Goal: Task Accomplishment & Management: Complete application form

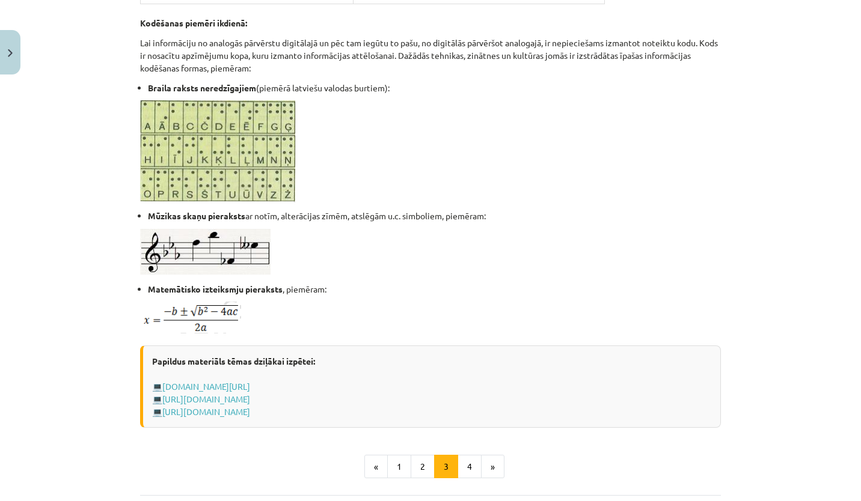
scroll to position [605, 0]
click at [464, 465] on button "4" at bounding box center [470, 467] width 24 height 24
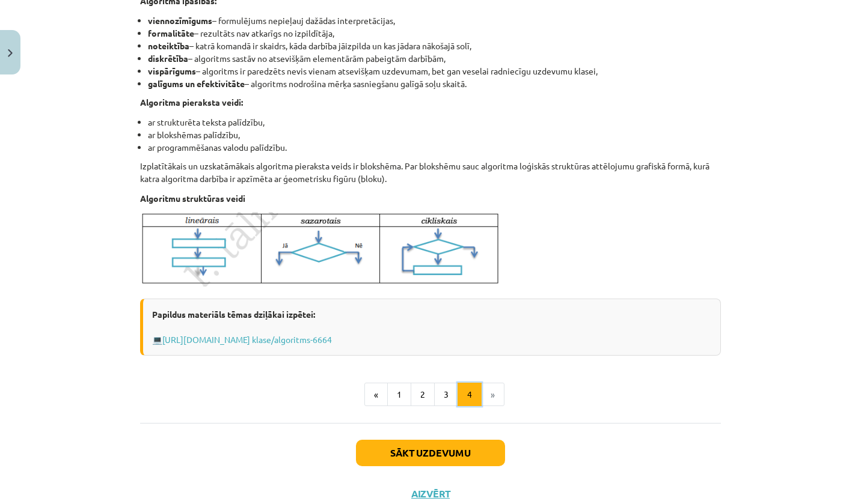
scroll to position [411, 0]
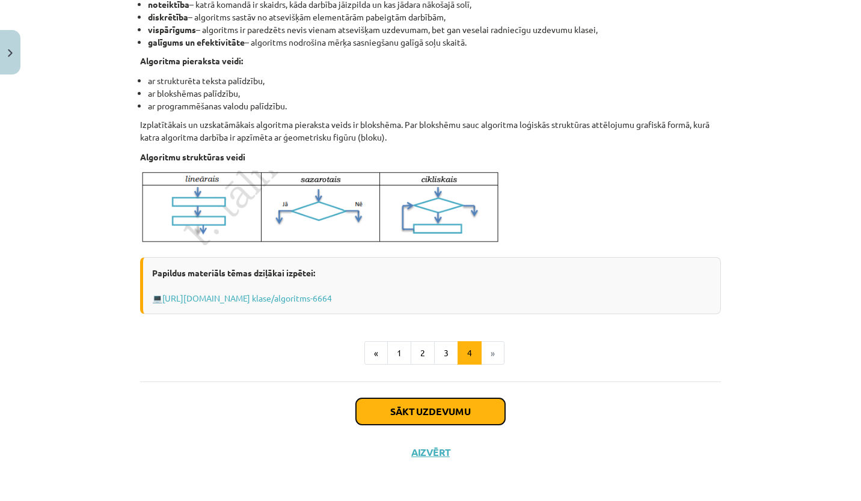
click at [449, 412] on button "Sākt uzdevumu" at bounding box center [430, 412] width 149 height 26
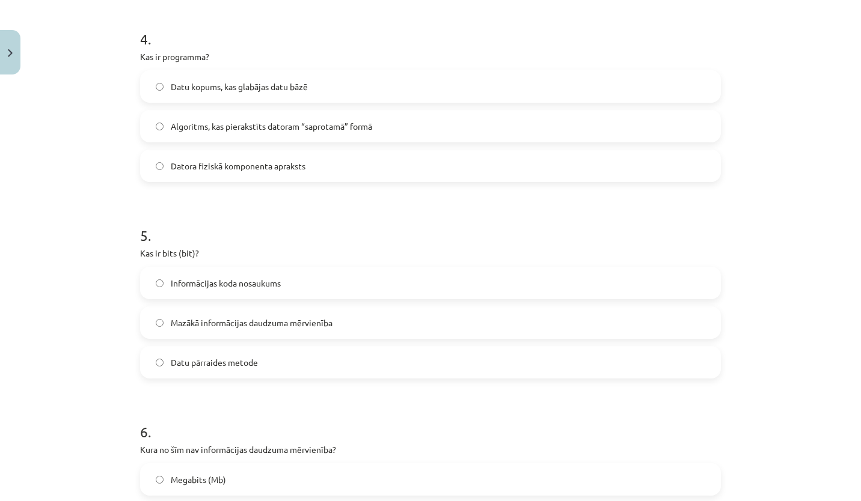
scroll to position [859, 0]
drag, startPoint x: 73, startPoint y: 133, endPoint x: 394, endPoint y: 124, distance: 321.2
click at [394, 124] on div "Mācību tēma: Datorikas - 10. klases 1. ieskaites mācību materiāls #2 1. tēma – …" at bounding box center [430, 250] width 861 height 501
copy label "Algoritms, kas pierakstīts datoram “saprotamā” formā"
click at [97, 91] on div "Mācību tēma: Datorikas - 10. klases 1. ieskaites mācību materiāls #2 1. tēma – …" at bounding box center [430, 250] width 861 height 501
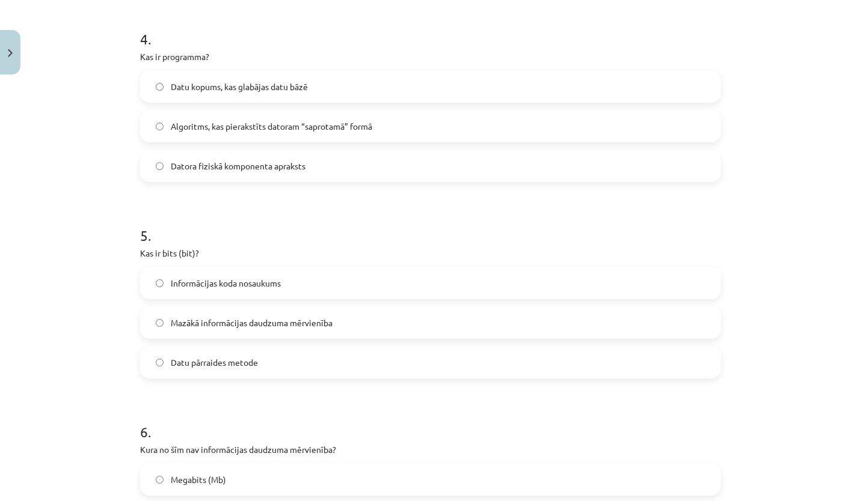
click at [176, 88] on span "Datu kopums, kas glabājas datu bāzē" at bounding box center [239, 87] width 137 height 13
drag, startPoint x: 171, startPoint y: 85, endPoint x: 299, endPoint y: 78, distance: 128.3
click at [299, 78] on label "Datu kopums, kas glabājas datu bāzē" at bounding box center [430, 87] width 578 height 30
click at [165, 83] on label "Datu kopums, kas glabājas datu bāzē" at bounding box center [430, 87] width 578 height 30
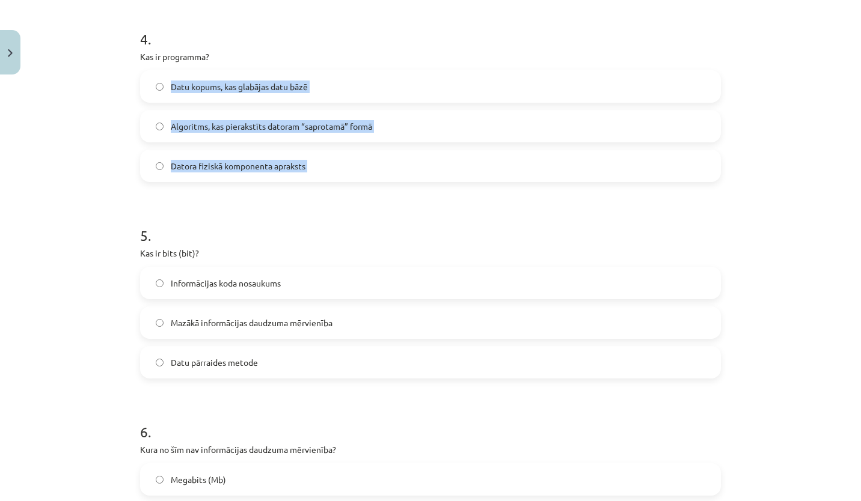
drag, startPoint x: 165, startPoint y: 83, endPoint x: 377, endPoint y: 171, distance: 229.4
click at [377, 171] on div "Datu kopums, kas glabājas datu bāzē Algoritms, kas pierakstīts datoram “saprota…" at bounding box center [430, 126] width 581 height 112
copy div "Datu kopums, kas glabājas datu bāzē Algoritms, kas pierakstīts datoram “saprota…"
click at [159, 125] on label "Algoritms, kas pierakstīts datoram “saprotamā” formā" at bounding box center [430, 126] width 578 height 30
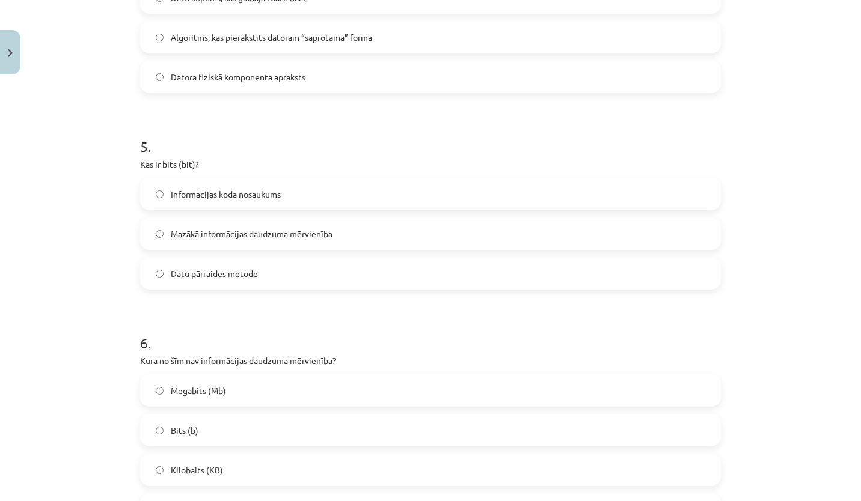
scroll to position [1112, 0]
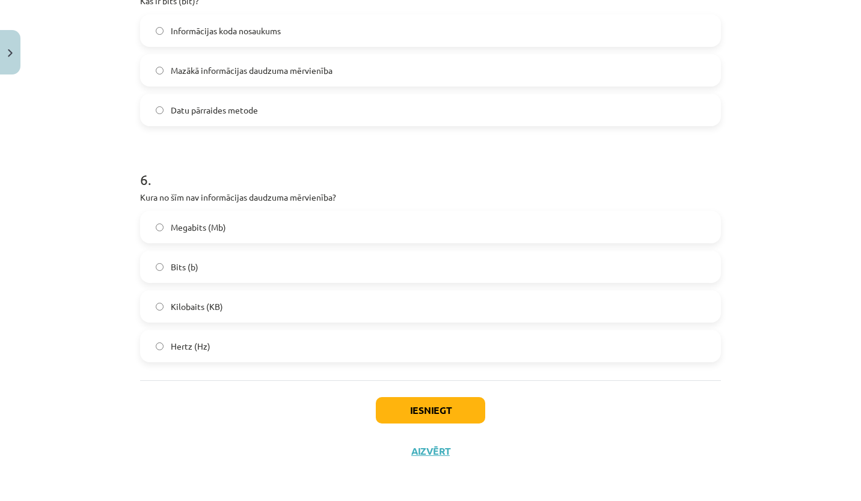
click at [160, 342] on label "Hertz (Hz)" at bounding box center [430, 346] width 578 height 30
click at [410, 409] on button "Iesniegt" at bounding box center [430, 410] width 109 height 26
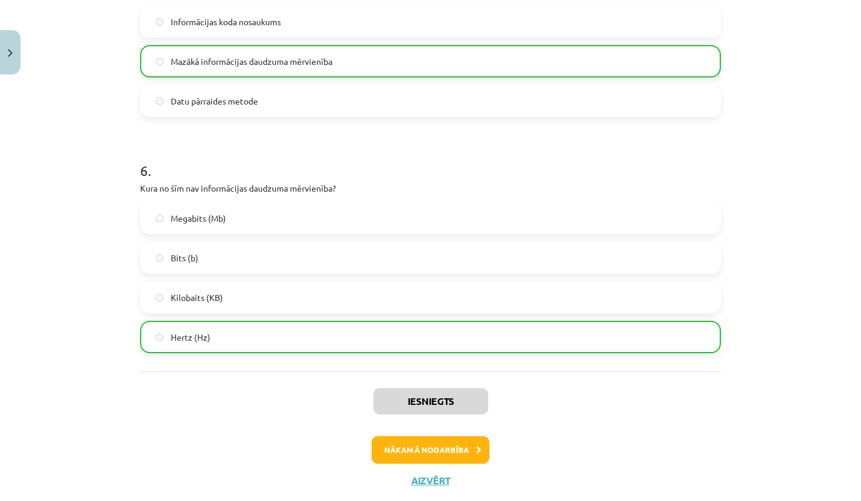
scroll to position [1150, 0]
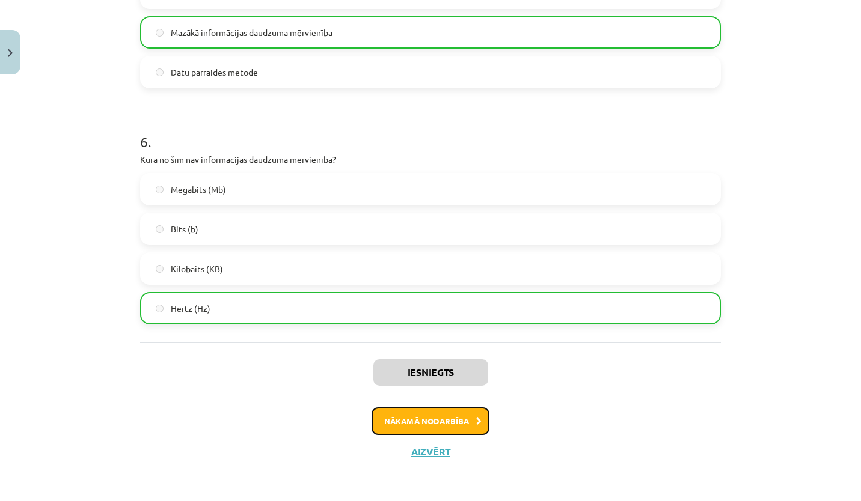
click at [462, 428] on button "Nākamā nodarbība" at bounding box center [431, 422] width 118 height 28
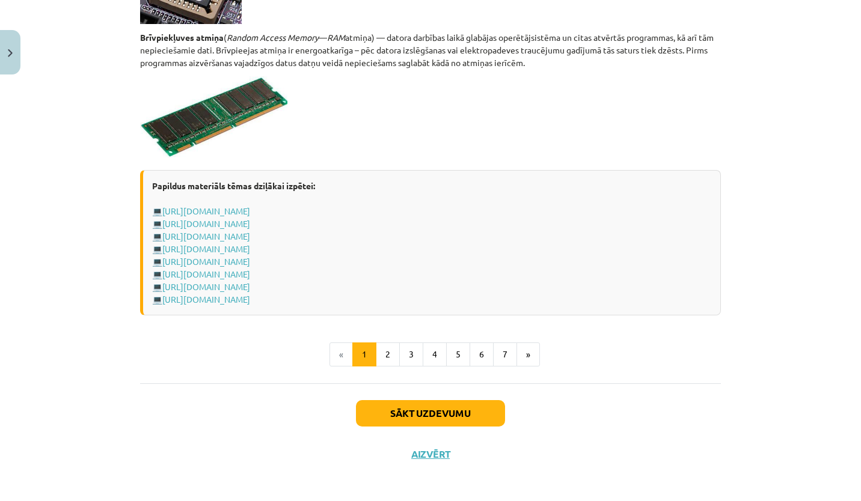
scroll to position [2072, 0]
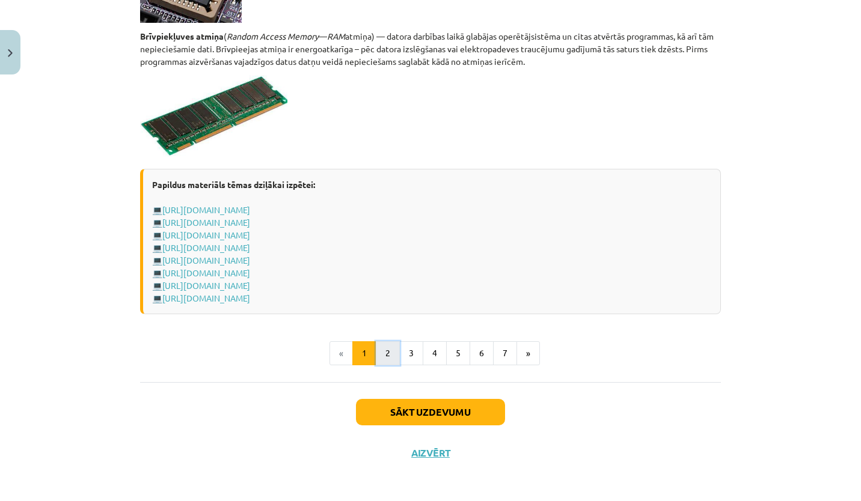
click at [380, 348] on button "2" at bounding box center [388, 354] width 24 height 24
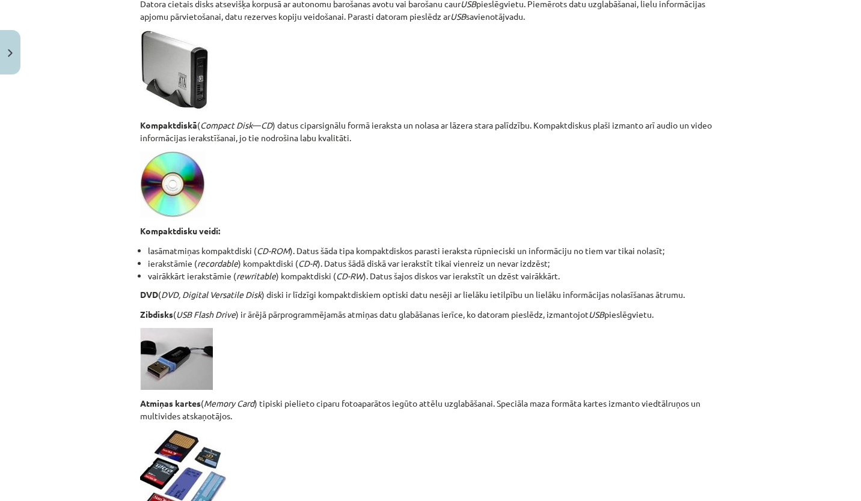
scroll to position [992, 0]
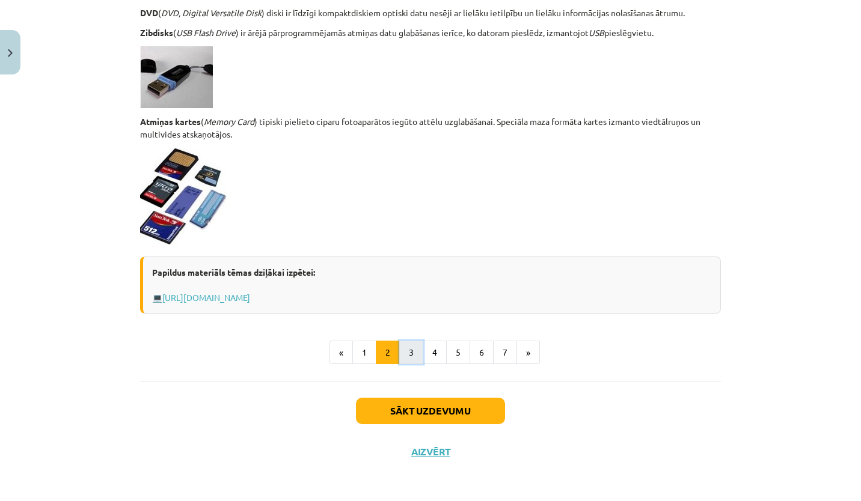
click at [415, 346] on button "3" at bounding box center [411, 353] width 24 height 24
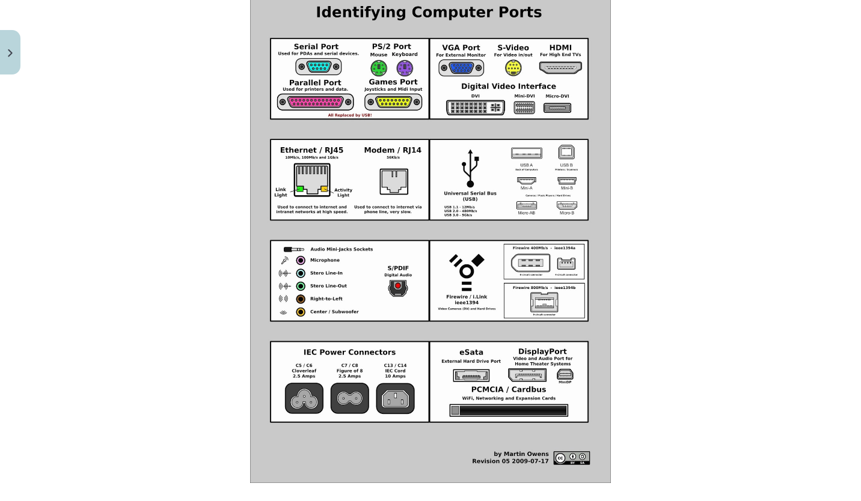
scroll to position [1347, 0]
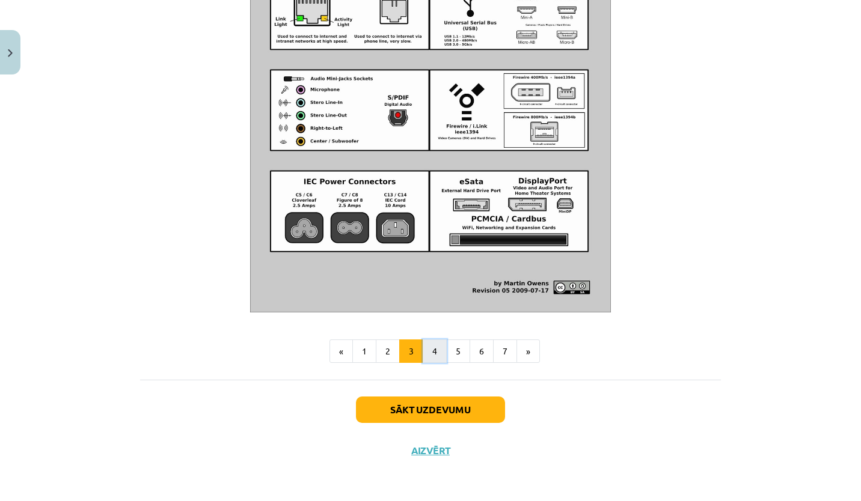
click at [438, 357] on button "4" at bounding box center [435, 352] width 24 height 24
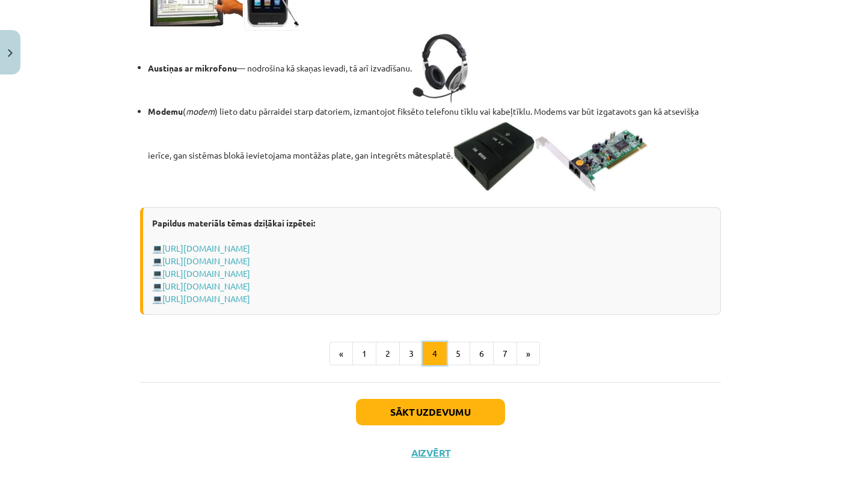
scroll to position [2008, 0]
click at [452, 366] on button "5" at bounding box center [458, 354] width 24 height 24
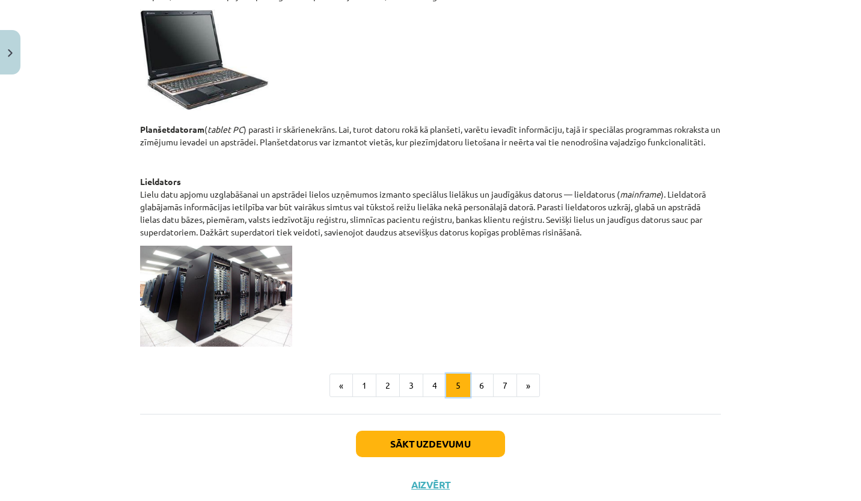
scroll to position [579, 0]
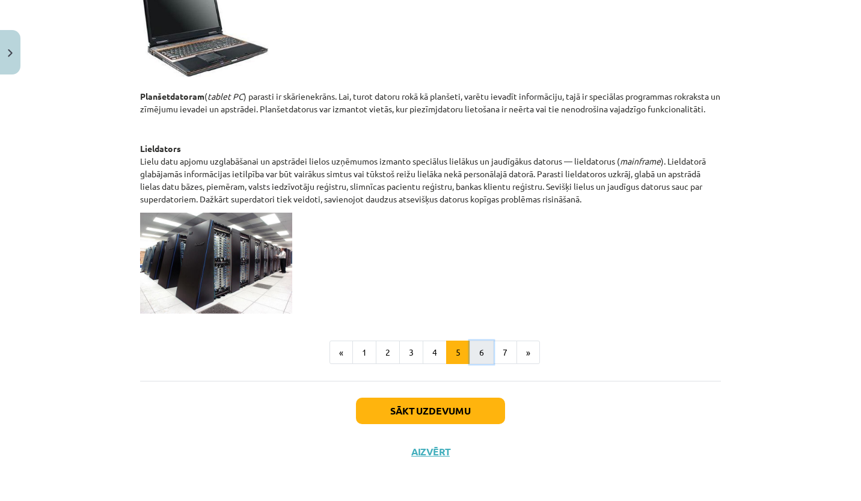
click at [473, 350] on button "6" at bounding box center [482, 353] width 24 height 24
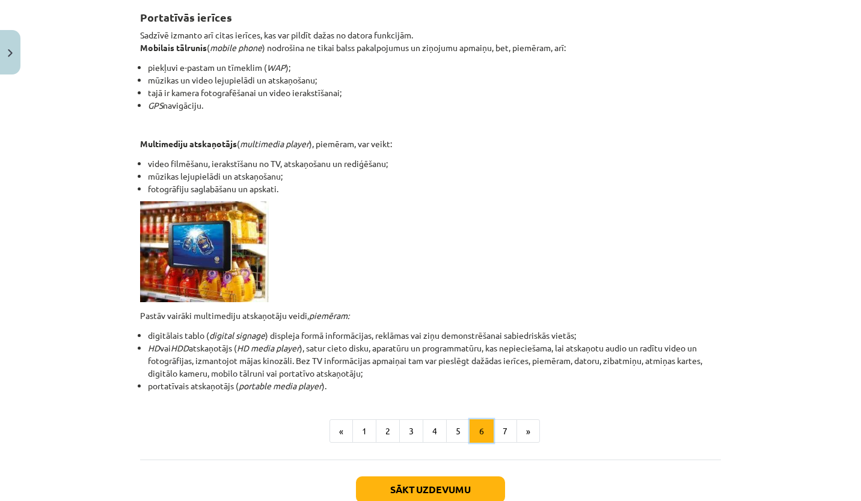
scroll to position [215, 0]
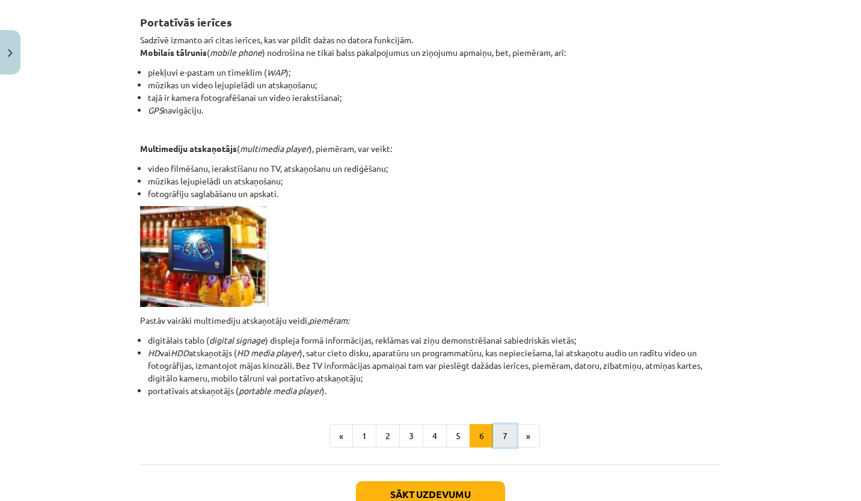
click at [494, 431] on button "7" at bounding box center [505, 437] width 24 height 24
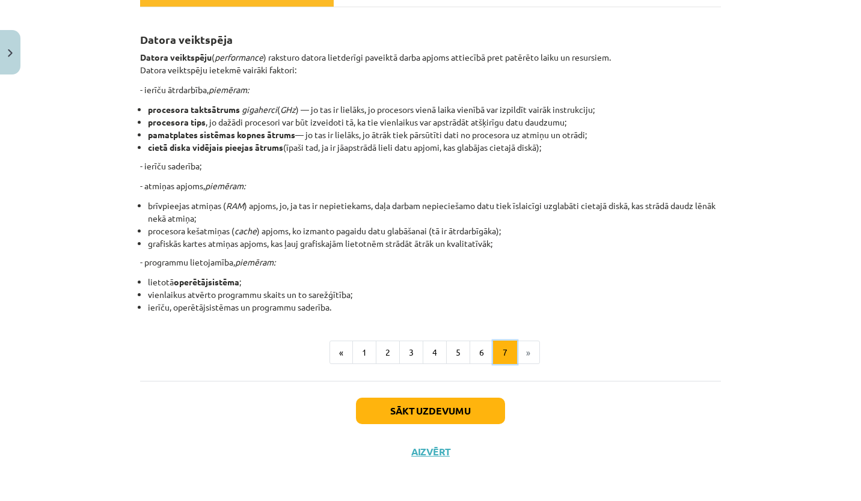
scroll to position [178, 0]
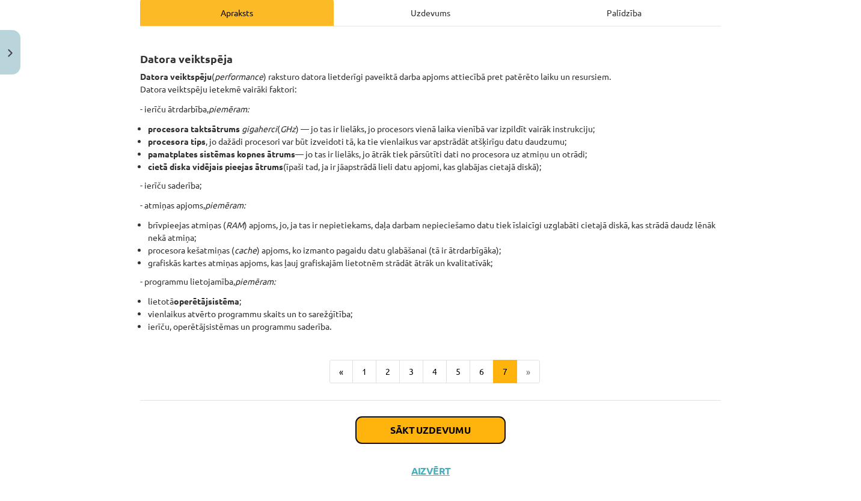
click at [442, 435] on button "Sākt uzdevumu" at bounding box center [430, 430] width 149 height 26
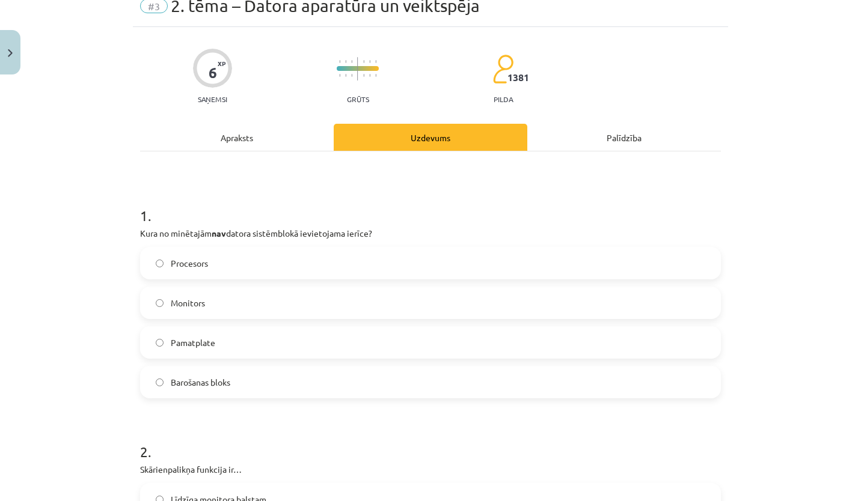
scroll to position [30, 0]
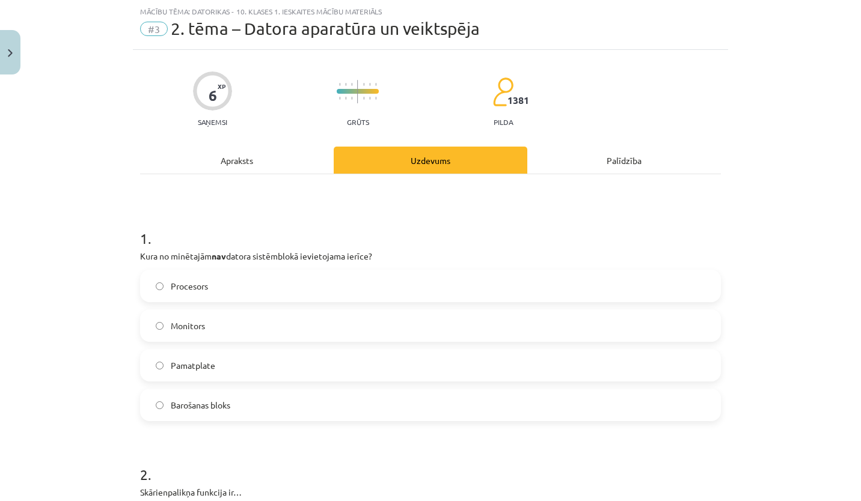
click at [146, 255] on p "Kura no minētajām nav datora sistēmblokā ievietojama ierīce?" at bounding box center [430, 256] width 581 height 13
click at [140, 255] on p "Kura no minētajām nav datora sistēmblokā ievietojama ierīce?" at bounding box center [430, 256] width 581 height 13
click at [99, 265] on div "Mācību tēma: Datorikas - 10. klases 1. ieskaites mācību materiāls #3 2. tēma – …" at bounding box center [430, 250] width 861 height 501
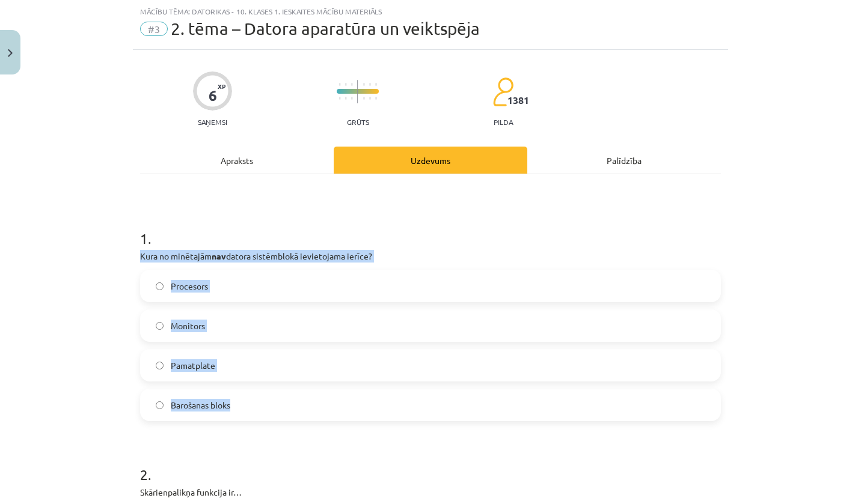
drag, startPoint x: 135, startPoint y: 254, endPoint x: 391, endPoint y: 412, distance: 300.8
click at [391, 412] on div "1 . Kura no minētajām nav datora sistēmblokā ievietojama ierīce? Procesors Moni…" at bounding box center [430, 315] width 581 height 212
copy div "Kura no minētajām nav datora sistēmblokā ievietojama ierīce? Procesors Monitors…"
click at [106, 343] on div "Mācību tēma: Datorikas - 10. klases 1. ieskaites mācību materiāls #3 2. tēma – …" at bounding box center [430, 250] width 861 height 501
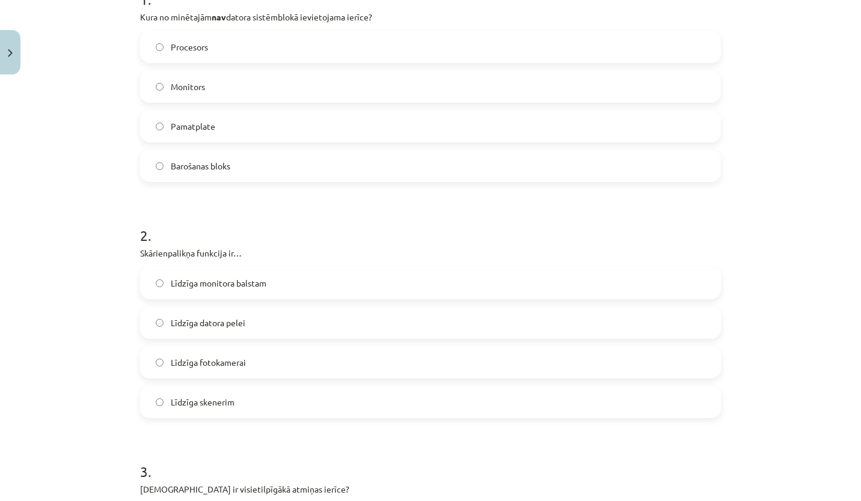
scroll to position [311, 0]
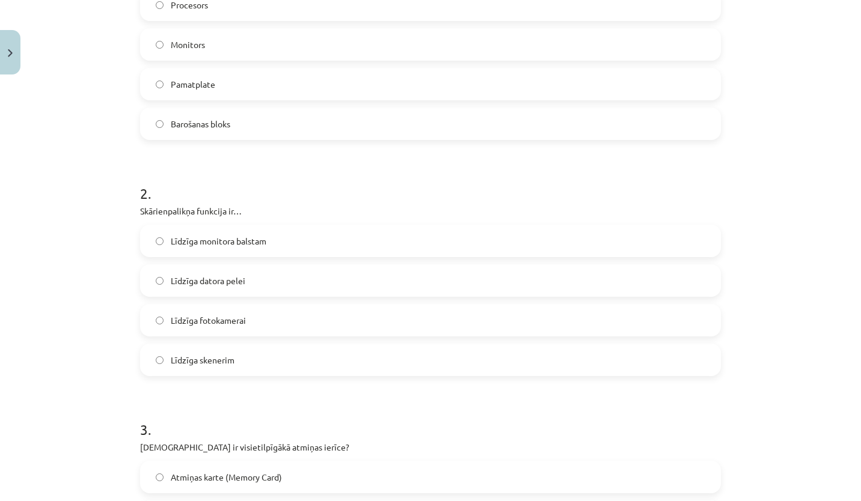
drag, startPoint x: 133, startPoint y: 213, endPoint x: 280, endPoint y: 361, distance: 208.8
copy div "Skārienpalikņa funkcija ir… Līdzīga monitora balstam Līdzīga datora pelei Līdzī…"
click at [0, 274] on html "0 Dāvanas 103 mP 0 xp Anastasija Midlbruka Sākums Aktuāli Kā mācīties eSKOLĀ Ko…" at bounding box center [430, 250] width 861 height 501
click at [55, 261] on div "Mācību tēma: Datorikas - 10. klases 1. ieskaites mācību materiāls #3 2. tēma – …" at bounding box center [430, 250] width 861 height 501
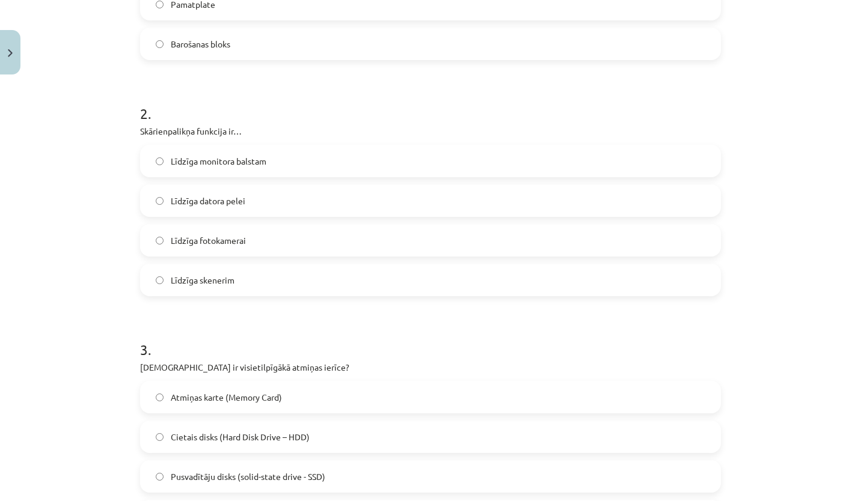
scroll to position [422, 0]
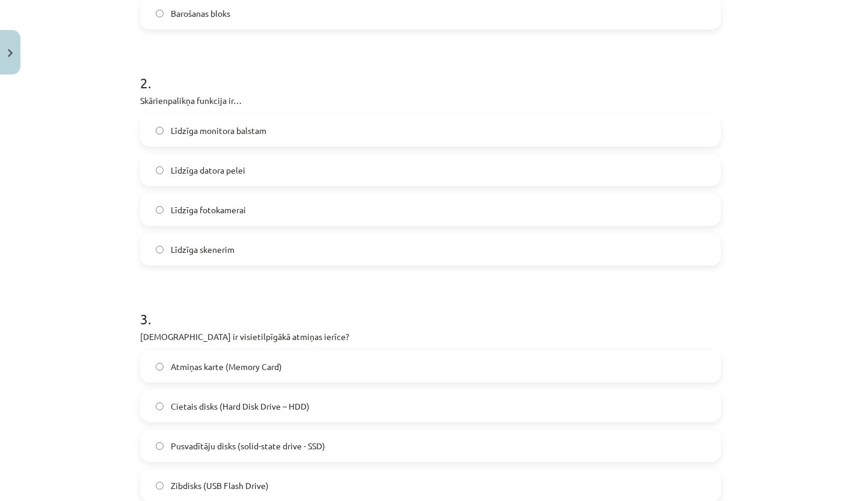
click at [158, 174] on label "Līdzīga datora pelei" at bounding box center [430, 170] width 578 height 30
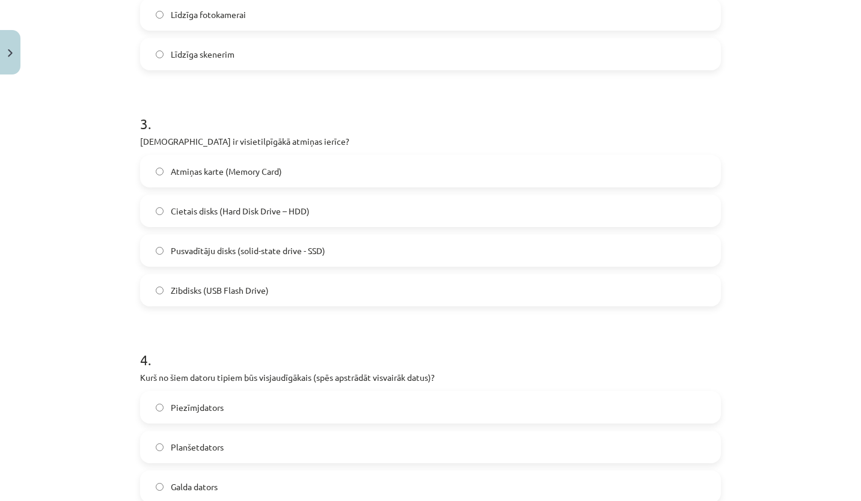
scroll to position [618, 0]
click at [140, 138] on p "Kura ir visietilpīgākā atmiņas ierīce?" at bounding box center [430, 141] width 581 height 13
click at [135, 139] on div "6 XP Saņemsi Grūts 1381 pilda Apraksts Uzdevums Palīdzība 1 . Kura no minētajām…" at bounding box center [430, 293] width 595 height 1663
drag, startPoint x: 136, startPoint y: 139, endPoint x: 343, endPoint y: 284, distance: 252.7
click at [343, 284] on div "3 . Kura ir visietilpīgākā atmiņas ierīce? Atmiņas karte (Memory Card) Cietais …" at bounding box center [430, 200] width 581 height 212
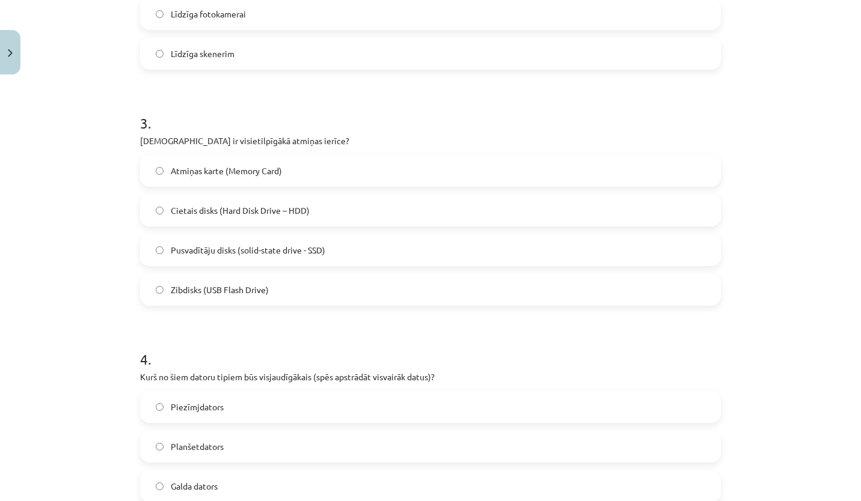
copy div "Kura ir visietilpīgākā atmiņas ierīce? Atmiņas karte (Memory Card) Cietais disk…"
click at [109, 214] on div "Mācību tēma: Datorikas - 10. klases 1. ieskaites mācību materiāls #3 2. tēma – …" at bounding box center [430, 250] width 861 height 501
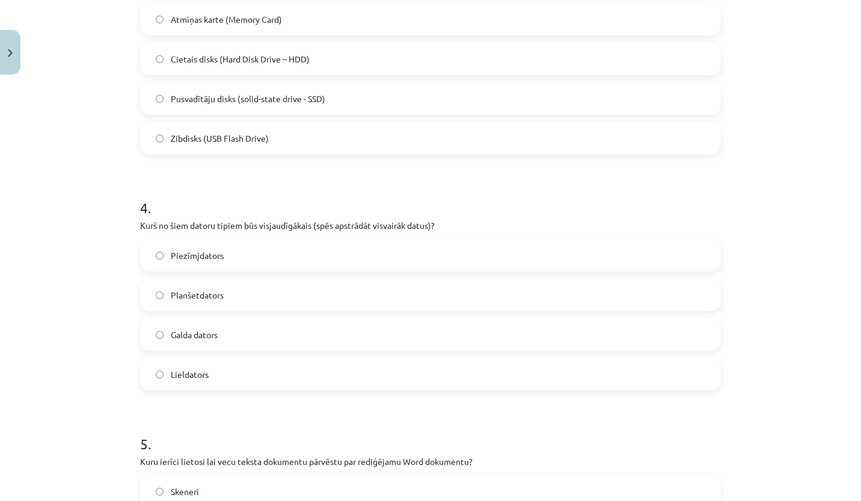
scroll to position [856, 0]
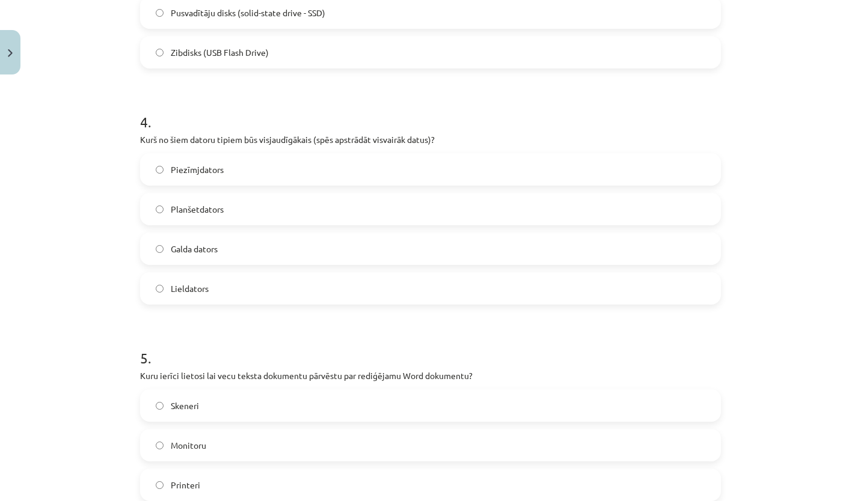
drag, startPoint x: 137, startPoint y: 143, endPoint x: 284, endPoint y: 301, distance: 215.3
click at [284, 301] on div "4 . Kurš no šiem datoru tipiem būs visjaudīgākais (spēs apstrādāt visvairāk dat…" at bounding box center [430, 199] width 581 height 212
copy div "Kurš no šiem datoru tipiem būs visjaudīgākais (spēs apstrādāt visvairāk datus)?…"
click at [158, 283] on label "Lieldators" at bounding box center [430, 289] width 578 height 30
click at [206, 340] on h1 "5 ." at bounding box center [430, 347] width 581 height 37
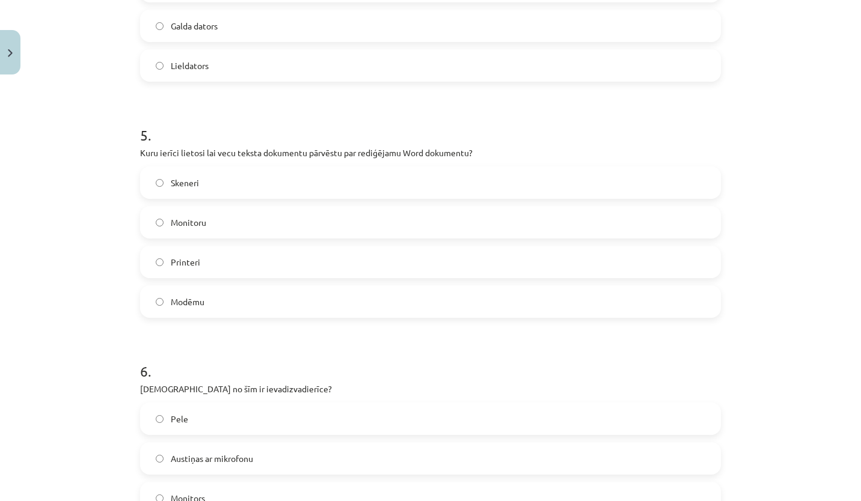
scroll to position [1079, 0]
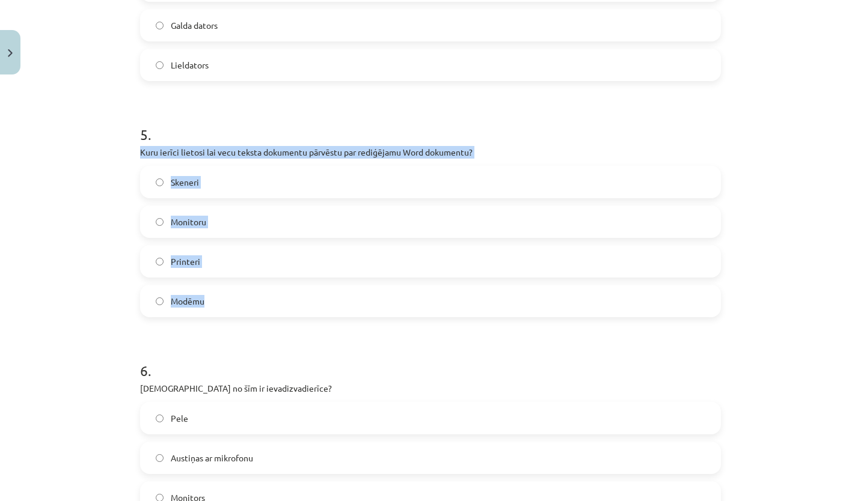
drag, startPoint x: 133, startPoint y: 149, endPoint x: 225, endPoint y: 296, distance: 172.9
copy div "Kuru ierīci lietosi lai vecu teksta dokumentu pārvēstu par rediģējamu Word doku…"
click at [140, 186] on div "Skeneri" at bounding box center [430, 182] width 581 height 32
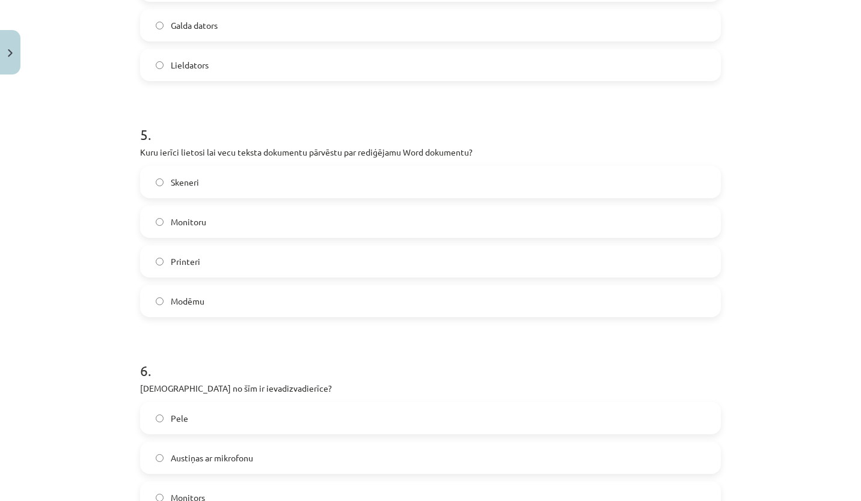
scroll to position [1271, 0]
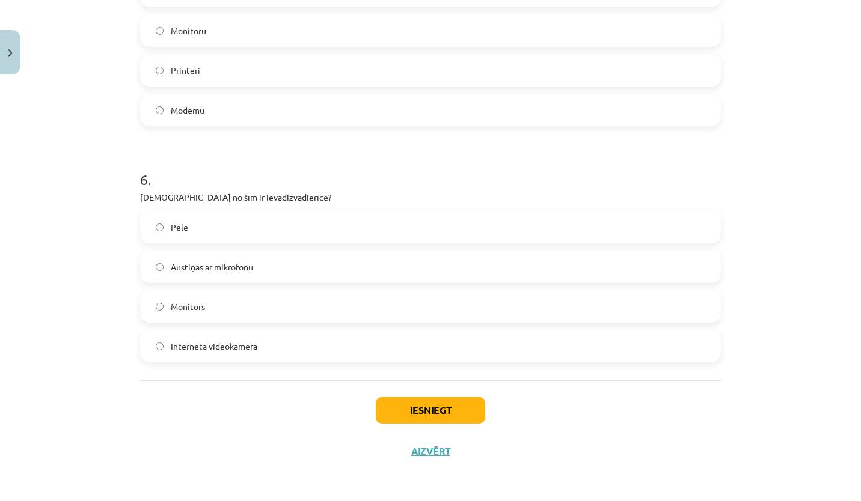
drag, startPoint x: 118, startPoint y: 196, endPoint x: 302, endPoint y: 360, distance: 246.2
click at [302, 360] on div "Mācību tēma: Datorikas - 10. klases 1. ieskaites mācību materiāls #3 2. tēma – …" at bounding box center [430, 250] width 861 height 501
copy div "Kura no šīm ir ievadizvadierīce? Pele Austiņas ar mikrofonu Monitors Interneta …"
click at [99, 266] on div "Mācību tēma: Datorikas - 10. klases 1. ieskaites mācību materiāls #3 2. tēma – …" at bounding box center [430, 250] width 861 height 501
click at [431, 405] on button "Iesniegt" at bounding box center [430, 410] width 109 height 26
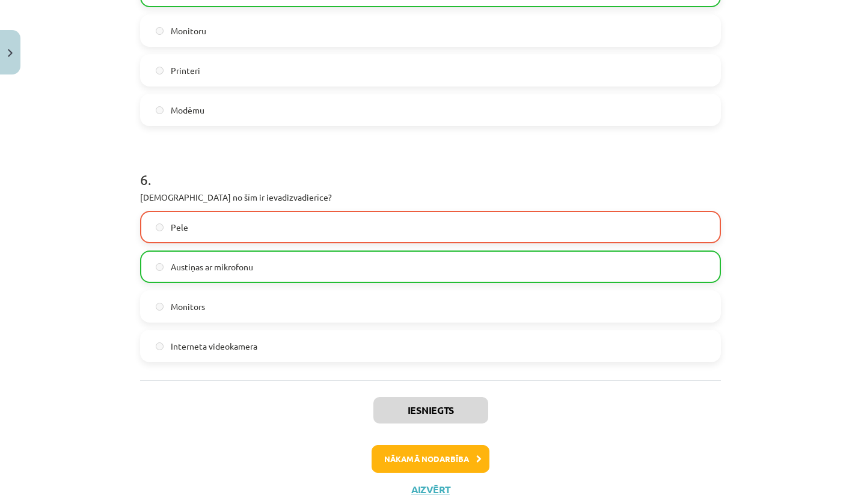
click at [319, 277] on label "Austiņas ar mikrofonu" at bounding box center [430, 267] width 578 height 30
click at [450, 453] on button "Nākamā nodarbība" at bounding box center [431, 460] width 118 height 28
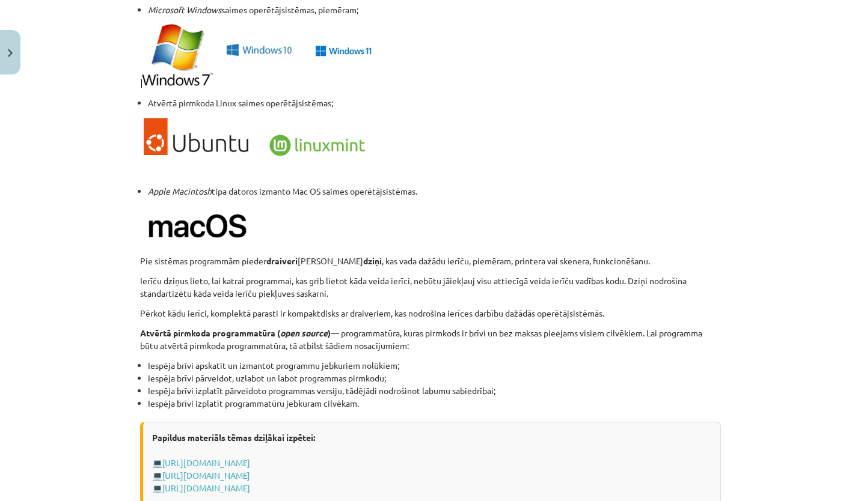
scroll to position [1200, 0]
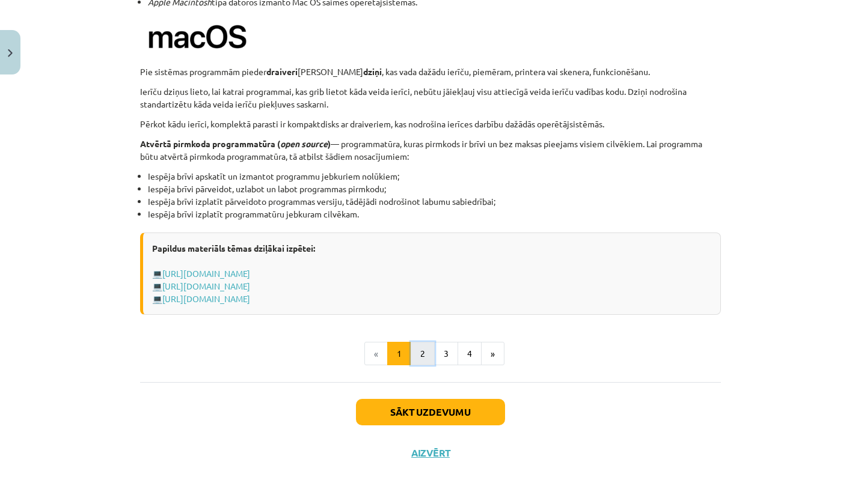
click at [422, 345] on button "2" at bounding box center [423, 354] width 24 height 24
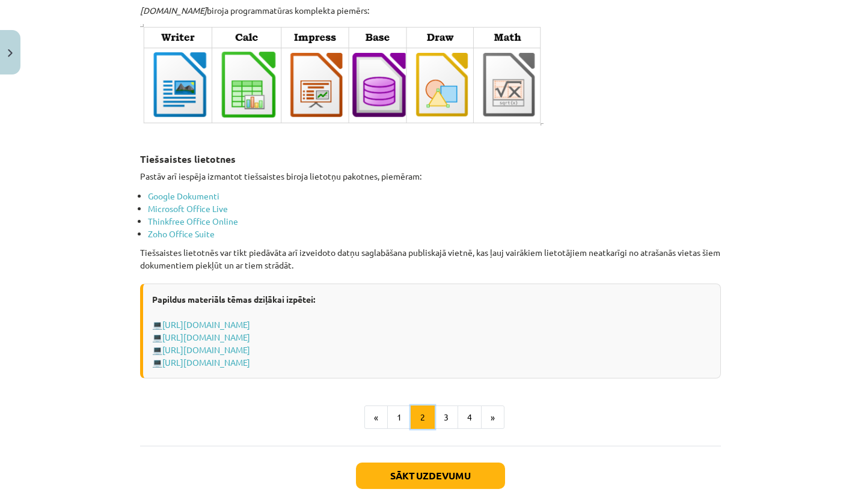
scroll to position [1999, 0]
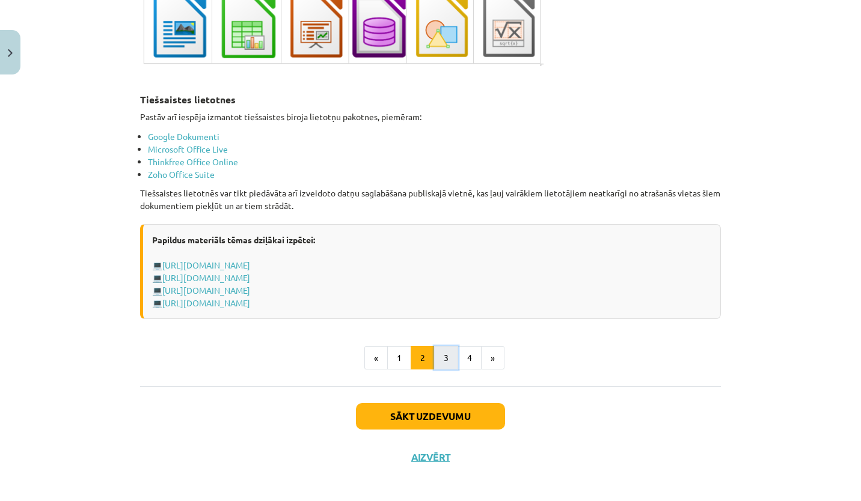
click at [444, 354] on button "3" at bounding box center [446, 358] width 24 height 24
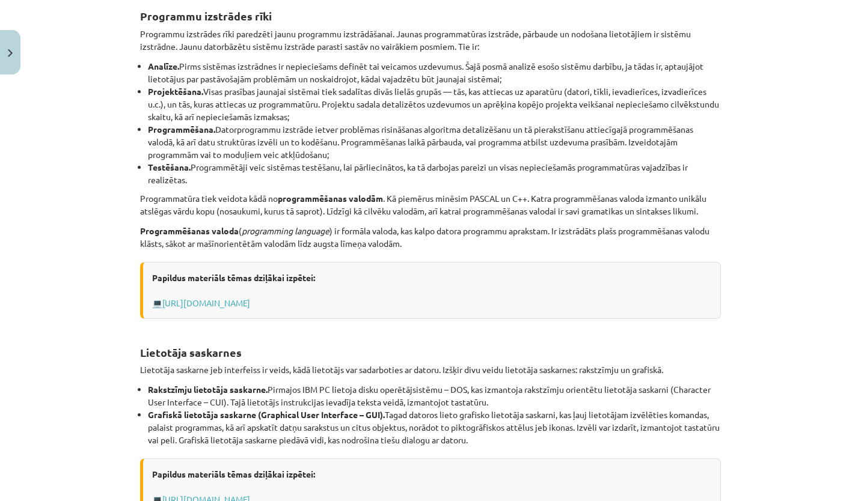
scroll to position [215, 0]
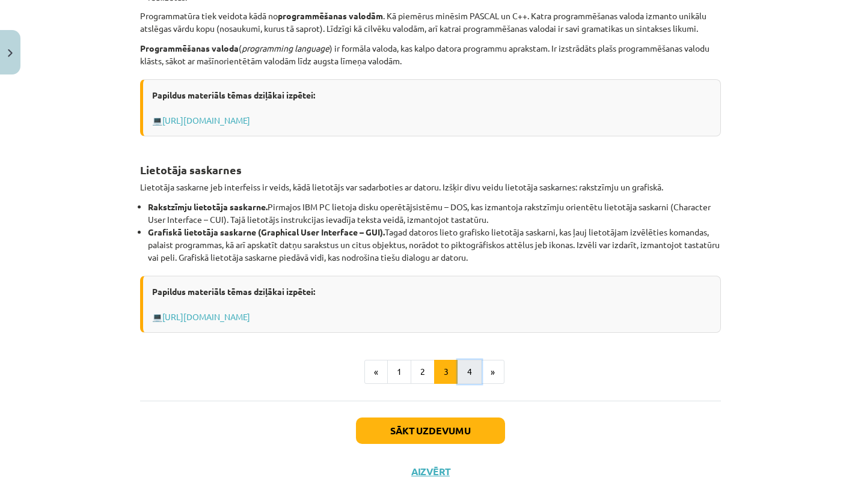
click at [467, 374] on button "4" at bounding box center [470, 372] width 24 height 24
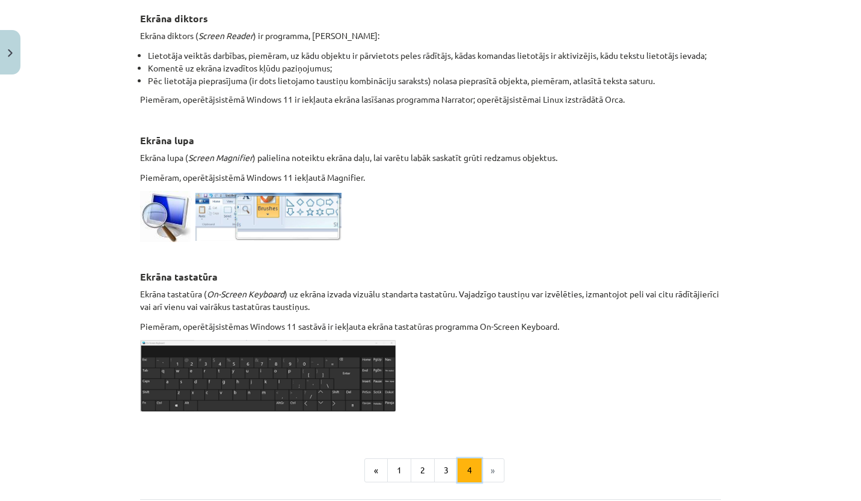
scroll to position [585, 0]
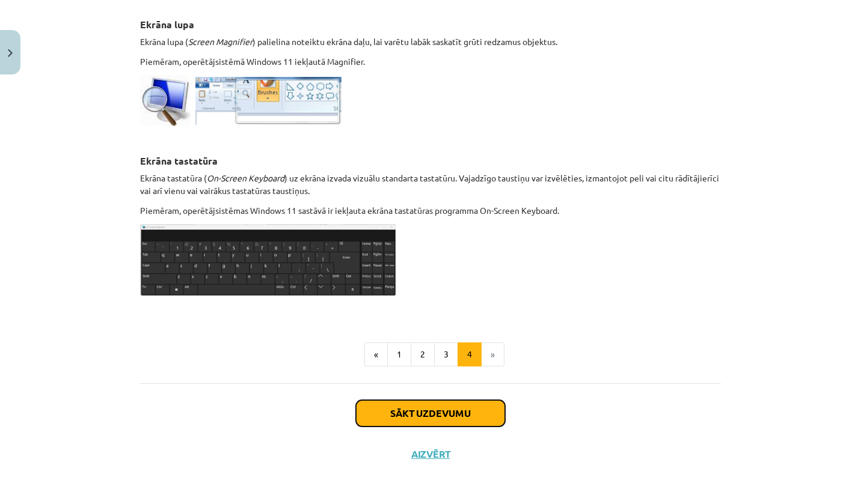
click at [462, 408] on button "Sākt uzdevumu" at bounding box center [430, 413] width 149 height 26
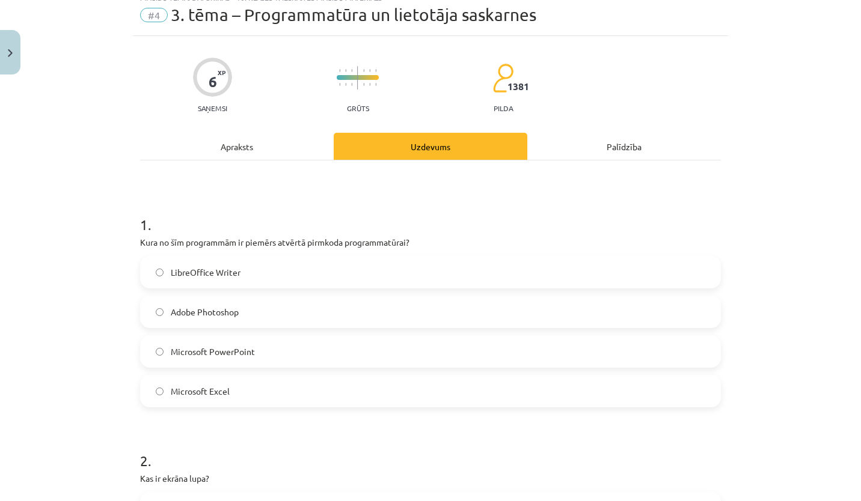
scroll to position [30, 0]
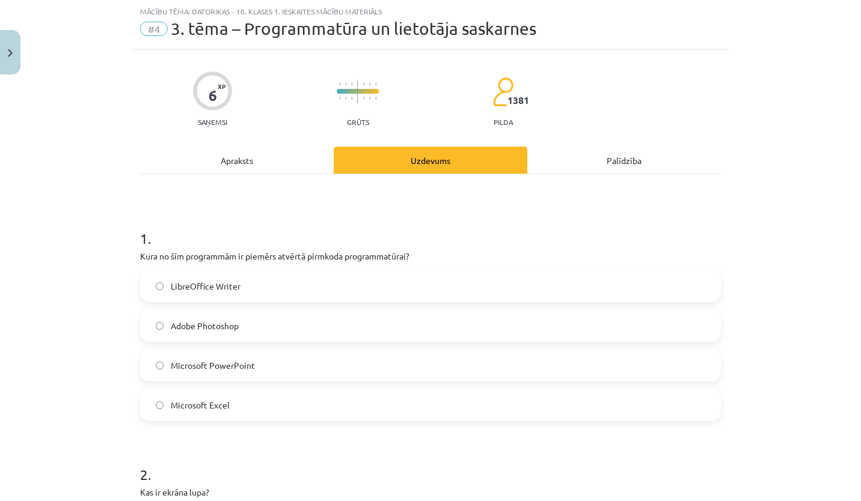
drag, startPoint x: 132, startPoint y: 249, endPoint x: 296, endPoint y: 405, distance: 226.2
copy div "Kura no šīm programmām ir piemērs atvērtā pirmkoda programmatūrai? LibreOffice …"
click at [69, 295] on div "Mācību tēma: Datorikas - 10. klases 1. ieskaites mācību materiāls #4 3. tēma – …" at bounding box center [430, 250] width 861 height 501
click at [161, 286] on label "LibreOffice Writer" at bounding box center [430, 286] width 578 height 30
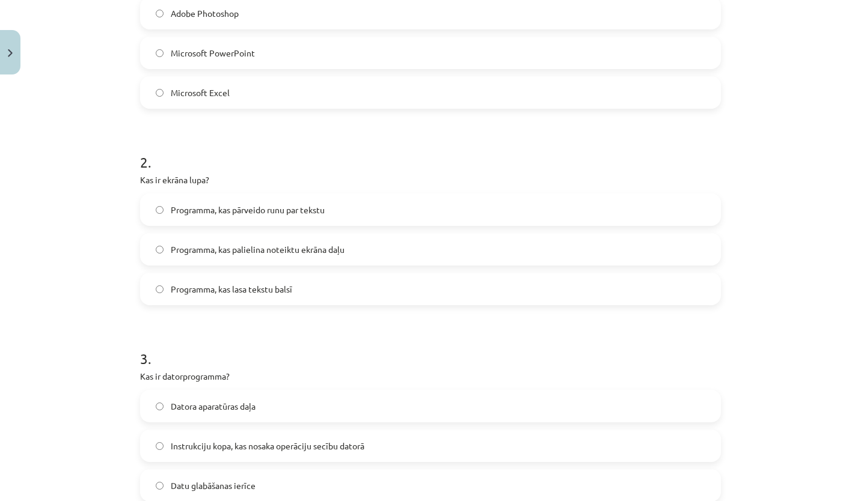
scroll to position [345, 0]
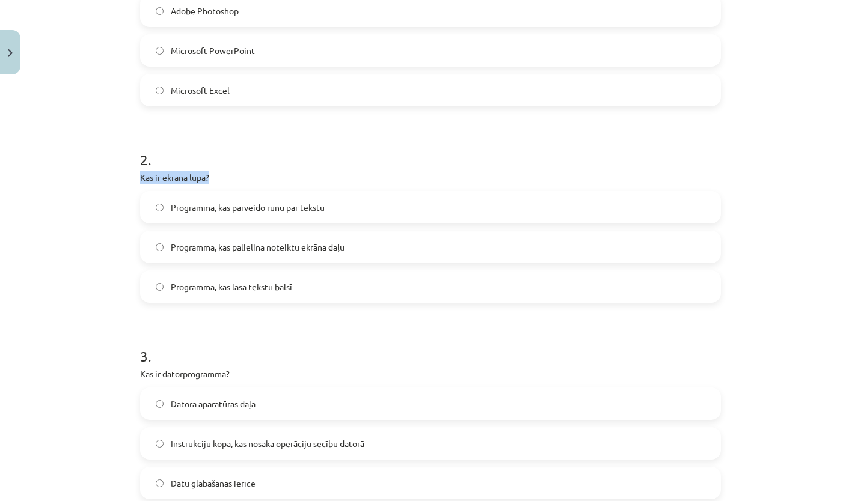
drag, startPoint x: 135, startPoint y: 183, endPoint x: 127, endPoint y: 175, distance: 11.5
click at [127, 175] on div "Mācību tēma: Datorikas - 10. klases 1. ieskaites mācību materiāls #4 3. tēma – …" at bounding box center [430, 250] width 861 height 501
click at [275, 191] on div "Programma, kas pārveido runu par tekstu" at bounding box center [430, 207] width 581 height 32
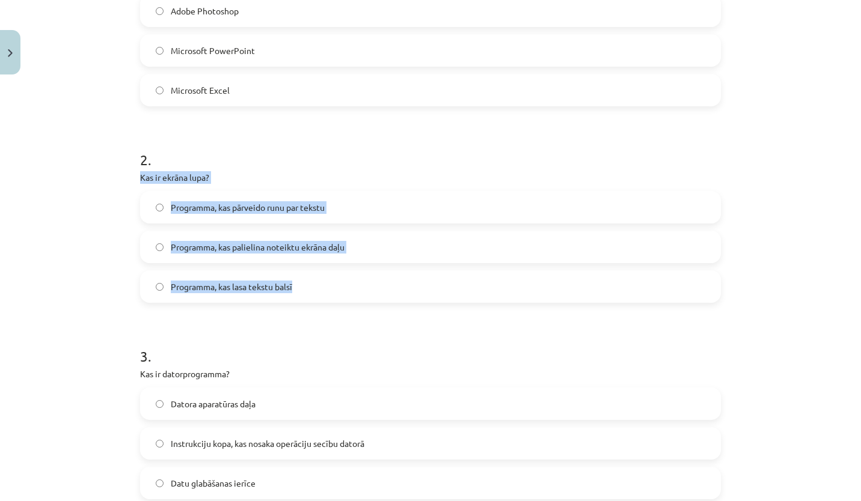
drag, startPoint x: 133, startPoint y: 178, endPoint x: 308, endPoint y: 289, distance: 207.0
copy div "Kas ir ekrāna lupa? Programma, kas pārveido runu par tekstu Programma, kas pali…"
click at [83, 211] on div "Mācību tēma: Datorikas - 10. klases 1. ieskaites mācību materiāls #4 3. tēma – …" at bounding box center [430, 250] width 861 height 501
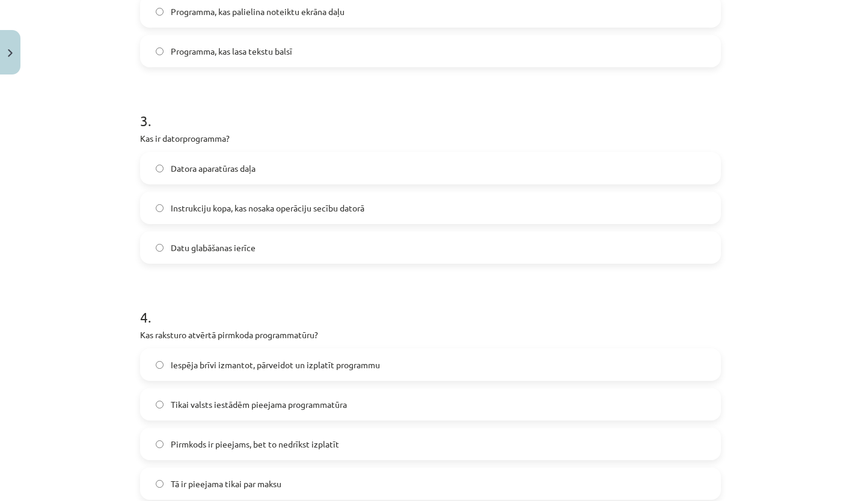
scroll to position [598, 0]
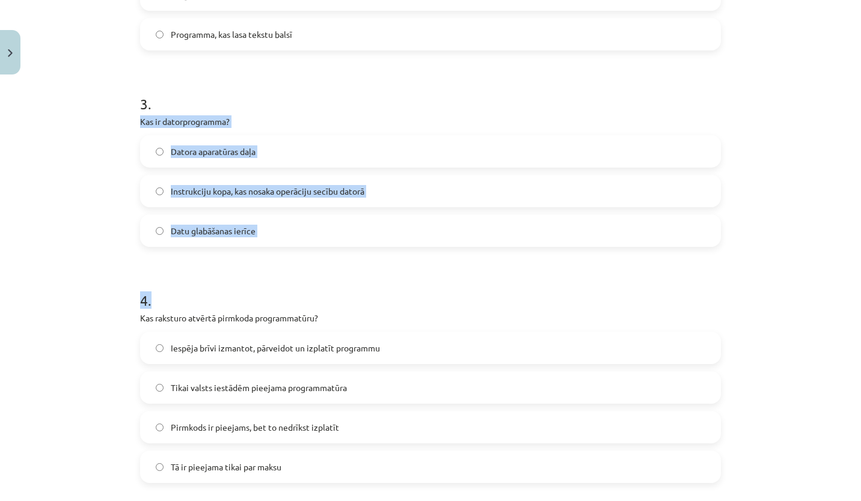
drag, startPoint x: 134, startPoint y: 114, endPoint x: 296, endPoint y: 254, distance: 214.0
click at [296, 254] on div "6 XP Saņemsi Grūts 1381 pilda Apraksts Uzdevums Palīdzība 1 . Kura no šīm progr…" at bounding box center [430, 273] width 595 height 1583
drag, startPoint x: 296, startPoint y: 254, endPoint x: 249, endPoint y: 262, distance: 48.1
click at [249, 262] on form "1 . Kura no šīm programmām ir piemērs atvērtā pirmkoda programmatūrai? LibreOff…" at bounding box center [430, 299] width 581 height 1314
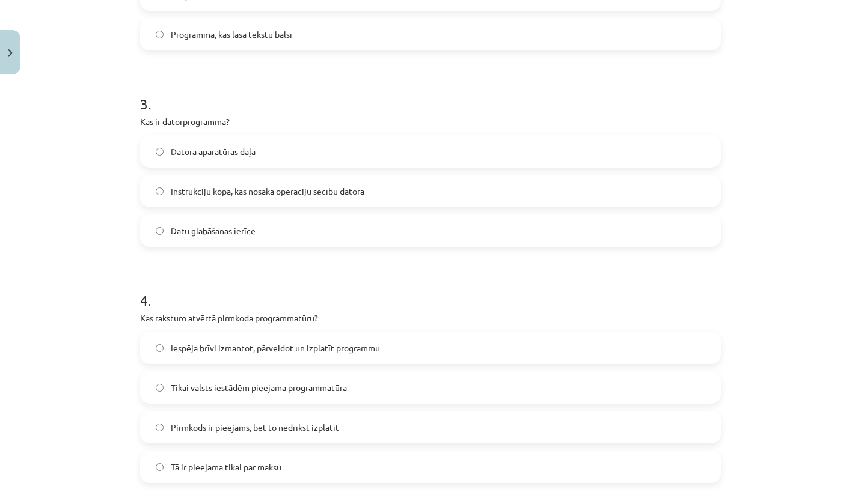
click at [119, 97] on div "Mācību tēma: Datorikas - 10. klases 1. ieskaites mācību materiāls #4 3. tēma – …" at bounding box center [430, 250] width 861 height 501
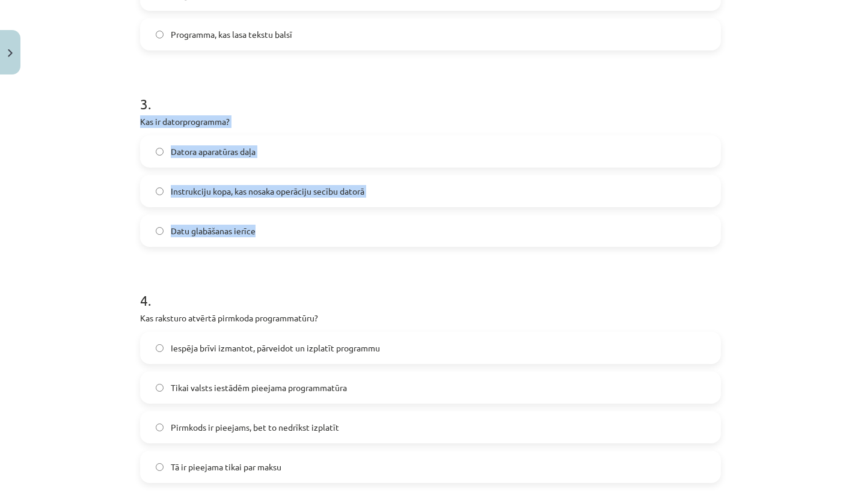
drag, startPoint x: 137, startPoint y: 118, endPoint x: 275, endPoint y: 241, distance: 184.0
click at [275, 241] on div "3 . Kas ir datorprogramma? Datora aparatūras daļa Instrukciju kopa, kas nosaka …" at bounding box center [430, 161] width 581 height 173
drag, startPoint x: 76, startPoint y: 283, endPoint x: 152, endPoint y: 195, distance: 116.0
click at [152, 195] on div "Mācību tēma: Datorikas - 10. klases 1. ieskaites mācību materiāls #4 3. tēma – …" at bounding box center [430, 250] width 861 height 501
click at [152, 195] on label "Instrukciju kopa, kas nosaka operāciju secību datorā" at bounding box center [430, 191] width 578 height 30
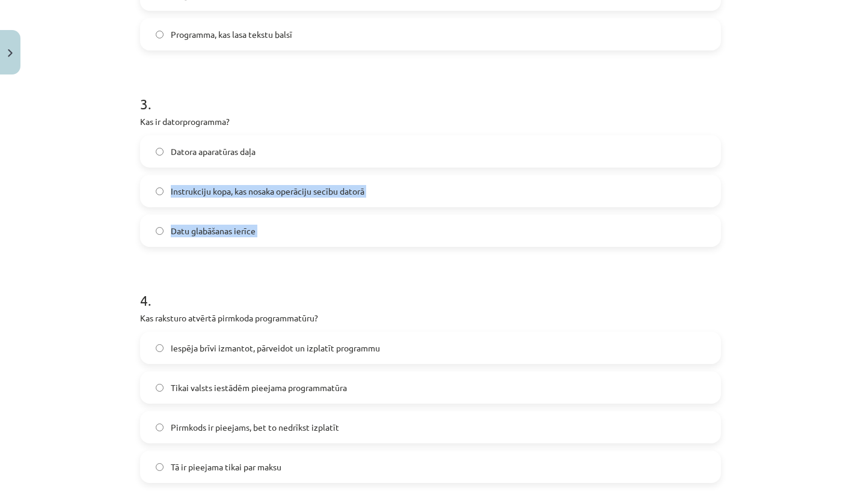
click at [85, 215] on div "Mācību tēma: Datorikas - 10. klases 1. ieskaites mācību materiāls #4 3. tēma – …" at bounding box center [430, 250] width 861 height 501
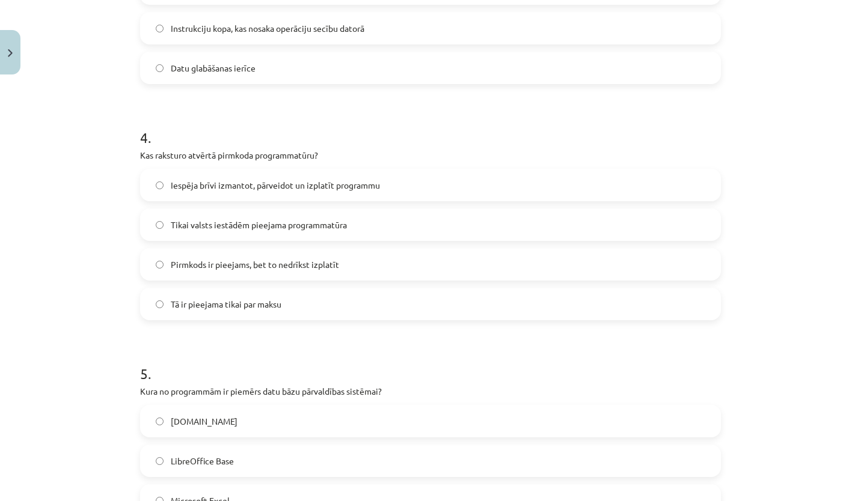
scroll to position [760, 0]
drag, startPoint x: 130, startPoint y: 156, endPoint x: 363, endPoint y: 304, distance: 276.6
click at [363, 304] on div "6 XP Saņemsi Grūts 1381 pilda Apraksts Uzdevums Palīdzība 1 . Kura no šīm progr…" at bounding box center [430, 111] width 595 height 1583
click at [19, 259] on div "Mācību tēma: Datorikas - 10. klases 1. ieskaites mācību materiāls #4 3. tēma – …" at bounding box center [430, 250] width 861 height 501
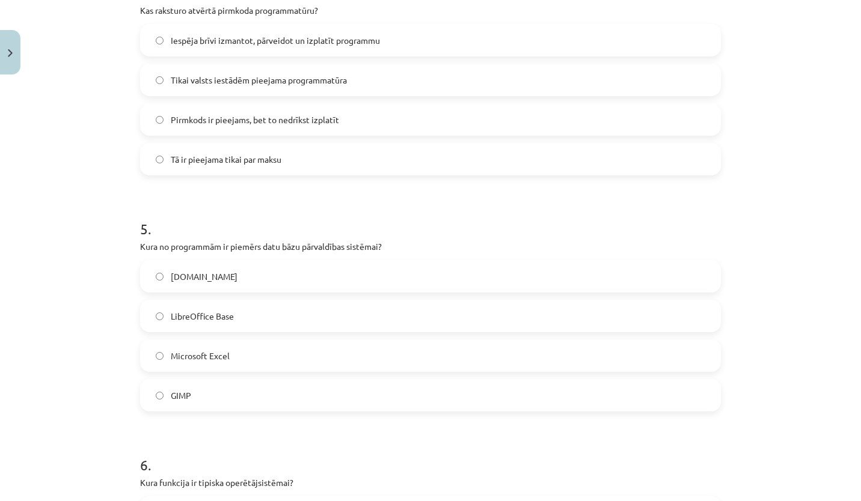
scroll to position [907, 0]
drag, startPoint x: 136, startPoint y: 240, endPoint x: 268, endPoint y: 405, distance: 211.8
click at [268, 405] on div "5 . Kura no programmām ir piemērs datu bāzu pārvaldības sistēmai? Paint.net Lib…" at bounding box center [430, 304] width 581 height 212
click at [87, 328] on div "Mācību tēma: Datorikas - 10. klases 1. ieskaites mācību materiāls #4 3. tēma – …" at bounding box center [430, 250] width 861 height 501
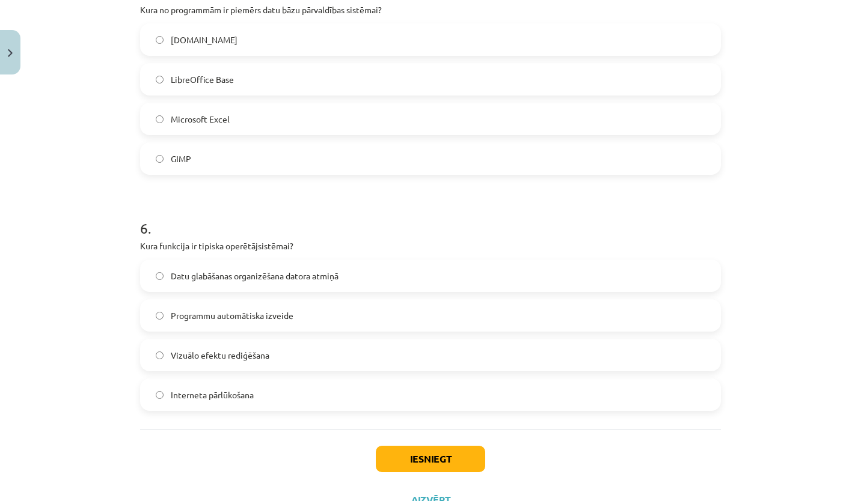
scroll to position [1191, 0]
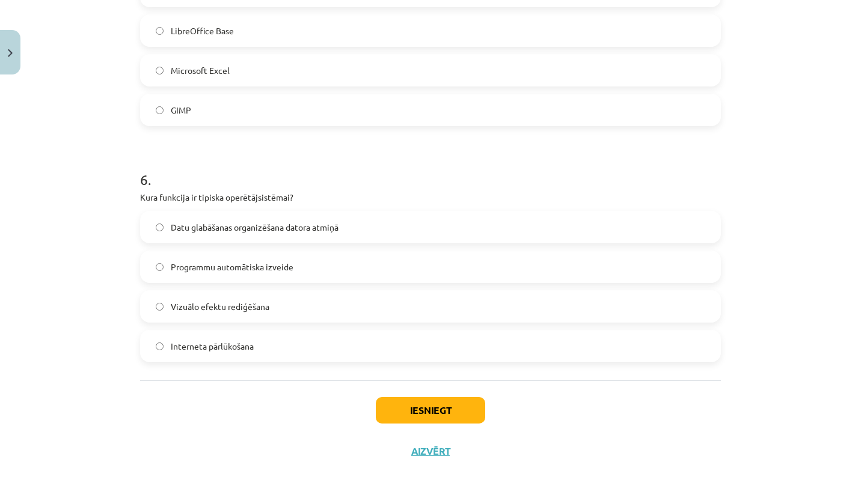
drag, startPoint x: 133, startPoint y: 195, endPoint x: 284, endPoint y: 327, distance: 200.2
click at [121, 241] on div "Mācību tēma: Datorikas - 10. klases 1. ieskaites mācību materiāls #4 3. tēma – …" at bounding box center [430, 250] width 861 height 501
click at [400, 408] on button "Iesniegt" at bounding box center [430, 410] width 109 height 26
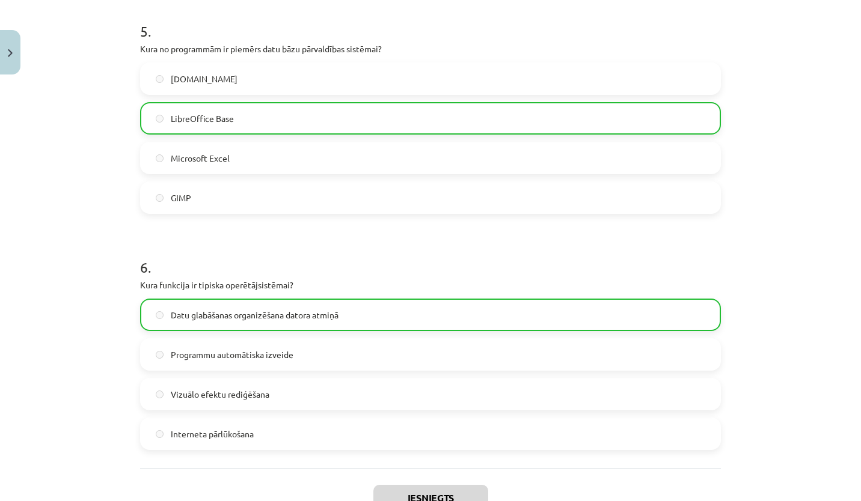
scroll to position [1229, 0]
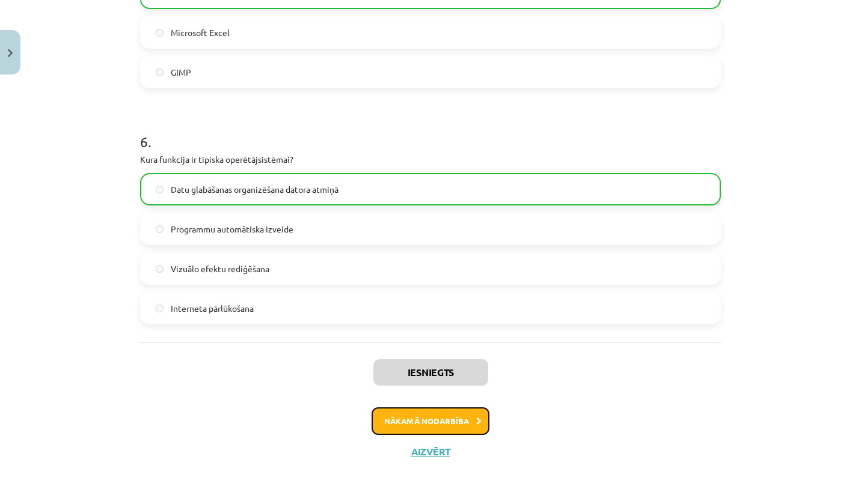
click at [436, 425] on button "Nākamā nodarbība" at bounding box center [431, 422] width 118 height 28
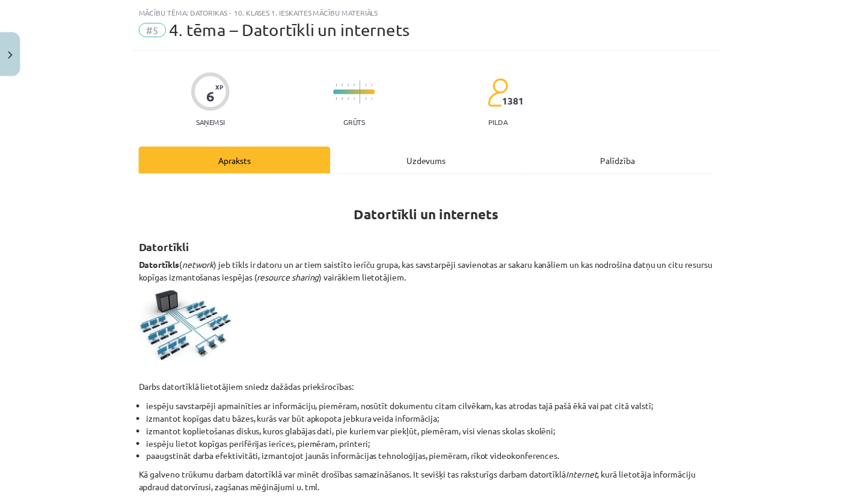
scroll to position [30, 0]
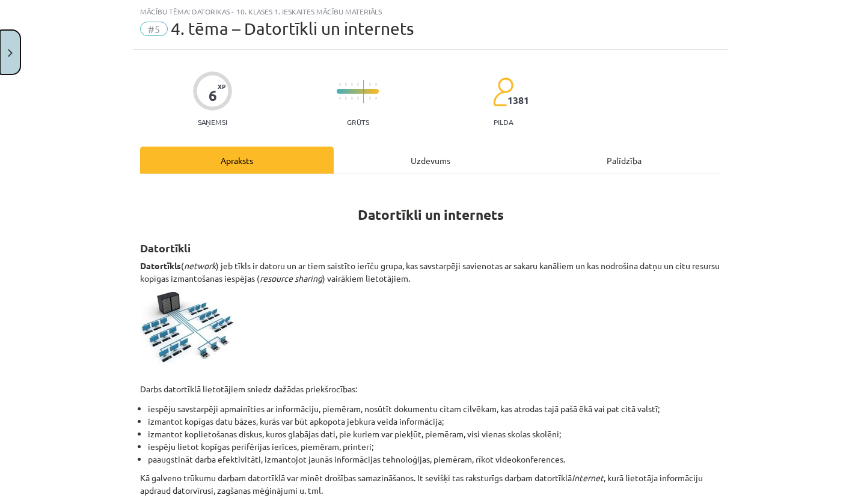
click at [10, 49] on img "Close" at bounding box center [10, 53] width 5 height 8
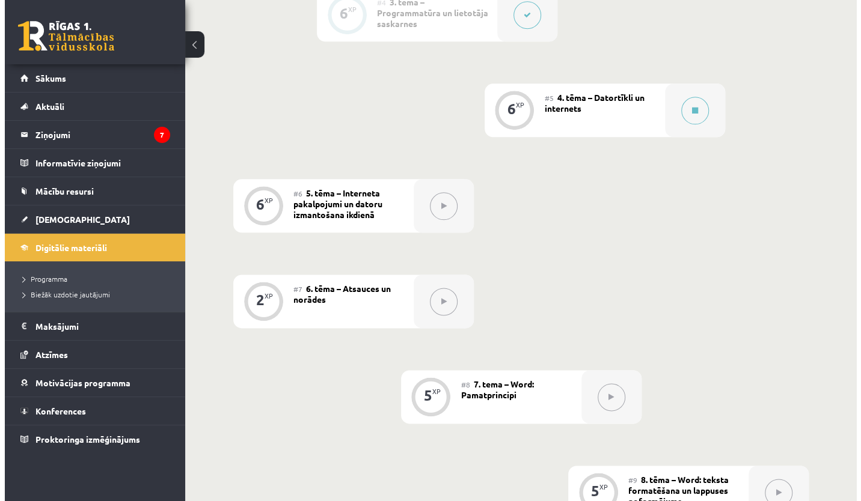
scroll to position [696, 0]
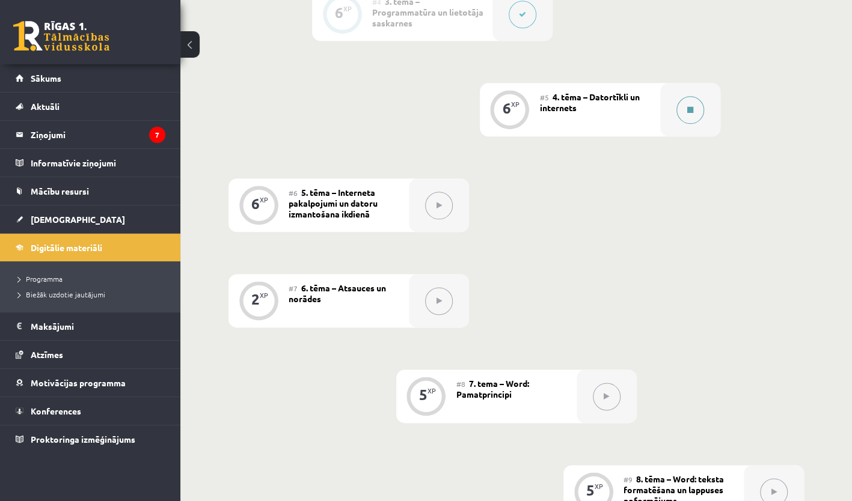
click at [698, 102] on button at bounding box center [690, 110] width 28 height 28
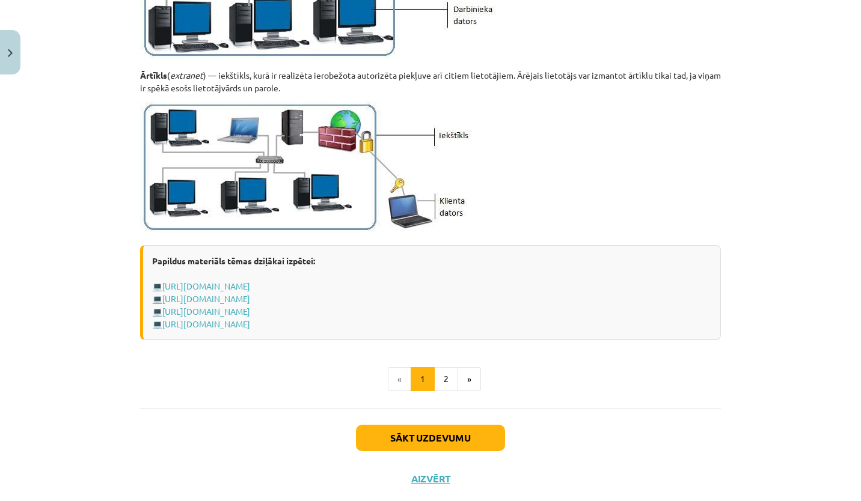
scroll to position [1381, 0]
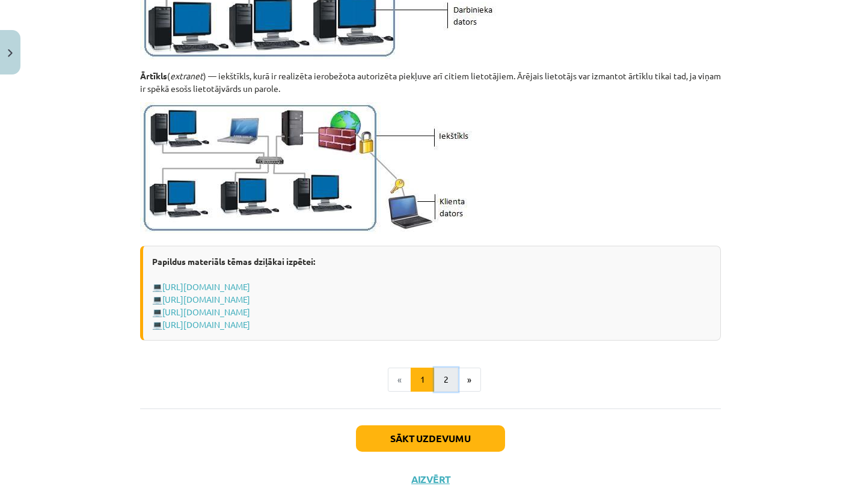
click at [437, 386] on button "2" at bounding box center [446, 380] width 24 height 24
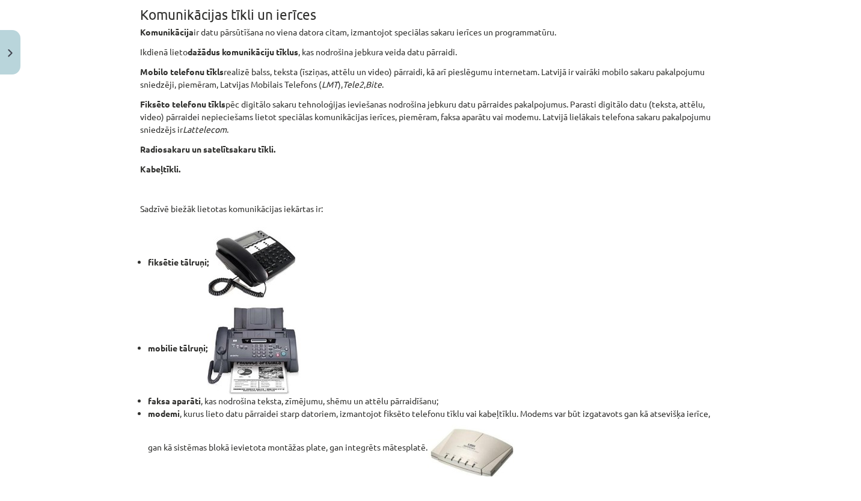
scroll to position [974, 0]
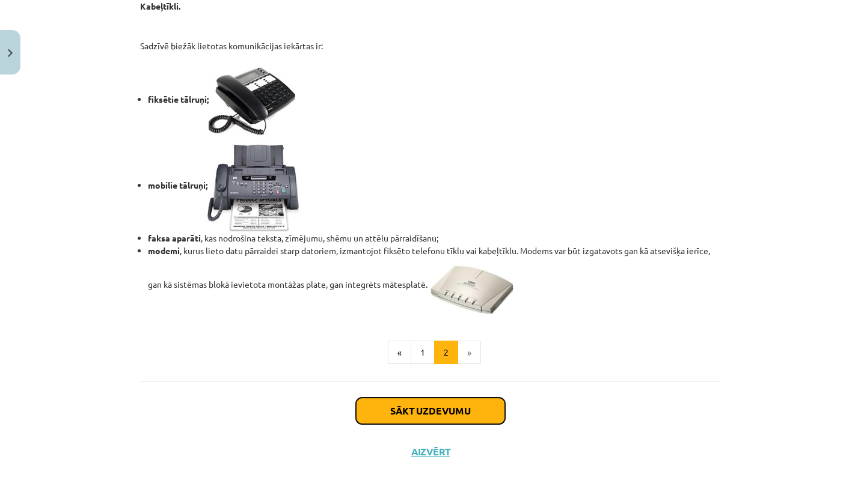
click at [437, 416] on button "Sākt uzdevumu" at bounding box center [430, 411] width 149 height 26
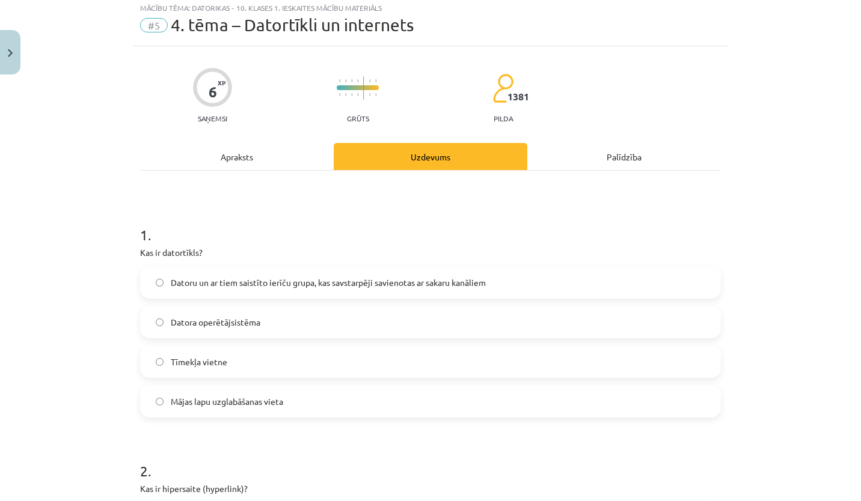
scroll to position [30, 0]
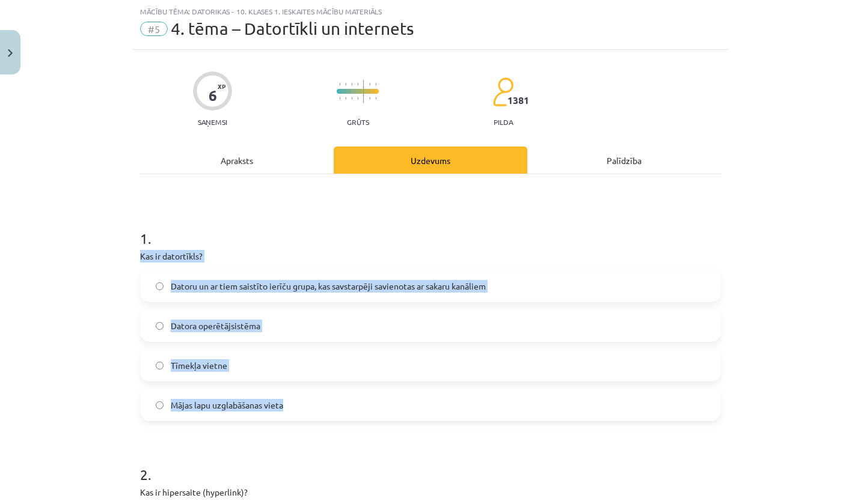
drag, startPoint x: 133, startPoint y: 257, endPoint x: 331, endPoint y: 417, distance: 253.5
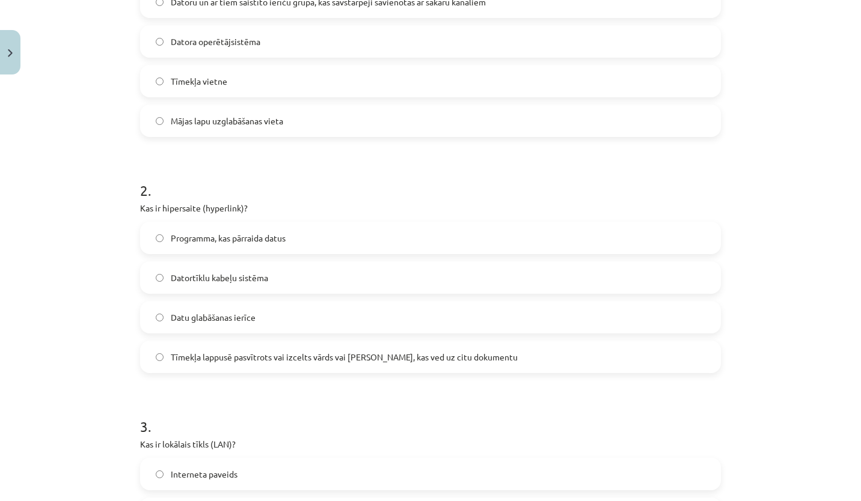
scroll to position [315, 0]
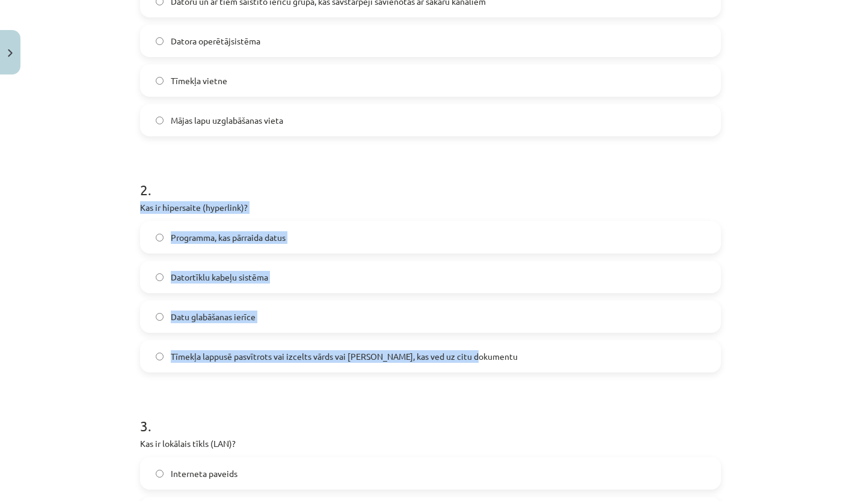
drag, startPoint x: 133, startPoint y: 203, endPoint x: 488, endPoint y: 360, distance: 387.7
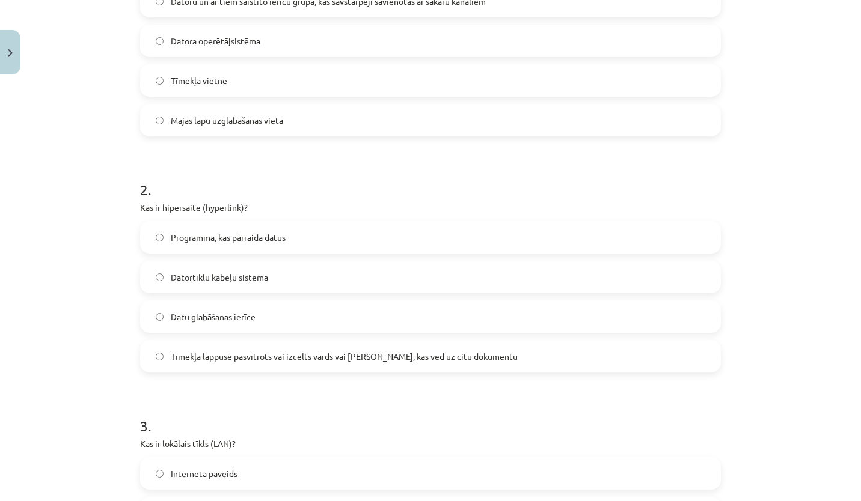
click at [315, 400] on h1 "3 ." at bounding box center [430, 415] width 581 height 37
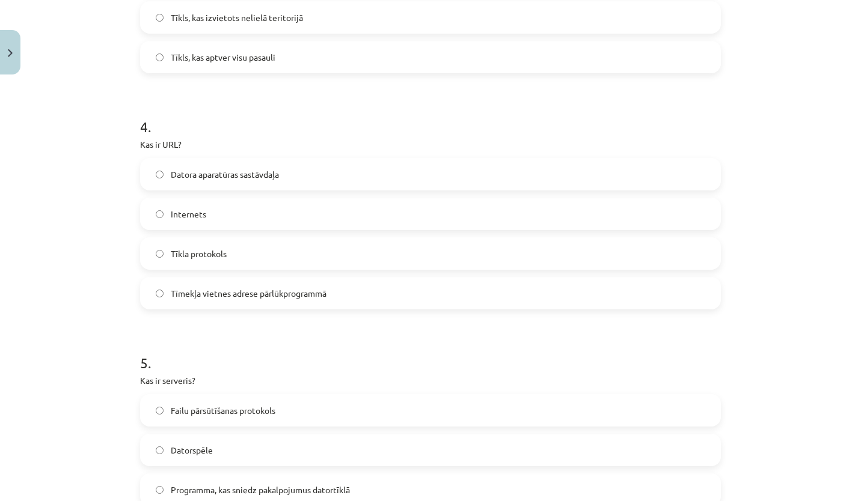
scroll to position [850, 0]
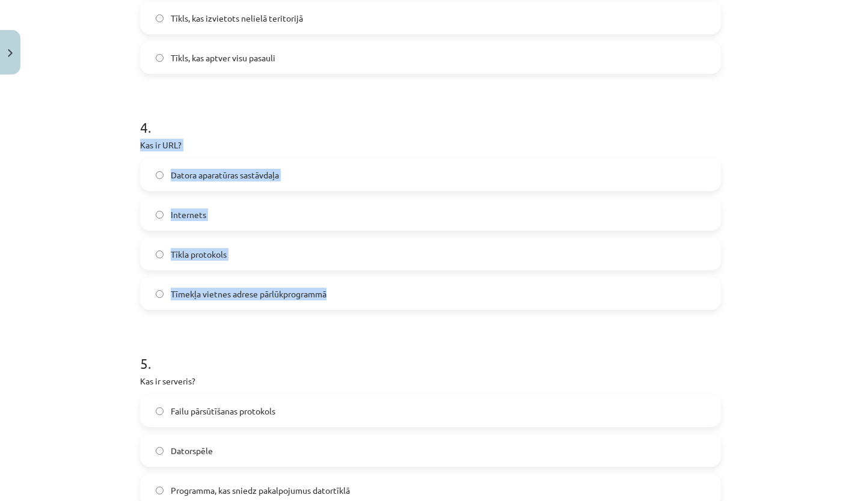
drag, startPoint x: 135, startPoint y: 144, endPoint x: 425, endPoint y: 307, distance: 332.2
click at [425, 307] on div "6 XP Saņemsi Grūts 1381 pilda Apraksts Uzdevums Palīdzība 1 . Kas ir datortīkls…" at bounding box center [430, 61] width 595 height 1663
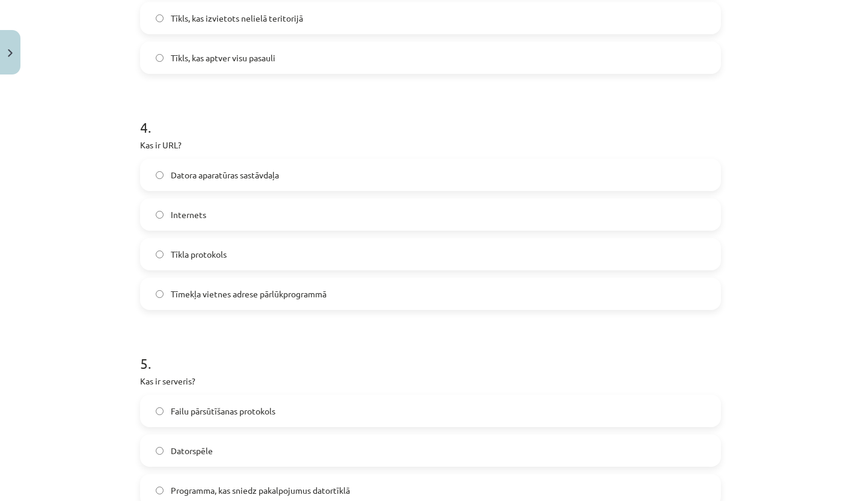
click at [243, 333] on form "1 . Kas ir datortīkls? Datoru un ar tiem saistīto ierīču grupa, kas savstarpēji…" at bounding box center [430, 86] width 581 height 1394
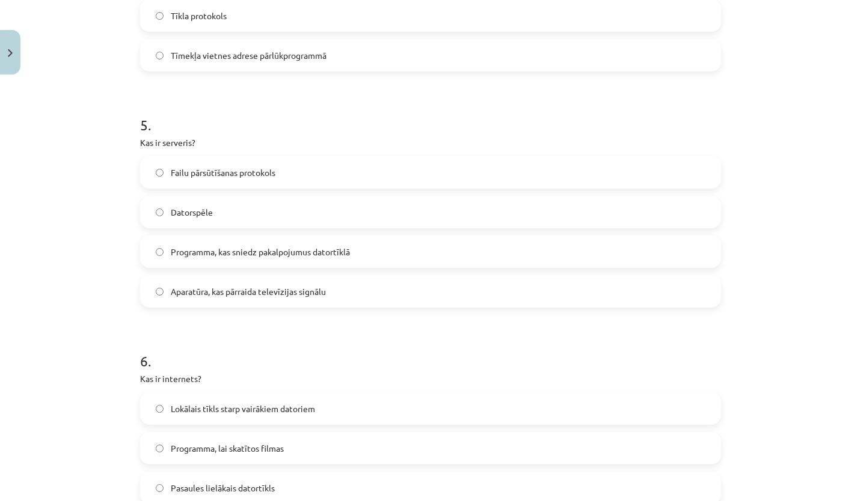
scroll to position [1094, 0]
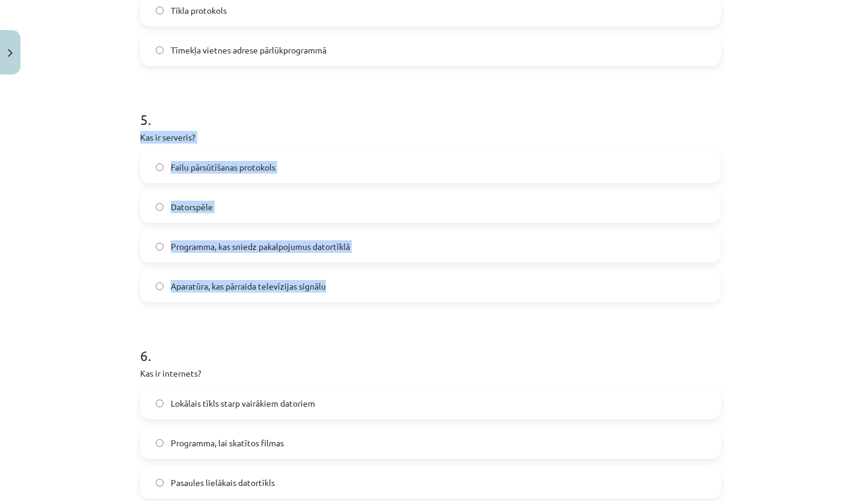
drag, startPoint x: 130, startPoint y: 137, endPoint x: 343, endPoint y: 289, distance: 261.3
click at [66, 197] on div "Mācību tēma: Datorikas - 10. klases 1. ieskaites mācību materiāls #5 4. tēma – …" at bounding box center [430, 250] width 861 height 501
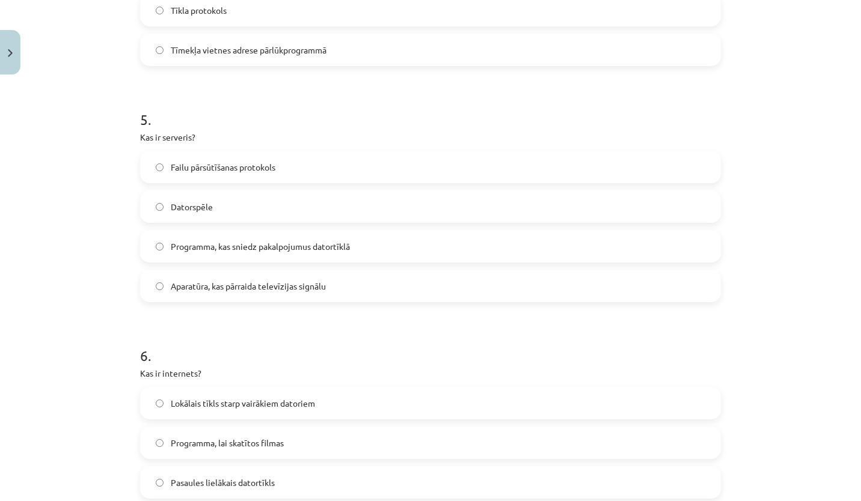
click at [159, 245] on label "Programma, kas sniedz pakalpojumus datortīklā" at bounding box center [430, 246] width 578 height 30
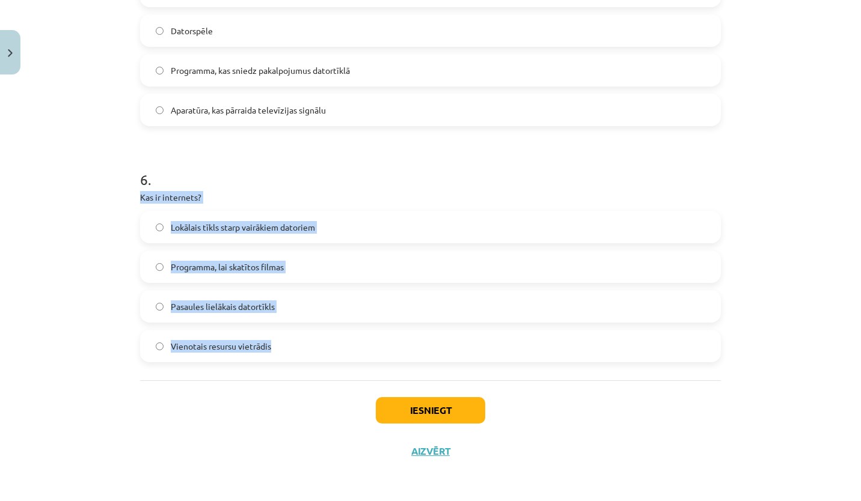
drag, startPoint x: 137, startPoint y: 192, endPoint x: 322, endPoint y: 362, distance: 250.7
click at [147, 333] on label "Vienotais resursu vietrādis" at bounding box center [430, 346] width 578 height 30
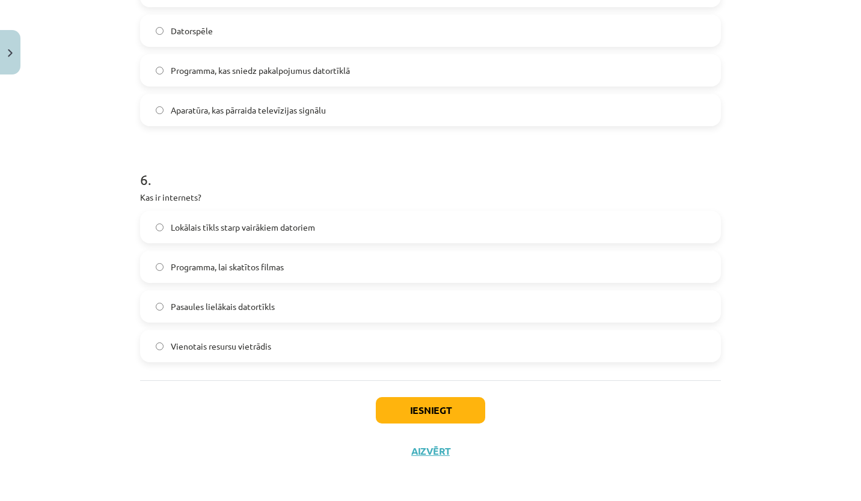
click at [155, 316] on label "Pasaules lielākais datortīkls" at bounding box center [430, 307] width 578 height 30
click at [437, 415] on button "Iesniegt" at bounding box center [430, 410] width 109 height 26
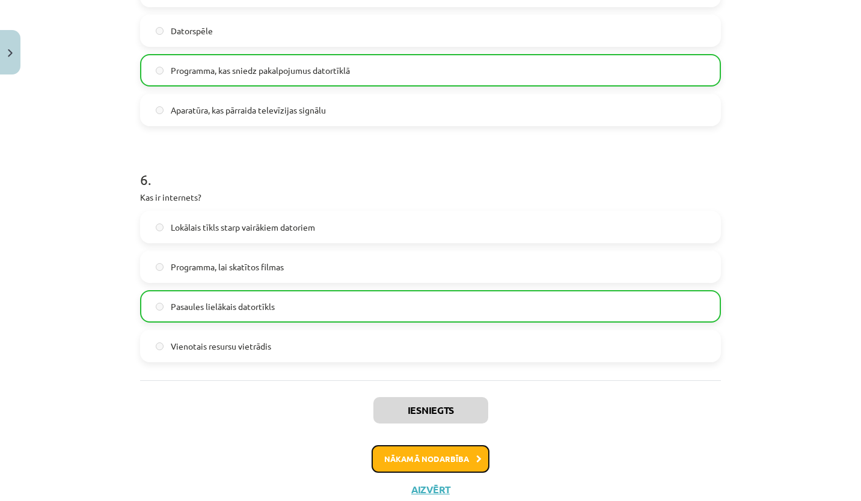
click at [448, 455] on button "Nākamā nodarbība" at bounding box center [431, 460] width 118 height 28
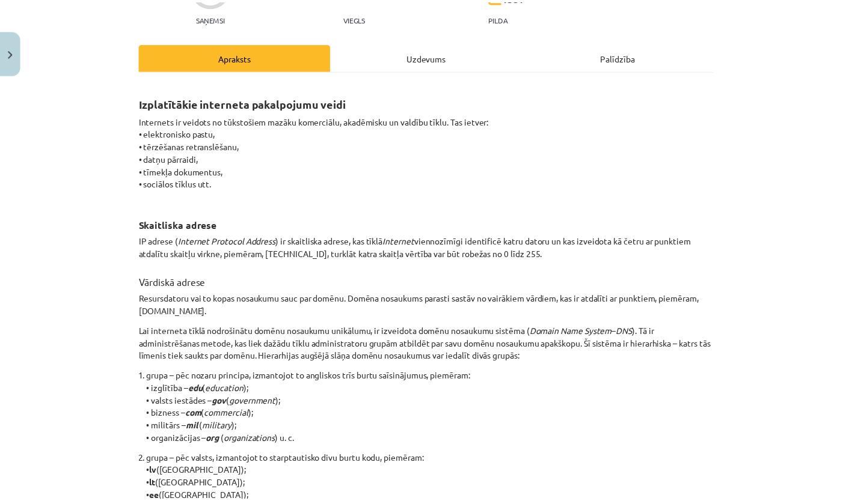
scroll to position [30, 0]
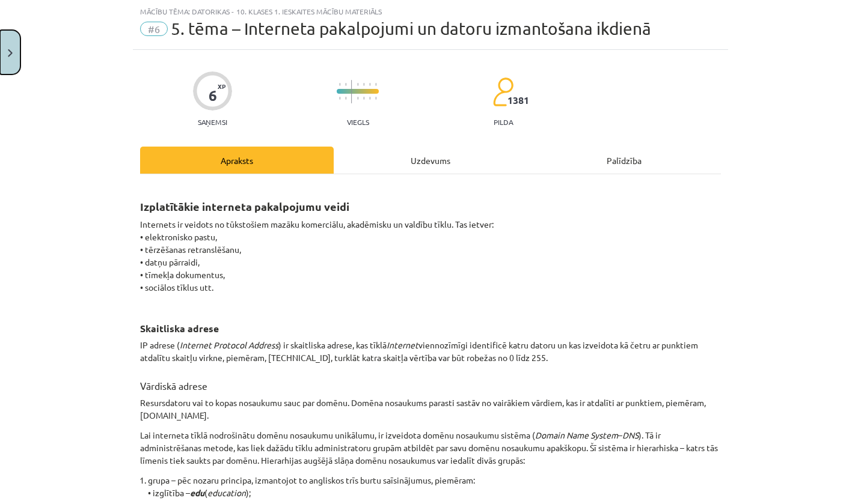
click at [11, 67] on button "Close" at bounding box center [10, 52] width 20 height 44
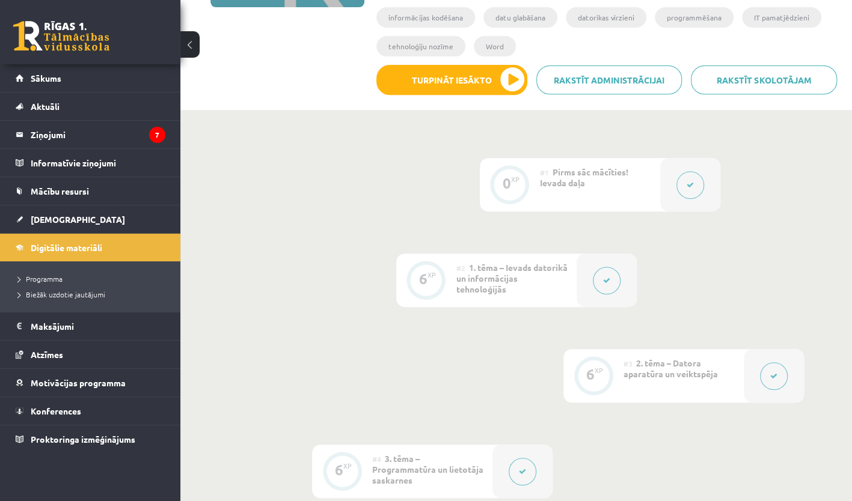
scroll to position [238, 0]
click at [538, 181] on div "0 XP" at bounding box center [510, 186] width 60 height 54
click at [554, 277] on div "#2 1. tēma – Ievads datorikā un informācijas tehnoloģijās" at bounding box center [516, 281] width 120 height 54
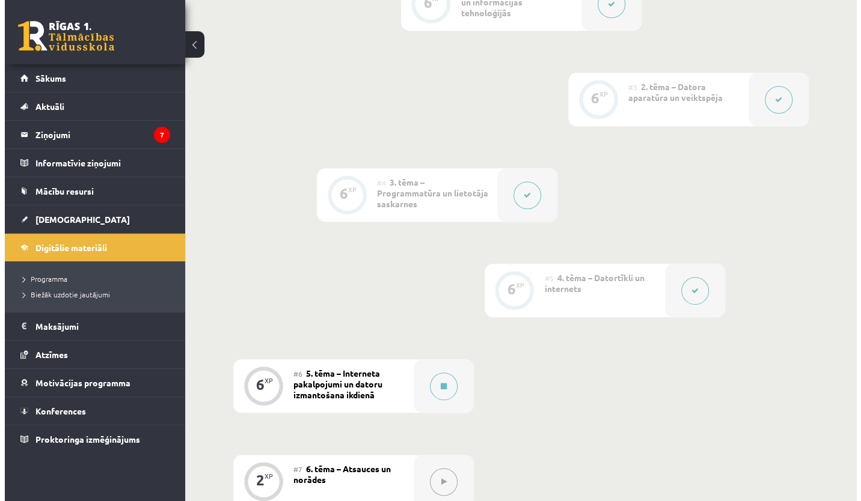
scroll to position [516, 0]
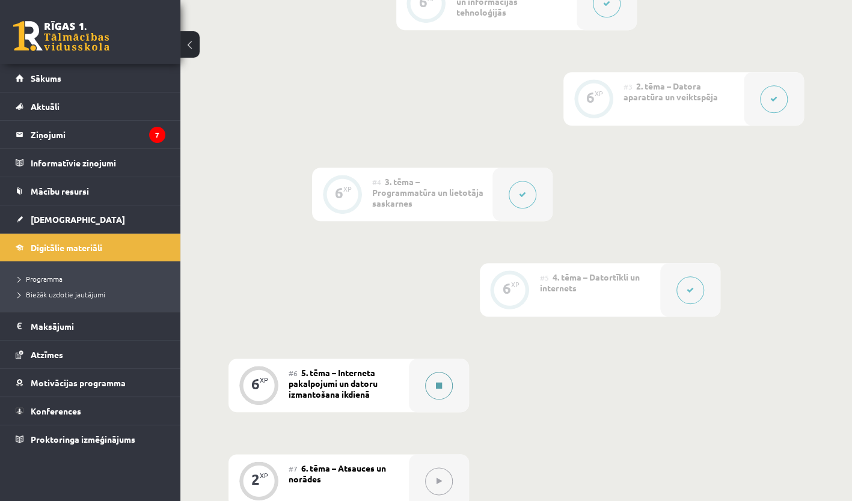
click at [434, 378] on button at bounding box center [439, 386] width 28 height 28
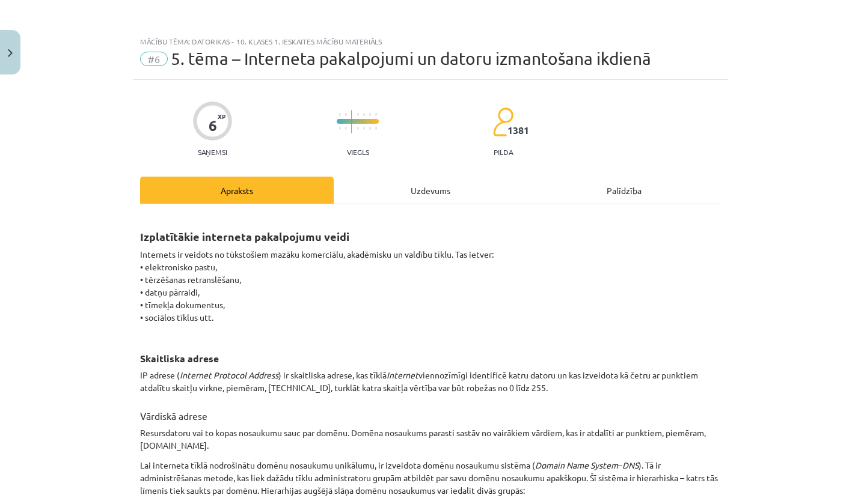
click at [434, 378] on p "IP adrese ( Internet Protocol Address ) ir skaitliska adrese, kas tīklā Interne…" at bounding box center [430, 381] width 581 height 25
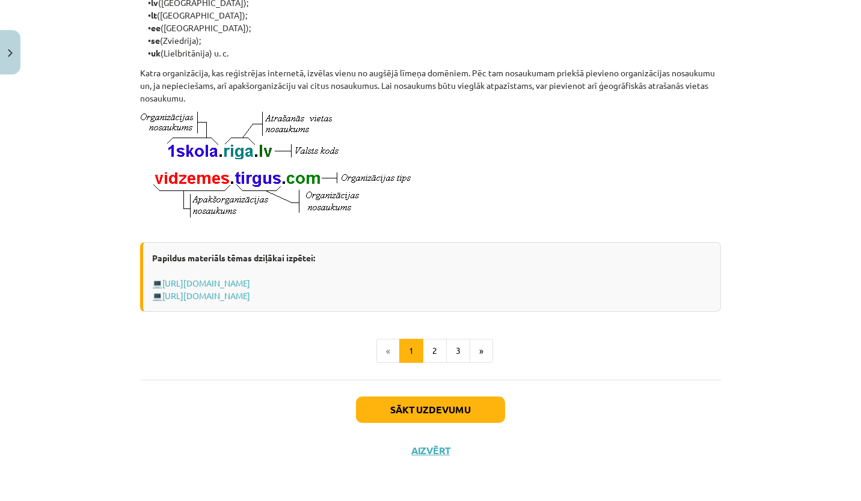
scroll to position [613, 0]
click at [429, 349] on button "2" at bounding box center [435, 351] width 24 height 24
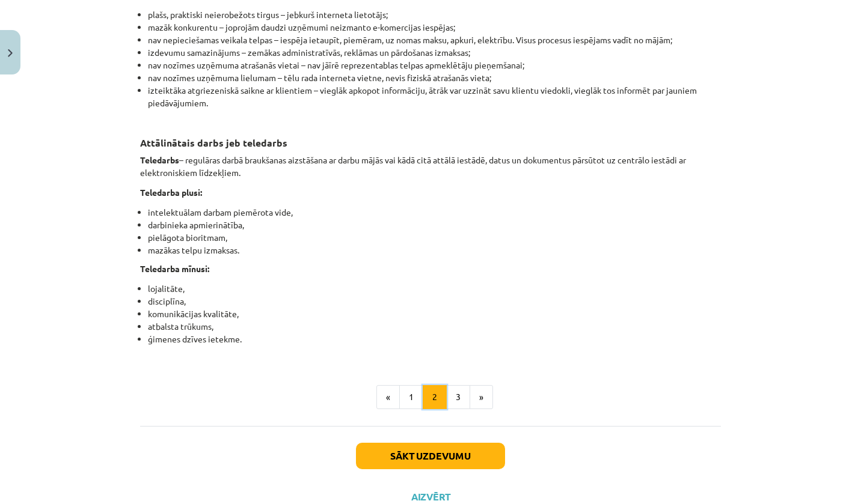
scroll to position [1819, 0]
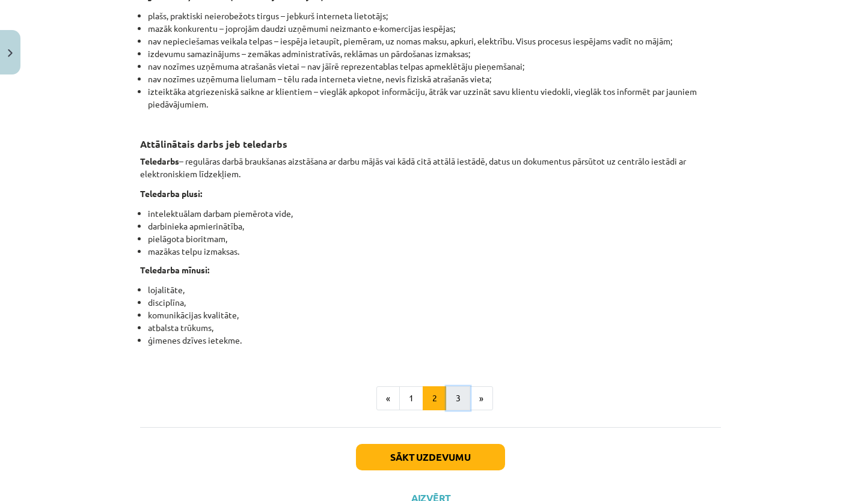
click at [450, 408] on button "3" at bounding box center [458, 399] width 24 height 24
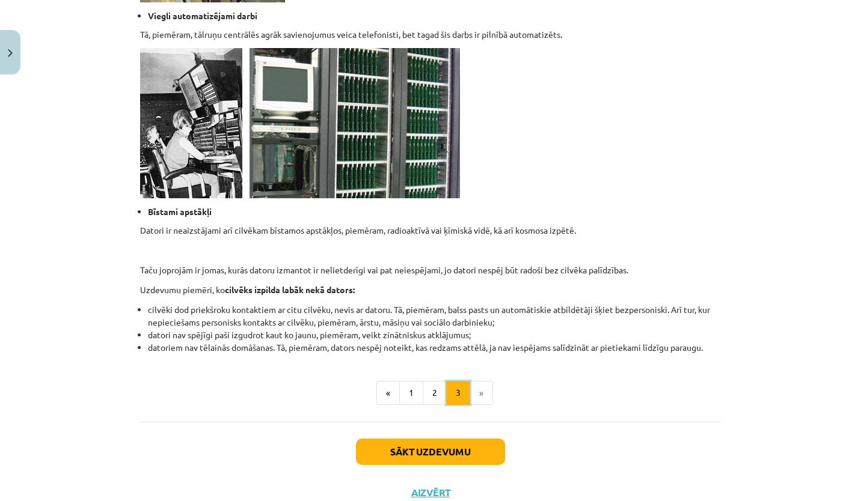
scroll to position [1065, 0]
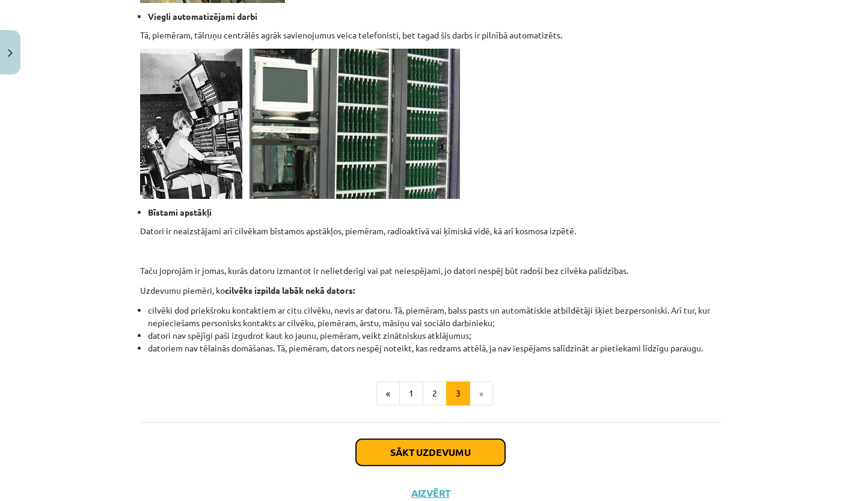
click at [463, 459] on button "Sākt uzdevumu" at bounding box center [430, 453] width 149 height 26
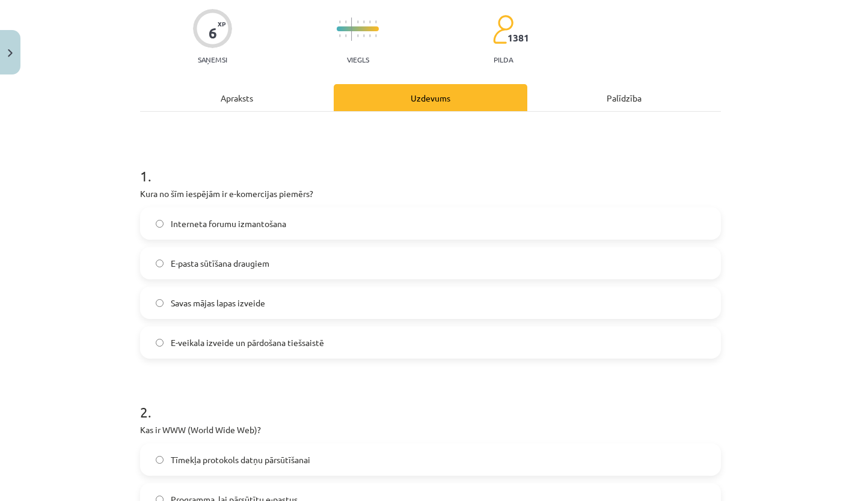
scroll to position [0, 0]
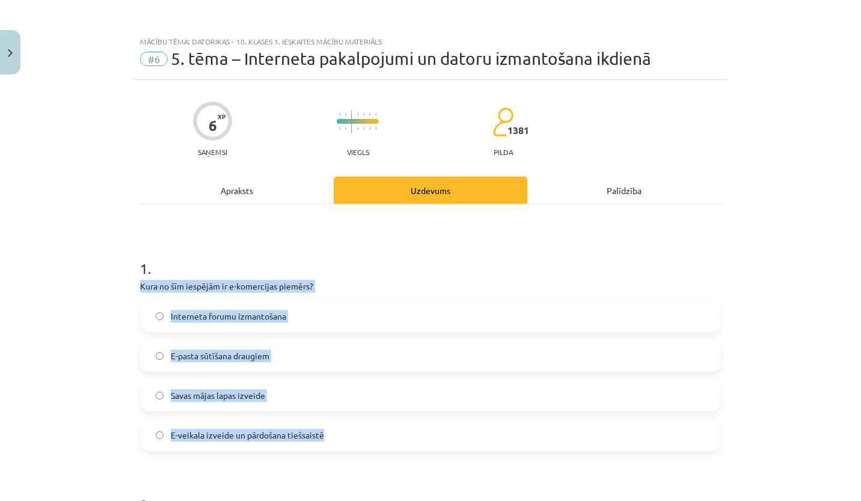
drag, startPoint x: 132, startPoint y: 280, endPoint x: 391, endPoint y: 446, distance: 307.2
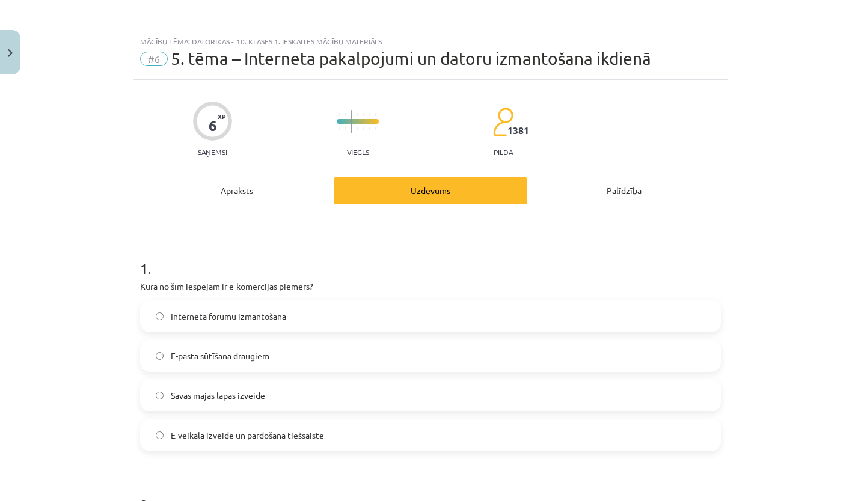
click at [429, 266] on h1 "1 ." at bounding box center [430, 257] width 581 height 37
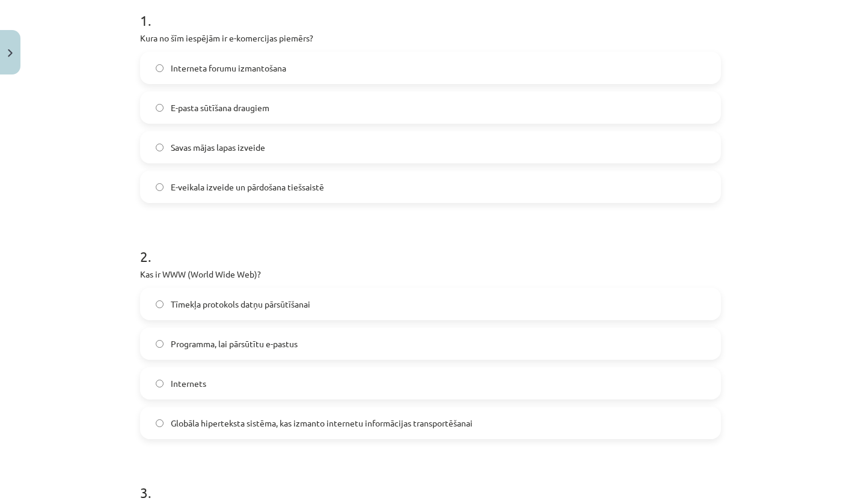
scroll to position [272, 0]
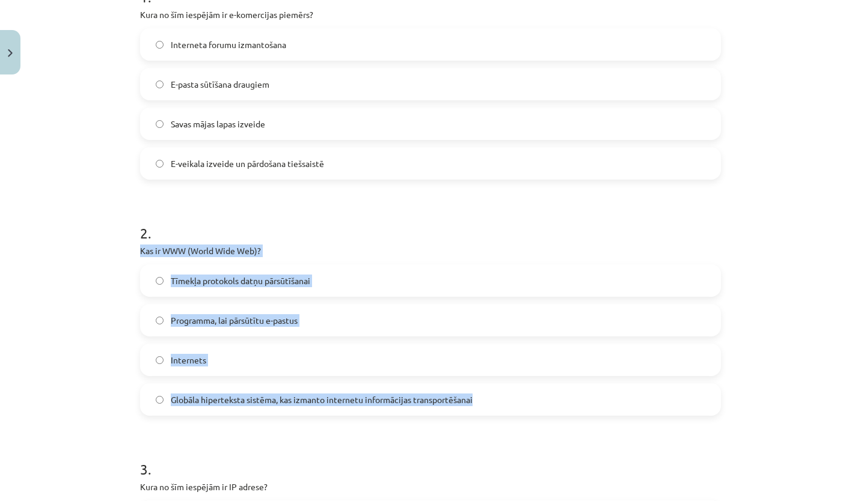
drag, startPoint x: 130, startPoint y: 251, endPoint x: 583, endPoint y: 408, distance: 479.6
click at [367, 243] on div "2 . Kas ir WWW (World Wide Web)? Tīmekļa protokols datņu pārsūtīšanai Programma…" at bounding box center [430, 310] width 581 height 212
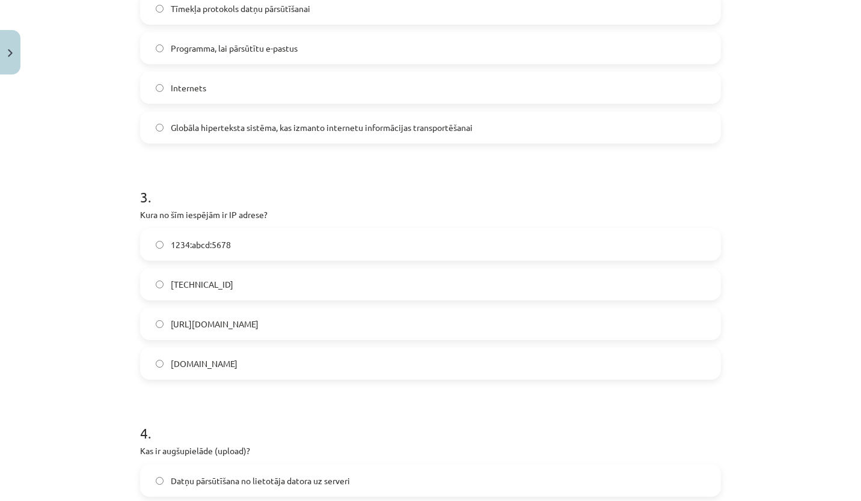
scroll to position [545, 0]
drag, startPoint x: 129, startPoint y: 217, endPoint x: 328, endPoint y: 360, distance: 245.1
click at [328, 360] on div "6 XP Saņemsi Viegls 1381 pilda Apraksts Uzdevums Palīdzība 1 . Kura no šīm iesp…" at bounding box center [430, 326] width 595 height 1583
click at [96, 263] on div "Mācību tēma: Datorikas - 10. klases 1. ieskaites mācību materiāls #6 5. tēma – …" at bounding box center [430, 250] width 861 height 501
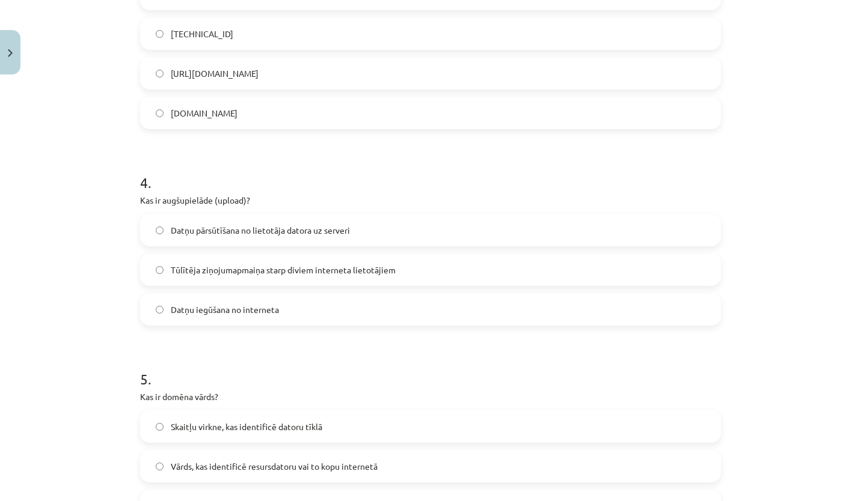
scroll to position [817, 0]
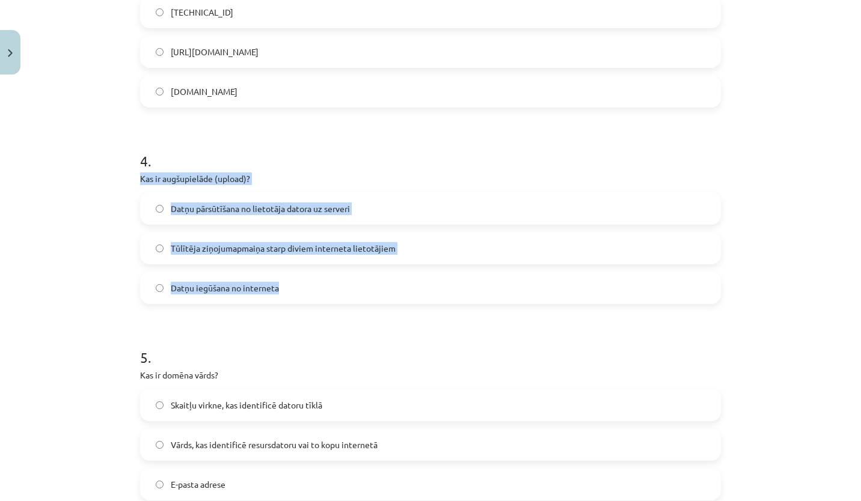
drag, startPoint x: 135, startPoint y: 180, endPoint x: 354, endPoint y: 295, distance: 247.2
click at [354, 295] on div "6 XP Saņemsi Viegls 1381 pilda Apraksts Uzdevums Palīdzība 1 . Kura no šīm iesp…" at bounding box center [430, 54] width 595 height 1583
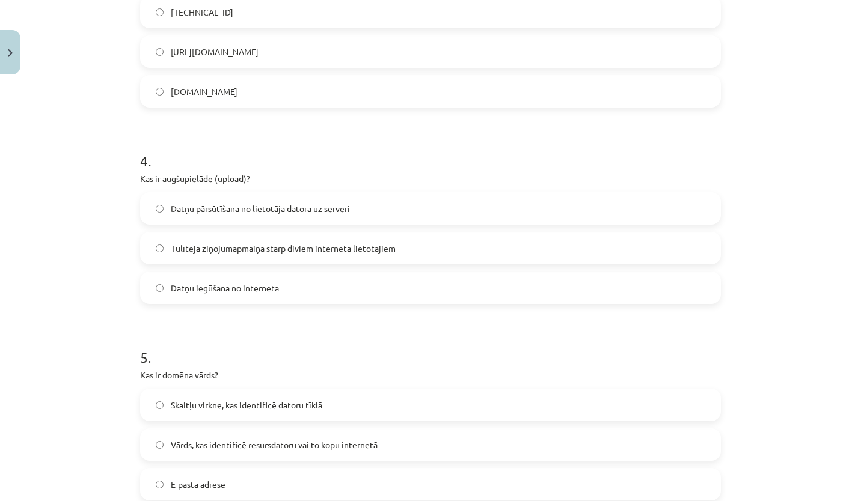
click at [359, 360] on h1 "5 ." at bounding box center [430, 346] width 581 height 37
click at [150, 206] on label "Datņu pārsūtīšana no lietotāja datora uz serveri" at bounding box center [430, 209] width 578 height 30
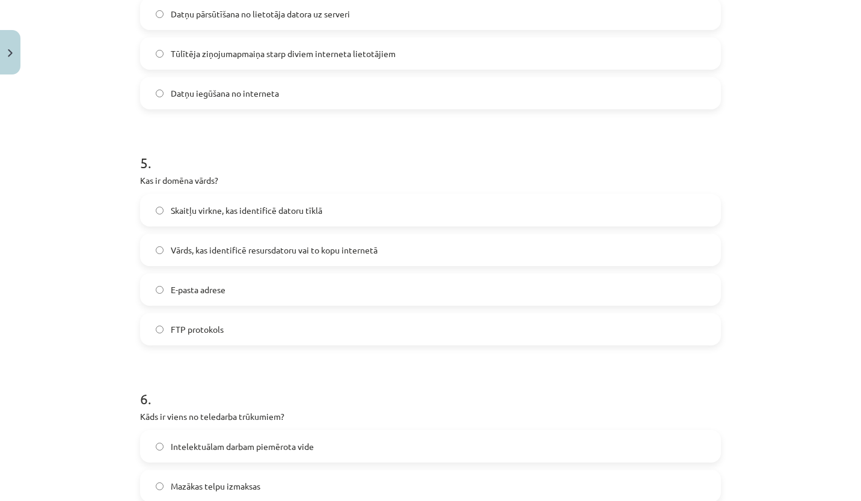
scroll to position [1011, 0]
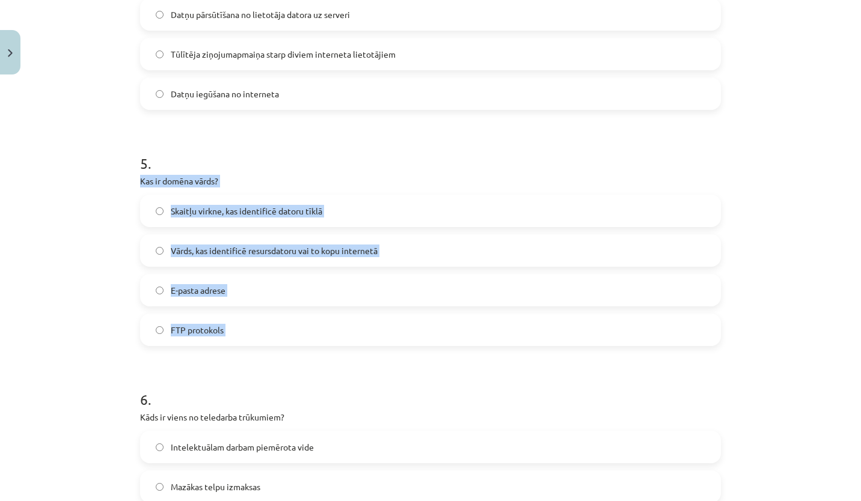
drag, startPoint x: 133, startPoint y: 182, endPoint x: 294, endPoint y: 344, distance: 228.3
click at [44, 303] on div "Mācību tēma: Datorikas - 10. klases 1. ieskaites mācību materiāls #6 5. tēma – …" at bounding box center [430, 250] width 861 height 501
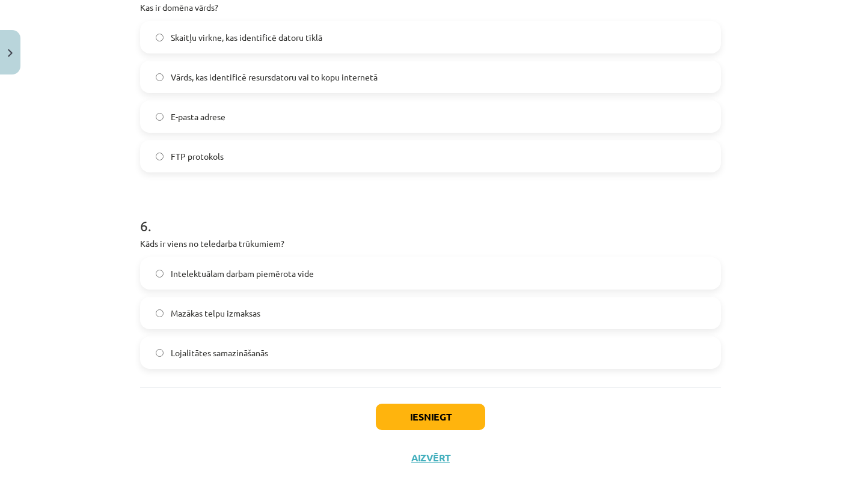
scroll to position [1191, 0]
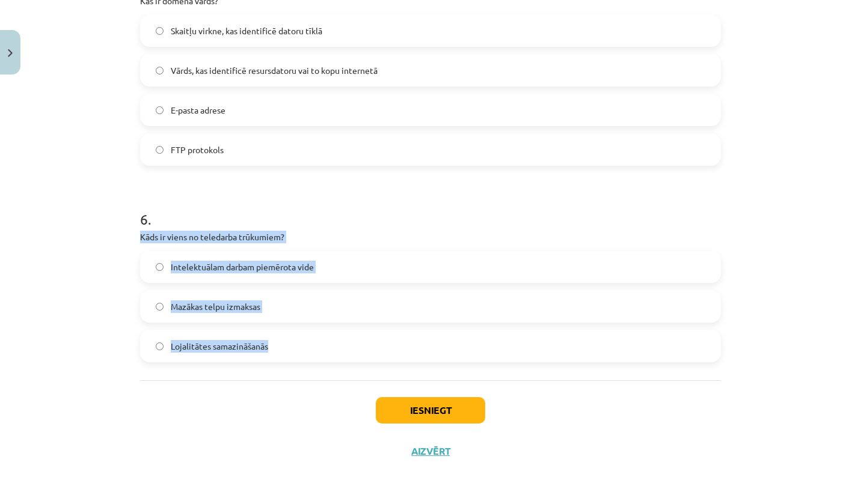
drag, startPoint x: 131, startPoint y: 235, endPoint x: 326, endPoint y: 356, distance: 230.1
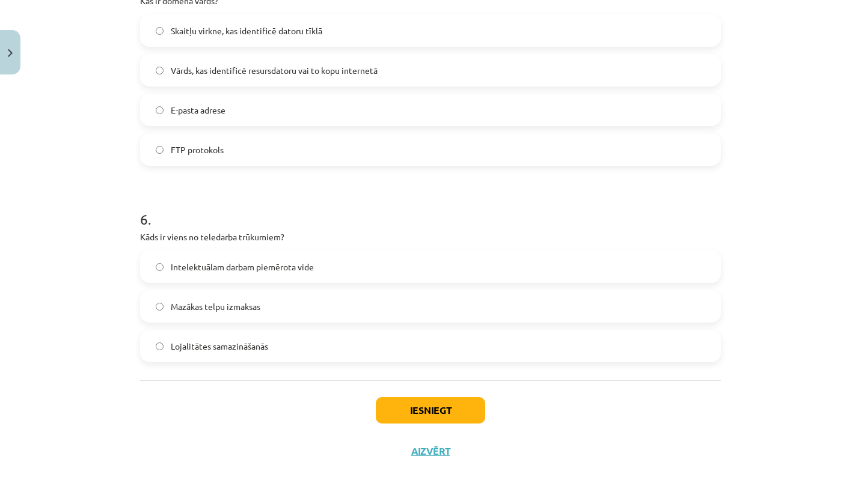
click at [192, 416] on div "Iesniegt Aizvērt" at bounding box center [430, 423] width 581 height 84
click at [444, 403] on button "Iesniegt" at bounding box center [430, 410] width 109 height 26
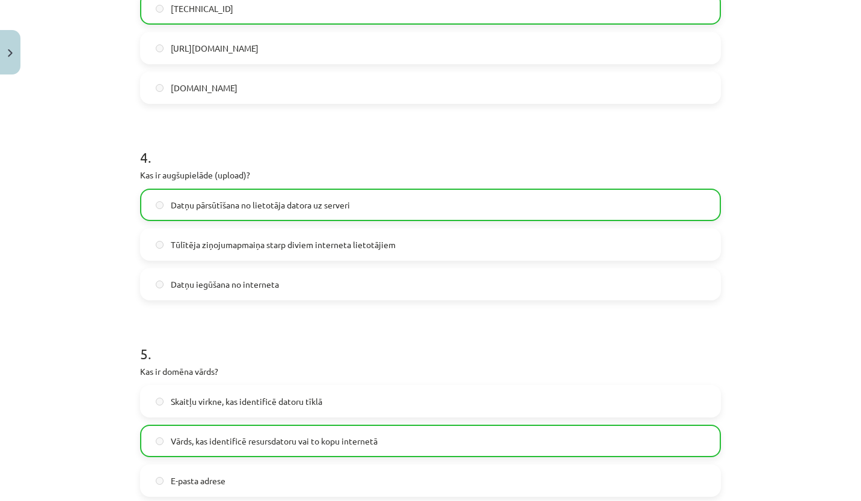
scroll to position [1229, 0]
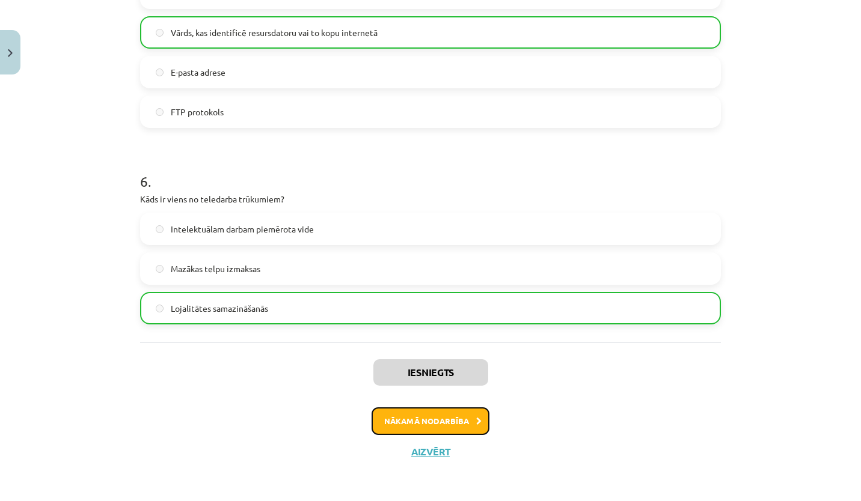
click at [421, 422] on button "Nākamā nodarbība" at bounding box center [431, 422] width 118 height 28
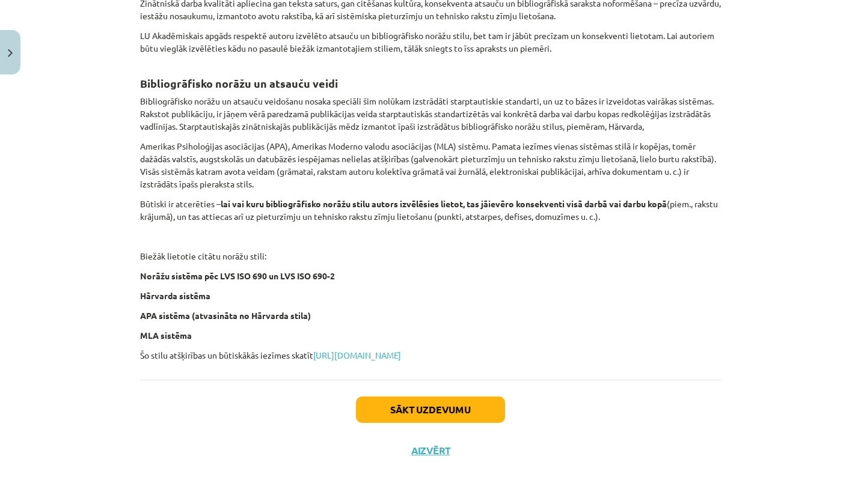
scroll to position [418, 0]
click at [444, 418] on button "Sākt uzdevumu" at bounding box center [430, 410] width 149 height 26
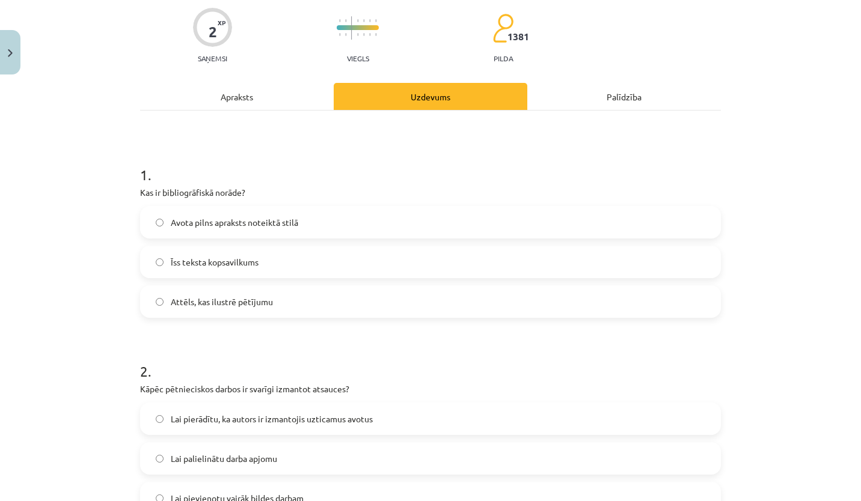
scroll to position [93, 0]
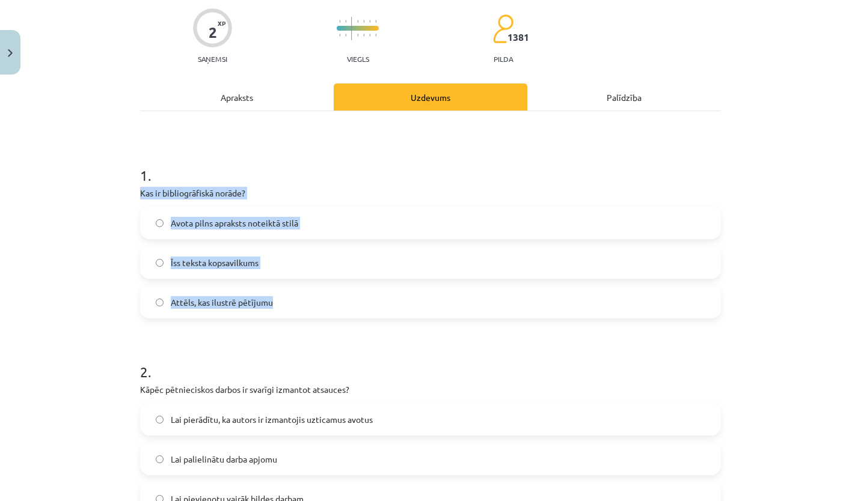
drag, startPoint x: 130, startPoint y: 189, endPoint x: 293, endPoint y: 305, distance: 200.4
click at [293, 305] on div "2 XP Saņemsi Viegls 1381 pilda Apraksts Uzdevums Palīdzība 1 . Kas ir bibliogrā…" at bounding box center [430, 306] width 595 height 638
click at [66, 314] on div "Mācību tēma: Datorikas - 10. klases 1. ieskaites mācību materiāls #7 6. tēma – …" at bounding box center [430, 250] width 861 height 501
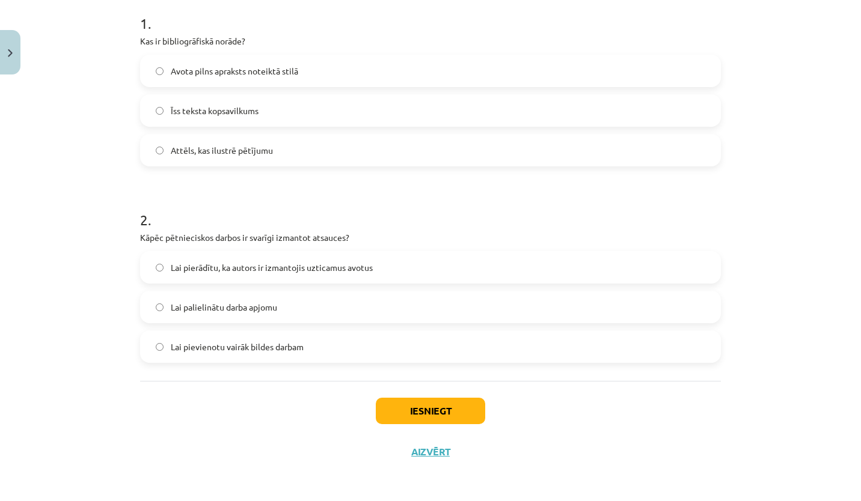
scroll to position [245, 0]
drag, startPoint x: 122, startPoint y: 224, endPoint x: 269, endPoint y: 230, distance: 146.9
click at [269, 230] on div "Mācību tēma: Datorikas - 10. klases 1. ieskaites mācību materiāls #7 6. tēma – …" at bounding box center [430, 250] width 861 height 501
click at [269, 230] on div "2 . Kāpēc pētnieciskos darbos ir svarīgi izmantot atsauces? Lai pierādītu, ka a…" at bounding box center [430, 277] width 581 height 173
click at [250, 207] on h1 "2 ." at bounding box center [430, 209] width 581 height 37
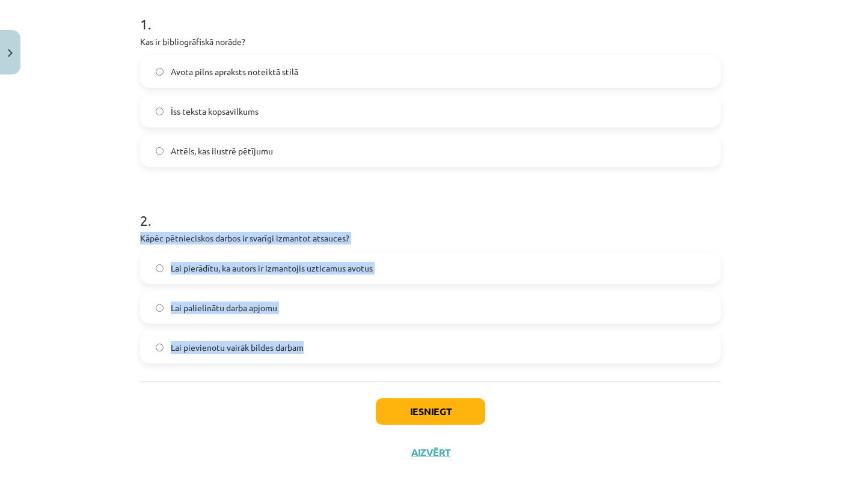
drag, startPoint x: 132, startPoint y: 233, endPoint x: 363, endPoint y: 340, distance: 255.0
click at [363, 340] on div "2 XP Saņemsi Viegls 1381 pilda Apraksts Uzdevums Palīdzība 1 . Kas ir bibliogrā…" at bounding box center [430, 154] width 595 height 638
click at [152, 357] on label "Lai pievienotu vairāk bildes darbam" at bounding box center [430, 348] width 578 height 30
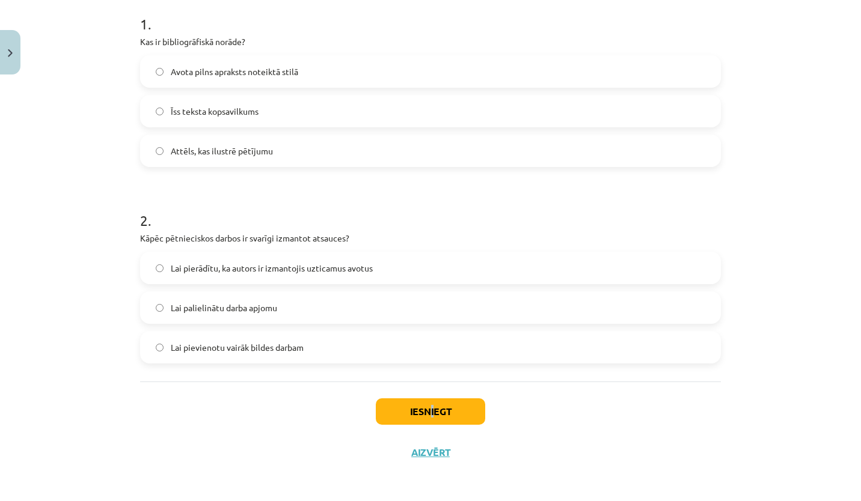
drag, startPoint x: 422, startPoint y: 394, endPoint x: 431, endPoint y: 411, distance: 19.4
click at [431, 411] on div "Iesniegt Aizvērt" at bounding box center [430, 424] width 581 height 84
click at [431, 411] on button "Iesniegt" at bounding box center [430, 412] width 109 height 26
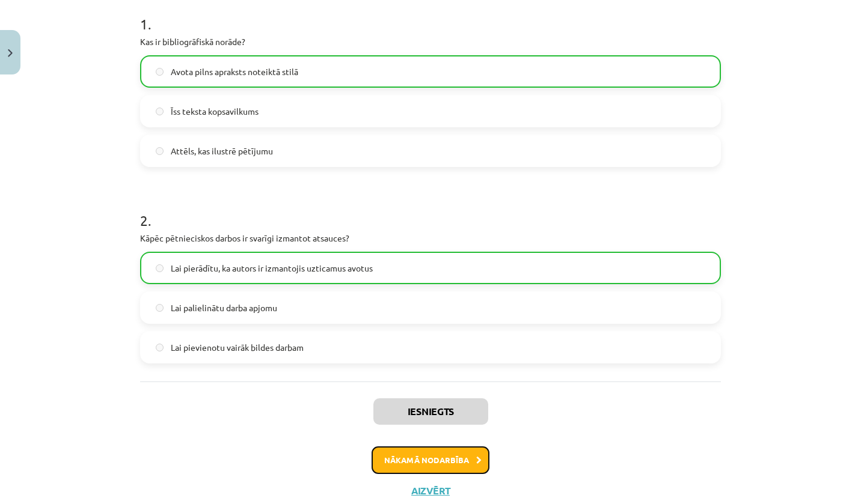
click at [415, 458] on button "Nākamā nodarbība" at bounding box center [431, 461] width 118 height 28
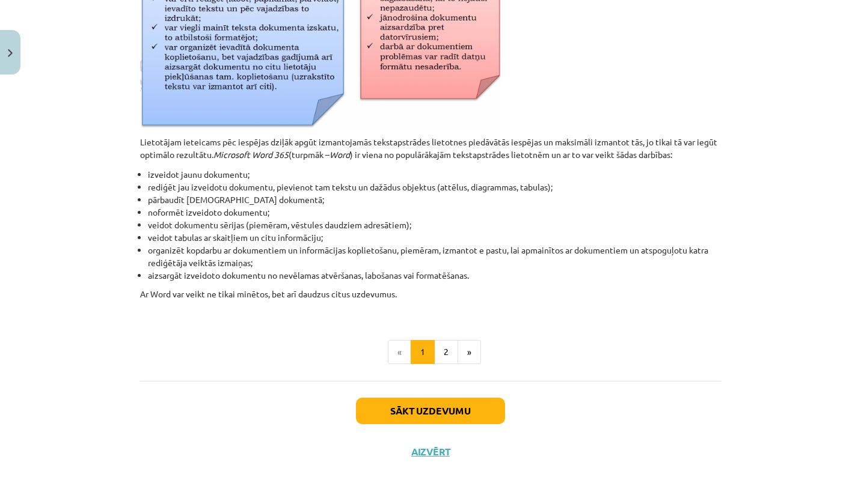
scroll to position [497, 0]
click at [447, 352] on button "2" at bounding box center [446, 353] width 24 height 24
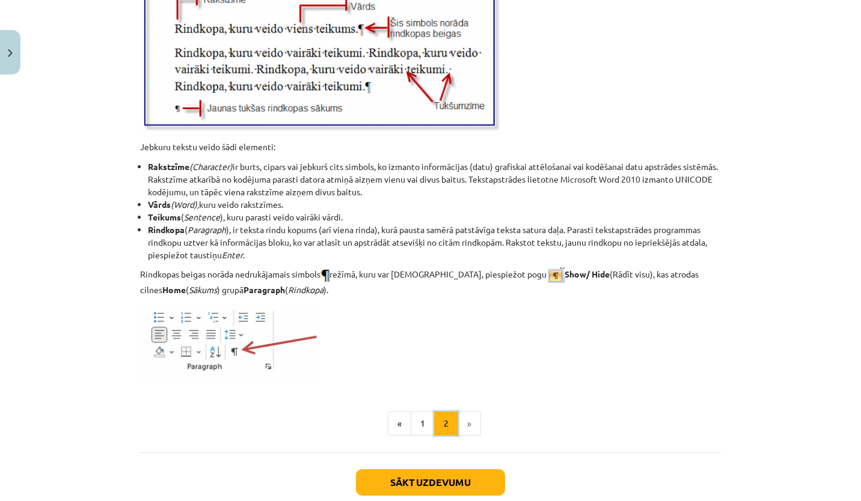
scroll to position [1427, 0]
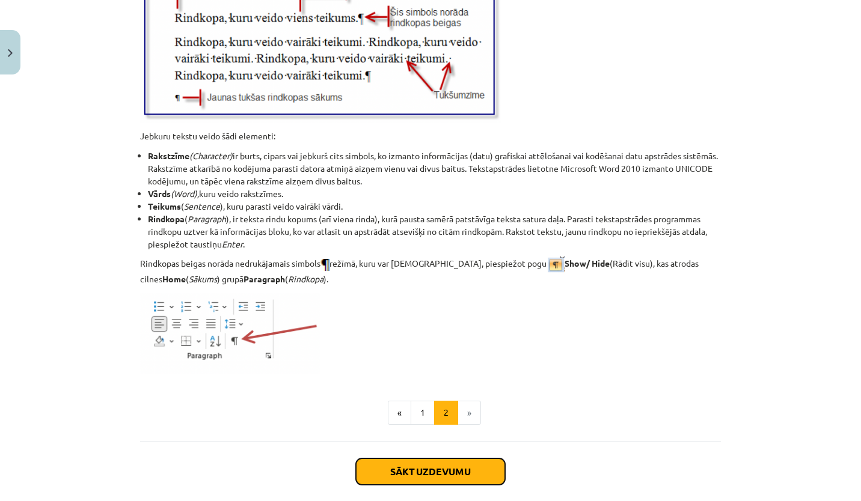
click at [437, 459] on button "Sākt uzdevumu" at bounding box center [430, 472] width 149 height 26
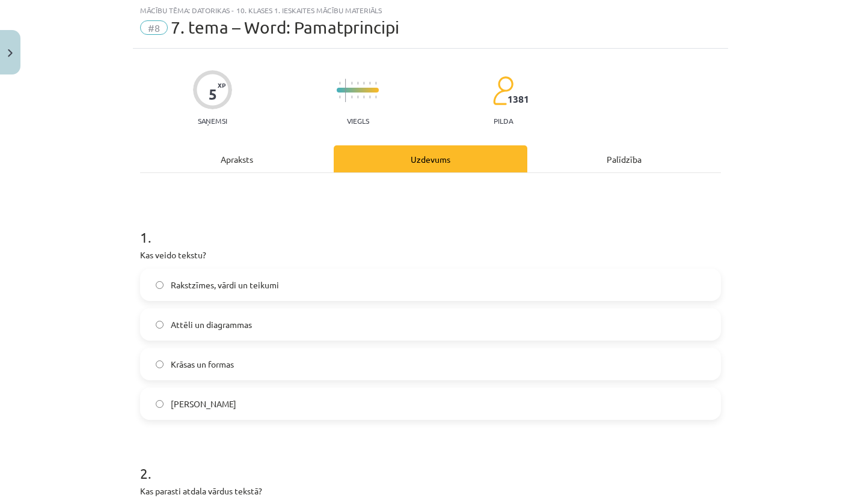
scroll to position [30, 0]
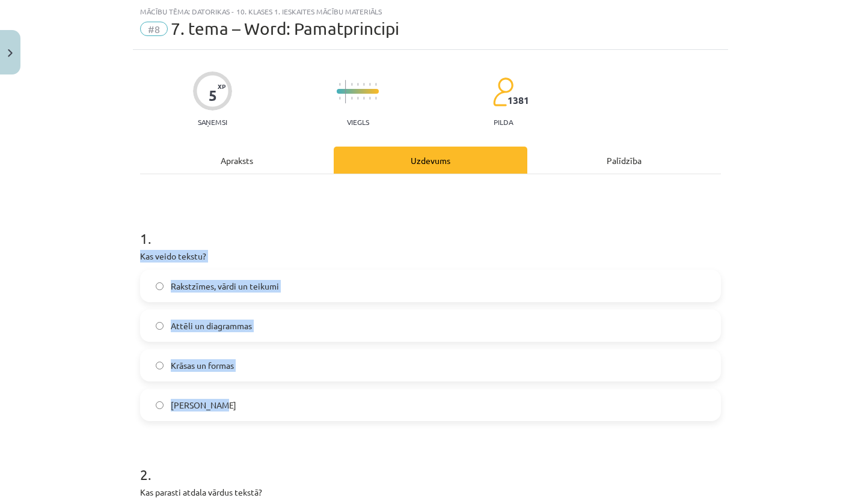
drag, startPoint x: 135, startPoint y: 254, endPoint x: 259, endPoint y: 410, distance: 199.8
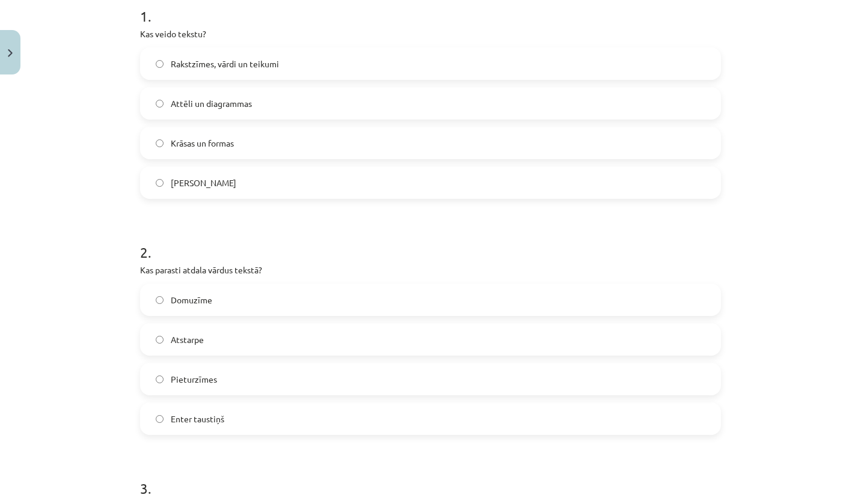
click at [161, 339] on label "Atstarpe" at bounding box center [430, 340] width 578 height 30
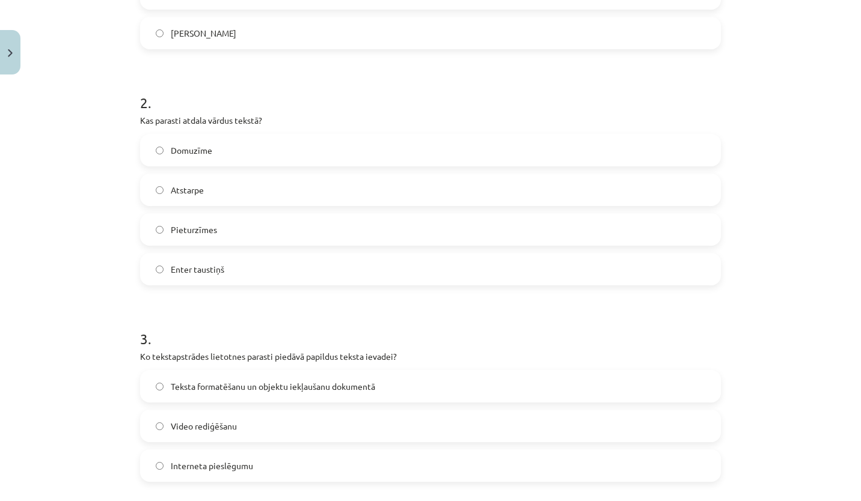
scroll to position [402, 0]
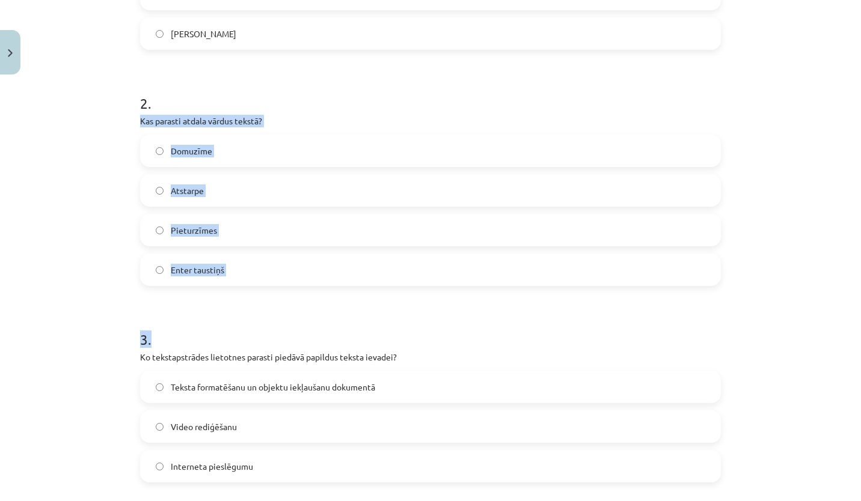
drag, startPoint x: 137, startPoint y: 122, endPoint x: 267, endPoint y: 287, distance: 209.8
click at [267, 287] on form "1 . Kas veido tekstu? Rakstzīmes, vārdi un teikumi Attēli un diagrammas Krāsas …" at bounding box center [430, 397] width 581 height 1118
click at [272, 307] on form "1 . Kas veido tekstu? Rakstzīmes, vārdi un teikumi Attēli un diagrammas Krāsas …" at bounding box center [430, 397] width 581 height 1118
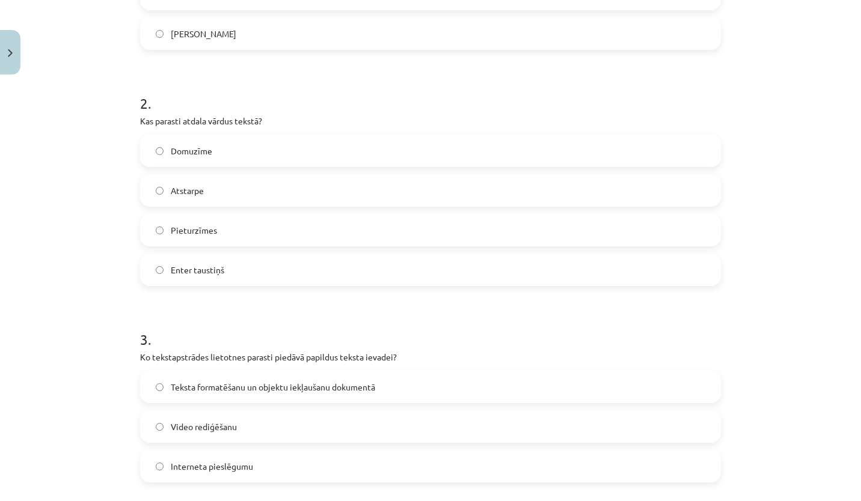
scroll to position [542, 0]
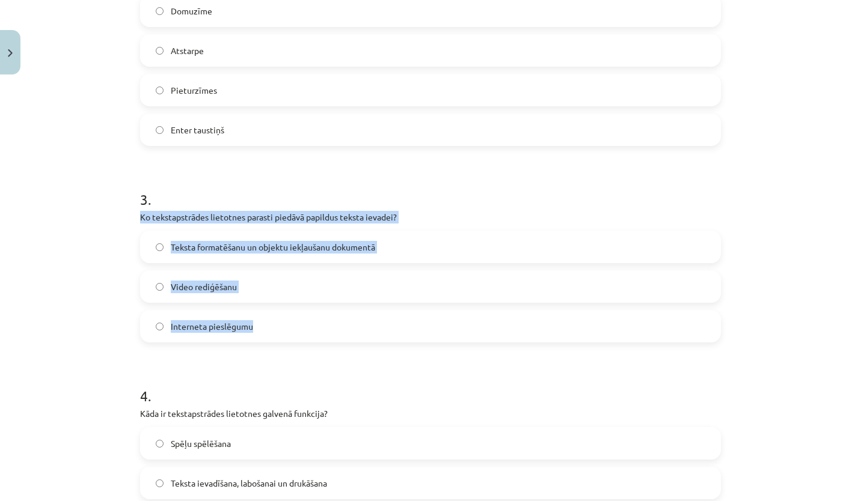
drag, startPoint x: 119, startPoint y: 216, endPoint x: 321, endPoint y: 325, distance: 229.5
click at [321, 325] on div "Mācību tēma: Datorikas - 10. klases 1. ieskaites mācību materiāls #8 7. tema – …" at bounding box center [430, 250] width 861 height 501
click at [48, 336] on div "Mācību tēma: Datorikas - 10. klases 1. ieskaites mācību materiāls #8 7. tema – …" at bounding box center [430, 250] width 861 height 501
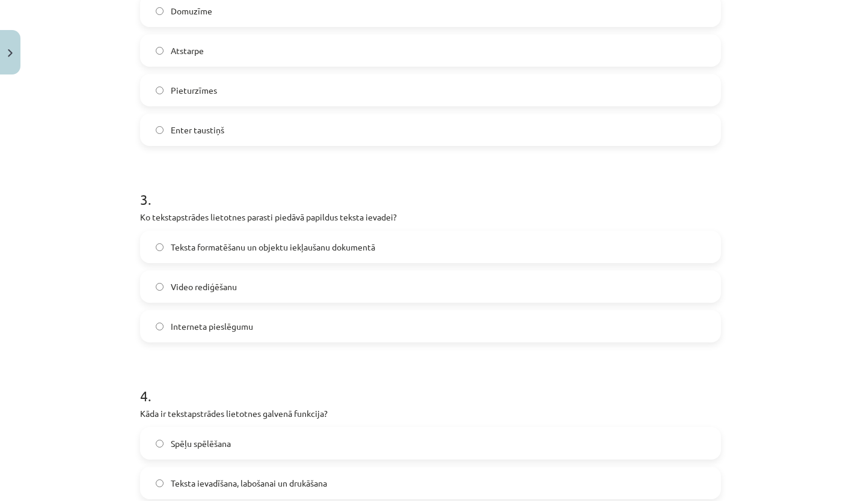
click at [148, 243] on label "Teksta formatēšanu un objektu iekļaušanu dokumentā" at bounding box center [430, 247] width 578 height 30
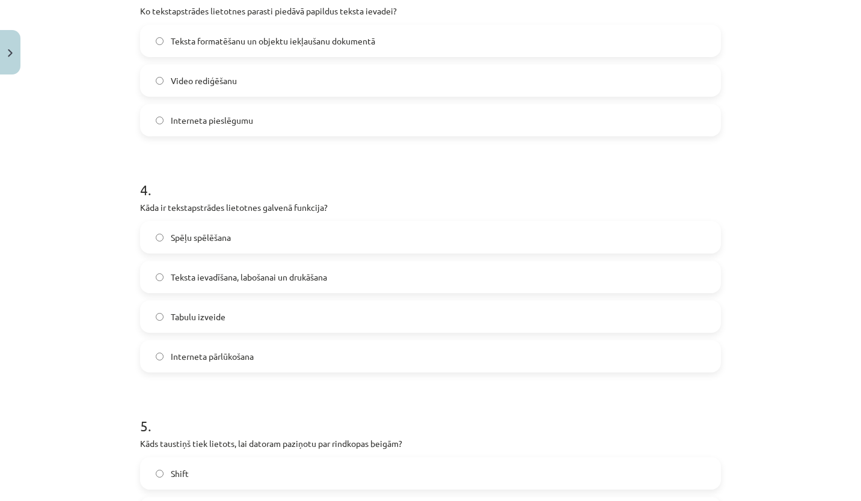
scroll to position [749, 0]
drag, startPoint x: 133, startPoint y: 219, endPoint x: 322, endPoint y: 251, distance: 190.8
click at [322, 251] on div "5 XP Saņemsi Viegls 1381 pilda Apraksts Uzdevums Palīdzība 1 . Kas veido tekstu…" at bounding box center [430, 24] width 595 height 1387
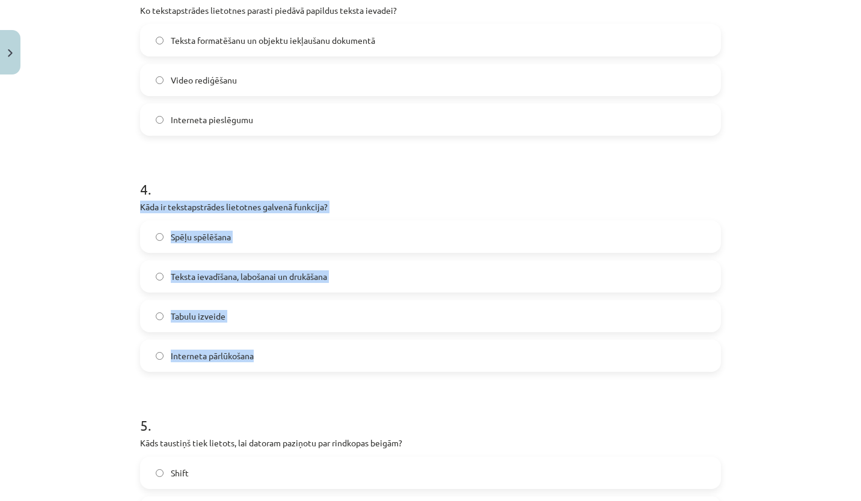
drag, startPoint x: 136, startPoint y: 207, endPoint x: 351, endPoint y: 348, distance: 257.0
click at [351, 348] on div "4 . Kāda ir tekstapstrādes lietotnes galvenā funkcija? Spēļu spēlēšana Teksta i…" at bounding box center [430, 266] width 581 height 212
click at [38, 343] on div "Mācību tēma: Datorikas - 10. klases 1. ieskaites mācību materiāls #8 7. tema – …" at bounding box center [430, 250] width 861 height 501
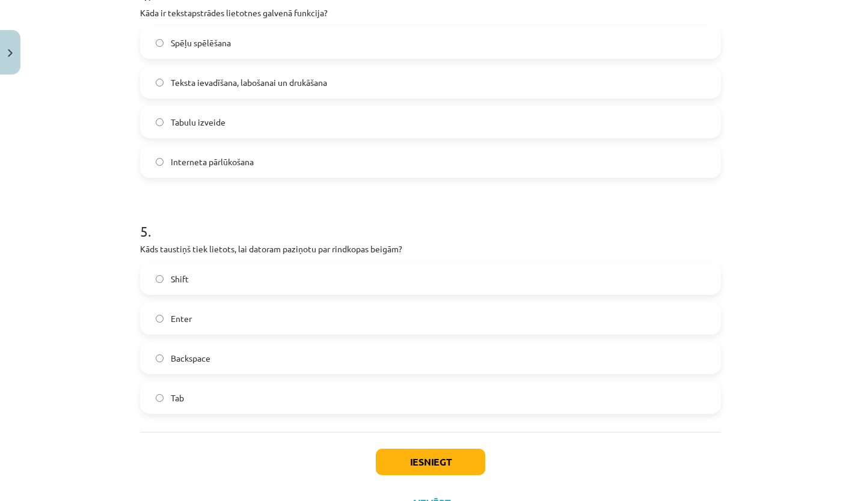
scroll to position [995, 0]
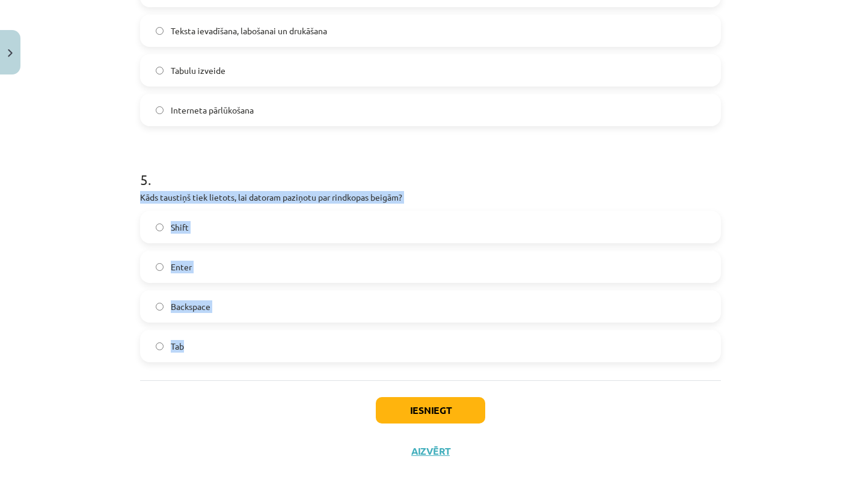
drag, startPoint x: 132, startPoint y: 197, endPoint x: 222, endPoint y: 344, distance: 172.2
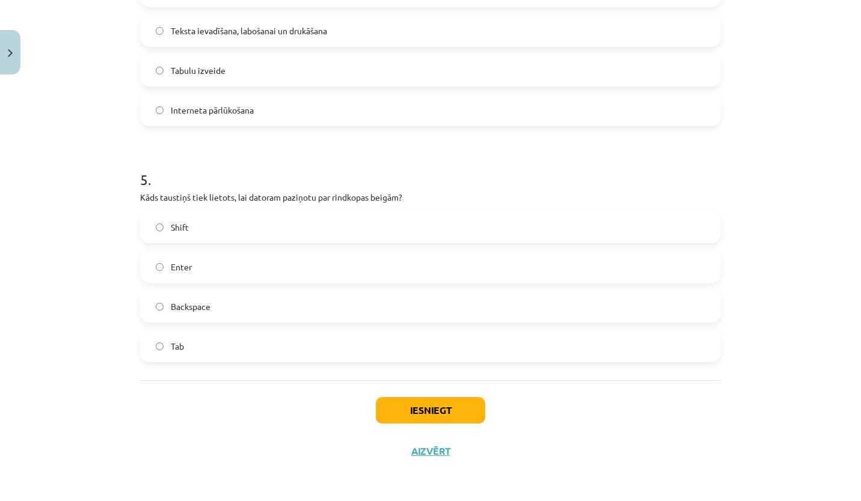
click at [174, 384] on div "Iesniegt Aizvērt" at bounding box center [430, 423] width 581 height 84
click at [421, 415] on button "Iesniegt" at bounding box center [430, 410] width 109 height 26
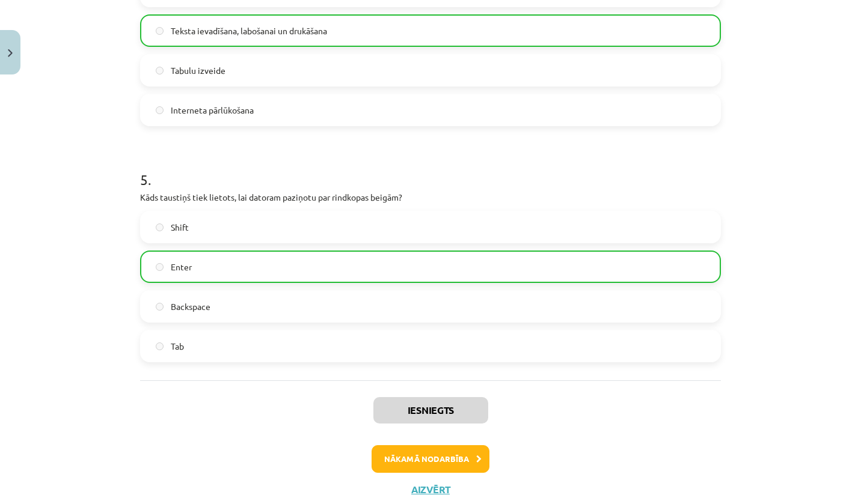
scroll to position [1032, 0]
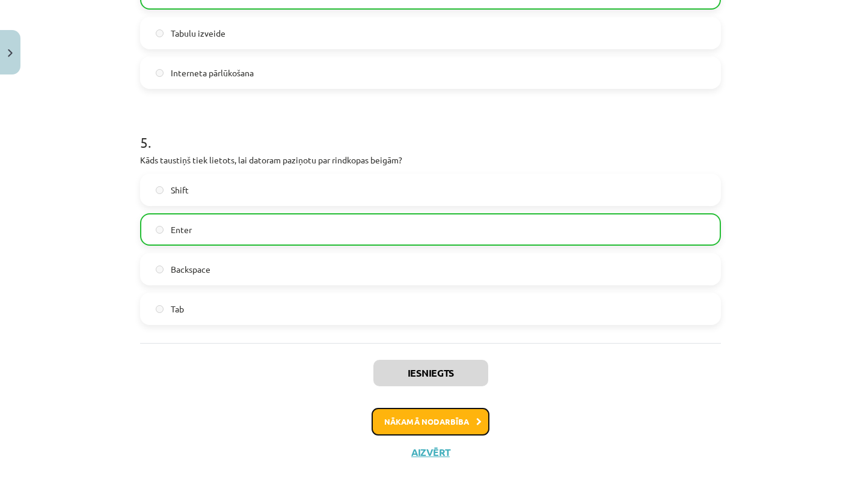
click at [453, 421] on button "Nākamā nodarbība" at bounding box center [431, 422] width 118 height 28
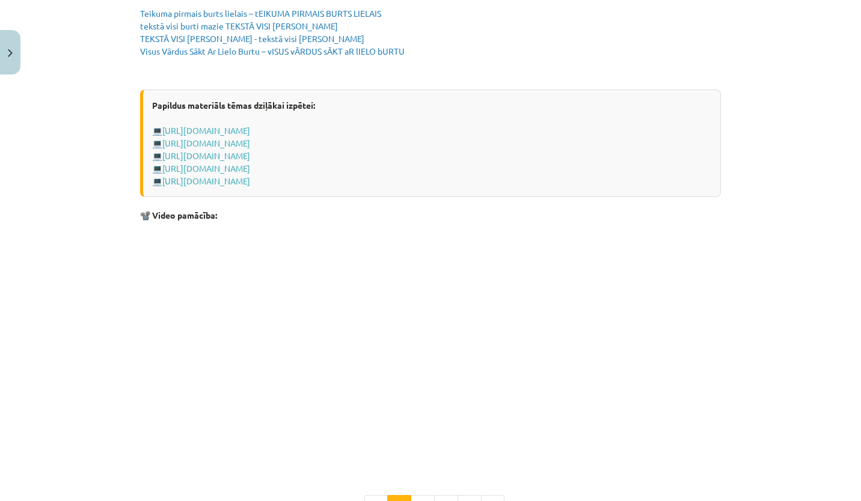
scroll to position [2344, 0]
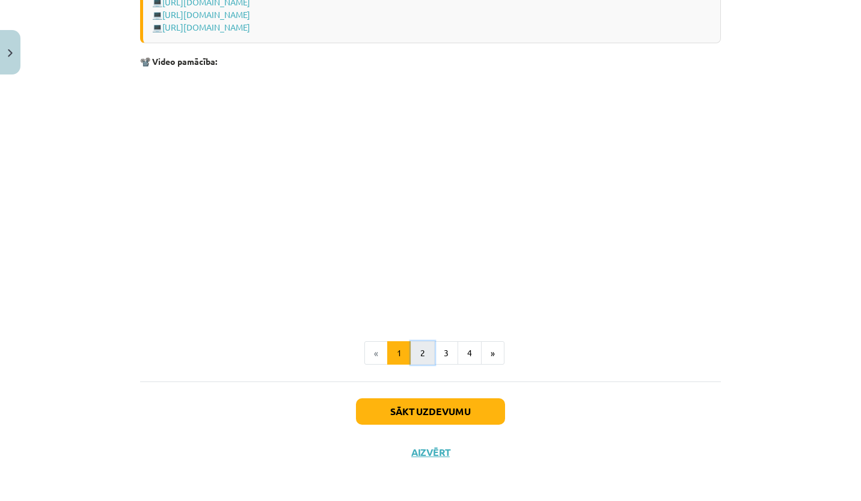
click at [416, 361] on button "2" at bounding box center [423, 354] width 24 height 24
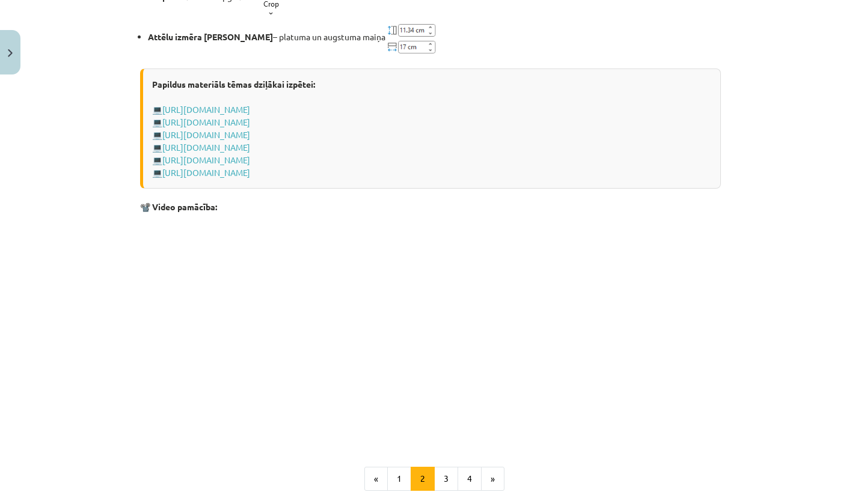
scroll to position [1669, 0]
click at [440, 472] on button "3" at bounding box center [446, 479] width 24 height 24
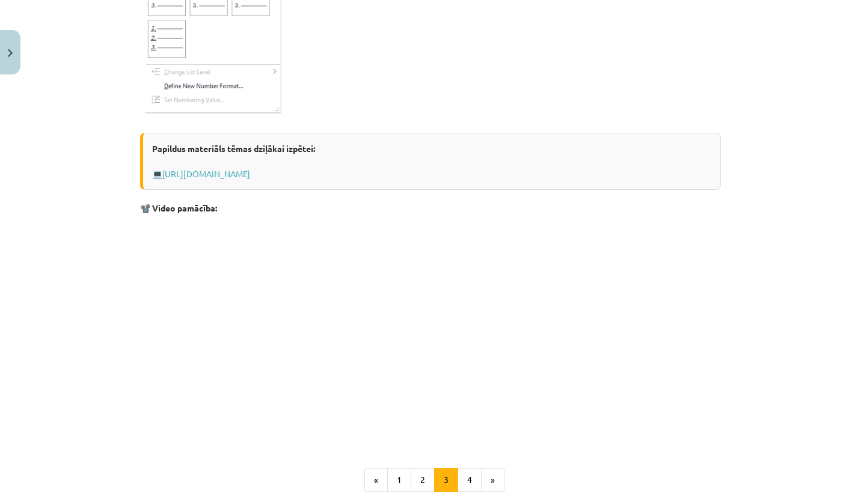
scroll to position [1831, 0]
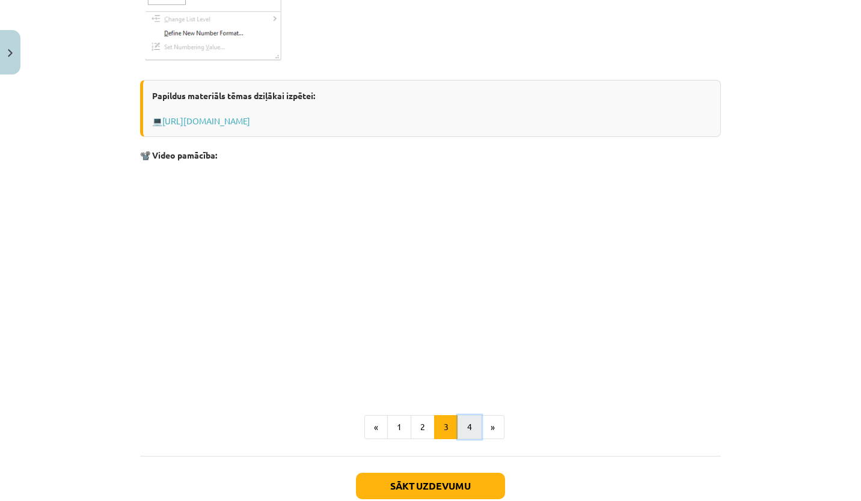
click at [461, 435] on button "4" at bounding box center [470, 427] width 24 height 24
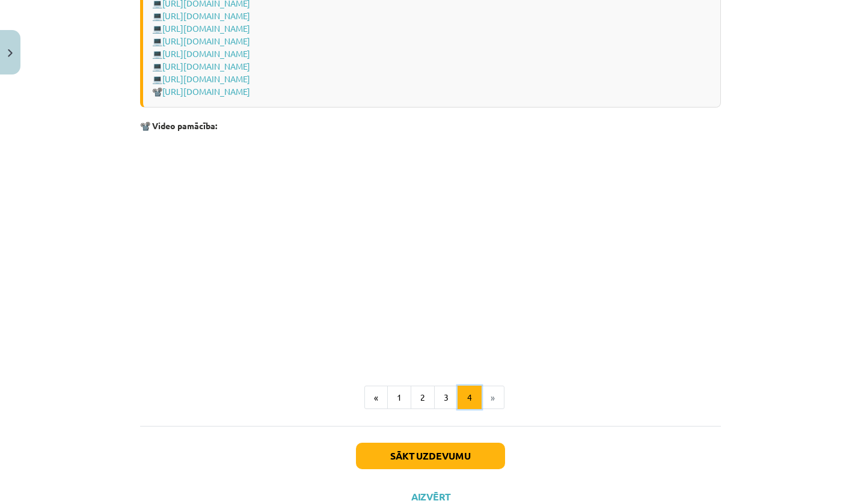
scroll to position [1702, 0]
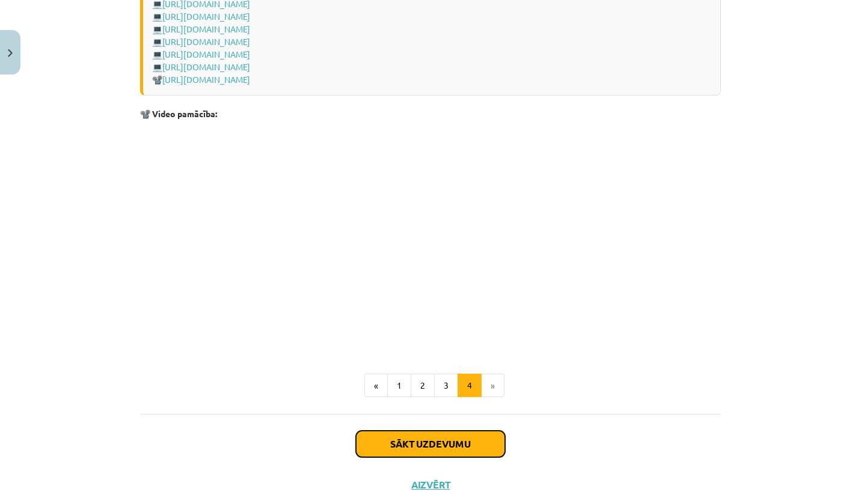
click at [461, 449] on button "Sākt uzdevumu" at bounding box center [430, 444] width 149 height 26
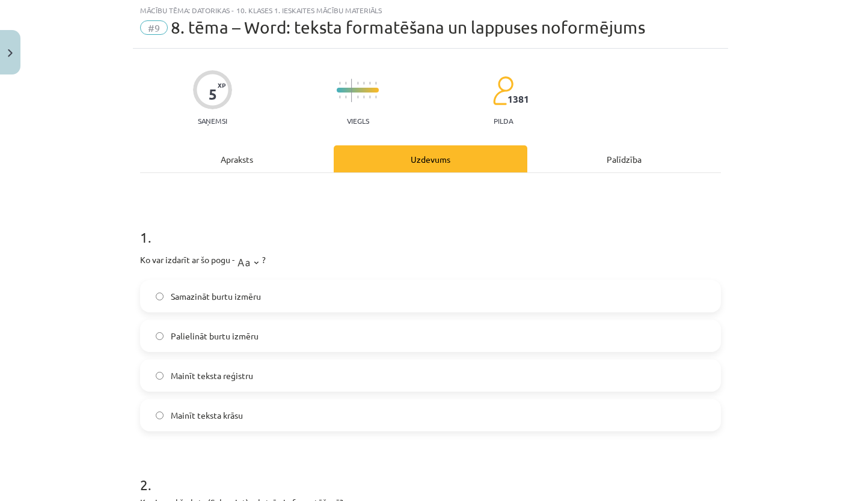
scroll to position [30, 0]
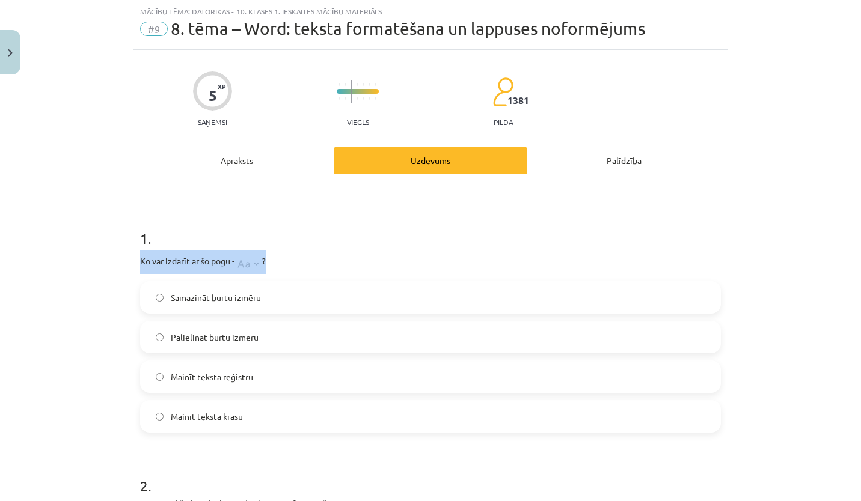
drag, startPoint x: 135, startPoint y: 259, endPoint x: 52, endPoint y: 273, distance: 84.1
click at [52, 273] on div "Mācību tēma: Datorikas - 10. klases 1. ieskaites mācību materiāls #9 8. tēma – …" at bounding box center [430, 250] width 861 height 501
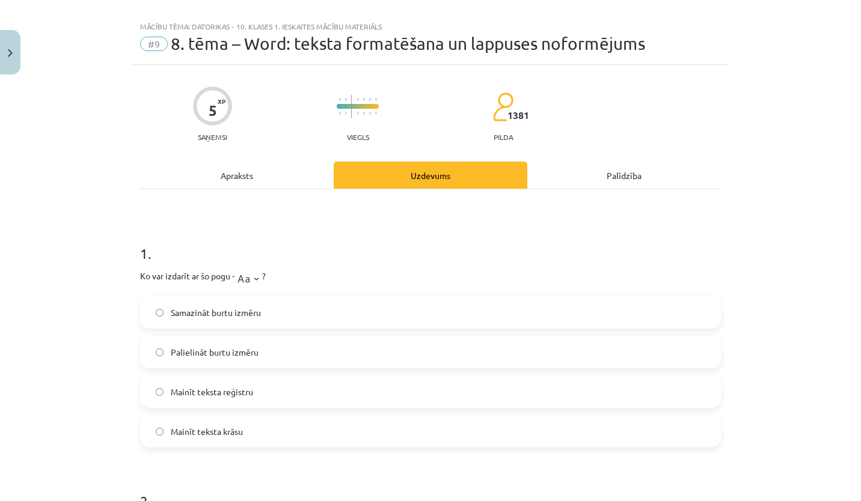
scroll to position [0, 0]
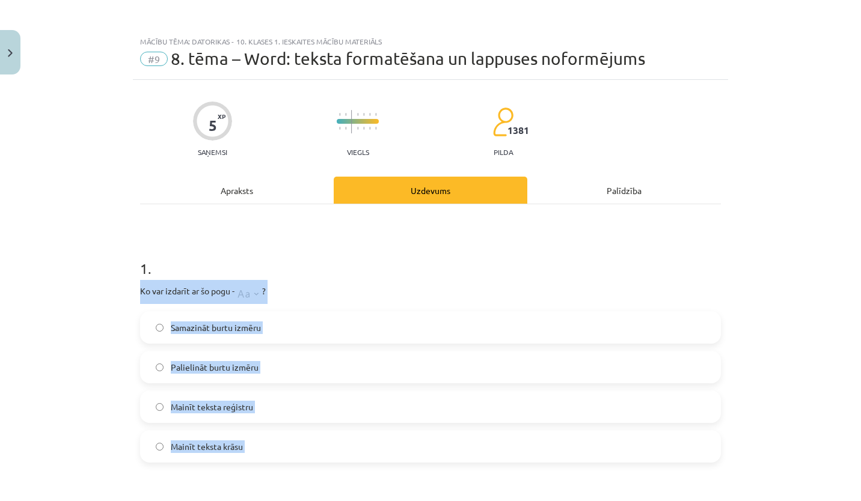
drag, startPoint x: 130, startPoint y: 287, endPoint x: 356, endPoint y: 481, distance: 298.0
click at [339, 299] on p "Ko var izdarīt ar šo pogu - ?" at bounding box center [430, 292] width 581 height 24
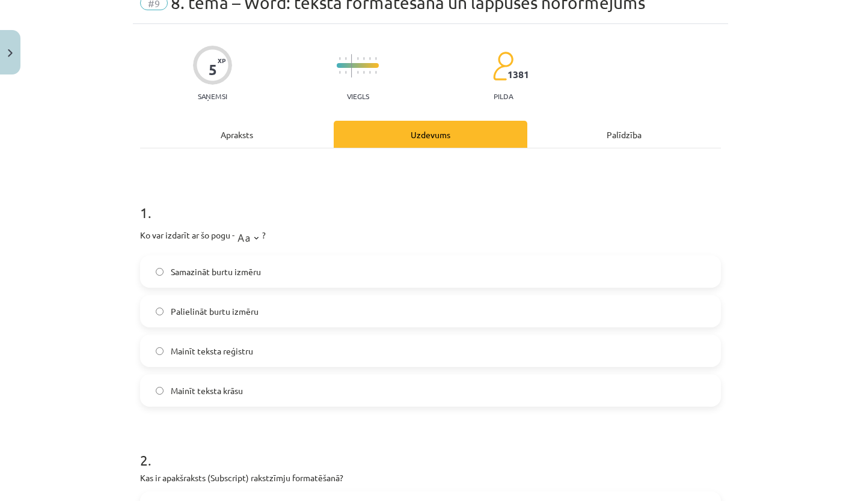
scroll to position [55, 0]
click at [168, 343] on label "Mainīt teksta reģistru" at bounding box center [430, 352] width 578 height 30
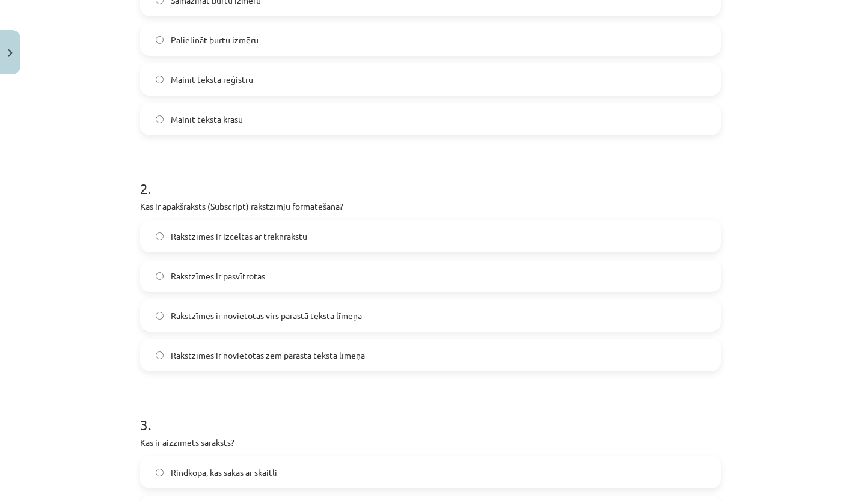
scroll to position [329, 0]
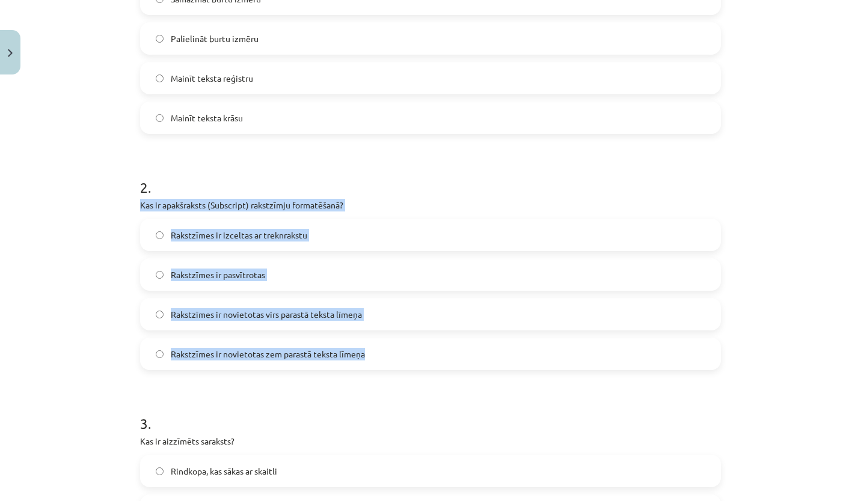
drag, startPoint x: 137, startPoint y: 204, endPoint x: 441, endPoint y: 358, distance: 340.4
click at [441, 358] on div "2 . Kas ir apakšraksts (Subscript) rakstzīmju formatēšanā? Rakstzīmes ir izcelt…" at bounding box center [430, 264] width 581 height 212
click at [107, 259] on div "Mācību tēma: Datorikas - 10. klases 1. ieskaites mācību materiāls #9 8. tēma – …" at bounding box center [430, 250] width 861 height 501
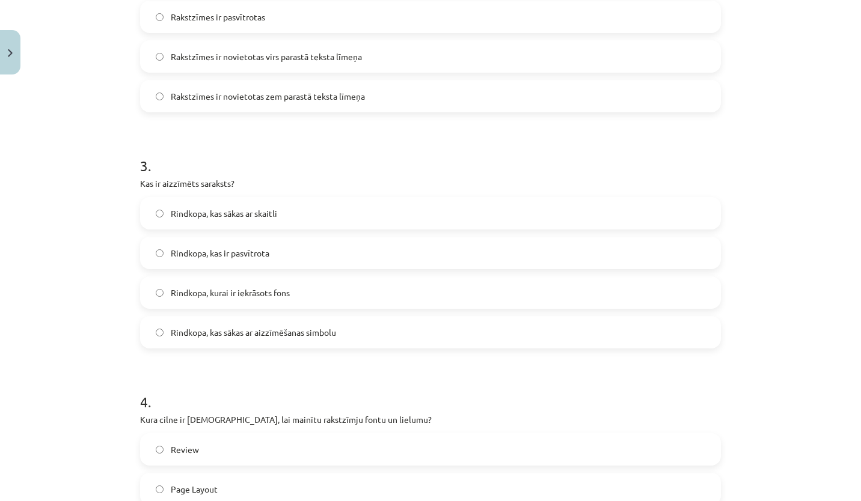
scroll to position [645, 0]
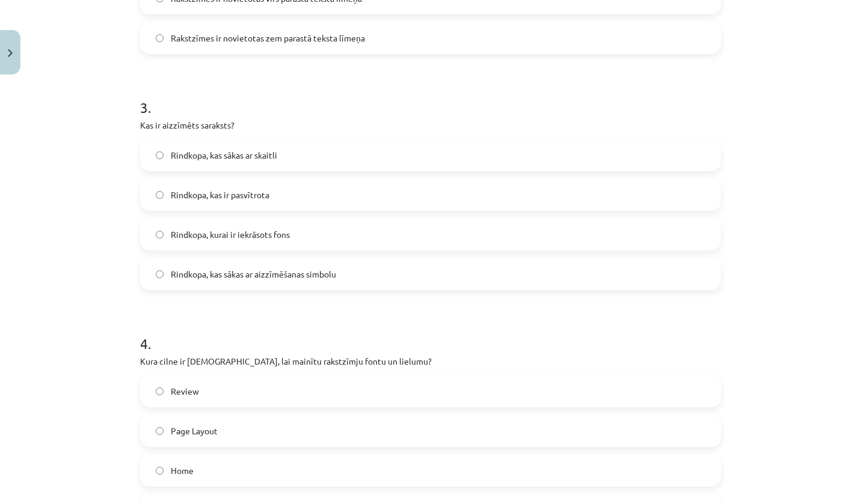
click at [133, 127] on div "5 XP Saņemsi Viegls 1381 pilda Apraksts Uzdevums Palīdzība 1 . Ko var izdarīt a…" at bounding box center [430, 154] width 595 height 1438
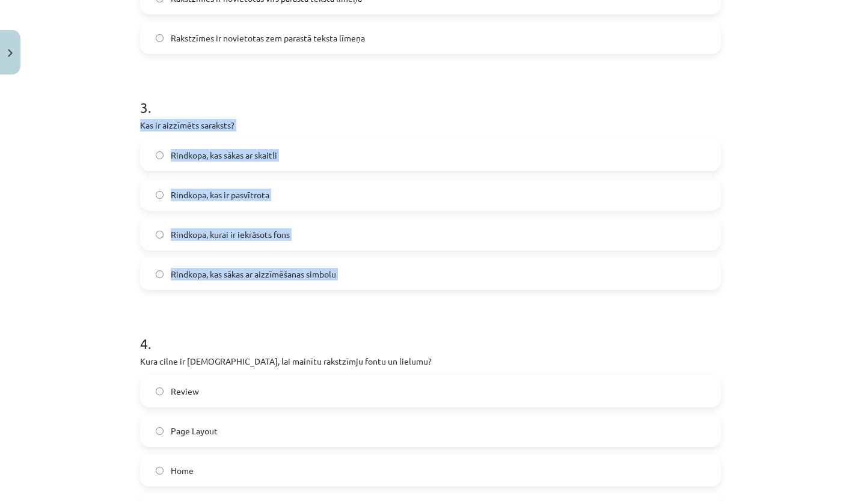
drag, startPoint x: 133, startPoint y: 127, endPoint x: 357, endPoint y: 264, distance: 262.9
click at [357, 264] on div "5 XP Saņemsi Viegls 1381 pilda Apraksts Uzdevums Palīdzība 1 . Ko var izdarīt a…" at bounding box center [430, 154] width 595 height 1438
click at [99, 289] on div "Mācību tēma: Datorikas - 10. klases 1. ieskaites mācību materiāls #9 8. tēma – …" at bounding box center [430, 250] width 861 height 501
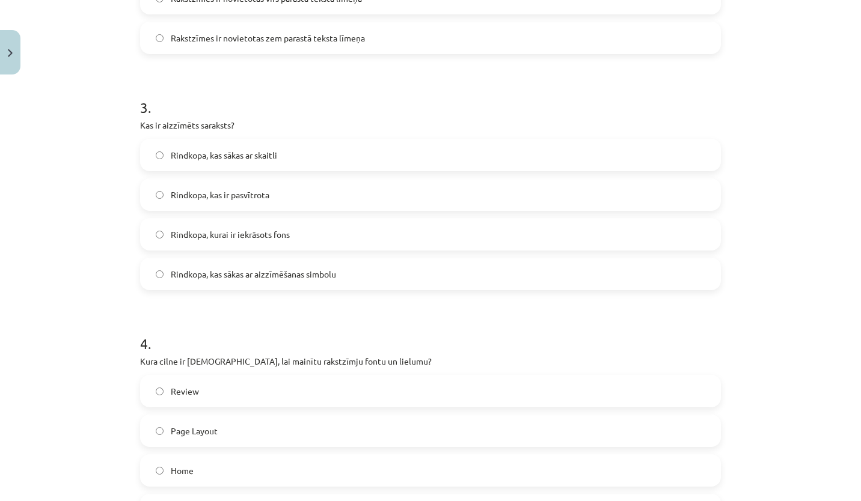
click at [155, 269] on label "Rindkopa, kas sākas ar aizzīmēšanas simbolu" at bounding box center [430, 274] width 578 height 30
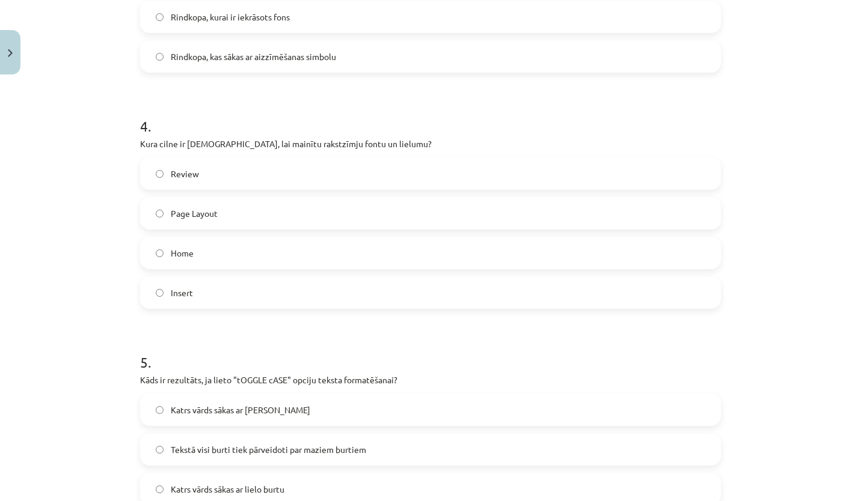
scroll to position [863, 0]
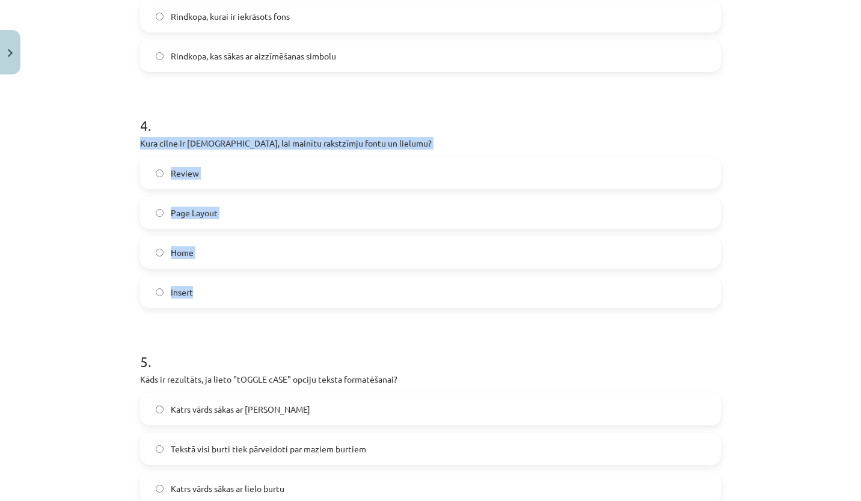
drag, startPoint x: 130, startPoint y: 139, endPoint x: 263, endPoint y: 277, distance: 191.8
click at [101, 192] on div "Mācību tēma: Datorikas - 10. klases 1. ieskaites mācību materiāls #9 8. tēma – …" at bounding box center [430, 250] width 861 height 501
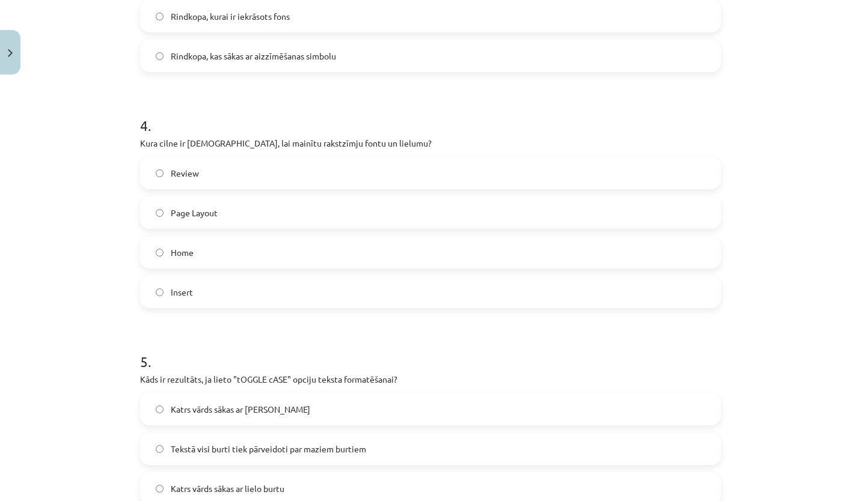
click at [156, 248] on label "Home" at bounding box center [430, 253] width 578 height 30
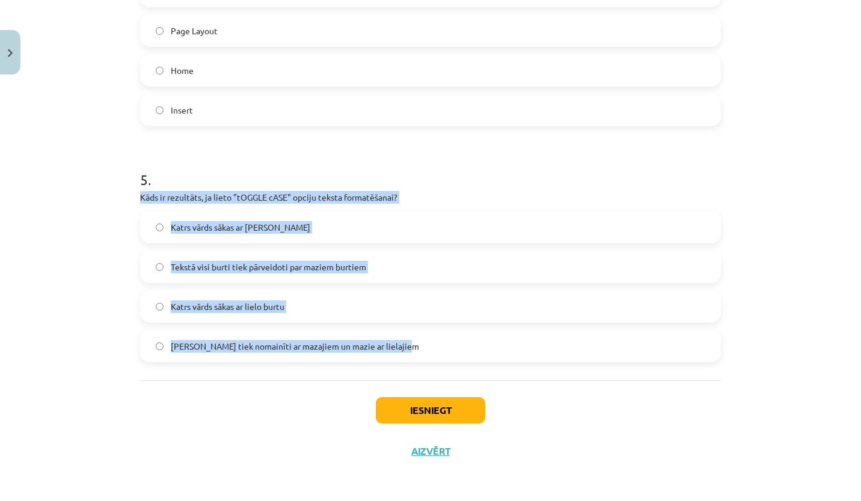
drag, startPoint x: 135, startPoint y: 197, endPoint x: 393, endPoint y: 342, distance: 295.6
click at [108, 351] on div "Mācību tēma: Datorikas - 10. klases 1. ieskaites mācību materiāls #9 8. tēma – …" at bounding box center [430, 250] width 861 height 501
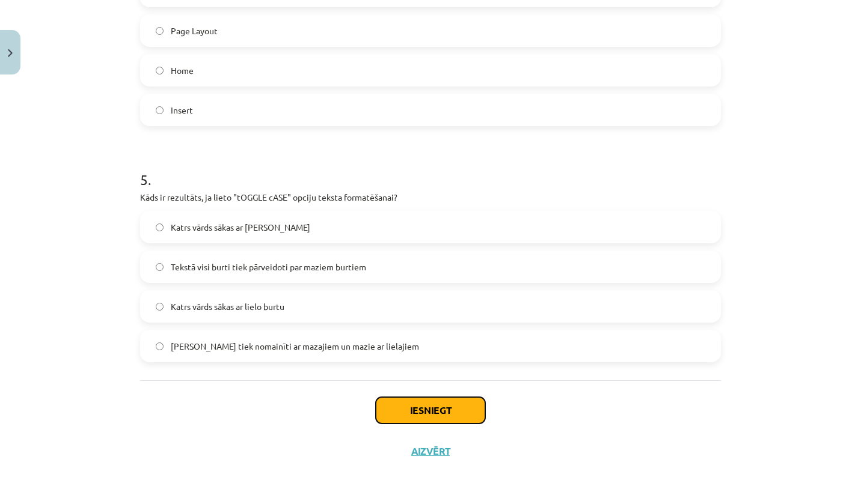
click at [447, 399] on button "Iesniegt" at bounding box center [430, 410] width 109 height 26
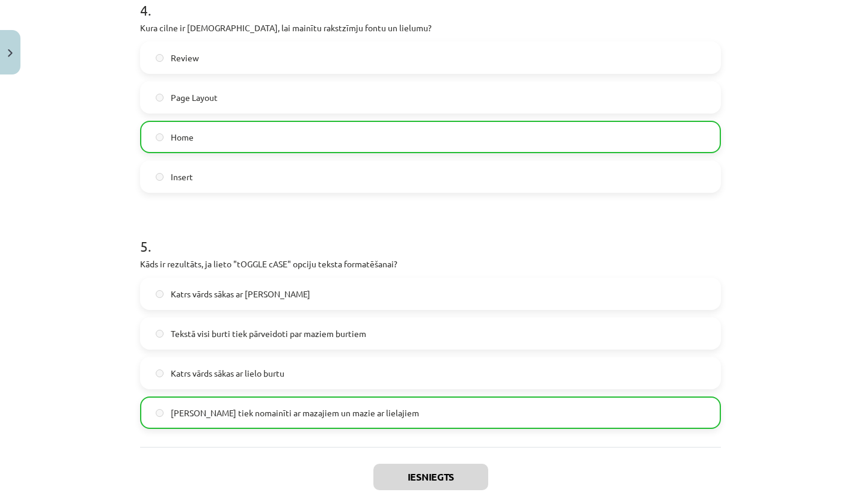
scroll to position [1084, 0]
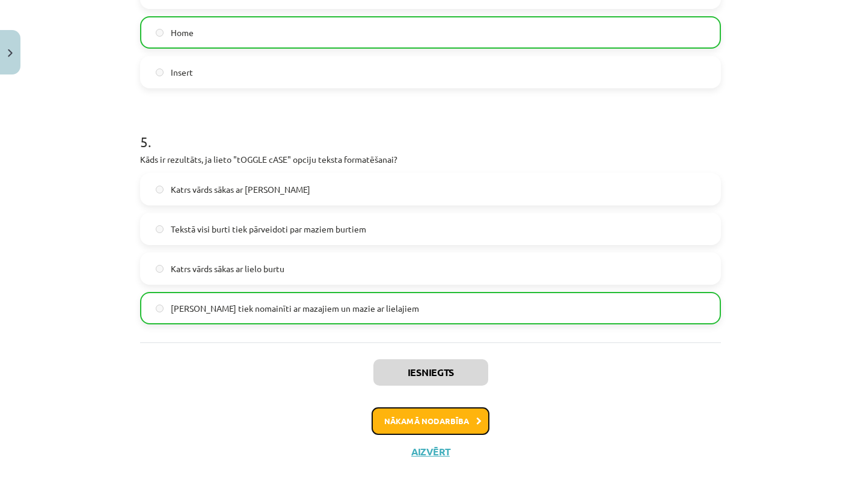
click at [444, 418] on button "Nākamā nodarbība" at bounding box center [431, 422] width 118 height 28
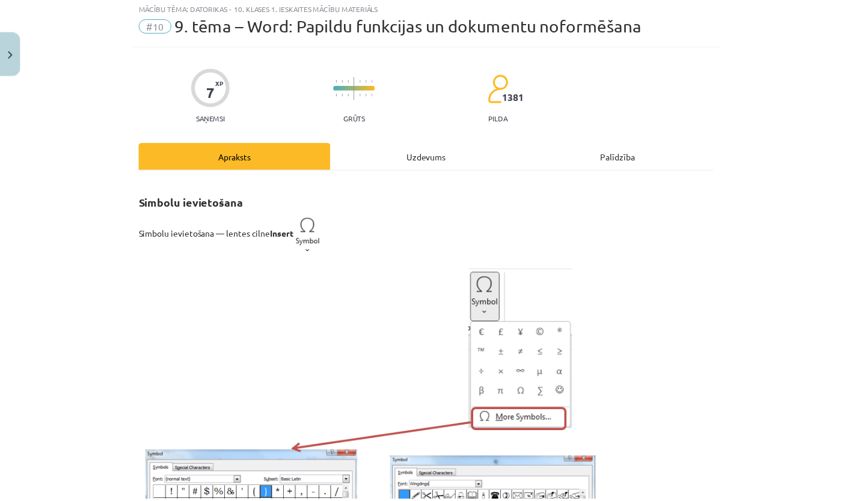
scroll to position [30, 0]
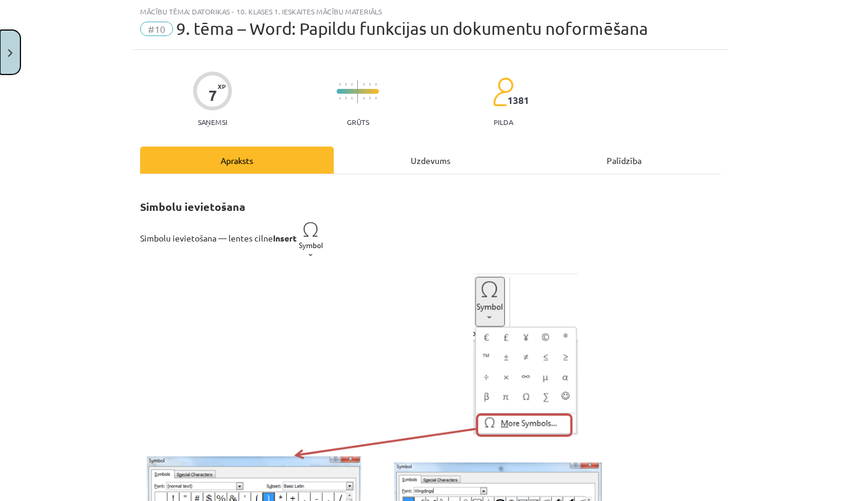
click at [8, 53] on img "Close" at bounding box center [10, 53] width 5 height 8
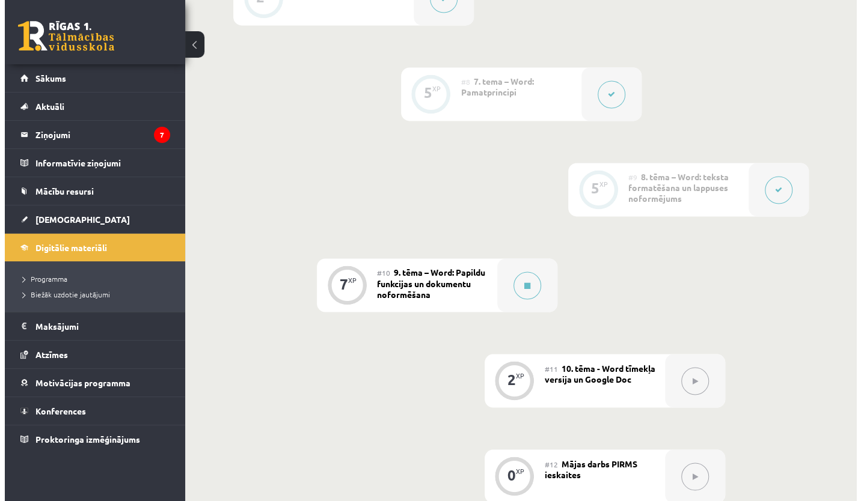
scroll to position [1000, 0]
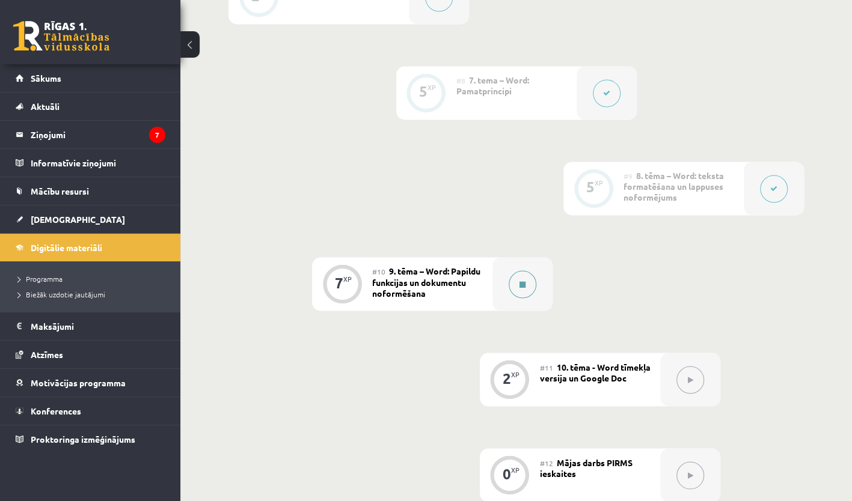
click at [517, 287] on button at bounding box center [523, 285] width 28 height 28
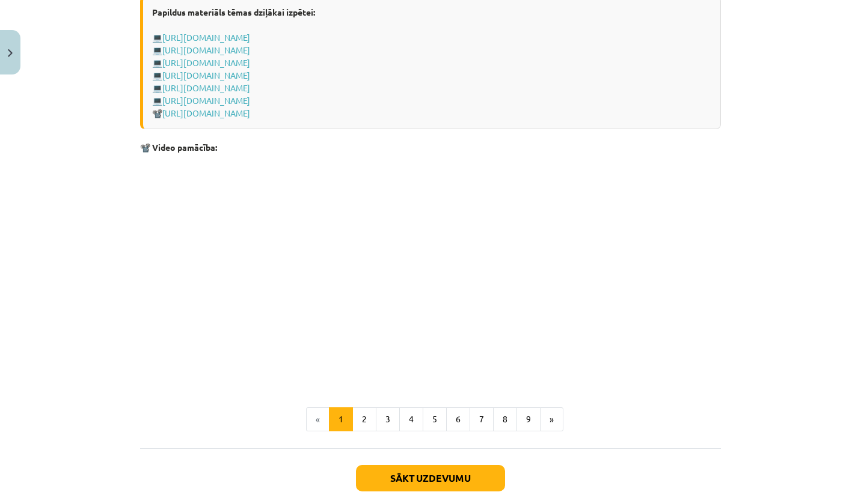
scroll to position [2388, 0]
click at [366, 427] on button "2" at bounding box center [364, 420] width 24 height 24
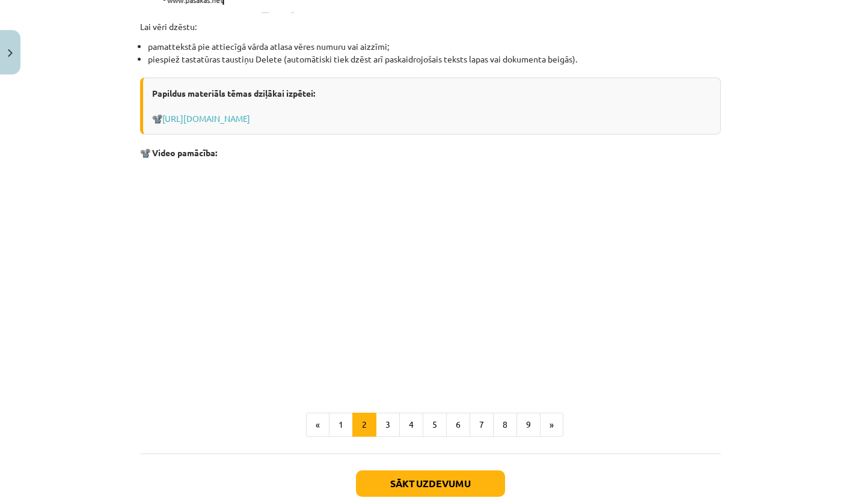
scroll to position [1403, 0]
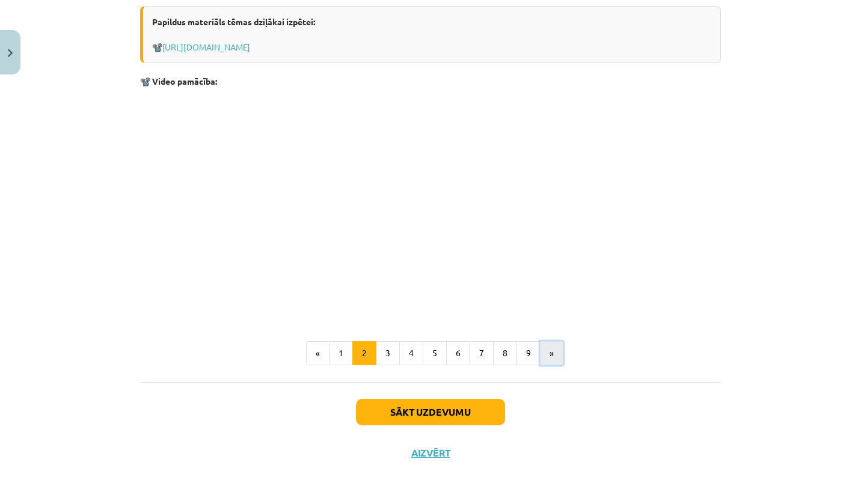
click at [552, 348] on button "»" at bounding box center [551, 354] width 23 height 24
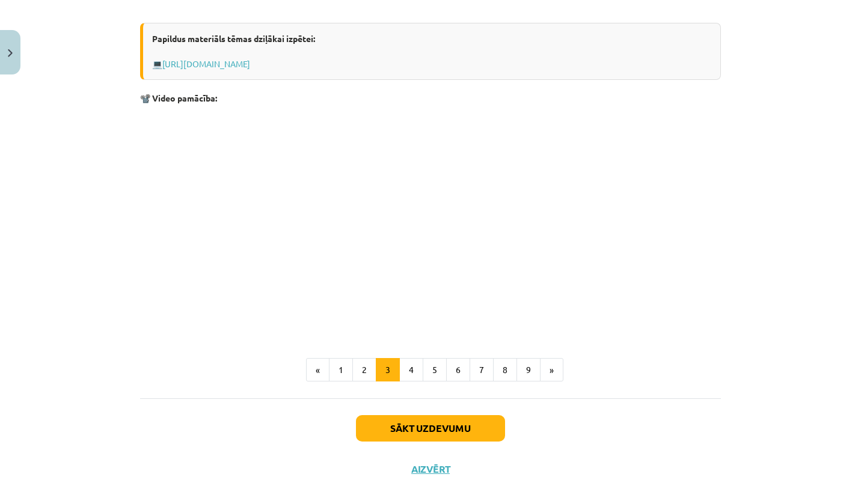
scroll to position [363, 0]
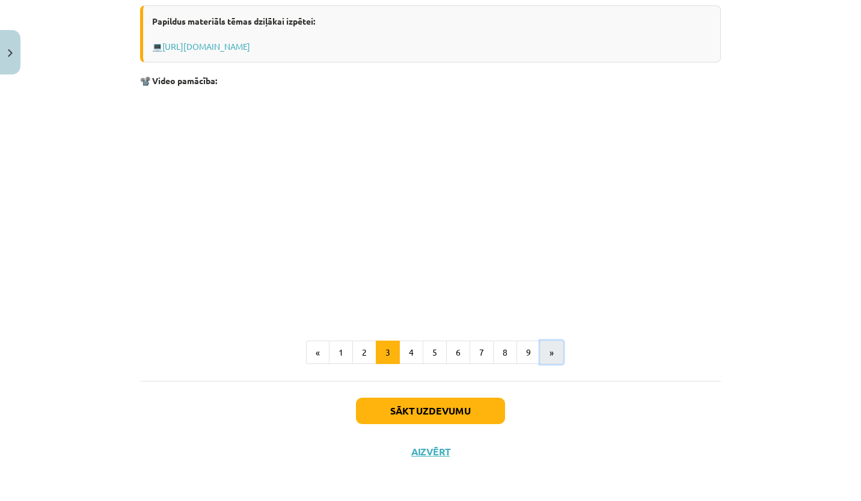
click at [540, 346] on button "»" at bounding box center [551, 353] width 23 height 24
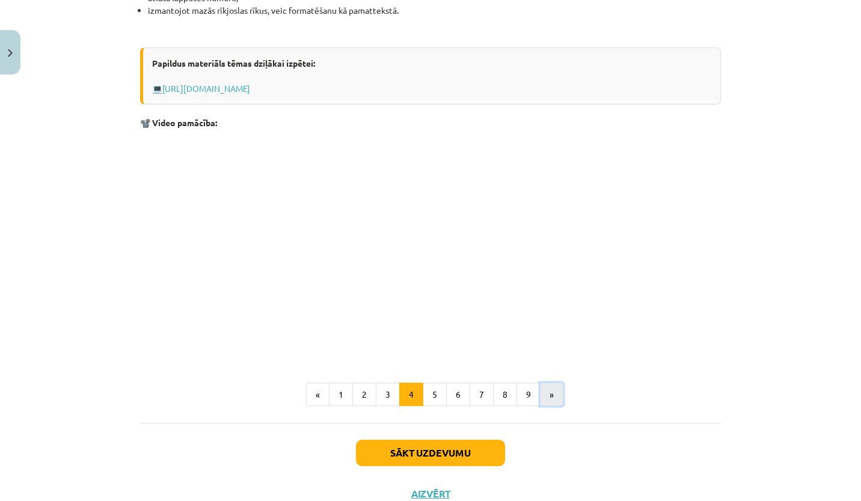
scroll to position [1066, 0]
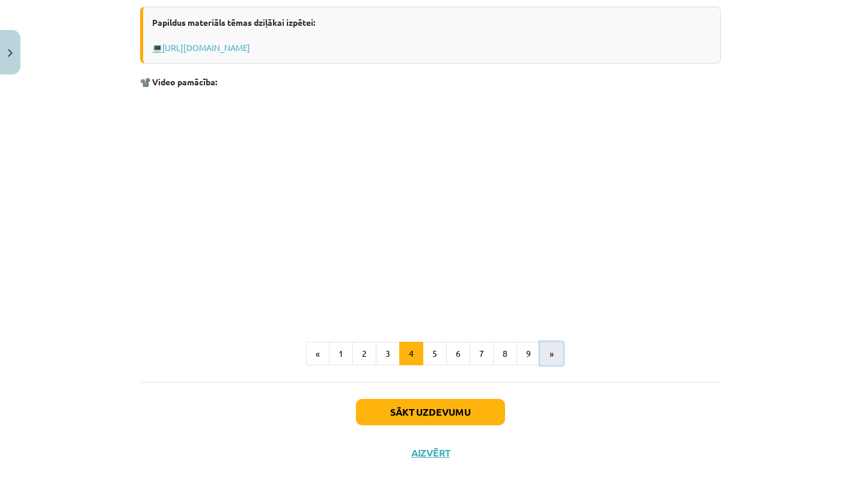
click at [540, 346] on button "»" at bounding box center [551, 354] width 23 height 24
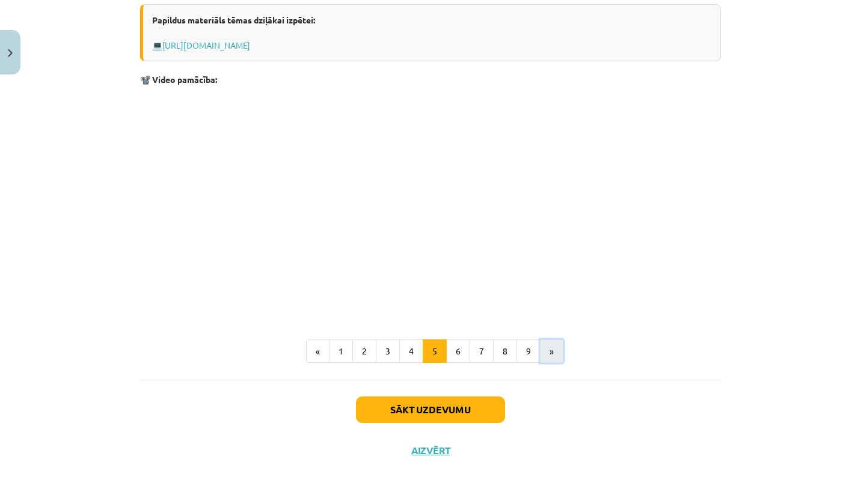
scroll to position [682, 0]
click at [447, 352] on button "6" at bounding box center [458, 352] width 24 height 24
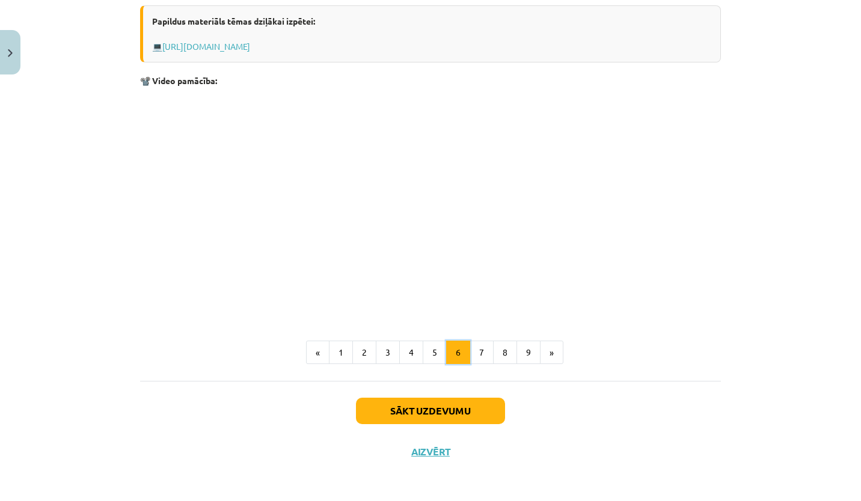
scroll to position [598, 0]
click at [470, 346] on button "7" at bounding box center [482, 354] width 24 height 24
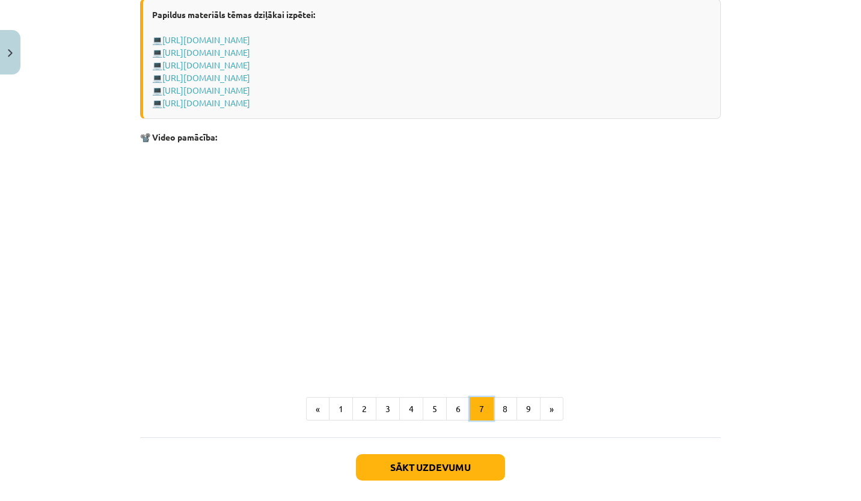
scroll to position [973, 0]
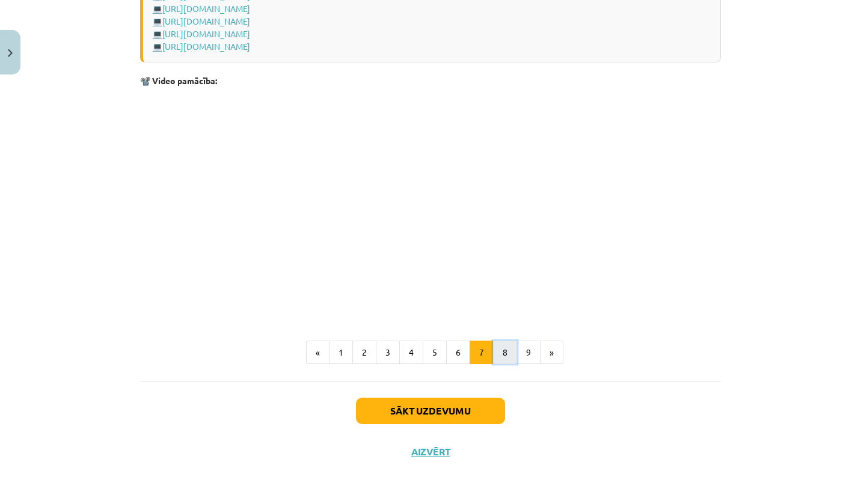
click at [494, 351] on button "8" at bounding box center [505, 353] width 24 height 24
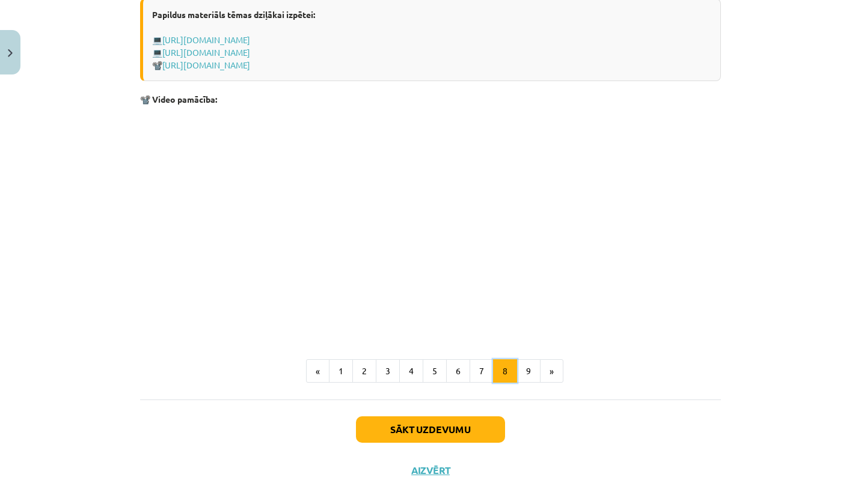
scroll to position [856, 0]
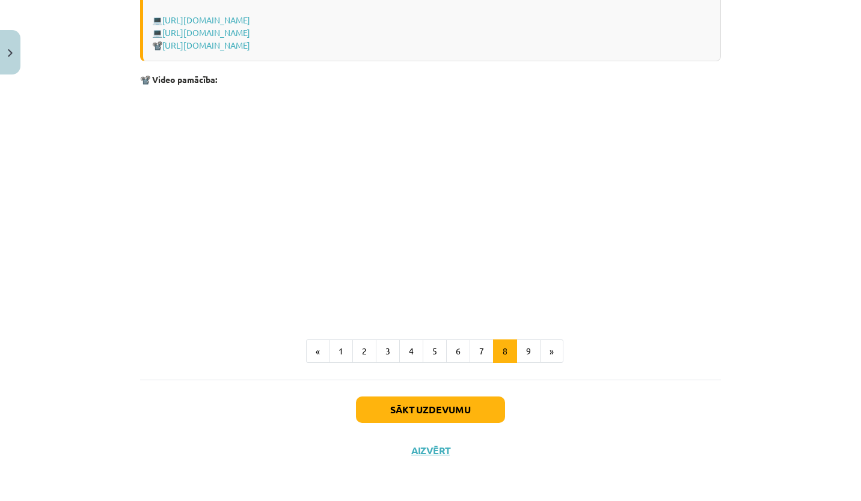
click at [528, 348] on button "9" at bounding box center [529, 352] width 24 height 24
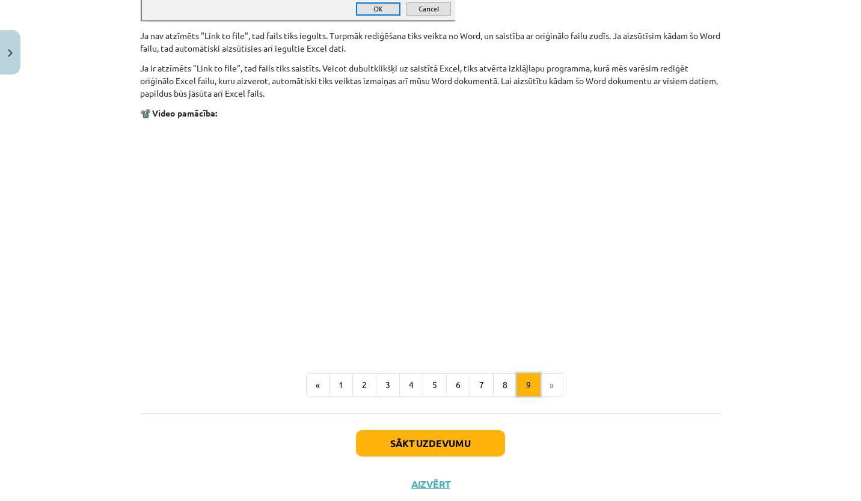
scroll to position [1405, 0]
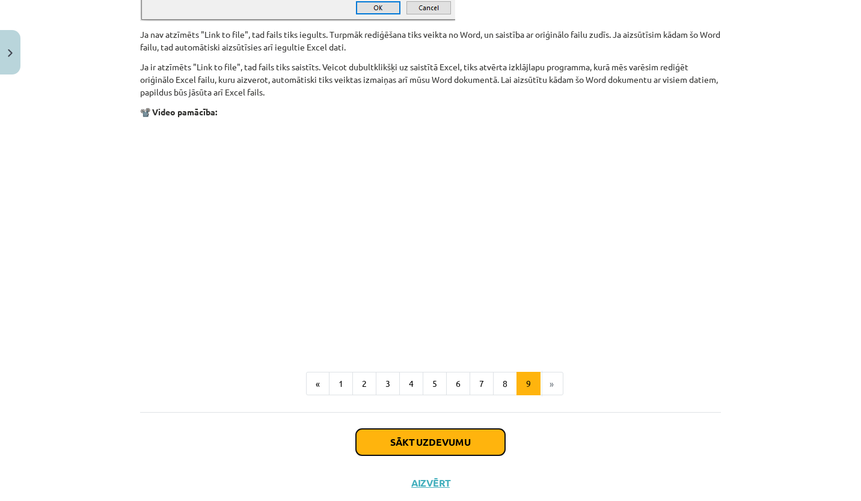
click at [463, 437] on button "Sākt uzdevumu" at bounding box center [430, 442] width 149 height 26
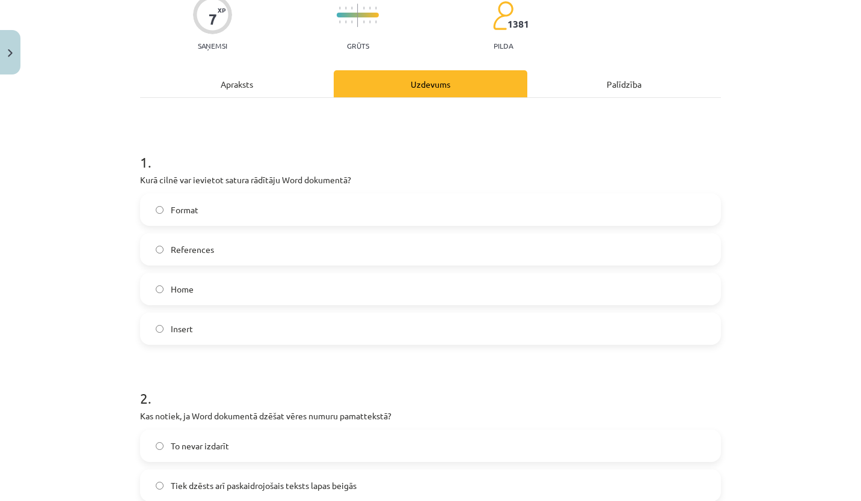
scroll to position [30, 0]
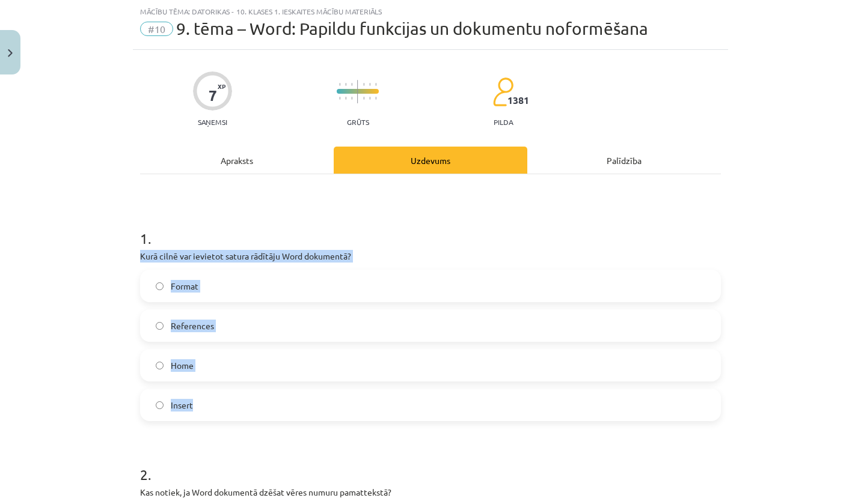
drag, startPoint x: 136, startPoint y: 257, endPoint x: 274, endPoint y: 400, distance: 198.2
click at [274, 400] on div "1 . Kurā cilnē var ievietot satura rādītāju Word dokumentā? Format References H…" at bounding box center [430, 315] width 581 height 212
click at [160, 323] on label "References" at bounding box center [430, 326] width 578 height 30
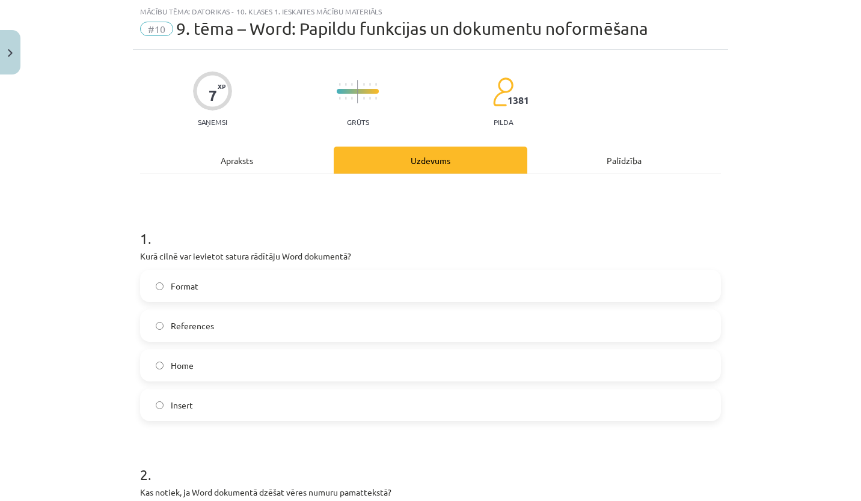
click at [109, 339] on div "Mācību tēma: Datorikas - 10. klases 1. ieskaites mācību materiāls #10 9. tēma –…" at bounding box center [430, 250] width 861 height 501
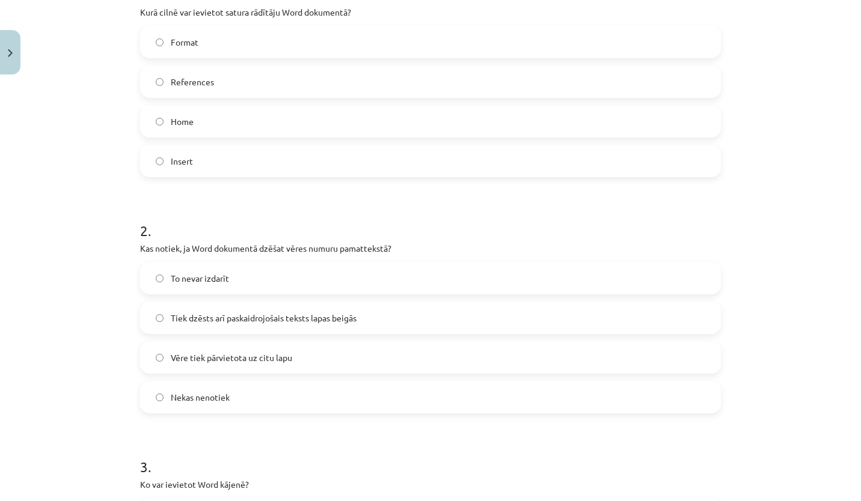
scroll to position [281, 0]
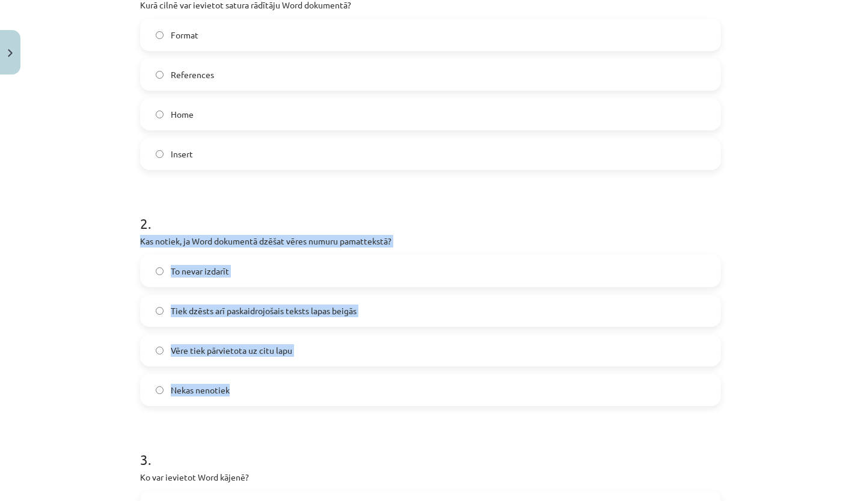
drag, startPoint x: 135, startPoint y: 237, endPoint x: 400, endPoint y: 387, distance: 304.5
click at [400, 387] on div "2 . Kas notiek, ja Word dokumentā dzēšat vēres numuru pamattekstā? To nevar izd…" at bounding box center [430, 300] width 581 height 212
click at [548, 243] on p "Kas notiek, ja Word dokumentā dzēšat vēres numuru pamattekstā?" at bounding box center [430, 241] width 581 height 13
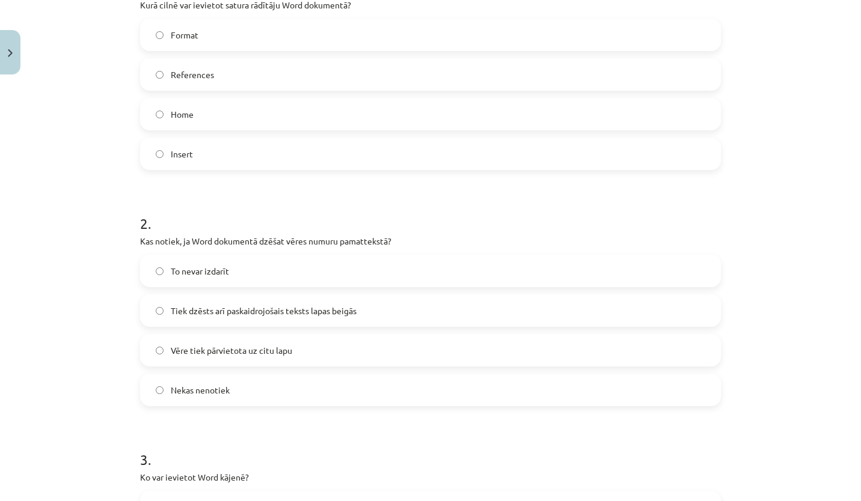
click at [147, 312] on label "Tiek dzēsts arī paskaidrojošais teksts lapas beigās" at bounding box center [430, 311] width 578 height 30
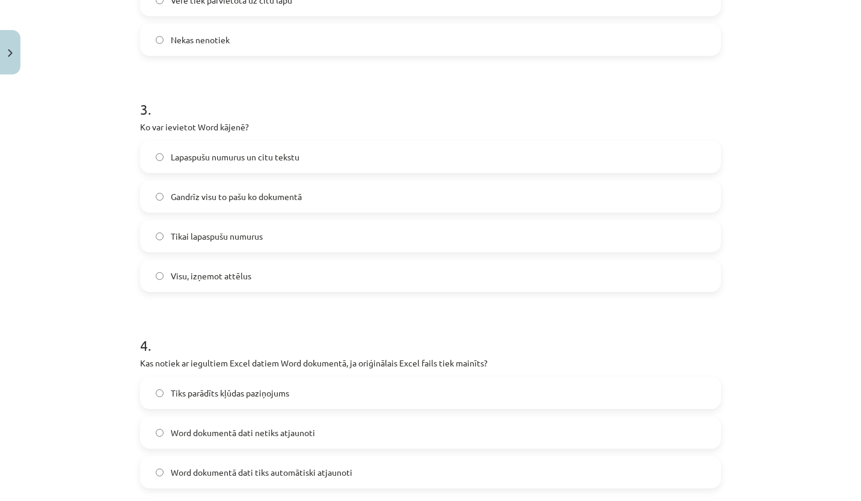
scroll to position [640, 0]
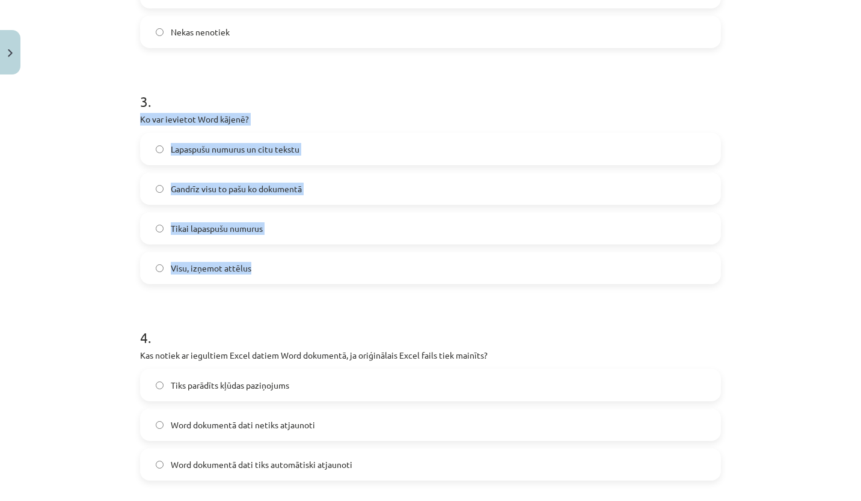
drag, startPoint x: 130, startPoint y: 116, endPoint x: 304, endPoint y: 269, distance: 231.7
click at [304, 269] on div "7 XP Saņemsi Grūts 1381 pilda Apraksts Uzdevums Palīdzība 1 . Kurā cilnē var ie…" at bounding box center [430, 349] width 595 height 1819
click at [133, 190] on div "7 XP Saņemsi Grūts 1381 pilda Apraksts Uzdevums Palīdzība 1 . Kurā cilnē var ie…" at bounding box center [430, 349] width 595 height 1819
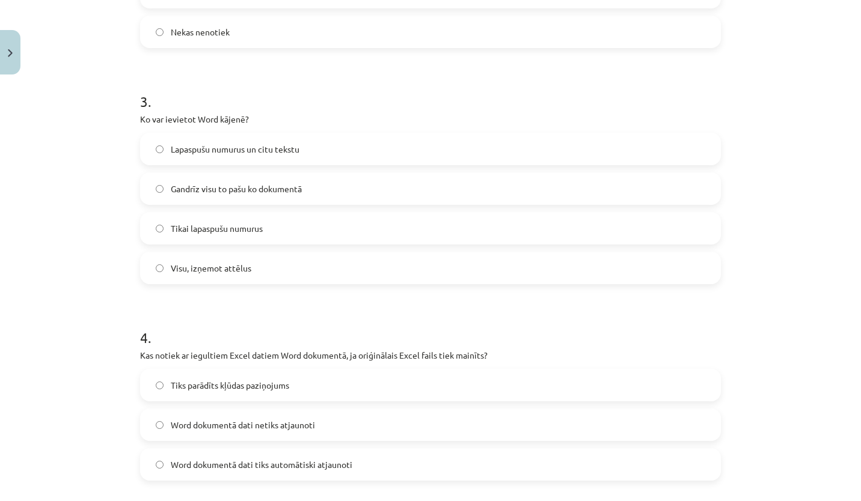
click at [161, 148] on label "Lapaspušu numurus un citu tekstu" at bounding box center [430, 149] width 578 height 30
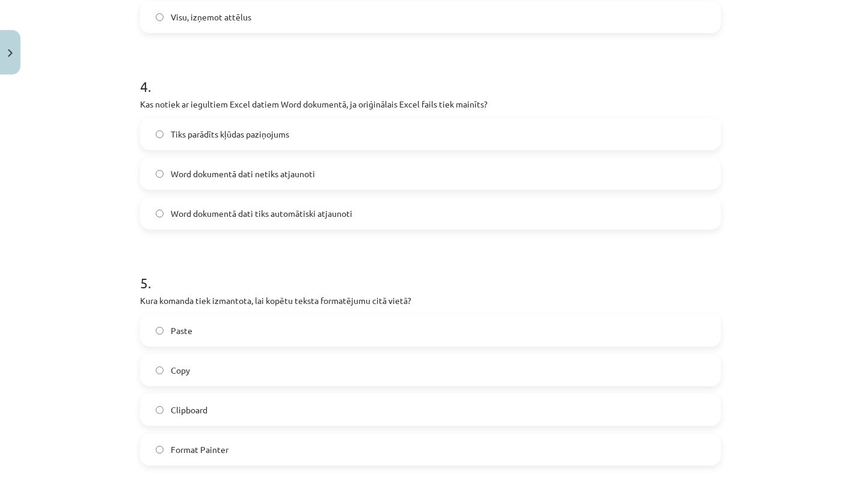
scroll to position [906, 0]
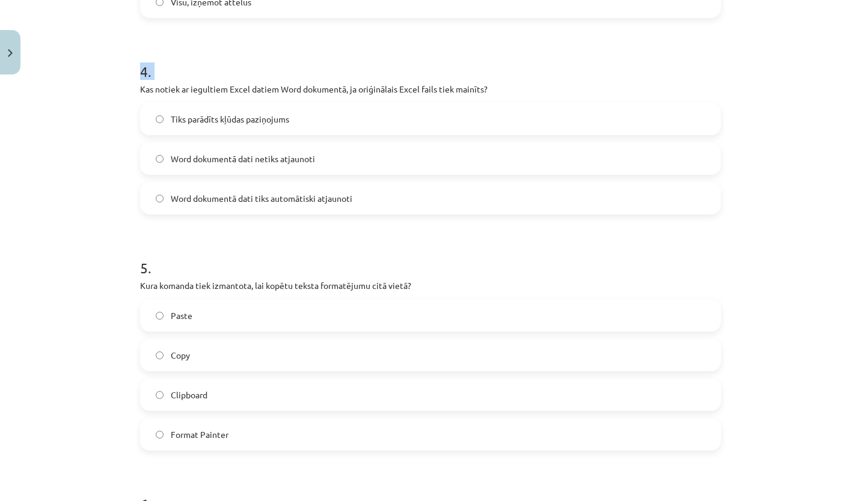
drag, startPoint x: 127, startPoint y: 76, endPoint x: 136, endPoint y: 94, distance: 20.4
click at [136, 94] on div "Mācību tēma: Datorikas - 10. klases 1. ieskaites mācību materiāls #10 9. tēma –…" at bounding box center [430, 250] width 861 height 501
click at [140, 94] on p "Kas notiek ar iegultiem Excel datiem Word dokumentā, ja oriģinālais Excel fails…" at bounding box center [430, 89] width 581 height 13
click at [253, 67] on h1 "4 ." at bounding box center [430, 60] width 581 height 37
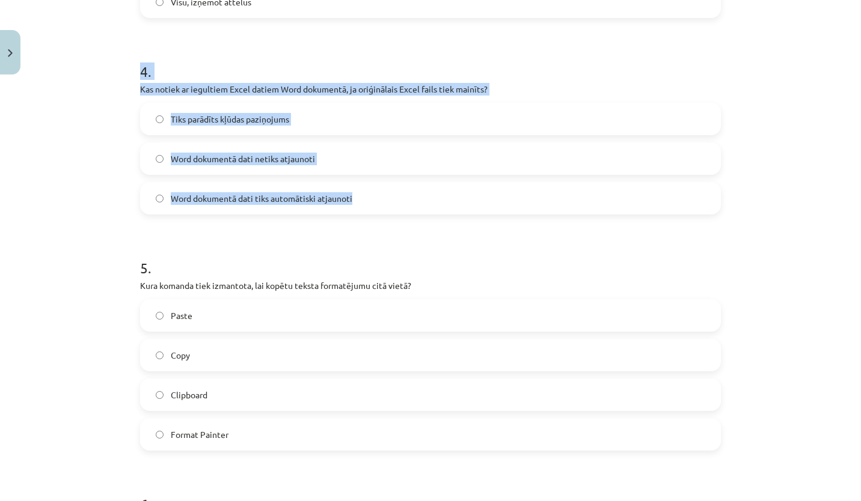
drag, startPoint x: 136, startPoint y: 73, endPoint x: 382, endPoint y: 194, distance: 274.0
click at [382, 194] on div "4 . Kas notiek ar iegultiem Excel datiem Word dokumentā, ja oriģinālais Excel f…" at bounding box center [430, 128] width 581 height 173
click at [92, 204] on div "Mācību tēma: Datorikas - 10. klases 1. ieskaites mācību materiāls #10 9. tēma –…" at bounding box center [430, 250] width 861 height 501
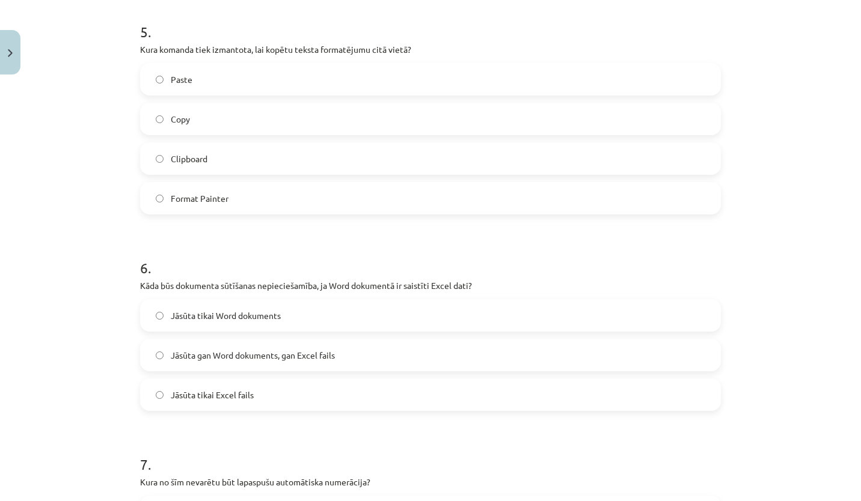
scroll to position [1103, 0]
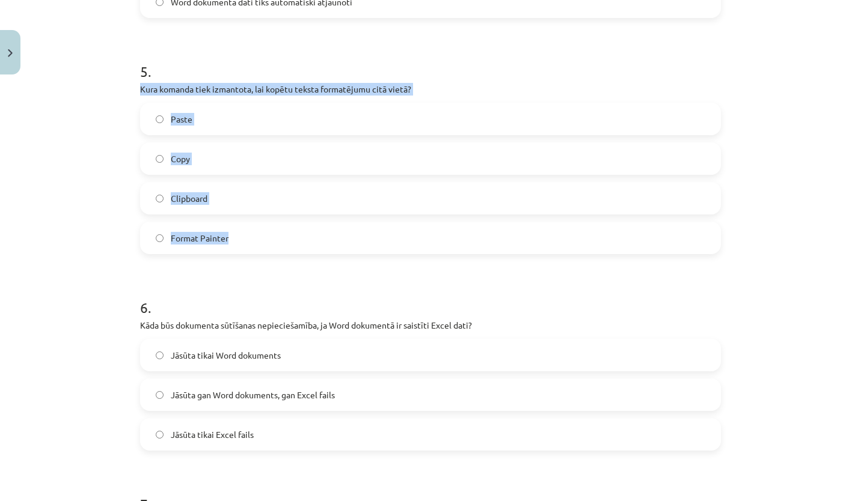
drag, startPoint x: 135, startPoint y: 90, endPoint x: 305, endPoint y: 235, distance: 223.5
click at [305, 235] on div "5 . Kura komanda tiek izmantota, lai kopētu teksta formatējumu citā vietā? Past…" at bounding box center [430, 148] width 581 height 212
click at [66, 235] on div "Mācību tēma: Datorikas - 10. klases 1. ieskaites mācību materiāls #10 9. tēma –…" at bounding box center [430, 250] width 861 height 501
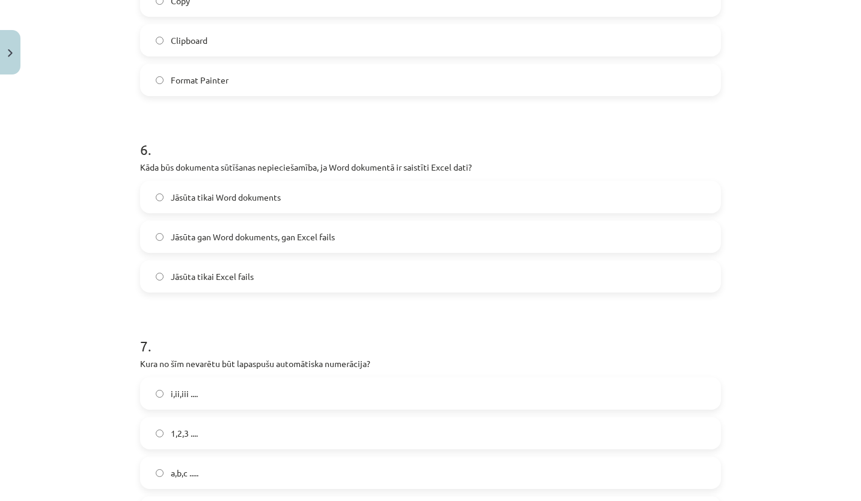
scroll to position [1291, 0]
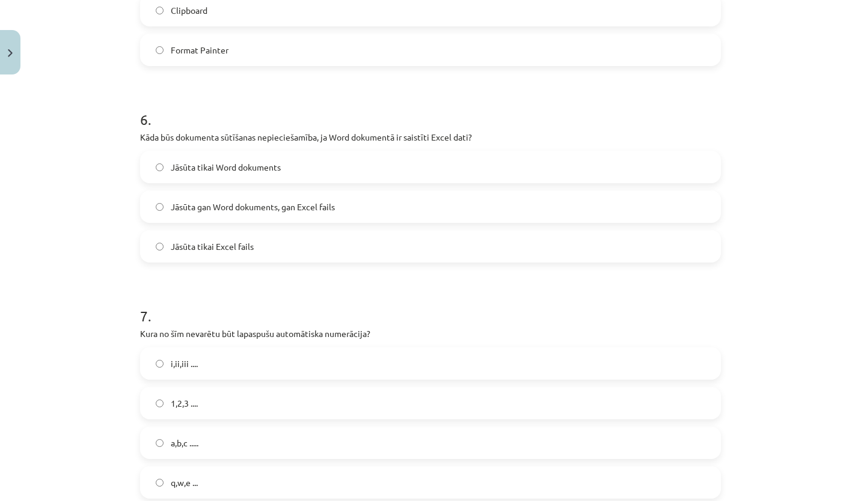
click at [159, 207] on label "Jāsūta gan Word dokuments, gan Excel fails" at bounding box center [430, 207] width 578 height 30
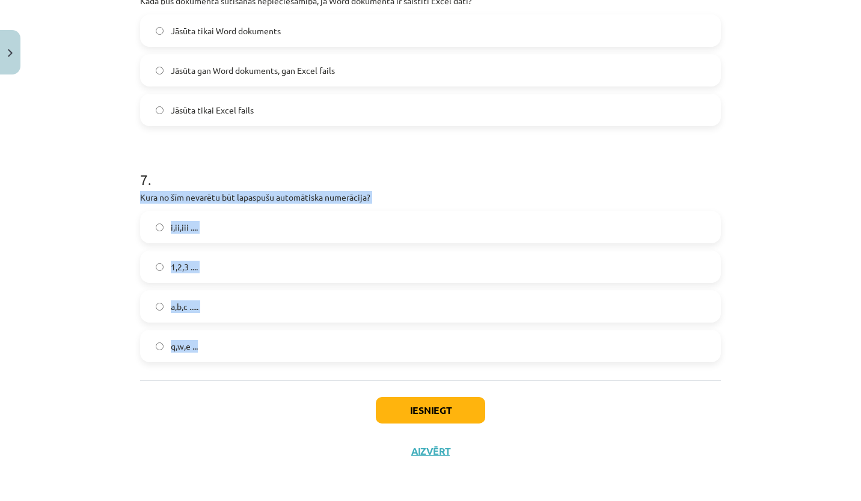
drag, startPoint x: 135, startPoint y: 195, endPoint x: 231, endPoint y: 343, distance: 176.6
click at [231, 343] on div "7 . Kura no šīm nevarētu būt lapaspušu automātiska numerācija? i,ii,iii .... 1,…" at bounding box center [430, 256] width 581 height 212
click at [147, 342] on label "q,w,e ..." at bounding box center [430, 346] width 578 height 30
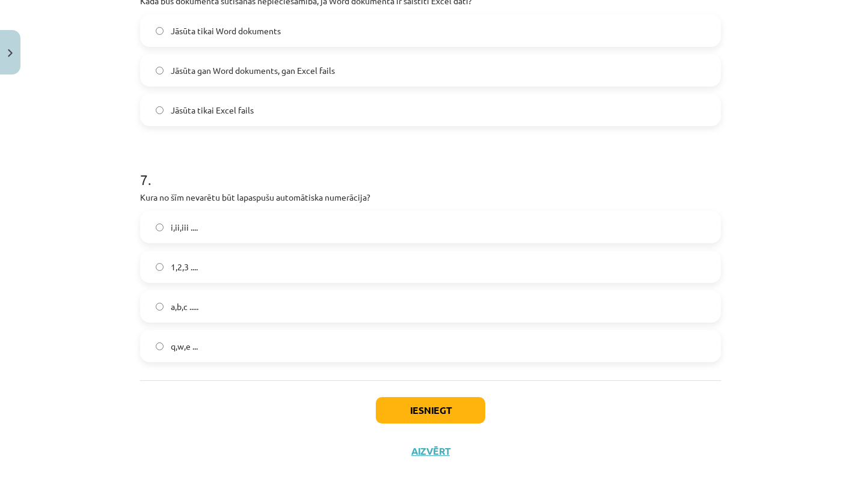
click at [210, 398] on div "Iesniegt Aizvērt" at bounding box center [430, 423] width 581 height 84
click at [414, 405] on button "Iesniegt" at bounding box center [430, 410] width 109 height 26
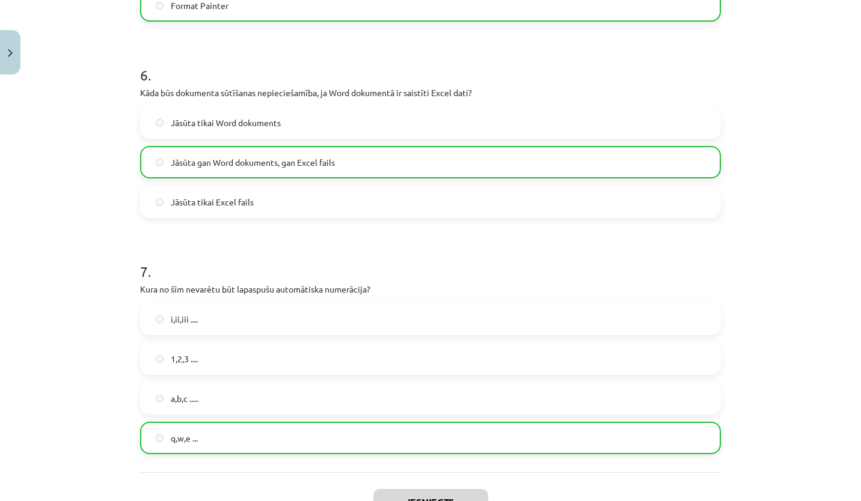
scroll to position [1465, 0]
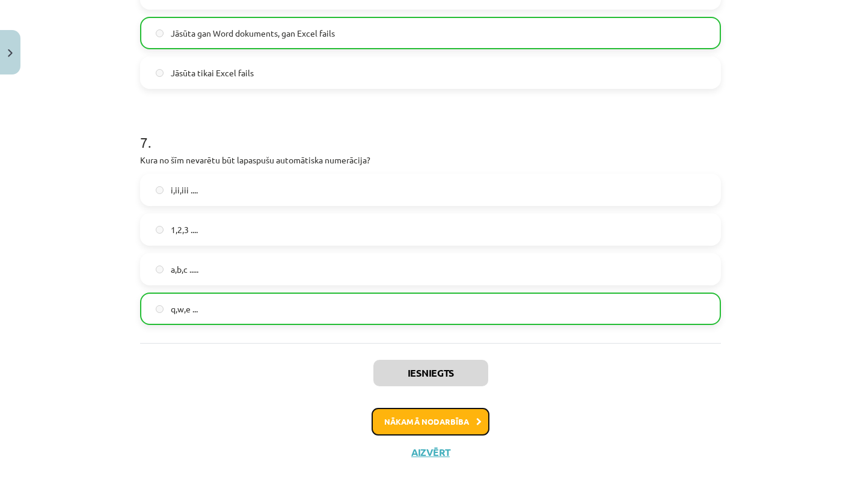
click at [463, 427] on button "Nākamā nodarbība" at bounding box center [431, 422] width 118 height 28
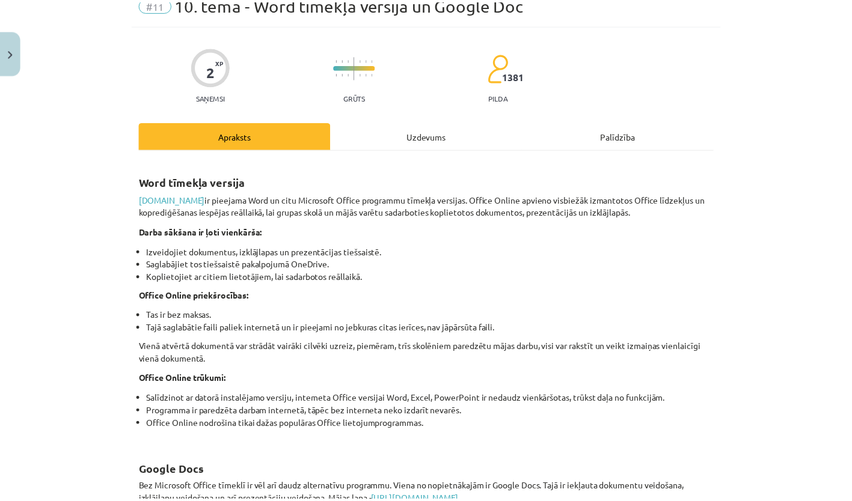
scroll to position [0, 0]
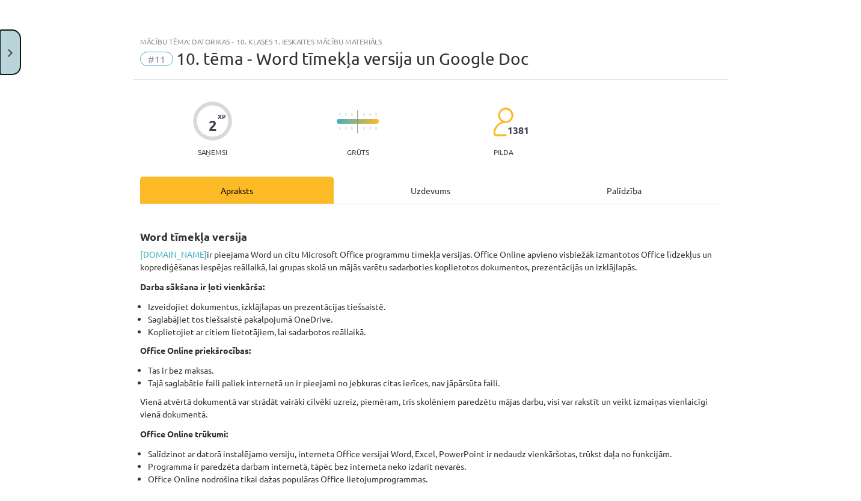
click at [13, 42] on button "Close" at bounding box center [10, 52] width 20 height 44
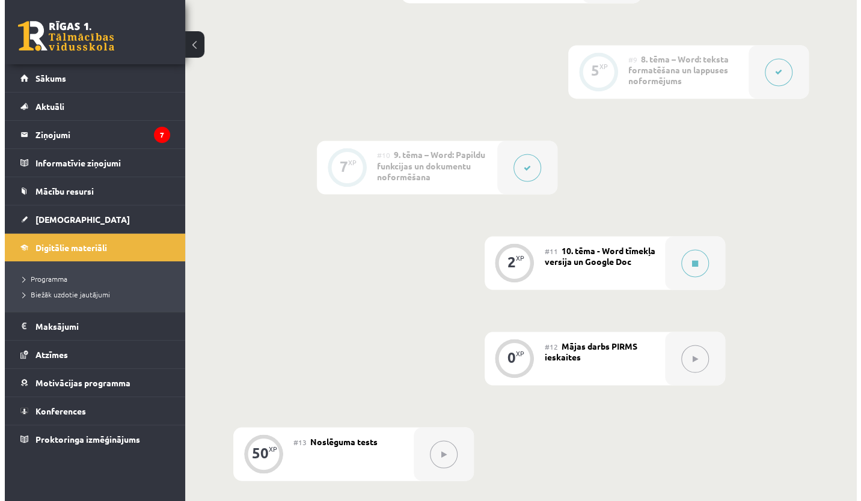
scroll to position [1112, 0]
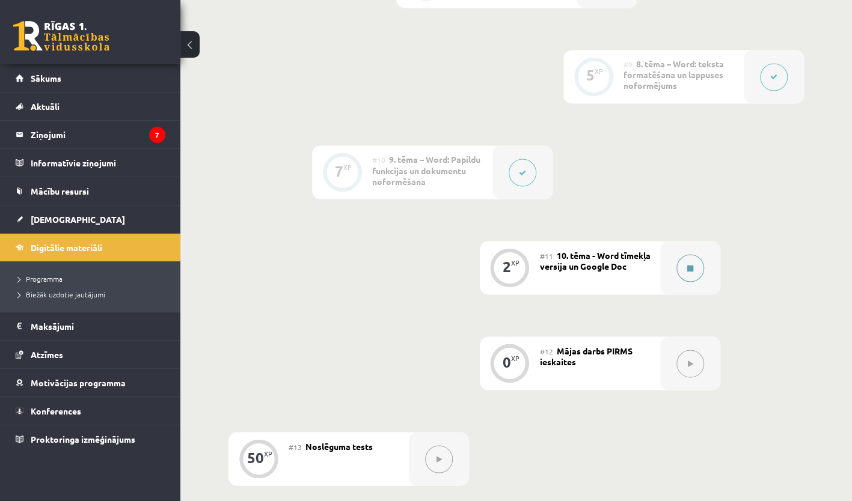
click at [701, 255] on div at bounding box center [690, 268] width 60 height 54
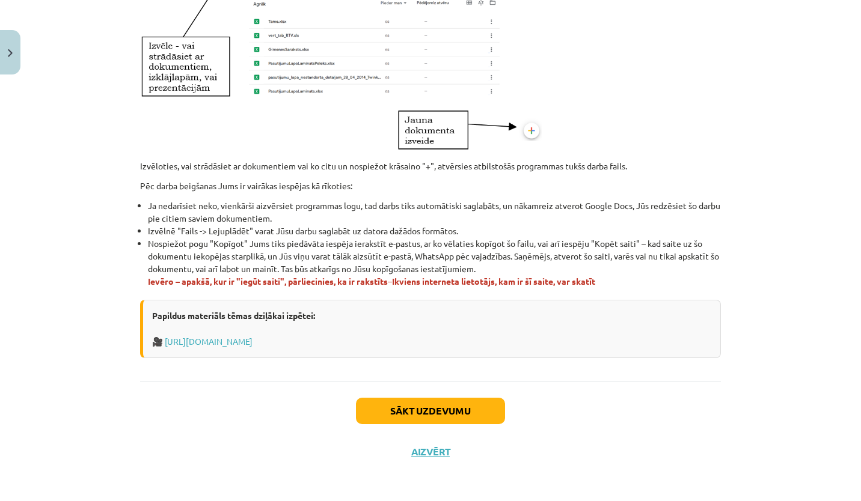
scroll to position [658, 0]
click at [471, 417] on button "Sākt uzdevumu" at bounding box center [430, 412] width 149 height 26
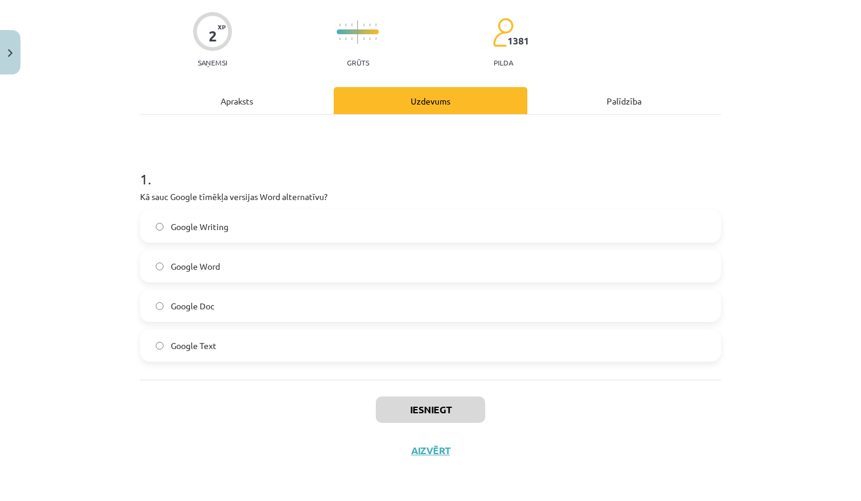
scroll to position [30, 0]
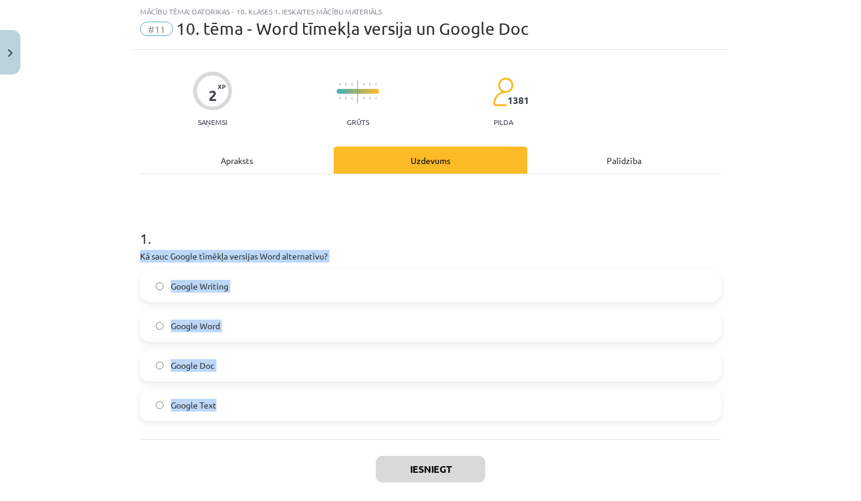
drag, startPoint x: 132, startPoint y: 256, endPoint x: 266, endPoint y: 408, distance: 202.7
click at [266, 408] on div "2 XP Saņemsi Grūts 1381 pilda Apraksts Uzdevums Palīdzība 1 . Kā sauc Google tī…" at bounding box center [430, 290] width 595 height 481
click at [59, 307] on div "Mācību tēma: Datorikas - 10. klases 1. ieskaites mācību materiāls #11 10. tēma …" at bounding box center [430, 250] width 861 height 501
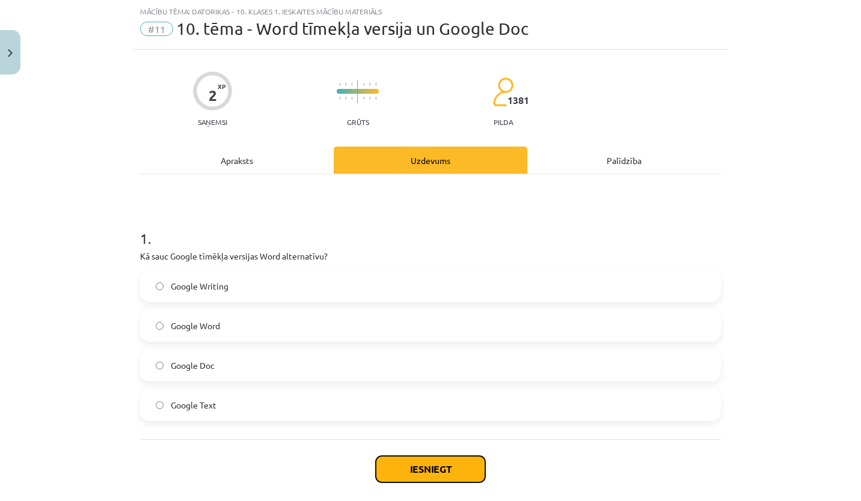
click at [434, 470] on button "Iesniegt" at bounding box center [430, 469] width 109 height 26
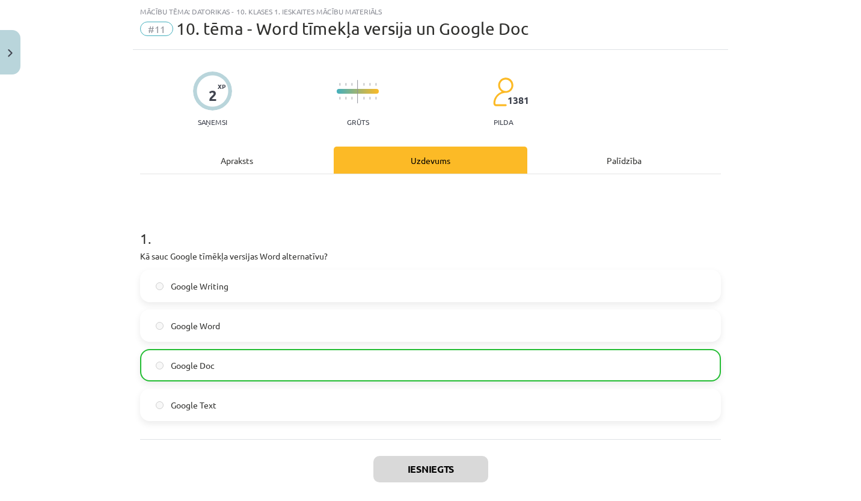
scroll to position [126, 0]
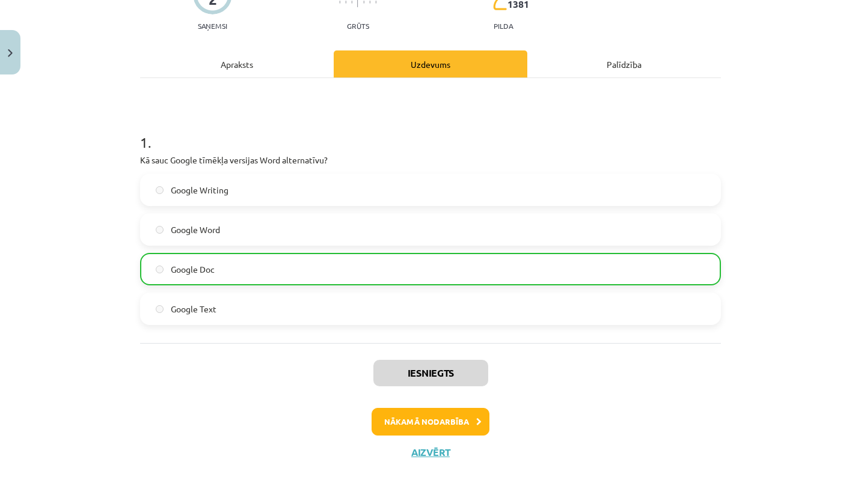
click at [468, 405] on div "Iesniegts Nākamā nodarbība Aizvērt" at bounding box center [430, 404] width 581 height 123
click at [465, 425] on button "Nākamā nodarbība" at bounding box center [431, 422] width 118 height 28
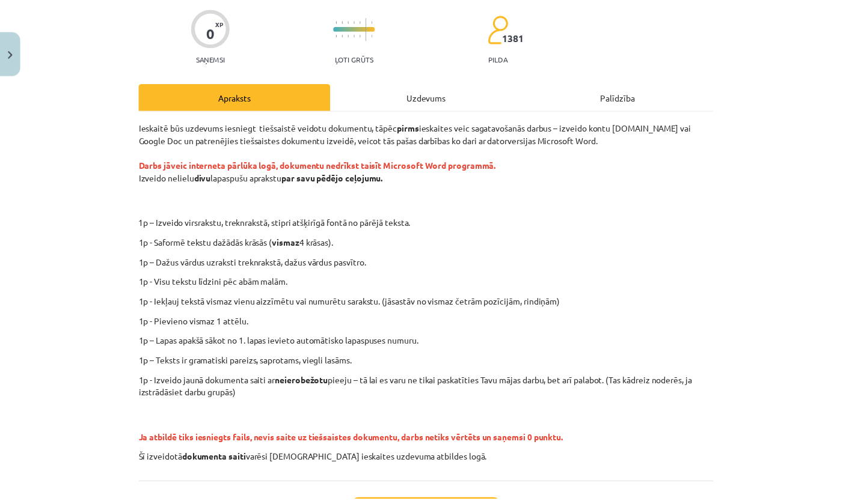
scroll to position [0, 0]
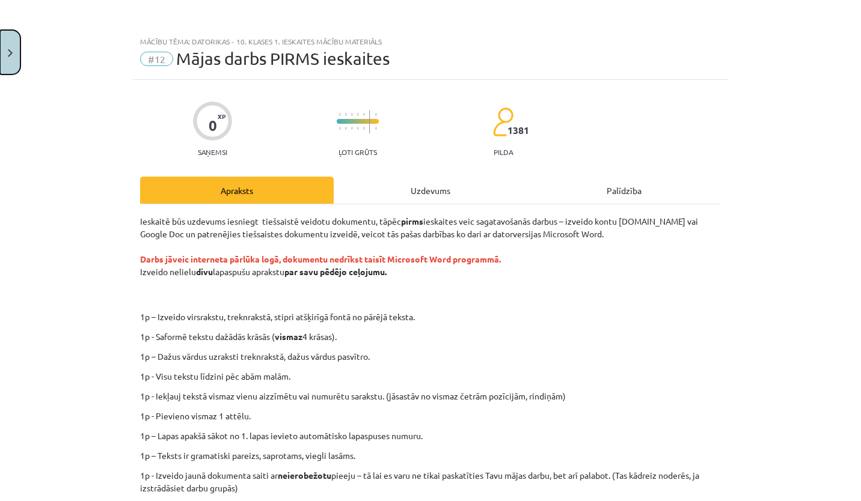
click at [5, 53] on button "Close" at bounding box center [10, 52] width 20 height 44
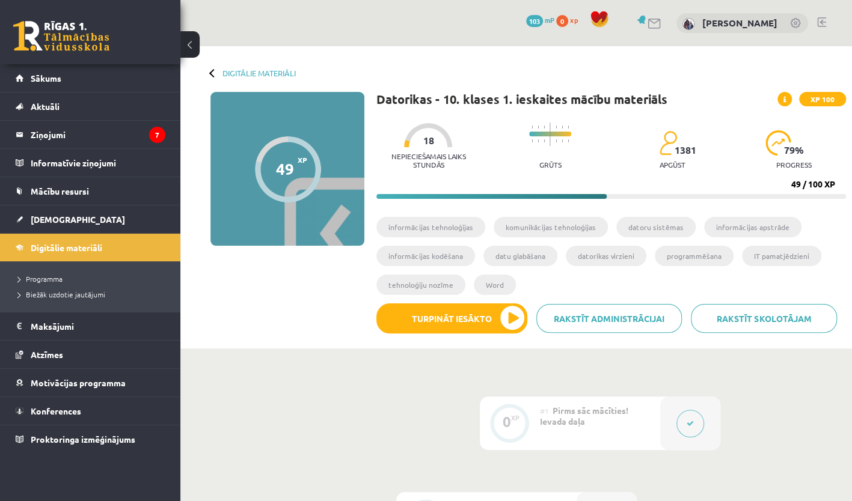
click at [214, 73] on div at bounding box center [213, 73] width 8 height 8
click at [253, 73] on link "Digitālie materiāli" at bounding box center [258, 73] width 73 height 9
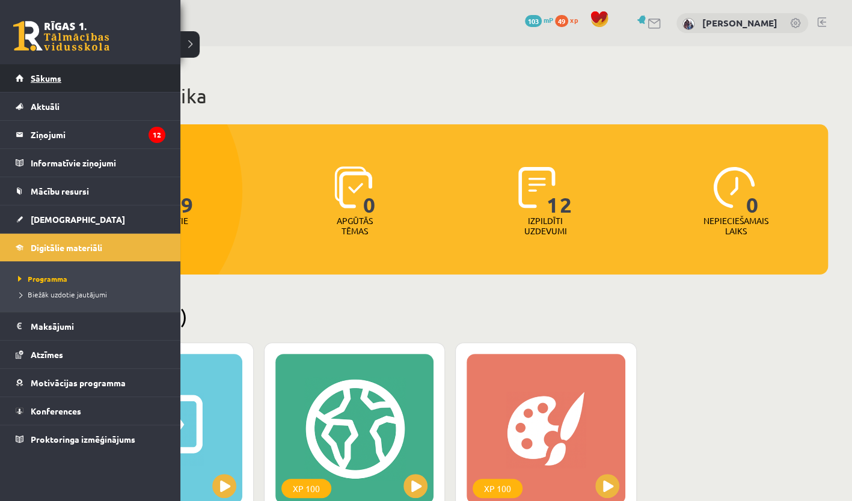
click at [33, 82] on span "Sākums" at bounding box center [46, 78] width 31 height 11
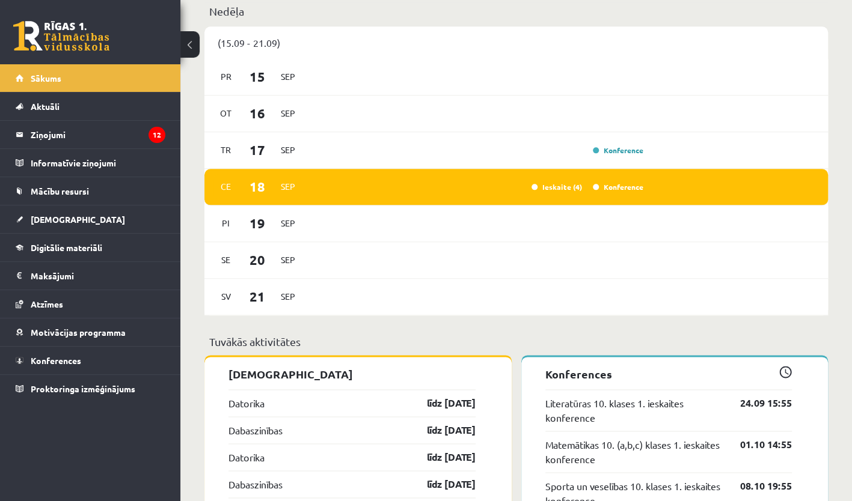
scroll to position [753, 0]
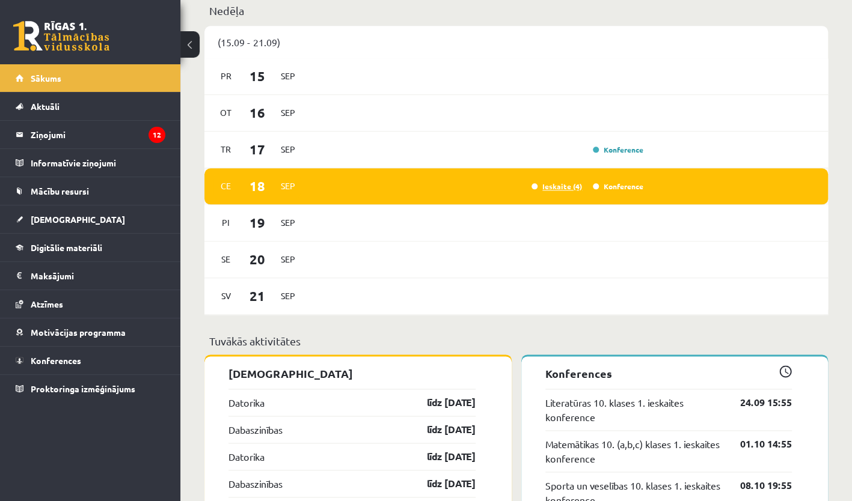
click at [561, 187] on link "Ieskaite (4)" at bounding box center [557, 187] width 51 height 10
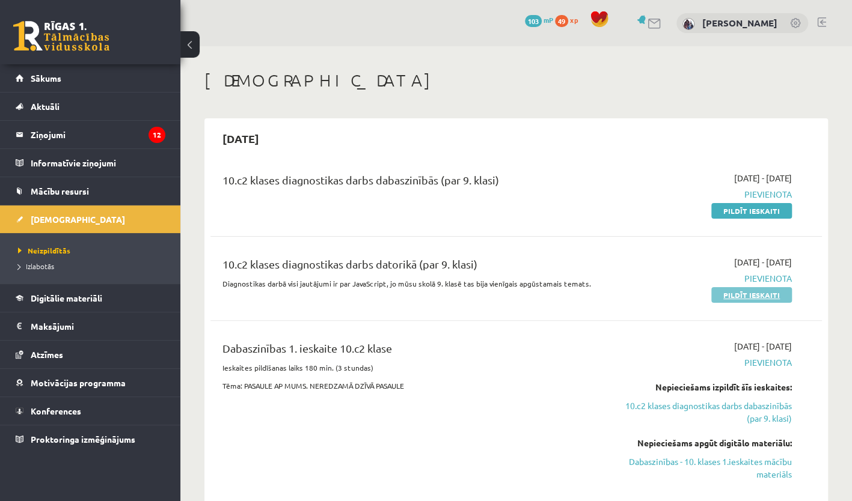
click at [747, 293] on link "Pildīt ieskaiti" at bounding box center [751, 295] width 81 height 16
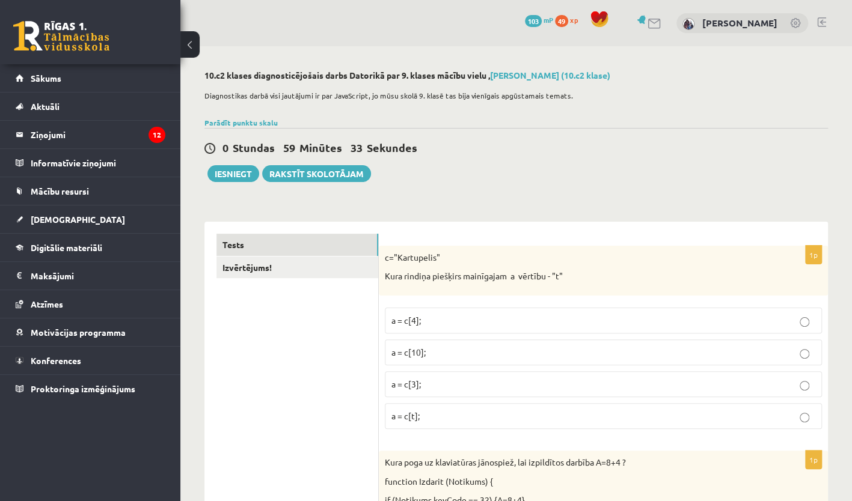
drag, startPoint x: 379, startPoint y: 260, endPoint x: 385, endPoint y: 256, distance: 7.7
click at [385, 256] on div "c="Kartupelis" Kura rindiņa piešķirs mainīgajam a vērtību - "t"" at bounding box center [603, 271] width 449 height 50
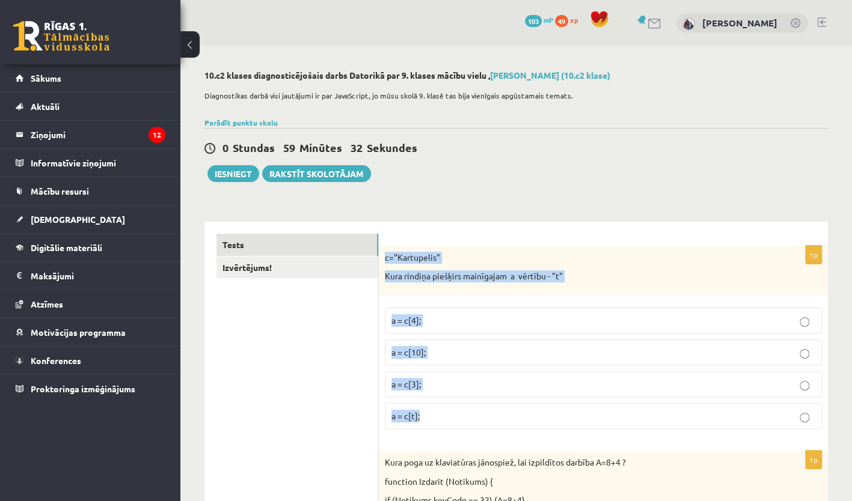
drag, startPoint x: 385, startPoint y: 256, endPoint x: 474, endPoint y: 417, distance: 184.4
click at [474, 417] on div "1p c="Kartupelis" Kura rindiņa piešķirs mainīgajam a vērtību - "t" a = c[4]; a …" at bounding box center [603, 342] width 449 height 193
copy div "c="Kartupelis" Kura rindiņa piešķirs mainīgajam a vērtību - "t" a = c[4]; a = c…"
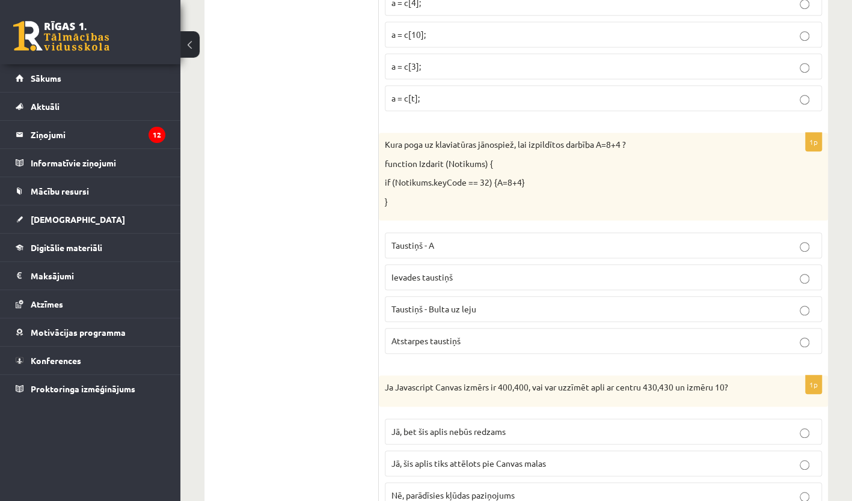
scroll to position [319, 0]
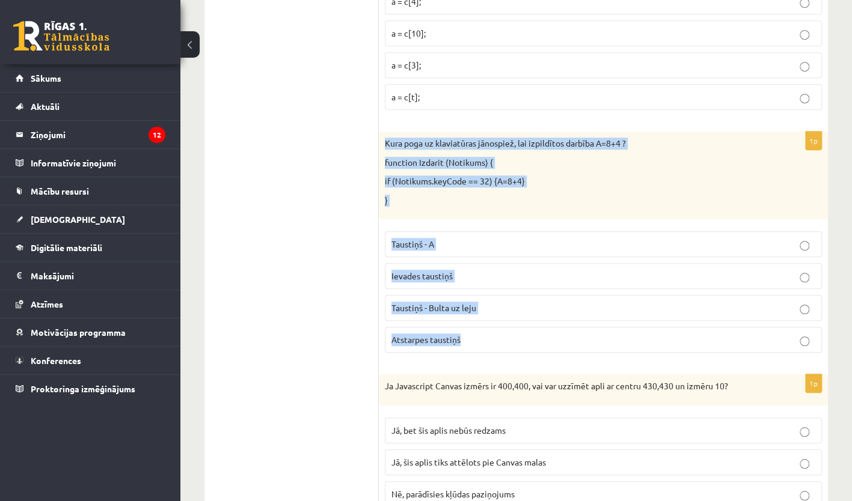
drag, startPoint x: 385, startPoint y: 137, endPoint x: 515, endPoint y: 343, distance: 243.5
click at [515, 343] on div "1p Kura poga uz klaviatūras jānospiež, lai izpildītos darbība A=8+4 ? function …" at bounding box center [603, 247] width 449 height 231
copy div "Kura poga uz klaviatūras jānospiež, lai izpildītos darbība A=8+4 ? function Izd…"
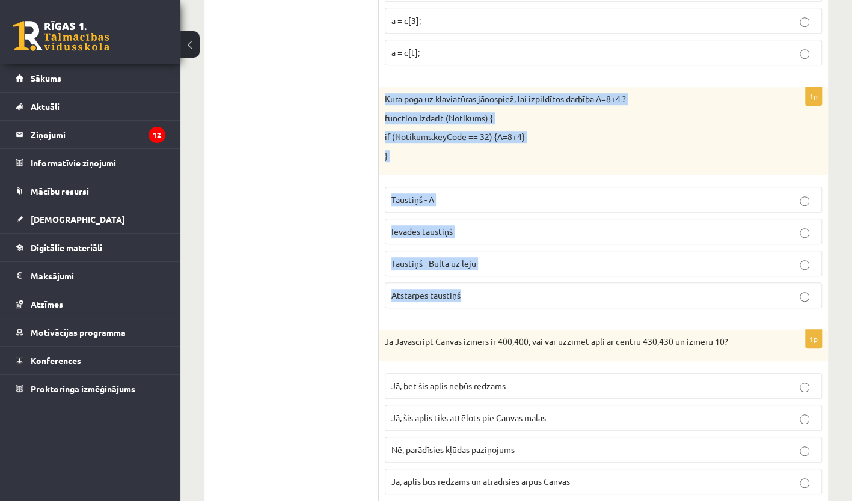
scroll to position [373, 0]
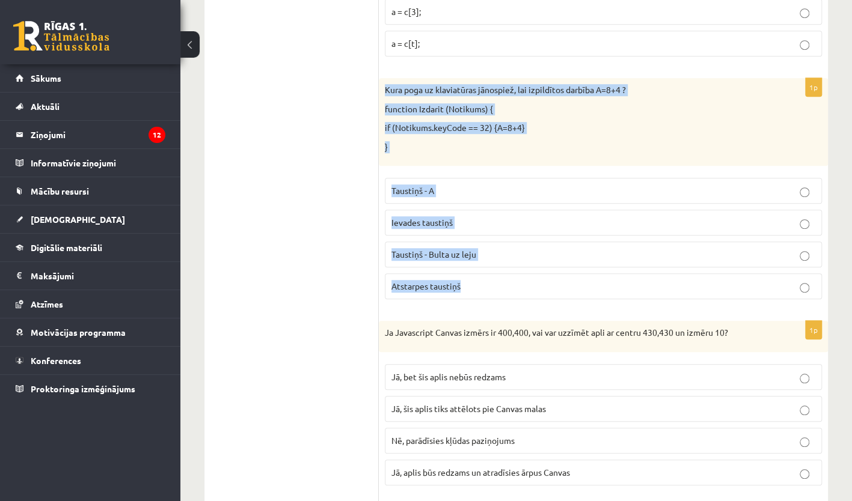
click at [671, 157] on div "Kura poga uz klaviatūras jānospiež, lai izpildītos darbība A=8+4 ? function Izd…" at bounding box center [603, 122] width 449 height 88
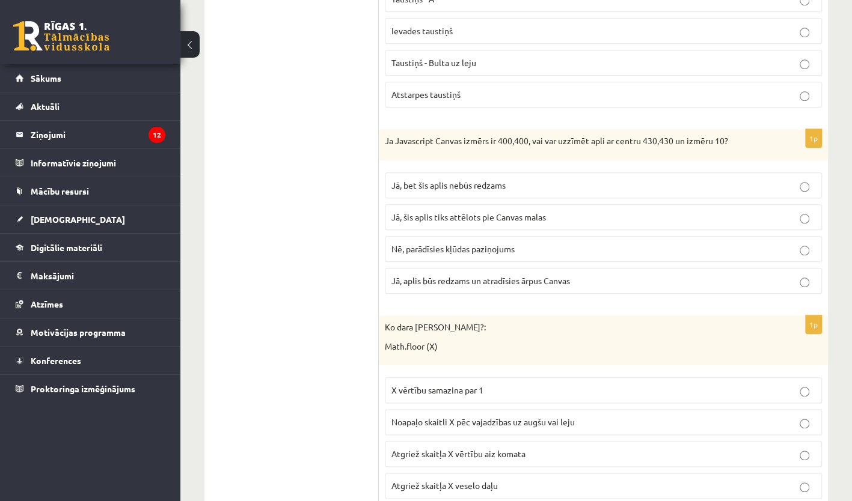
scroll to position [565, 0]
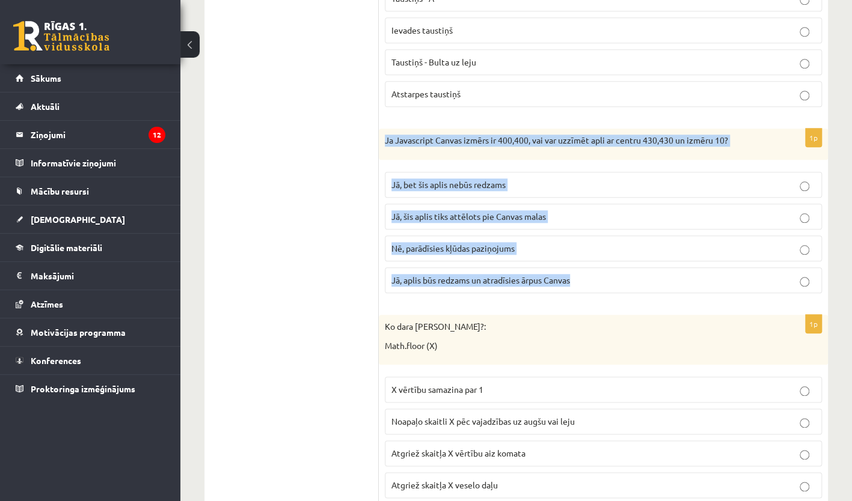
drag, startPoint x: 385, startPoint y: 136, endPoint x: 624, endPoint y: 277, distance: 277.6
click at [624, 277] on div "1p Ja Javascript Canvas izmērs ir 400,400, vai var uzzīmēt apli ar centru 430,4…" at bounding box center [603, 216] width 449 height 174
copy div "Ja Javascript Canvas izmērs ir 400,400, vai var uzzīmēt apli ar centru 430,430 …"
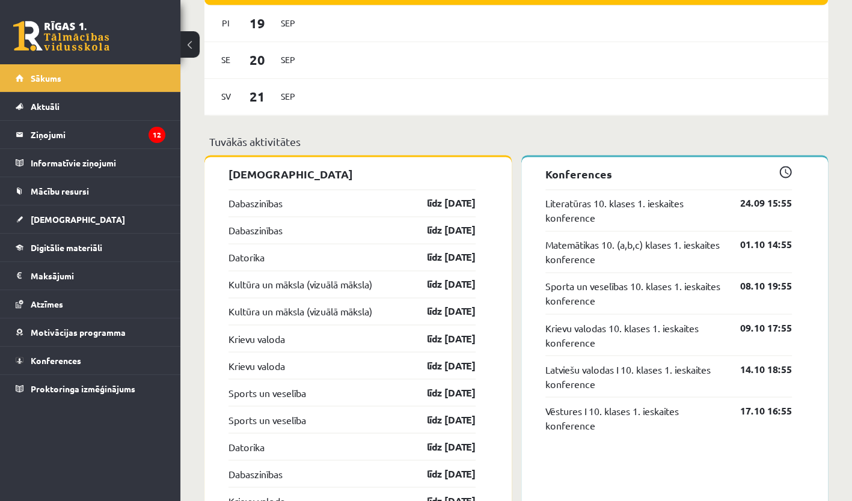
scroll to position [802, 0]
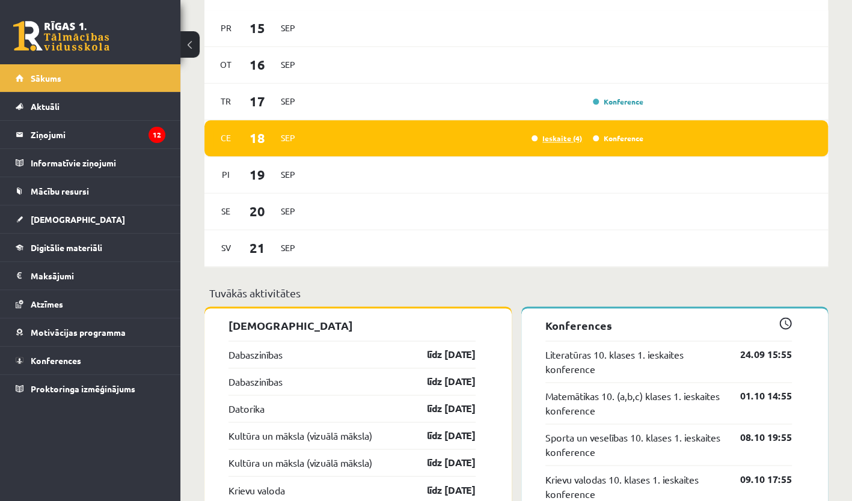
click at [557, 139] on link "Ieskaite (4)" at bounding box center [557, 138] width 51 height 10
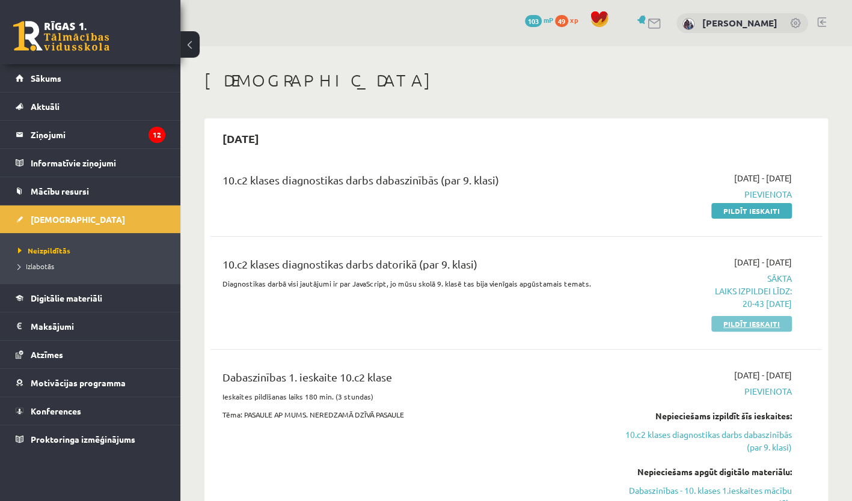
click at [760, 327] on link "Pildīt ieskaiti" at bounding box center [751, 324] width 81 height 16
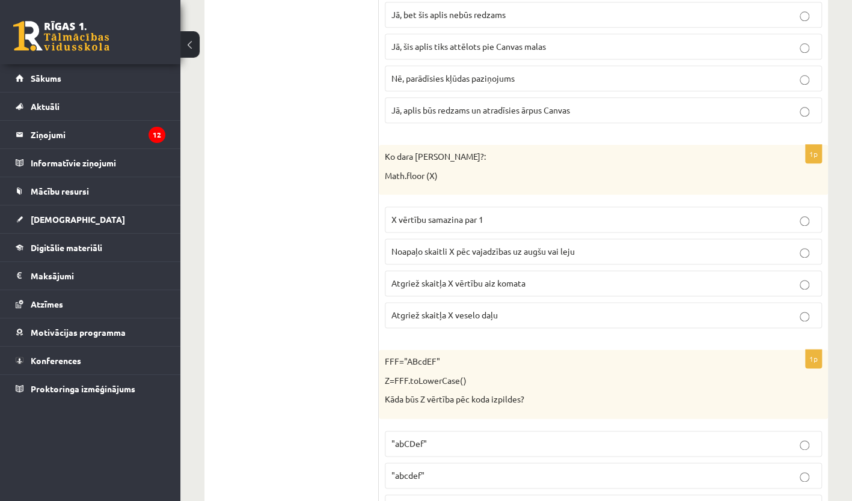
scroll to position [739, 0]
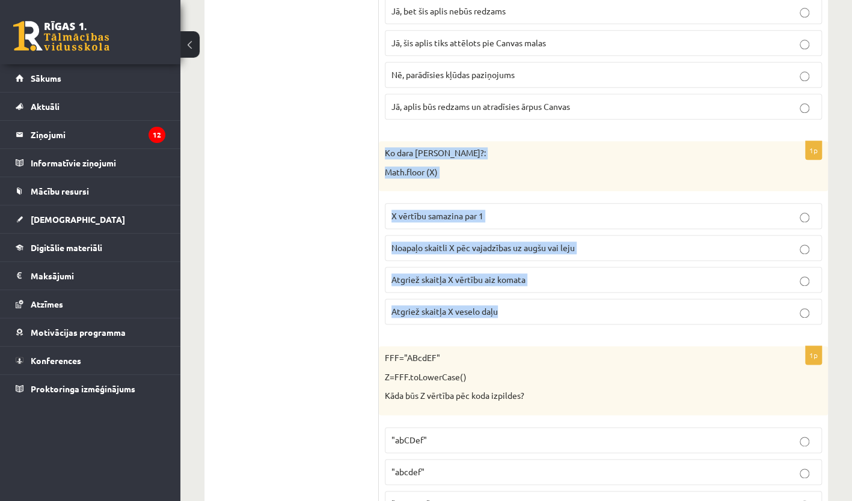
drag, startPoint x: 385, startPoint y: 146, endPoint x: 523, endPoint y: 304, distance: 210.5
click at [523, 304] on div "1p Ko dara koda rindiņa?: Math.floor (X) X vērtību samazina par 1 Noapaļo skait…" at bounding box center [603, 237] width 449 height 193
copy div "Ko dara koda rindiņa?: Math.floor (X) X vērtību samazina par 1 Noapaļo skaitli …"
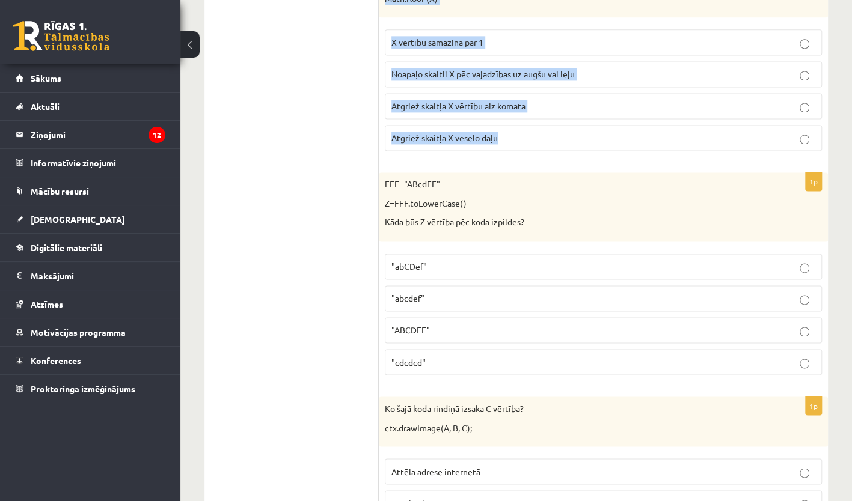
scroll to position [913, 0]
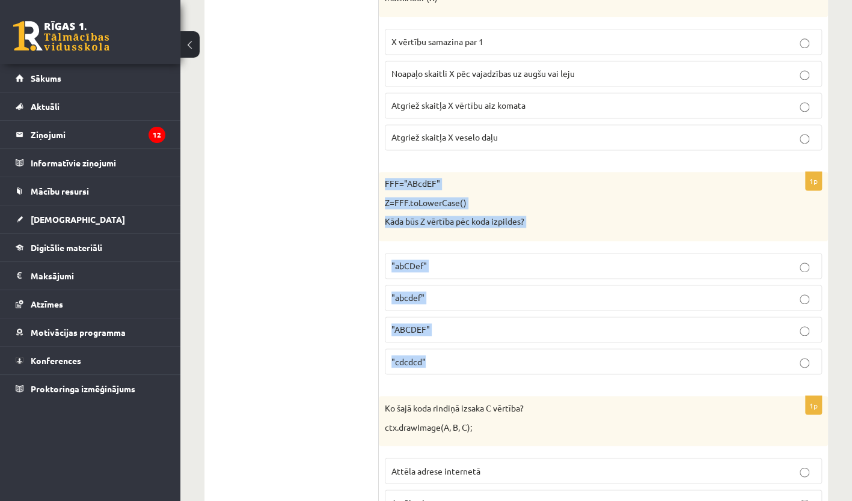
drag, startPoint x: 386, startPoint y: 177, endPoint x: 505, endPoint y: 354, distance: 213.1
click at [505, 354] on div "1p FFF="ABcdEF" Z=FFF.toLowerCase() Kāda būs Z vērtība pēc koda izpildes? "abCD…" at bounding box center [603, 278] width 449 height 212
copy div "FFF="ABcdEF" Z=FFF.toLowerCase() Kāda būs Z vērtība pēc koda izpildes? "abCDef"…"
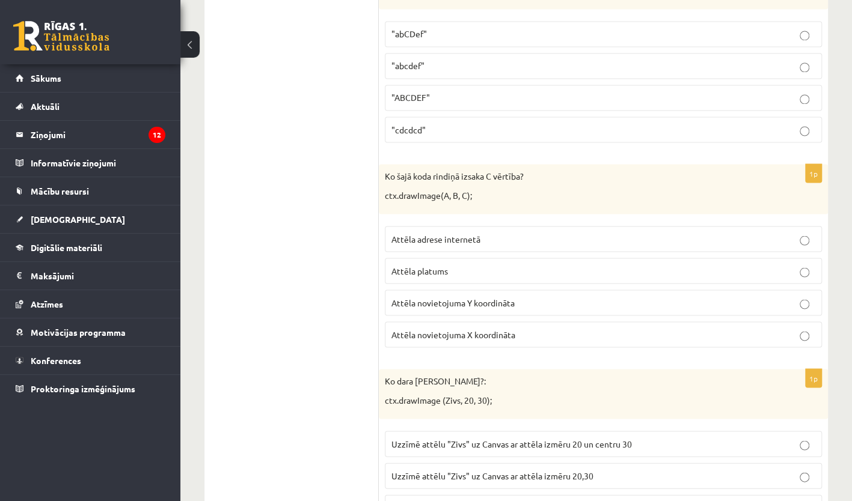
scroll to position [1181, 0]
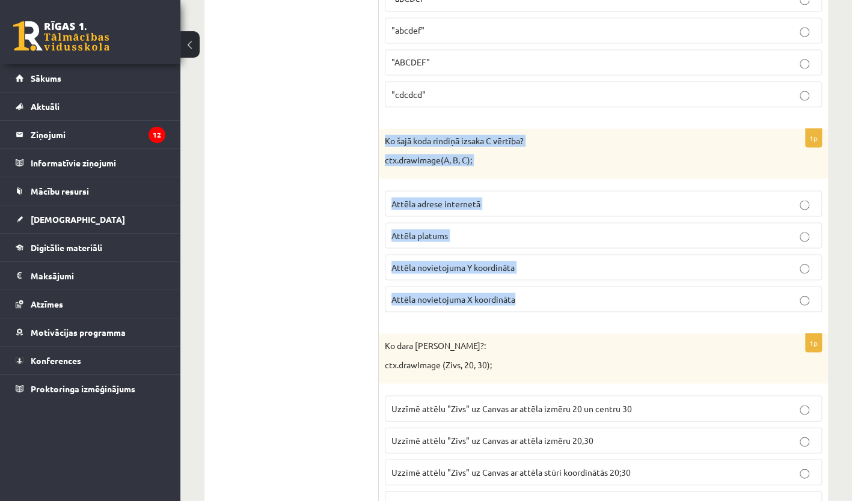
drag, startPoint x: 382, startPoint y: 129, endPoint x: 571, endPoint y: 285, distance: 244.7
click at [571, 285] on div "1p Ko šajā koda rindiņā izsaka C vērtība? ctx.drawImage(A, B, C); Attēla adrese…" at bounding box center [603, 225] width 449 height 193
copy div "Ko šajā koda rindiņā izsaka C vērtība? ctx.drawImage(A, B, C); Attēla adrese in…"
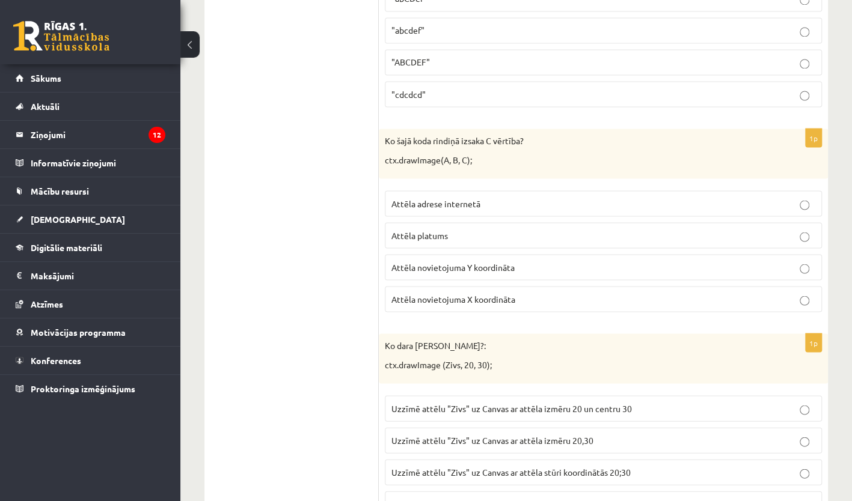
click at [809, 265] on label "Attēla novietojuma Y koordināta" at bounding box center [603, 267] width 437 height 26
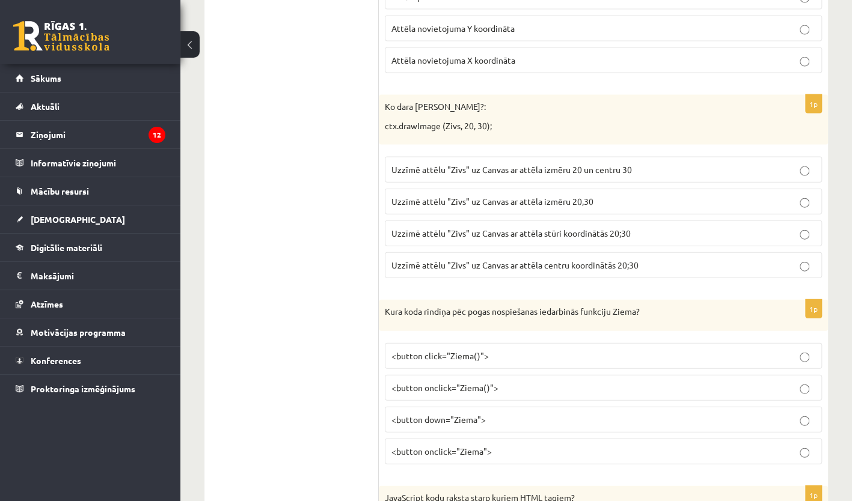
scroll to position [1420, 0]
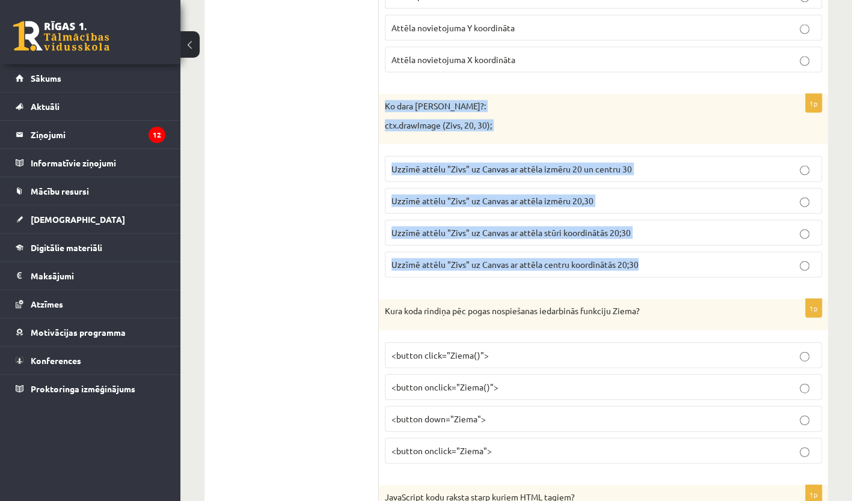
drag, startPoint x: 385, startPoint y: 91, endPoint x: 660, endPoint y: 262, distance: 323.5
click at [660, 262] on div "1p Ko dara koda rindiņa?: ctx.drawImage (Zivs, 20, 30); Uzzīmē attēlu "Zivs" uz…" at bounding box center [603, 190] width 449 height 193
copy div "Ko dara koda rindiņa?: ctx.drawImage (Zivs, 20, 30); Uzzīmē attēlu "Zivs" uz Ca…"
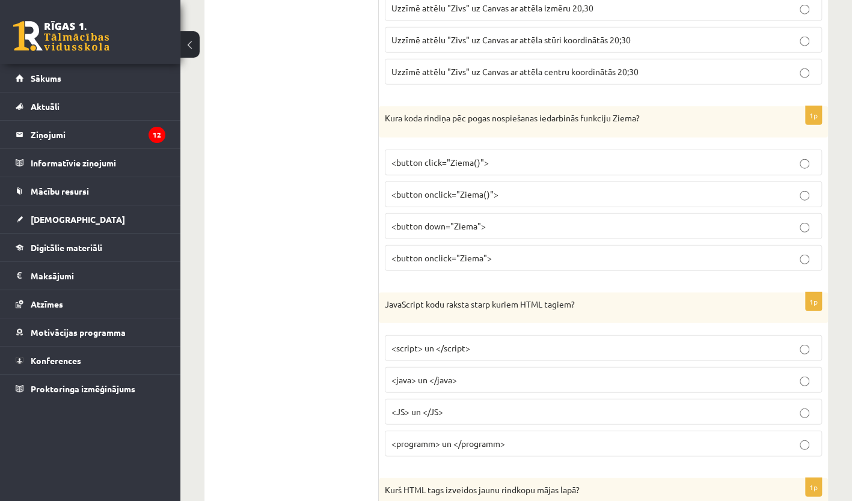
scroll to position [1613, 0]
click at [394, 113] on p "Kura koda rindiņa pēc pogas nospiešanas iedarbinās funkciju Ziema?" at bounding box center [573, 119] width 377 height 12
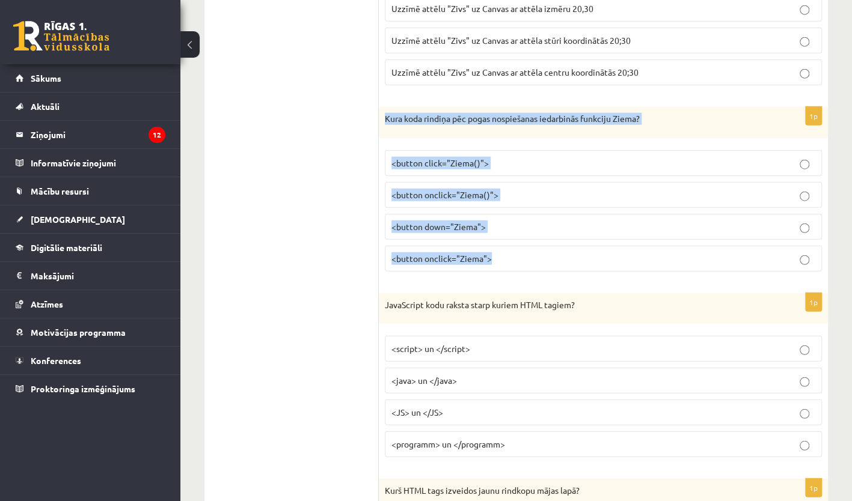
drag, startPoint x: 386, startPoint y: 105, endPoint x: 556, endPoint y: 257, distance: 227.4
click at [556, 257] on div "1p Kura koda rindiņa pēc pogas nospiešanas iedarbinās funkciju Ziema? <button c…" at bounding box center [603, 194] width 449 height 174
copy div "Kura koda rindiņa pēc pogas nospiešanas iedarbinās funkciju Ziema? <button clic…"
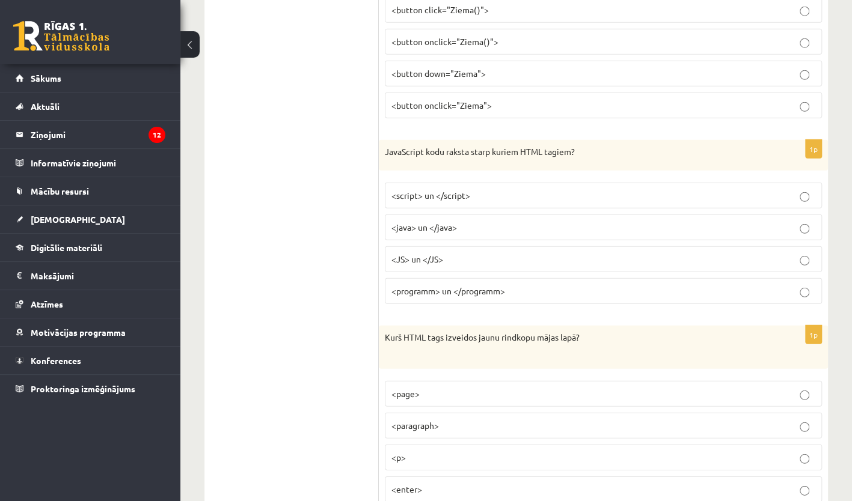
scroll to position [1767, 0]
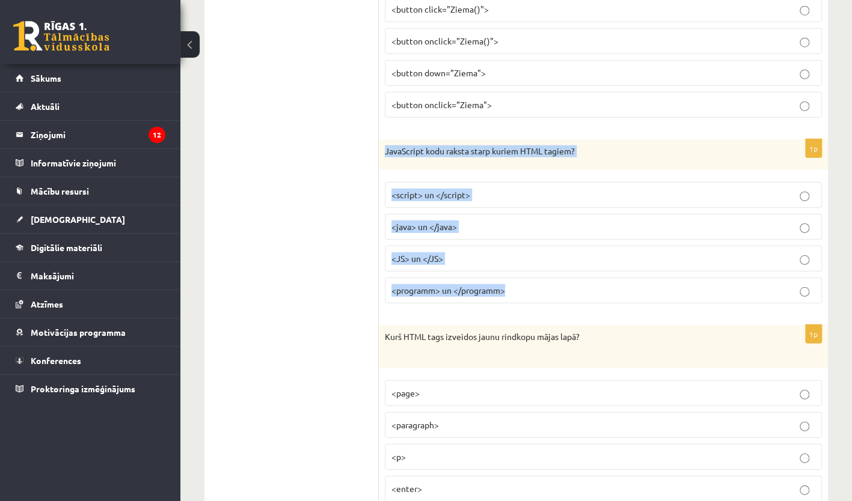
drag, startPoint x: 386, startPoint y: 138, endPoint x: 562, endPoint y: 291, distance: 233.1
click at [562, 291] on div "1p JavaScript kodu raksta starp kuriem HTML tagiem? <script> un </script> <java…" at bounding box center [603, 226] width 449 height 174
copy div "JavaScript kodu raksta starp kuriem HTML tagiem? <script> un </script> <java> u…"
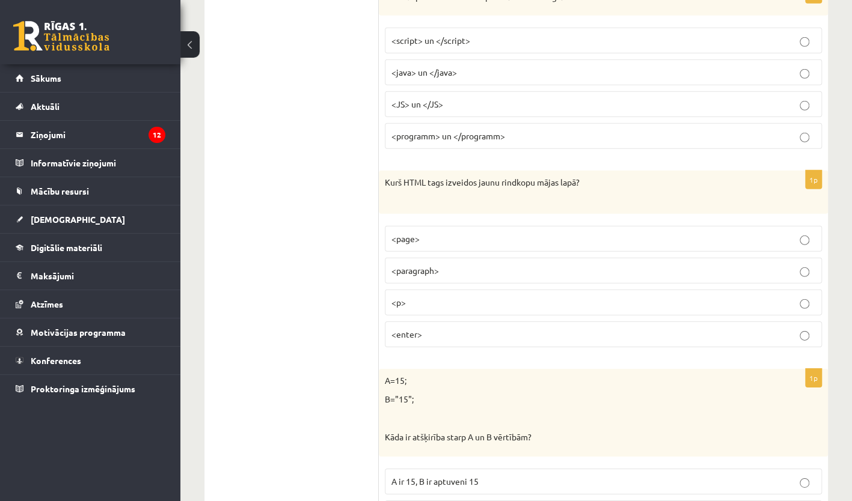
scroll to position [1933, 0]
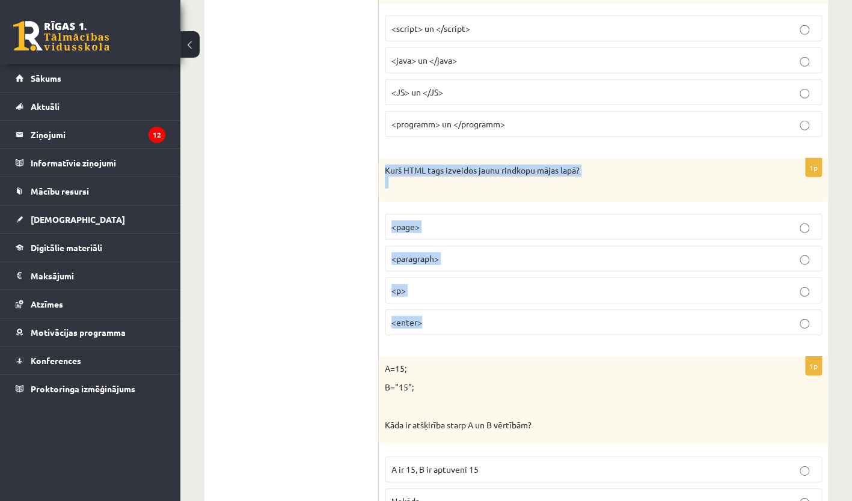
drag, startPoint x: 385, startPoint y: 158, endPoint x: 672, endPoint y: 304, distance: 322.2
click at [672, 304] on div "1p Kurš HTML tags izveidos jaunu rindkopu mājas lapā? <page> <paragraph> <p> <e…" at bounding box center [603, 252] width 449 height 186
copy div "Kurš HTML tags izveidos jaunu rindkopu mājas lapā? <page> <paragraph> <p> <ente…"
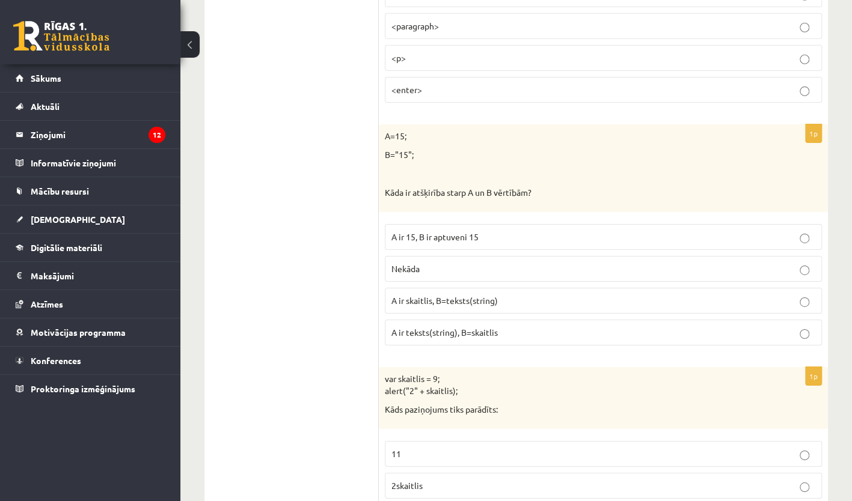
scroll to position [2155, 0]
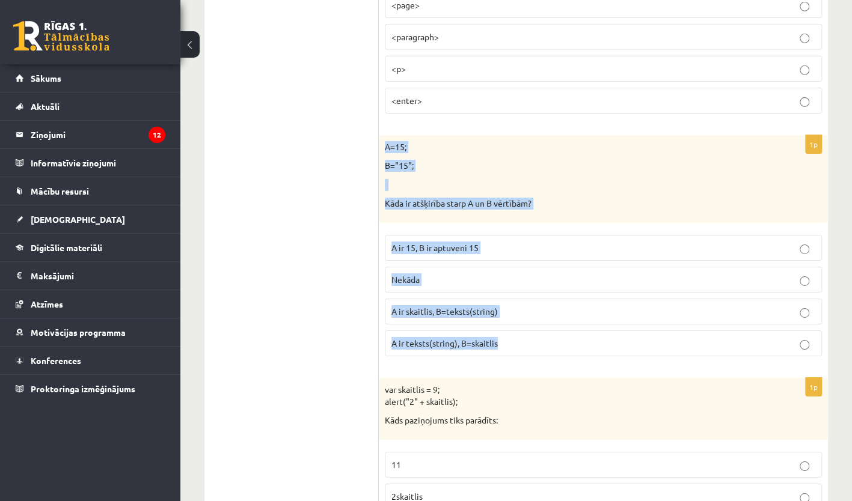
drag, startPoint x: 382, startPoint y: 130, endPoint x: 605, endPoint y: 320, distance: 293.0
click at [605, 320] on div "1p A=15; B="15"; Kāda ir atšķirība starp A un B vērtībām? A ir 15, B ir aptuven…" at bounding box center [603, 250] width 449 height 231
copy div "A=15; B="15"; Kāda ir atšķirība starp A un B vērtībām? A ir 15, B ir aptuveni 1…"
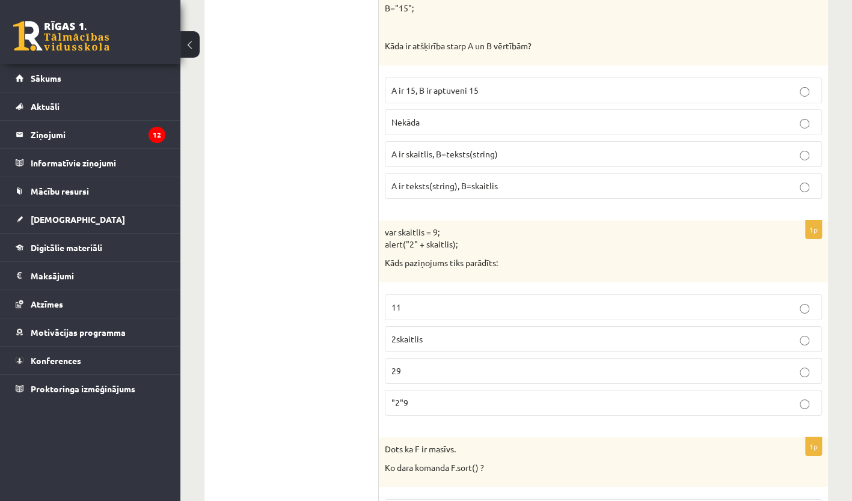
scroll to position [2331, 0]
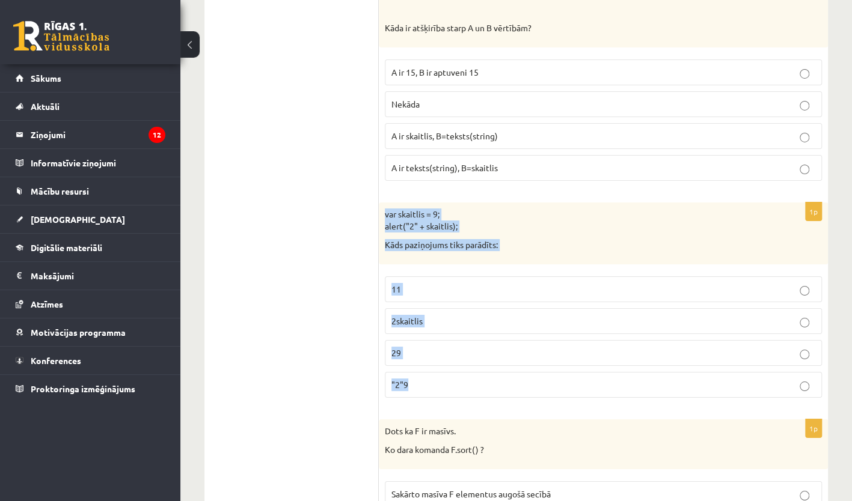
drag, startPoint x: 384, startPoint y: 194, endPoint x: 541, endPoint y: 366, distance: 232.8
click at [541, 366] on div "1p var skaitlis = 9; alert("2" + skaitlis); Kāds paziņojums tiks parādīts: 11 2…" at bounding box center [603, 305] width 449 height 205
copy div "var skaitlis = 9; alert("2" + skaitlis); Kāds paziņojums tiks parādīts: 11 2ska…"
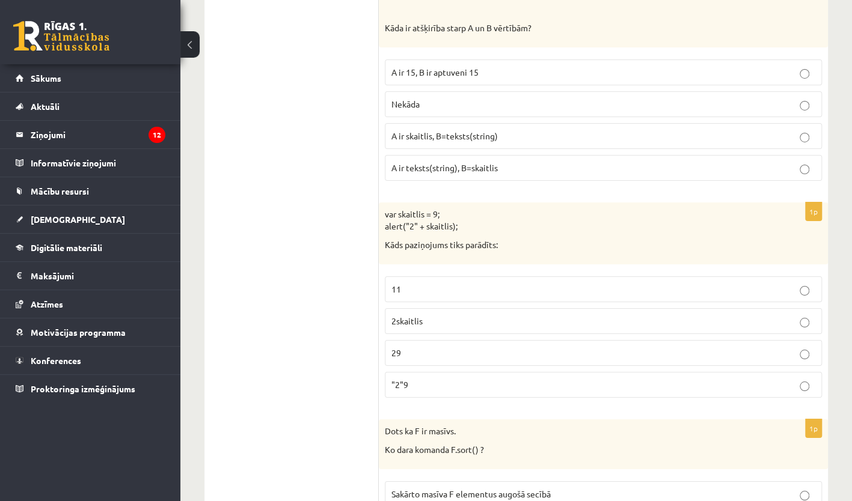
click at [811, 340] on label "29" at bounding box center [603, 353] width 437 height 26
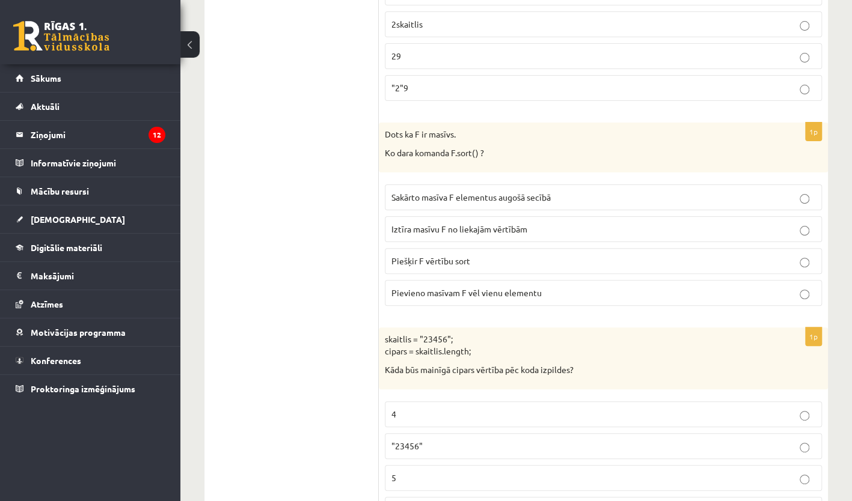
scroll to position [2634, 0]
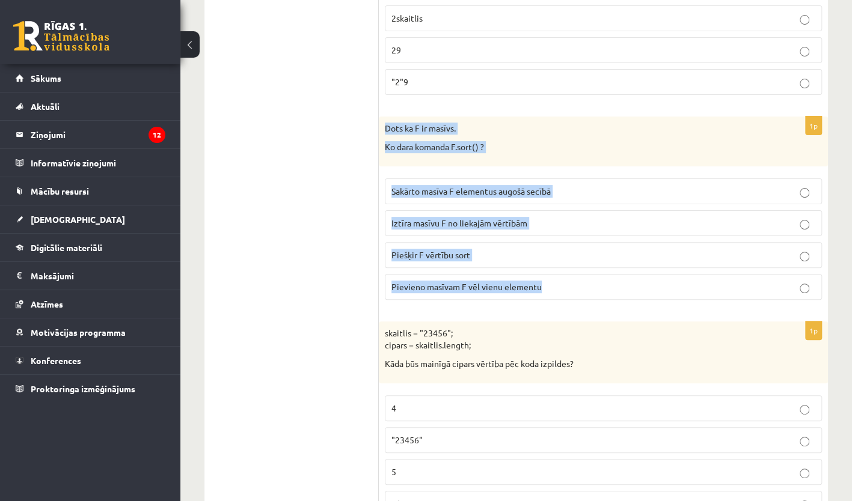
drag, startPoint x: 387, startPoint y: 109, endPoint x: 579, endPoint y: 267, distance: 248.2
click at [579, 267] on div "1p Dots ka F ir masīvs. Ko dara komanda F.sort() ? Sakārto masīva F elementus a…" at bounding box center [603, 213] width 449 height 193
copy div "Dots ka F ir masīvs. Ko dara komanda F.sort() ? Sakārto masīva F elementus augo…"
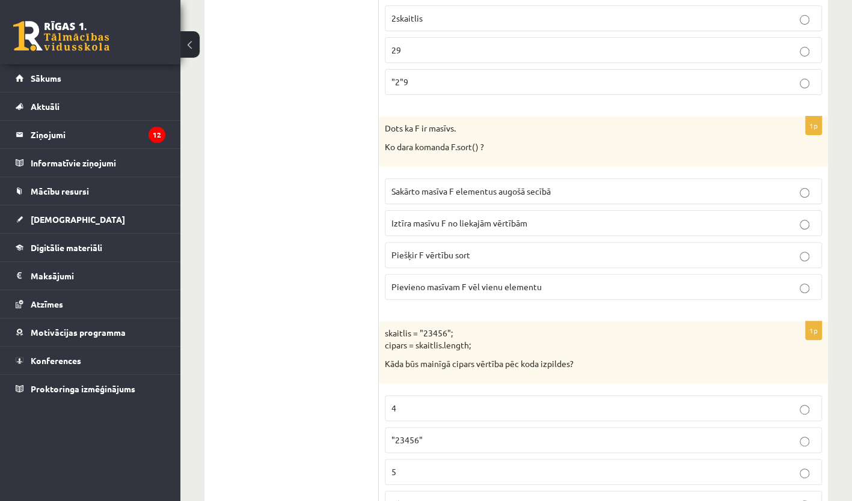
click at [805, 179] on label "Sakārto masīva F elementus augošā secībā" at bounding box center [603, 192] width 437 height 26
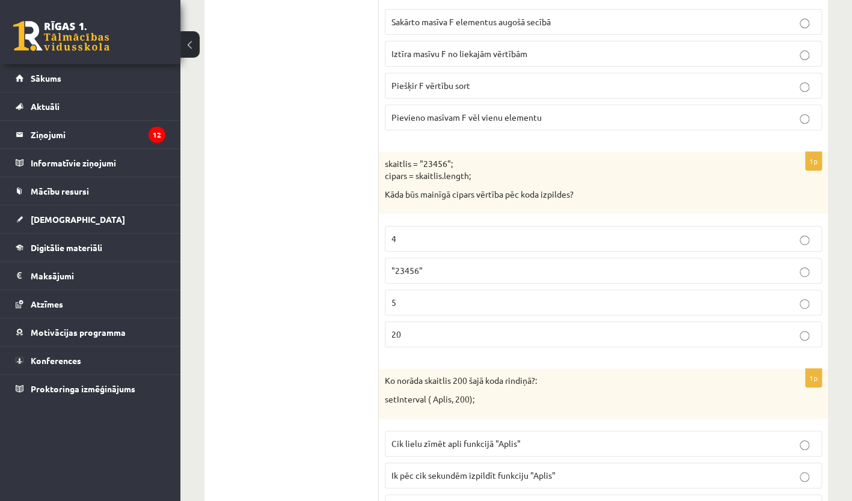
scroll to position [2804, 0]
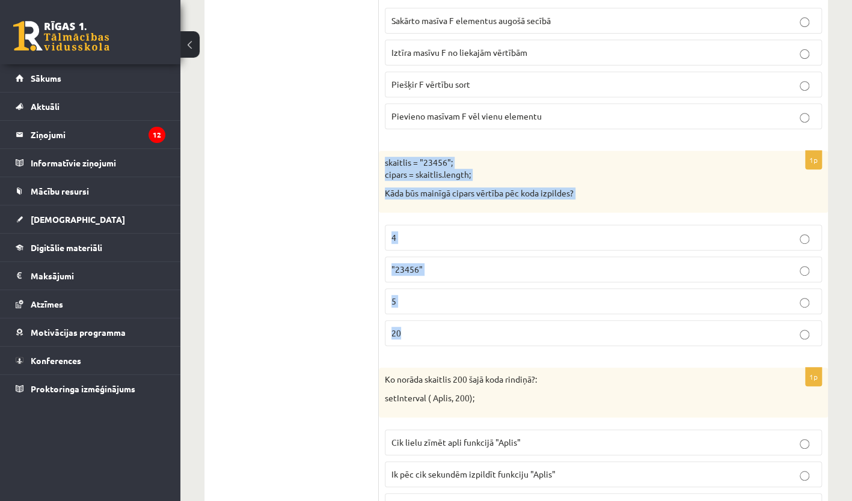
drag, startPoint x: 386, startPoint y: 141, endPoint x: 593, endPoint y: 332, distance: 281.3
click at [593, 332] on div "1p skaitlis = "23456"; cipars = skaitlis.length; Kāda būs mainīgā cipars vērtīb…" at bounding box center [603, 253] width 449 height 205
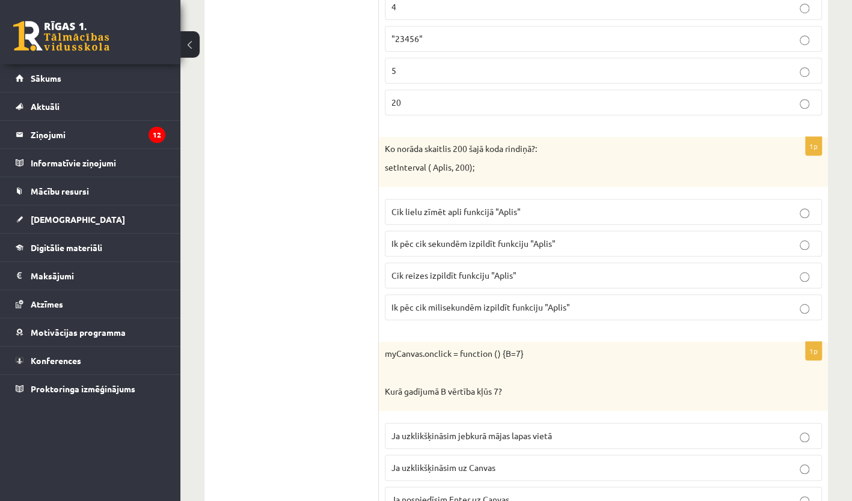
scroll to position [3036, 0]
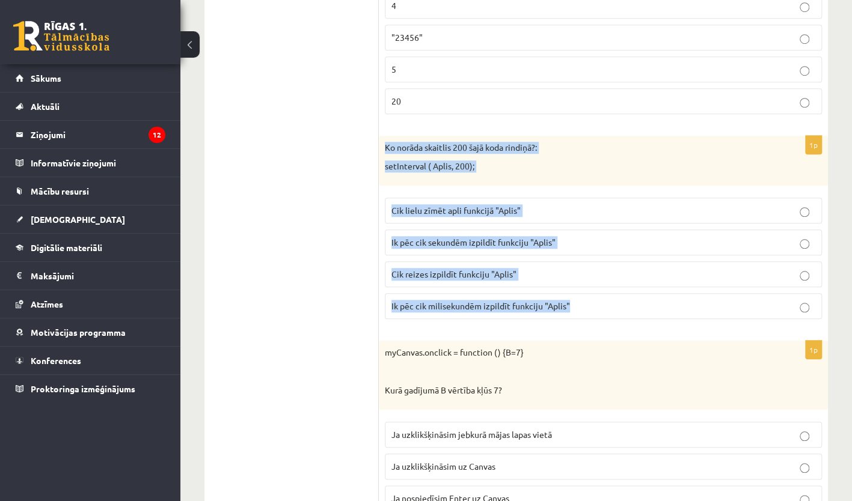
drag, startPoint x: 381, startPoint y: 121, endPoint x: 635, endPoint y: 284, distance: 301.2
click at [635, 284] on div "1p Ko norāda skaitlis 200 šajā koda rindiņā?: setInterval ( Aplis, 200); Cik li…" at bounding box center [603, 232] width 449 height 193
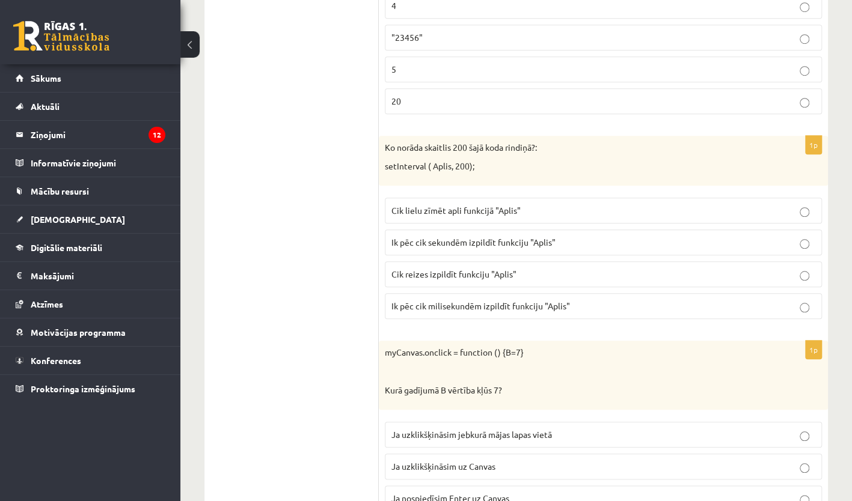
click at [316, 239] on ul "Tests Izvērtējums!" at bounding box center [297, 330] width 162 height 6266
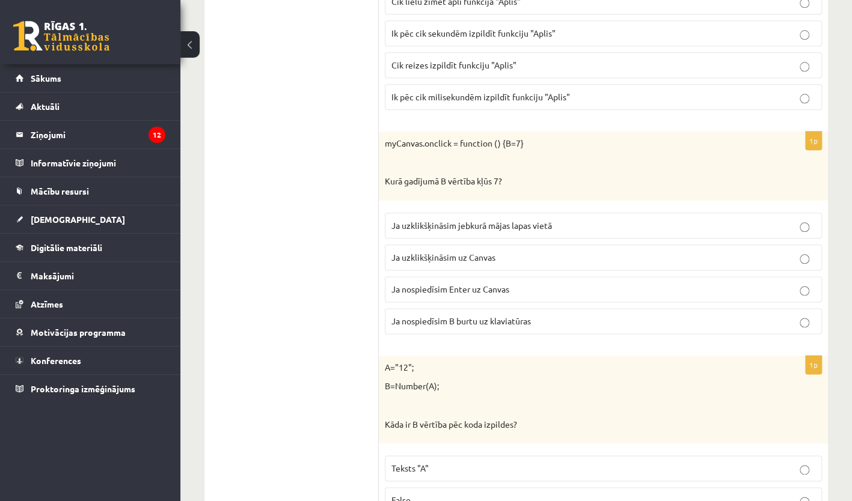
scroll to position [3251, 0]
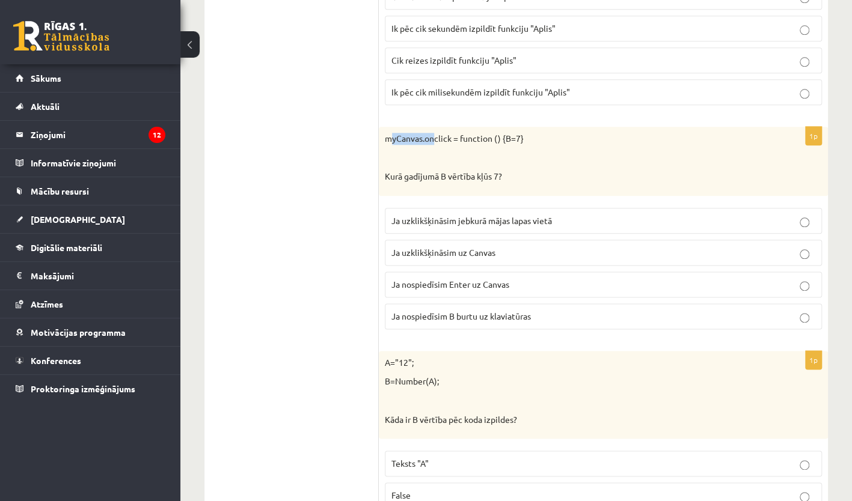
drag, startPoint x: 389, startPoint y: 111, endPoint x: 434, endPoint y: 117, distance: 44.9
click at [434, 133] on p "myCanvas.onclick = function () {B=7}" at bounding box center [573, 139] width 377 height 12
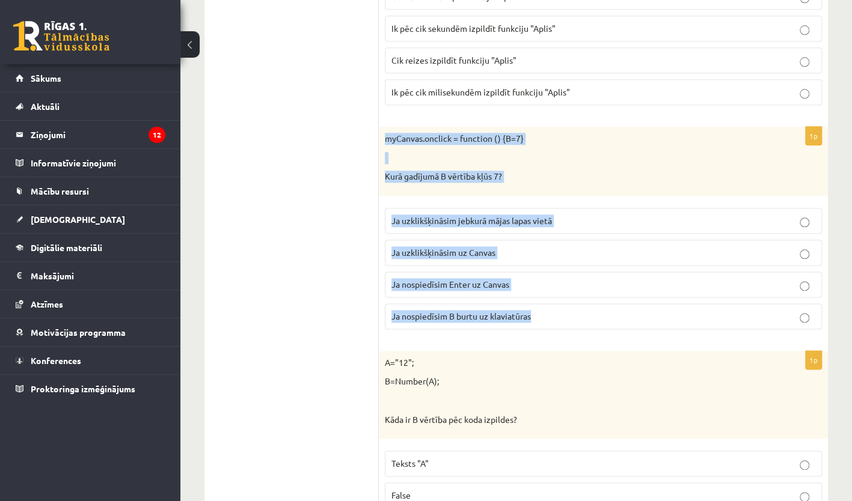
drag, startPoint x: 434, startPoint y: 117, endPoint x: 575, endPoint y: 290, distance: 223.9
click at [575, 290] on div "1p myCanvas.onclick = function () {B=7} Kurā gadījumā B vērtība kļūs 7? Ja uzkl…" at bounding box center [603, 233] width 449 height 212
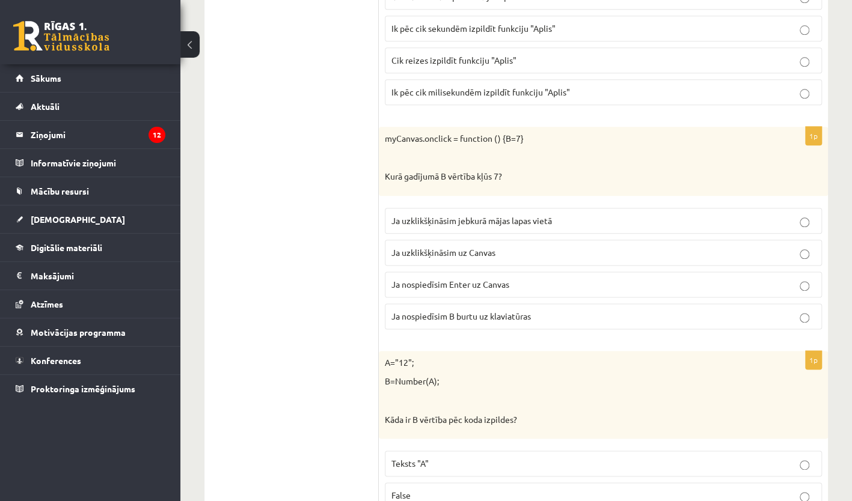
click at [330, 348] on ul "Tests Izvērtējums!" at bounding box center [297, 116] width 162 height 6266
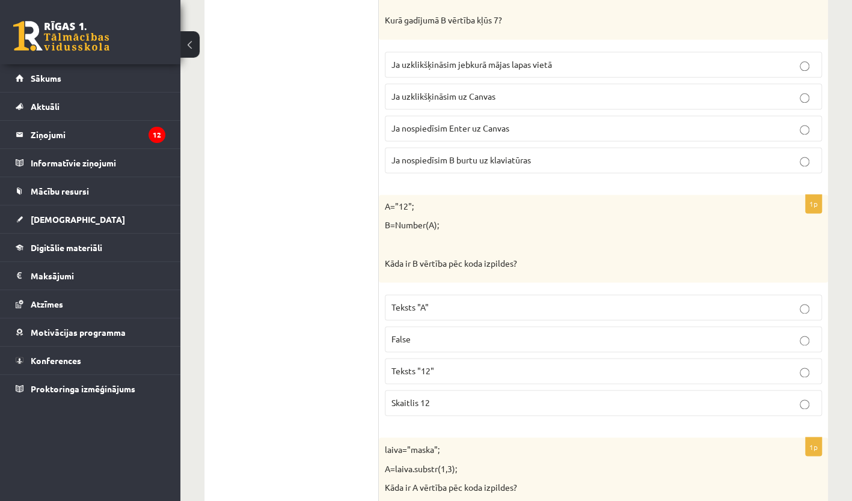
scroll to position [3447, 0]
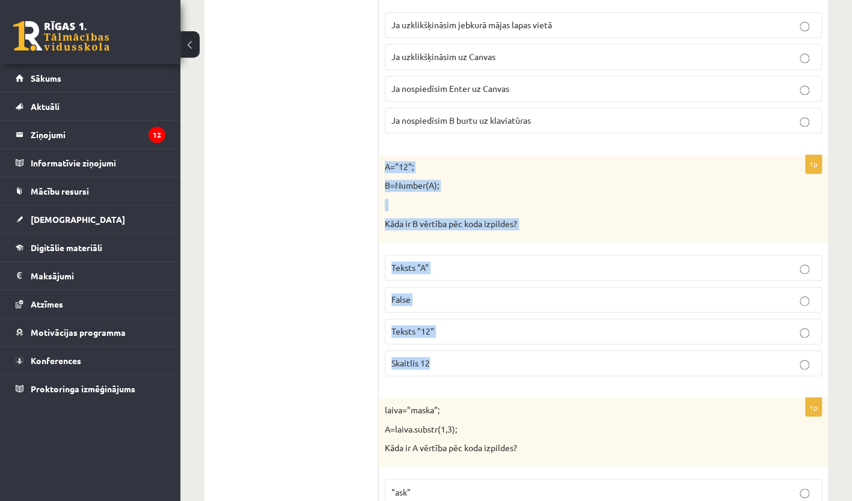
drag, startPoint x: 381, startPoint y: 139, endPoint x: 506, endPoint y: 351, distance: 245.3
click at [506, 351] on div "1p A="12"; B=Number(A); Kāda ir B vērtība pēc koda izpildes? Teksts "A" False T…" at bounding box center [603, 270] width 449 height 231
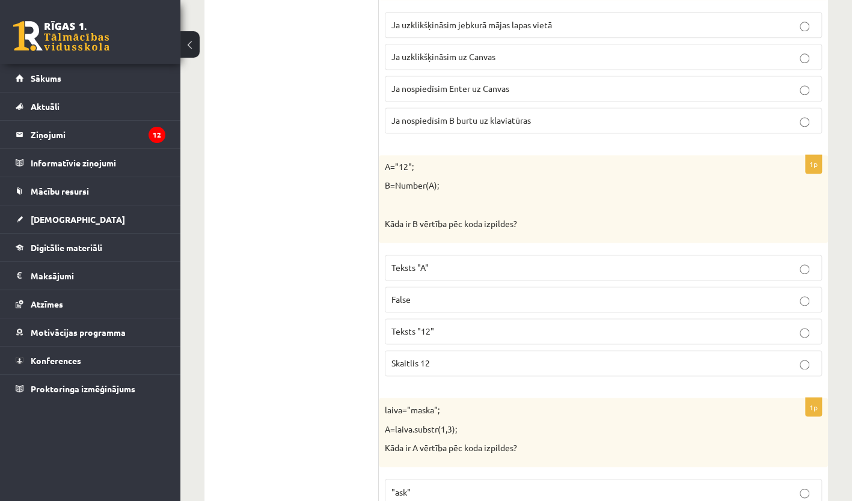
click at [812, 357] on p "Skaitlis 12" at bounding box center [603, 363] width 424 height 13
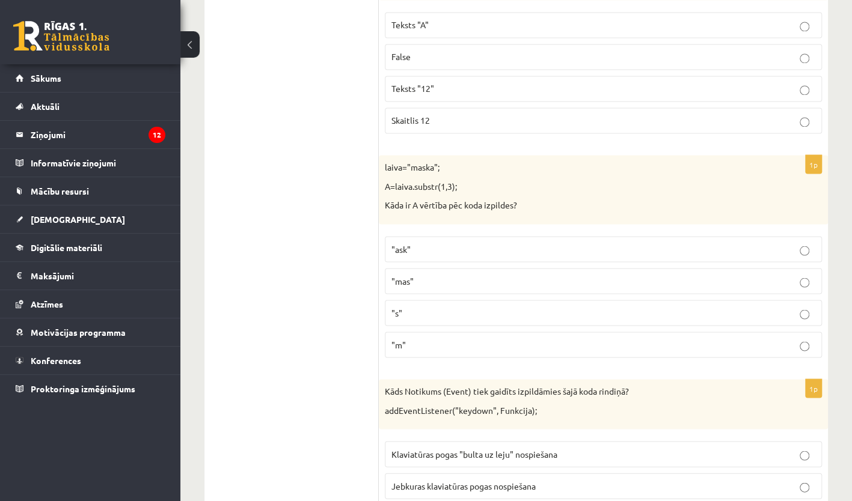
scroll to position [3697, 0]
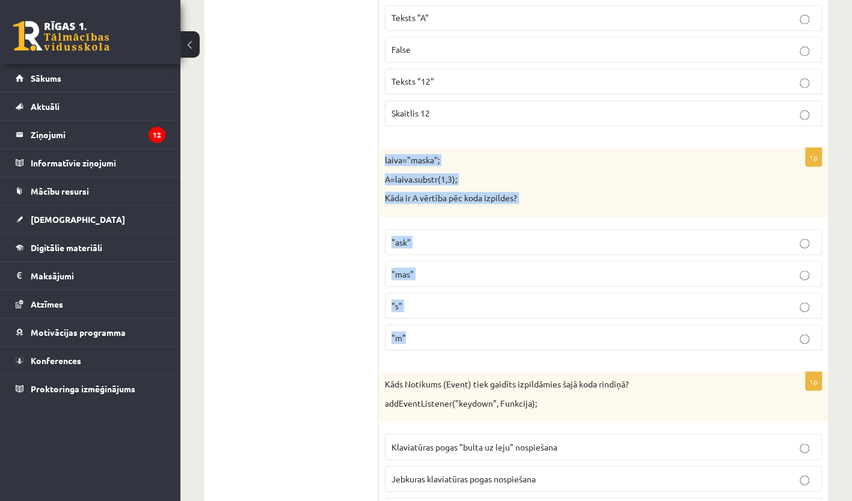
drag, startPoint x: 385, startPoint y: 130, endPoint x: 531, endPoint y: 310, distance: 232.1
click at [531, 310] on div "1p laiva="maska"; A=laiva.substr(1,3); Kāda ir A vērtība pēc koda izpildes? "as…" at bounding box center [603, 254] width 449 height 212
drag, startPoint x: 343, startPoint y: 296, endPoint x: 760, endPoint y: 208, distance: 426.4
click at [760, 236] on p ""ask"" at bounding box center [603, 242] width 424 height 13
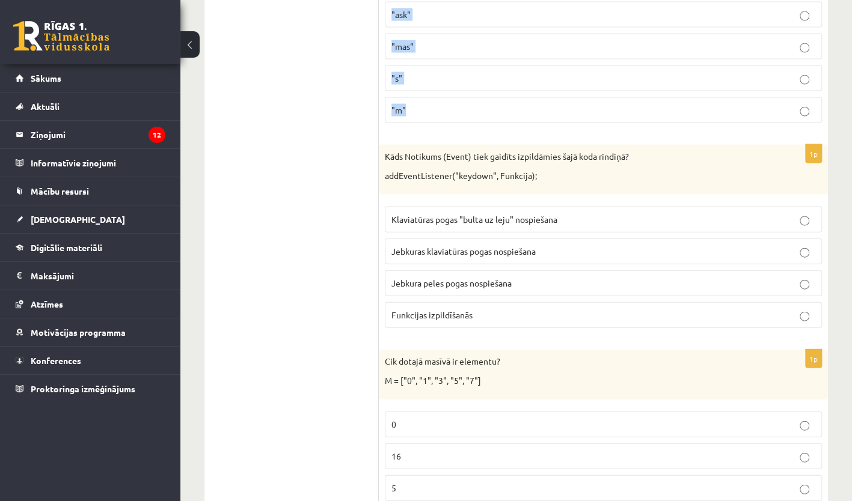
scroll to position [3924, 0]
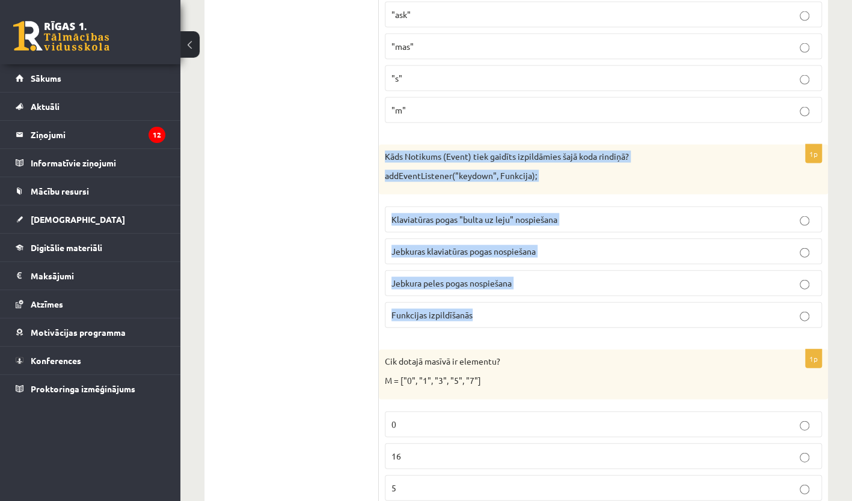
drag, startPoint x: 384, startPoint y: 125, endPoint x: 535, endPoint y: 297, distance: 229.2
click at [535, 297] on div "1p Kāds Notikums (Event) tiek gaidīts izpildāmies šajā koda rindiņā? addEventLi…" at bounding box center [603, 241] width 449 height 193
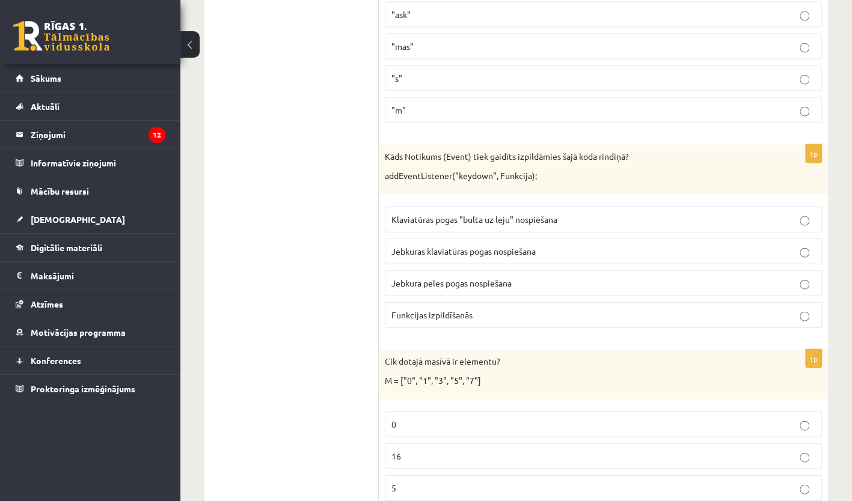
click at [768, 245] on p "Jebkuras klaviatūras pogas nospiešana" at bounding box center [603, 251] width 424 height 13
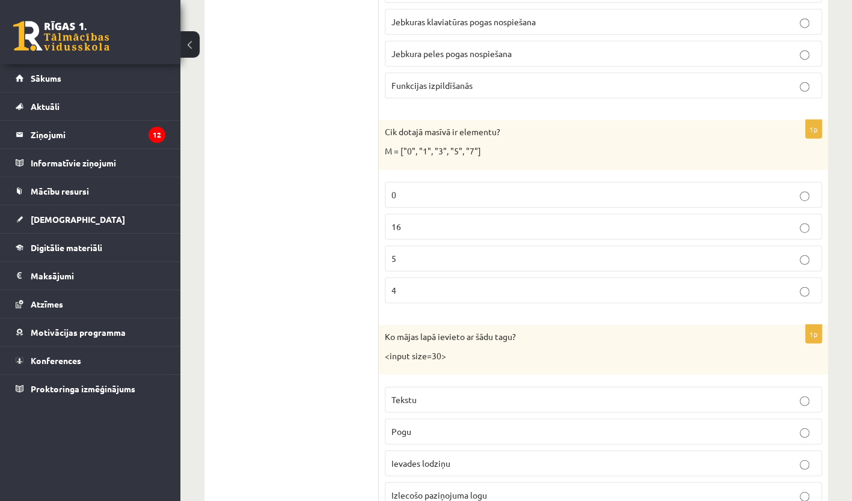
scroll to position [4223, 0]
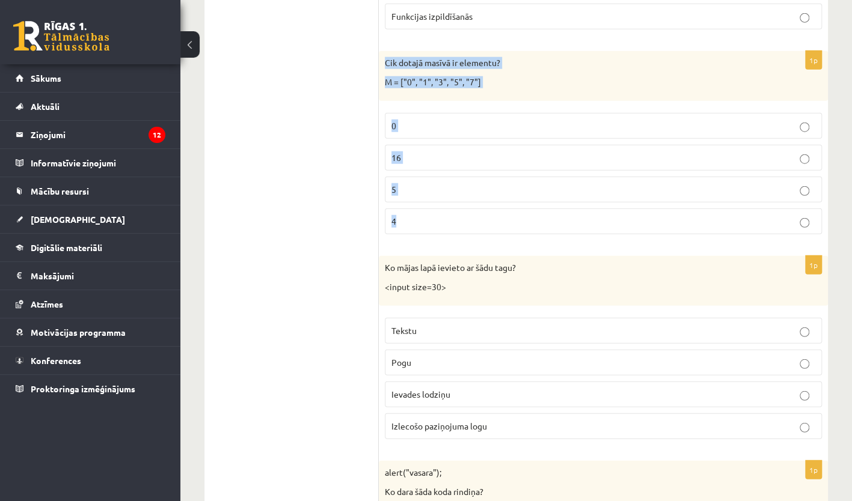
drag, startPoint x: 387, startPoint y: 31, endPoint x: 469, endPoint y: 198, distance: 186.4
click at [469, 198] on div "1p Cik dotajā masīvā ir elementu? M = ["0", "1", "3", "5", "7"] 0 16 5 4" at bounding box center [603, 147] width 449 height 193
click at [804, 183] on p "5" at bounding box center [603, 189] width 424 height 13
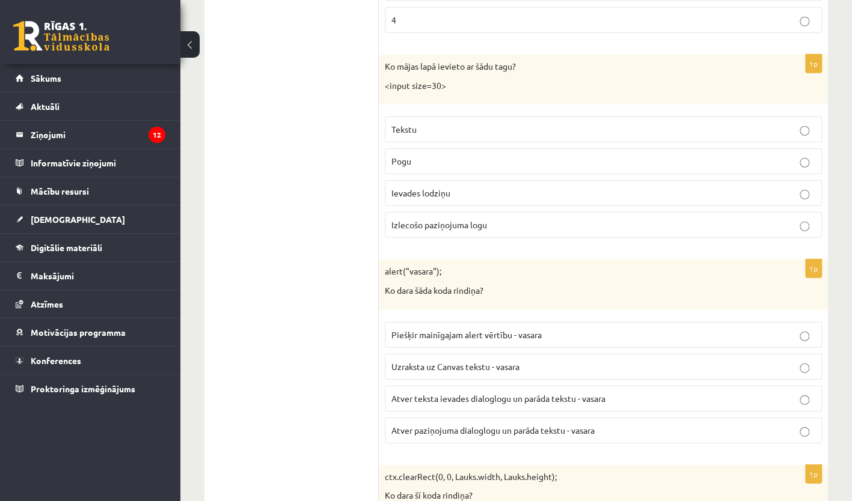
scroll to position [4425, 0]
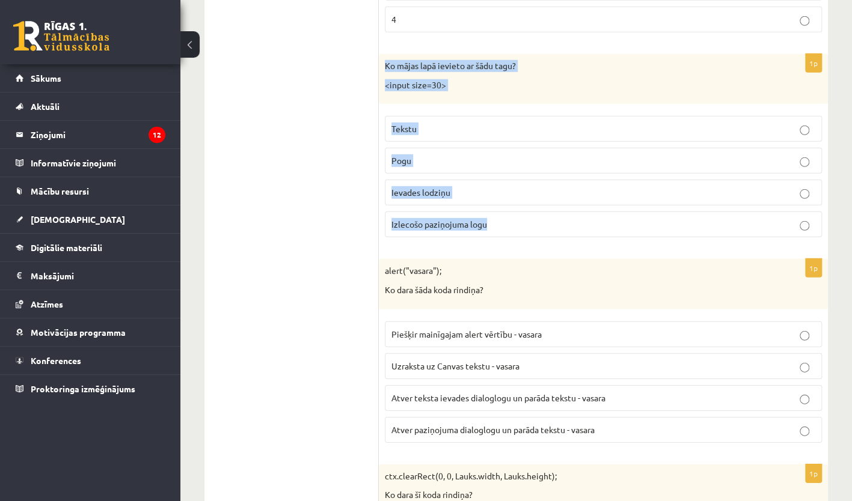
drag, startPoint x: 383, startPoint y: 31, endPoint x: 575, endPoint y: 188, distance: 247.8
click at [575, 188] on div "1p Ko mājas lapā ievieto ar šādu tagu? <input size=30> Tekstu Pogu Ievades lodz…" at bounding box center [603, 150] width 449 height 193
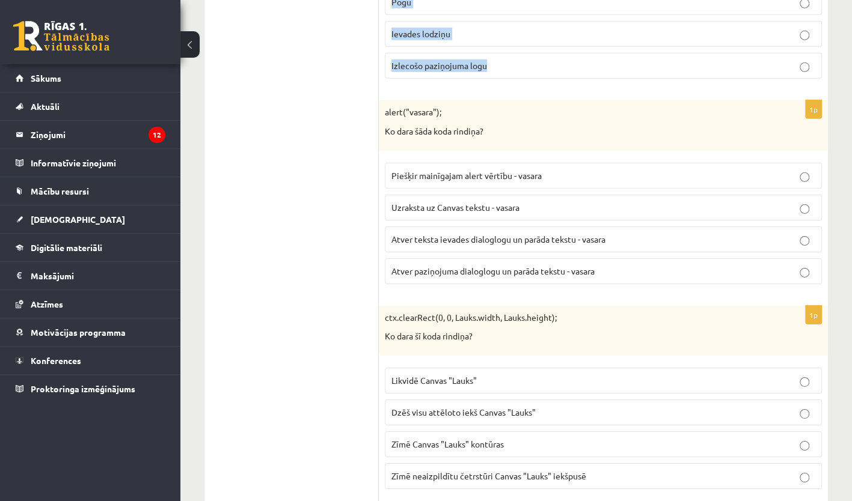
scroll to position [4599, 0]
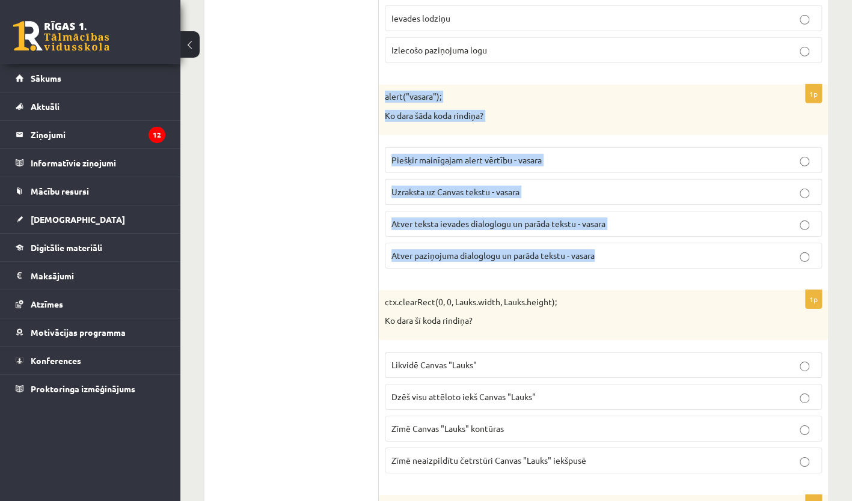
drag, startPoint x: 382, startPoint y: 57, endPoint x: 622, endPoint y: 237, distance: 299.3
click at [622, 237] on div "1p alert("vasara"); Ko dara šāda koda rindiņa? Piešķir mainīgajam alert vērtību…" at bounding box center [603, 181] width 449 height 193
click at [797, 218] on p "Atver teksta ievades dialoglogu un parāda tekstu - vasara" at bounding box center [603, 224] width 424 height 13
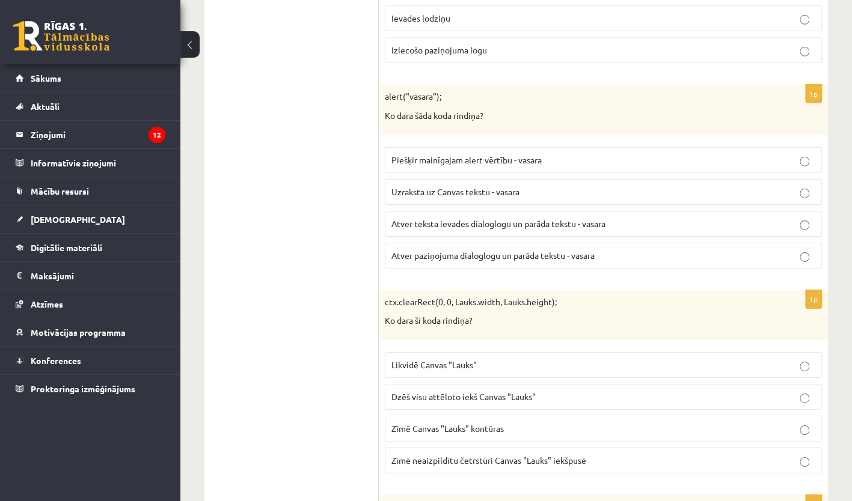
click at [711, 315] on p "Ko dara šī koda rindiņa?" at bounding box center [573, 321] width 377 height 12
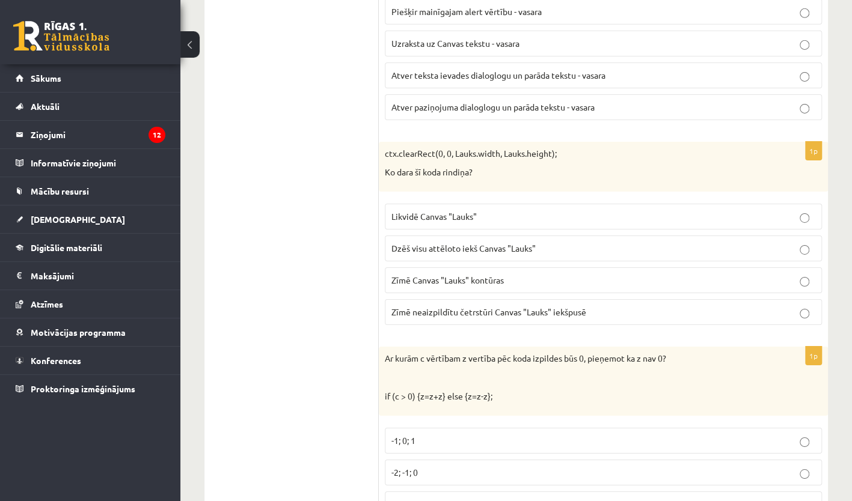
scroll to position [4765, 0]
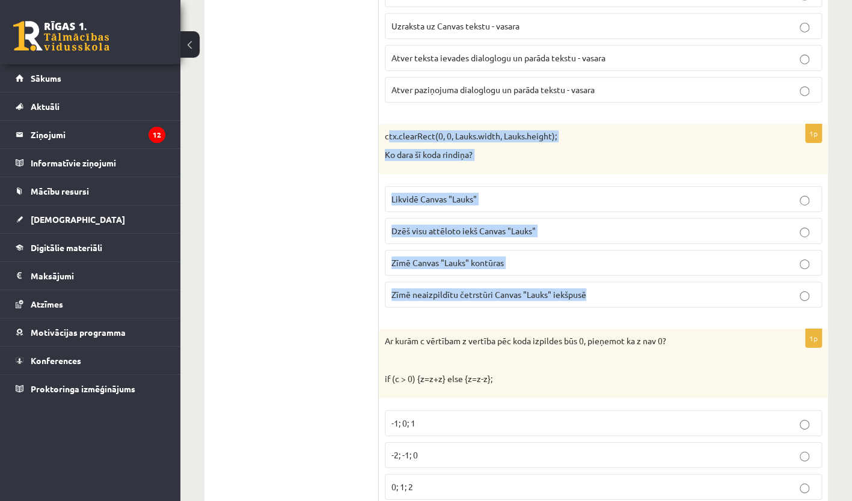
drag, startPoint x: 388, startPoint y: 102, endPoint x: 637, endPoint y: 254, distance: 292.2
click at [637, 254] on div "1p ctx.clearRect(0, 0, Lauks.width, Lauks.height); Ko dara šī koda rindiņa? Lik…" at bounding box center [603, 220] width 449 height 193
click at [812, 225] on p "Dzēš visu attēloto iekš Canvas "Lauks"" at bounding box center [603, 231] width 424 height 13
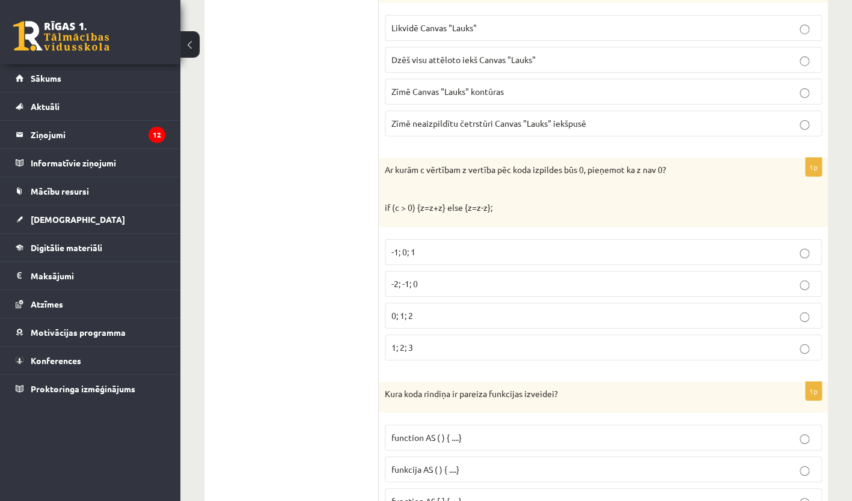
scroll to position [4952, 0]
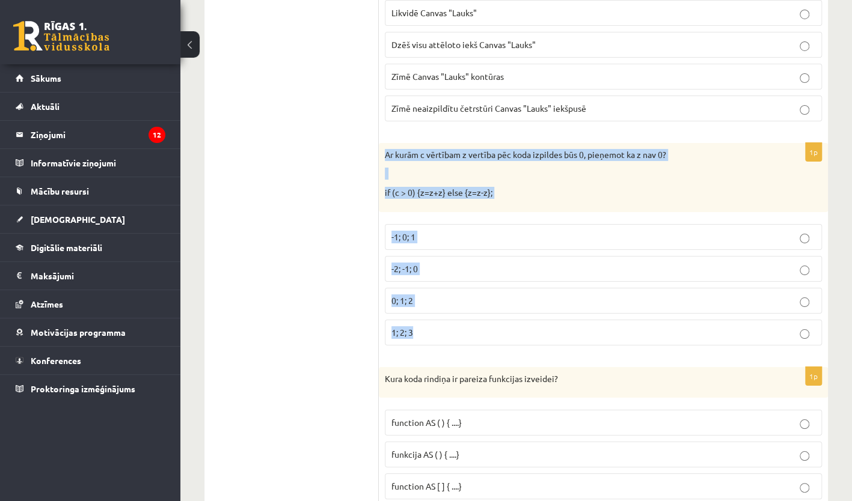
drag, startPoint x: 384, startPoint y: 118, endPoint x: 486, endPoint y: 296, distance: 205.5
click at [486, 296] on div "1p Ar kurām c vērtībam z vertība pēc koda izpildes būs 0, pieņemot ka z nav 0? …" at bounding box center [603, 249] width 449 height 212
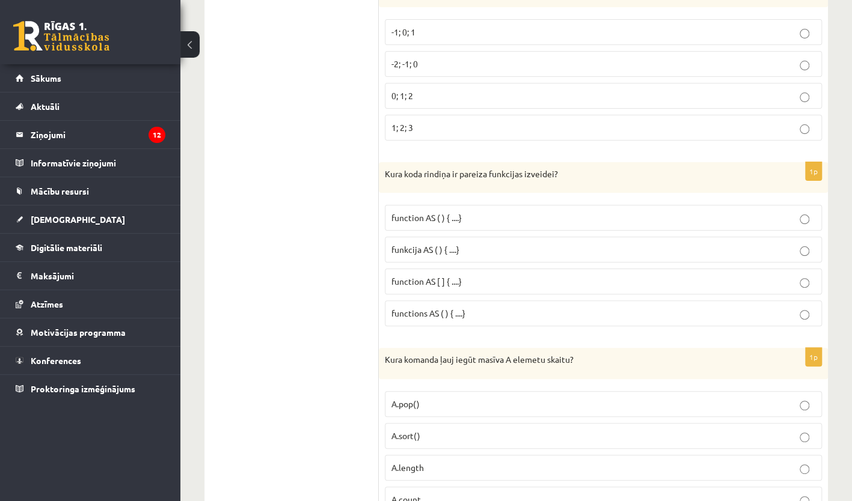
scroll to position [5157, 0]
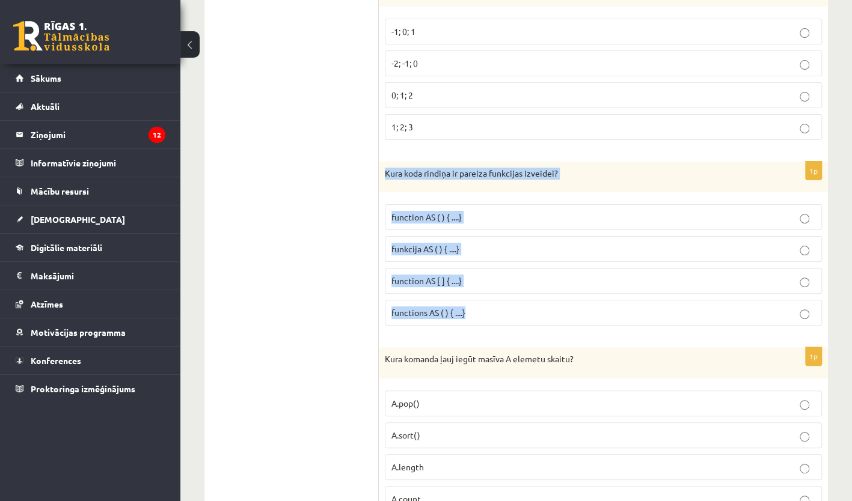
drag, startPoint x: 381, startPoint y: 133, endPoint x: 536, endPoint y: 282, distance: 214.8
click at [536, 282] on div "1p Kura koda rindiņa ir pareiza funkcijas izveidei? function AS ( ) { ....} fun…" at bounding box center [603, 249] width 449 height 174
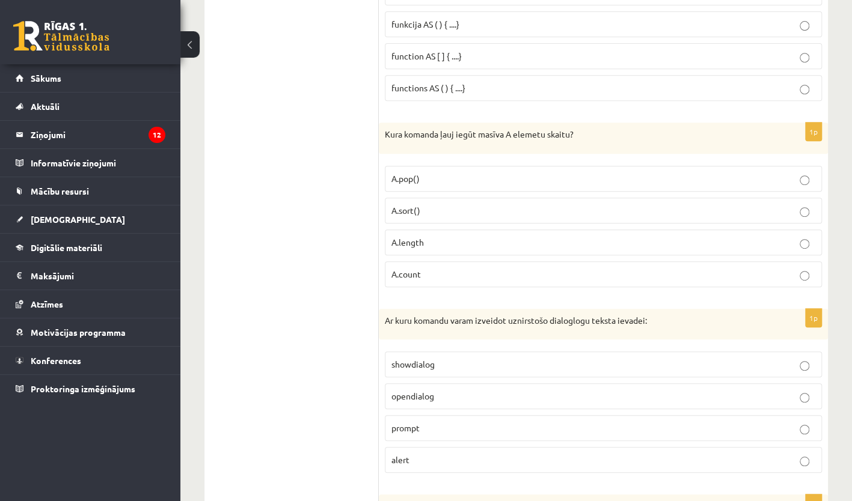
scroll to position [5383, 0]
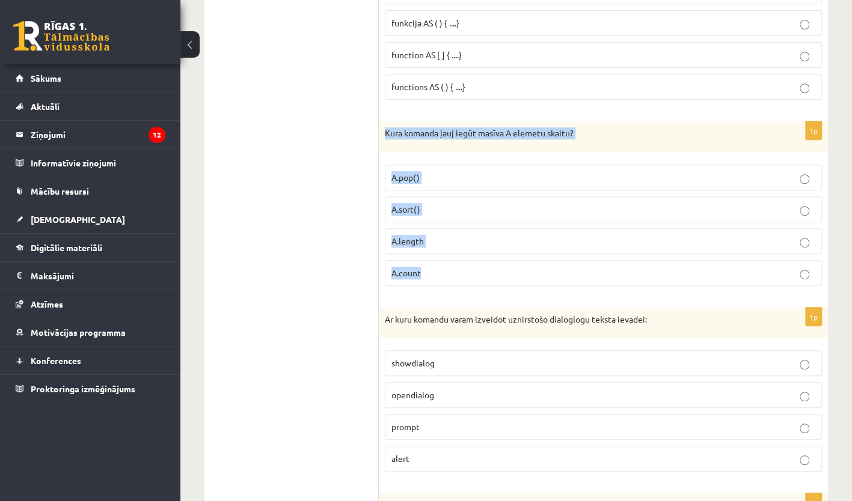
drag, startPoint x: 387, startPoint y: 83, endPoint x: 498, endPoint y: 235, distance: 188.0
click at [498, 235] on div "1p Kura komanda ļauj iegūt masīva A elemetu skaitu? A.pop() A.sort() A.length A…" at bounding box center [603, 208] width 449 height 174
click at [690, 235] on p "A.length" at bounding box center [603, 241] width 424 height 13
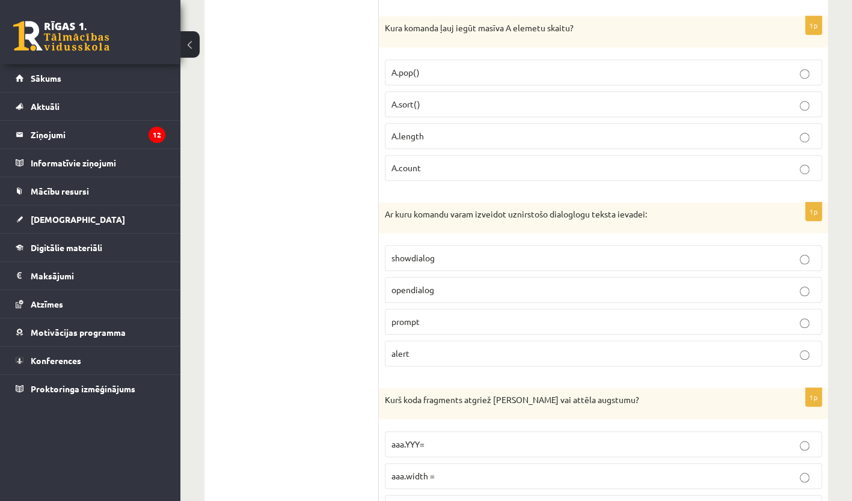
scroll to position [5489, 0]
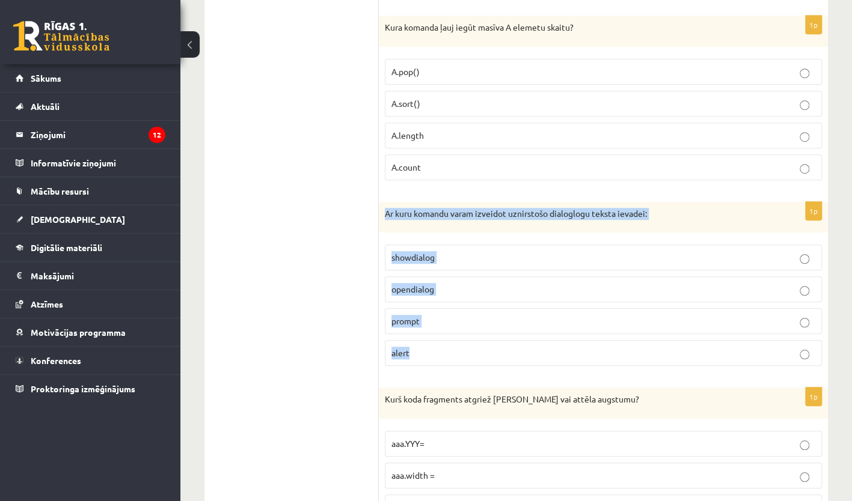
drag, startPoint x: 382, startPoint y: 169, endPoint x: 492, endPoint y: 320, distance: 187.3
click at [492, 320] on div "1p Ar kuru komandu varam izveidot uznirstošo dialoglogu teksta ievadei: showdia…" at bounding box center [603, 289] width 449 height 174
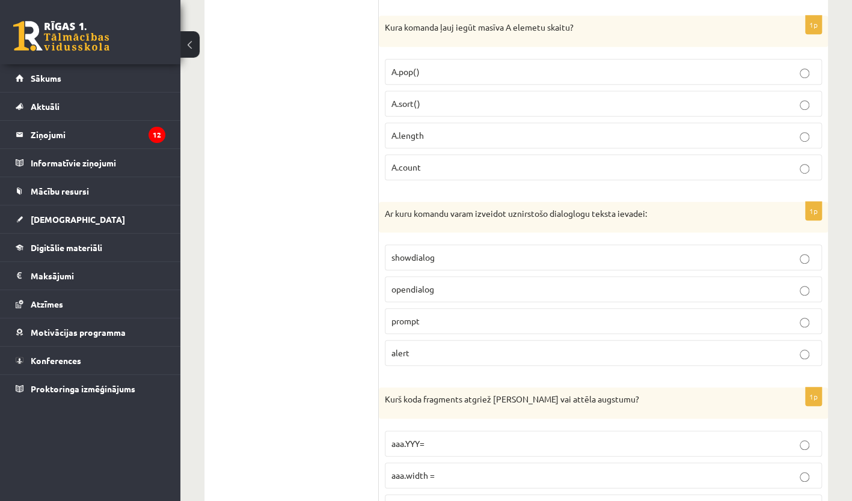
click at [521, 315] on p "prompt" at bounding box center [603, 321] width 424 height 13
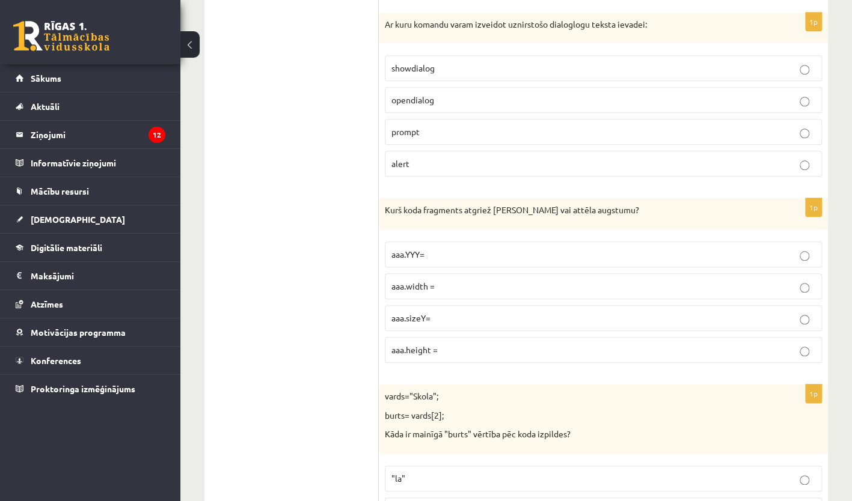
scroll to position [5679, 0]
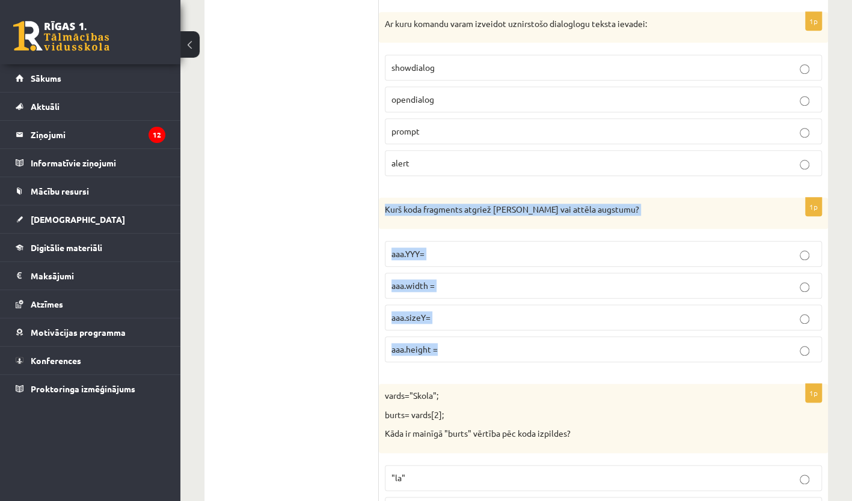
drag, startPoint x: 386, startPoint y: 166, endPoint x: 478, endPoint y: 306, distance: 167.6
click at [478, 306] on div "1p Kurš koda fragments atgriež Canvas vai attēla augstumu? aaa.YYY= aaa.width =…" at bounding box center [603, 285] width 449 height 174
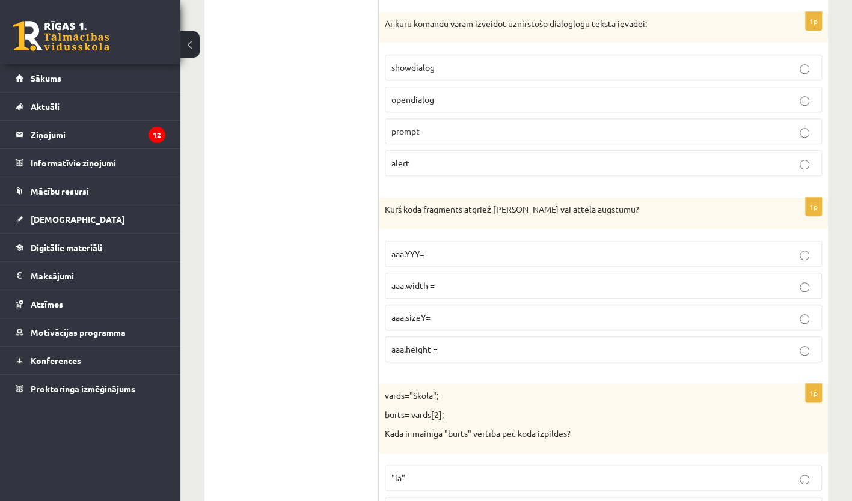
click at [450, 343] on p "aaa.height =" at bounding box center [603, 349] width 424 height 13
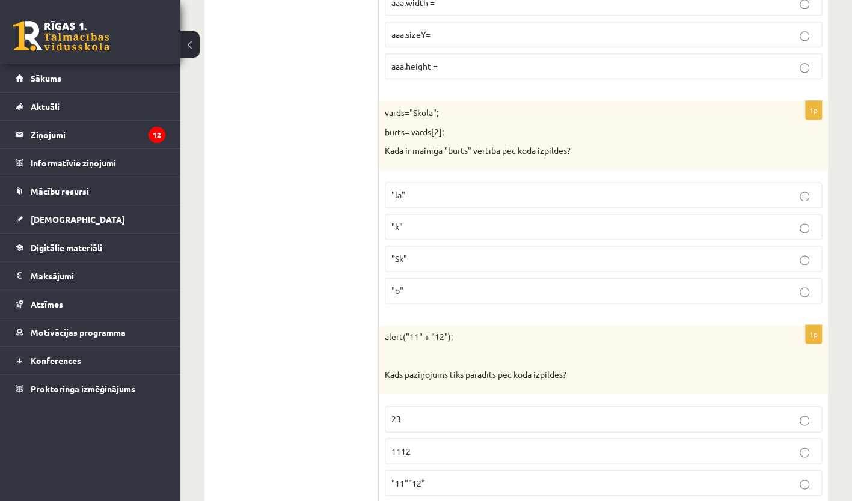
scroll to position [5963, 0]
drag, startPoint x: 387, startPoint y: 67, endPoint x: 412, endPoint y: 94, distance: 36.2
click at [412, 100] on div "vards="Skola"; burts= vards[2]; Kāda ir mainīgā "burts" vērtība pēc koda izpild…" at bounding box center [603, 134] width 449 height 69
drag, startPoint x: 412, startPoint y: 94, endPoint x: 380, endPoint y: 65, distance: 43.0
click at [380, 100] on div "vards="Skola"; burts= vards[2]; Kāda ir mainīgā "burts" vērtība pēc koda izpild…" at bounding box center [603, 134] width 449 height 69
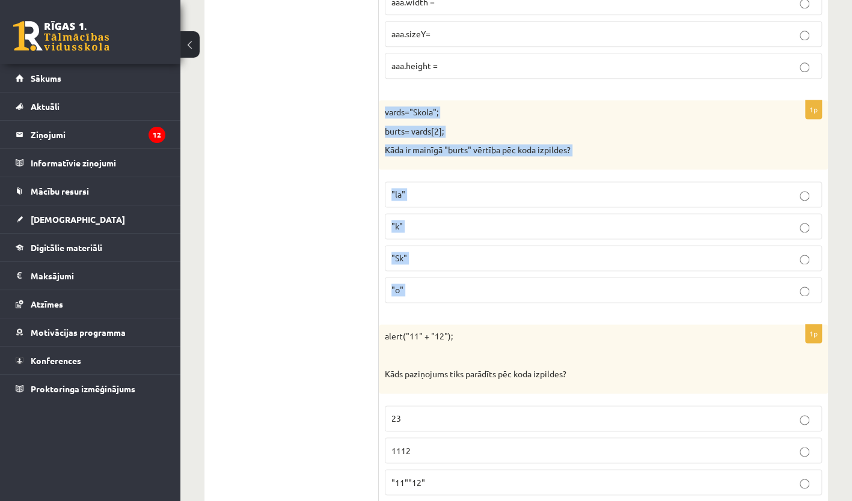
drag, startPoint x: 380, startPoint y: 65, endPoint x: 476, endPoint y: 260, distance: 217.6
click at [476, 260] on div "1p vards="Skola"; burts= vards[2]; Kāda ir mainīgā "burts" vērtība pēc koda izp…" at bounding box center [603, 206] width 449 height 212
click at [539, 284] on p ""o"" at bounding box center [603, 290] width 424 height 13
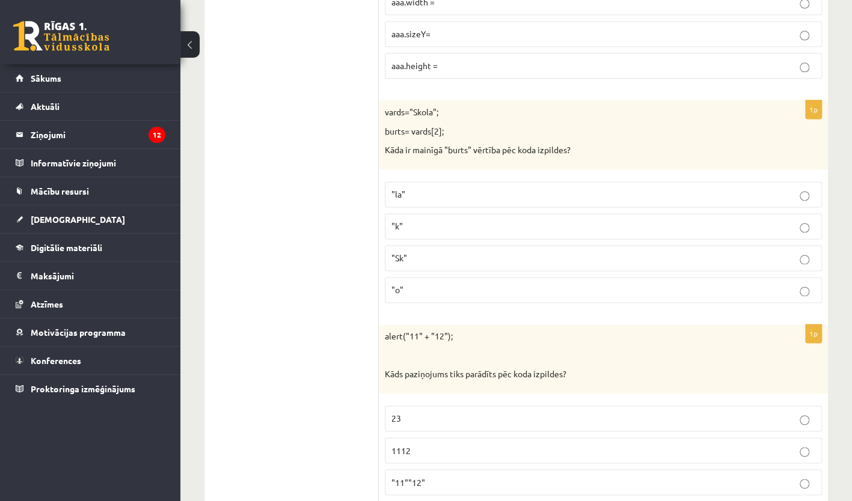
scroll to position [5986, 0]
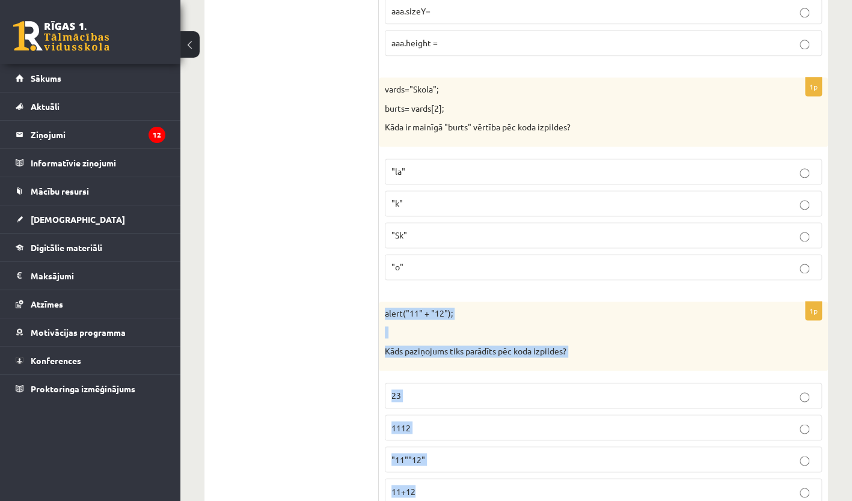
drag, startPoint x: 384, startPoint y: 263, endPoint x: 461, endPoint y: 441, distance: 193.7
click at [461, 441] on div "1p alert("11" + "12"); Kāds paziņojums tiks parādīts pēc koda izpildes? 23 1112…" at bounding box center [603, 408] width 449 height 212
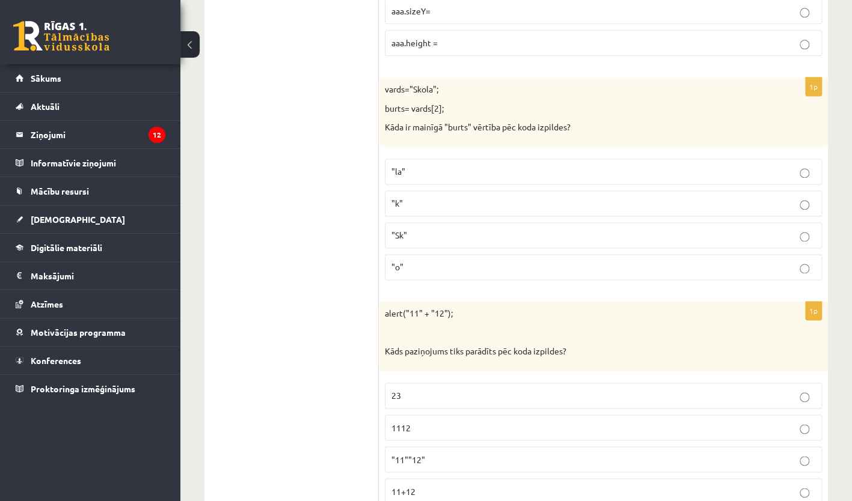
click at [449, 422] on p "1112" at bounding box center [603, 428] width 424 height 13
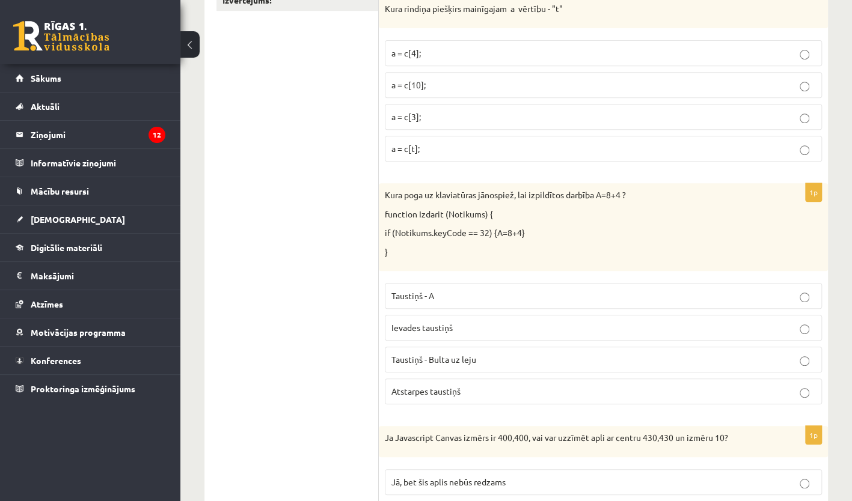
scroll to position [0, 0]
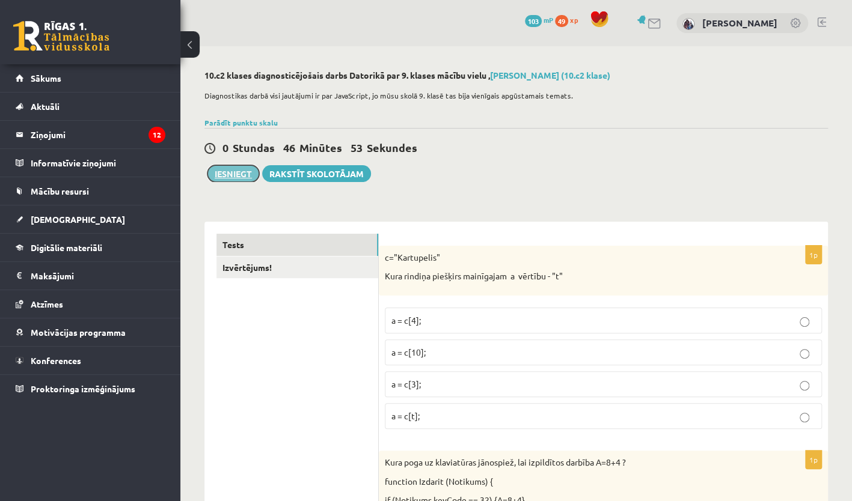
click at [232, 173] on button "Iesniegt" at bounding box center [233, 173] width 52 height 17
click at [345, 265] on link "Izvērtējums!" at bounding box center [297, 268] width 162 height 22
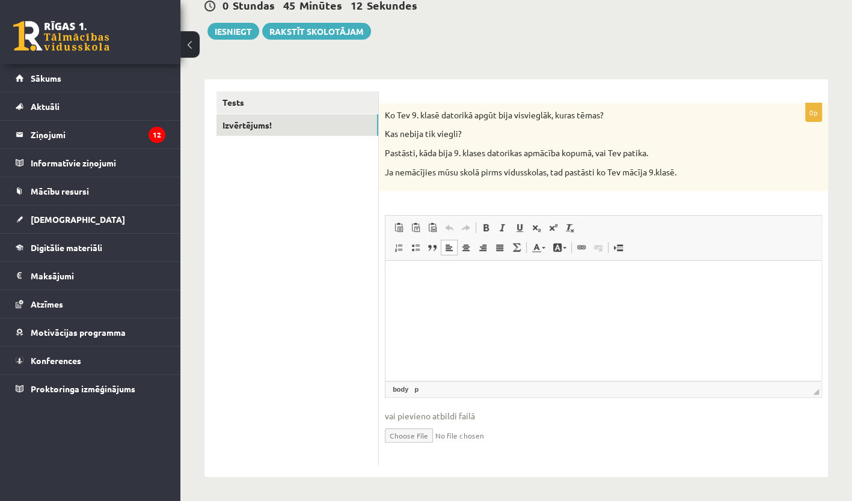
click at [481, 298] on html at bounding box center [603, 279] width 436 height 37
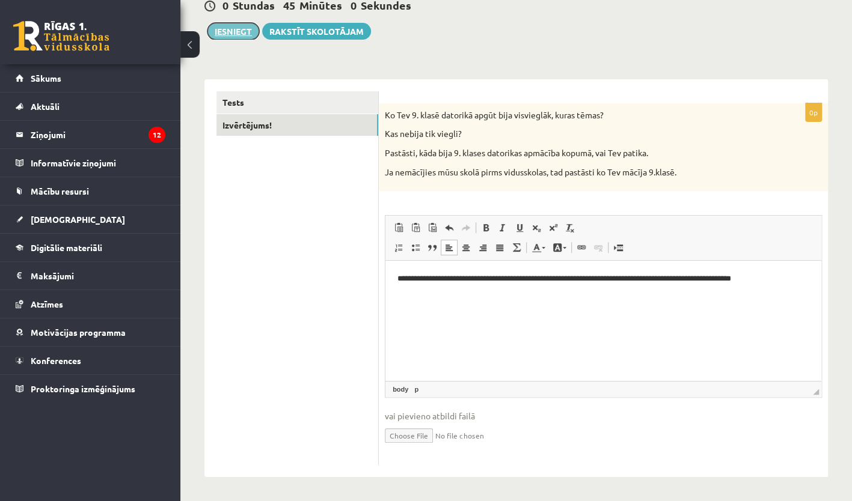
click at [242, 31] on button "Iesniegt" at bounding box center [233, 31] width 52 height 17
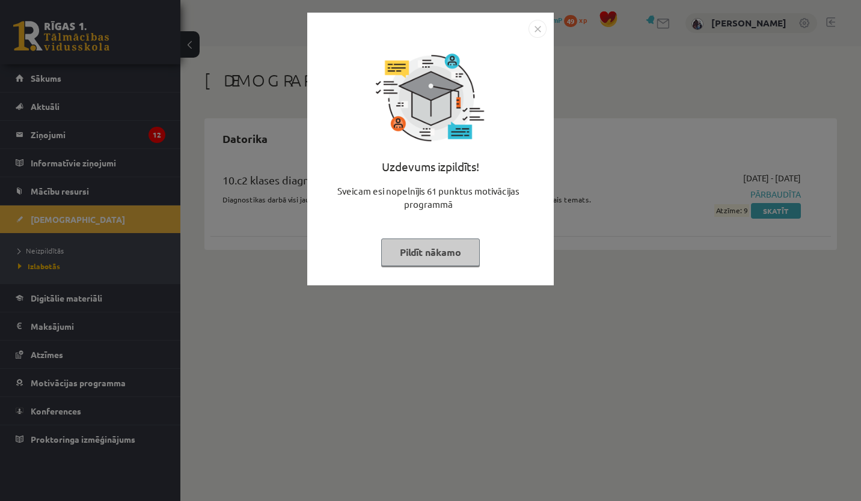
click at [455, 253] on button "Pildīt nākamo" at bounding box center [430, 253] width 99 height 28
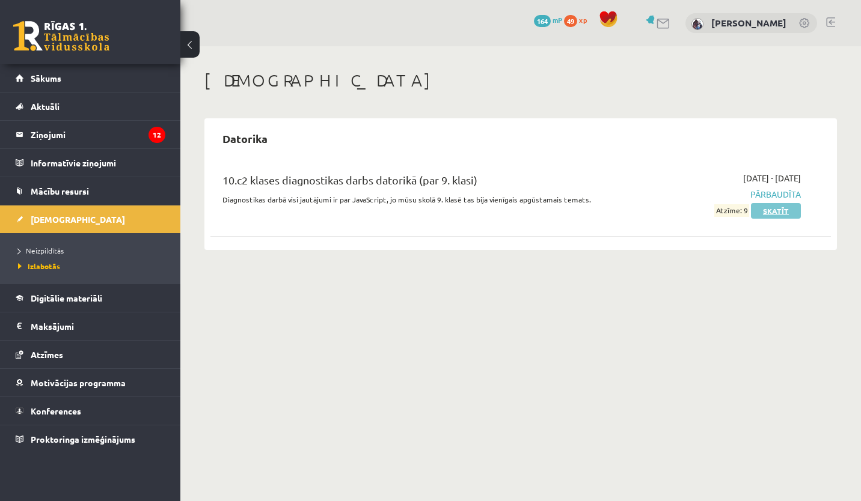
click at [767, 212] on link "Skatīt" at bounding box center [776, 211] width 50 height 16
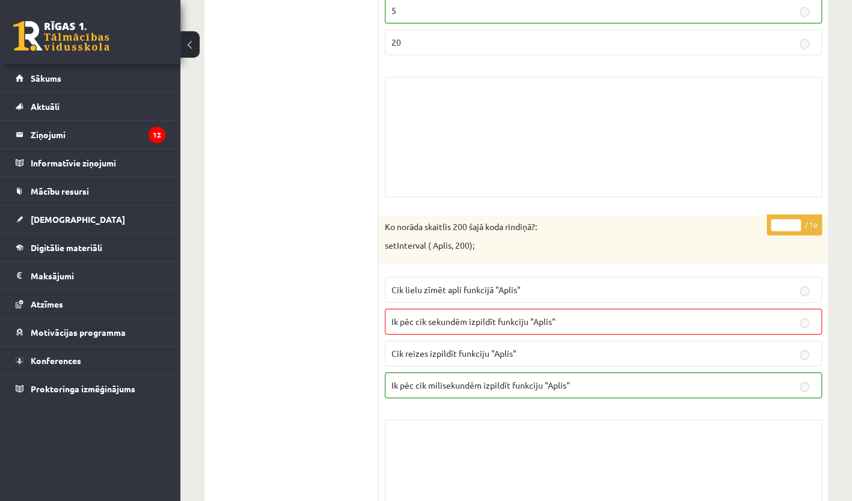
scroll to position [4870, 0]
click at [593, 379] on p "Ik pēc cik milisekundēm izpildīt funkciju "Aplis"" at bounding box center [603, 385] width 424 height 13
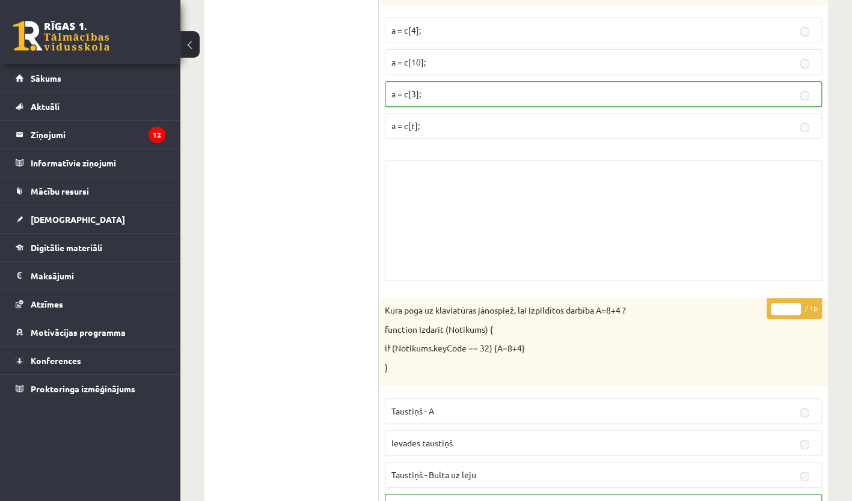
scroll to position [0, 0]
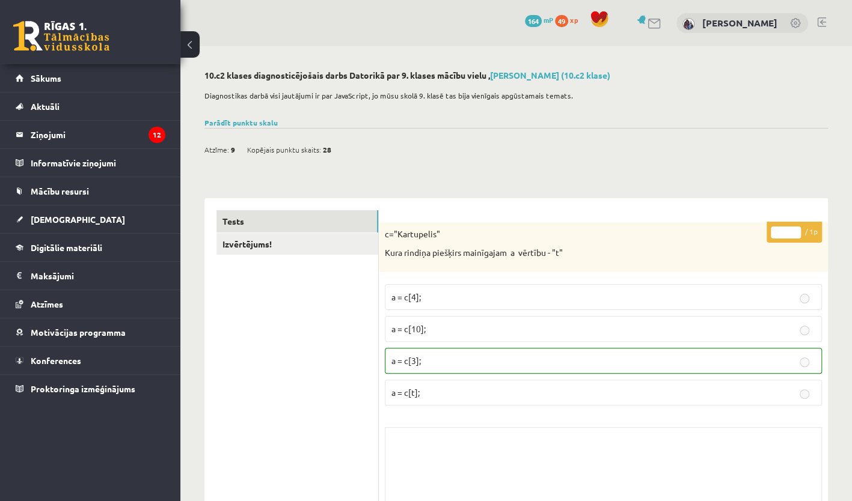
click at [186, 40] on button at bounding box center [189, 44] width 19 height 26
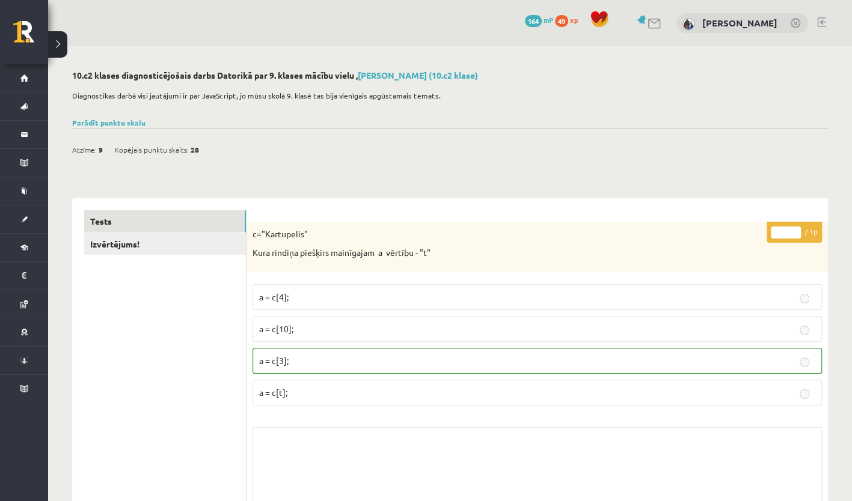
click at [58, 37] on button at bounding box center [57, 44] width 19 height 26
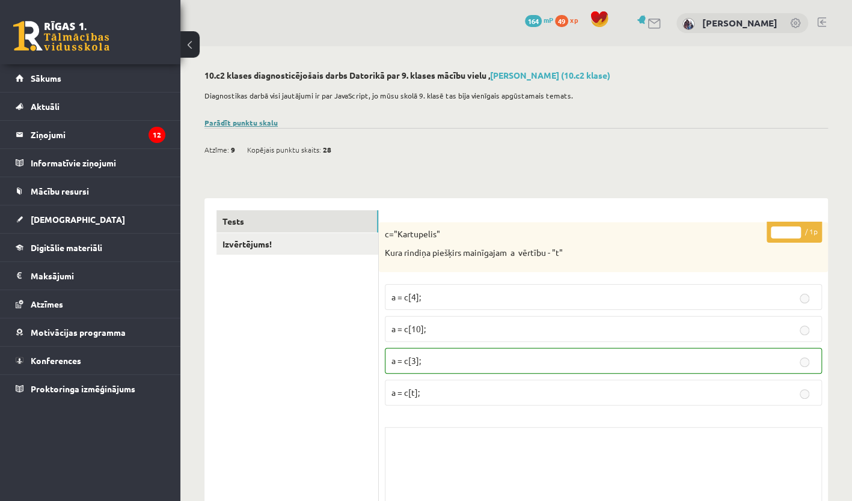
click at [239, 121] on link "Parādīt punktu skalu" at bounding box center [240, 123] width 73 height 10
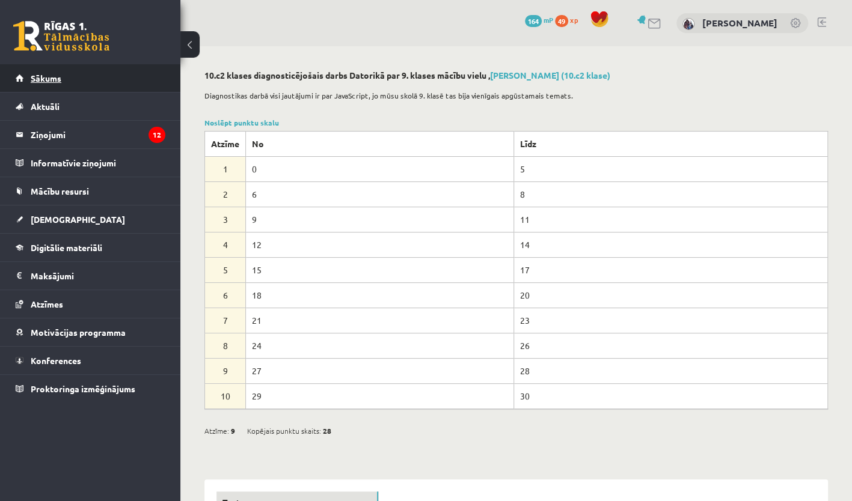
click at [97, 76] on link "Sākums" at bounding box center [91, 78] width 150 height 28
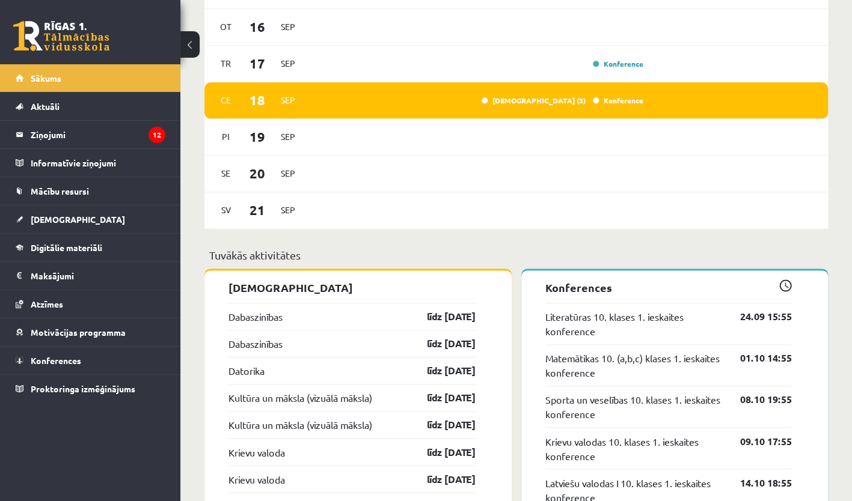
scroll to position [838, 0]
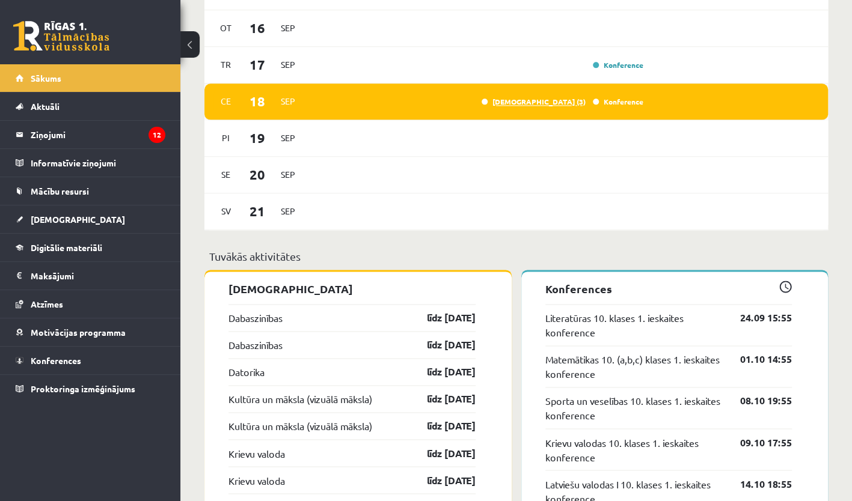
click at [566, 101] on link "[DEMOGRAPHIC_DATA] (3)" at bounding box center [534, 102] width 104 height 10
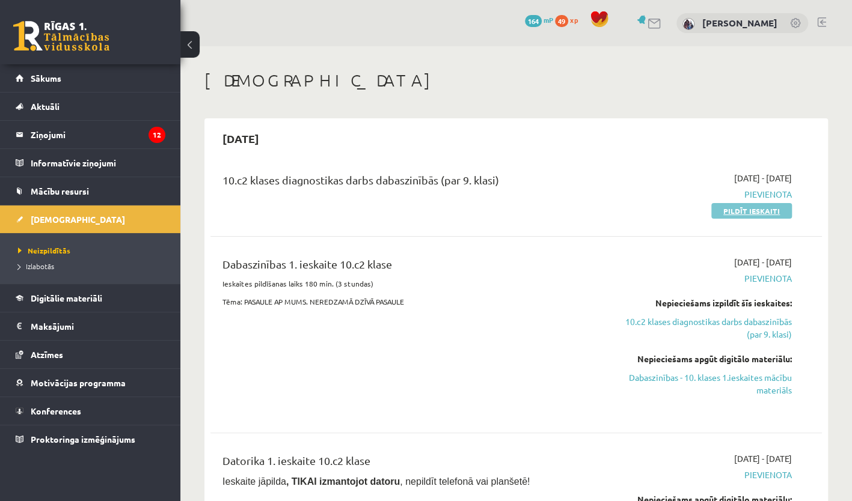
click at [731, 214] on link "Pildīt ieskaiti" at bounding box center [751, 211] width 81 height 16
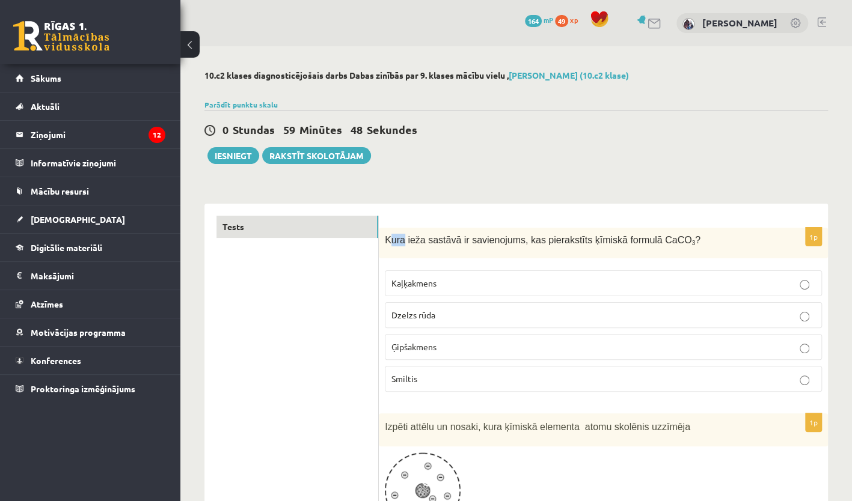
drag, startPoint x: 387, startPoint y: 239, endPoint x: 401, endPoint y: 241, distance: 13.9
click at [401, 241] on span "Kura ieža sastāvā ir savienojums, kas pierakstīts ķīmiskā formulā CaCO 3 ?" at bounding box center [543, 240] width 316 height 10
click at [384, 240] on div "Kura ieža sastāvā ir savienojums, kas pierakstīts ķīmiskā formulā CaCO 3 ?" at bounding box center [603, 243] width 449 height 31
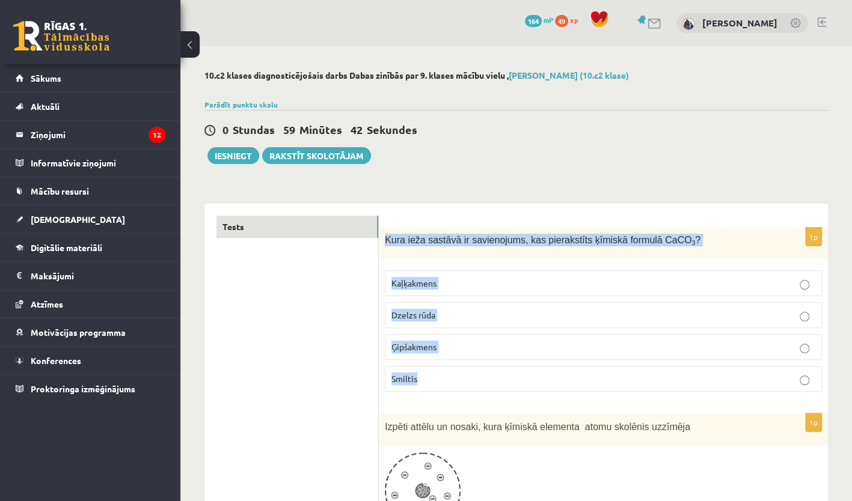
drag, startPoint x: 384, startPoint y: 240, endPoint x: 484, endPoint y: 380, distance: 172.4
click at [484, 380] on div "1p Kura ieža sastāvā ir savienojums, kas pierakstīts ķīmiskā formulā CaCO 3 ? K…" at bounding box center [603, 315] width 449 height 174
copy div "Kura ieža sastāvā ir savienojums, kas pierakstīts ķīmiskā formulā CaCO 3 ? Kaļķ…"
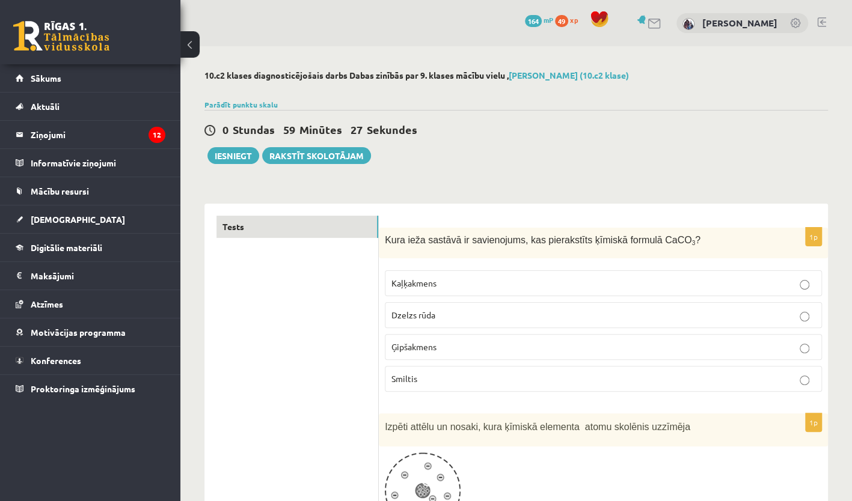
click at [810, 280] on p "Kaļķakmens" at bounding box center [603, 283] width 424 height 13
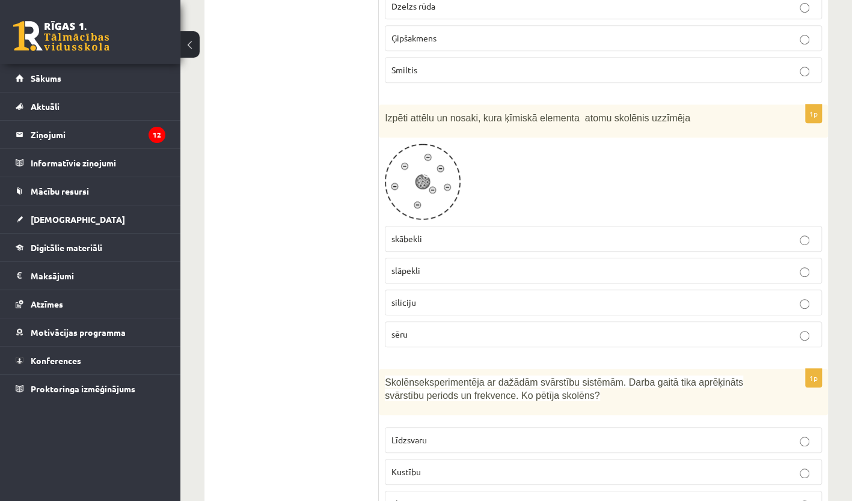
scroll to position [339, 0]
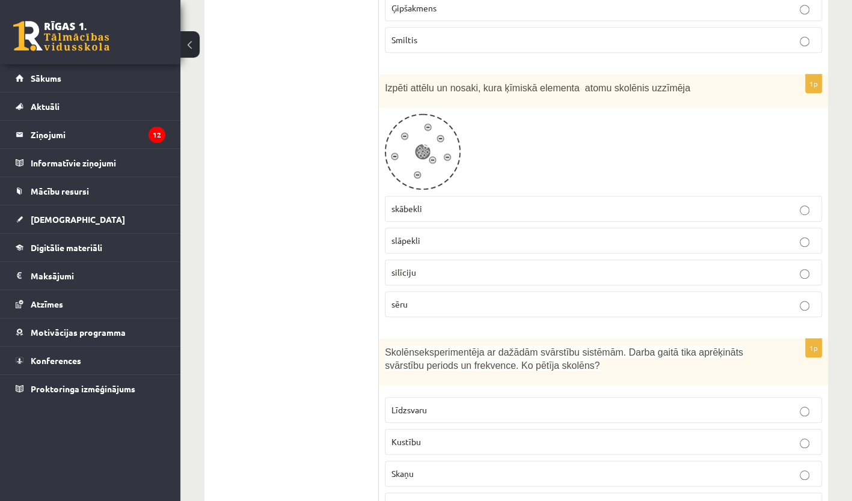
click at [386, 86] on span "Izpēti attēlu un nosaki, kura ķīmiskā elementa atomu skolēnis uzzīmēja" at bounding box center [537, 88] width 305 height 10
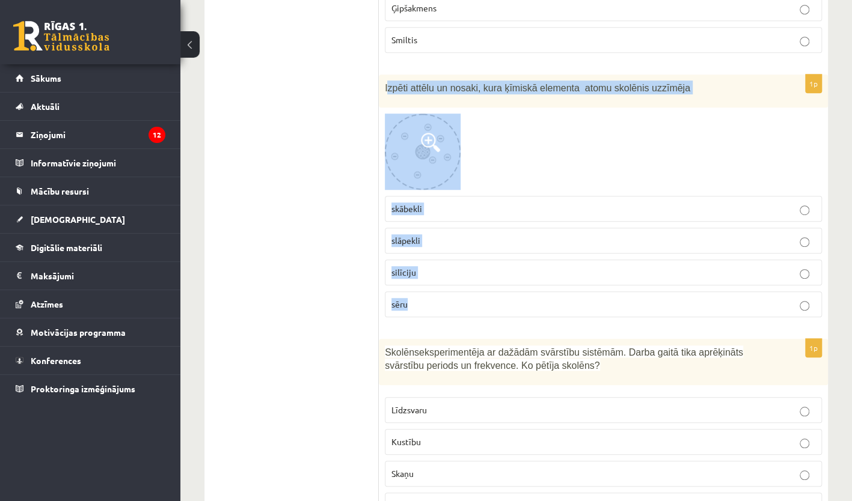
drag, startPoint x: 386, startPoint y: 86, endPoint x: 463, endPoint y: 298, distance: 225.8
click at [463, 298] on div "1p Izpēti attēlu un nosaki, kura ķīmiskā elementa atomu skolēnis uzzīmēja skābe…" at bounding box center [603, 201] width 449 height 253
copy div "zpēti attēlu un nosaki, kura ķīmiskā elementa atomu skolēnis uzzīmēja skābekli …"
click at [462, 132] on div at bounding box center [603, 152] width 437 height 76
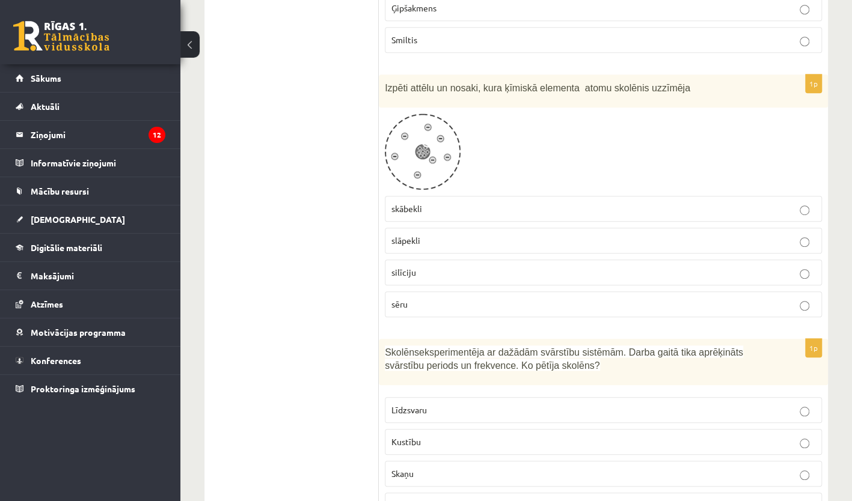
click at [423, 148] on span at bounding box center [430, 142] width 19 height 19
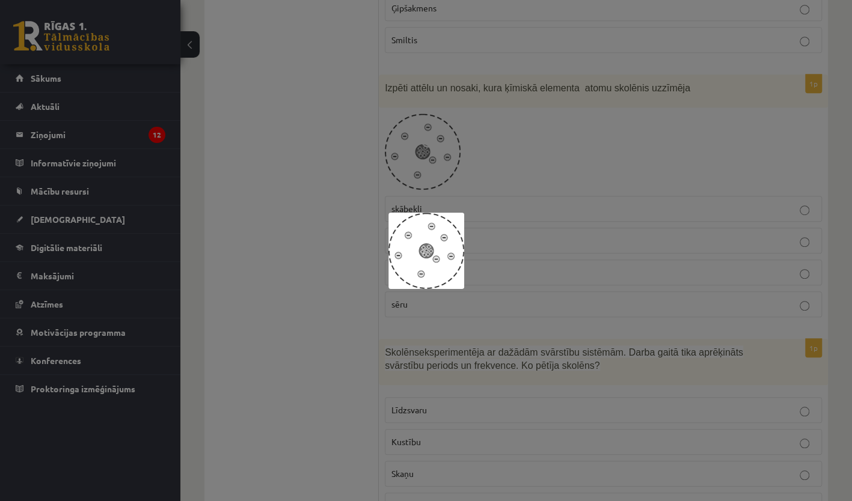
click at [449, 255] on img at bounding box center [426, 251] width 76 height 76
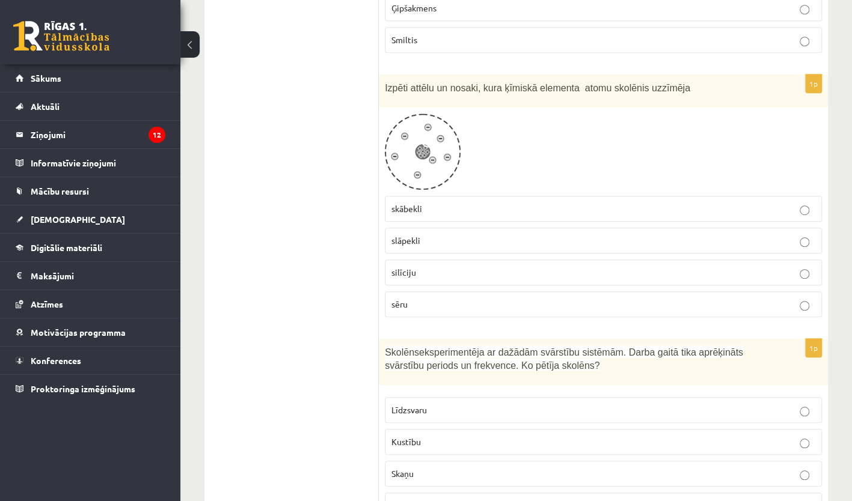
click at [435, 158] on img at bounding box center [423, 152] width 76 height 76
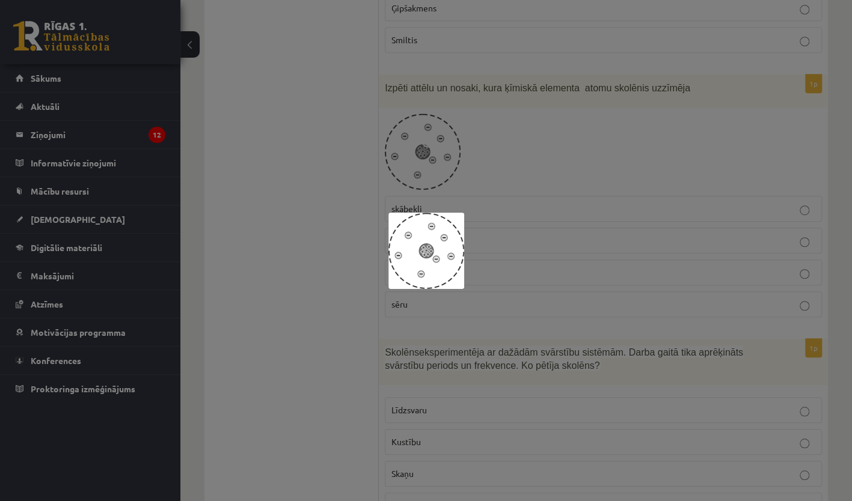
click at [549, 224] on div at bounding box center [426, 250] width 852 height 501
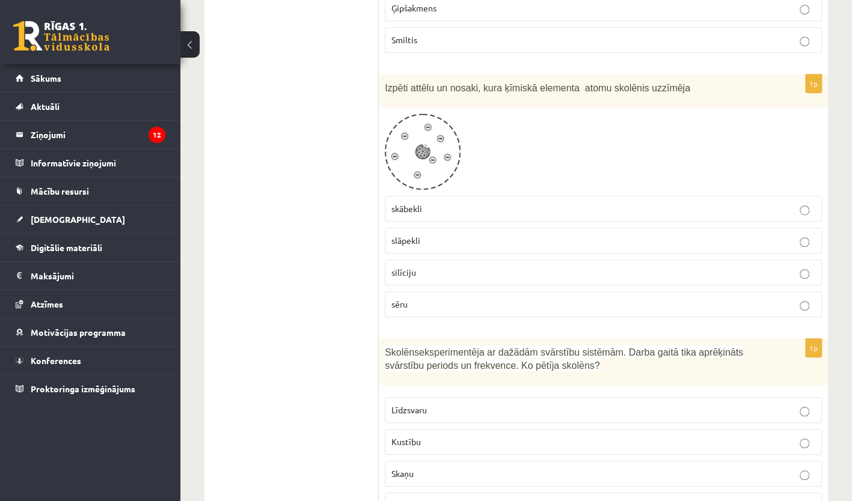
click at [488, 245] on label "slāpekli" at bounding box center [603, 241] width 437 height 26
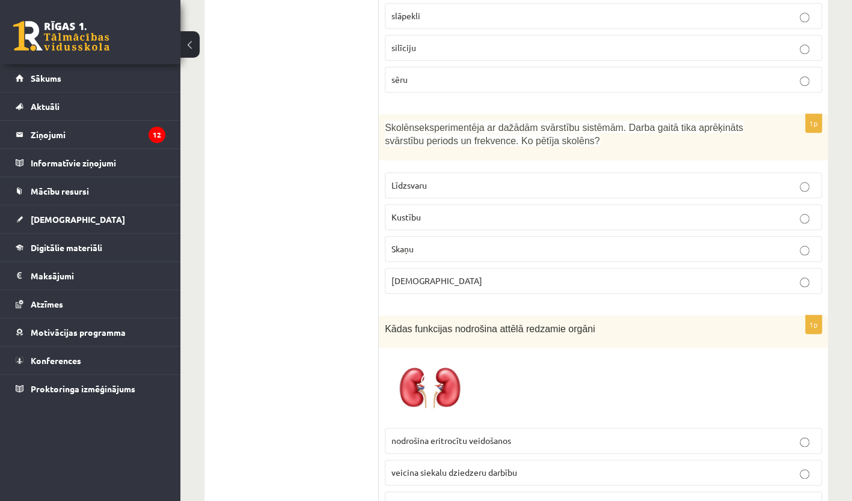
scroll to position [604, 0]
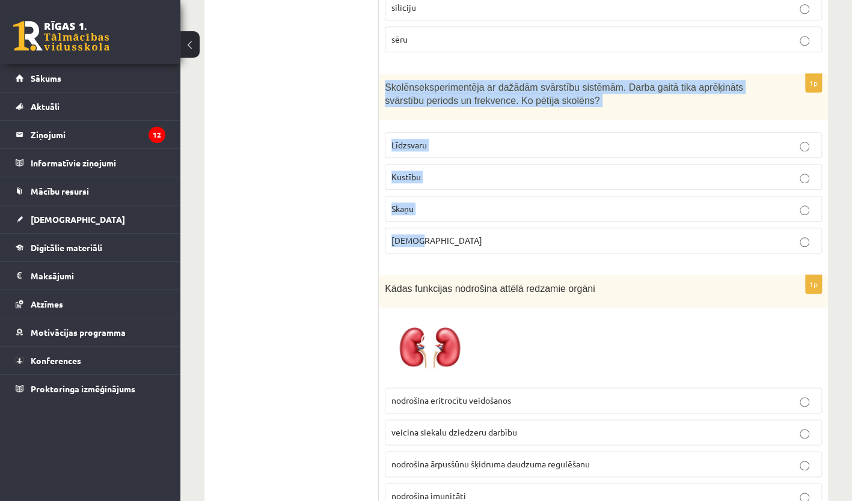
drag, startPoint x: 381, startPoint y: 78, endPoint x: 476, endPoint y: 246, distance: 193.3
click at [476, 246] on div "1p Skolēns eksperimentēja ar dažādām svārstību sistēmām. Darba gaitā tika aprēķ…" at bounding box center [603, 168] width 449 height 189
copy div "Skolēns eksperimentēja ar dažādām svārstību sistēmām. Darba gaitā tika aprēķinā…"
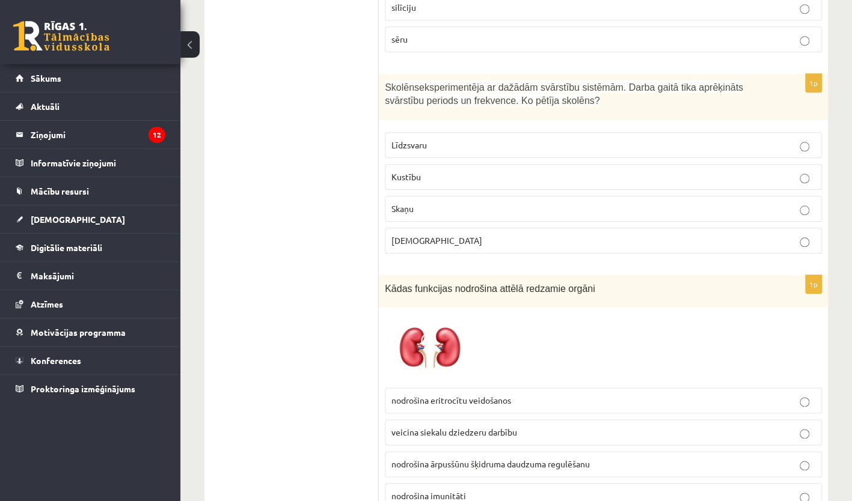
click at [441, 182] on label "Kustību" at bounding box center [603, 177] width 437 height 26
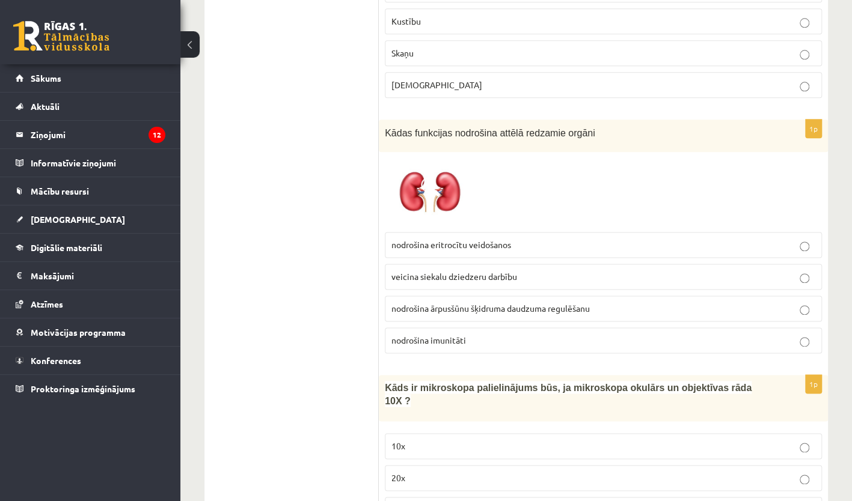
scroll to position [774, 0]
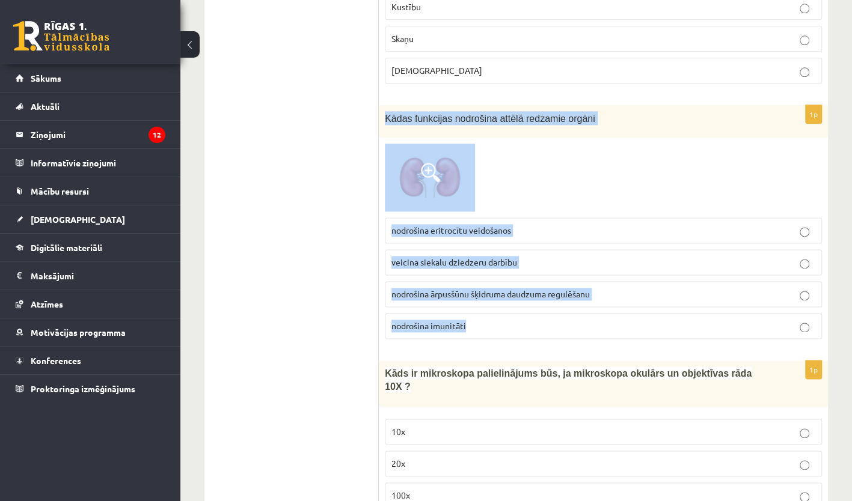
drag, startPoint x: 385, startPoint y: 112, endPoint x: 652, endPoint y: 324, distance: 340.6
click at [652, 324] on div "1p Kādas funkcijas nodrošina attēlā redzamie orgāni nodrošina eritrocītu veidoš…" at bounding box center [603, 227] width 449 height 244
copy div "Kādas funkcijas nodrošina attēlā redzamie orgāni nodrošina eritrocītu veidošano…"
click at [528, 153] on div at bounding box center [603, 178] width 437 height 68
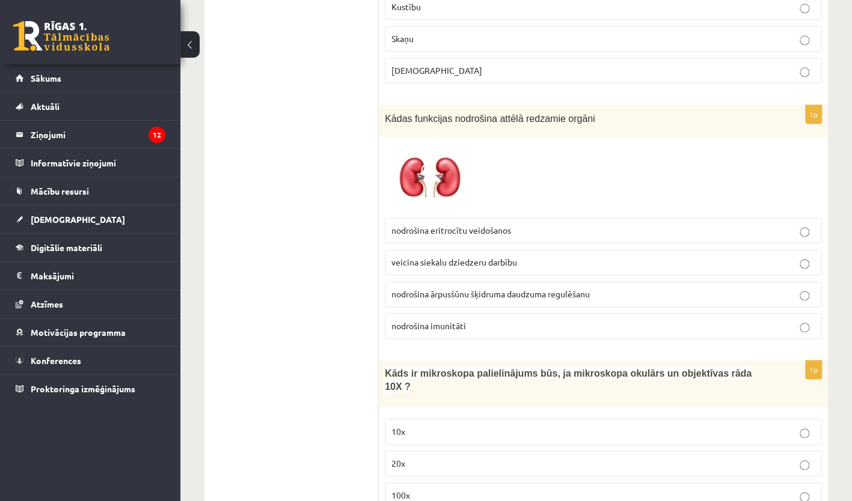
click at [430, 174] on span at bounding box center [430, 172] width 19 height 19
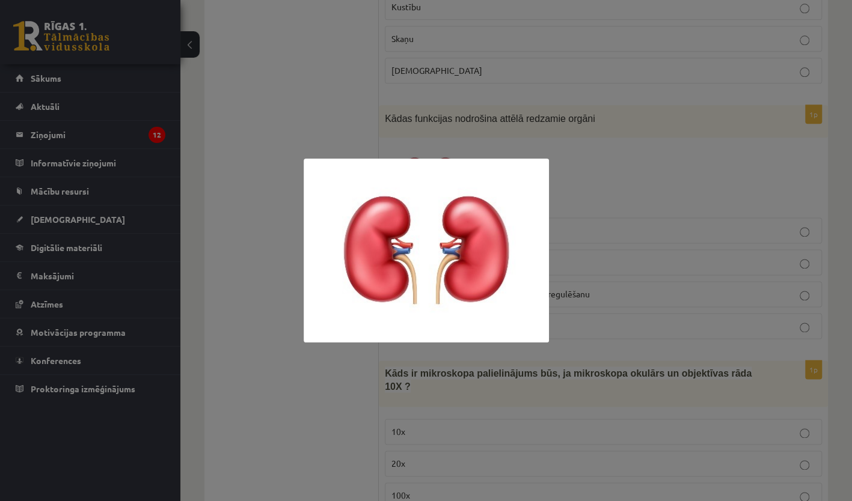
click at [669, 286] on div at bounding box center [426, 250] width 852 height 501
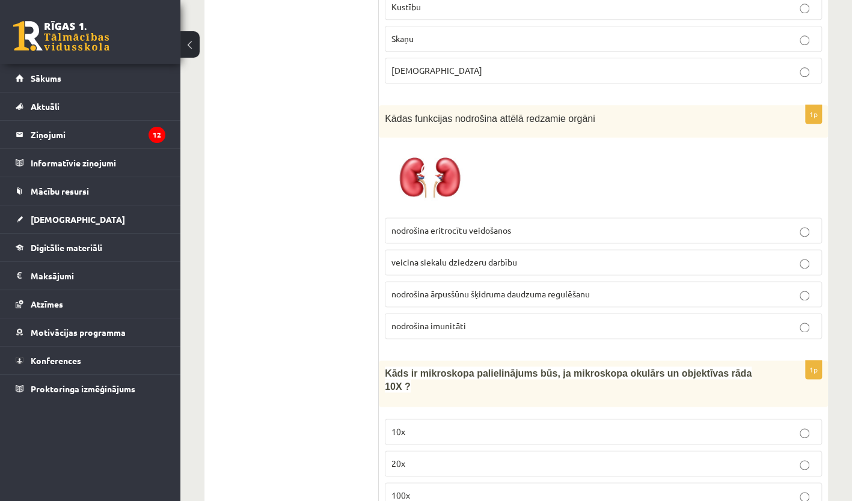
click at [511, 293] on p "nodrošina ārpusšūnu šķidruma daudzuma regulēšanu" at bounding box center [603, 294] width 424 height 13
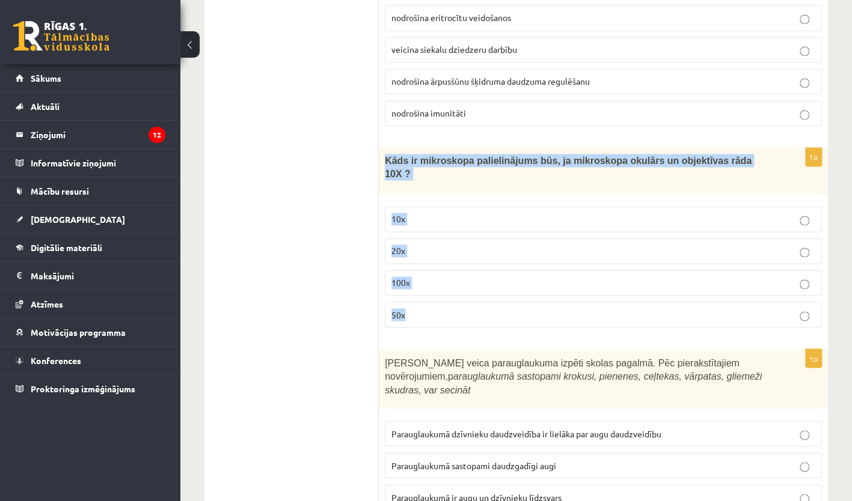
drag, startPoint x: 383, startPoint y: 153, endPoint x: 437, endPoint y: 293, distance: 150.2
click at [437, 293] on div "1p Kāds ir mikroskopa palielinājums būs, ja mikroskopa okulārs un objektīvas rā…" at bounding box center [603, 242] width 449 height 189
copy div "Kāds ir mikroskopa palielinājums būs, ja mikroskopa okulārs un objektīvas rāda …"
click at [547, 246] on fieldset "10x 20x 100x 50x" at bounding box center [603, 265] width 437 height 131
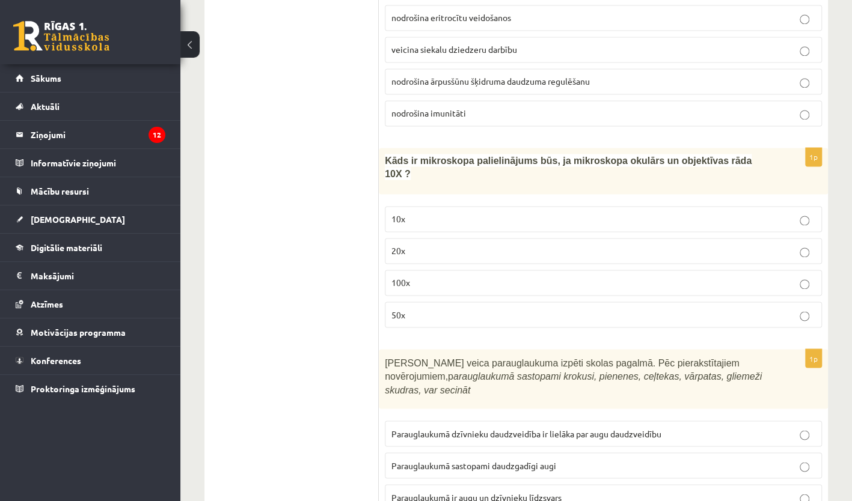
click at [550, 270] on label "100x" at bounding box center [603, 283] width 437 height 26
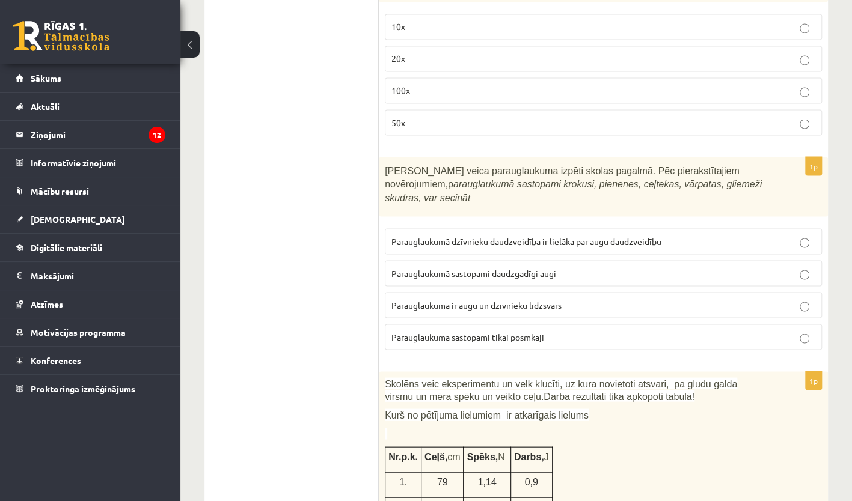
scroll to position [1203, 0]
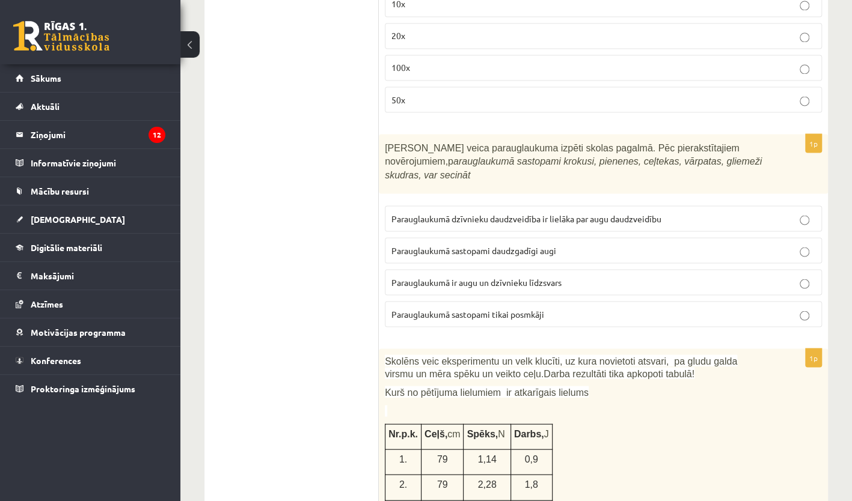
click at [387, 143] on span "Skolēni veica parauglaukuma izpēti skolas pagalmā. Pēc pierakstītajiem novēroju…" at bounding box center [573, 161] width 377 height 37
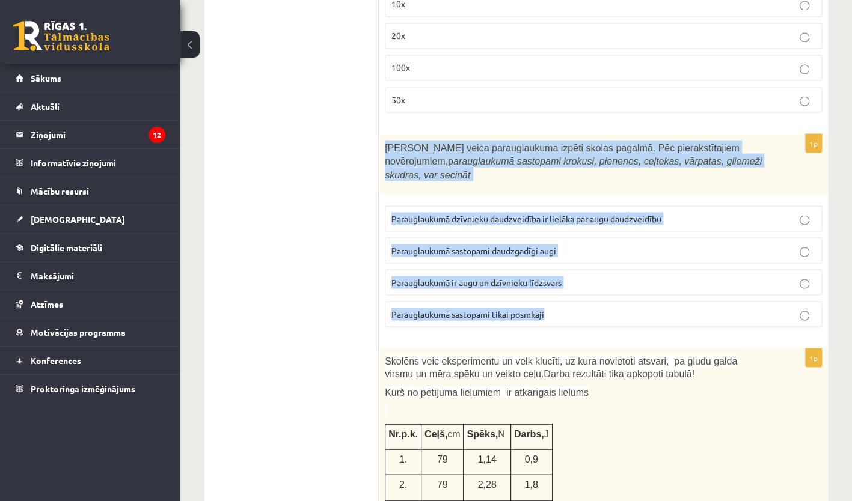
drag, startPoint x: 384, startPoint y: 121, endPoint x: 561, endPoint y: 295, distance: 248.3
click at [561, 295] on div "1p Skolēni veica parauglaukuma izpēti skolas pagalmā. Pēc pierakstītajiem novēr…" at bounding box center [603, 235] width 449 height 203
copy div "Skolēni veica parauglaukuma izpēti skolas pagalmā. Pēc pierakstītajiem novēroju…"
click at [383, 192] on div "1p Skolēni veica parauglaukuma izpēti skolas pagalmā. Pēc pierakstītajiem novēr…" at bounding box center [603, 235] width 449 height 203
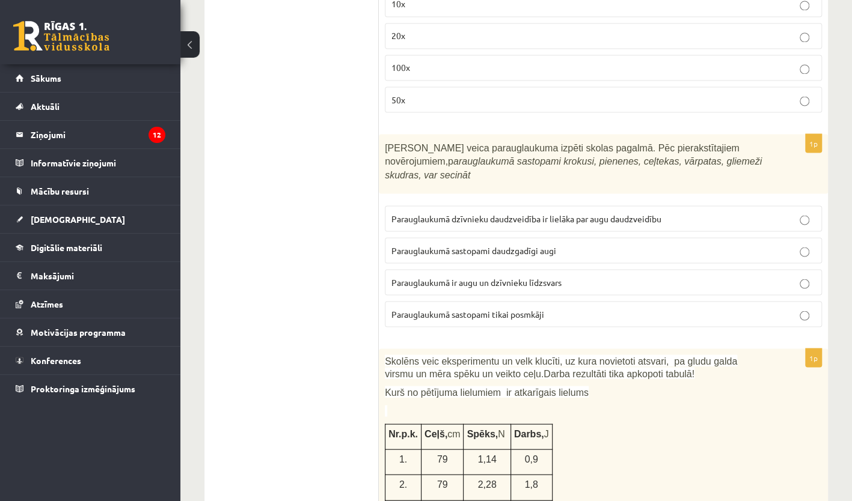
click at [577, 238] on label "Parauglaukumā sastopami daudzgadīgi augi" at bounding box center [603, 251] width 437 height 26
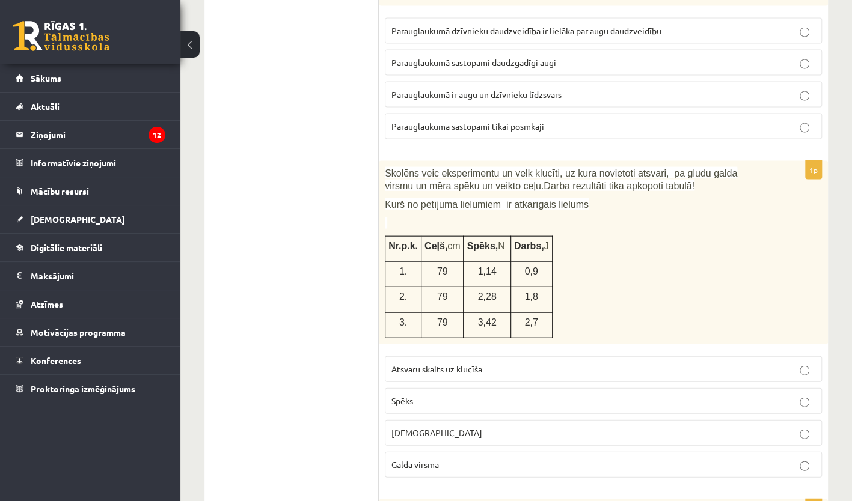
scroll to position [1393, 0]
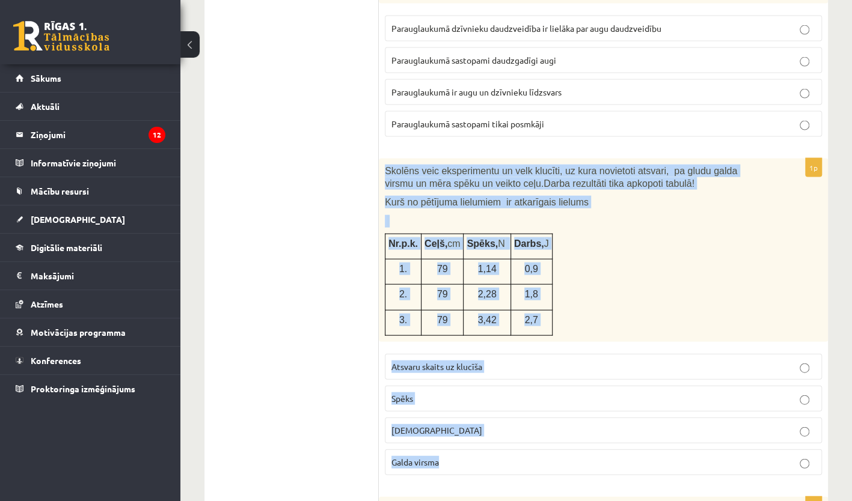
drag, startPoint x: 383, startPoint y: 149, endPoint x: 615, endPoint y: 455, distance: 383.3
click at [615, 455] on div "1p Skolēns veic eksperimentu un velk klucīti, uz kura novietoti atsvari, pa glu…" at bounding box center [603, 322] width 449 height 326
copy div "Skolēns veic eksperimentu un velk klucīti, uz kura novietoti atsvari, pa gludu …"
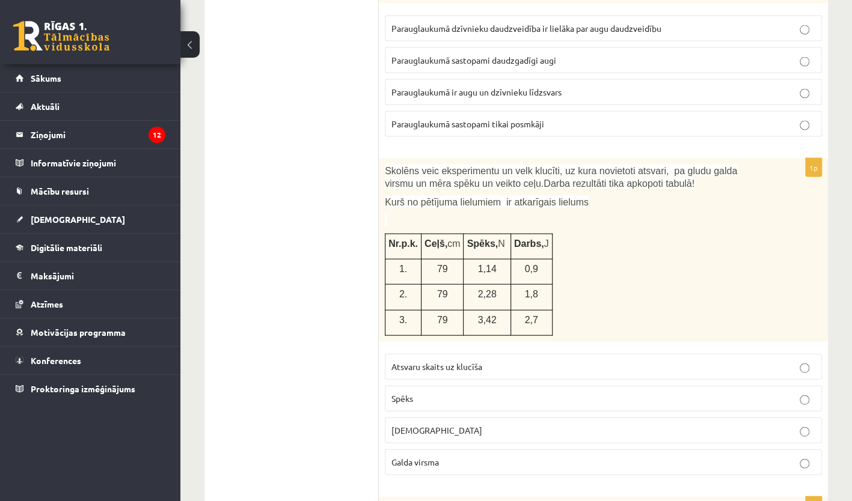
click at [472, 393] on p "Spēks" at bounding box center [603, 399] width 424 height 13
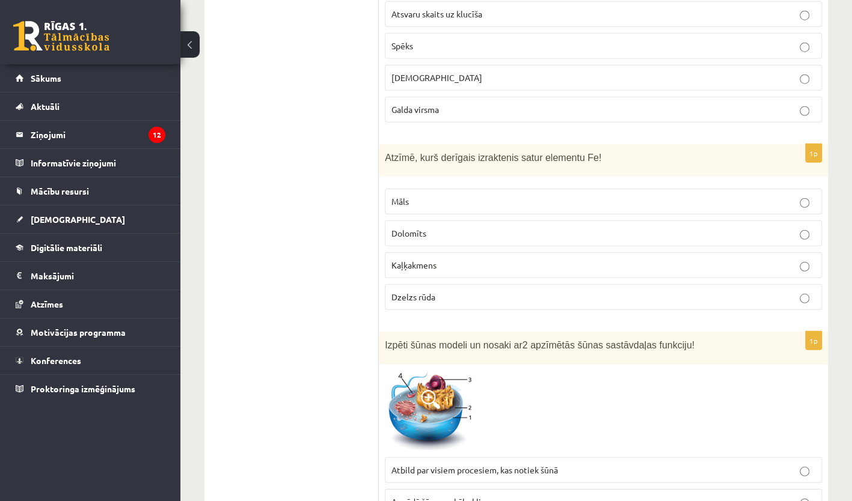
scroll to position [1747, 0]
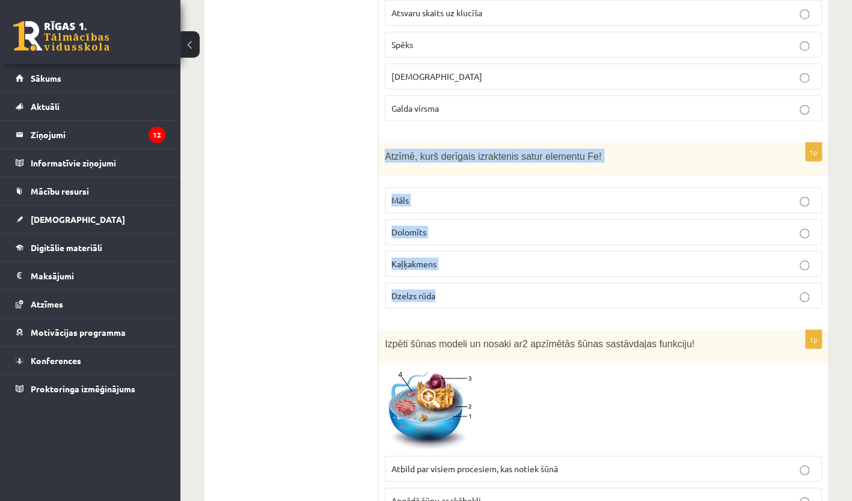
drag, startPoint x: 381, startPoint y: 129, endPoint x: 506, endPoint y: 272, distance: 190.9
click at [506, 272] on div "1p Atzīmē, kurš derīgais izraktenis satur elementu Fe! Māls Dolomīts Kaļķakmens…" at bounding box center [603, 231] width 449 height 176
copy div "Atzīmē, kurš derīgais izraktenis satur elementu Fe! Māls Dolomīts Kaļķakmens Dz…"
click at [541, 290] on p "Dzelzs rūda" at bounding box center [603, 296] width 424 height 13
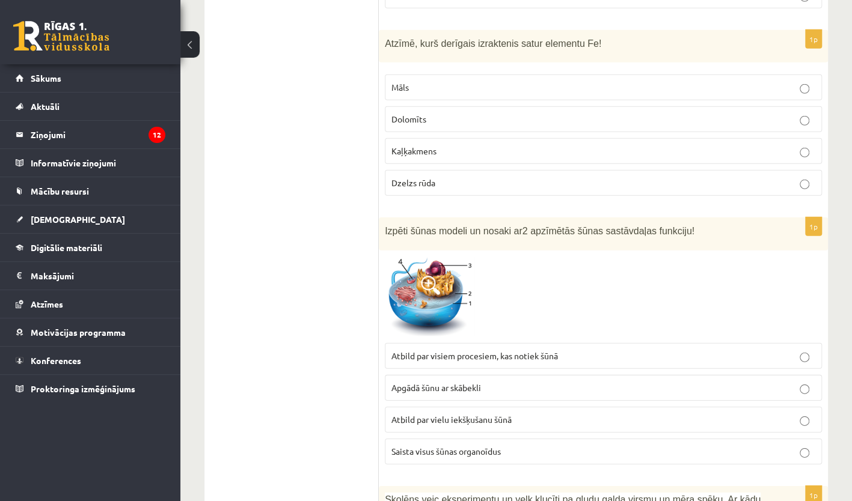
scroll to position [1860, 0]
click at [432, 275] on span at bounding box center [430, 284] width 19 height 19
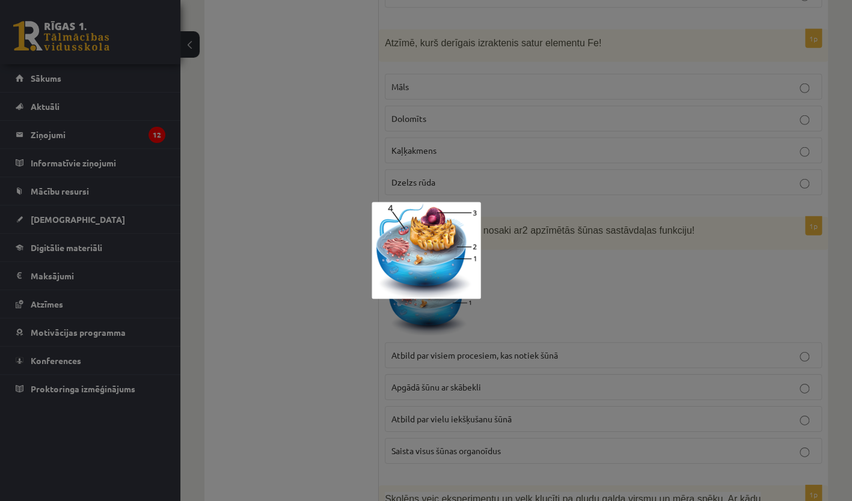
click at [364, 218] on div at bounding box center [426, 250] width 852 height 501
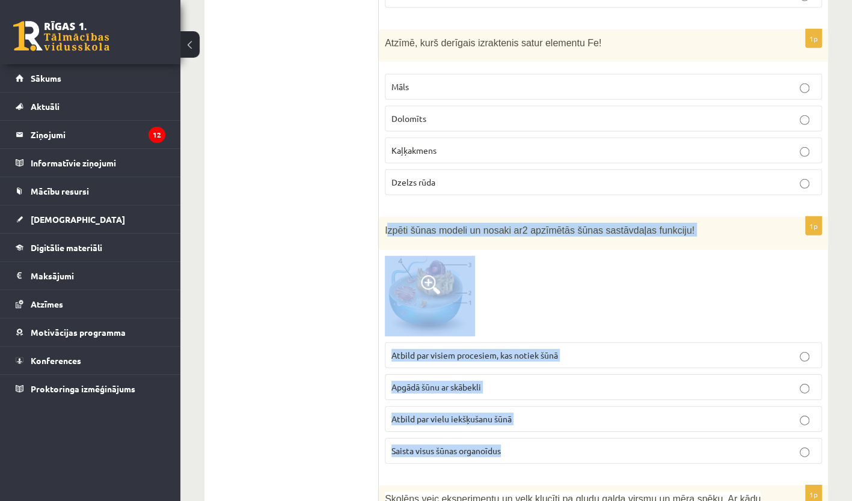
drag, startPoint x: 388, startPoint y: 204, endPoint x: 684, endPoint y: 420, distance: 367.1
click at [684, 420] on div "1p Izpēti šūnas modeli un nosaki ar 2 apzīmētās šūnas sastāvdaļas funkciju! Atb…" at bounding box center [603, 345] width 449 height 256
copy div "zpēti šūnas modeli un nosaki ar 2 apzīmētās šūnas sastāvdaļas funkciju! Atbild …"
click at [565, 302] on div at bounding box center [603, 296] width 437 height 81
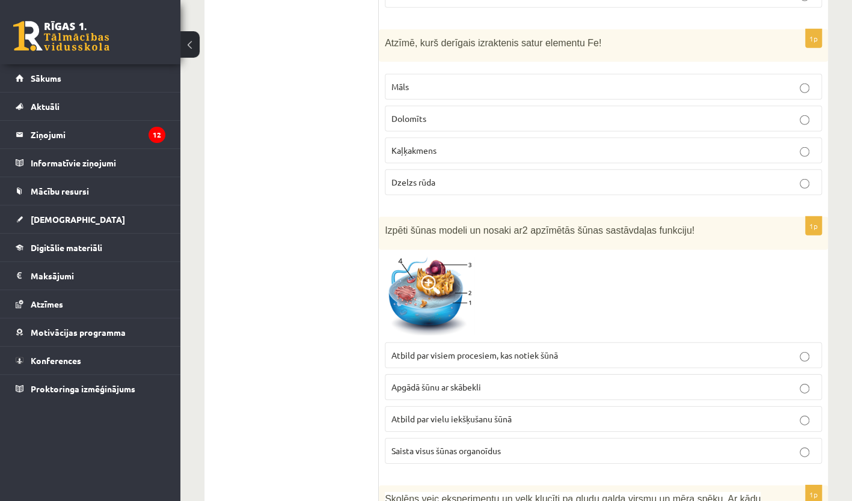
click at [538, 438] on label "Saista visus šūnas organoīdus" at bounding box center [603, 451] width 437 height 26
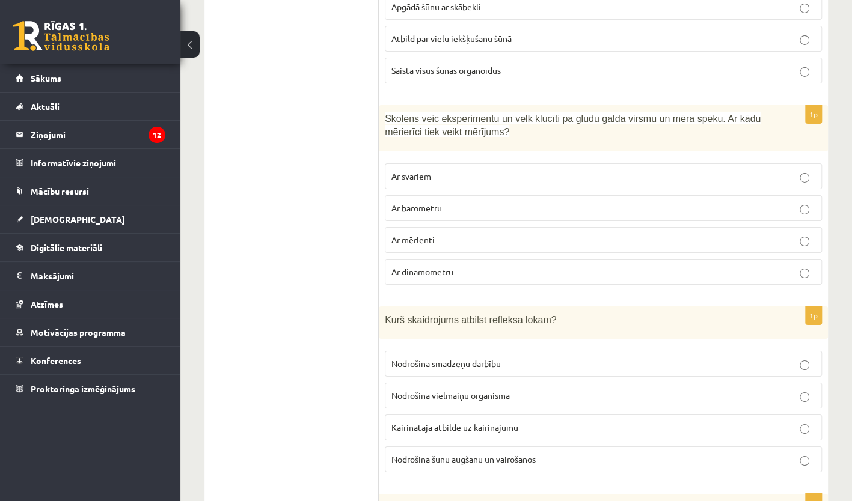
scroll to position [2243, 0]
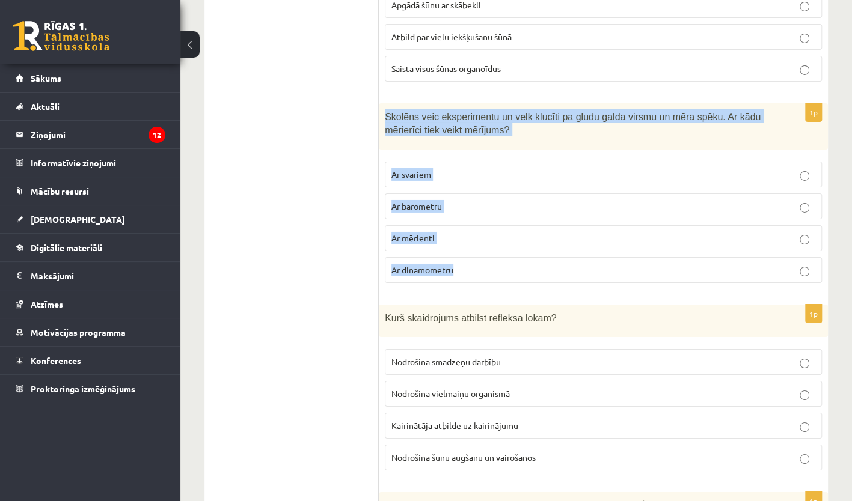
drag, startPoint x: 385, startPoint y: 86, endPoint x: 498, endPoint y: 261, distance: 208.3
click at [498, 261] on div "1p Skolēns veic eksperimentu un velk klucīti pa gludu galda virsmu un mēra spēk…" at bounding box center [603, 197] width 449 height 189
copy div "Skolēns veic eksperimentu un velk klucīti pa gludu galda virsmu un mēra spēku. …"
click at [507, 264] on p "Ar dinamometru" at bounding box center [603, 270] width 424 height 13
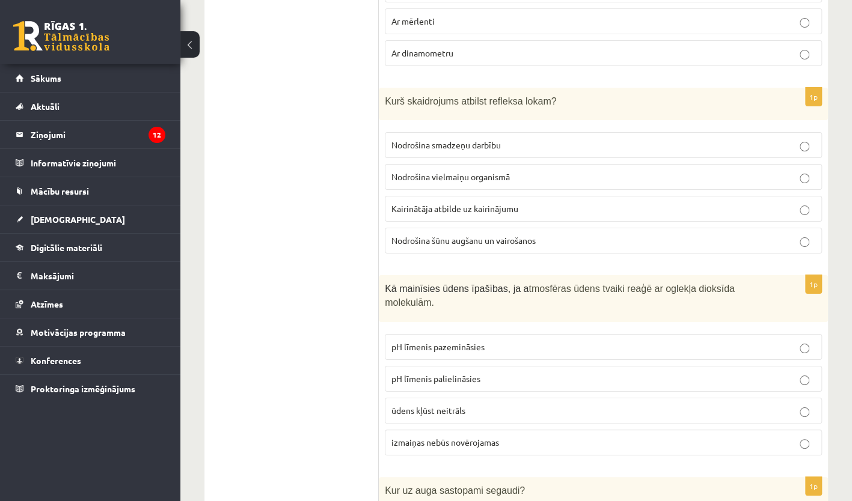
scroll to position [2460, 0]
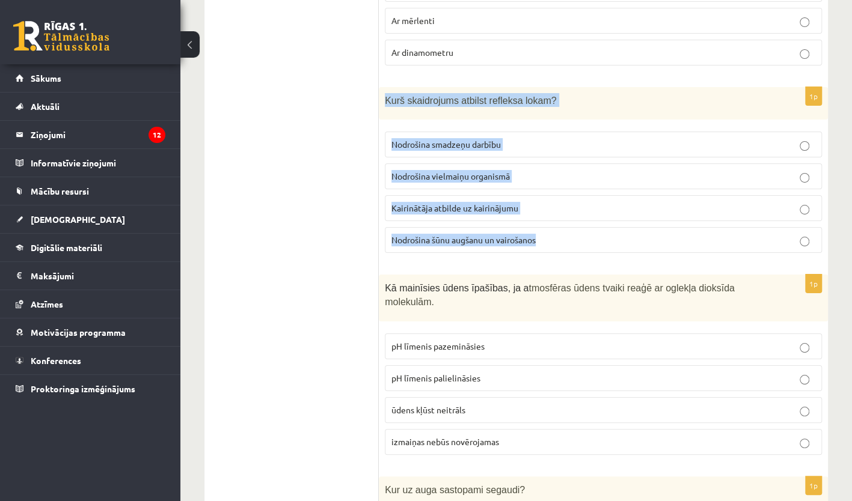
drag, startPoint x: 381, startPoint y: 67, endPoint x: 587, endPoint y: 220, distance: 256.6
click at [587, 220] on div "1p Kurš skaidrojums atbilst refleksa lokam? Nodrošina smadzeņu darbību Nodrošin…" at bounding box center [603, 175] width 449 height 176
click at [593, 202] on p "Kairinātāja atbilde uz kairinājumu" at bounding box center [603, 208] width 424 height 13
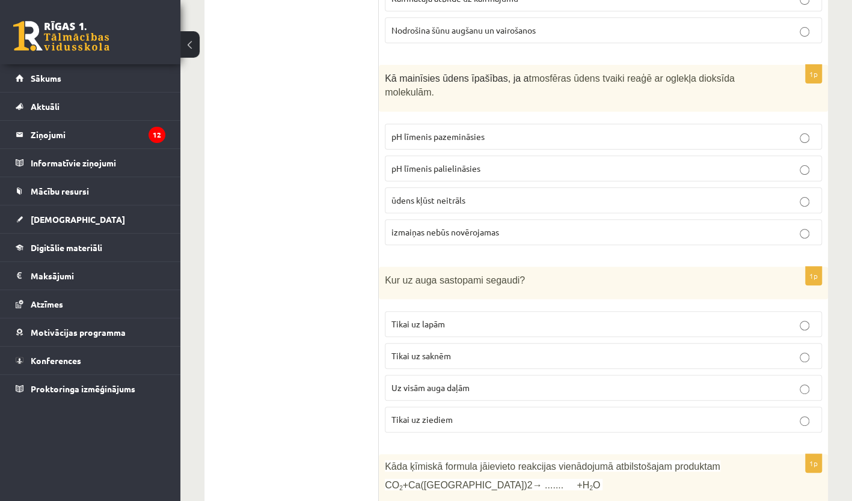
scroll to position [2675, 0]
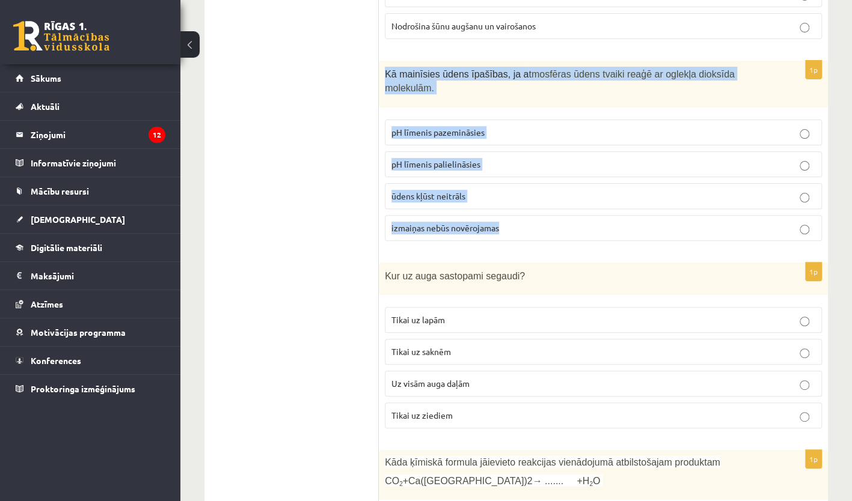
drag, startPoint x: 385, startPoint y: 41, endPoint x: 552, endPoint y: 192, distance: 225.2
click at [552, 192] on div "1p Kā mainīsies ūdens īpašības, ja a tmosfēras ūdens tvaiki reaģē ar oglekļa di…" at bounding box center [603, 155] width 449 height 189
click at [526, 120] on label "pH līmenis pazemināsies" at bounding box center [603, 133] width 437 height 26
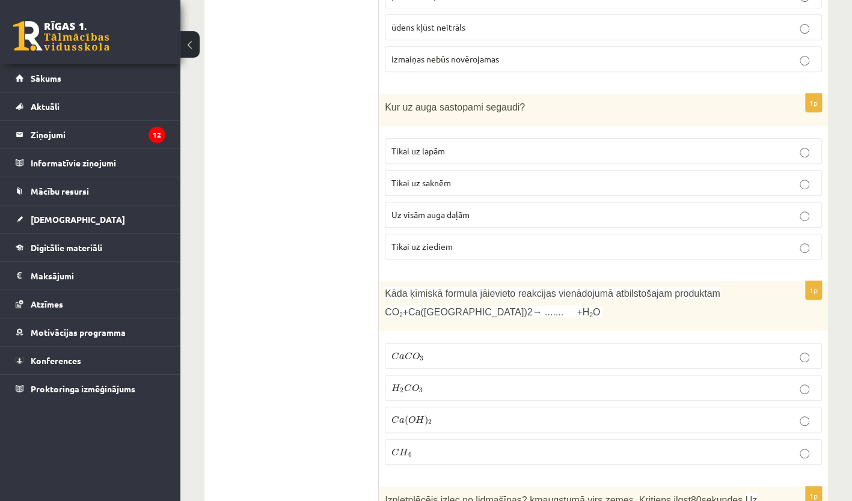
scroll to position [2844, 0]
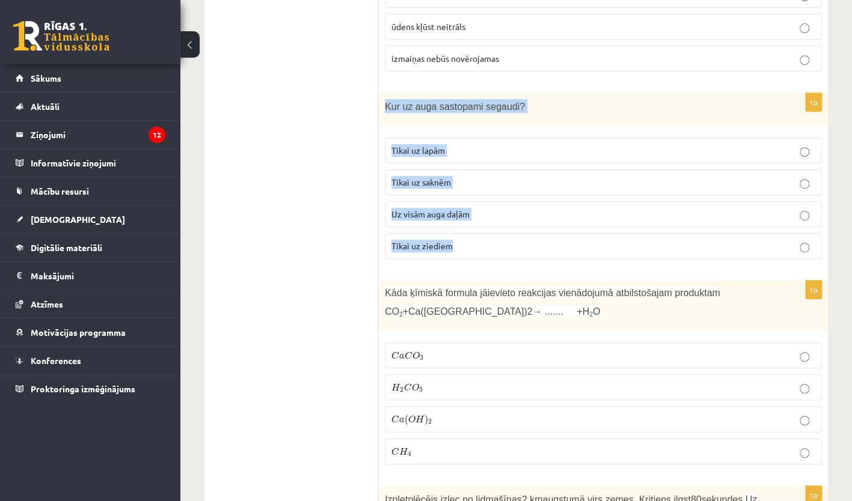
drag, startPoint x: 387, startPoint y: 61, endPoint x: 517, endPoint y: 196, distance: 187.5
click at [517, 196] on div "1p Kur uz auga sastopami segaudi? Tikai uz lapām Tikai uz saknēm Uz visām auga …" at bounding box center [603, 181] width 449 height 176
click at [512, 208] on p "Uz visām auga daļām" at bounding box center [603, 214] width 424 height 13
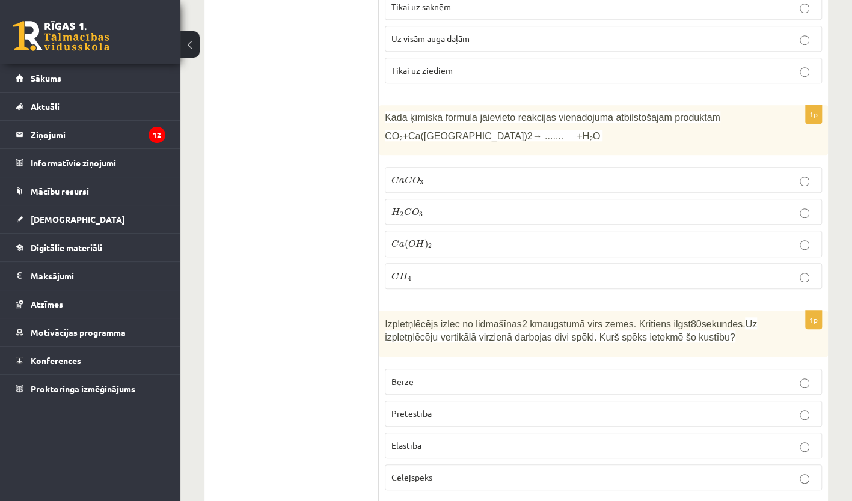
scroll to position [3020, 0]
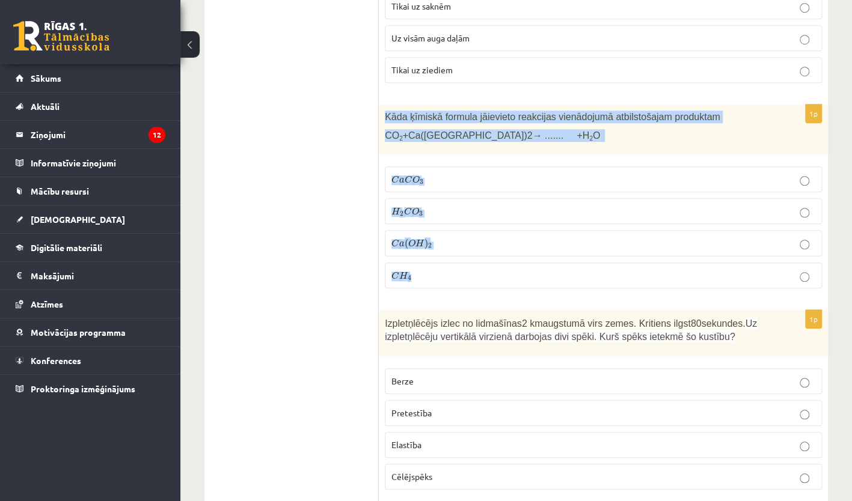
drag, startPoint x: 385, startPoint y: 66, endPoint x: 474, endPoint y: 225, distance: 182.5
click at [474, 225] on div "1p Kāda ķīmiskā formula jāievieto reakcijas vienādojumā atbilstošajam produktam…" at bounding box center [603, 202] width 449 height 194
click at [473, 173] on p "C a C O 3 C a C O 3" at bounding box center [603, 179] width 424 height 13
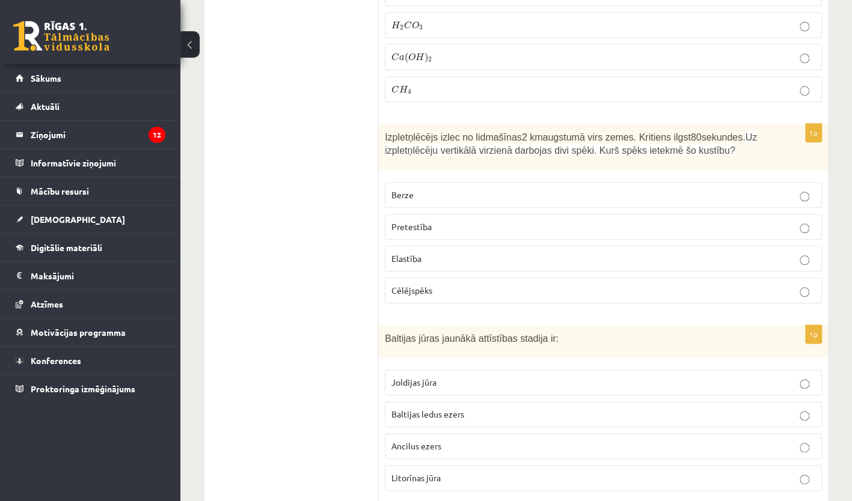
scroll to position [3208, 0]
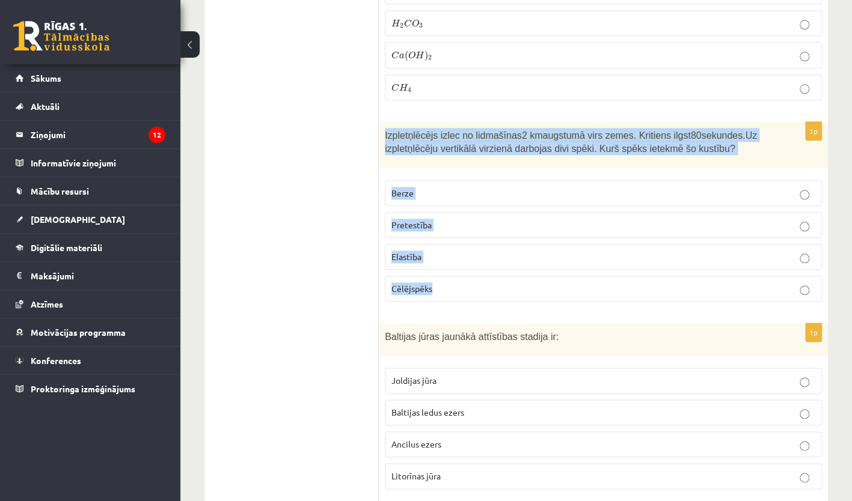
drag, startPoint x: 382, startPoint y: 79, endPoint x: 492, endPoint y: 247, distance: 199.8
click at [492, 247] on div "1p Izpletņlēcējs izlec no lidmašīnas 2 km augstumā virs zemes. Kritiens ilgst 8…" at bounding box center [603, 216] width 449 height 189
click at [503, 219] on p "Pretestība" at bounding box center [603, 225] width 424 height 13
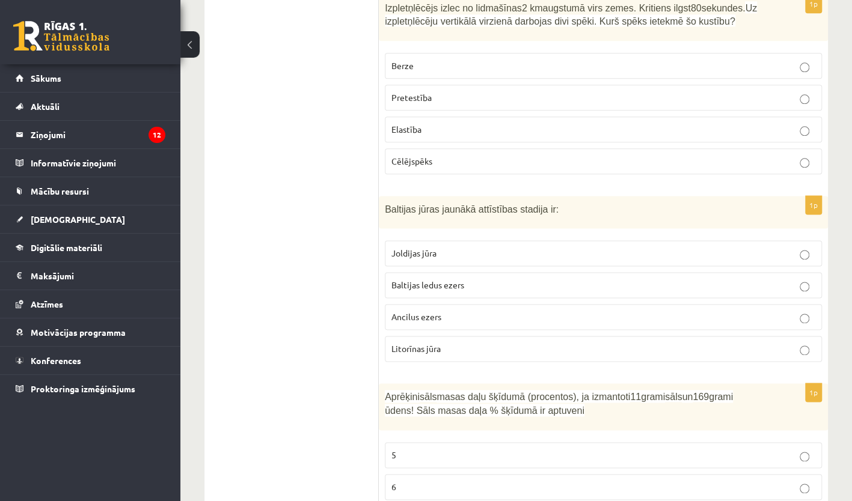
scroll to position [3337, 0]
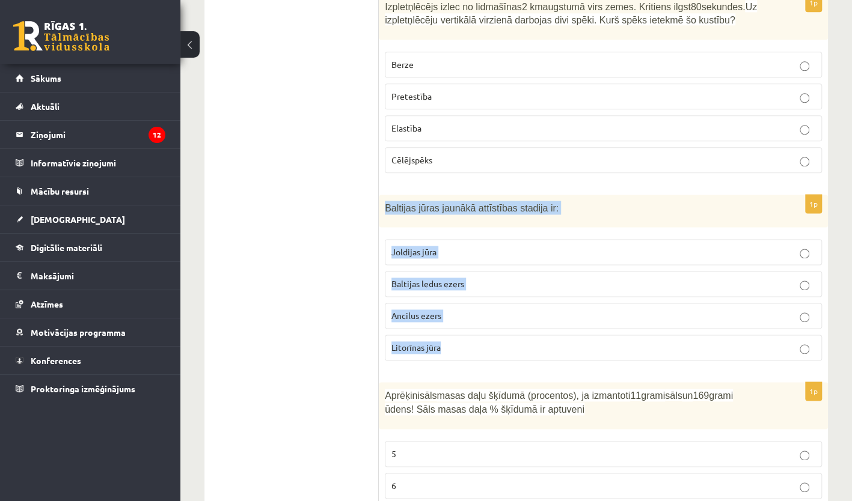
drag, startPoint x: 382, startPoint y: 154, endPoint x: 498, endPoint y: 292, distance: 180.9
click at [498, 292] on div "1p Baltijas jūras jaunākā attīstības stadija ir: Joldijas jūra Baltijas ledus e…" at bounding box center [603, 283] width 449 height 176
click at [506, 342] on p "Litorīnas jūra" at bounding box center [603, 348] width 424 height 13
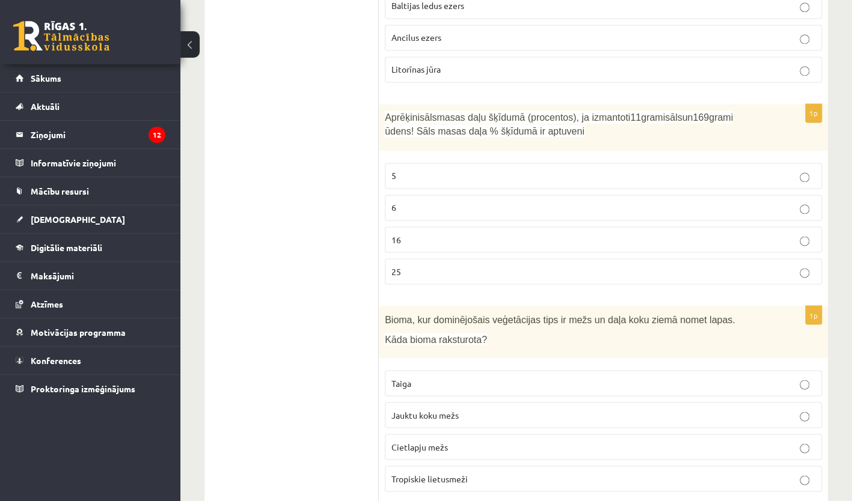
scroll to position [3625, 0]
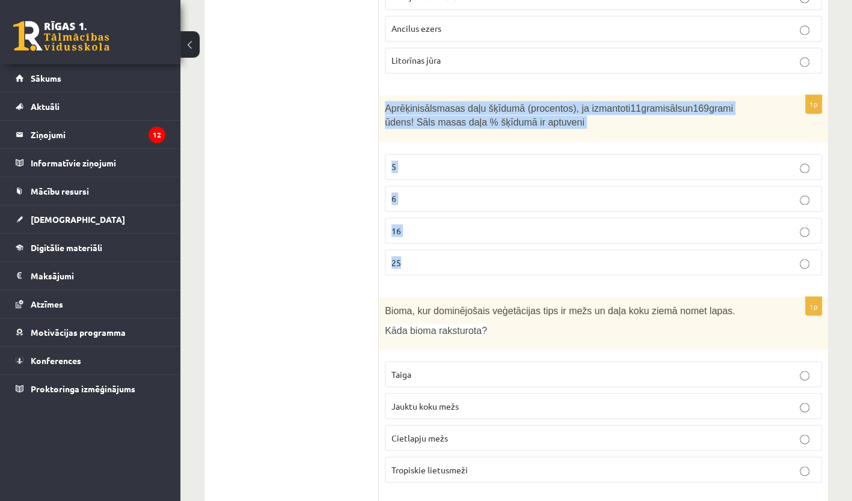
drag, startPoint x: 383, startPoint y: 48, endPoint x: 456, endPoint y: 224, distance: 190.3
click at [456, 224] on div "1p Aprēķini sāls masas daļu šķīdumā (procentos), ja izmantoti 11 grami sāls un …" at bounding box center [603, 190] width 449 height 190
click at [494, 192] on p "6" at bounding box center [603, 198] width 424 height 13
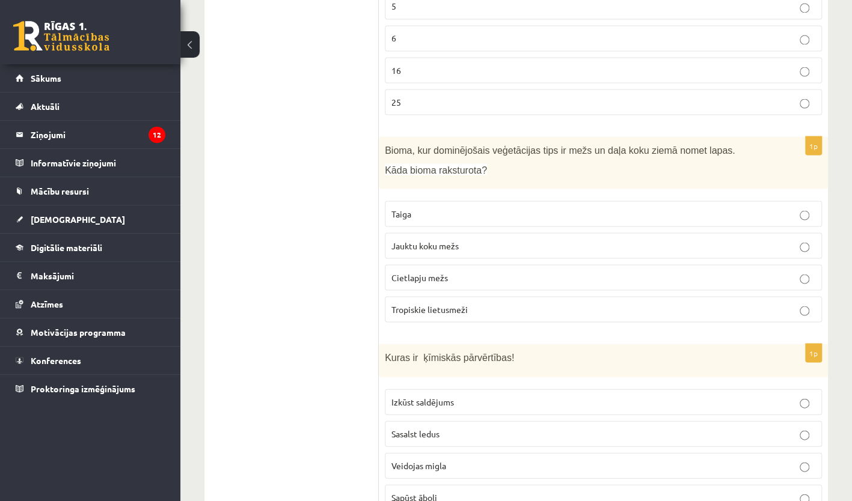
scroll to position [3786, 0]
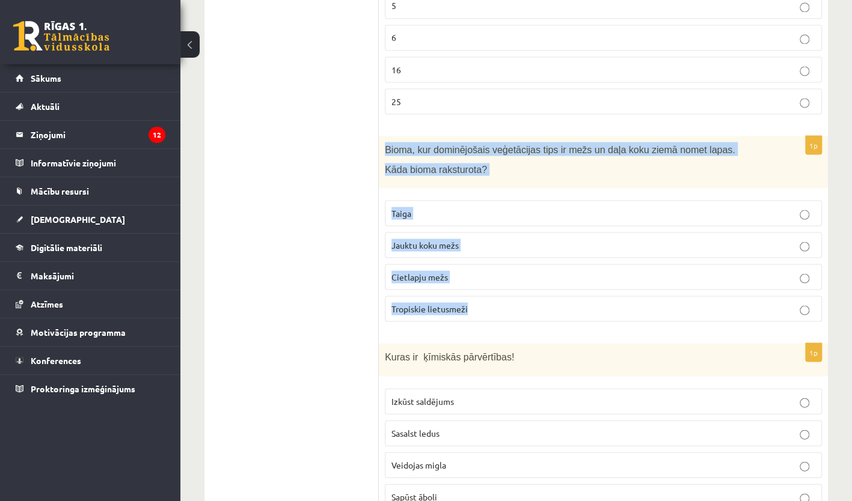
drag, startPoint x: 384, startPoint y: 93, endPoint x: 507, endPoint y: 260, distance: 208.2
click at [507, 260] on div "1p Bioma, kur dominējošais veģetācijas tips ir mežs un daļa koku ziemā nomet la…" at bounding box center [603, 233] width 449 height 195
click at [532, 239] on p "Jauktu koku mežs" at bounding box center [603, 245] width 424 height 13
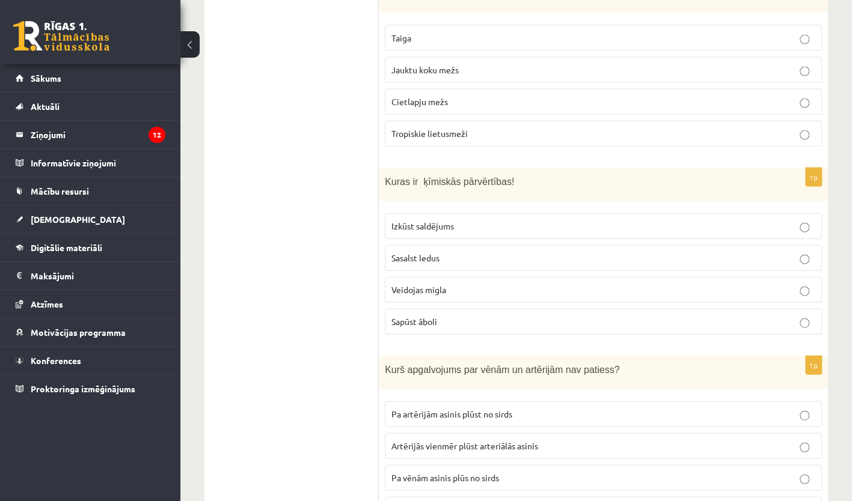
scroll to position [3977, 0]
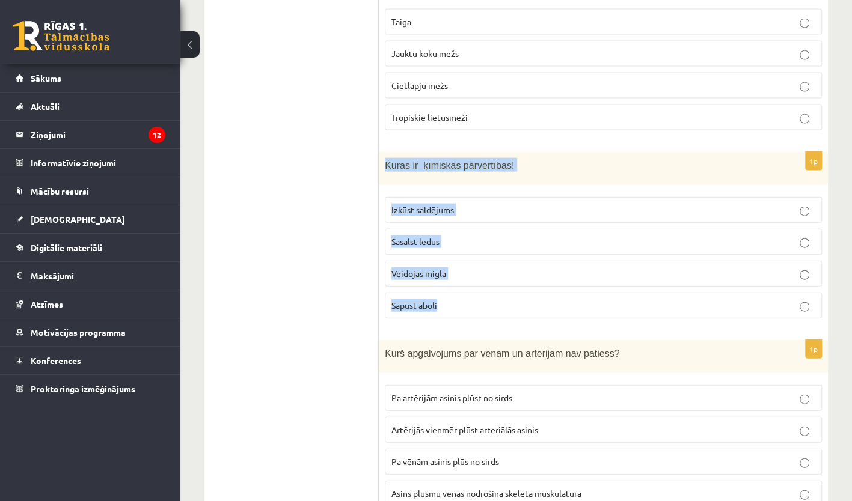
drag, startPoint x: 384, startPoint y: 106, endPoint x: 492, endPoint y: 250, distance: 180.3
click at [492, 250] on div "1p Kuras ir ķīmiskās pārvērtības! Izkūst saldējums Sasalst ledus Veidojas migla…" at bounding box center [603, 240] width 449 height 176
click at [533, 299] on p "Sapūst āboli" at bounding box center [603, 305] width 424 height 13
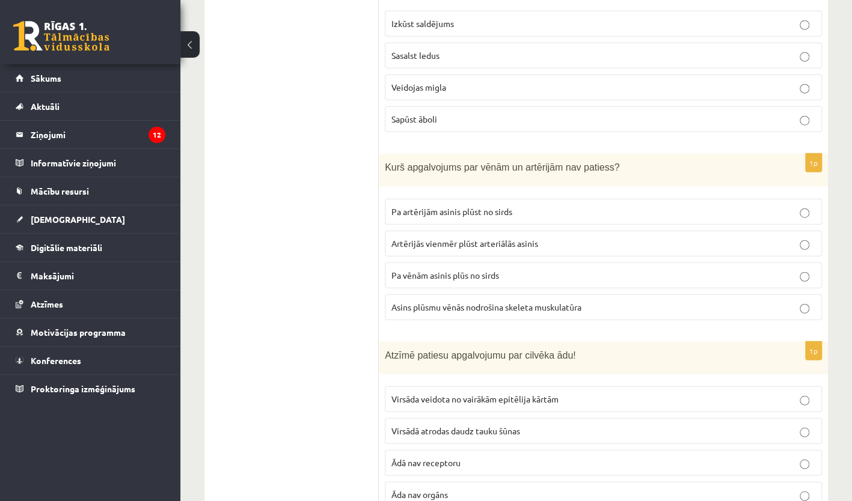
scroll to position [4174, 0]
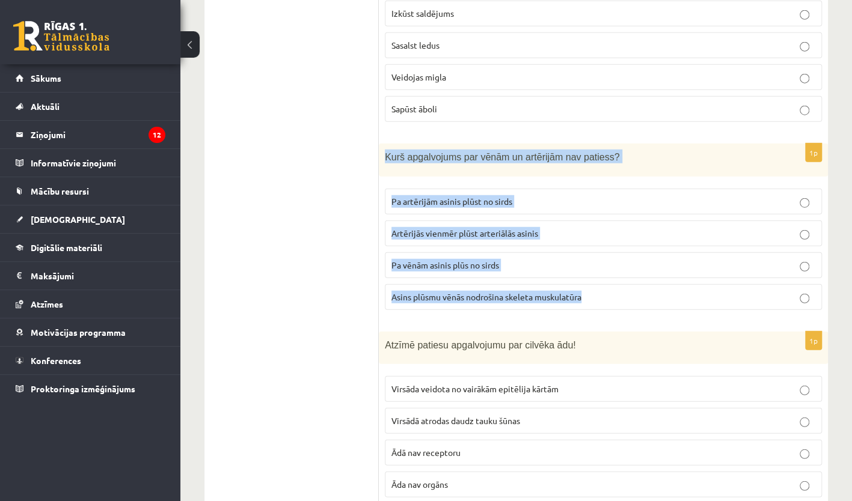
drag, startPoint x: 385, startPoint y: 92, endPoint x: 627, endPoint y: 256, distance: 291.7
click at [627, 256] on div "1p Kurš apgalvojums par vēnām un artērijām nav patiess? Pa artērijām asinis plū…" at bounding box center [603, 232] width 449 height 176
click at [604, 227] on p "Artērijās vienmēr plūst arteriālās asinis" at bounding box center [603, 233] width 424 height 13
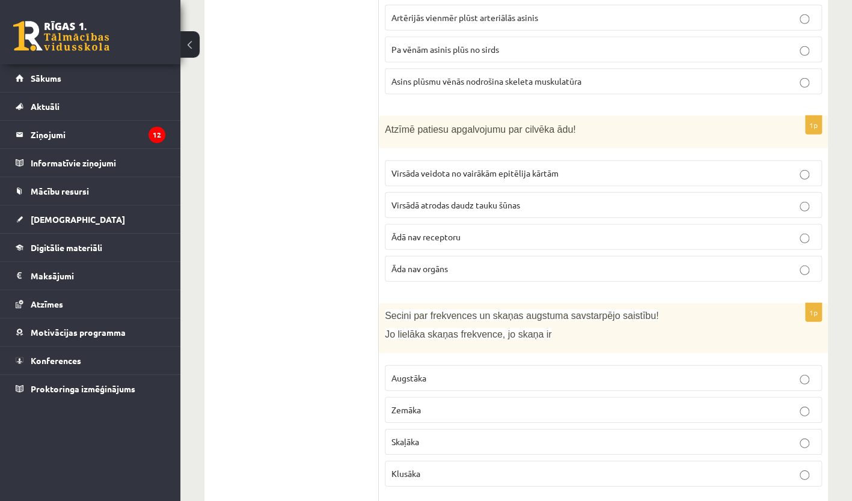
scroll to position [4390, 0]
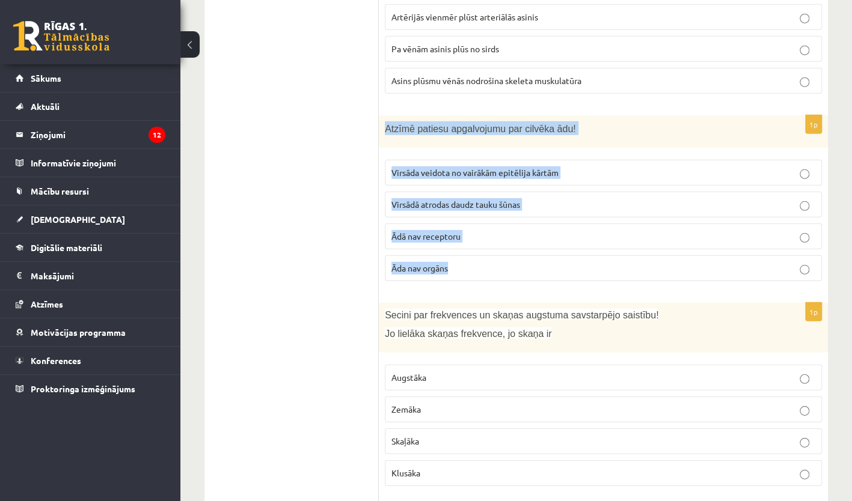
drag, startPoint x: 384, startPoint y: 67, endPoint x: 489, endPoint y: 204, distance: 172.8
click at [489, 204] on div "1p Atzīmē patiesu apgalvojumu par cilvēka ādu! Virsāda veidota no vairākām epit…" at bounding box center [603, 203] width 449 height 176
click at [633, 167] on p "Virsāda veidota no vairākām epitēlija kārtām" at bounding box center [603, 173] width 424 height 13
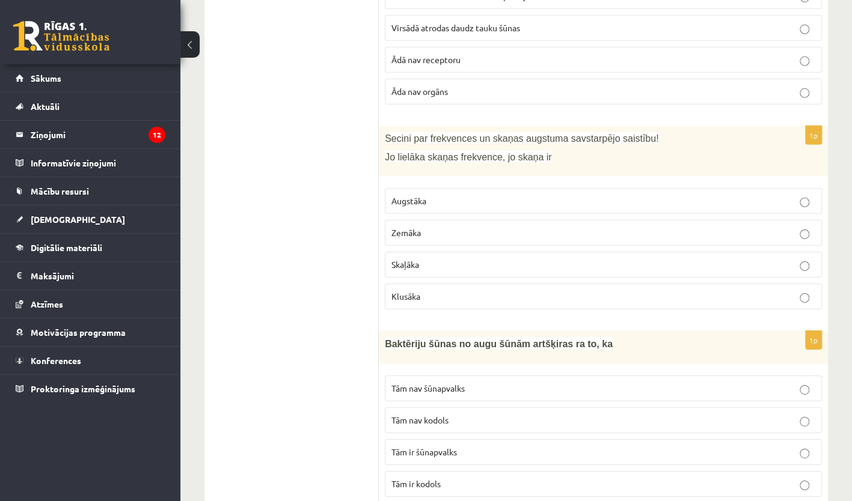
scroll to position [4567, 0]
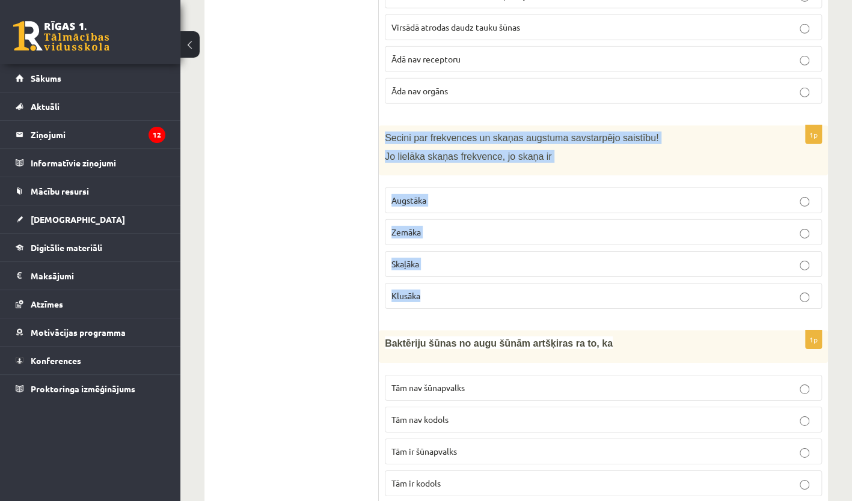
drag, startPoint x: 382, startPoint y: 73, endPoint x: 477, endPoint y: 230, distance: 183.2
click at [477, 230] on div "1p Secini par frekvences un skaņas augstuma savstarpējo saistību! Jo lielāka sk…" at bounding box center [603, 222] width 449 height 193
click at [473, 194] on p "Augstāka" at bounding box center [603, 200] width 424 height 13
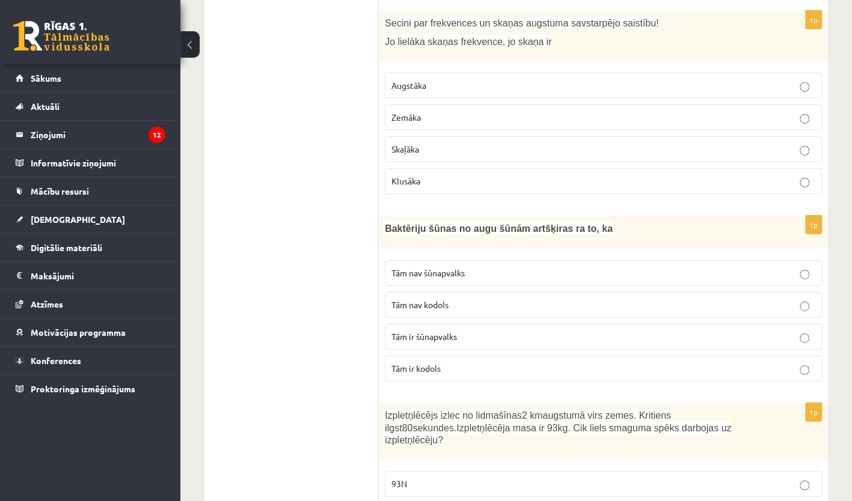
scroll to position [4683, 0]
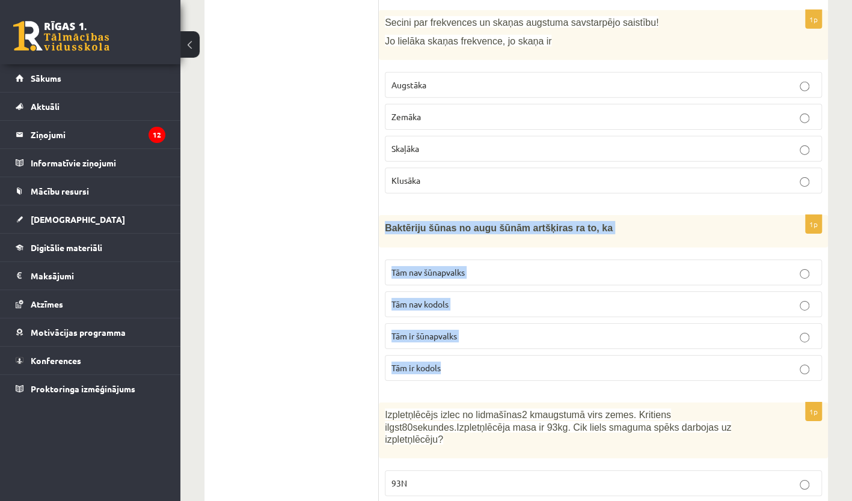
drag, startPoint x: 385, startPoint y: 160, endPoint x: 501, endPoint y: 320, distance: 197.6
click at [501, 320] on div "1p Baktēriju šūnas no augu šūnām artšķiras ra to, ka Tām nav šūnapvalks Tām nav…" at bounding box center [603, 303] width 449 height 176
click at [515, 298] on p "Tām nav kodols" at bounding box center [603, 304] width 424 height 13
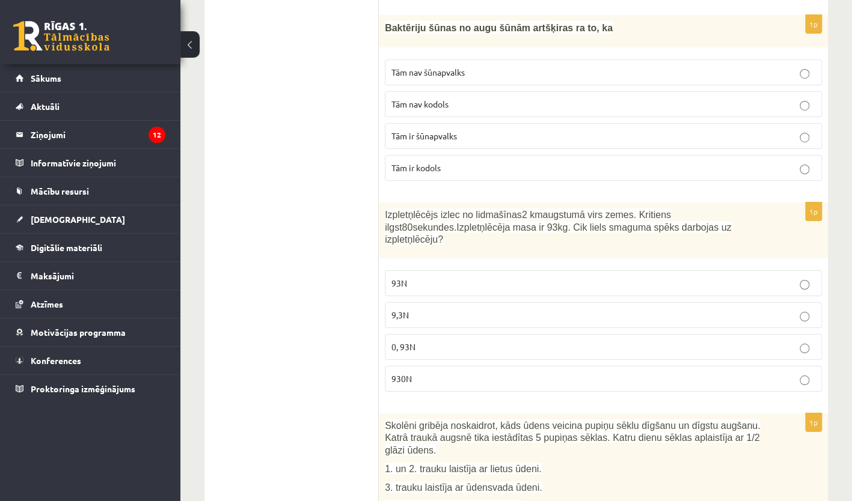
scroll to position [4885, 0]
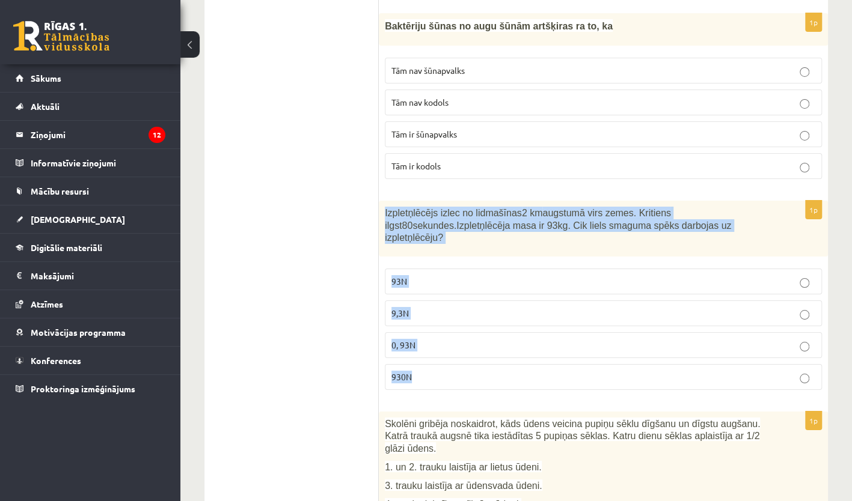
drag, startPoint x: 385, startPoint y: 146, endPoint x: 455, endPoint y: 297, distance: 166.8
click at [455, 297] on div "1p Izpletņlēcējs izlec no lidmašīnas 2 km augstumā virs zemes. Kritiens ilgst 8…" at bounding box center [603, 300] width 449 height 198
click at [461, 371] on p "930N" at bounding box center [603, 377] width 424 height 13
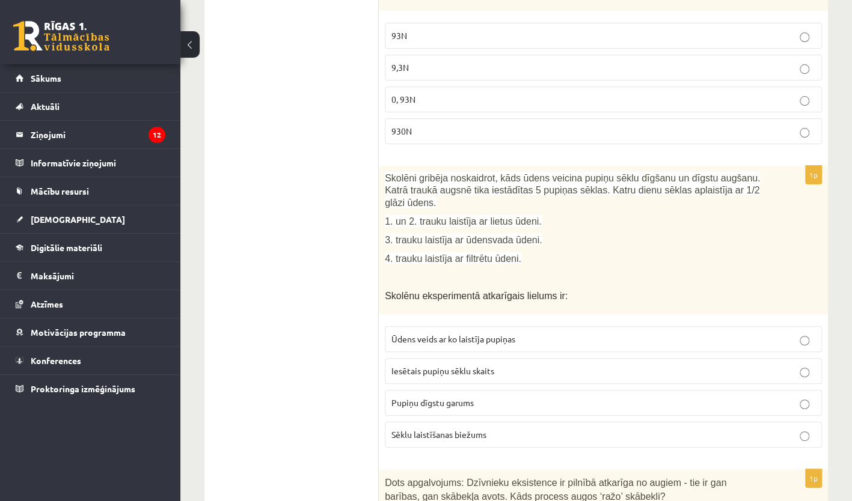
scroll to position [5131, 0]
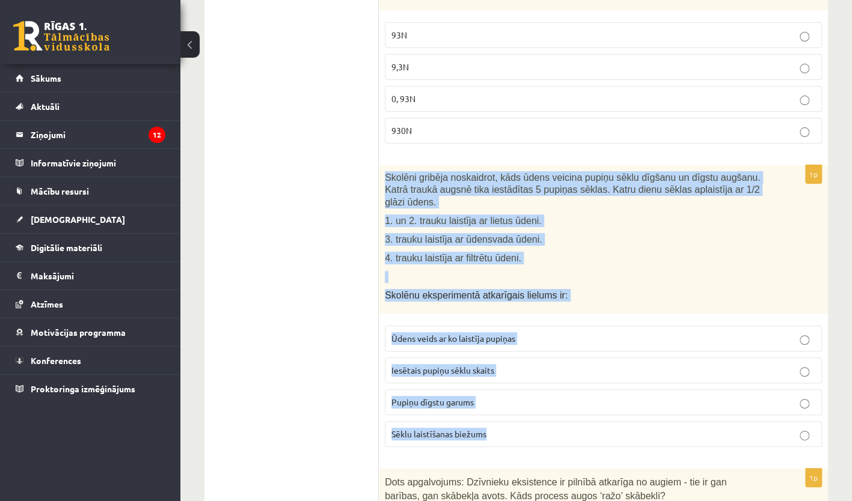
drag, startPoint x: 382, startPoint y: 95, endPoint x: 545, endPoint y: 350, distance: 302.2
click at [545, 350] on div "1p Skolēni gribēja noskaidrot, kāds ūdens veicina pupiņu sēklu dīgšanu un dīgst…" at bounding box center [603, 311] width 449 height 292
click at [571, 396] on p "Pupiņu dīgstu garums" at bounding box center [603, 402] width 424 height 13
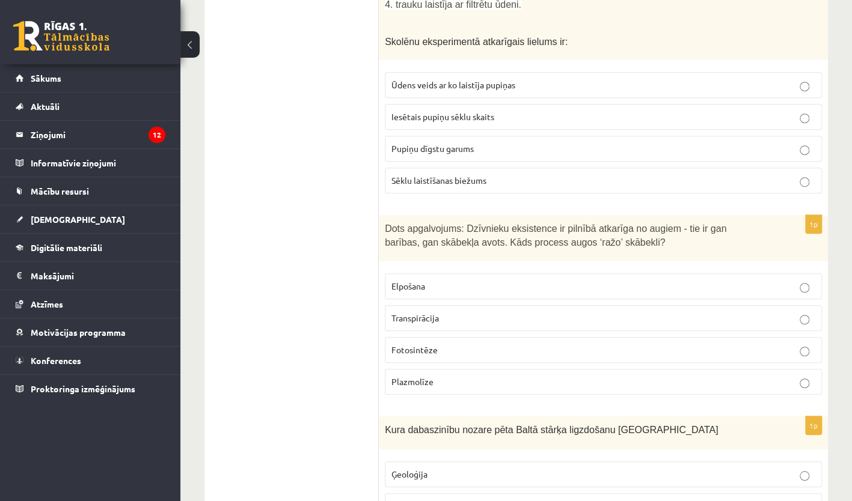
scroll to position [5386, 0]
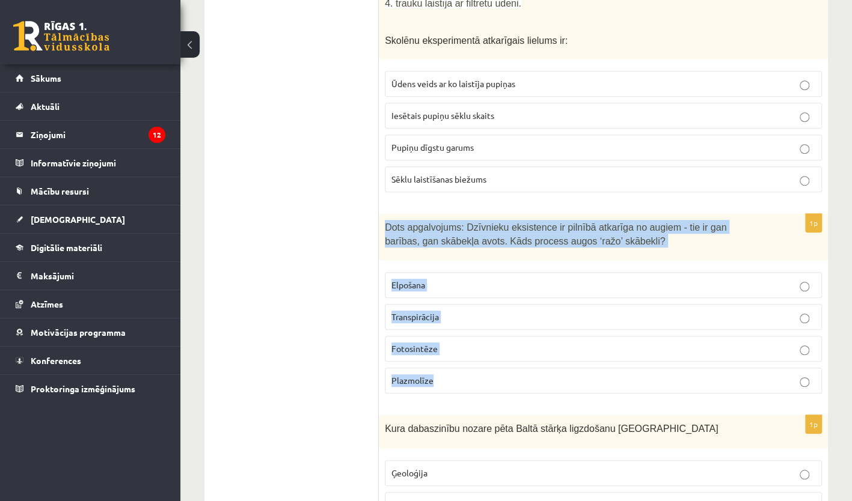
drag, startPoint x: 386, startPoint y: 133, endPoint x: 489, endPoint y: 290, distance: 188.1
click at [489, 290] on div "1p Dots apgalvojums: Dzīvnieku eksistence ir pilnībā atkarīga no augiem - tie i…" at bounding box center [603, 308] width 449 height 189
click at [500, 343] on p "Fotosintēze" at bounding box center [603, 349] width 424 height 13
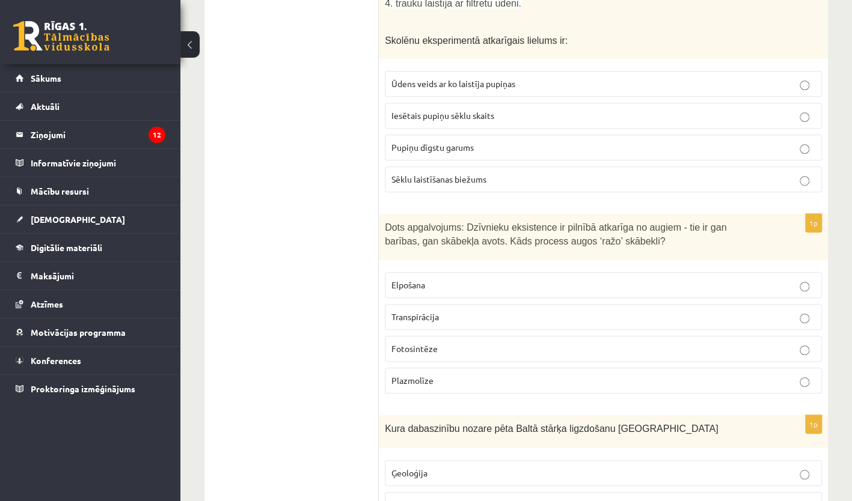
scroll to position [5598, 0]
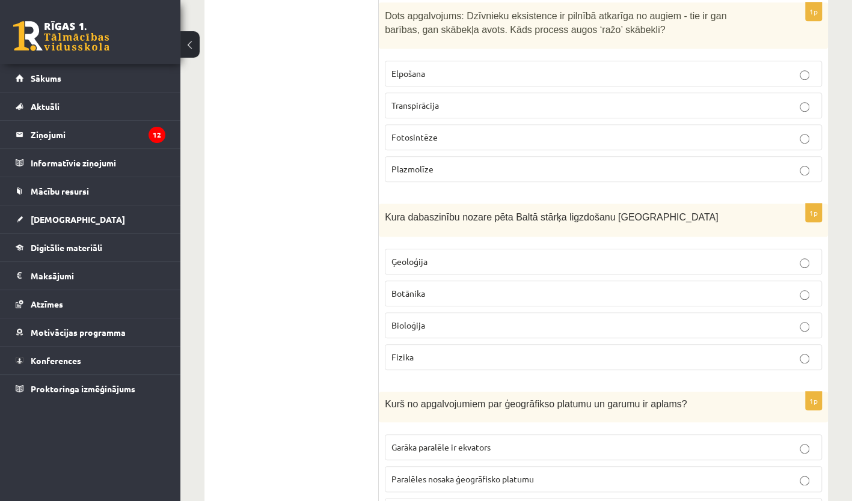
click at [386, 212] on span "Kura dabaszinību nozare pēta Baltā stārķa ligzdošanu Latvijā" at bounding box center [551, 217] width 333 height 10
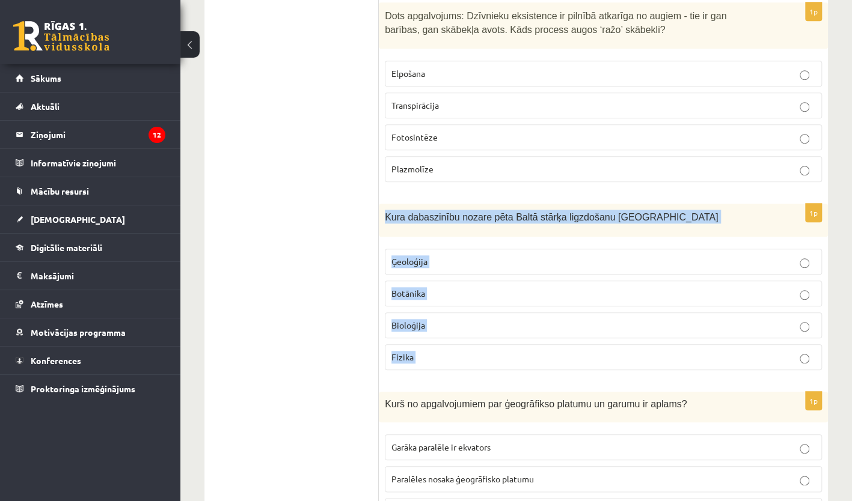
drag, startPoint x: 386, startPoint y: 117, endPoint x: 469, endPoint y: 256, distance: 161.8
click at [469, 256] on div "1p Kura dabaszinību nozare pēta Baltā stārķa ligzdošanu Latvijā Ģeoloģija Botān…" at bounding box center [603, 292] width 449 height 176
click at [461, 319] on p "Bioloģija" at bounding box center [603, 325] width 424 height 13
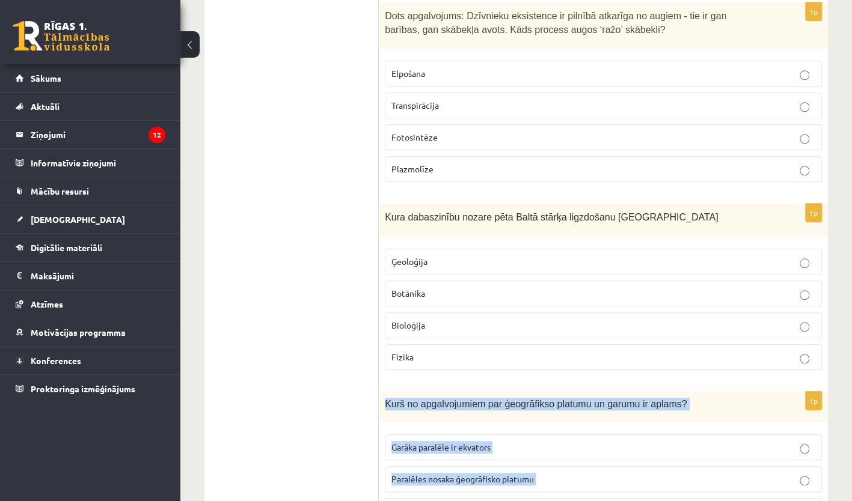
drag, startPoint x: 386, startPoint y: 303, endPoint x: 581, endPoint y: 438, distance: 236.8
click at [581, 438] on div "1p Kurš no apgalvojumiem par ģeogrāfikso platumu un garumu ir aplams? Garāka pa…" at bounding box center [603, 479] width 449 height 174
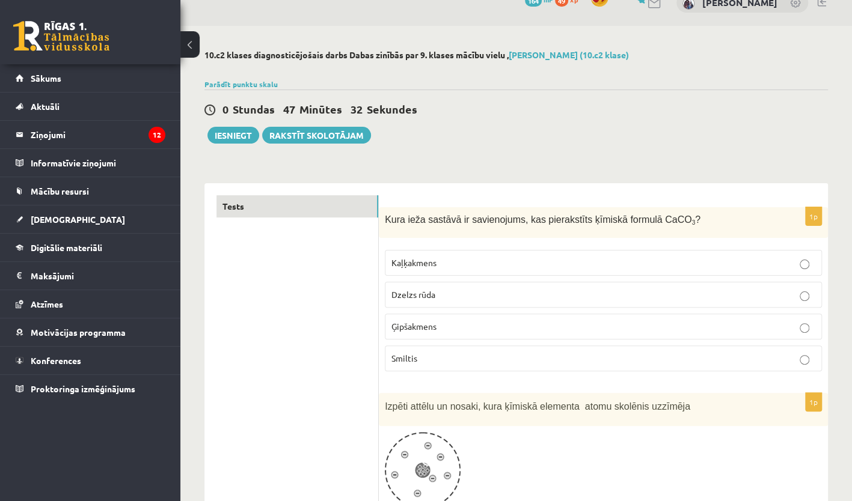
scroll to position [0, 0]
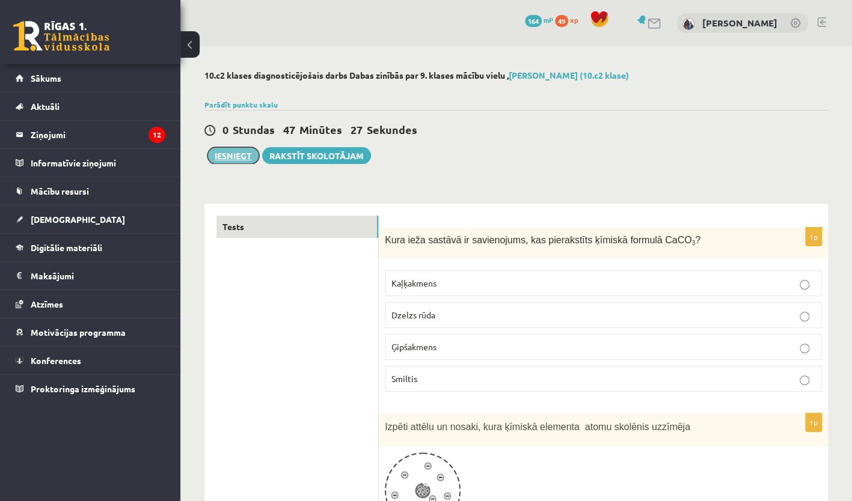
click at [241, 159] on button "Iesniegt" at bounding box center [233, 155] width 52 height 17
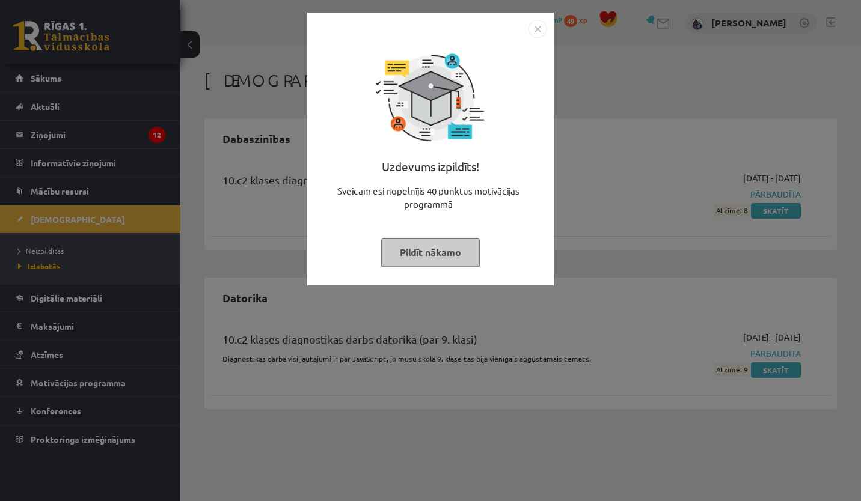
click at [453, 255] on button "Pildīt nākamo" at bounding box center [430, 253] width 99 height 28
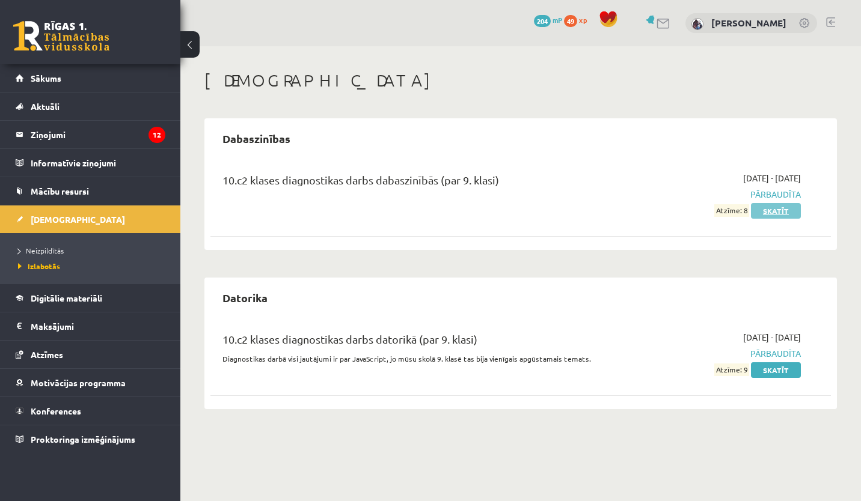
click at [773, 212] on link "Skatīt" at bounding box center [776, 211] width 50 height 16
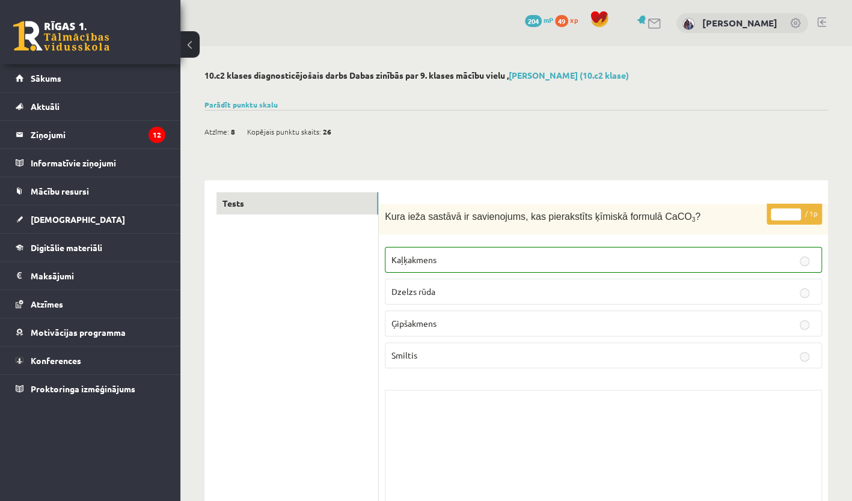
click at [194, 52] on button at bounding box center [189, 44] width 19 height 26
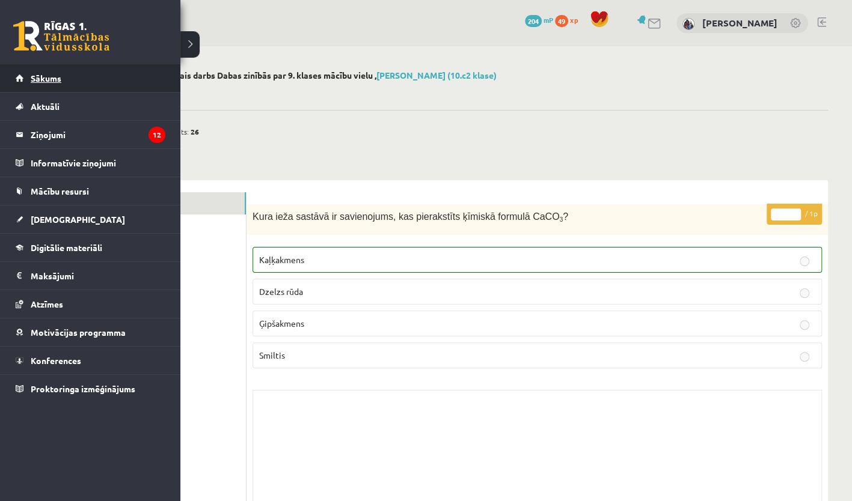
click at [61, 76] on link "Sākums" at bounding box center [91, 78] width 150 height 28
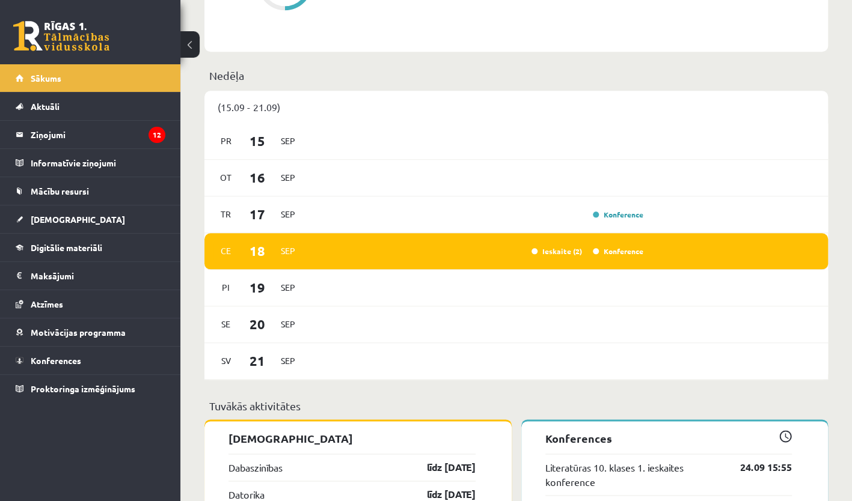
scroll to position [776, 0]
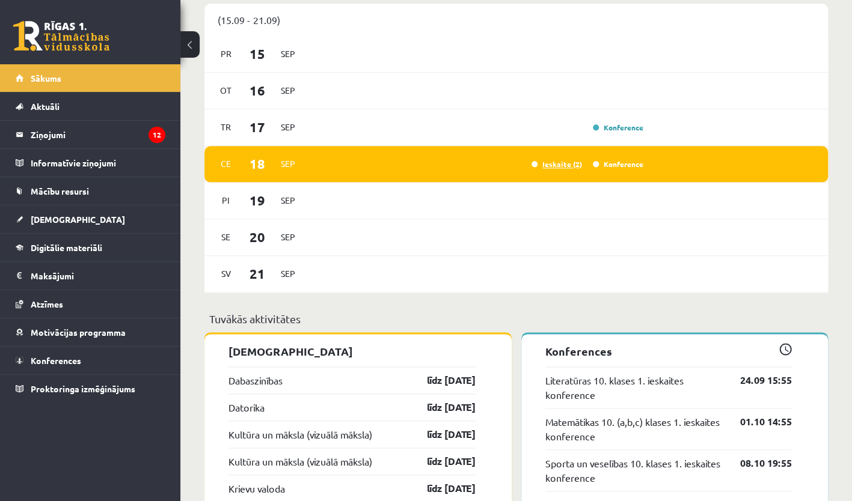
click at [565, 166] on link "Ieskaite (2)" at bounding box center [557, 164] width 51 height 10
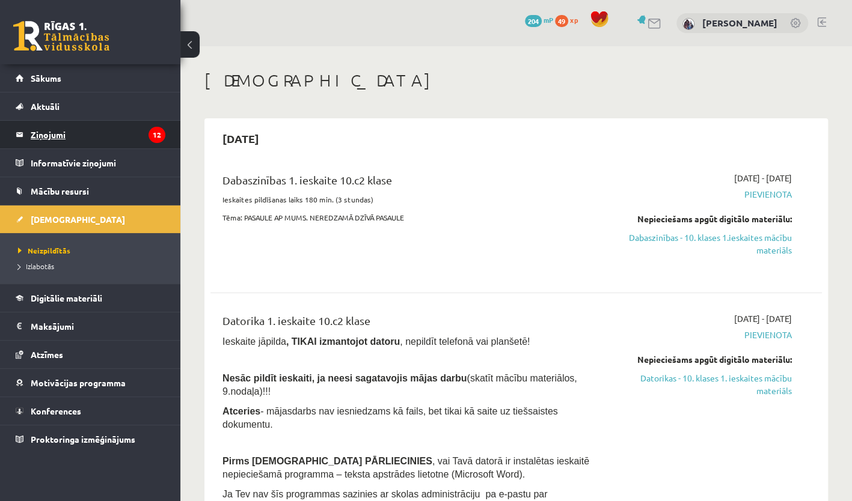
click at [108, 138] on legend "Ziņojumi 12" at bounding box center [98, 135] width 135 height 28
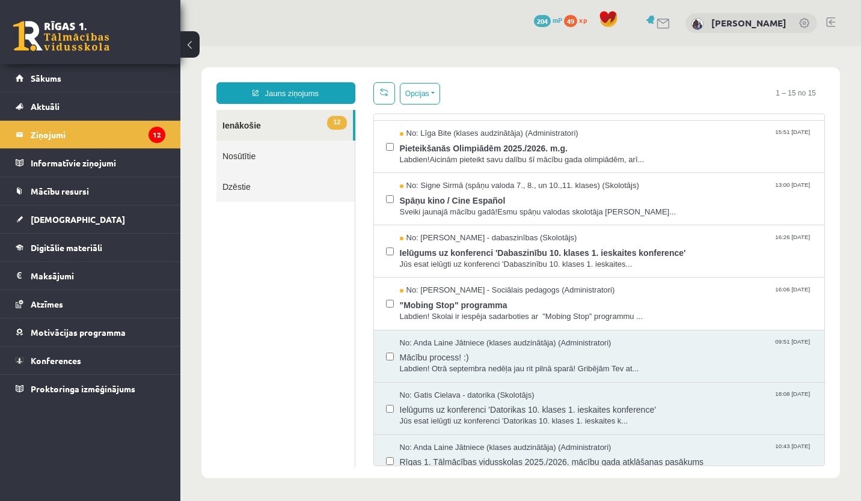
scroll to position [430, 0]
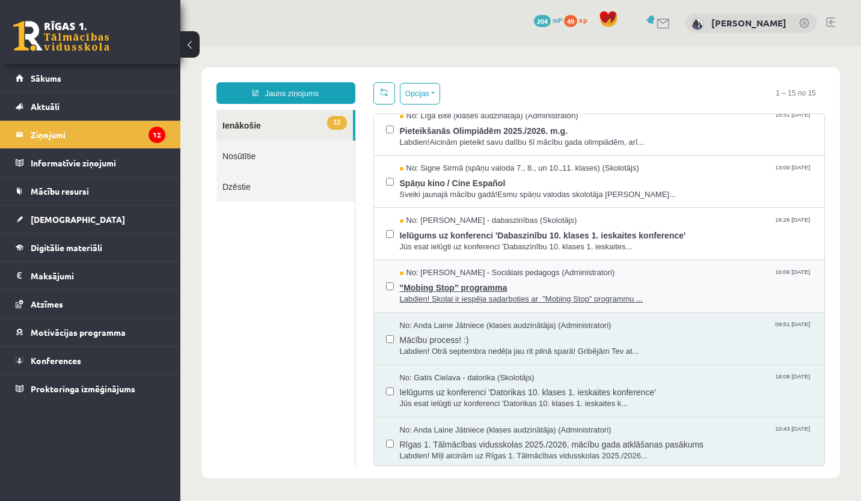
click at [670, 284] on span ""Mobing Stop" programma" at bounding box center [606, 286] width 413 height 15
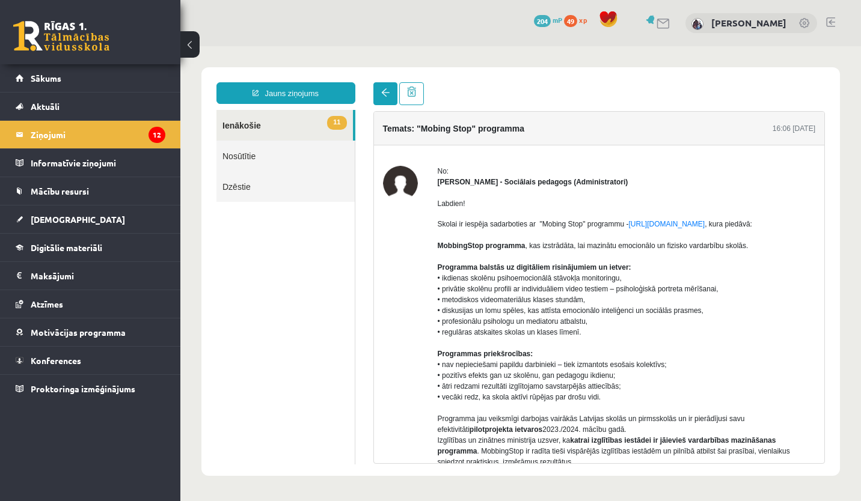
scroll to position [0, 0]
click at [386, 97] on span at bounding box center [385, 92] width 8 height 8
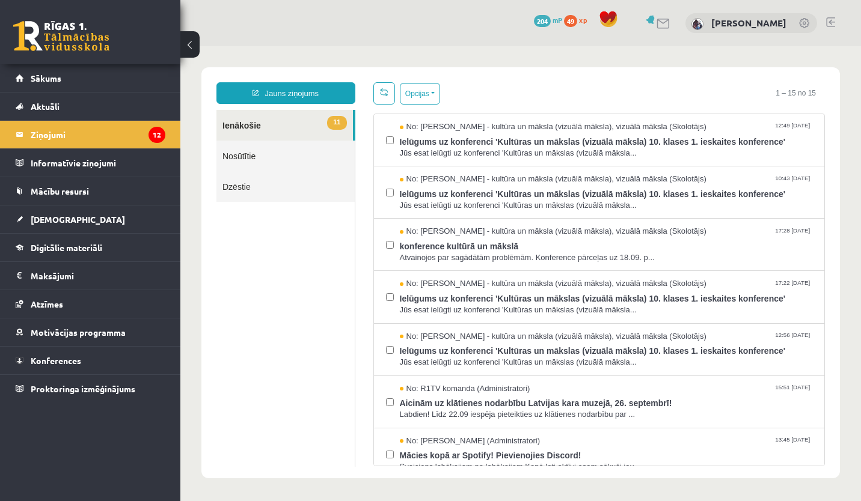
click at [388, 89] on link at bounding box center [384, 93] width 22 height 22
click at [386, 301] on label at bounding box center [390, 291] width 8 height 26
click at [387, 135] on label at bounding box center [390, 134] width 8 height 26
click at [386, 186] on label at bounding box center [390, 187] width 8 height 26
click at [120, 80] on link "Sākums" at bounding box center [91, 78] width 150 height 28
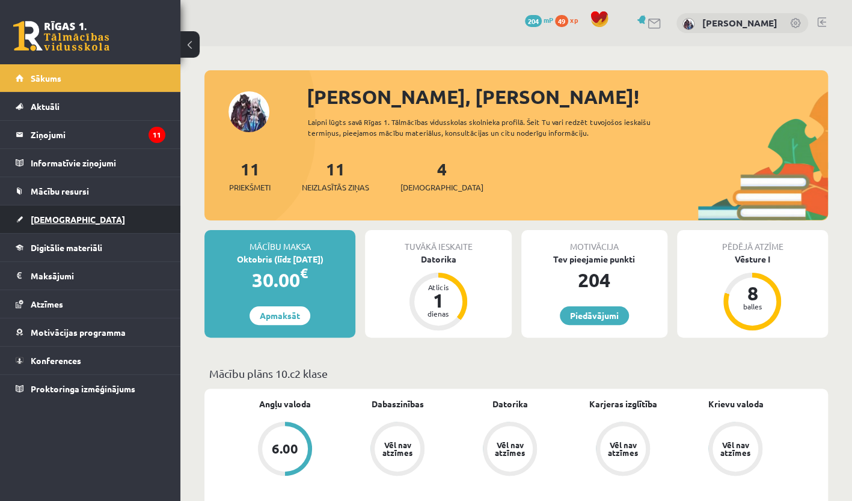
click at [118, 210] on link "[DEMOGRAPHIC_DATA]" at bounding box center [91, 220] width 150 height 28
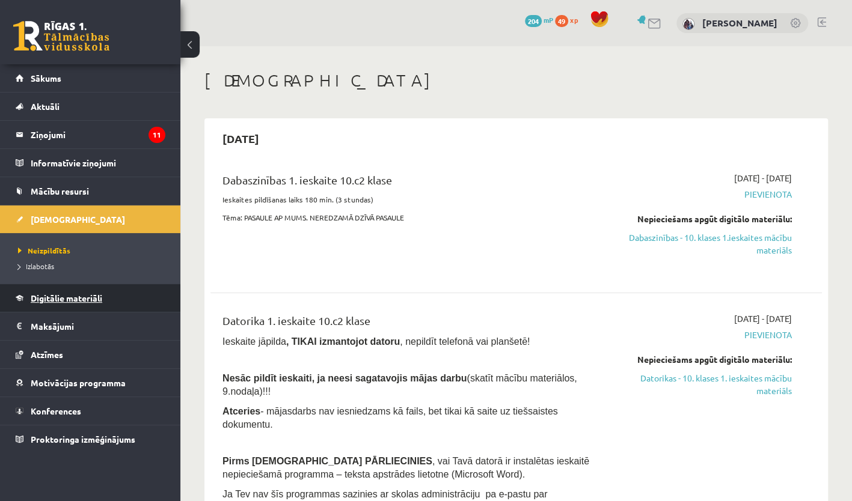
click at [102, 307] on link "Digitālie materiāli" at bounding box center [91, 298] width 150 height 28
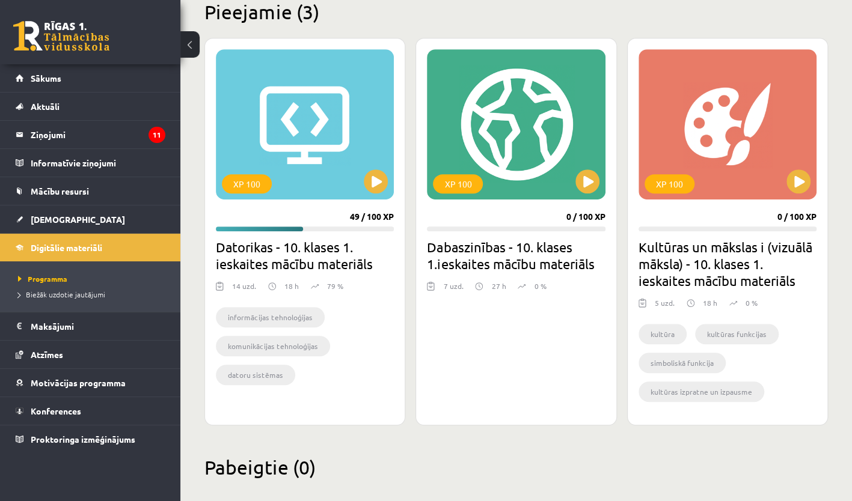
scroll to position [305, 0]
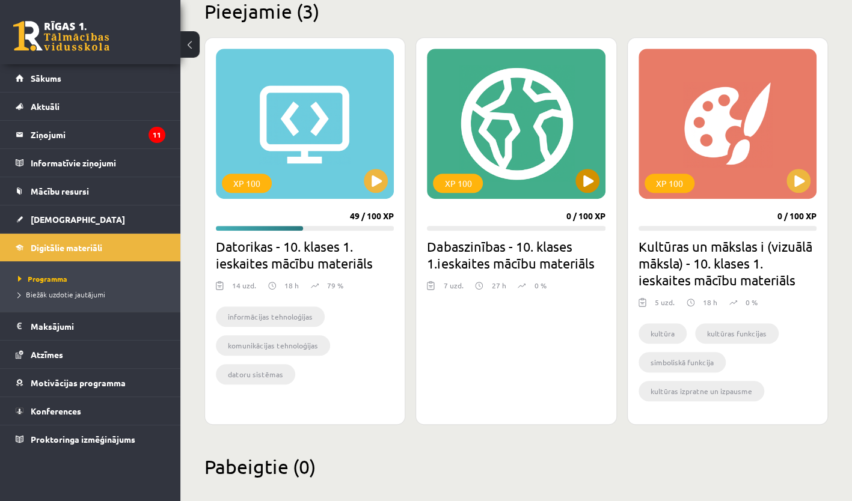
click at [581, 194] on div "XP 100" at bounding box center [516, 124] width 178 height 150
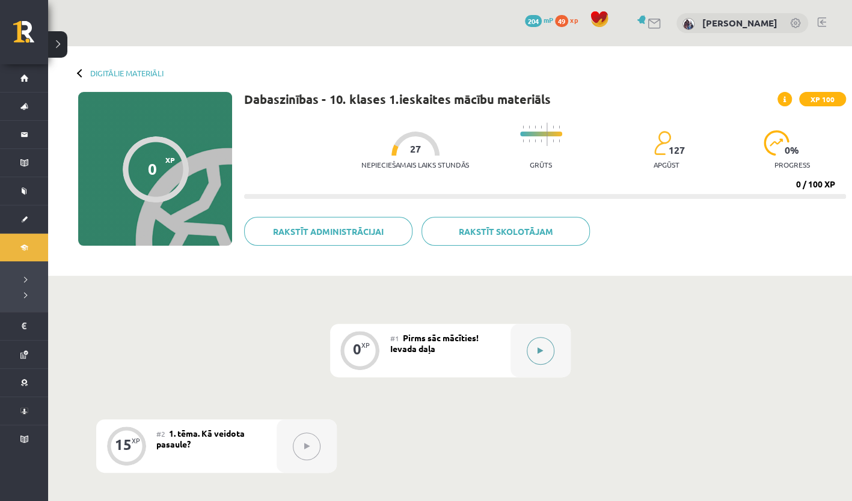
click at [539, 363] on button at bounding box center [541, 351] width 28 height 28
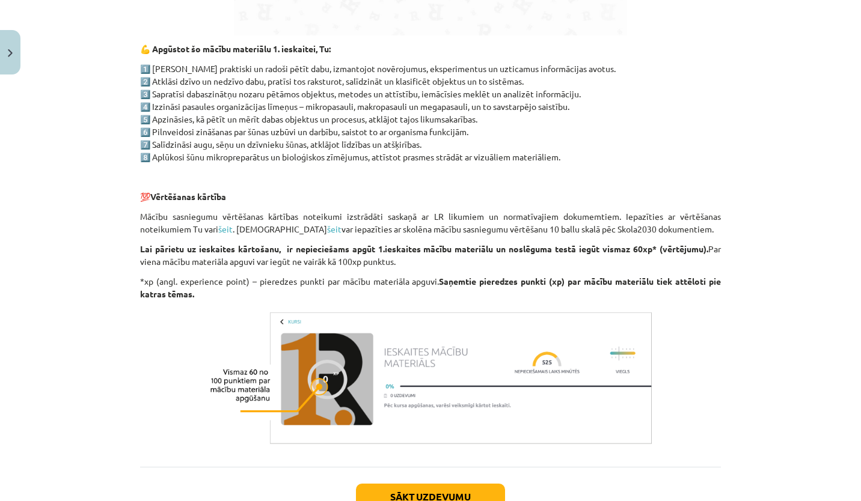
scroll to position [886, 0]
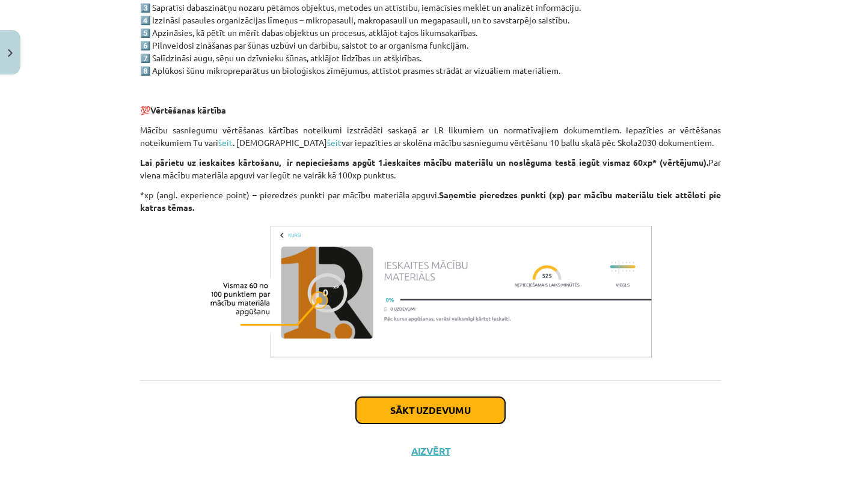
click at [479, 420] on button "Sākt uzdevumu" at bounding box center [430, 410] width 149 height 26
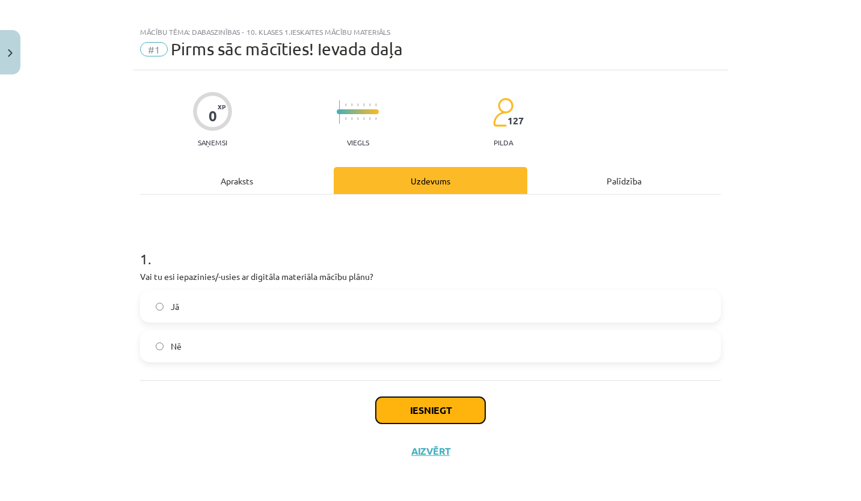
click at [447, 408] on button "Iesniegt" at bounding box center [430, 410] width 109 height 26
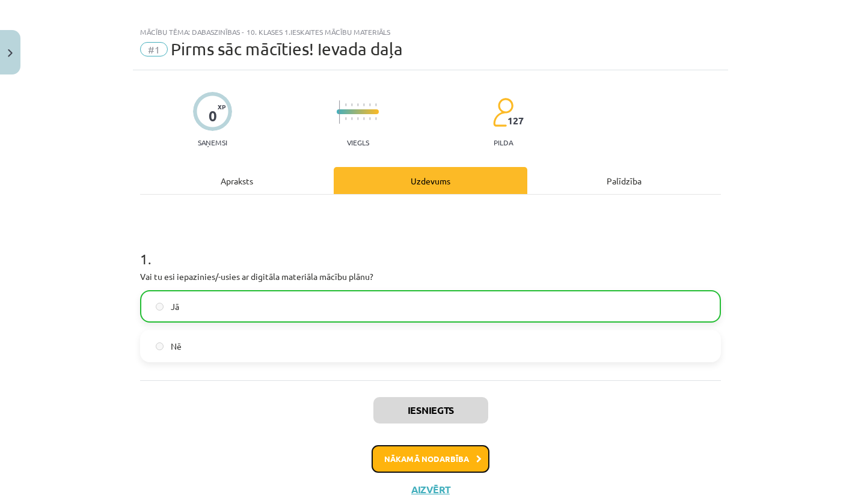
click at [447, 456] on button "Nākamā nodarbība" at bounding box center [431, 460] width 118 height 28
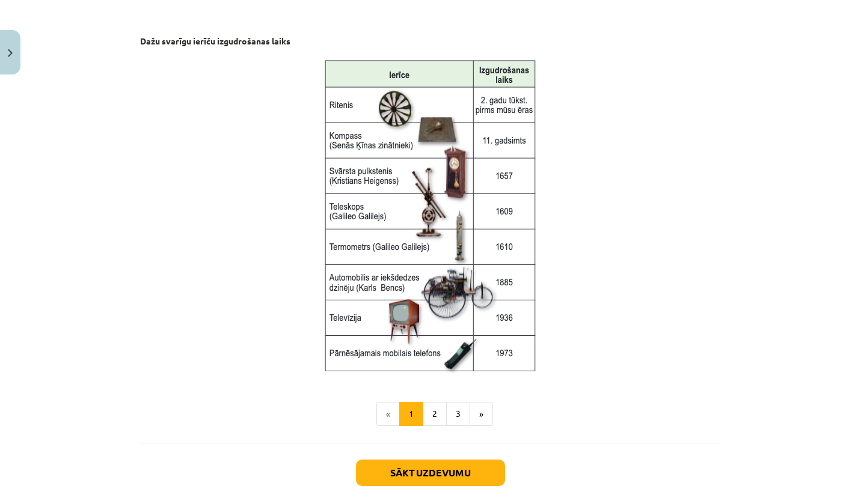
scroll to position [1557, 0]
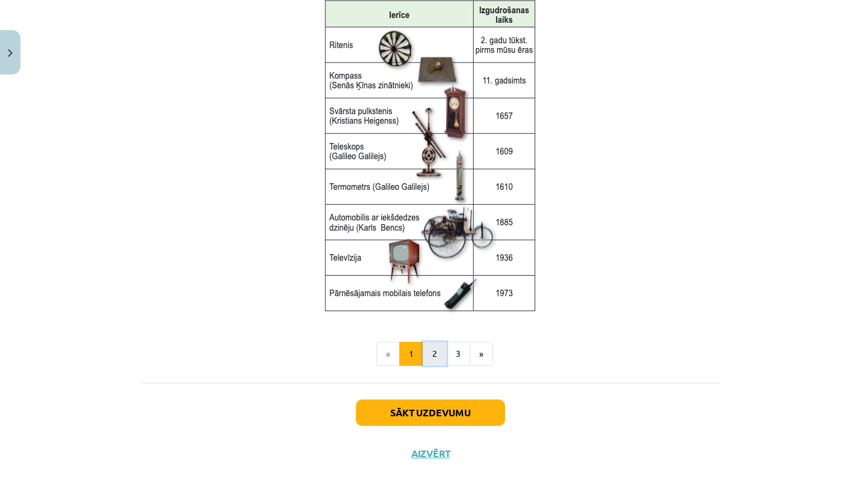
click at [431, 350] on button "2" at bounding box center [435, 354] width 24 height 24
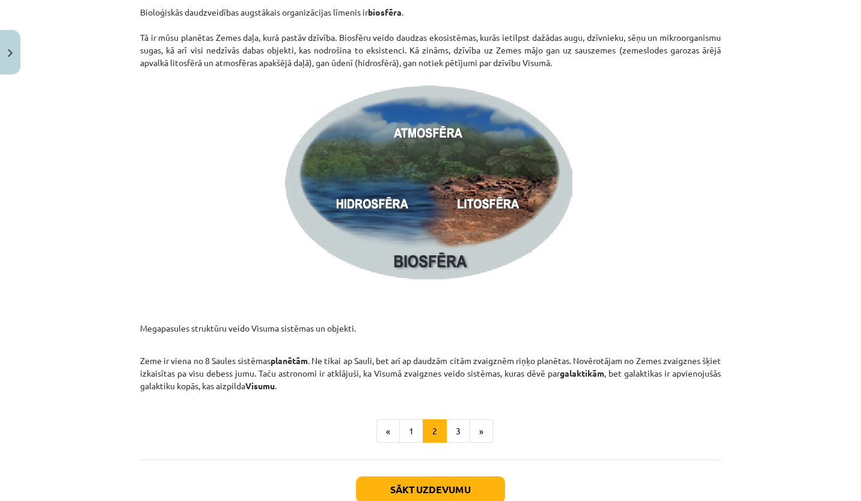
scroll to position [1763, 0]
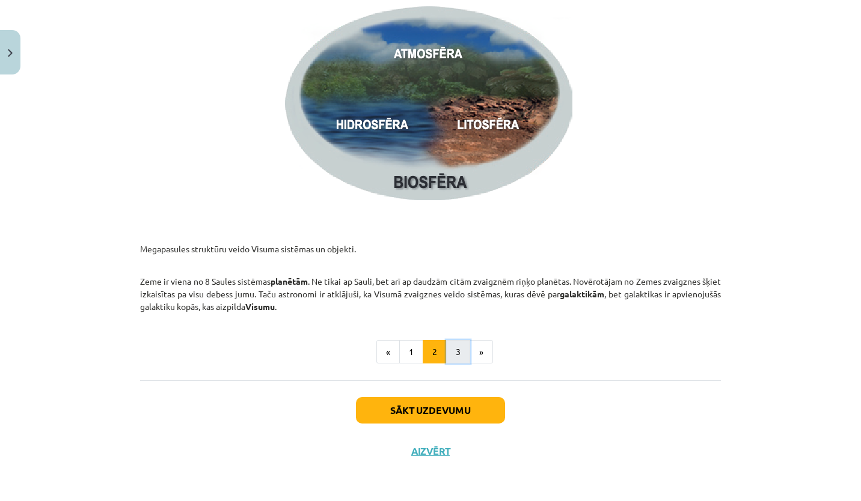
click at [462, 358] on button "3" at bounding box center [458, 352] width 24 height 24
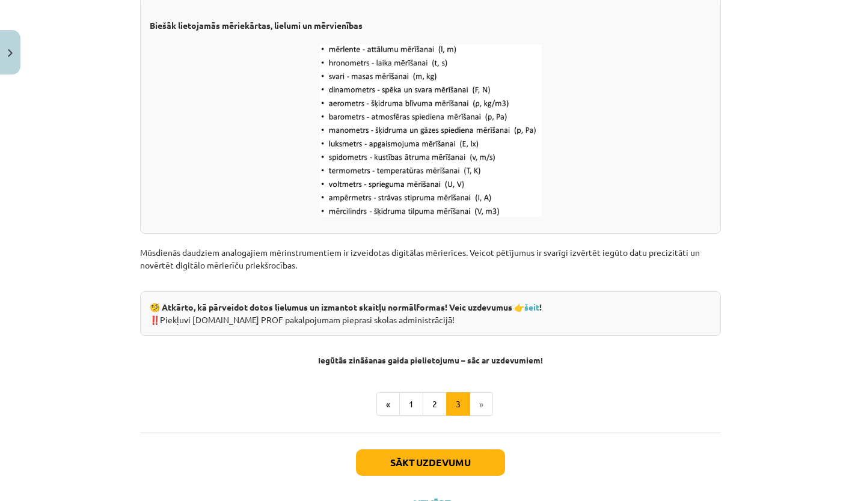
scroll to position [1523, 0]
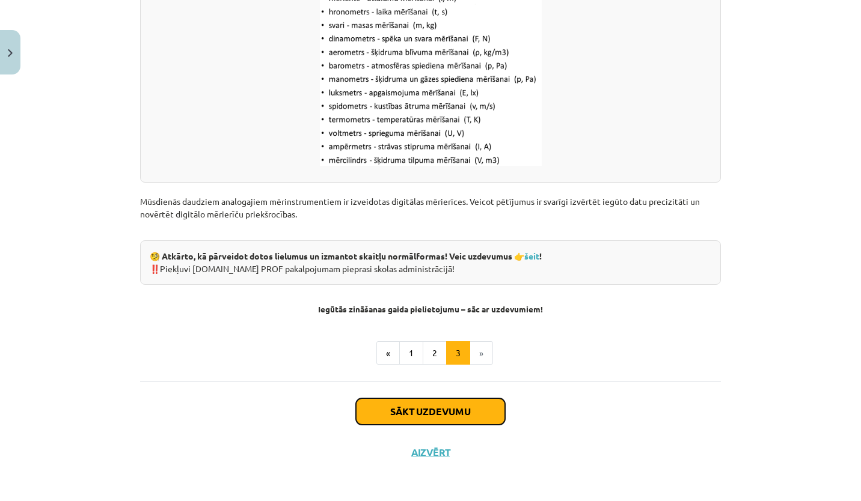
click at [471, 422] on button "Sākt uzdevumu" at bounding box center [430, 412] width 149 height 26
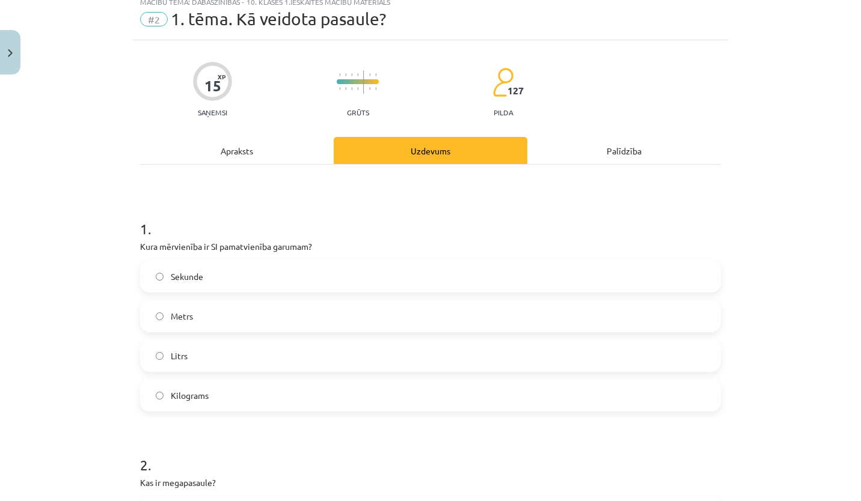
scroll to position [30, 0]
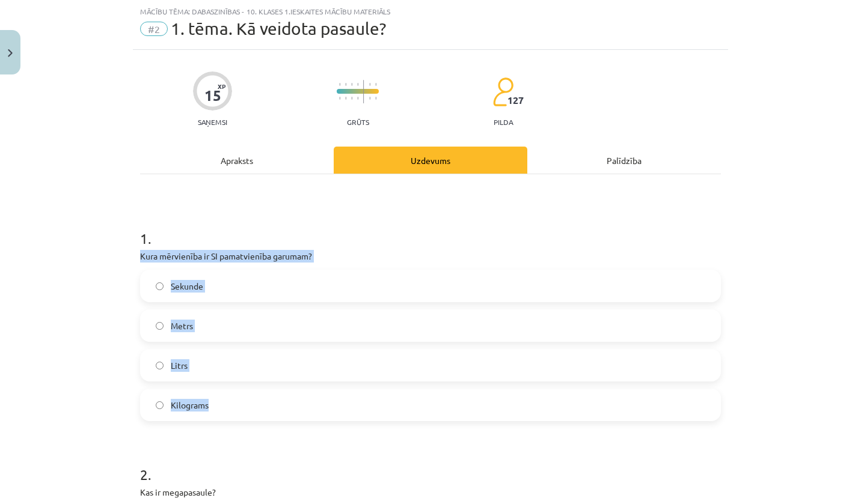
drag, startPoint x: 136, startPoint y: 254, endPoint x: 334, endPoint y: 397, distance: 245.0
click at [334, 397] on div "1 . Kura mērvienība ir SI pamatvienība garumam? Sekunde Metrs Litrs Kilograms" at bounding box center [430, 315] width 581 height 212
copy div "Kura mērvienība ir SI pamatvienība garumam? Sekunde Metrs Litrs Kilograms"
click at [212, 323] on label "Metrs" at bounding box center [430, 326] width 578 height 30
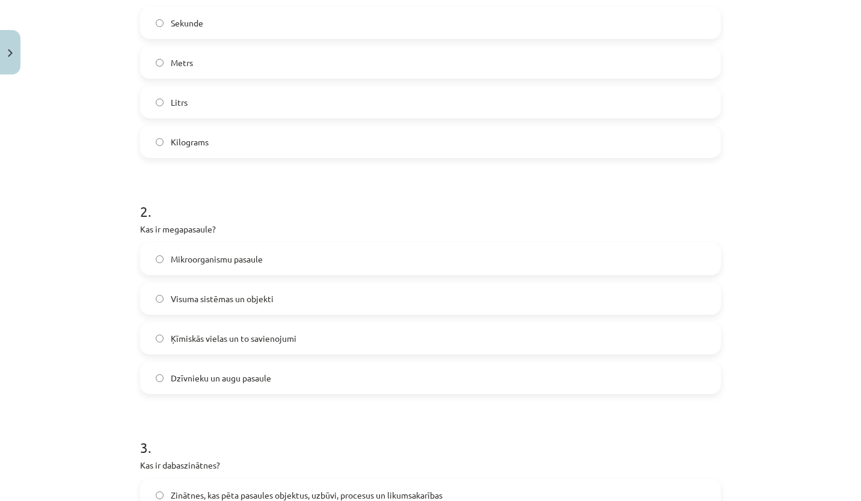
scroll to position [294, 0]
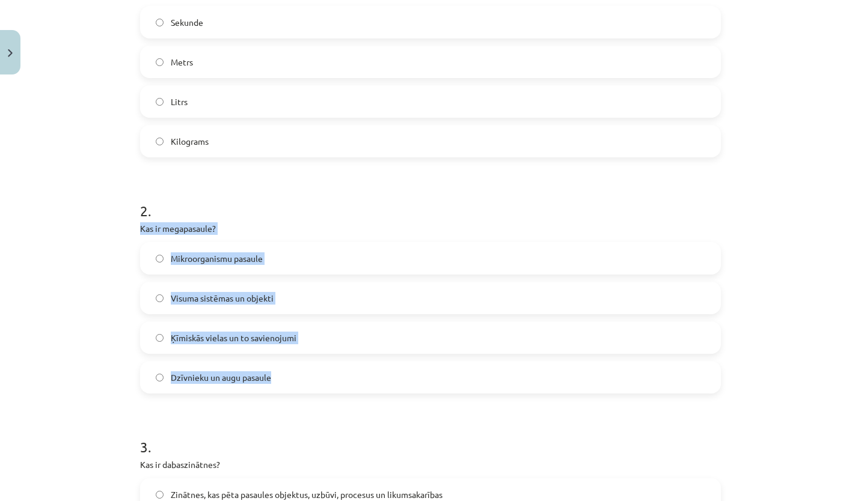
drag, startPoint x: 128, startPoint y: 224, endPoint x: 349, endPoint y: 371, distance: 265.0
click at [349, 371] on div "15 XP Saņemsi Grūts 127 pilda Apraksts Uzdevums Palīdzība 1 . Kura mērvienība i…" at bounding box center [430, 499] width 595 height 1426
copy div "Kas ir megapasaule? Mikroorganismu pasaule Visuma sistēmas un objekti Ķīmiskās …"
click at [330, 310] on label "Visuma sistēmas un objekti" at bounding box center [430, 298] width 578 height 30
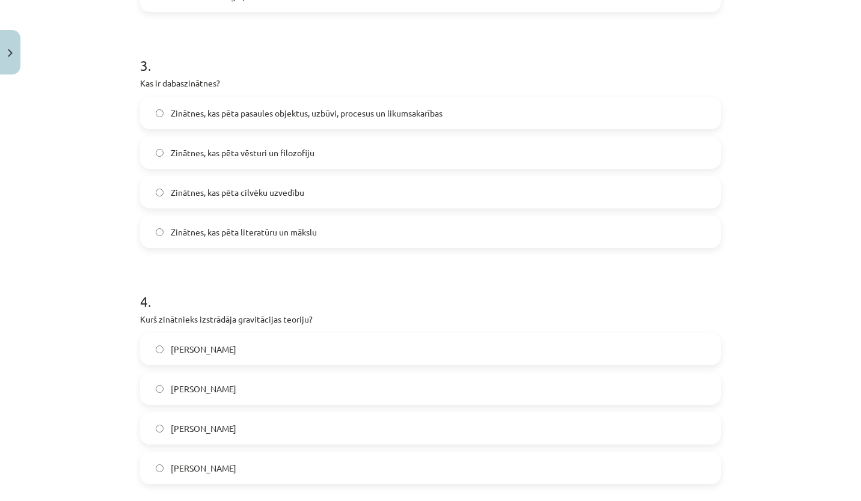
scroll to position [676, 0]
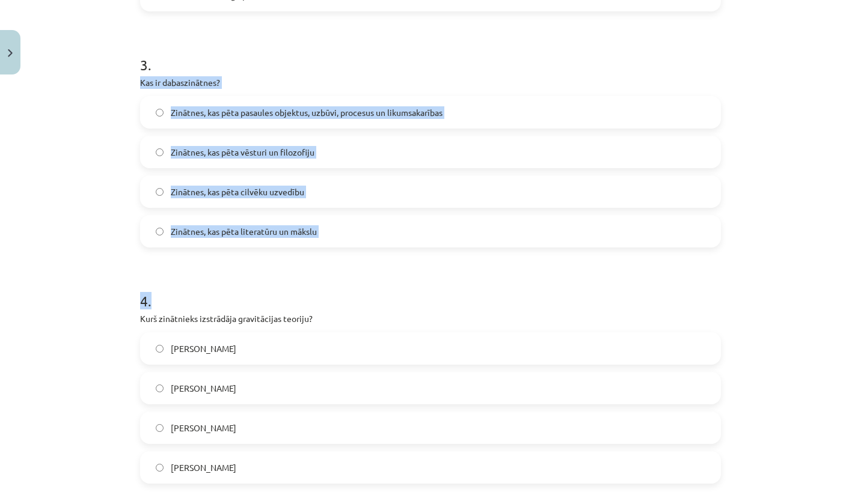
drag, startPoint x: 132, startPoint y: 75, endPoint x: 421, endPoint y: 267, distance: 346.9
click at [421, 267] on div "15 XP Saņemsi Grūts 127 pilda Apraksts Uzdevums Palīdzība 1 . Kura mērvienība i…" at bounding box center [430, 117] width 595 height 1426
click at [275, 72] on div "3 . Kas ir dabaszinātnes? Zinātnes, kas pēta pasaules objektus, uzbūvi, procesu…" at bounding box center [430, 141] width 581 height 212
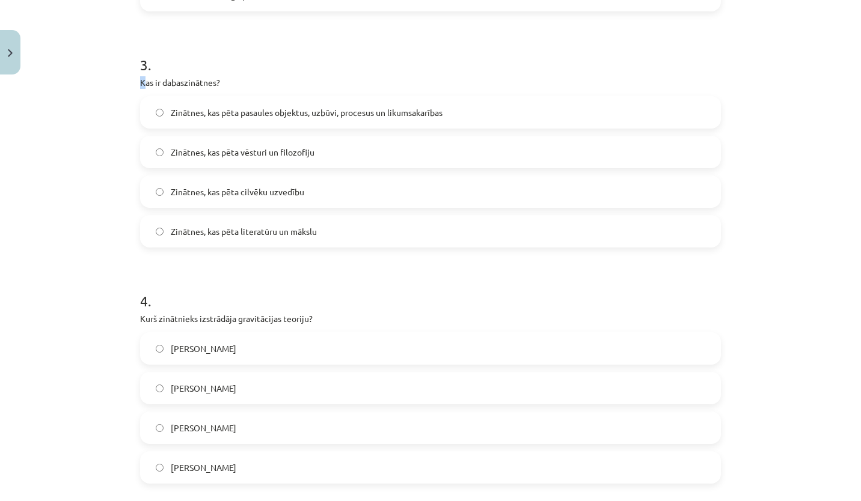
drag, startPoint x: 139, startPoint y: 80, endPoint x: 127, endPoint y: 80, distance: 12.0
click at [127, 80] on div "Mācību tēma: Dabaszinības - 10. klases 1.ieskaites mācību materiāls #2 1. tēma.…" at bounding box center [430, 250] width 861 height 501
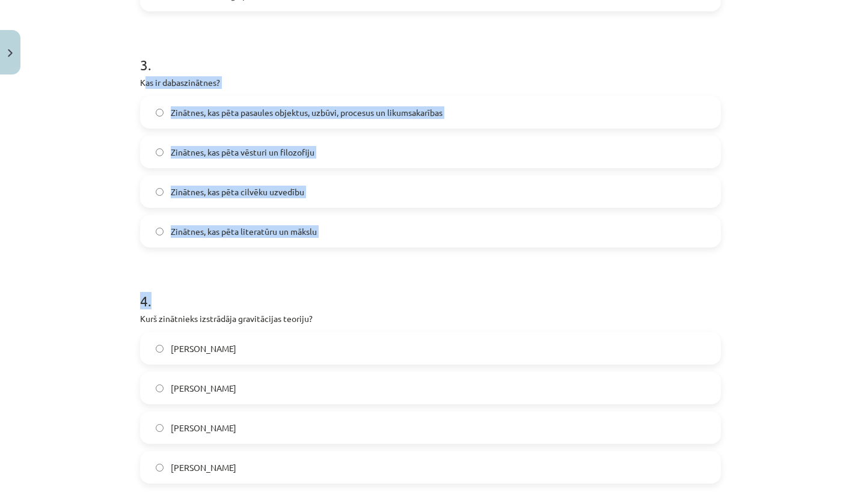
drag, startPoint x: 127, startPoint y: 80, endPoint x: 348, endPoint y: 247, distance: 276.8
click at [348, 247] on div "Mācību tēma: Dabaszinības - 10. klases 1.ieskaites mācību materiāls #2 1. tēma.…" at bounding box center [430, 250] width 861 height 501
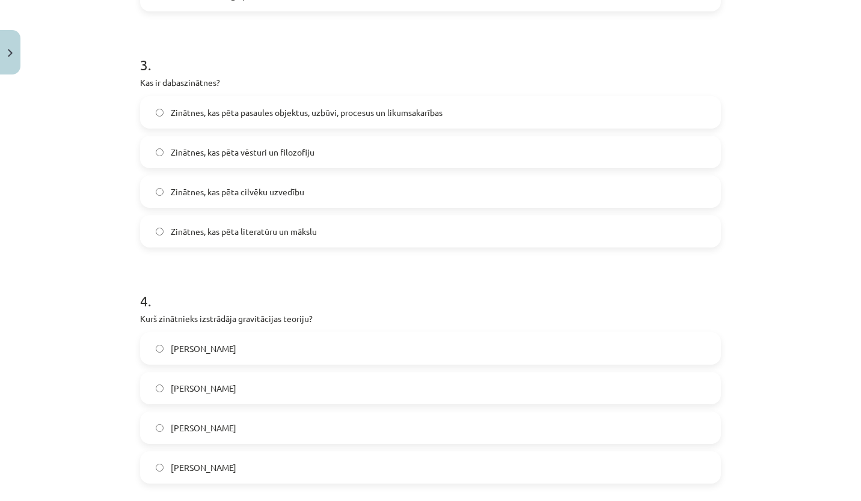
click at [133, 75] on div "15 XP Saņemsi Grūts 127 pilda Apraksts Uzdevums Palīdzība 1 . Kura mērvienība i…" at bounding box center [430, 117] width 595 height 1426
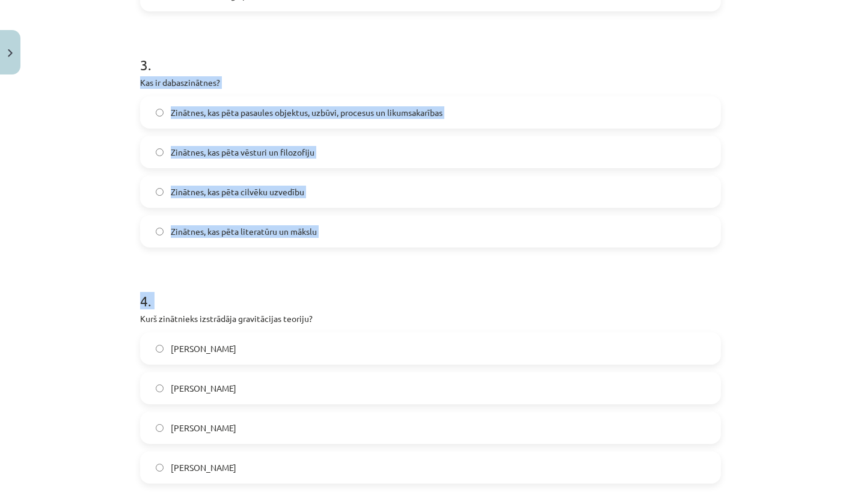
drag, startPoint x: 130, startPoint y: 75, endPoint x: 352, endPoint y: 249, distance: 281.8
click at [352, 249] on div "15 XP Saņemsi Grūts 127 pilda Apraksts Uzdevums Palīdzība 1 . Kura mērvienība i…" at bounding box center [430, 117] width 595 height 1426
copy form "Kas ir dabaszinātnes? Zinātnes, kas pēta pasaules objektus, uzbūvi, procesus un…"
click at [370, 274] on h1 "4 ." at bounding box center [430, 290] width 581 height 37
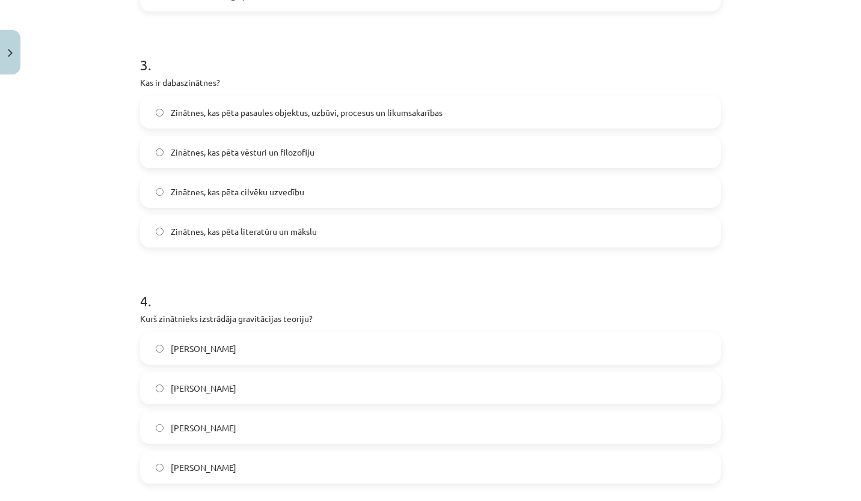
click at [456, 109] on label "Zinātnes, kas pēta pasaules objektus, uzbūvi, procesus un likumsakarības" at bounding box center [430, 112] width 578 height 30
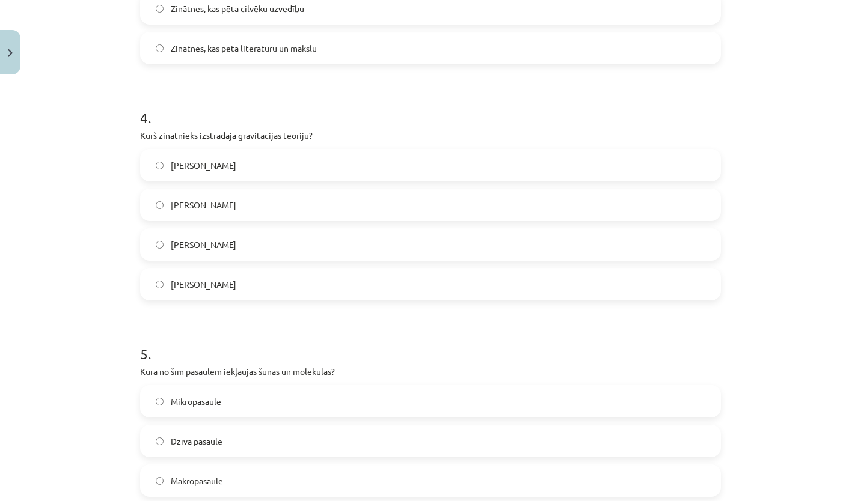
scroll to position [860, 0]
drag, startPoint x: 127, startPoint y: 129, endPoint x: 302, endPoint y: 270, distance: 225.4
click at [302, 270] on div "Mācību tēma: Dabaszinības - 10. klases 1.ieskaites mācību materiāls #2 1. tēma.…" at bounding box center [430, 250] width 861 height 501
copy div "Kurš zinātnieks izstrādāja gravitācijas teoriju? [PERSON_NAME] [PERSON_NAME] [P…"
click at [396, 139] on p "Kurš zinātnieks izstrādāja gravitācijas teoriju?" at bounding box center [430, 135] width 581 height 13
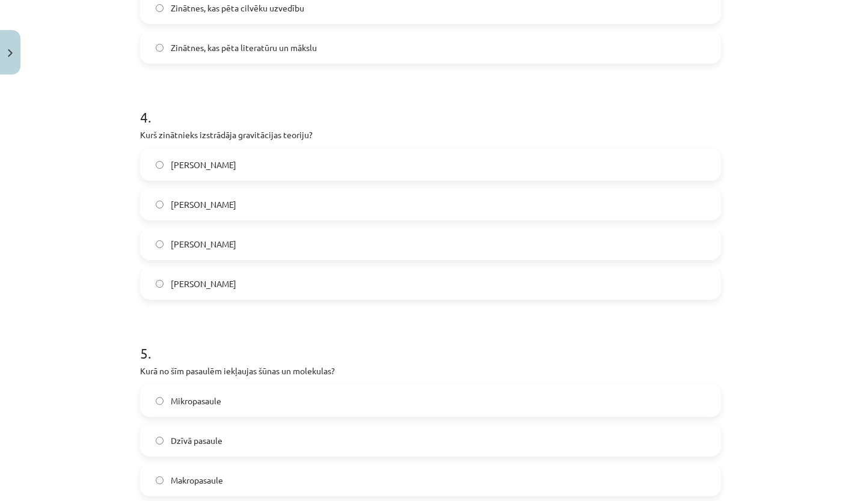
click at [293, 174] on label "[PERSON_NAME]" at bounding box center [430, 165] width 578 height 30
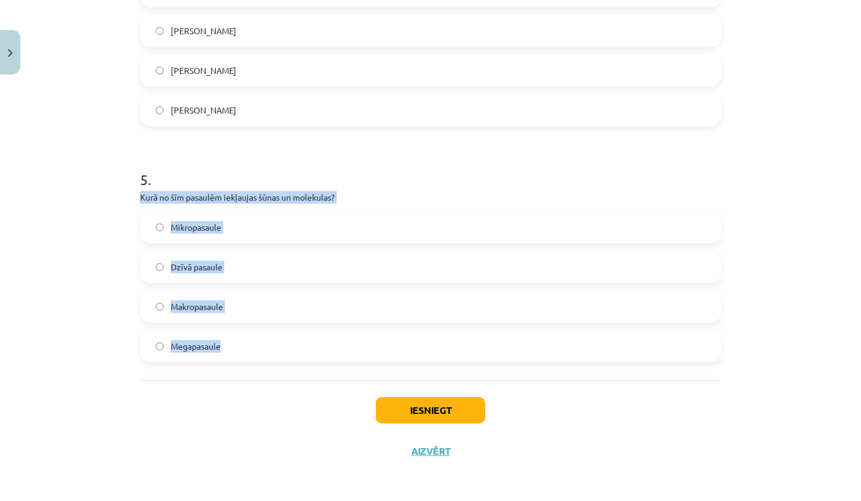
drag, startPoint x: 129, startPoint y: 199, endPoint x: 297, endPoint y: 348, distance: 224.5
copy div "Kurā no šīm pasaulēm iekļaujas šūnas un molekulas? Mikropasaule Dzīvā pasaule M…"
click at [273, 236] on label "Mikropasaule" at bounding box center [430, 227] width 578 height 30
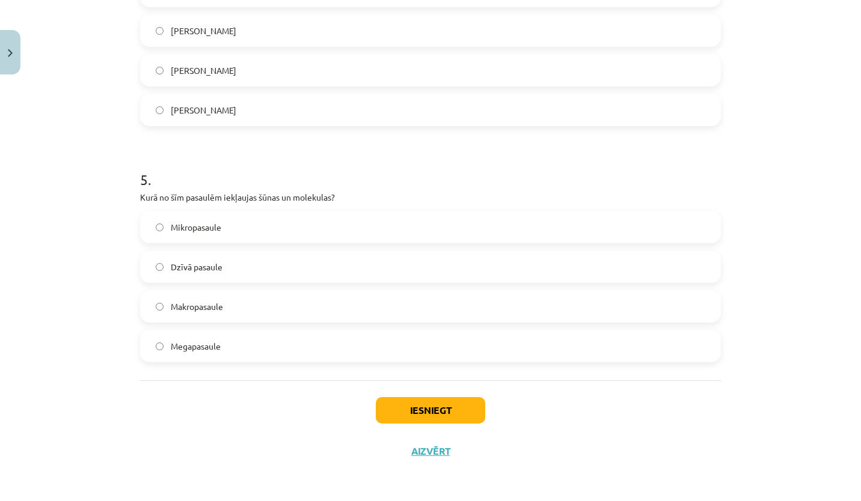
click at [437, 423] on div "Iesniegt Aizvērt" at bounding box center [430, 423] width 581 height 84
click at [450, 415] on button "Iesniegt" at bounding box center [430, 410] width 109 height 26
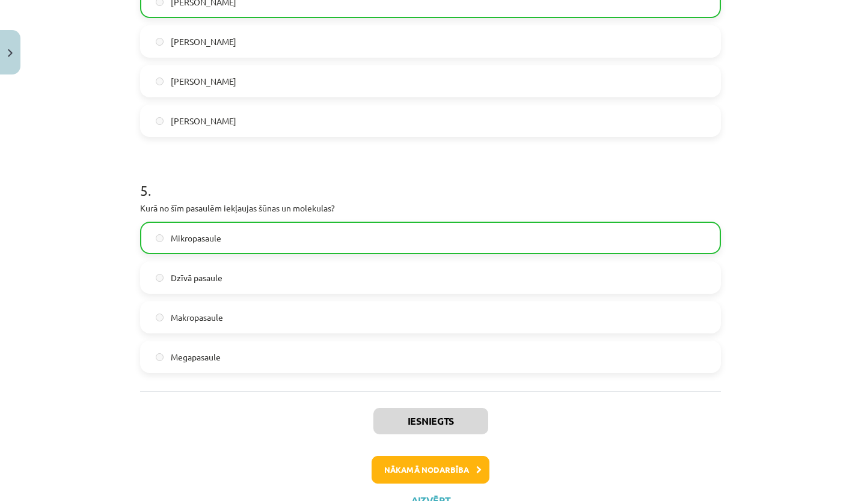
scroll to position [1071, 0]
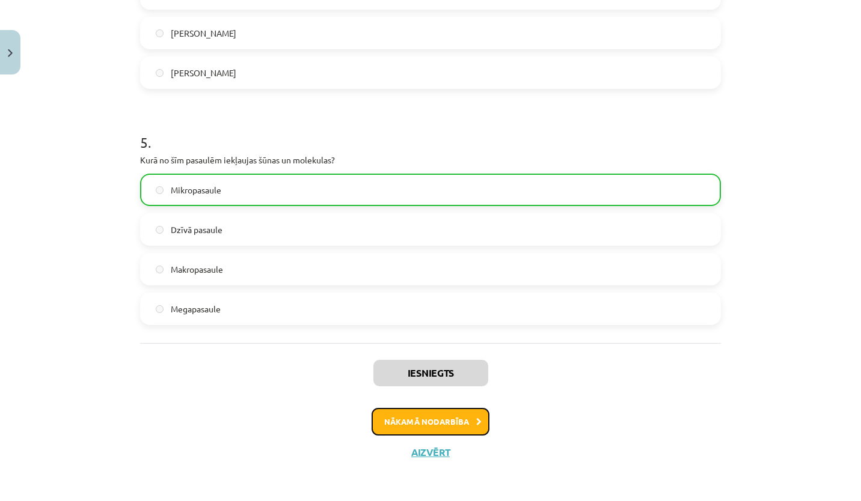
click at [432, 420] on button "Nākamā nodarbība" at bounding box center [431, 422] width 118 height 28
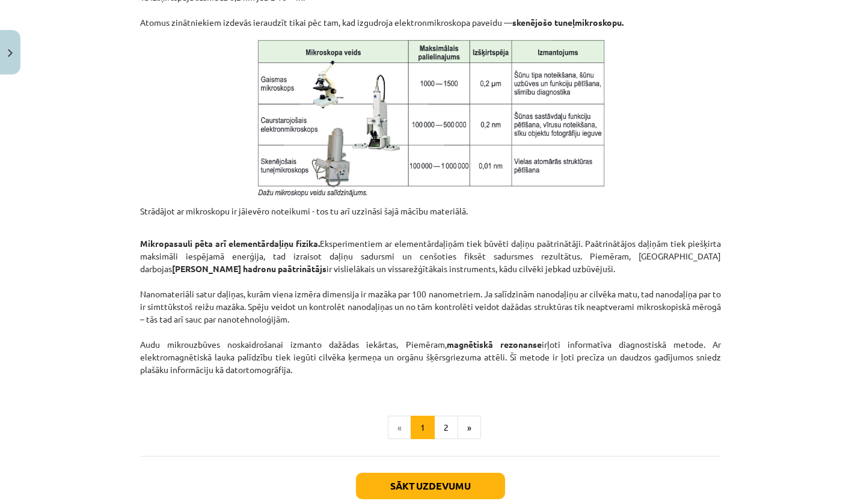
scroll to position [964, 0]
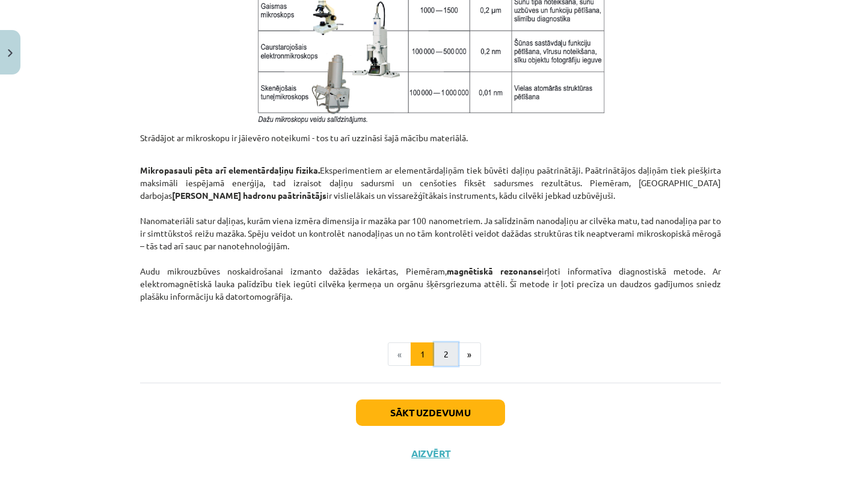
click at [449, 354] on button "2" at bounding box center [446, 355] width 24 height 24
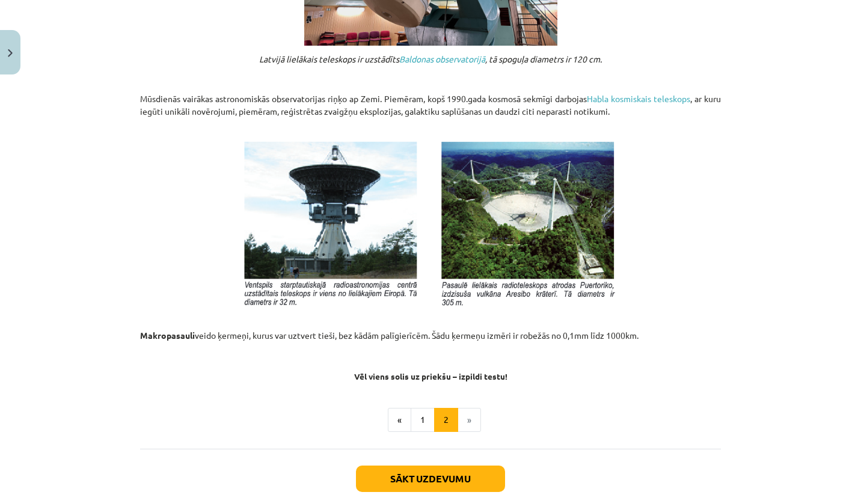
scroll to position [1266, 0]
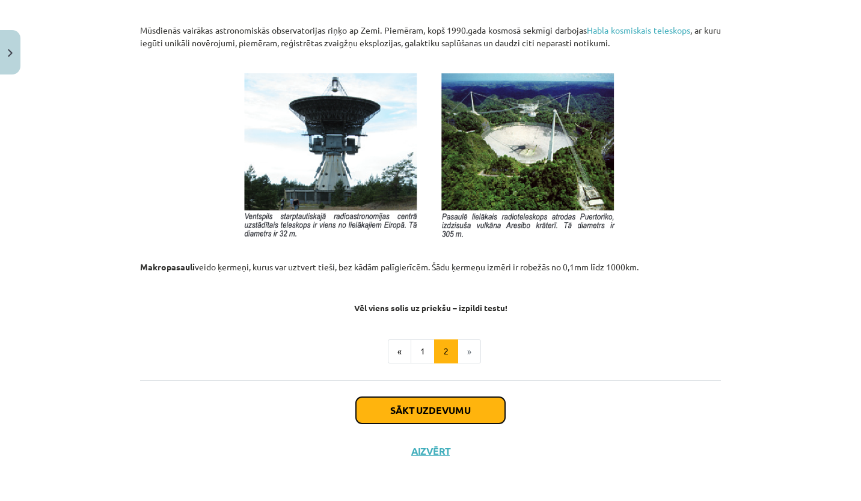
click at [402, 421] on button "Sākt uzdevumu" at bounding box center [430, 410] width 149 height 26
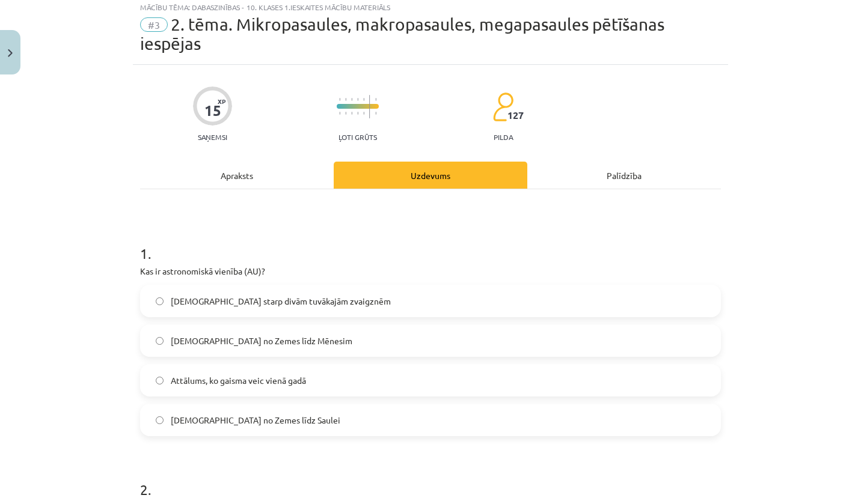
scroll to position [30, 0]
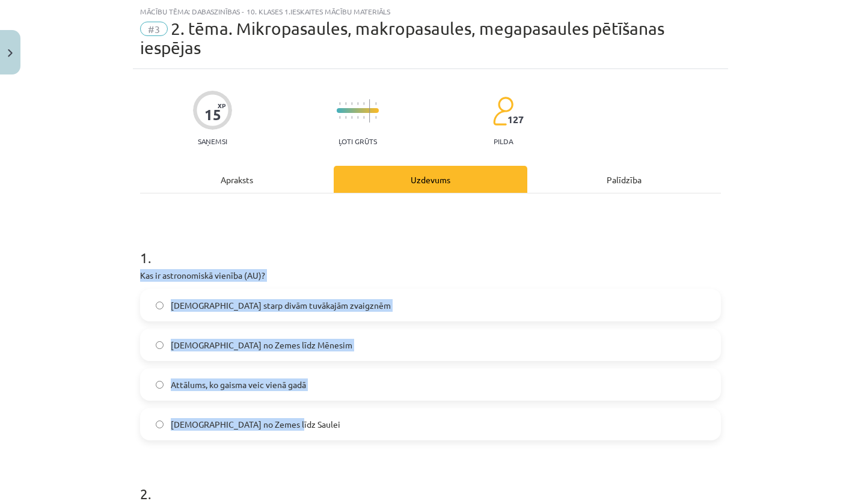
drag, startPoint x: 135, startPoint y: 272, endPoint x: 307, endPoint y: 435, distance: 237.3
copy div "Kas ir astronomiskā vienība (AU)? Attālums starp divām tuvākajām zvaigznēm Attā…"
click at [409, 339] on label "[DEMOGRAPHIC_DATA] no Zemes līdz Mēnesim" at bounding box center [430, 345] width 578 height 30
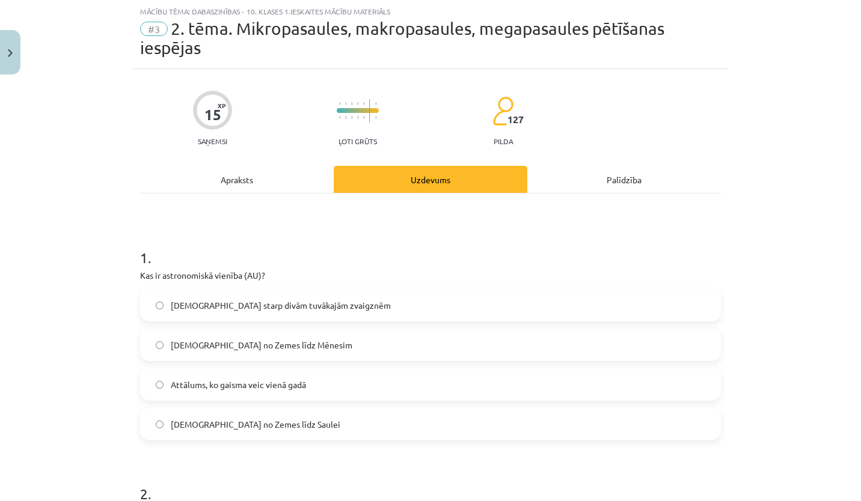
click at [382, 422] on label "[DEMOGRAPHIC_DATA] no Zemes līdz Saulei" at bounding box center [430, 424] width 578 height 30
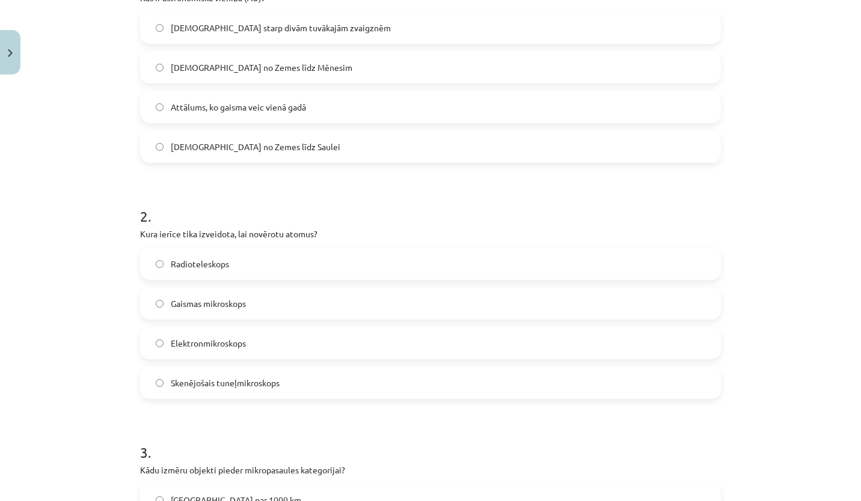
scroll to position [319, 0]
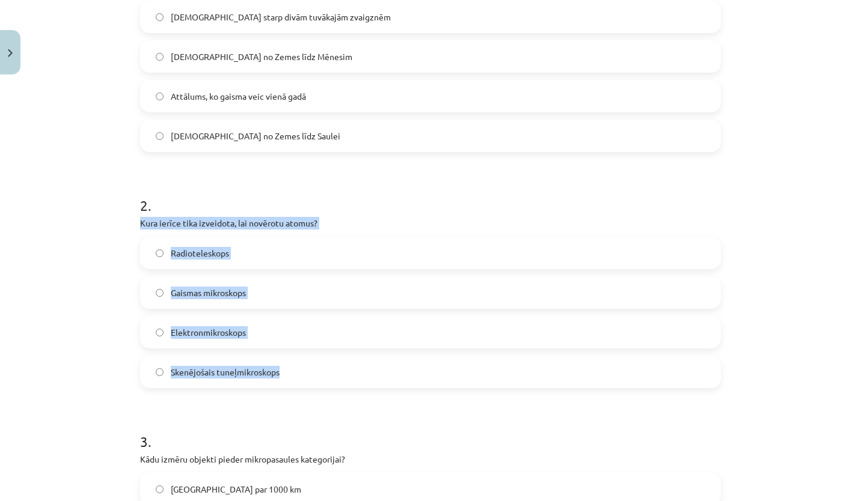
drag, startPoint x: 134, startPoint y: 220, endPoint x: 352, endPoint y: 369, distance: 264.0
click at [352, 369] on div "15 XP Saņemsi Ļoti grūts 127 pilda Apraksts Uzdevums Palīdzība 1 . Kas ir astro…" at bounding box center [430, 494] width 595 height 1426
copy div "Kura ierīce tika izveidota, lai novērotu atomus? Radioteleskops Gaismas mikrosk…"
click at [351, 367] on label "Skenējošais tuneļmikroskops" at bounding box center [430, 372] width 578 height 30
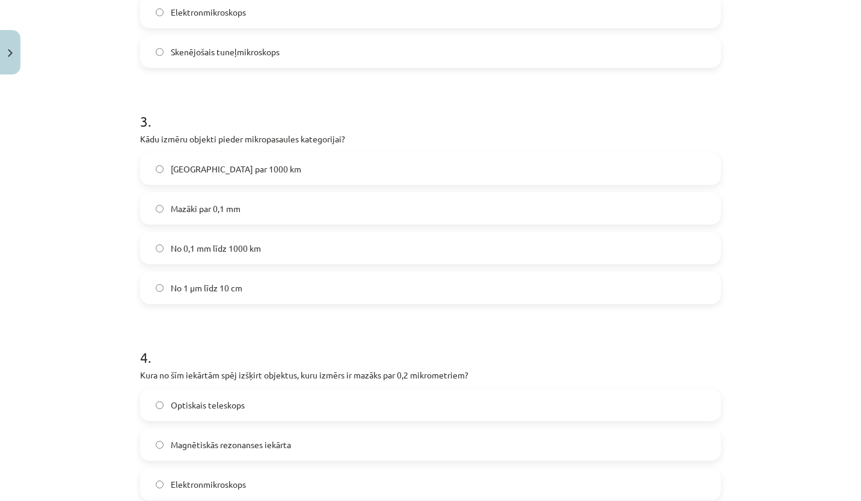
scroll to position [640, 0]
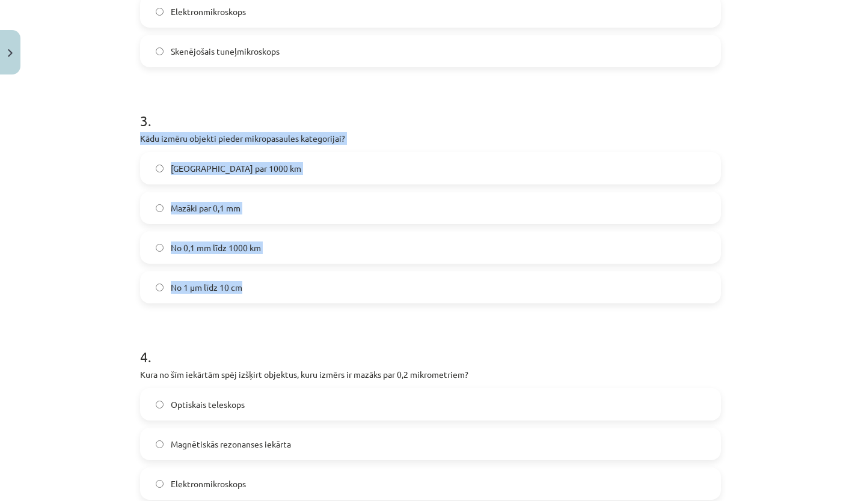
drag, startPoint x: 132, startPoint y: 136, endPoint x: 342, endPoint y: 293, distance: 261.7
click at [342, 293] on div "15 XP Saņemsi Ļoti grūts 127 pilda Apraksts Uzdevums Palīdzība 1 . Kas ir astro…" at bounding box center [430, 172] width 595 height 1426
copy div "Kādu izmēru objekti pieder mikropasaules kategorijai? Lielāki par 1000 km Mazāk…"
click at [297, 221] on label "Mazāki par 0,1 mm" at bounding box center [430, 208] width 578 height 30
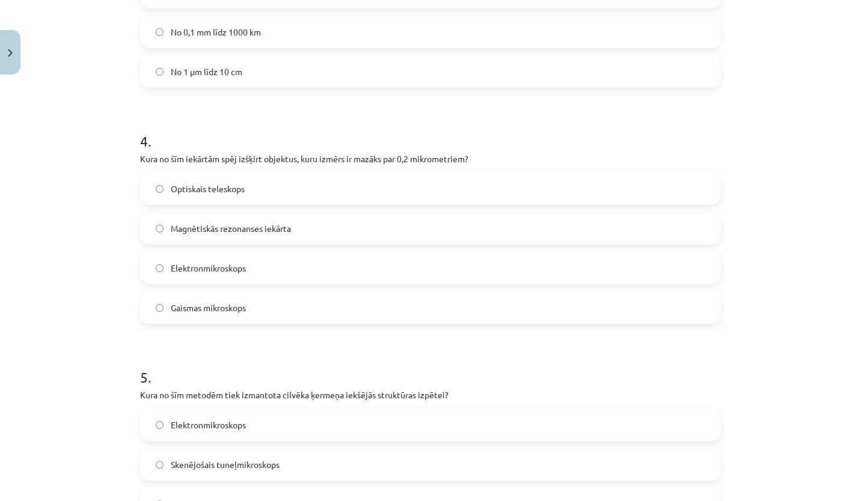
scroll to position [856, 0]
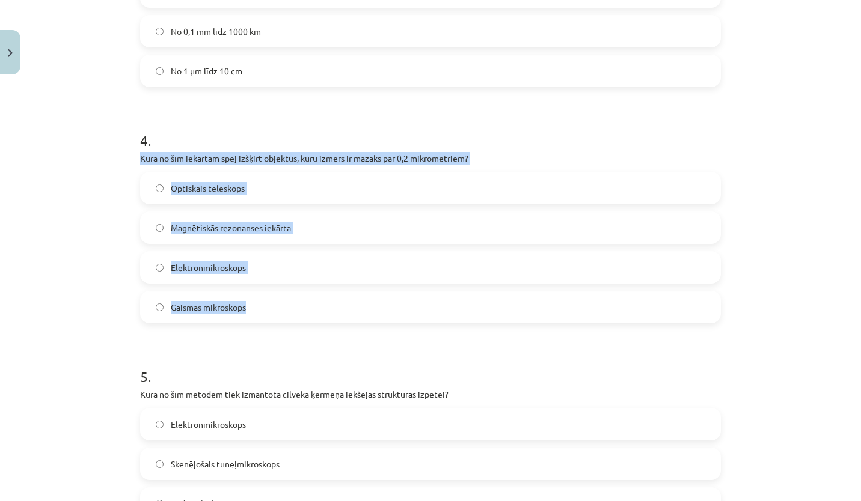
drag, startPoint x: 131, startPoint y: 155, endPoint x: 330, endPoint y: 304, distance: 247.8
copy div "Kura no šīm iekārtām spēj izšķirt objektus, kuru izmērs ir mazāks par 0,2 mikro…"
click at [290, 273] on label "Elektronmikroskops" at bounding box center [430, 268] width 578 height 30
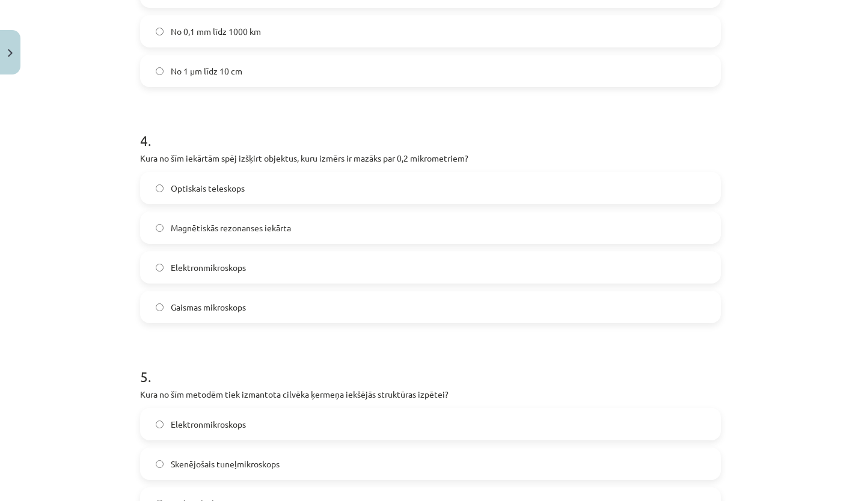
scroll to position [1053, 0]
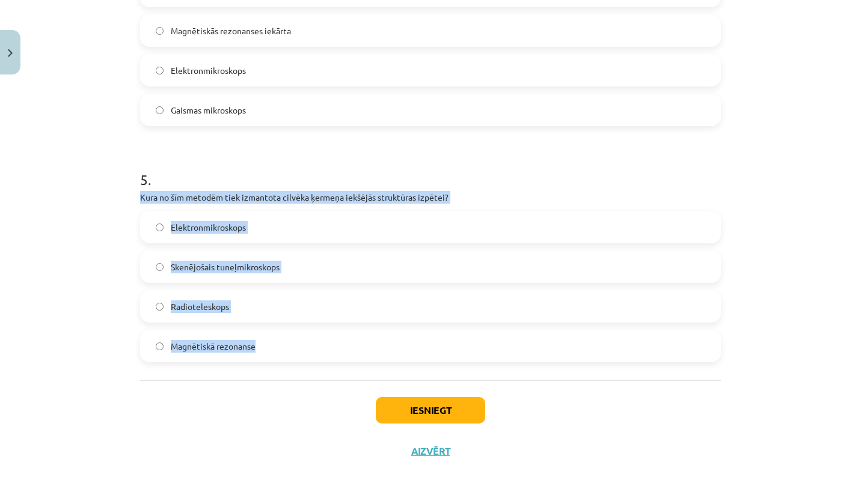
drag, startPoint x: 130, startPoint y: 192, endPoint x: 314, endPoint y: 358, distance: 246.9
copy div "Kura no šīm metodēm tiek izmantota cilvēka ķermeņa iekšējās struktūras izpētei?…"
click at [306, 346] on label "Magnētiskā rezonanse" at bounding box center [430, 346] width 578 height 30
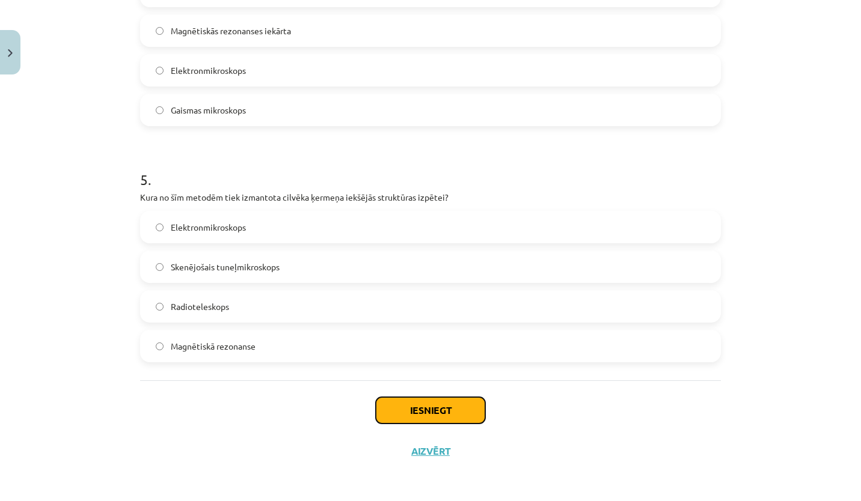
click at [455, 415] on button "Iesniegt" at bounding box center [430, 410] width 109 height 26
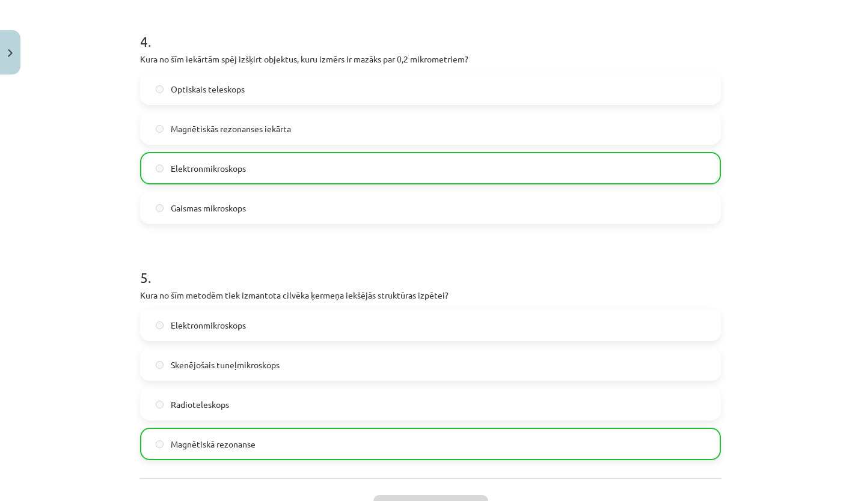
scroll to position [1076, 0]
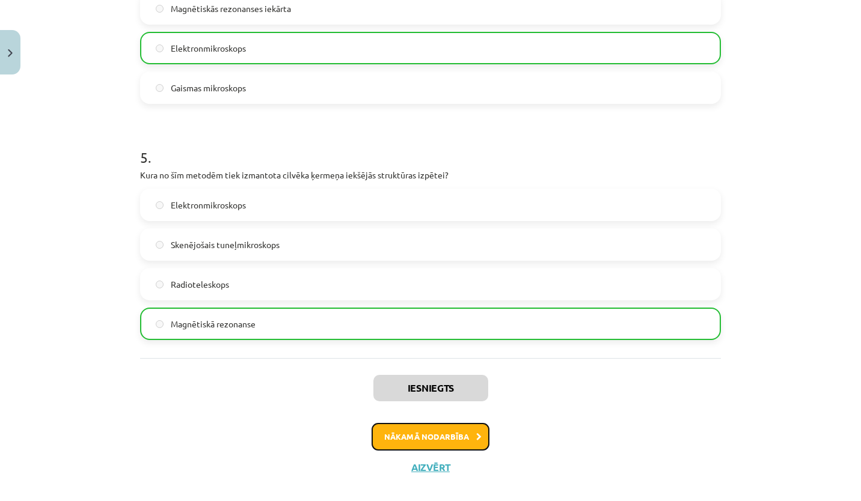
click at [420, 433] on button "Nākamā nodarbība" at bounding box center [431, 437] width 118 height 28
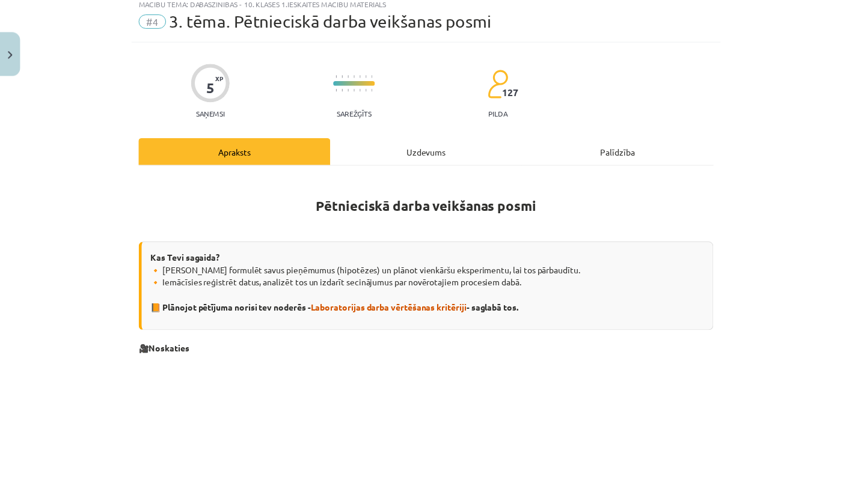
scroll to position [30, 0]
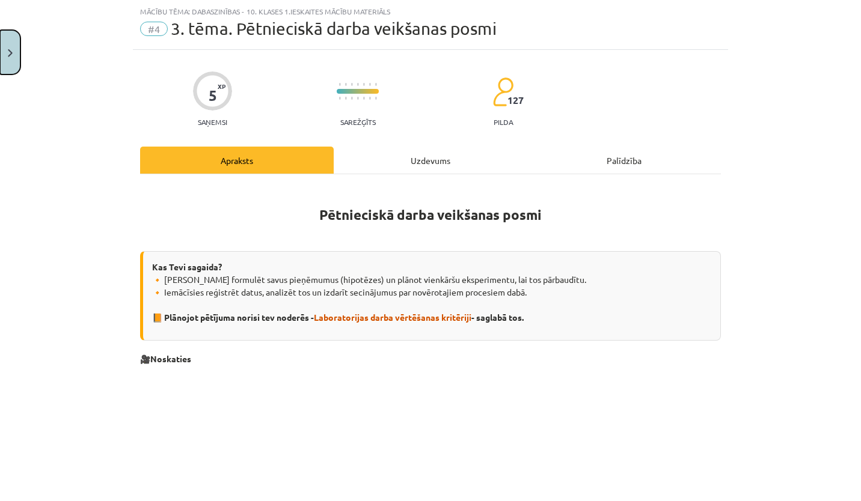
click at [9, 52] on img "Close" at bounding box center [10, 53] width 5 height 8
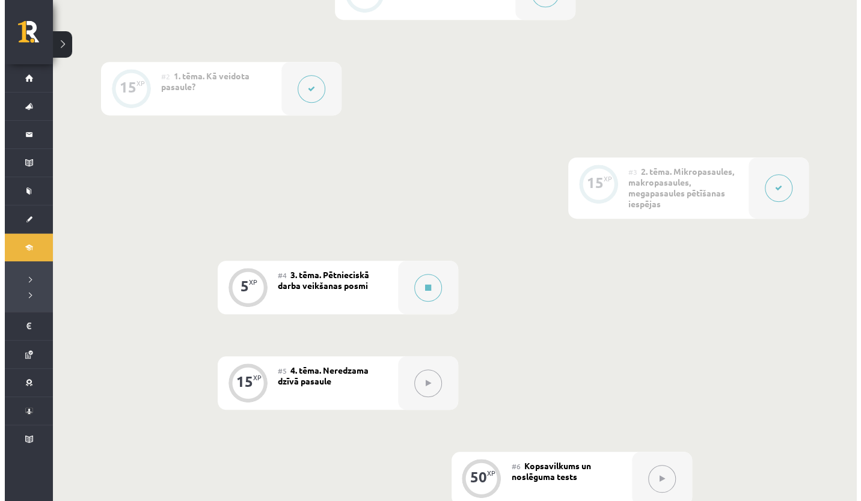
scroll to position [357, 0]
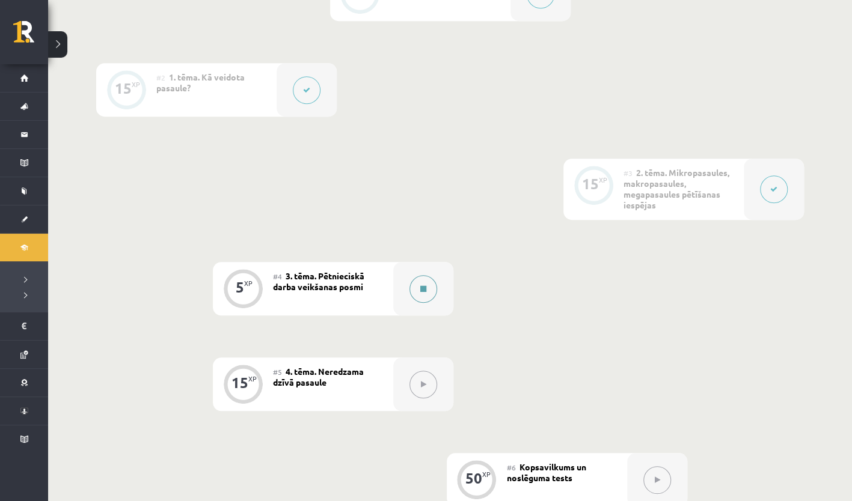
click at [427, 294] on button at bounding box center [423, 289] width 28 height 28
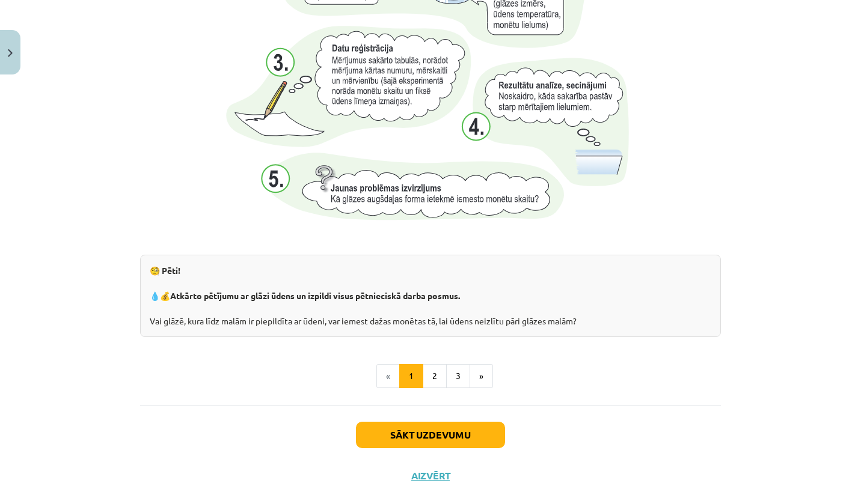
scroll to position [1224, 0]
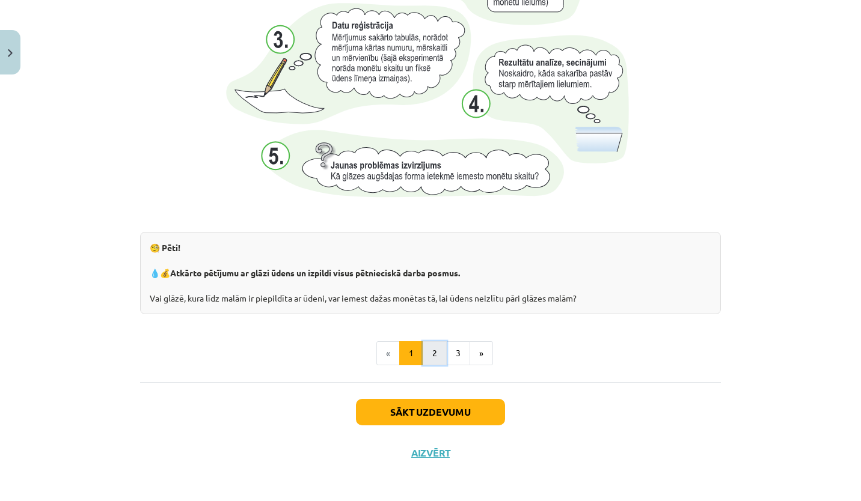
click at [431, 351] on button "2" at bounding box center [435, 354] width 24 height 24
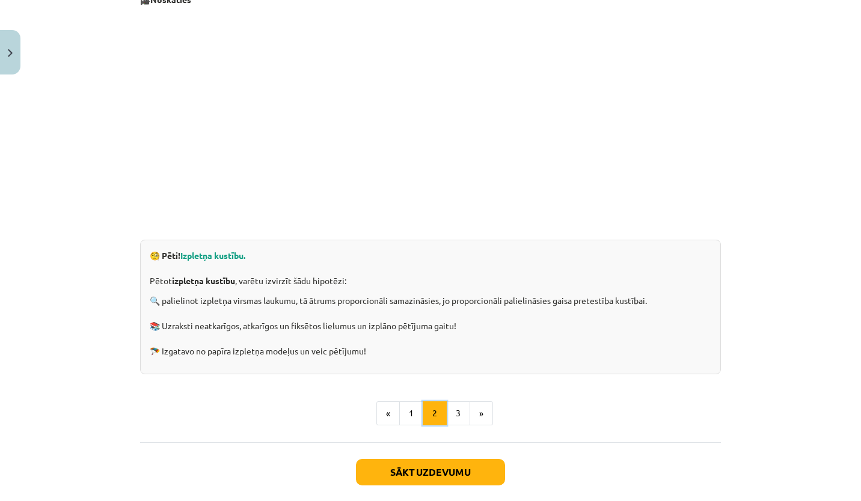
scroll to position [215, 0]
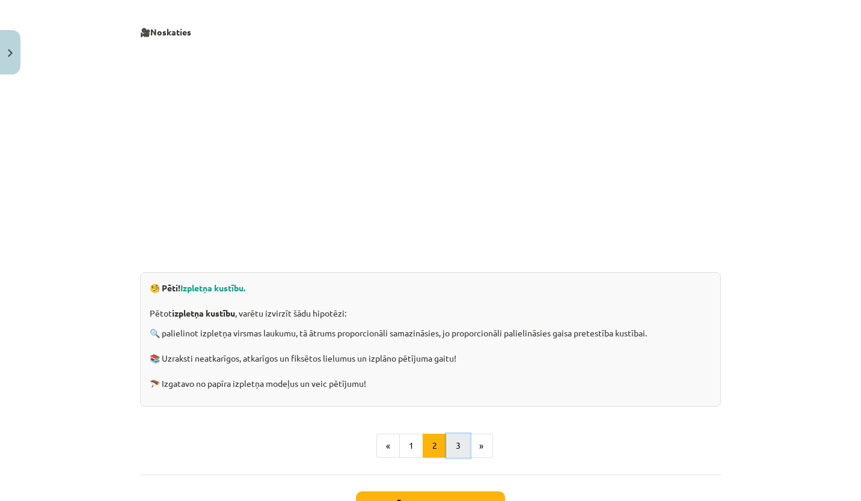
click at [452, 447] on button "3" at bounding box center [458, 446] width 24 height 24
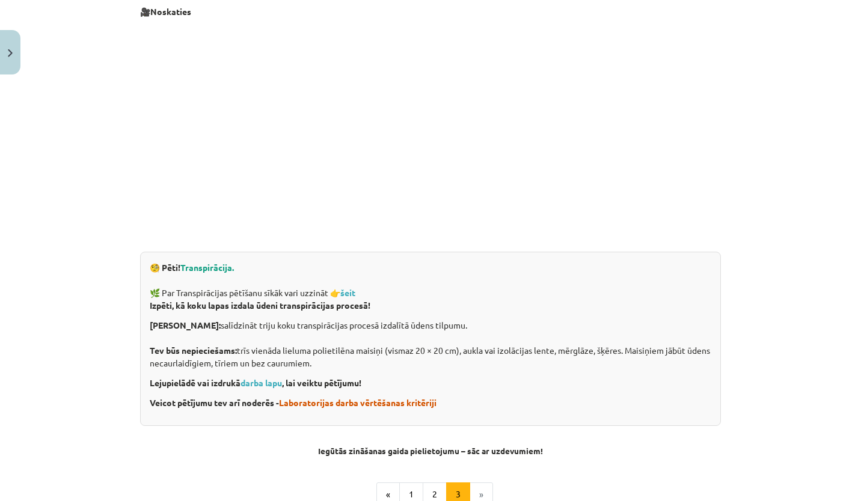
scroll to position [378, 0]
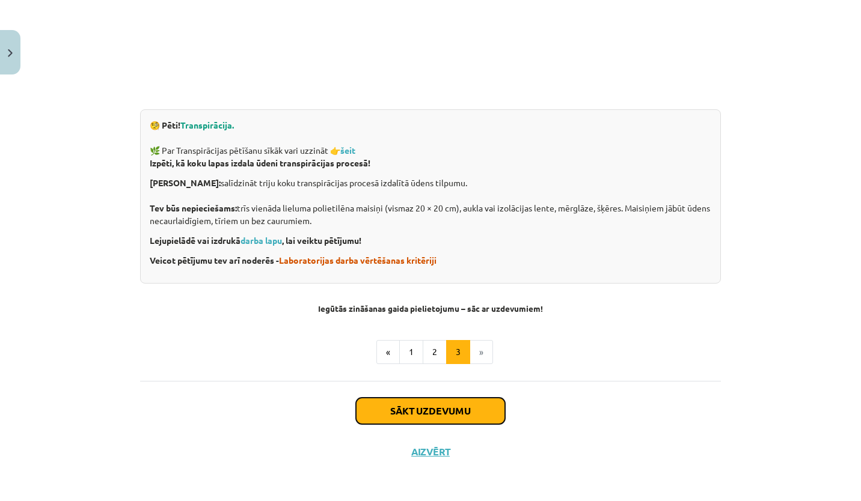
click at [429, 406] on button "Sākt uzdevumu" at bounding box center [430, 411] width 149 height 26
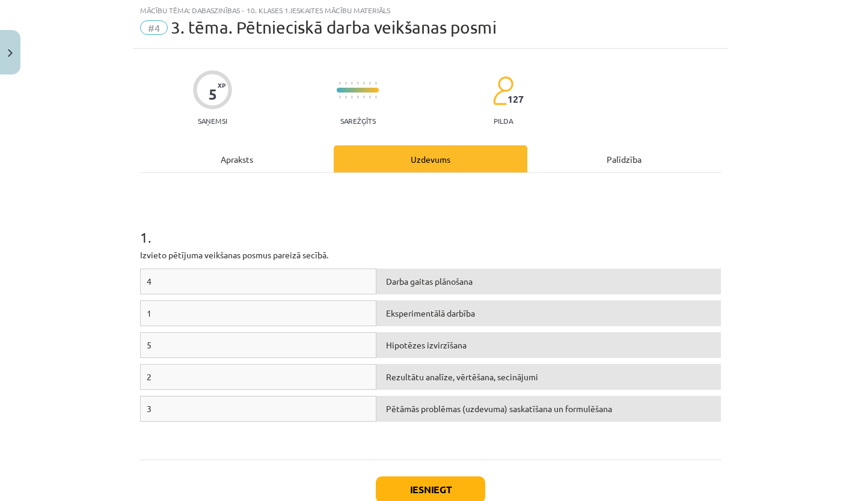
scroll to position [30, 0]
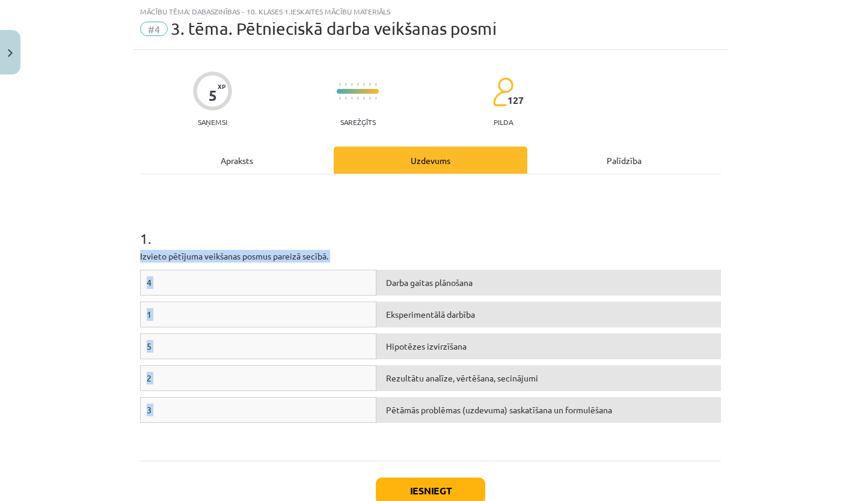
drag, startPoint x: 136, startPoint y: 252, endPoint x: 705, endPoint y: 438, distance: 599.0
click at [705, 438] on div "1 . Izvieto pētījuma veikšanas posmus pareizā secībā. 4 Darba gaitas plānošana …" at bounding box center [430, 317] width 581 height 265
click at [443, 266] on div "1 . Izvieto pētījuma veikšanas posmus pareizā secībā. 4 Darba gaitas plānošana …" at bounding box center [430, 317] width 581 height 265
drag, startPoint x: 137, startPoint y: 256, endPoint x: 530, endPoint y: 212, distance: 395.1
click at [530, 212] on div "1 . Izvieto pētījuma veikšanas posmus pareizā secībā. 4 Darba gaitas plānošana …" at bounding box center [430, 317] width 581 height 265
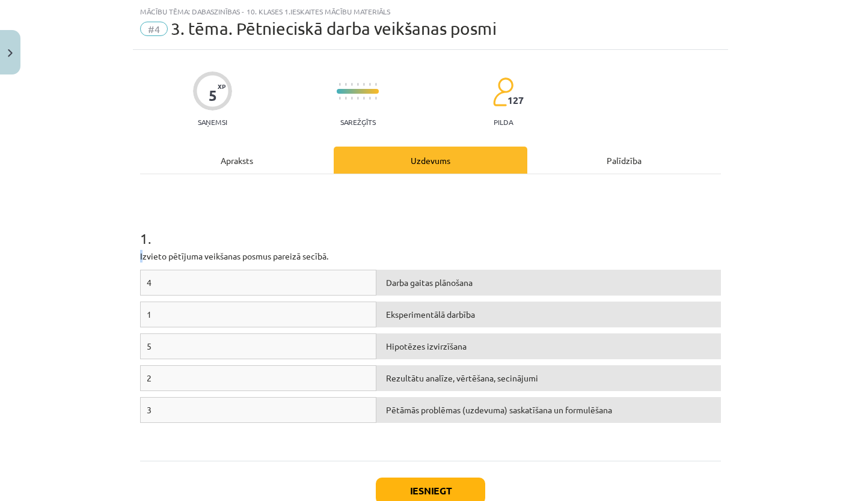
click at [530, 212] on h1 "1 ." at bounding box center [430, 227] width 581 height 37
click at [406, 341] on span "Hipotēzes izvirzīšana" at bounding box center [426, 346] width 81 height 11
click at [184, 307] on div "1" at bounding box center [258, 315] width 236 height 26
click at [162, 312] on div "1" at bounding box center [258, 315] width 236 height 26
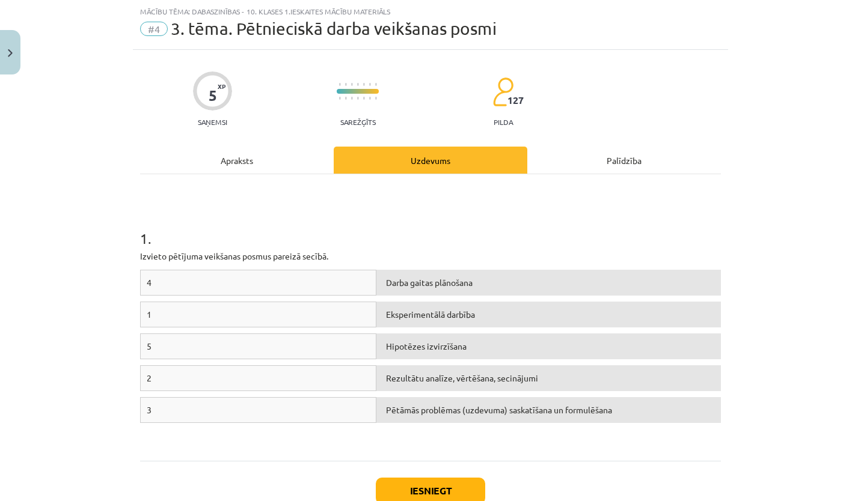
click at [147, 311] on span "1" at bounding box center [149, 314] width 5 height 11
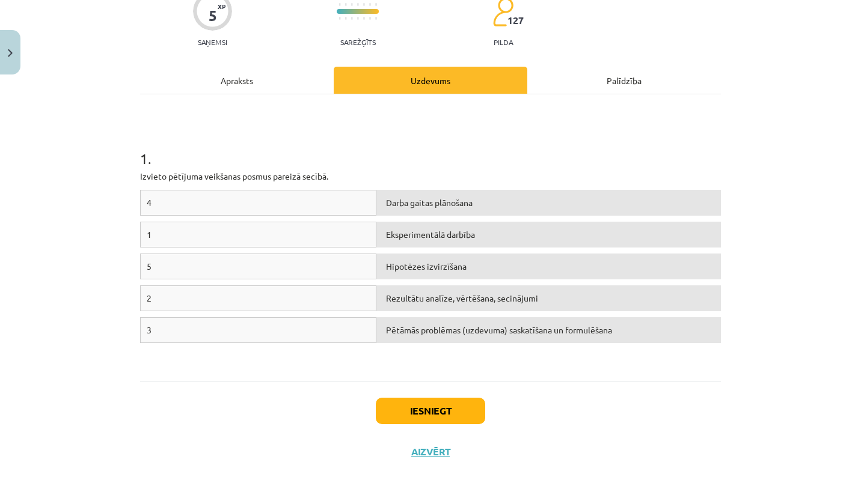
scroll to position [109, 0]
click at [155, 234] on div "1" at bounding box center [258, 235] width 236 height 26
drag, startPoint x: 155, startPoint y: 234, endPoint x: 142, endPoint y: 231, distance: 13.0
click at [142, 231] on div "1" at bounding box center [258, 235] width 236 height 26
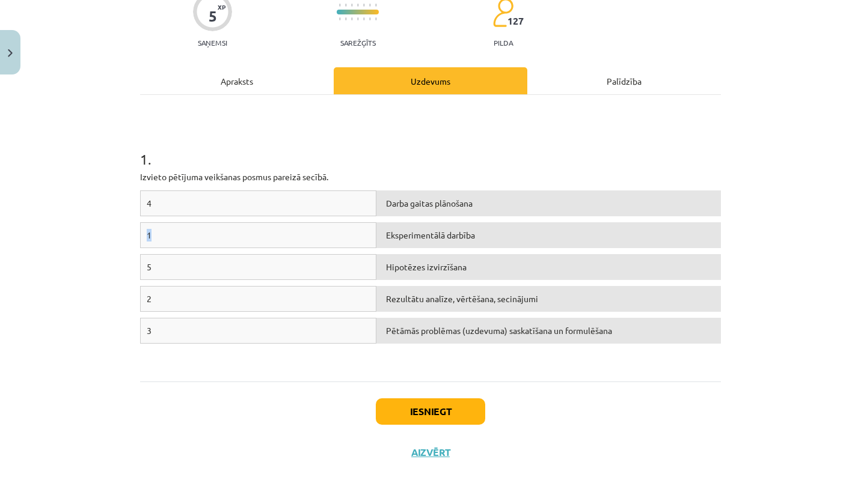
click at [147, 231] on span "1" at bounding box center [149, 235] width 5 height 11
click at [483, 250] on div "1 Eksperimentālā darbība" at bounding box center [430, 238] width 581 height 32
click at [491, 269] on div "Hipotēzes izvirzīšana" at bounding box center [548, 267] width 345 height 26
click at [492, 243] on div "Eksperimentālā darbība" at bounding box center [548, 235] width 345 height 26
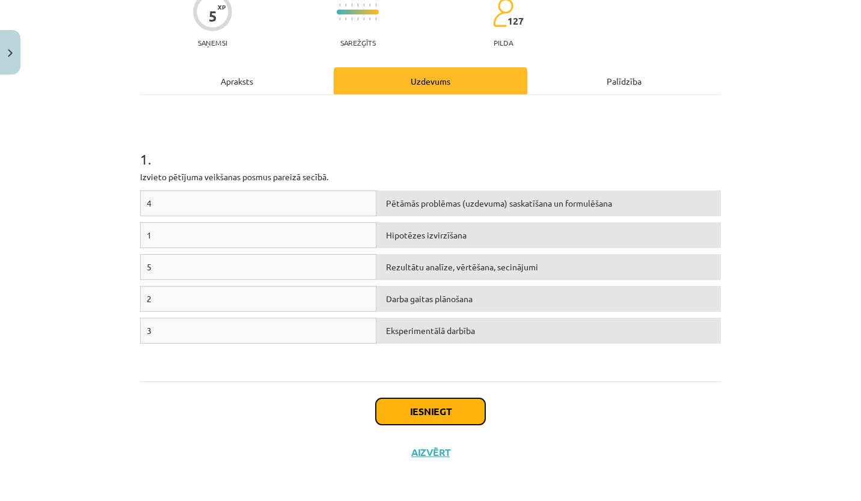
click at [426, 417] on button "Iesniegt" at bounding box center [430, 412] width 109 height 26
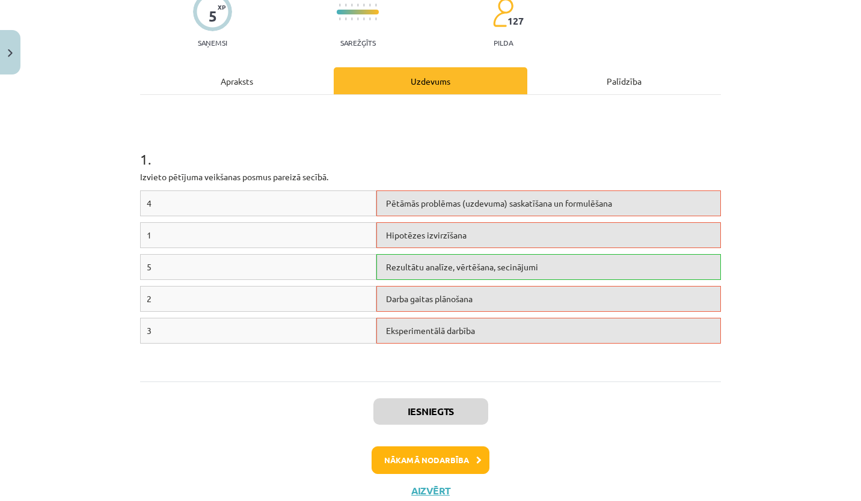
click at [435, 205] on span "Pētāmās problēmas (uzdevuma) saskatīšana un formulēšana" at bounding box center [499, 203] width 226 height 11
click at [449, 459] on button "Nākamā nodarbība" at bounding box center [431, 461] width 118 height 28
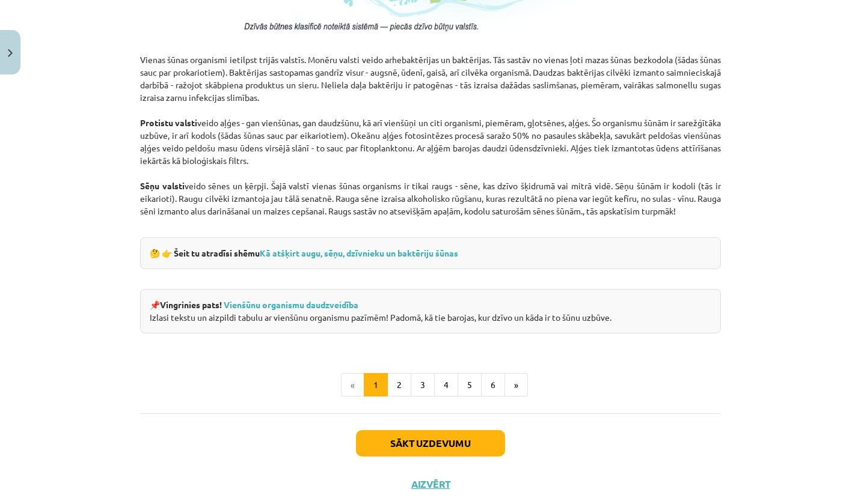
scroll to position [1067, 0]
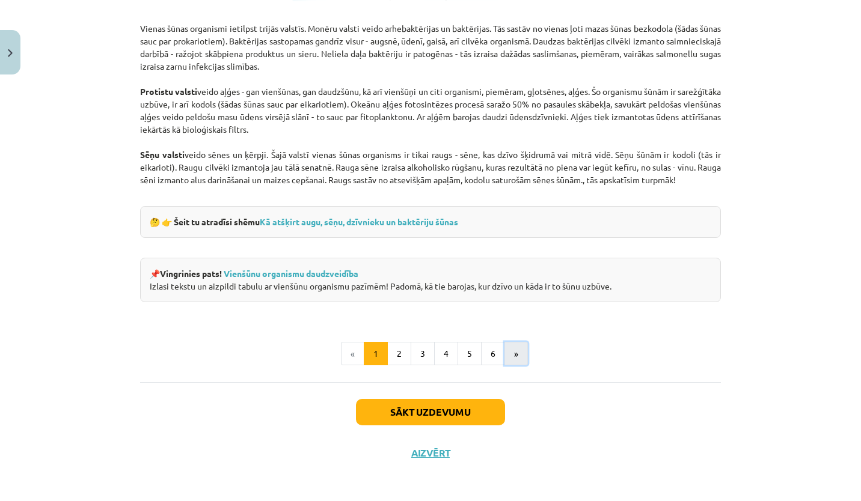
click at [521, 344] on button "»" at bounding box center [515, 354] width 23 height 24
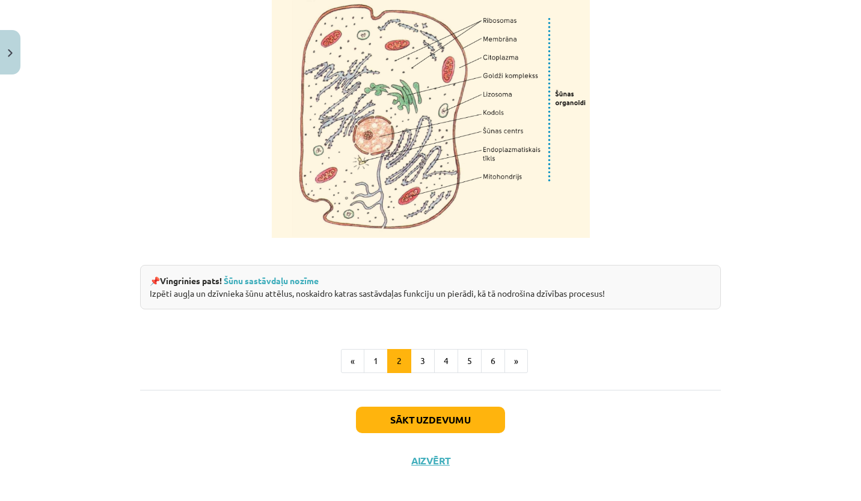
scroll to position [1399, 0]
click at [508, 374] on button "»" at bounding box center [515, 362] width 23 height 24
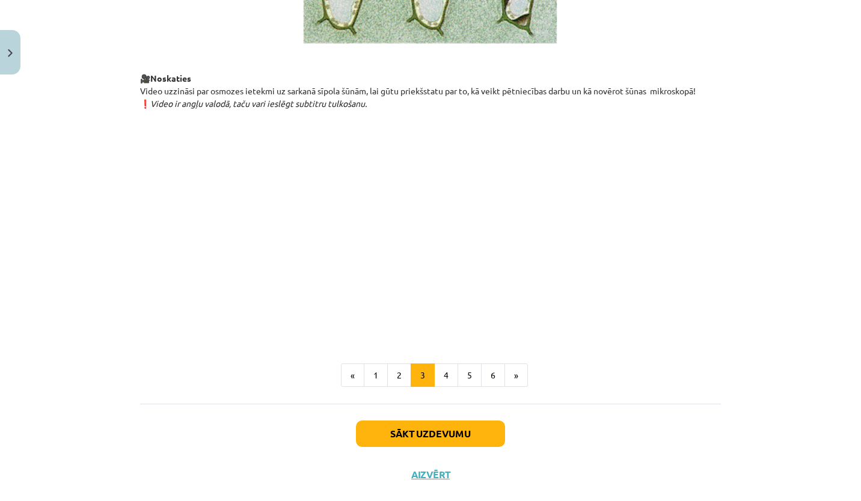
scroll to position [1347, 0]
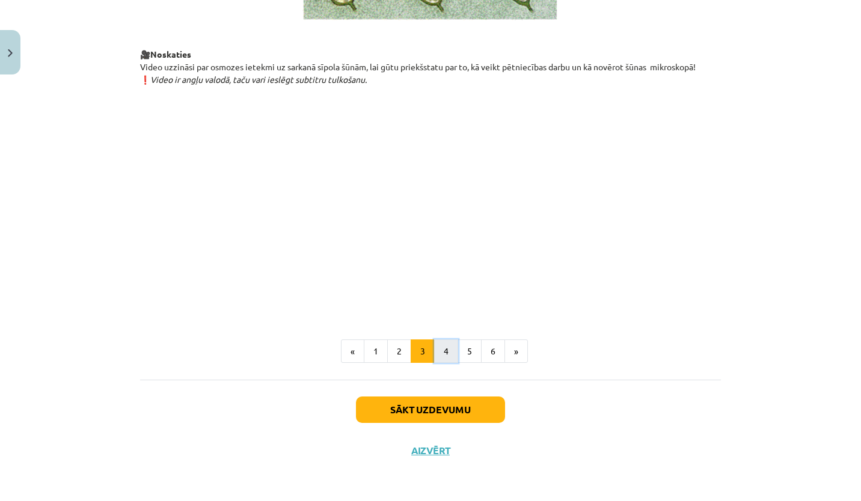
click at [444, 358] on button "4" at bounding box center [446, 352] width 24 height 24
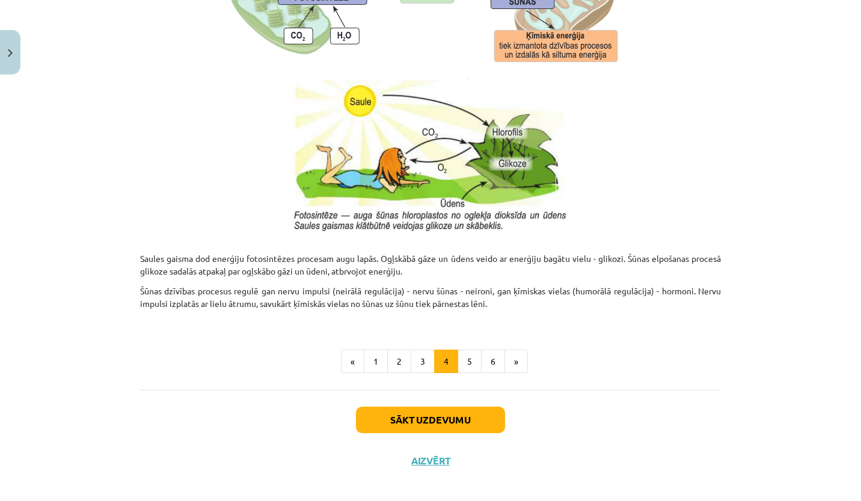
scroll to position [1186, 0]
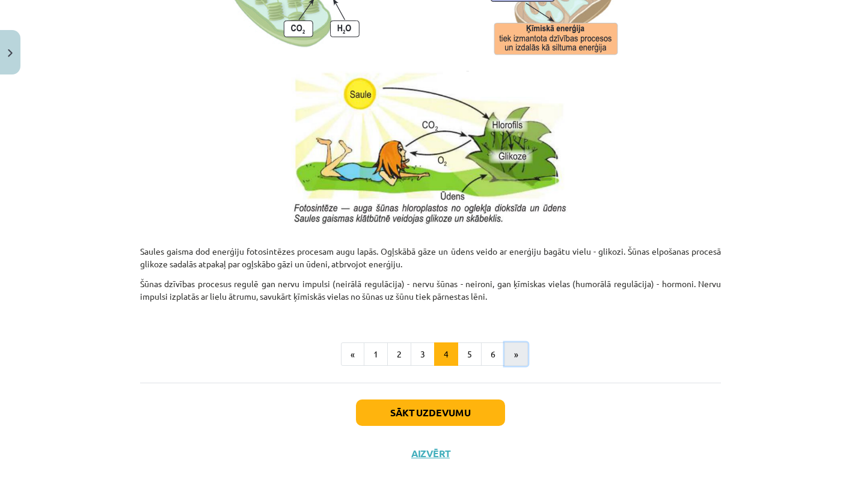
click at [513, 358] on button "»" at bounding box center [515, 355] width 23 height 24
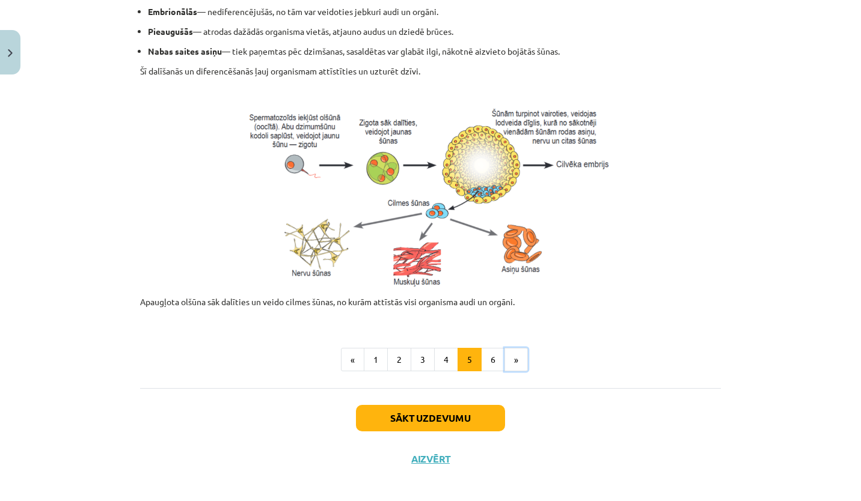
scroll to position [494, 0]
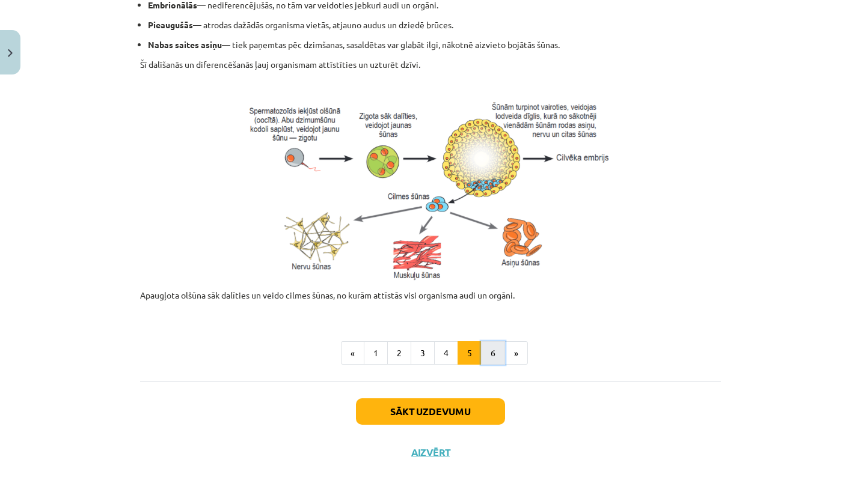
click at [488, 344] on button "6" at bounding box center [493, 354] width 24 height 24
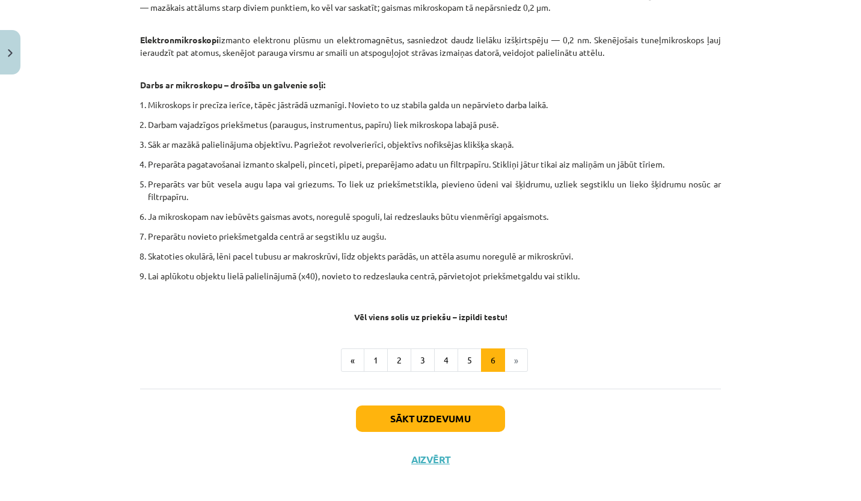
scroll to position [650, 0]
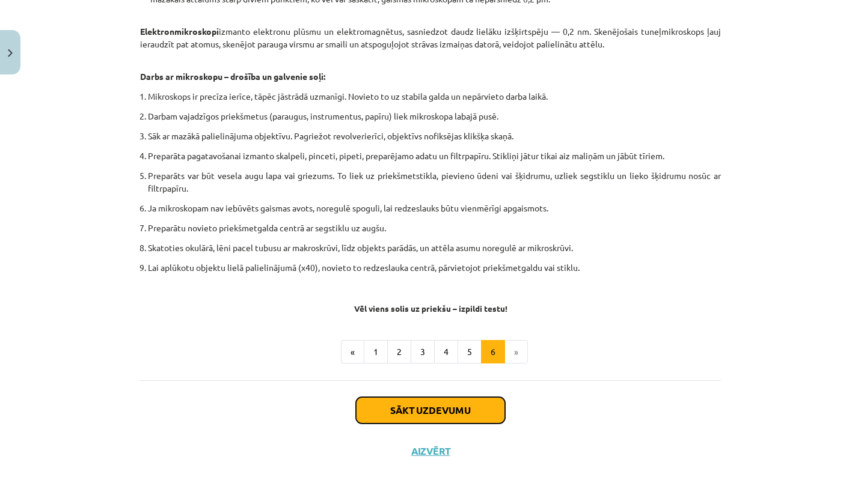
click at [481, 405] on button "Sākt uzdevumu" at bounding box center [430, 410] width 149 height 26
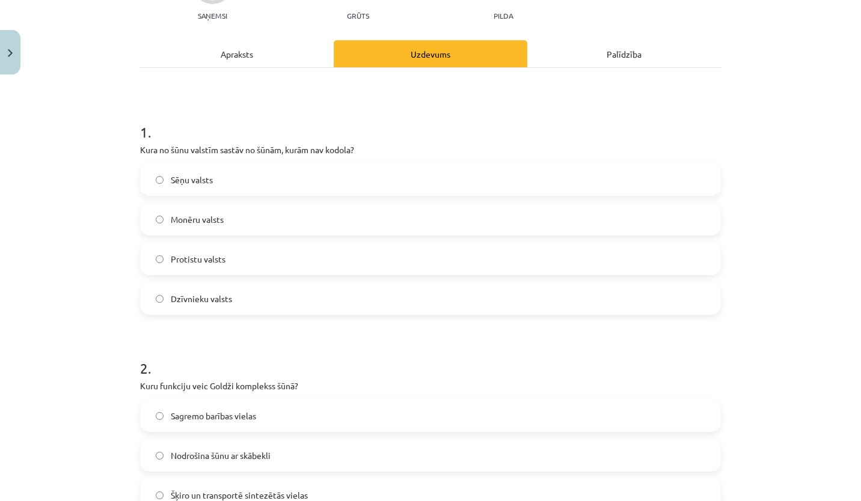
scroll to position [30, 0]
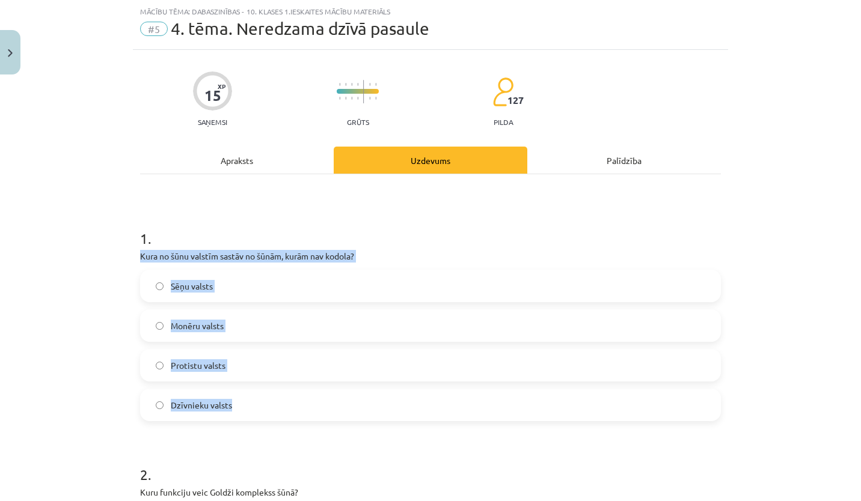
drag, startPoint x: 133, startPoint y: 250, endPoint x: 262, endPoint y: 405, distance: 201.6
click at [311, 330] on label "Monēru valsts" at bounding box center [430, 326] width 578 height 30
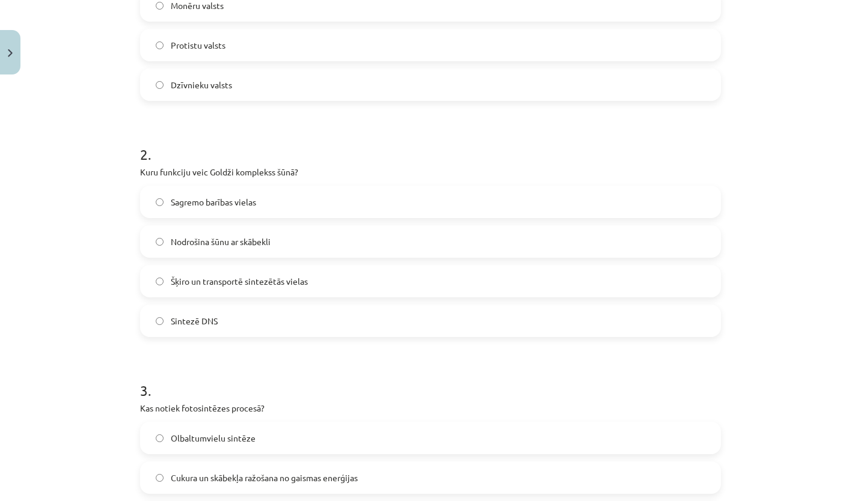
scroll to position [354, 0]
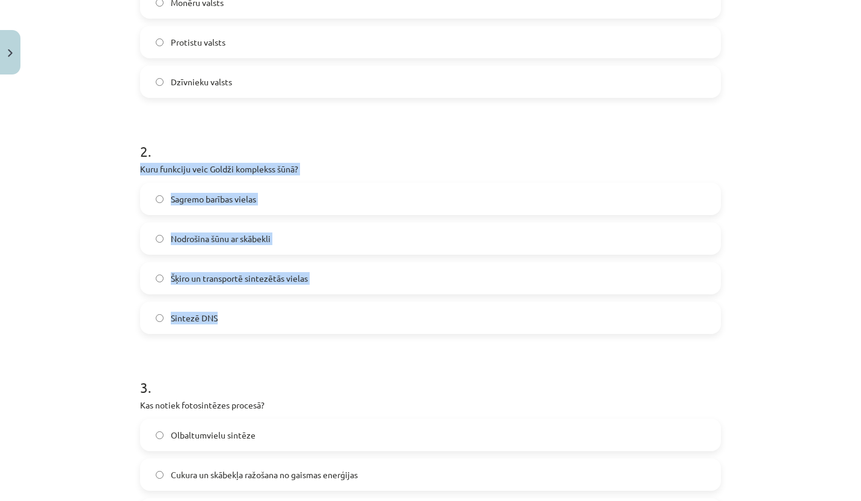
drag, startPoint x: 128, startPoint y: 166, endPoint x: 283, endPoint y: 324, distance: 221.5
click at [283, 324] on div "15 XP Saņemsi Grūts 127 pilda Apraksts Uzdevums Palīdzība 1 . Kura no šūnu vals…" at bounding box center [430, 439] width 595 height 1426
click at [387, 285] on label "Šķiro un transportē sintezētās vielas" at bounding box center [430, 278] width 578 height 30
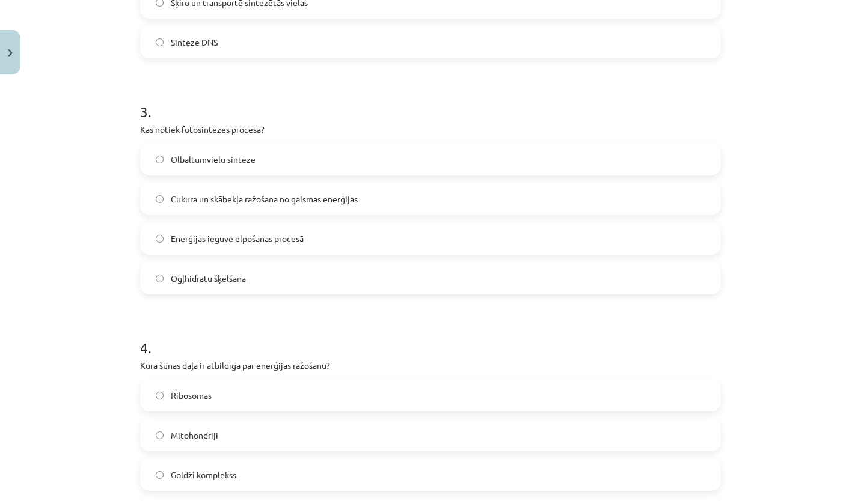
scroll to position [630, 0]
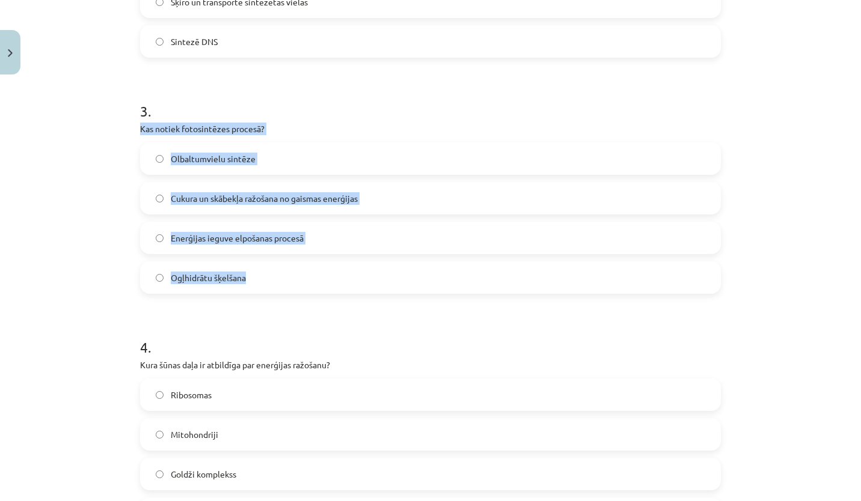
drag, startPoint x: 128, startPoint y: 127, endPoint x: 313, endPoint y: 286, distance: 243.9
click at [313, 286] on div "15 XP Saņemsi Grūts 127 pilda Apraksts Uzdevums Palīdzība 1 . Kura no šūnu vals…" at bounding box center [430, 163] width 595 height 1426
click at [400, 192] on label "Cukura un skābekļa ražošana no gaismas enerģijas" at bounding box center [430, 198] width 578 height 30
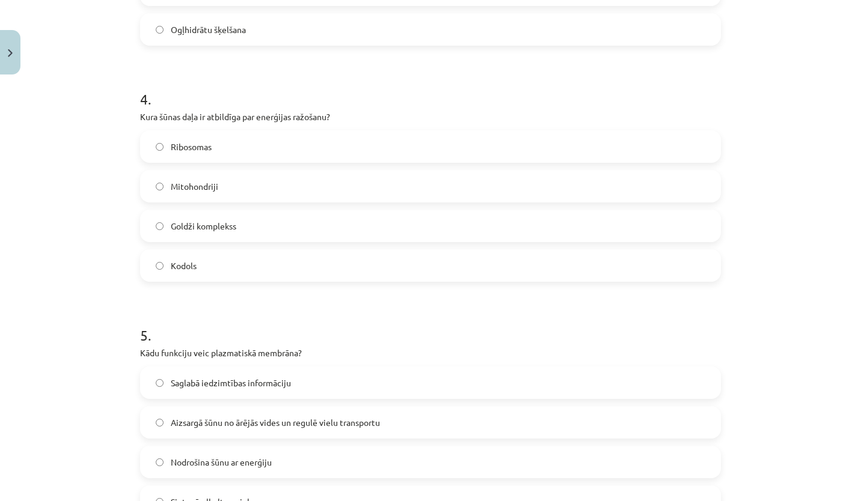
scroll to position [879, 0]
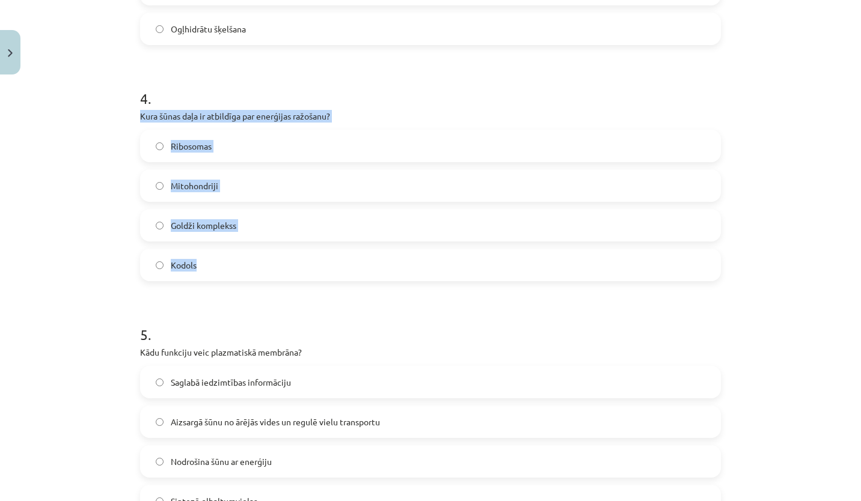
drag, startPoint x: 132, startPoint y: 112, endPoint x: 245, endPoint y: 265, distance: 189.2
click at [342, 192] on label "Mitohondriji" at bounding box center [430, 186] width 578 height 30
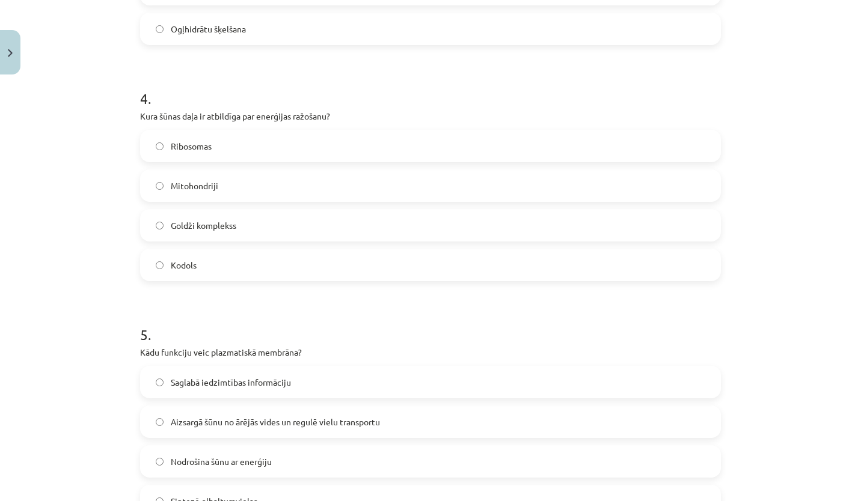
scroll to position [1034, 0]
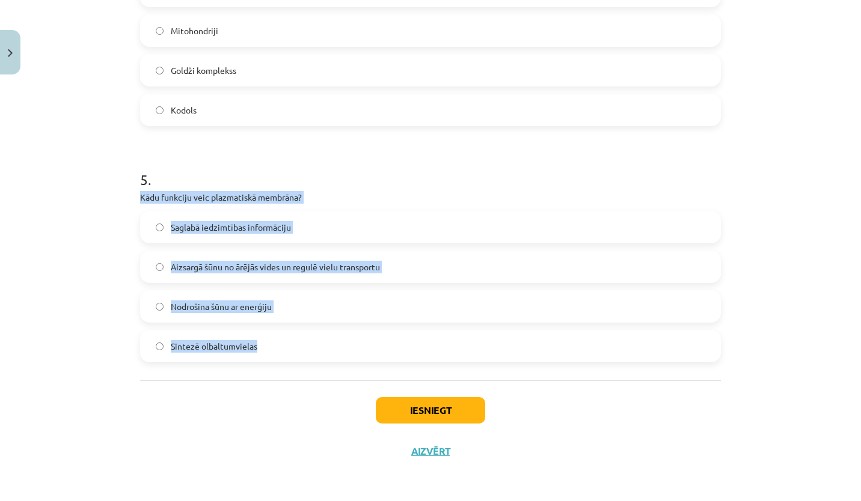
drag, startPoint x: 132, startPoint y: 194, endPoint x: 296, endPoint y: 346, distance: 224.2
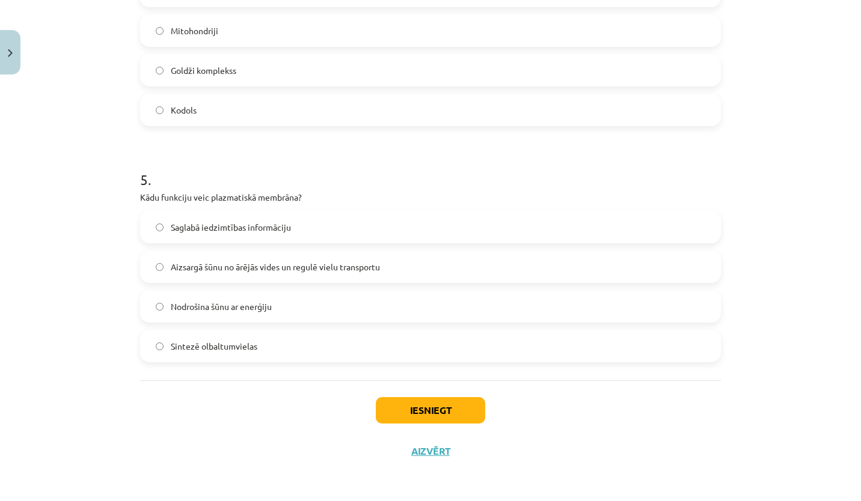
click at [173, 422] on div "Iesniegt Aizvērt" at bounding box center [430, 423] width 581 height 84
click at [351, 267] on span "Aizsargā šūnu no ārējās vides un regulē vielu transportu" at bounding box center [275, 267] width 209 height 13
click at [456, 405] on button "Iesniegt" at bounding box center [430, 410] width 109 height 26
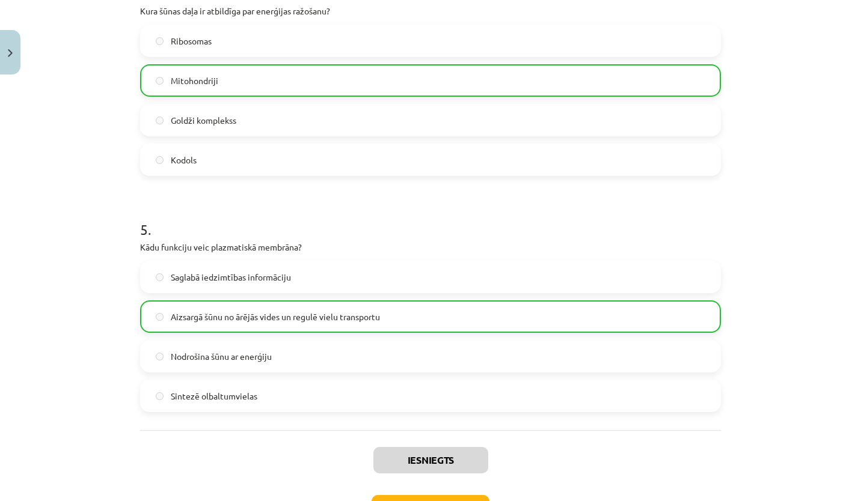
scroll to position [1071, 0]
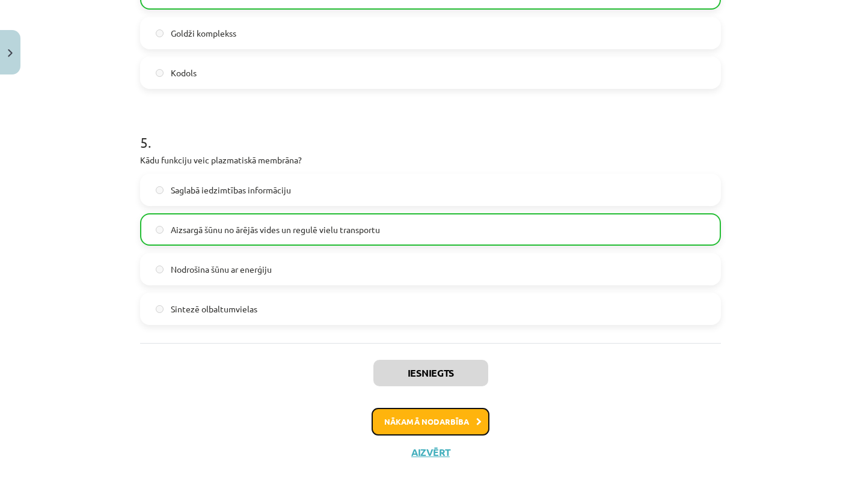
click at [428, 427] on button "Nākamā nodarbība" at bounding box center [431, 422] width 118 height 28
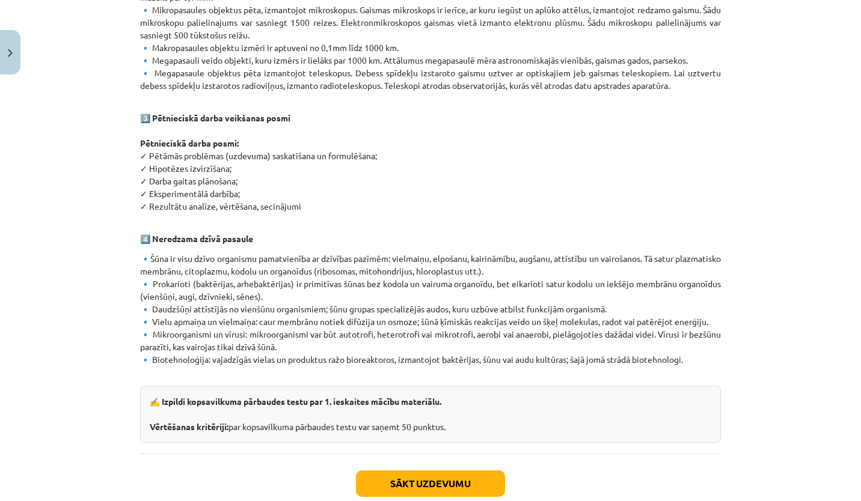
scroll to position [654, 0]
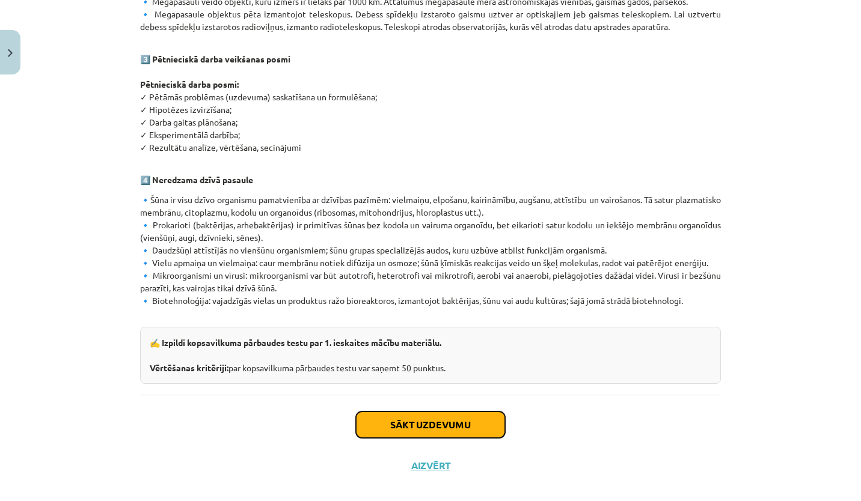
click at [470, 416] on button "Sākt uzdevumu" at bounding box center [430, 425] width 149 height 26
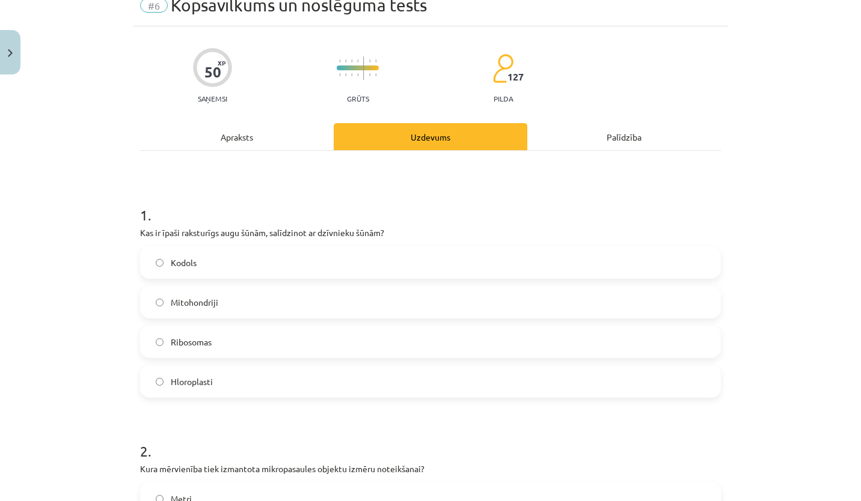
scroll to position [30, 0]
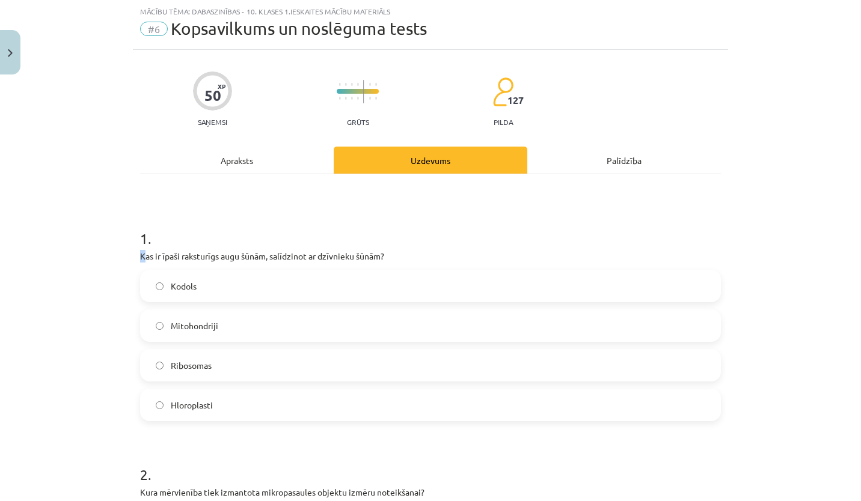
drag, startPoint x: 143, startPoint y: 250, endPoint x: 131, endPoint y: 256, distance: 12.6
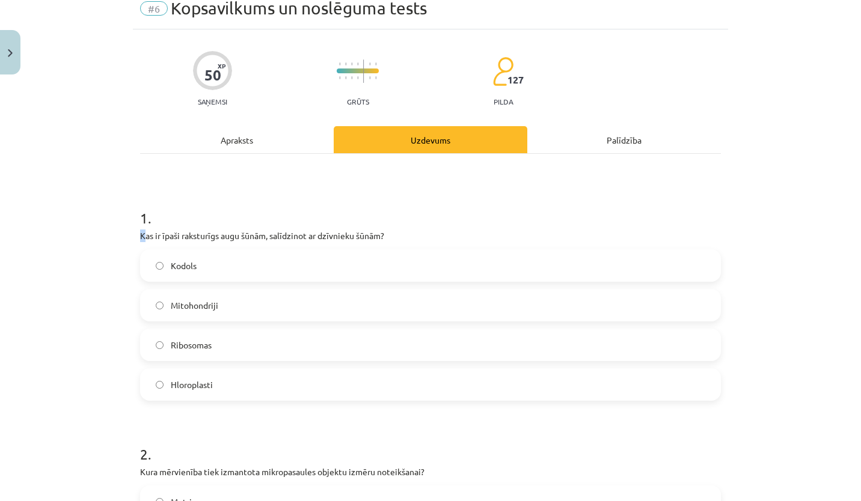
scroll to position [0, 0]
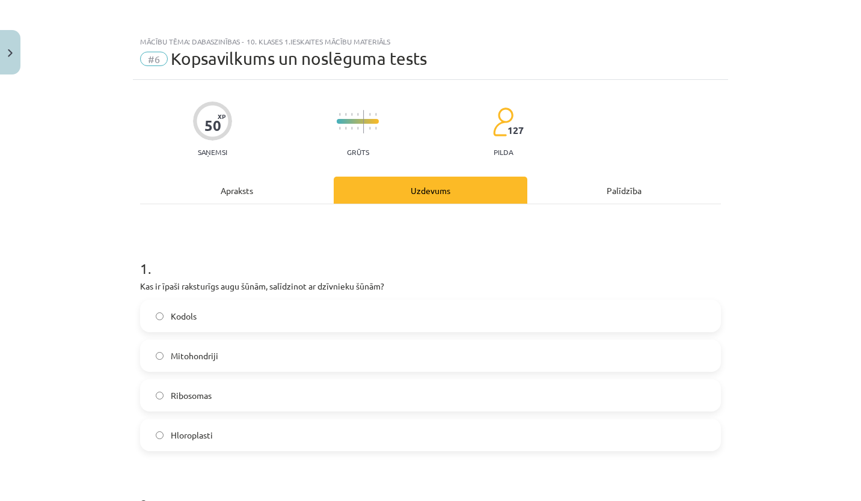
click at [44, 274] on div "Mācību tēma: Dabaszinības - 10. klases 1.ieskaites mācību materiāls #6 Kopsavil…" at bounding box center [430, 250] width 861 height 501
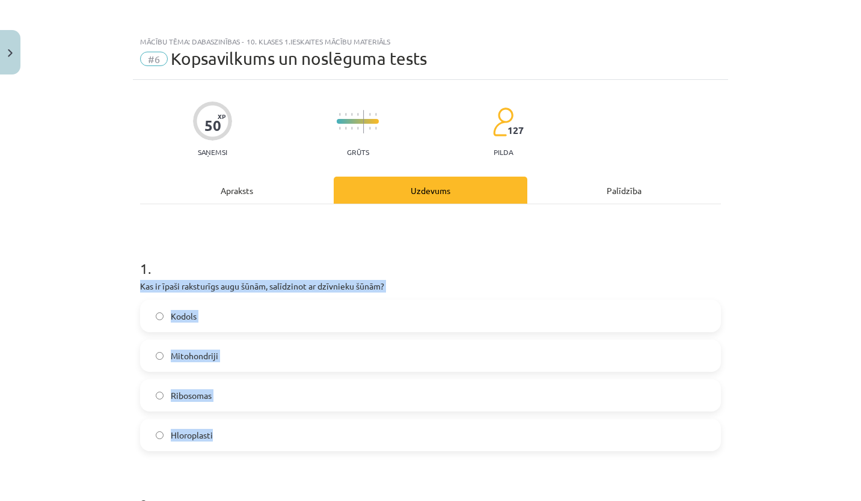
drag, startPoint x: 132, startPoint y: 288, endPoint x: 242, endPoint y: 445, distance: 191.7
click at [312, 437] on label "Hloroplasti" at bounding box center [430, 435] width 578 height 30
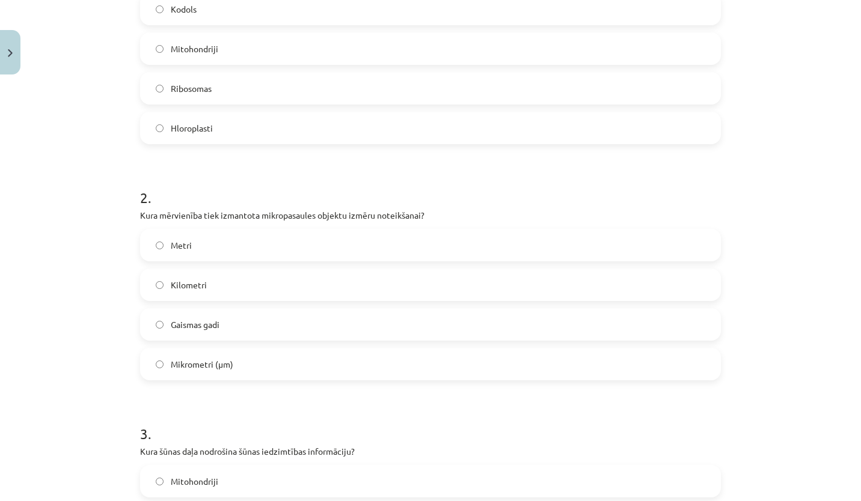
scroll to position [320, 0]
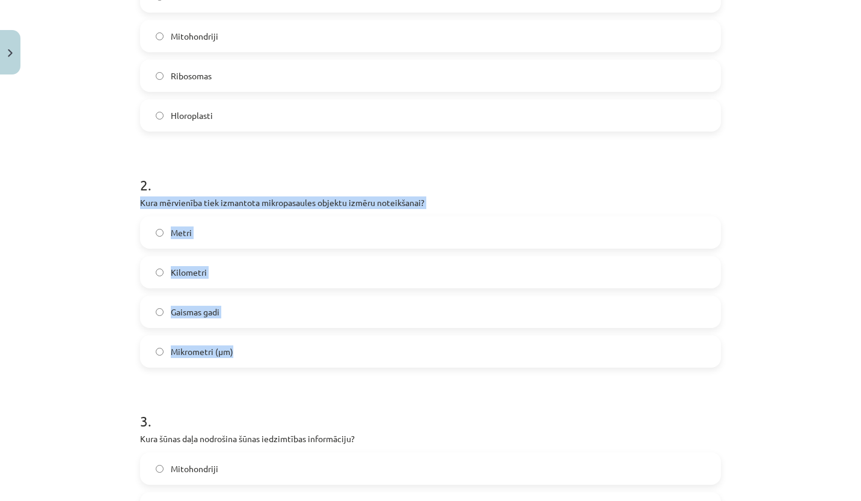
drag, startPoint x: 124, startPoint y: 201, endPoint x: 307, endPoint y: 351, distance: 236.7
click at [307, 351] on div "Mācību tēma: Dabaszinības - 10. klases 1.ieskaites mācību materiāls #6 Kopsavil…" at bounding box center [430, 250] width 861 height 501
click at [292, 355] on label "Mikrometri (μm)" at bounding box center [430, 352] width 578 height 30
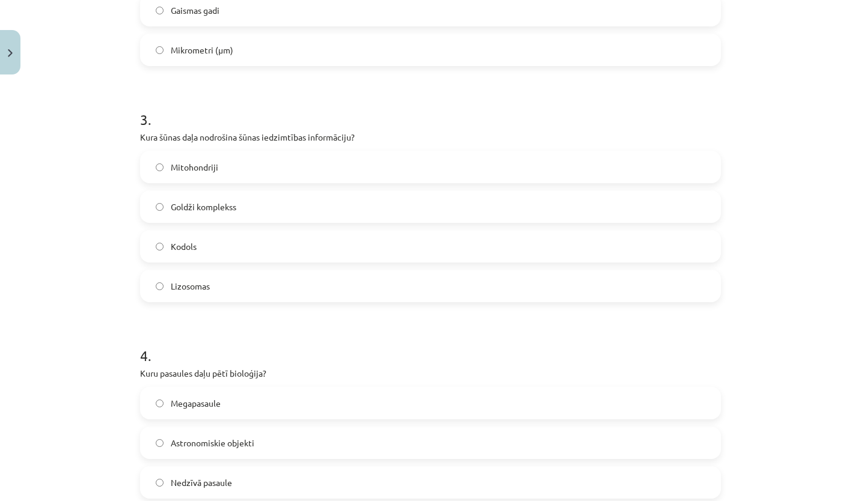
scroll to position [623, 0]
drag, startPoint x: 138, startPoint y: 136, endPoint x: 115, endPoint y: 132, distance: 23.8
click at [115, 132] on div "Mācību tēma: Dabaszinības - 10. klases 1.ieskaites mācību materiāls #6 Kopsavil…" at bounding box center [430, 250] width 861 height 501
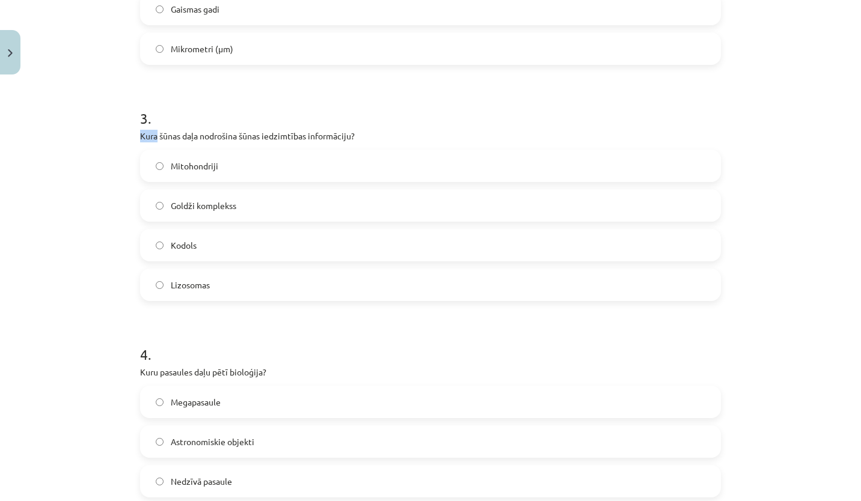
click at [115, 132] on div "Mācību tēma: Dabaszinības - 10. klases 1.ieskaites mācību materiāls #6 Kopsavil…" at bounding box center [430, 250] width 861 height 501
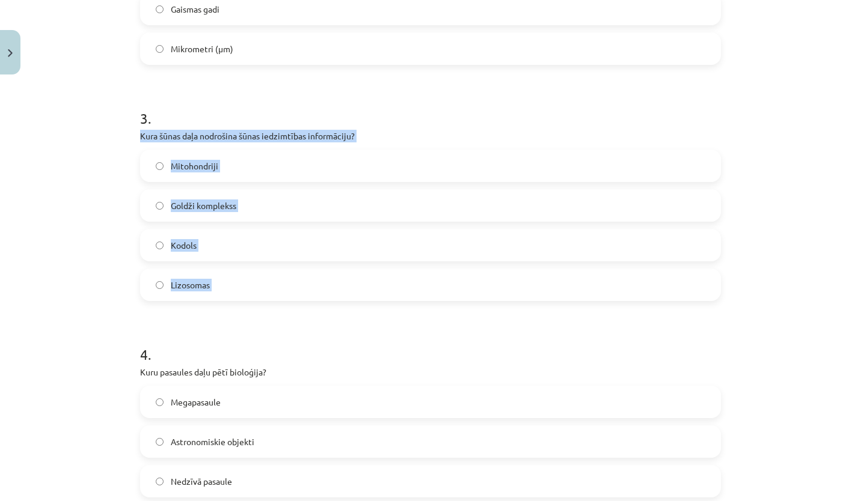
drag, startPoint x: 115, startPoint y: 132, endPoint x: 277, endPoint y: 293, distance: 228.3
click at [277, 293] on div "Mācību tēma: Dabaszinības - 10. klases 1.ieskaites mācību materiāls #6 Kopsavil…" at bounding box center [430, 250] width 861 height 501
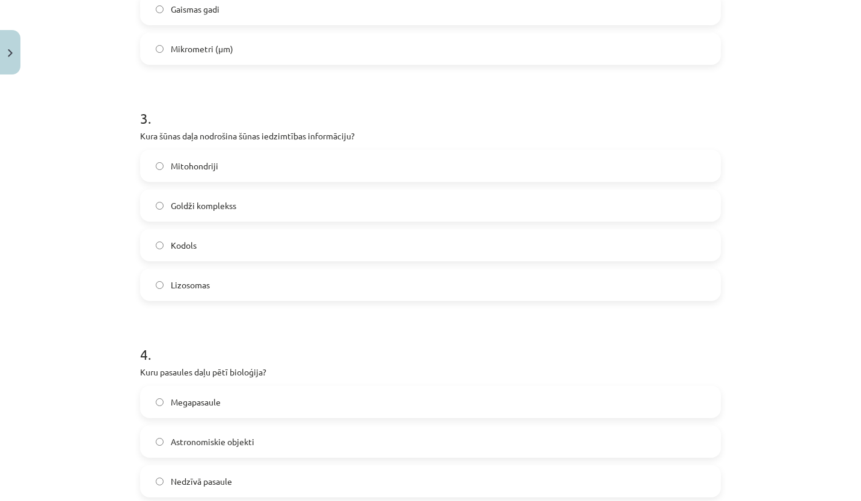
click at [414, 331] on h1 "4 ." at bounding box center [430, 343] width 581 height 37
click at [225, 241] on label "Kodols" at bounding box center [430, 245] width 578 height 30
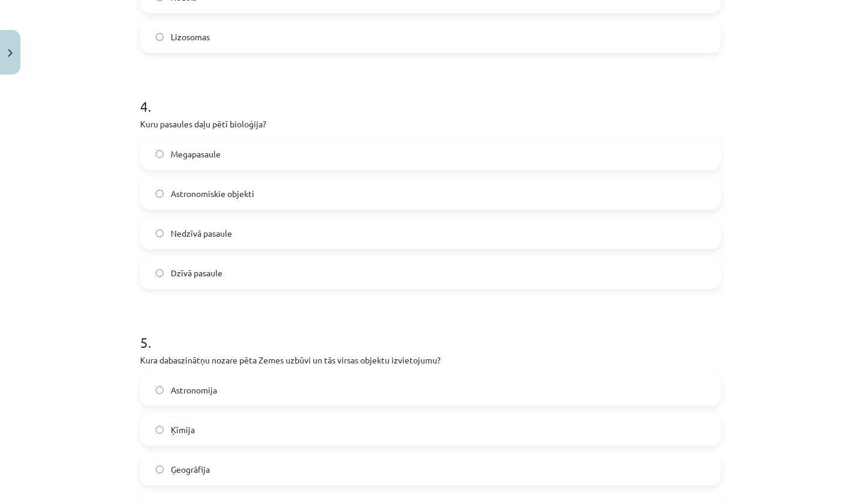
scroll to position [872, 0]
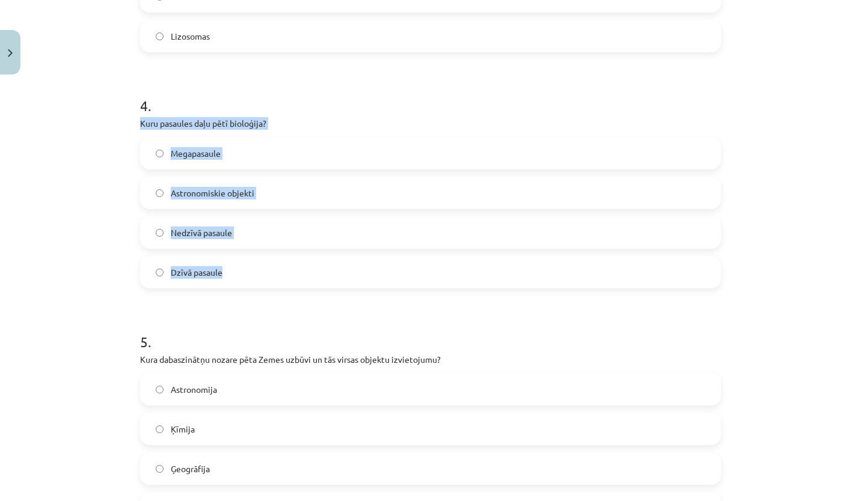
drag, startPoint x: 133, startPoint y: 122, endPoint x: 271, endPoint y: 287, distance: 214.3
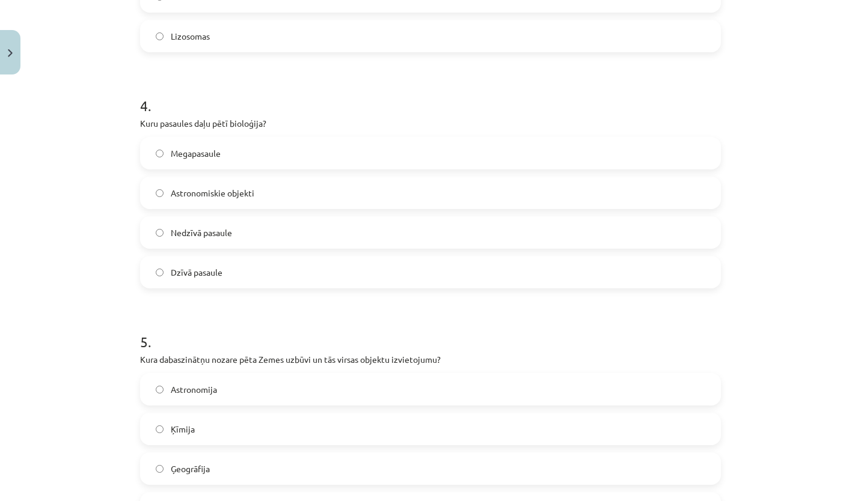
click at [250, 274] on label "Dzīvā pasaule" at bounding box center [430, 272] width 578 height 30
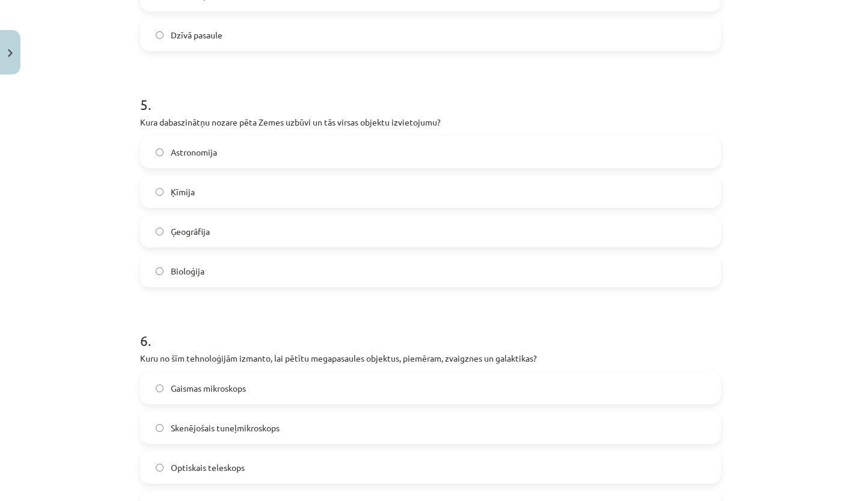
scroll to position [1121, 0]
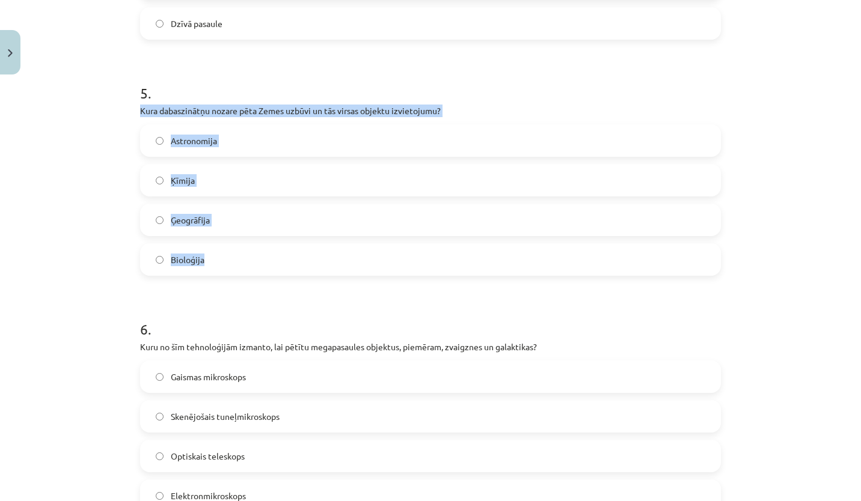
drag, startPoint x: 133, startPoint y: 107, endPoint x: 261, endPoint y: 262, distance: 200.3
click at [261, 262] on div "50 XP Saņemsi Grūts 127 pilda Apraksts Uzdevums Palīdzība 1 . Kas ir īpaši raks…" at bounding box center [430, 263] width 595 height 2608
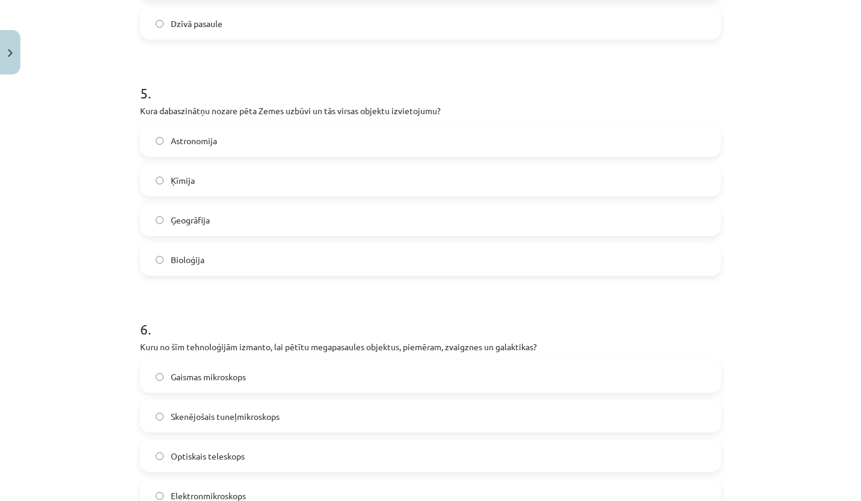
click at [336, 295] on form "1 . Kas ir īpaši raksturīgs augu šūnām, salīdzinot ar dzīvnieku šūnām? Kodols M…" at bounding box center [430, 288] width 581 height 2339
click at [257, 217] on label "Ģeogrāfija" at bounding box center [430, 220] width 578 height 30
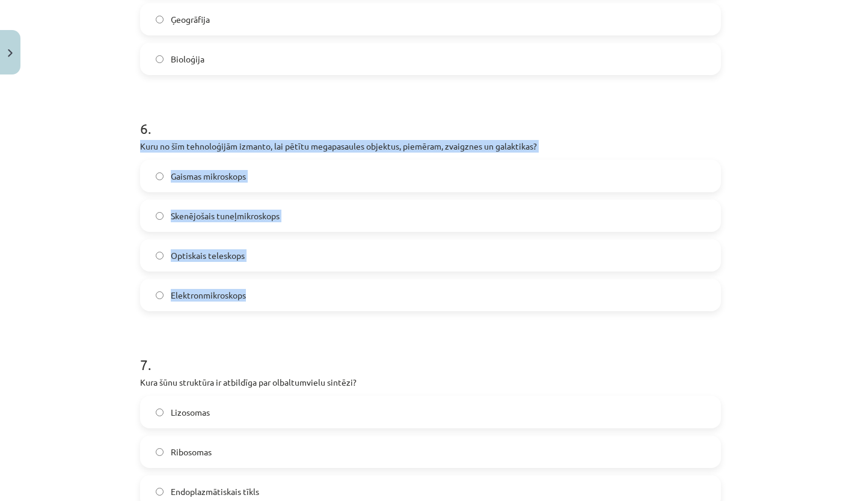
drag, startPoint x: 136, startPoint y: 144, endPoint x: 293, endPoint y: 304, distance: 224.5
click at [293, 304] on div "6 . Kuru no šīm tehnoloģijām izmanto, lai pētītu megapasaules objektus, piemēra…" at bounding box center [430, 205] width 581 height 212
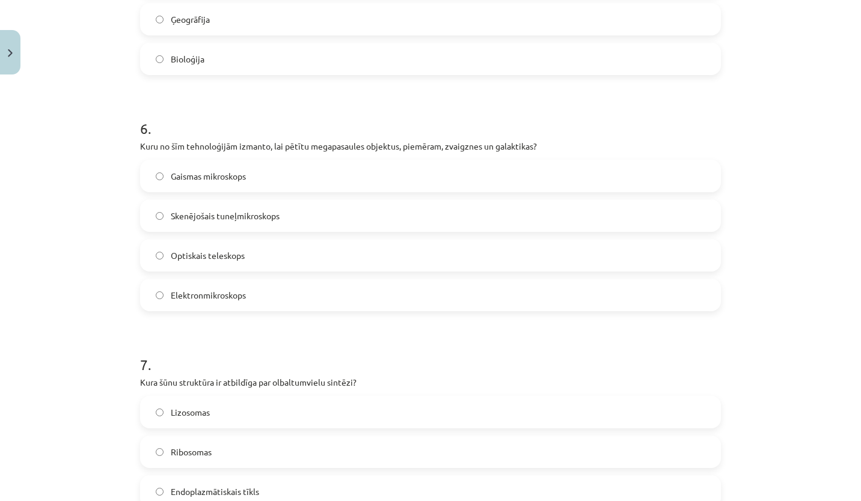
click at [726, 89] on div "Mācību tēma: Dabaszinības - 10. klases 1.ieskaites mācību materiāls #6 Kopsavil…" at bounding box center [430, 250] width 861 height 501
click at [336, 252] on label "Optiskais teleskops" at bounding box center [430, 256] width 578 height 30
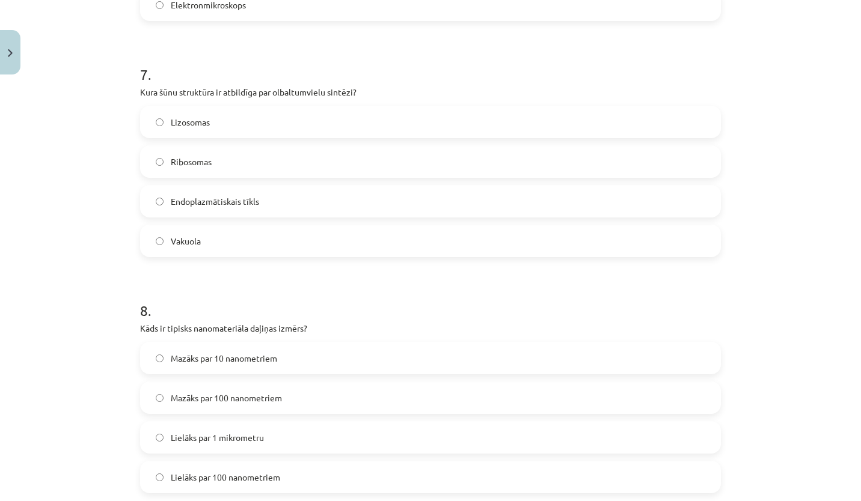
scroll to position [1613, 0]
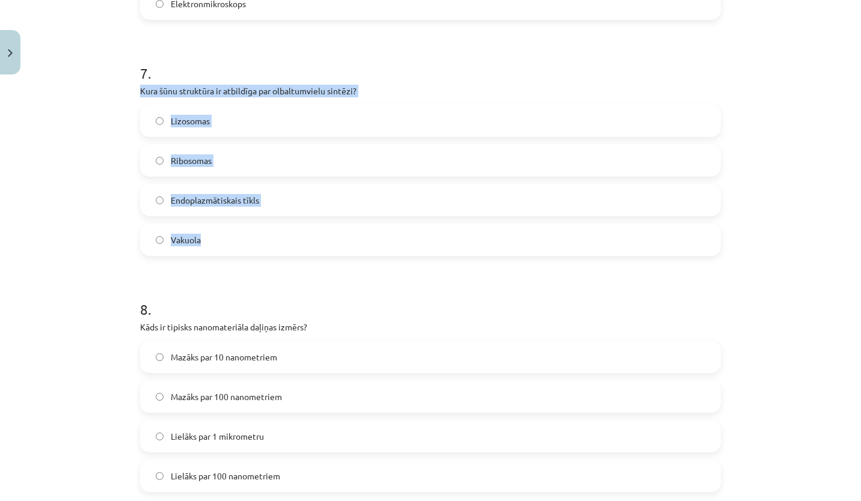
drag, startPoint x: 125, startPoint y: 85, endPoint x: 275, endPoint y: 247, distance: 220.8
click at [275, 247] on div "Mācību tēma: Dabaszinības - 10. klases 1.ieskaites mācību materiāls #6 Kopsavil…" at bounding box center [430, 250] width 861 height 501
click at [305, 149] on label "Ribosomas" at bounding box center [430, 161] width 578 height 30
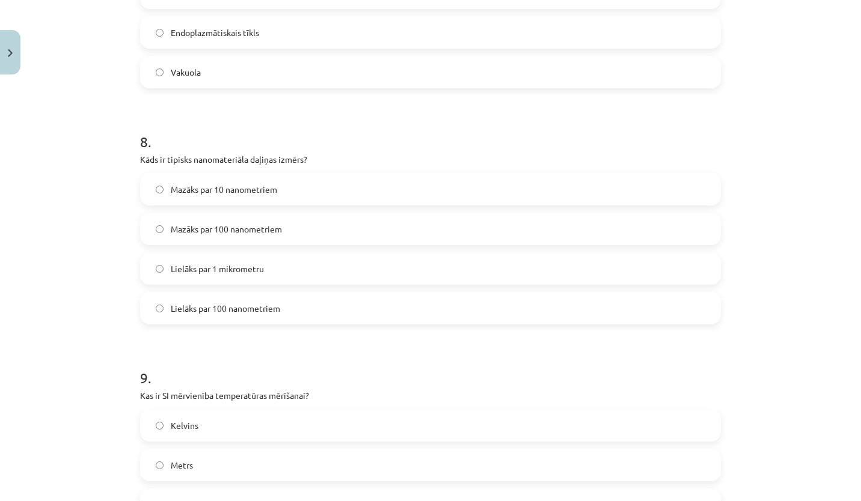
scroll to position [1782, 0]
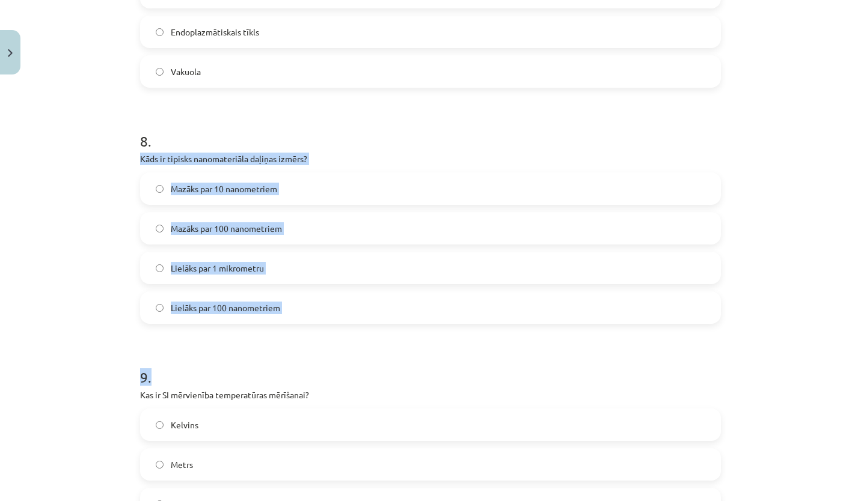
drag, startPoint x: 132, startPoint y: 158, endPoint x: 308, endPoint y: 338, distance: 252.1
click at [348, 225] on label "Mazāks par 100 nanometriem" at bounding box center [430, 228] width 578 height 30
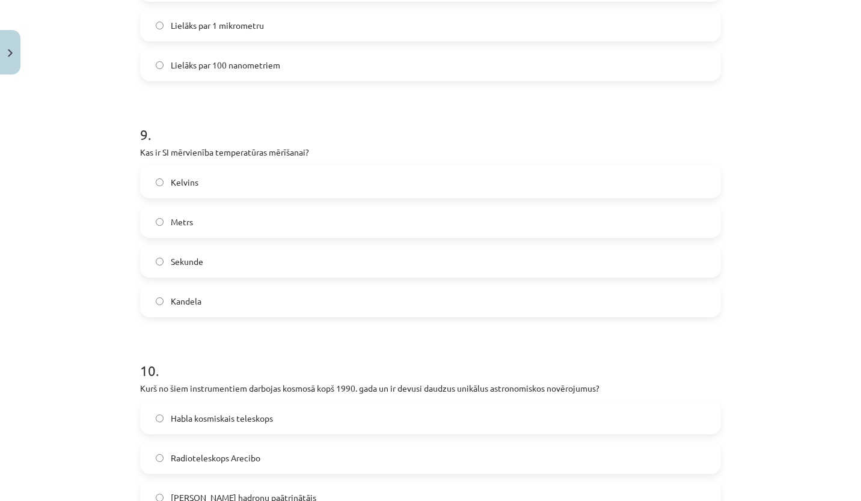
scroll to position [2032, 0]
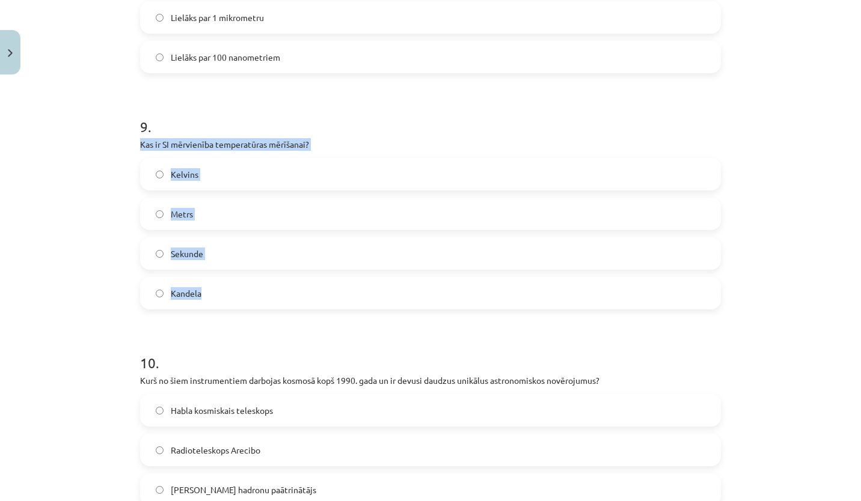
drag, startPoint x: 127, startPoint y: 143, endPoint x: 291, endPoint y: 292, distance: 221.7
click at [291, 292] on div "Mācību tēma: Dabaszinības - 10. klases 1.ieskaites mācību materiāls #6 Kopsavil…" at bounding box center [430, 250] width 861 height 501
click at [291, 185] on label "Kelvins" at bounding box center [430, 174] width 578 height 30
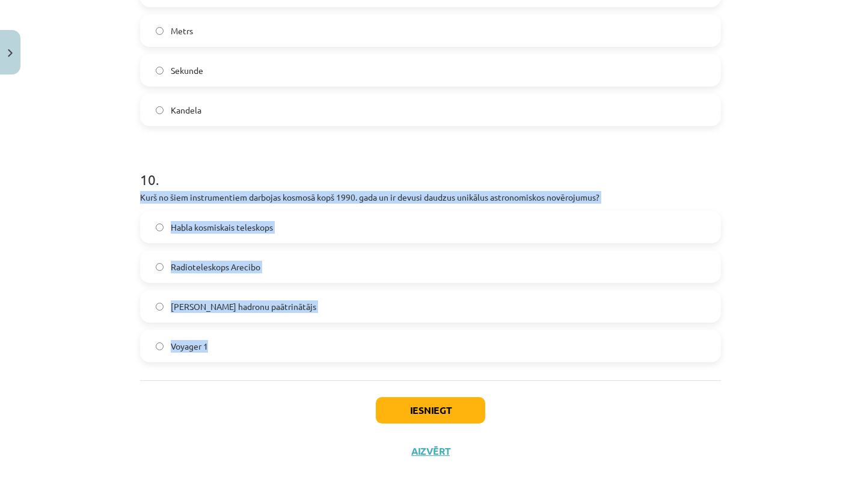
drag, startPoint x: 133, startPoint y: 192, endPoint x: 251, endPoint y: 343, distance: 191.5
click at [696, 193] on p "Kurš no šiem instrumentiem darbojas kosmosā kopš 1990. gada un ir devusi daudzu…" at bounding box center [430, 197] width 581 height 13
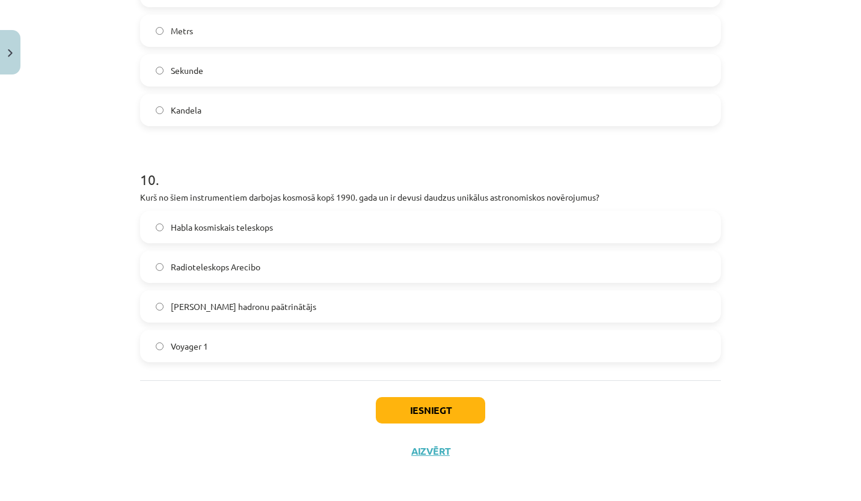
click at [303, 230] on label "Habla kosmiskais teleskops" at bounding box center [430, 227] width 578 height 30
click at [427, 403] on button "Iesniegt" at bounding box center [430, 410] width 109 height 26
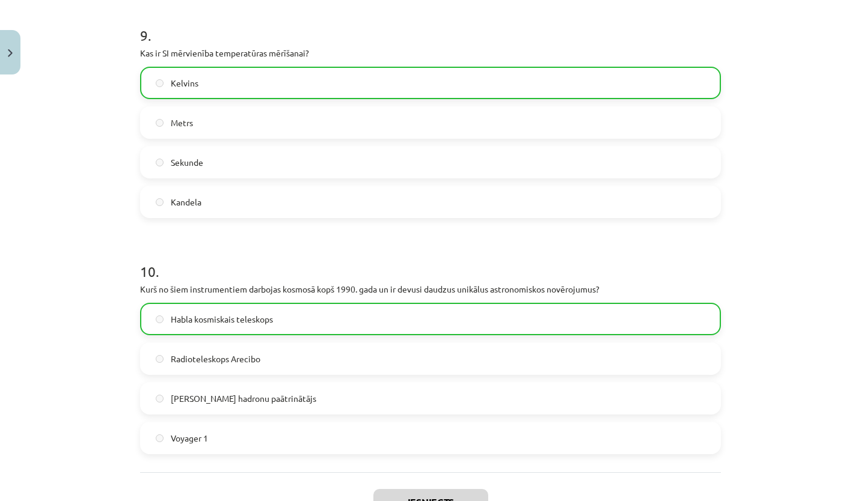
scroll to position [2254, 0]
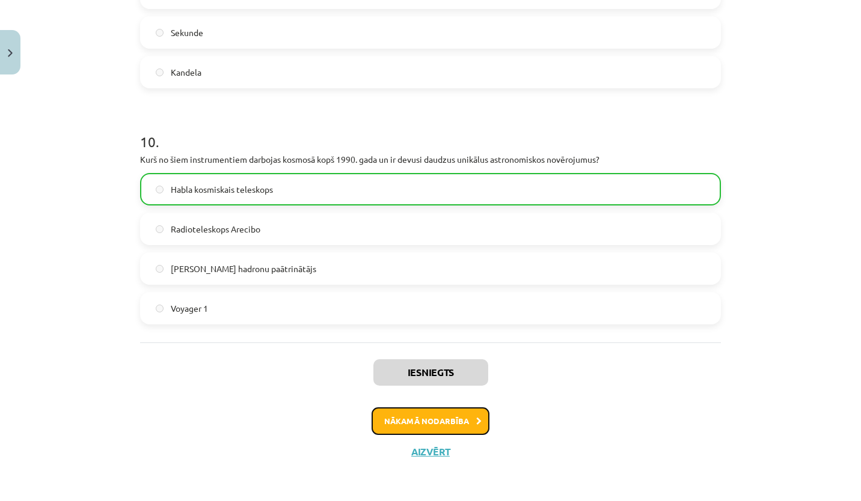
click at [458, 418] on button "Nākamā nodarbība" at bounding box center [431, 422] width 118 height 28
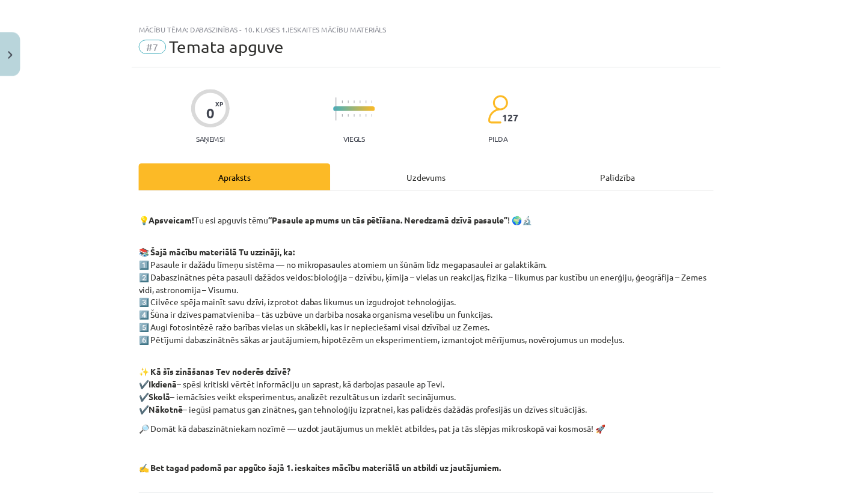
scroll to position [0, 0]
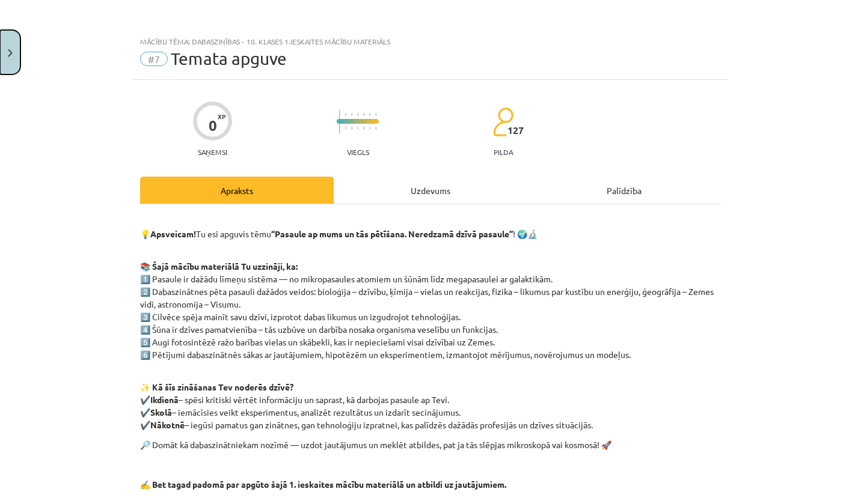
click at [10, 55] on img "Close" at bounding box center [10, 53] width 5 height 8
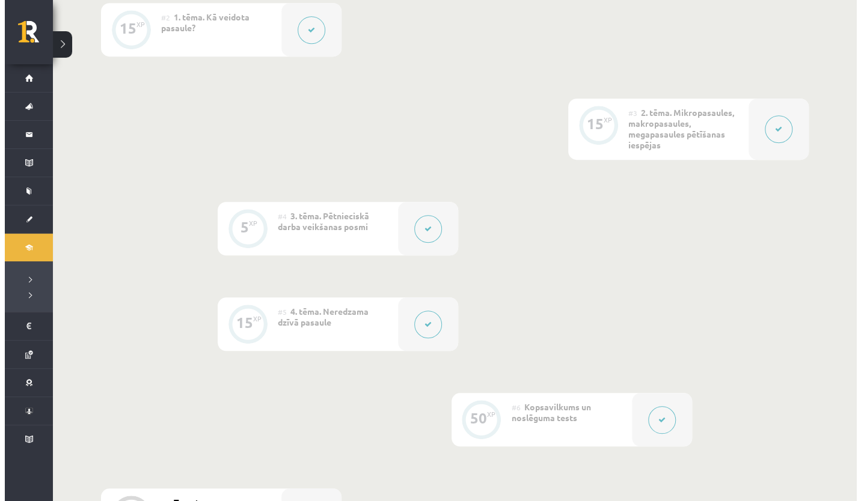
scroll to position [668, 0]
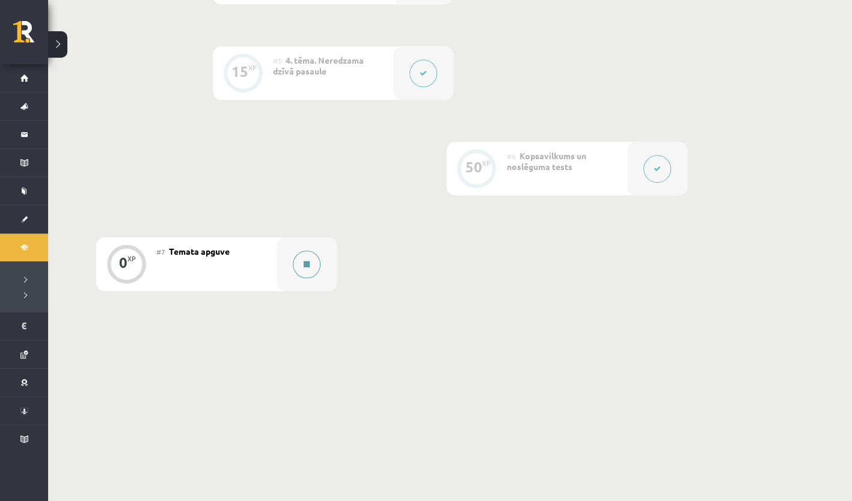
click at [304, 261] on icon at bounding box center [307, 264] width 6 height 7
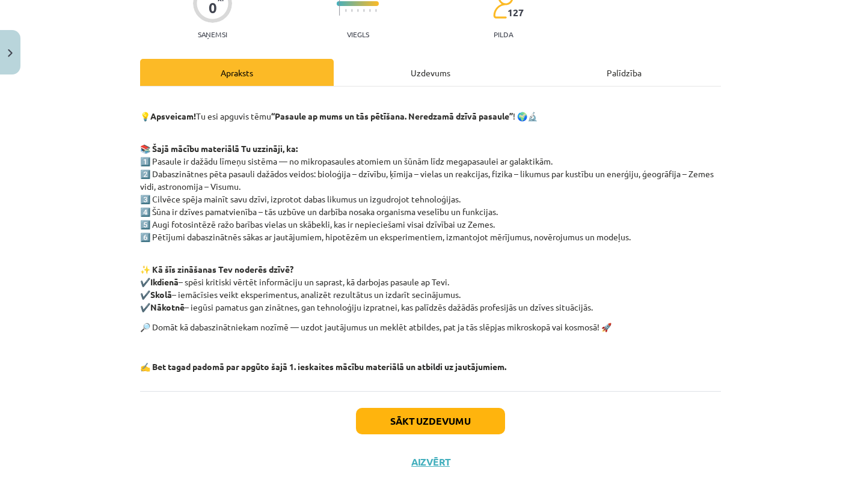
scroll to position [129, 0]
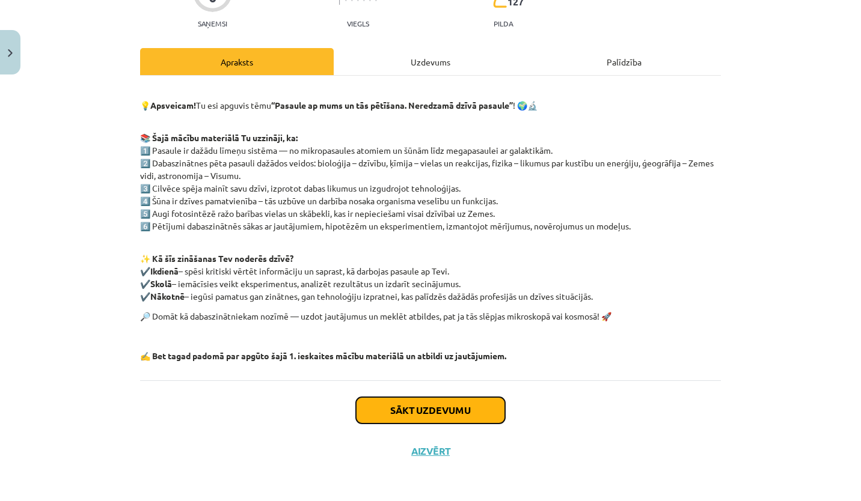
click at [447, 400] on button "Sākt uzdevumu" at bounding box center [430, 410] width 149 height 26
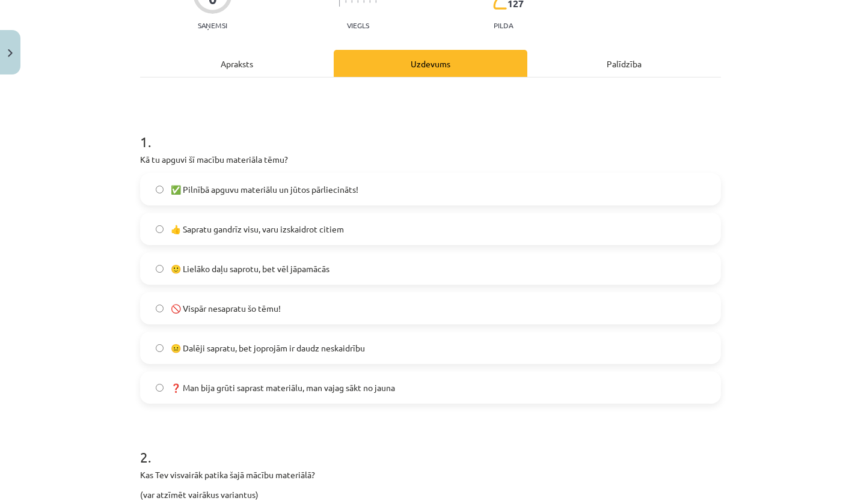
scroll to position [127, 0]
click at [360, 236] on label "👍 Sapratu gandrīz visu, varu izskaidrot citiem" at bounding box center [430, 228] width 578 height 30
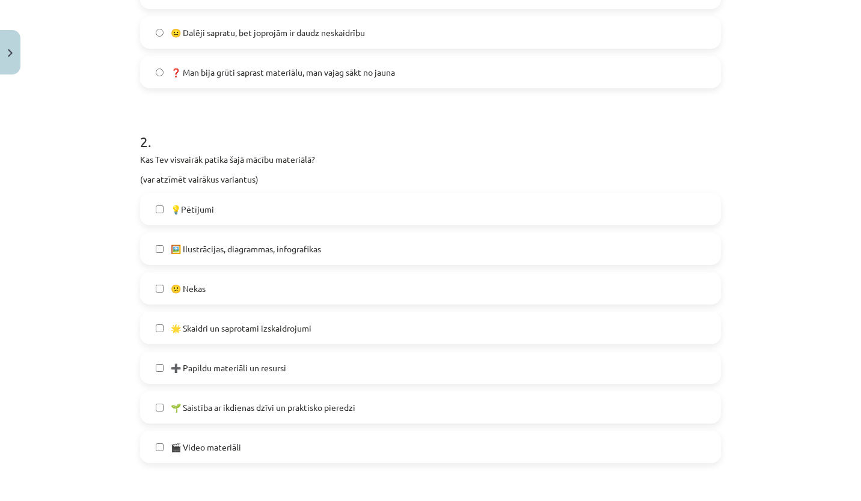
scroll to position [442, 0]
click at [266, 220] on label "💡Pētījumi" at bounding box center [430, 210] width 578 height 30
click at [354, 256] on label "🖼️ Ilustrācijas, diagrammas, infografikas" at bounding box center [430, 250] width 578 height 30
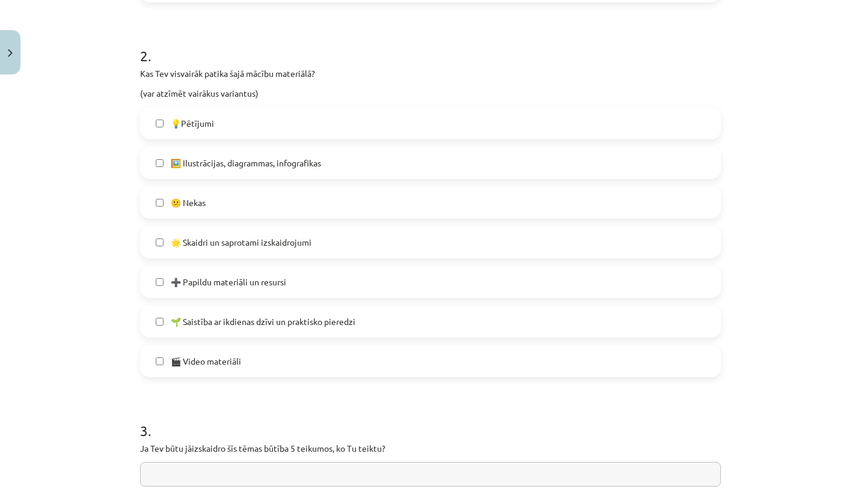
scroll to position [531, 0]
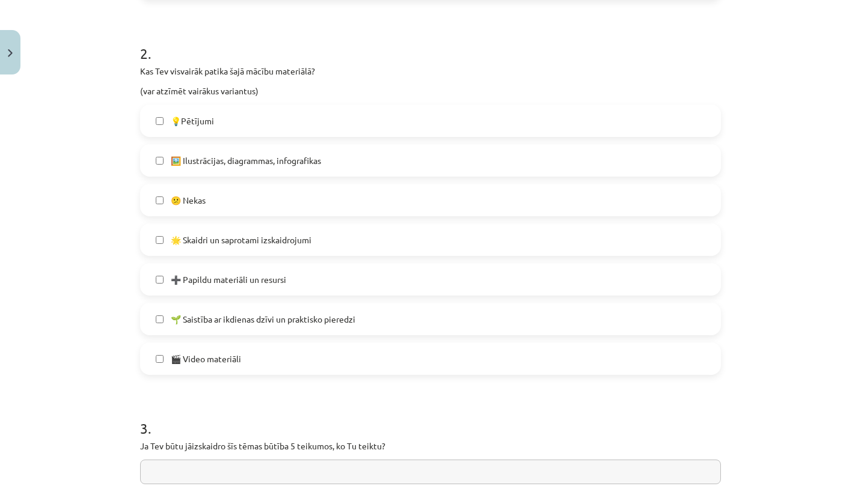
click at [373, 239] on label "🌟 Skaidri un saprotami izskaidrojumi" at bounding box center [430, 240] width 578 height 30
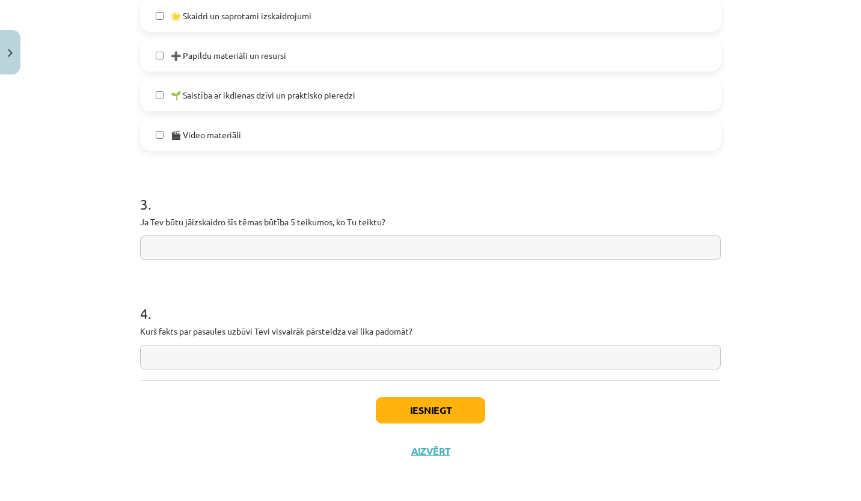
scroll to position [755, 0]
drag, startPoint x: 135, startPoint y: 220, endPoint x: 418, endPoint y: 219, distance: 283.2
click at [418, 219] on p "Ja Tev būtu jāizskaidro šīs tēmas būtība 5 teikumos, ko Tu teiktu?" at bounding box center [430, 222] width 581 height 13
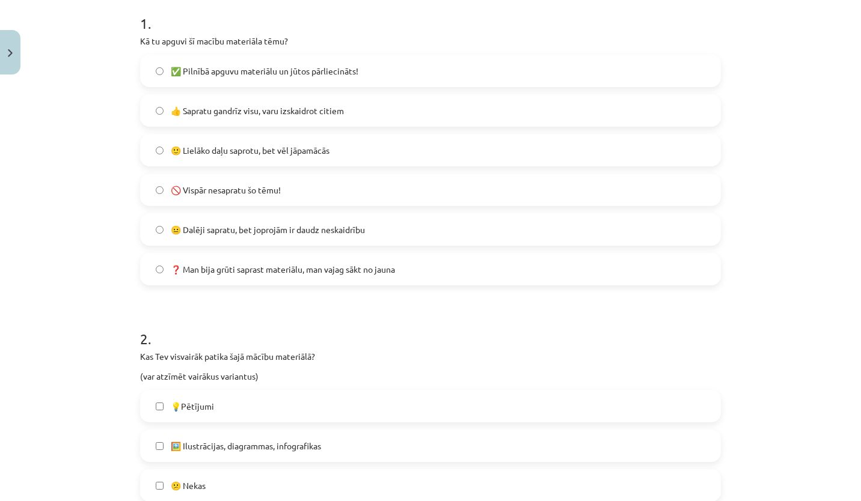
scroll to position [0, 0]
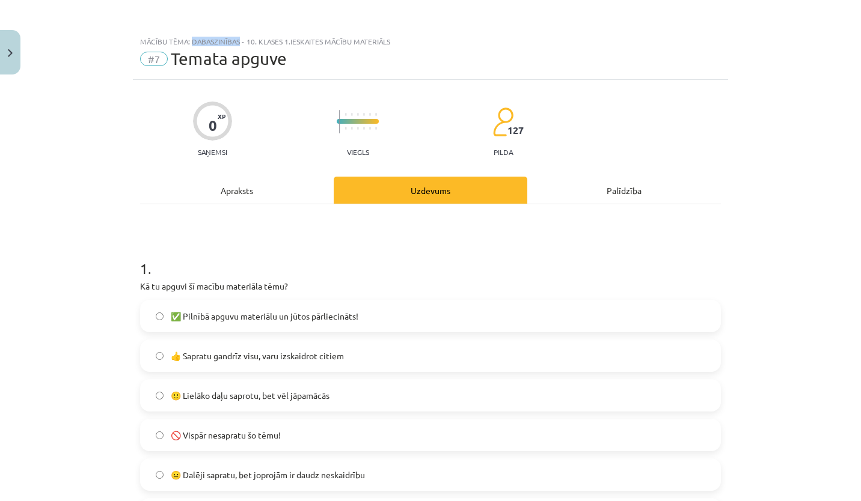
drag, startPoint x: 188, startPoint y: 42, endPoint x: 236, endPoint y: 44, distance: 48.8
click at [236, 44] on div "Mācību tēma: Dabaszinības - 10. klases 1.ieskaites mācību materiāls" at bounding box center [430, 41] width 581 height 8
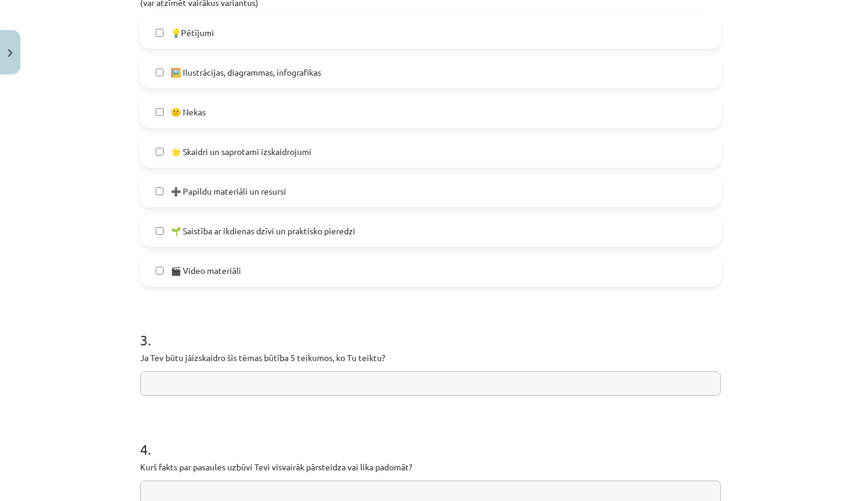
scroll to position [755, 0]
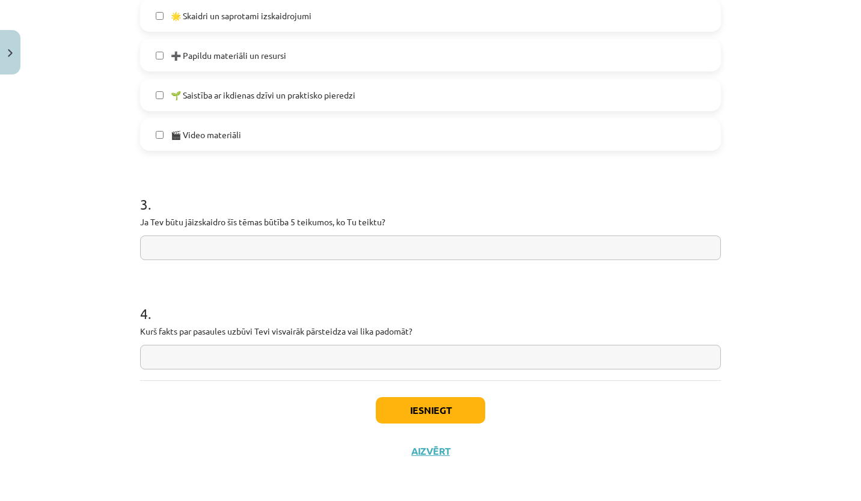
click at [350, 239] on input "text" at bounding box center [430, 248] width 581 height 25
paste input "**********"
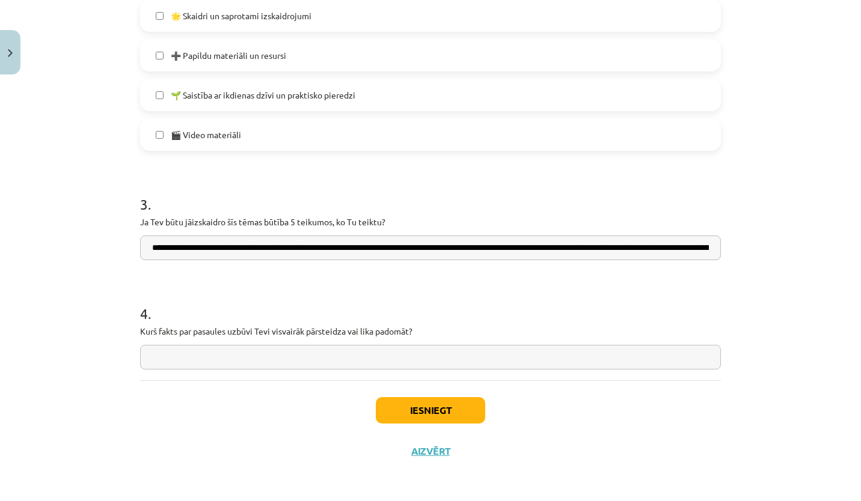
scroll to position [0, 1768]
type input "**********"
drag, startPoint x: 435, startPoint y: 326, endPoint x: 129, endPoint y: 332, distance: 306.7
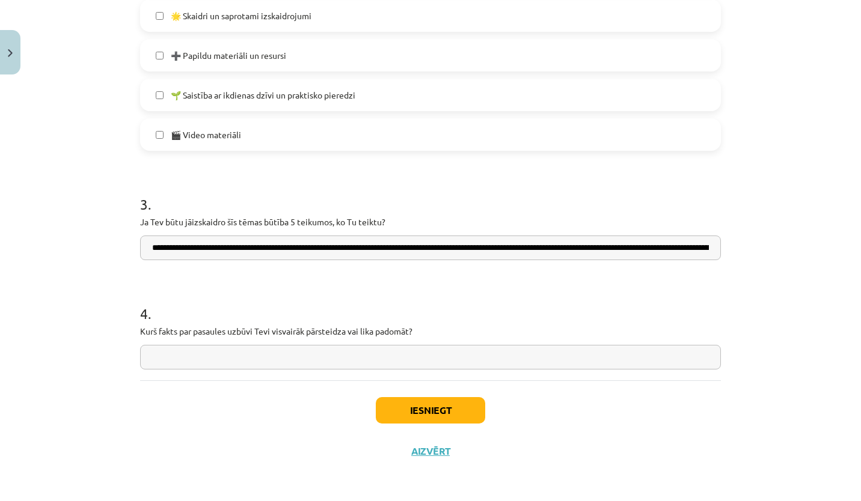
click at [169, 361] on input "text" at bounding box center [430, 357] width 581 height 25
paste input "**********"
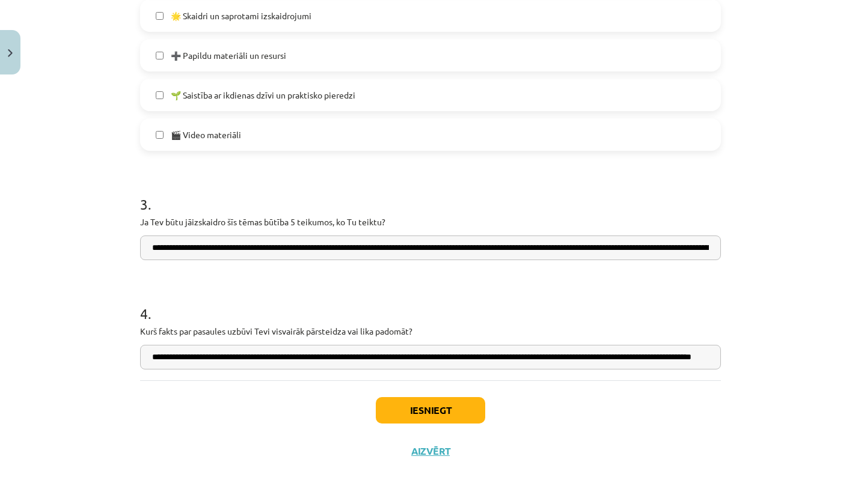
drag, startPoint x: 177, startPoint y: 357, endPoint x: 194, endPoint y: 361, distance: 17.4
click at [194, 361] on input "**********" at bounding box center [430, 357] width 581 height 25
paste input "**********"
type input "**********"
click at [423, 412] on button "Iesniegt" at bounding box center [430, 410] width 109 height 26
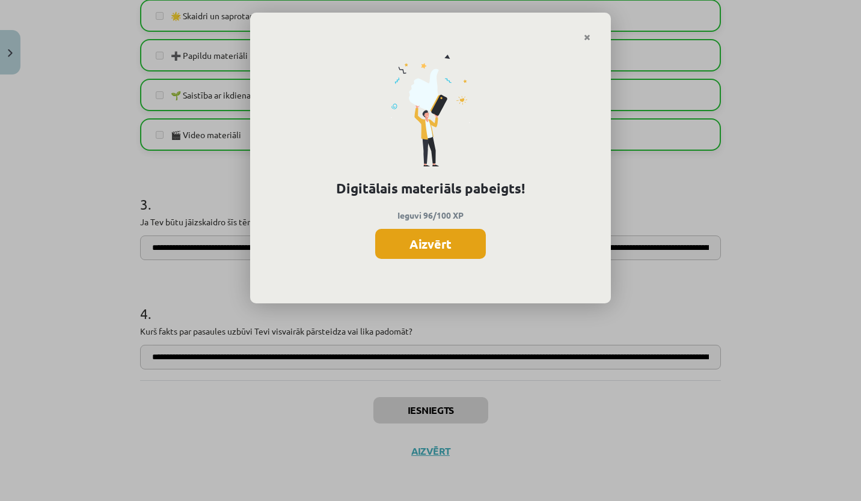
click at [449, 245] on button "Aizvērt" at bounding box center [430, 244] width 111 height 30
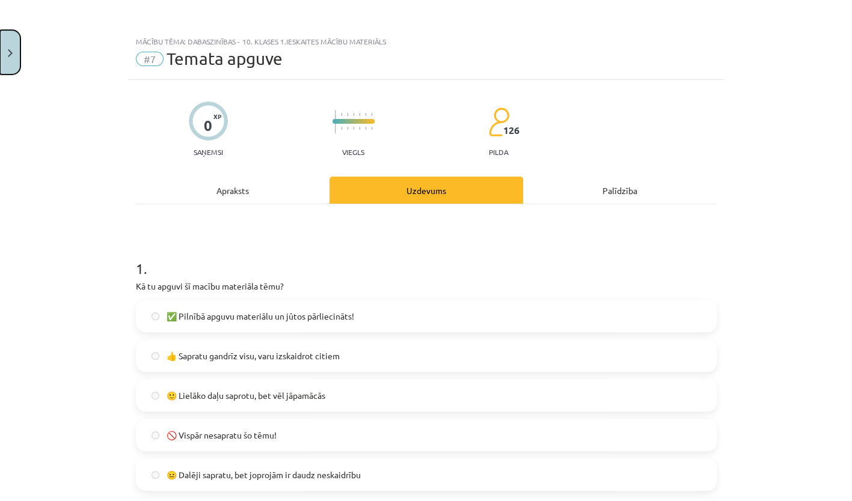
click at [5, 50] on button "Close" at bounding box center [10, 52] width 20 height 44
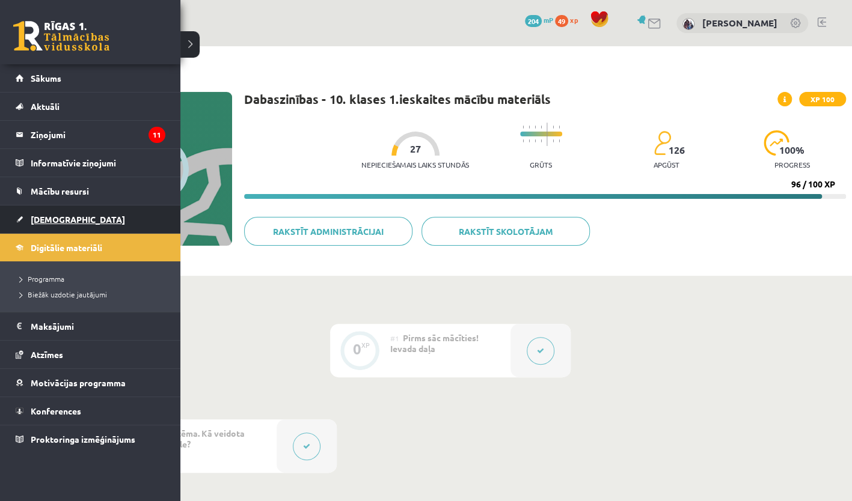
click at [75, 225] on link "[DEMOGRAPHIC_DATA]" at bounding box center [91, 220] width 150 height 28
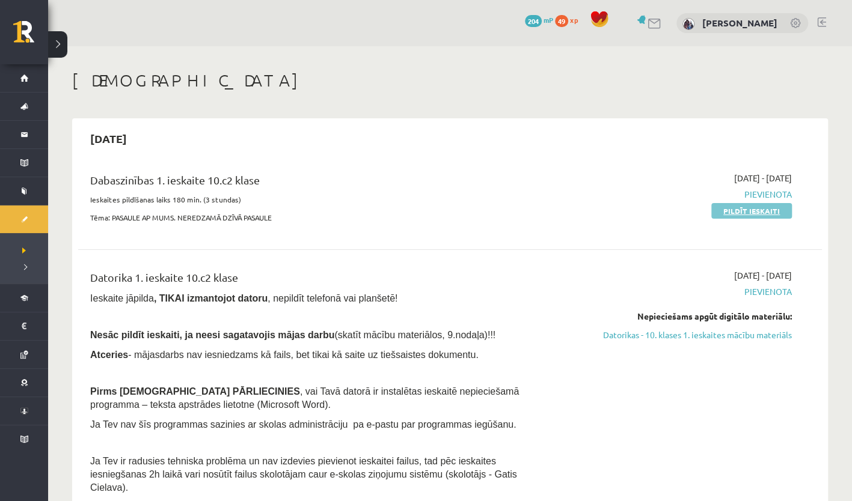
click at [741, 208] on link "Pildīt ieskaiti" at bounding box center [751, 211] width 81 height 16
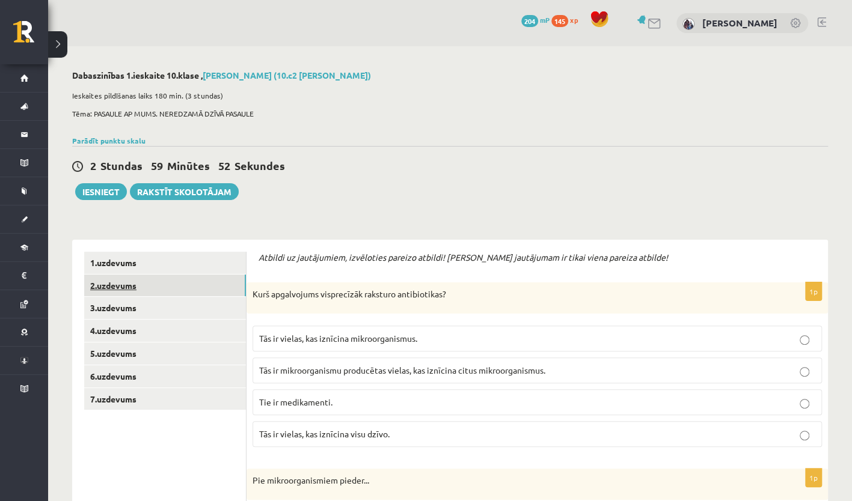
click at [213, 290] on link "2.uzdevums" at bounding box center [165, 286] width 162 height 22
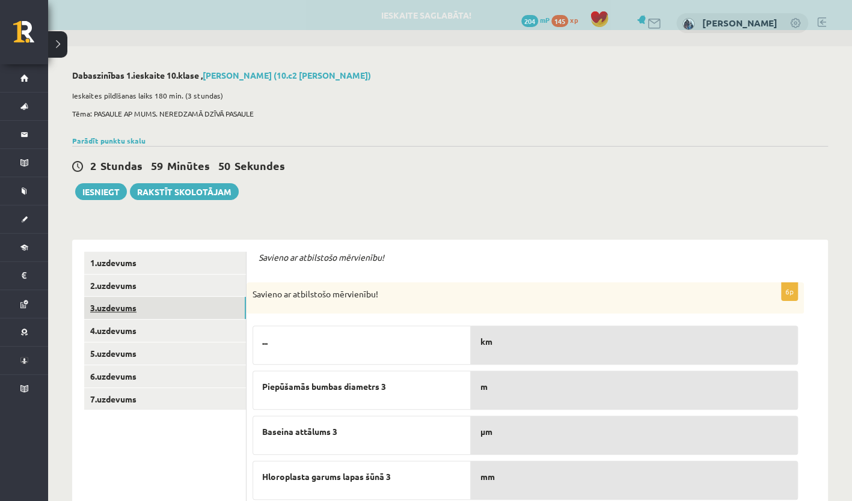
click at [194, 312] on link "3.uzdevums" at bounding box center [165, 308] width 162 height 22
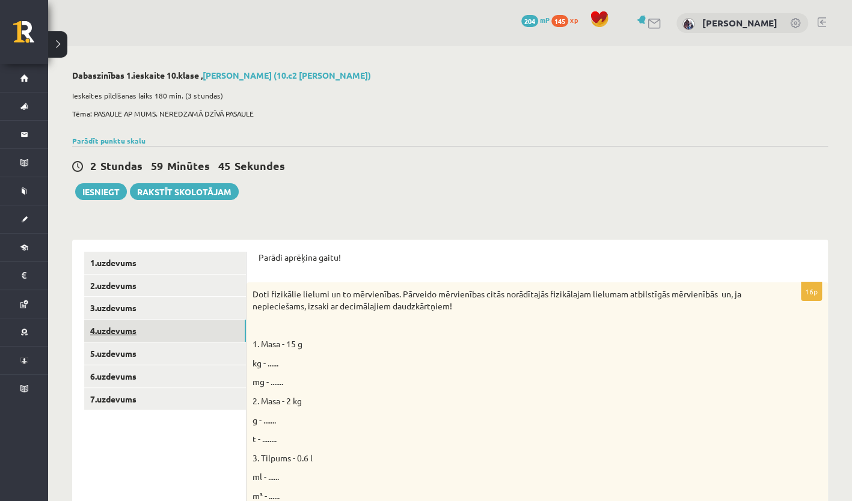
click at [181, 333] on link "4.uzdevums" at bounding box center [165, 331] width 162 height 22
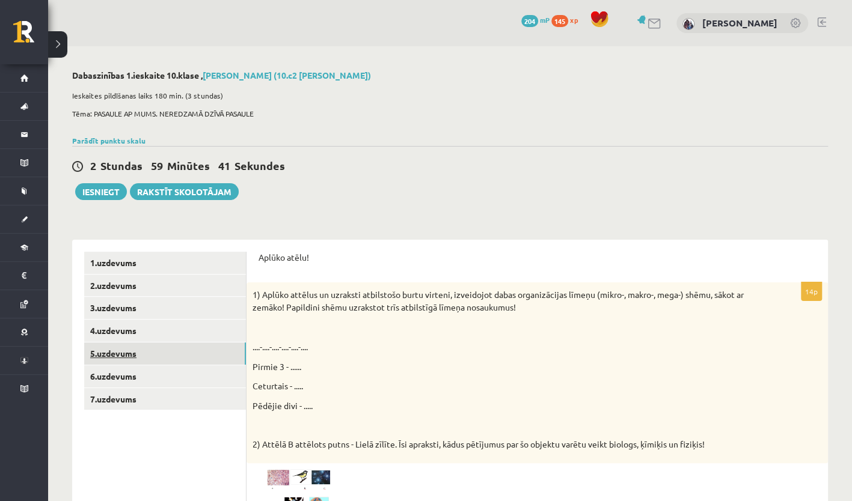
click at [165, 359] on link "5.uzdevums" at bounding box center [165, 354] width 162 height 22
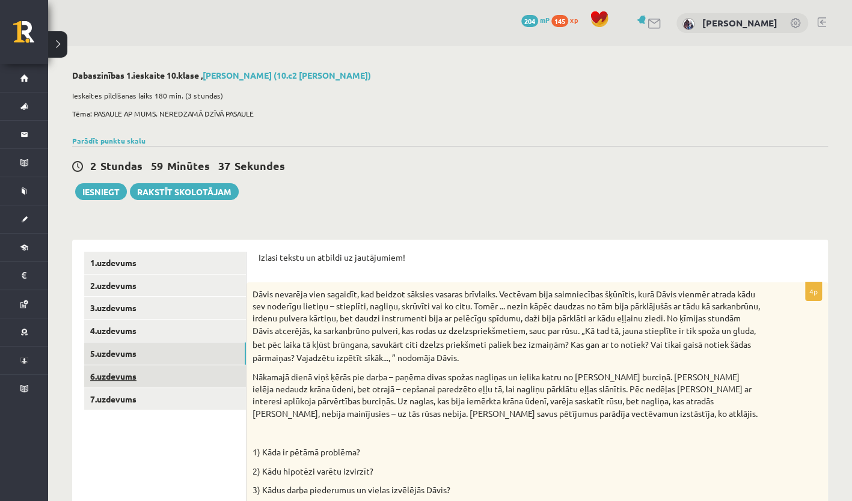
click at [175, 379] on link "6.uzdevums" at bounding box center [165, 377] width 162 height 22
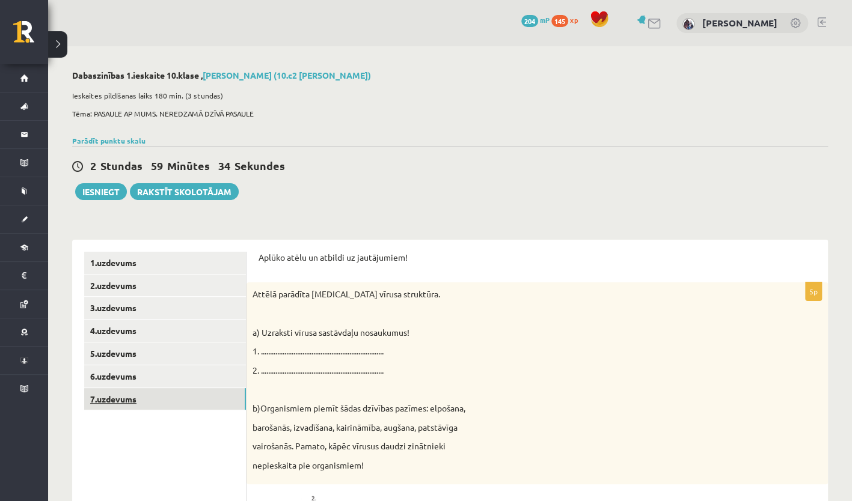
click at [166, 409] on link "7.uzdevums" at bounding box center [165, 399] width 162 height 22
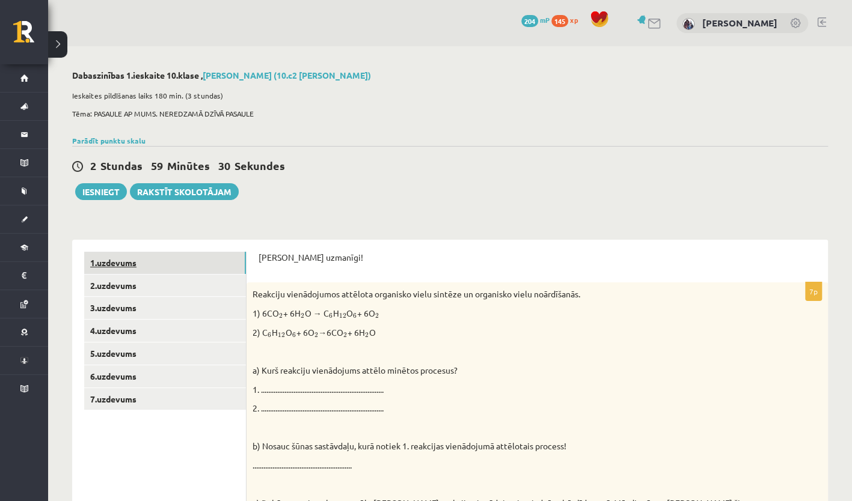
click at [161, 256] on link "1.uzdevums" at bounding box center [165, 263] width 162 height 22
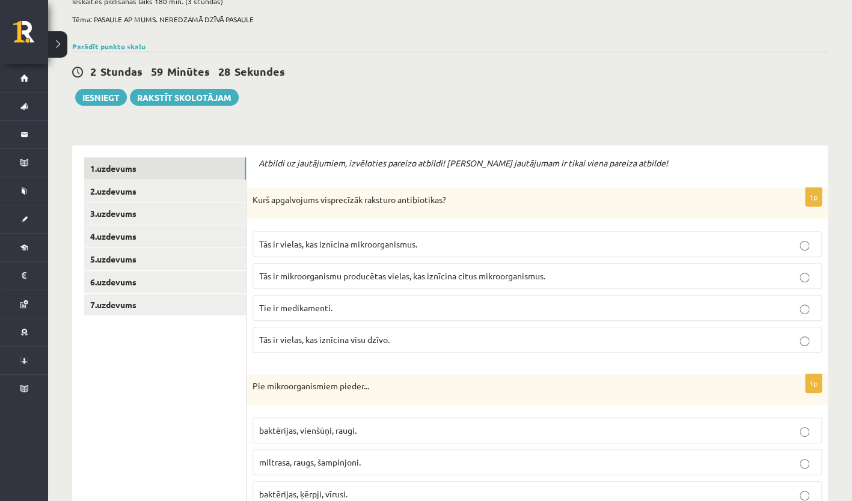
scroll to position [103, 0]
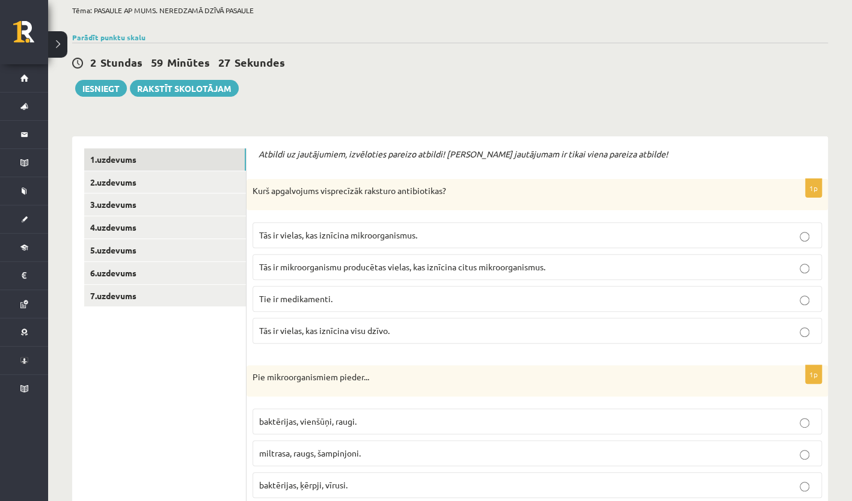
click at [255, 188] on p "Kurš apgalvojums visprecīzāk raksturo antibiotikas?" at bounding box center [507, 191] width 509 height 12
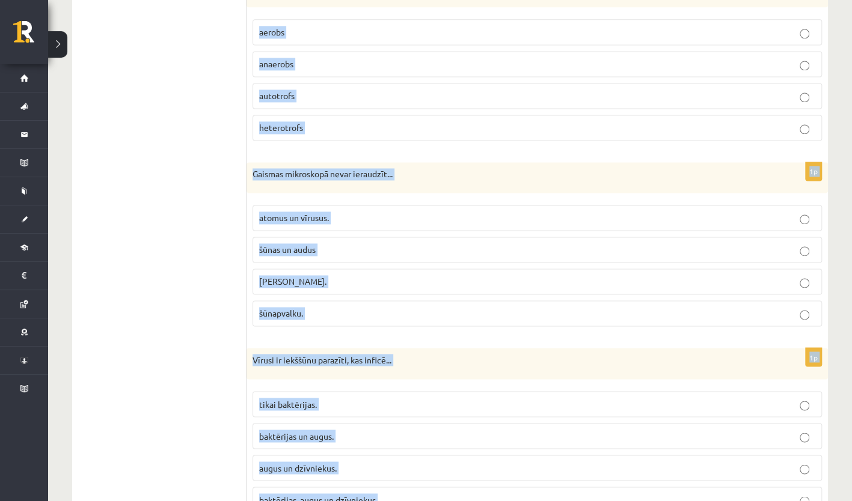
scroll to position [3498, 0]
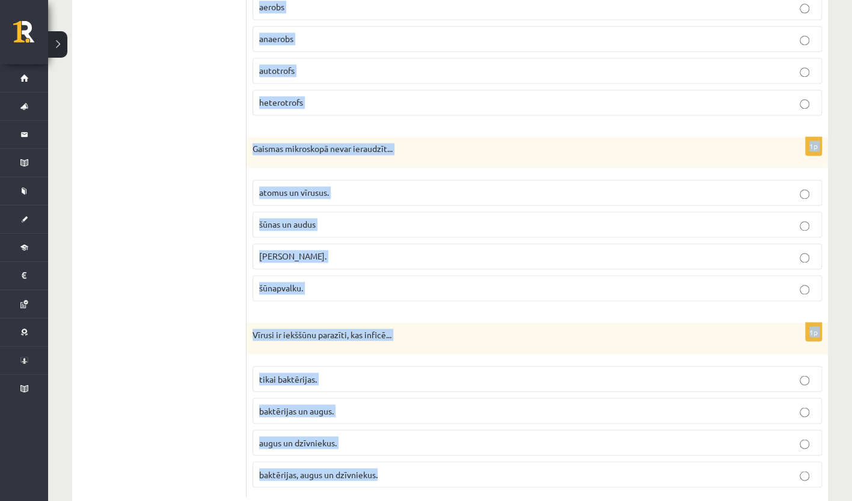
drag, startPoint x: 250, startPoint y: 190, endPoint x: 453, endPoint y: 456, distance: 334.9
copy form "Lore ipsumdolors ametconsect adipisci elitseddoeiu? Tem in utlabo, etd magnaali…"
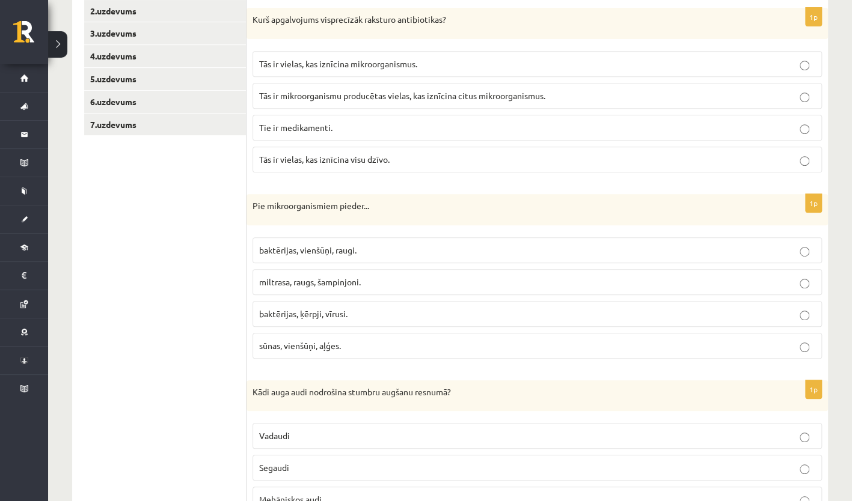
scroll to position [269, 0]
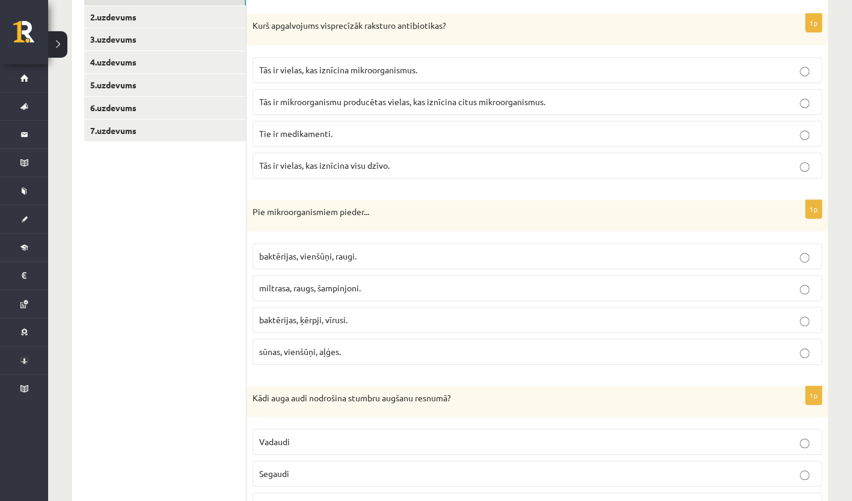
click at [433, 96] on p "Tās ir mikroorganismu producētas vielas, kas iznīcina citus mikroorganismus." at bounding box center [537, 102] width 556 height 13
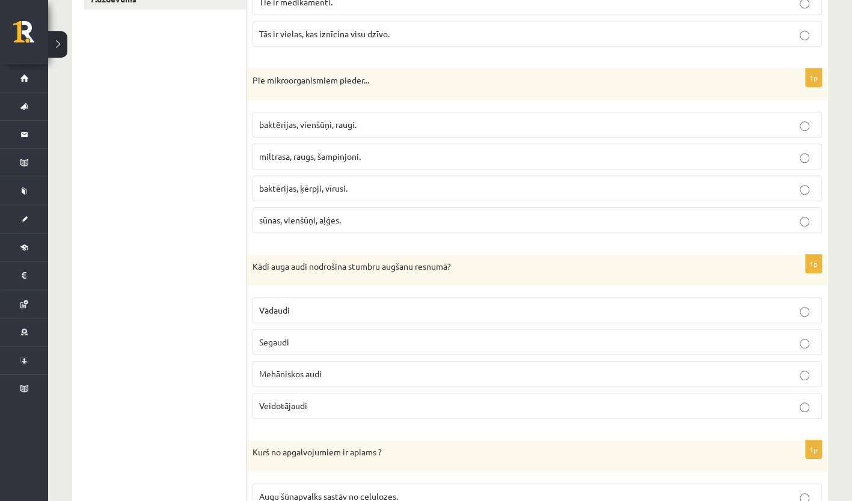
scroll to position [413, 0]
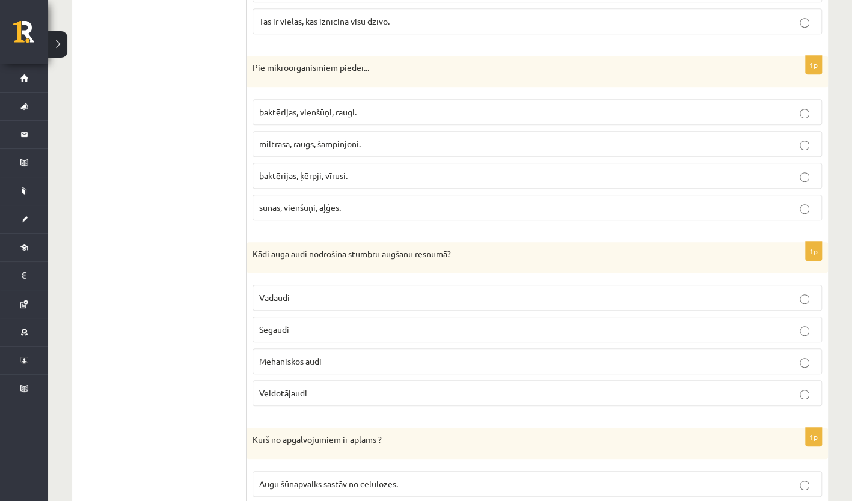
click at [399, 118] on label "baktērijas, vienšūņi, raugi." at bounding box center [537, 112] width 569 height 26
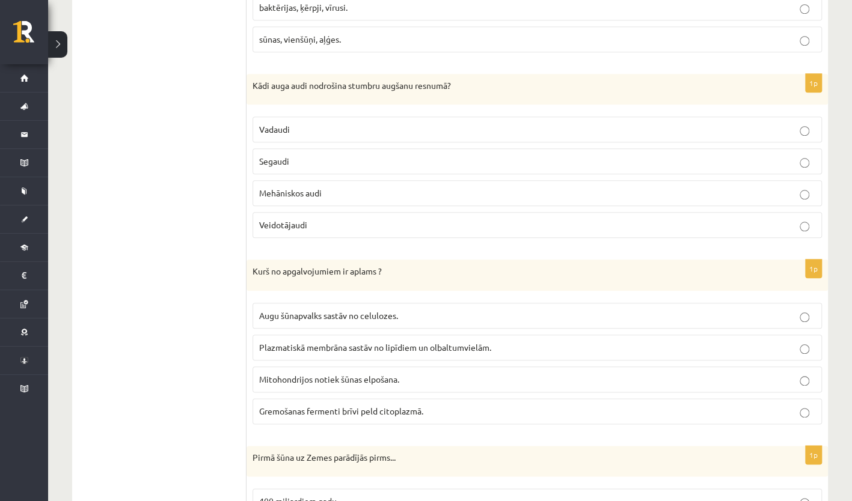
scroll to position [588, 0]
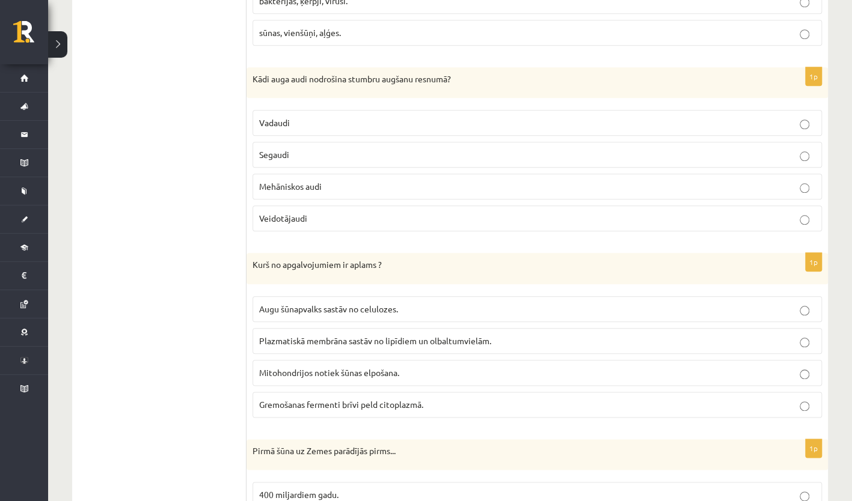
click at [343, 215] on p "Veidotājaudi" at bounding box center [537, 218] width 556 height 13
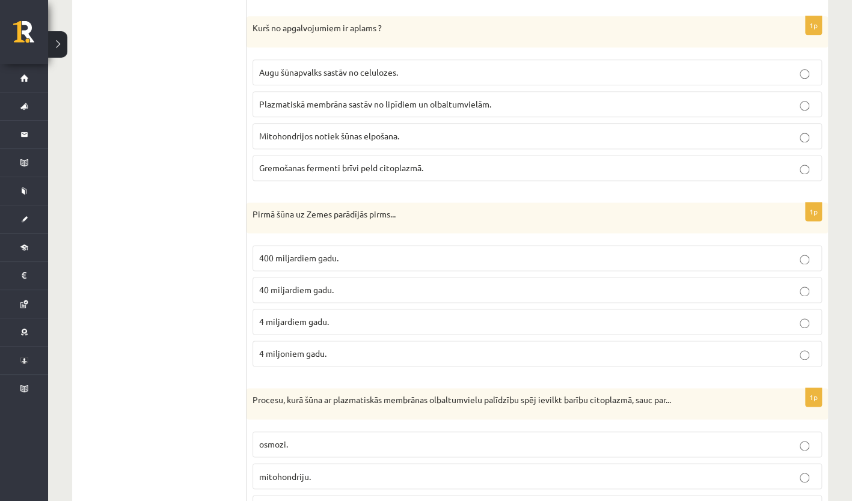
scroll to position [836, 0]
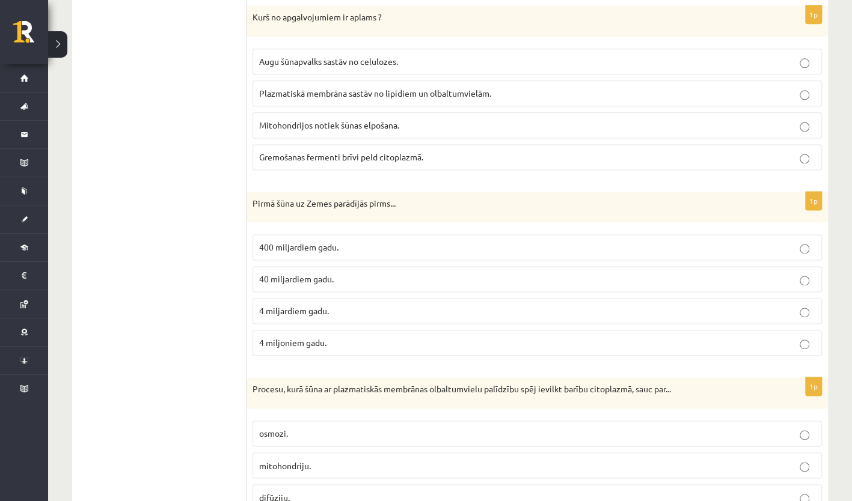
click at [425, 158] on label "Gremošanas fermenti brīvi peld citoplazmā." at bounding box center [537, 157] width 569 height 26
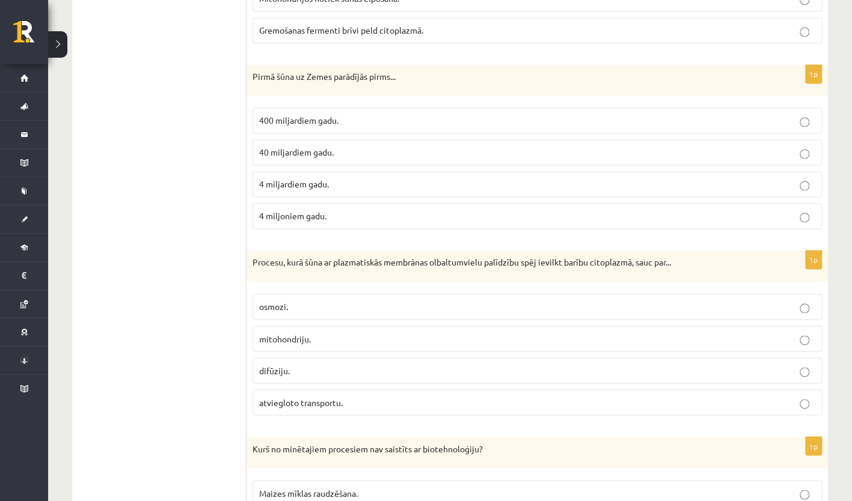
scroll to position [963, 0]
click at [369, 179] on p "4 miljardiem gadu." at bounding box center [537, 183] width 556 height 13
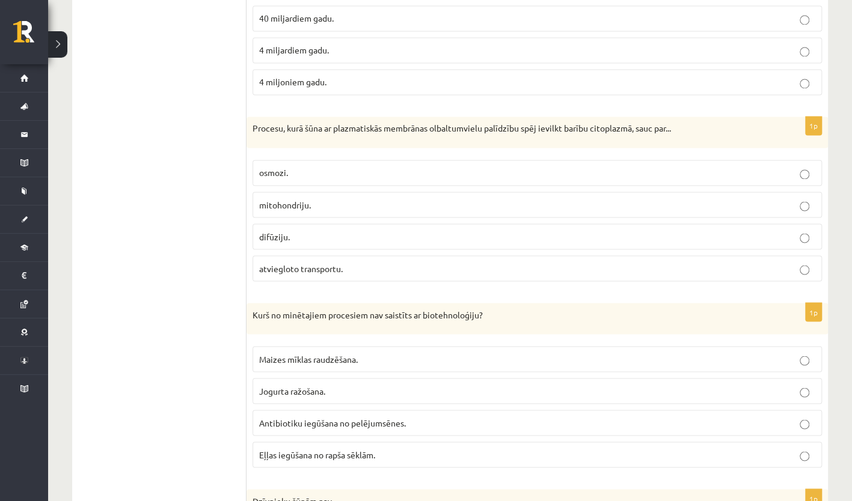
scroll to position [1121, 0]
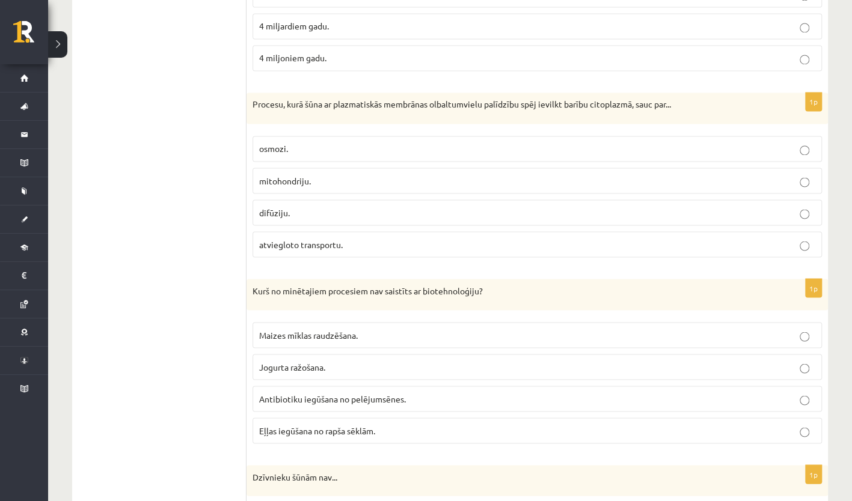
click at [382, 231] on label "atviegloto transportu." at bounding box center [537, 244] width 569 height 26
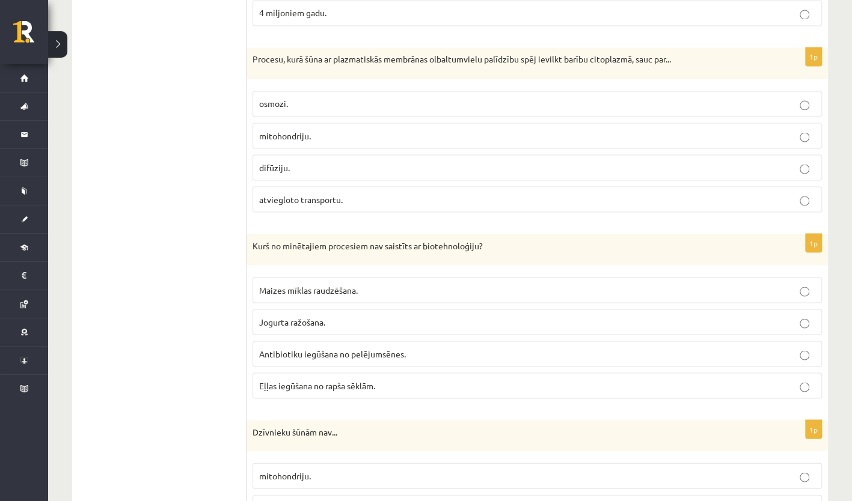
scroll to position [1160, 0]
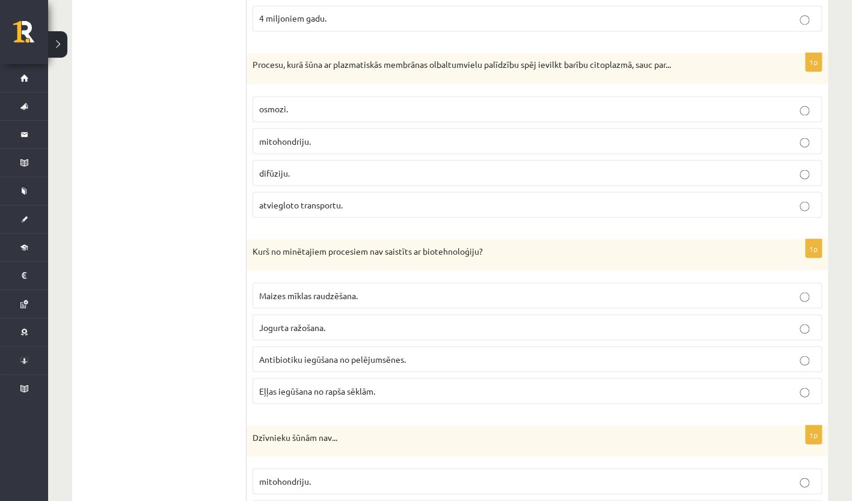
click at [324, 388] on label "Eļļas iegūšana no rapša sēklām." at bounding box center [537, 391] width 569 height 26
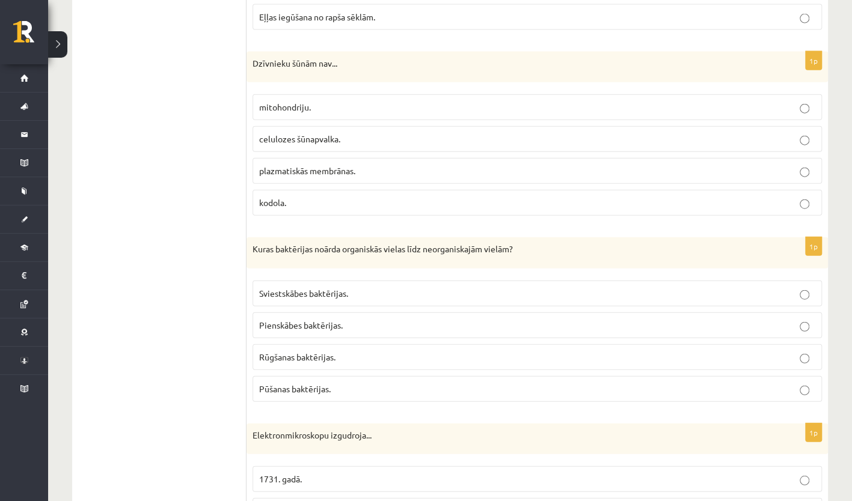
scroll to position [1534, 0]
click at [336, 134] on span "celulozes šūnapvalka." at bounding box center [299, 139] width 81 height 11
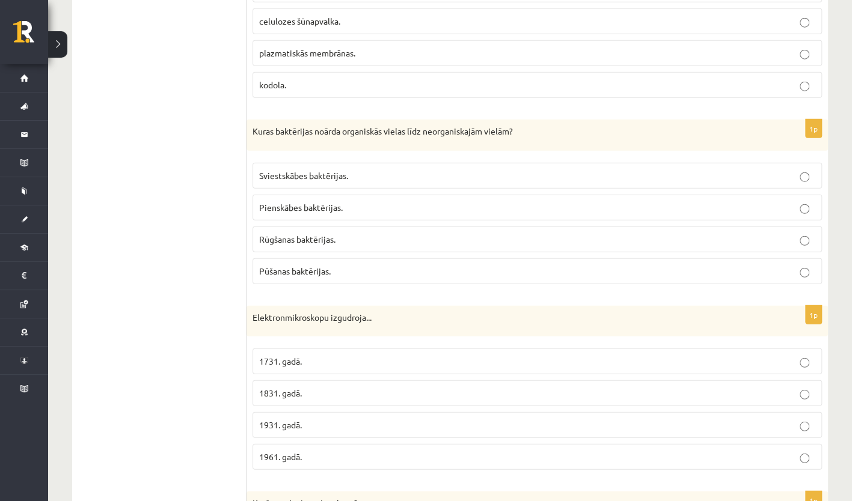
scroll to position [1653, 0]
click at [372, 263] on label "Pūšanas baktērijas." at bounding box center [537, 271] width 569 height 26
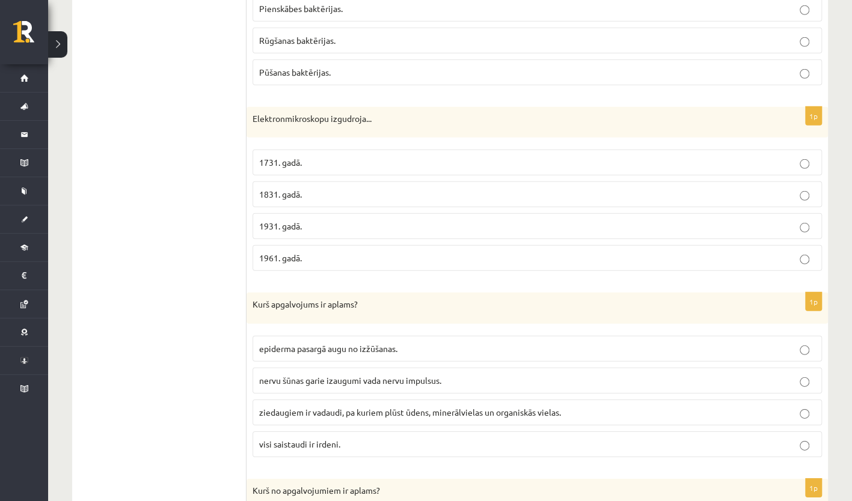
scroll to position [1850, 0]
click at [327, 222] on p "1931. gadā." at bounding box center [537, 228] width 556 height 13
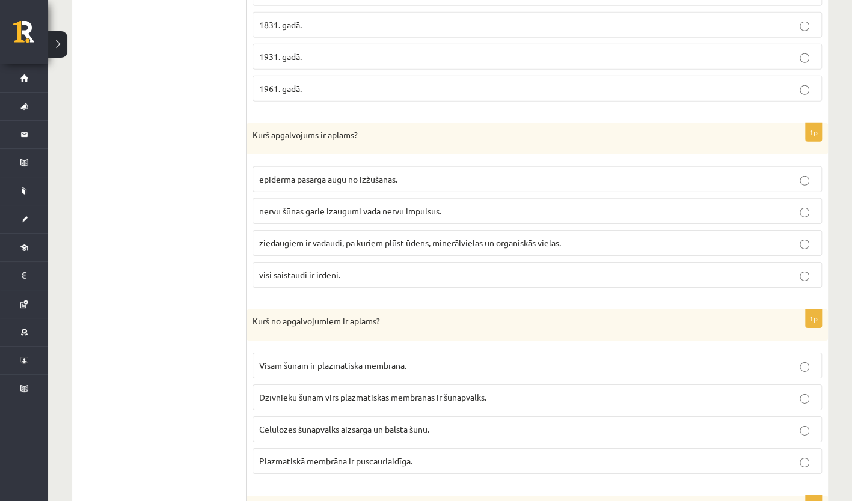
scroll to position [2036, 0]
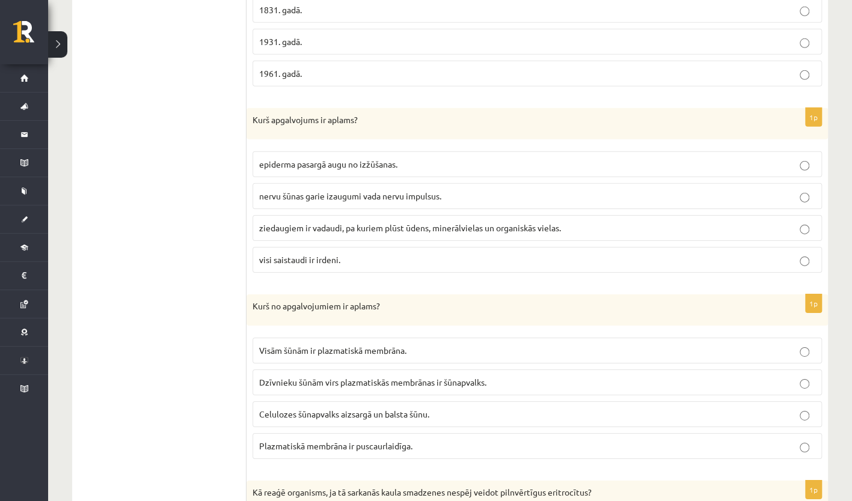
click at [343, 254] on p "visi saistaudi ir irdeni." at bounding box center [537, 260] width 556 height 13
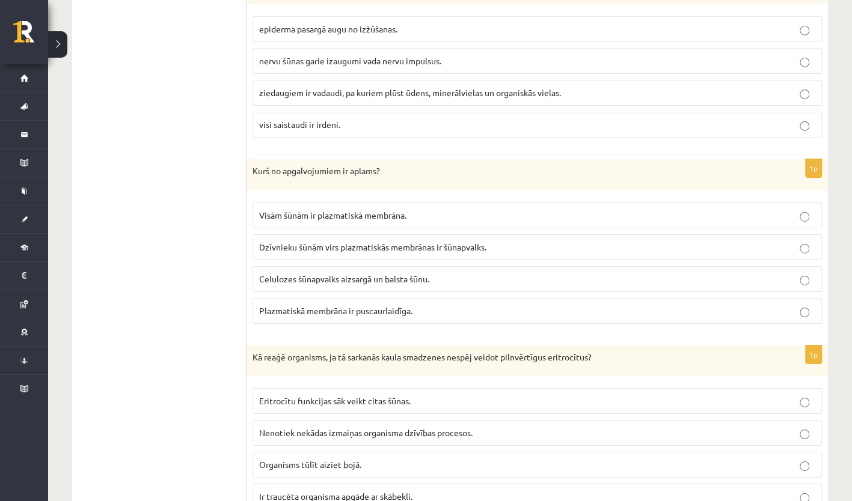
scroll to position [2245, 0]
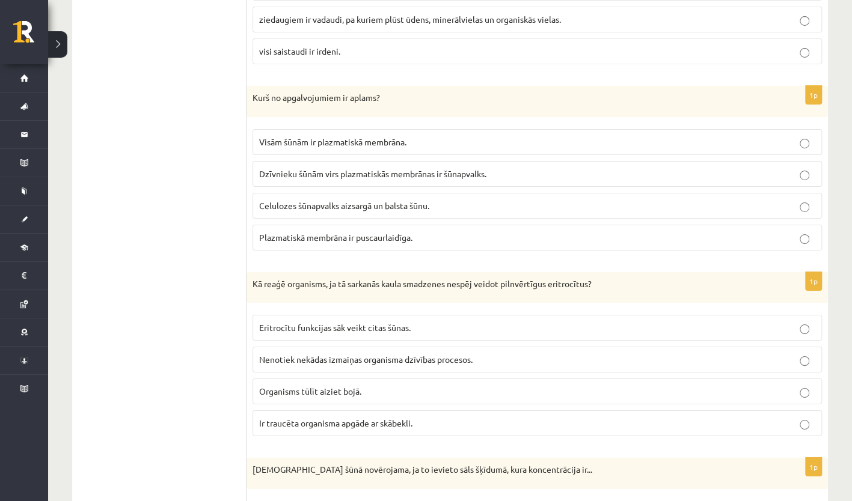
click at [411, 168] on p "Dzīvnieku šūnām virs plazmatiskās membrānas ir šūnapvalks." at bounding box center [537, 174] width 556 height 13
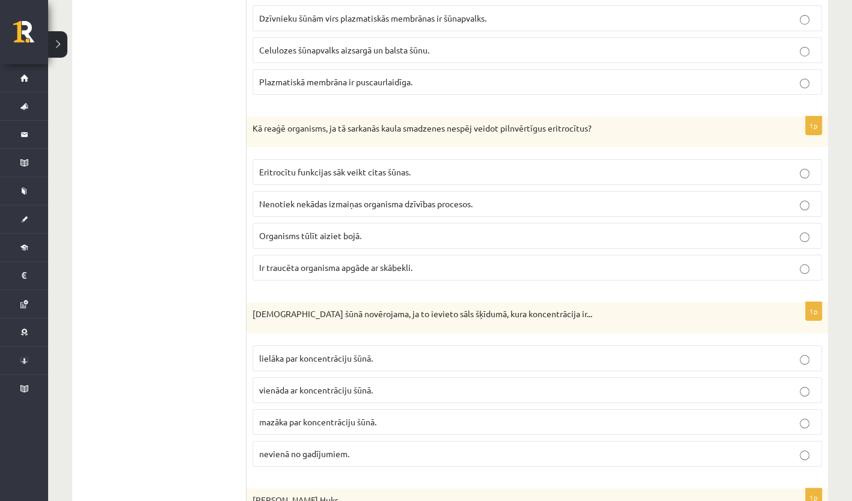
scroll to position [2401, 0]
click at [366, 261] on p "Ir traucēta organisma apgāde ar skābekli." at bounding box center [537, 267] width 556 height 13
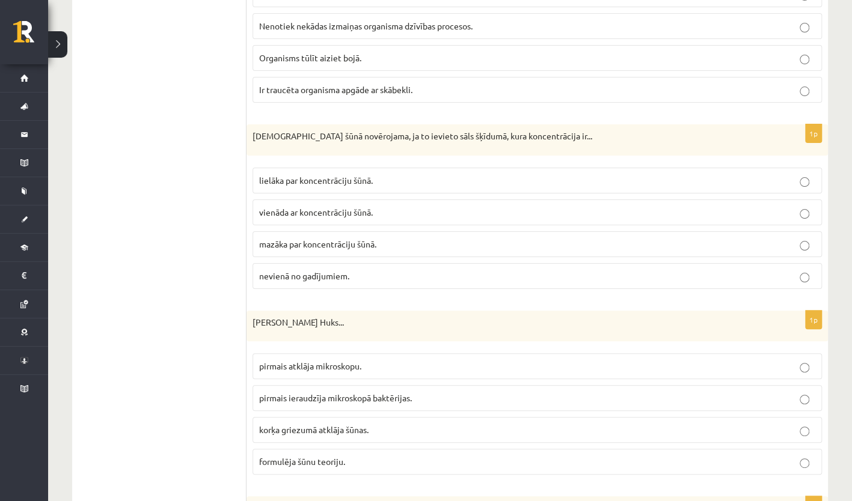
scroll to position [2633, 0]
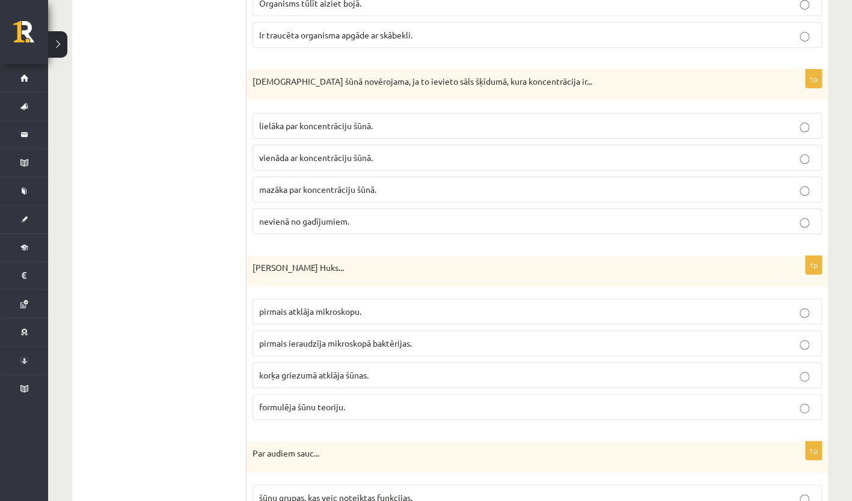
click at [354, 184] on span "mazāka par koncentrāciju šūnā." at bounding box center [317, 189] width 117 height 11
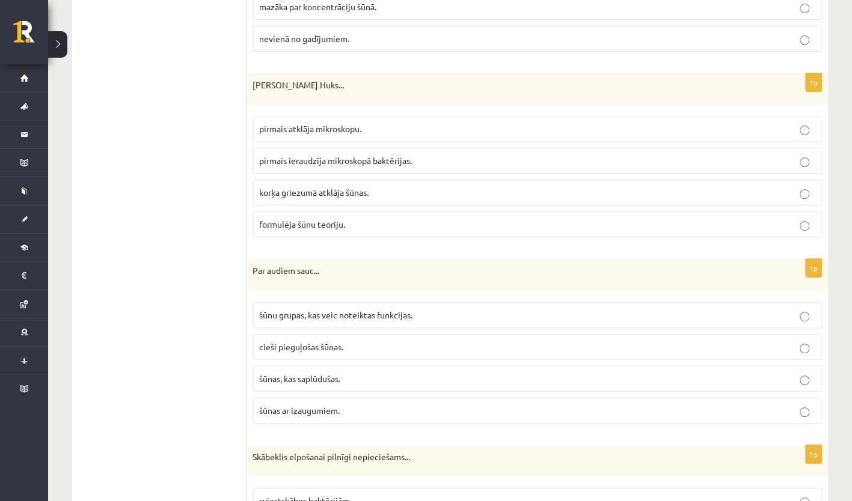
scroll to position [2818, 0]
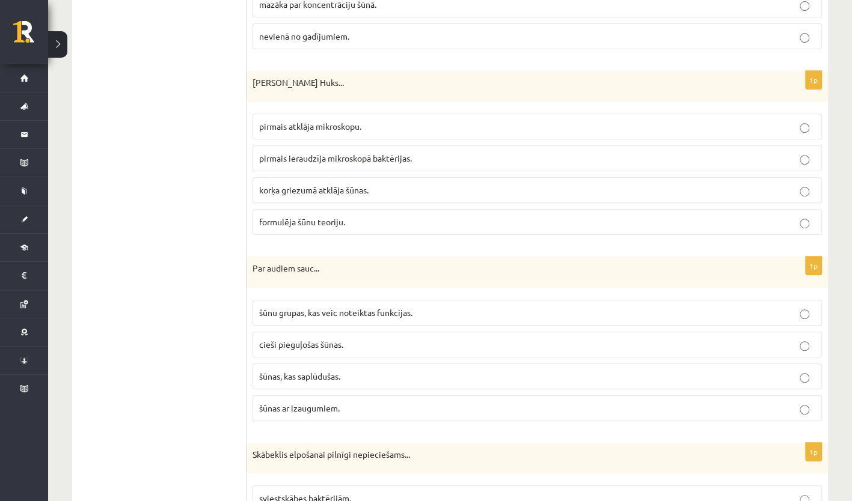
click at [367, 184] on p "korķa griezumā atklāja šūnas." at bounding box center [537, 190] width 556 height 13
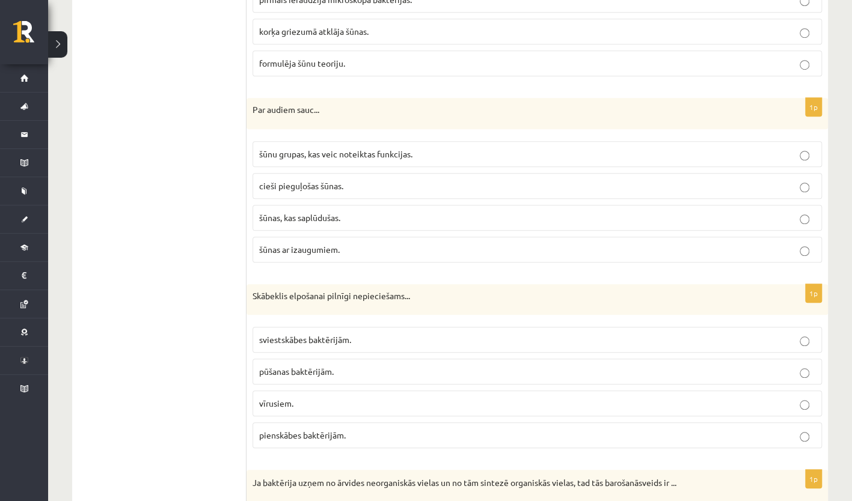
scroll to position [2976, 0]
click at [328, 212] on p "šūnas, kas saplūdušas." at bounding box center [537, 218] width 556 height 13
click at [357, 149] on span "šūnu grupas, kas veic noteiktas funkcijas." at bounding box center [335, 154] width 153 height 11
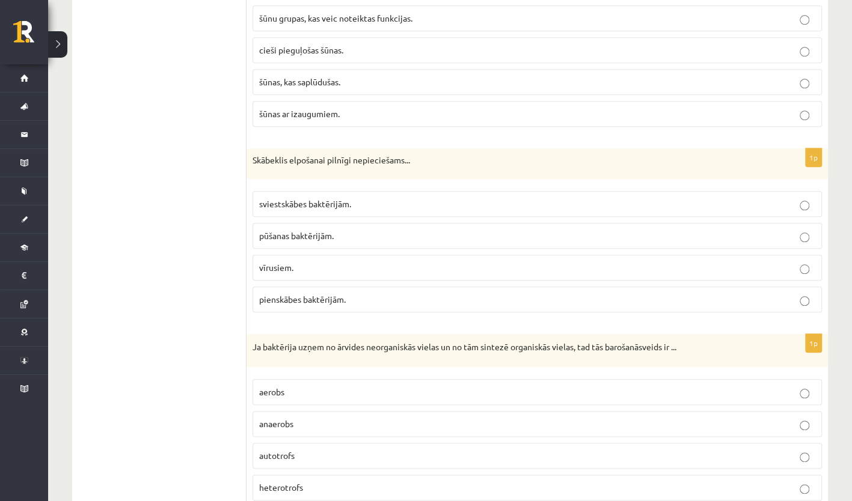
scroll to position [3112, 0]
click at [388, 192] on label "sviestskābes baktērijām." at bounding box center [537, 205] width 569 height 26
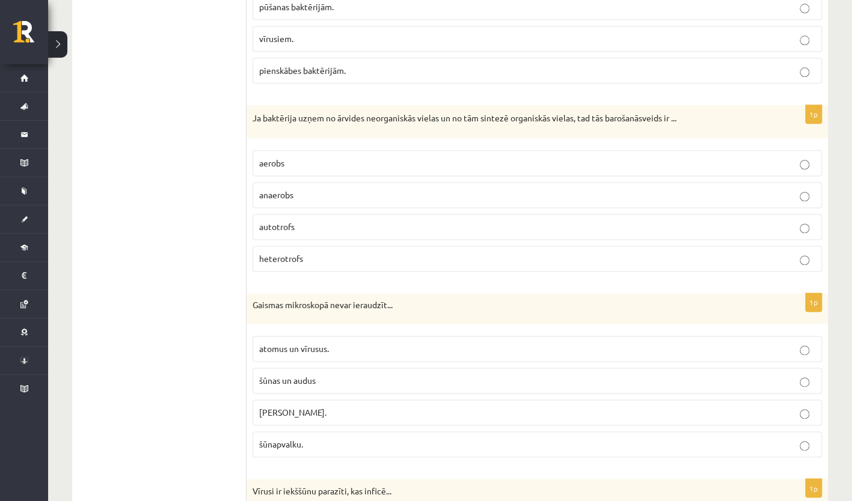
scroll to position [3341, 0]
click at [304, 222] on p "autotrofs" at bounding box center [537, 228] width 556 height 13
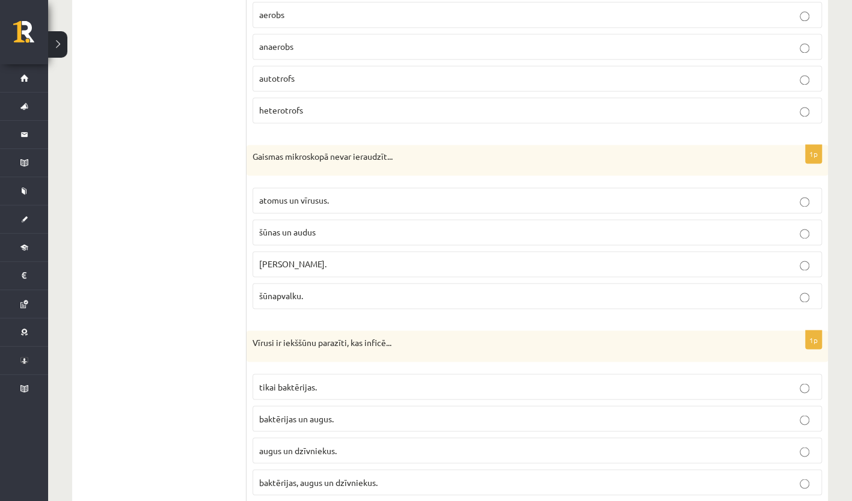
scroll to position [3498, 0]
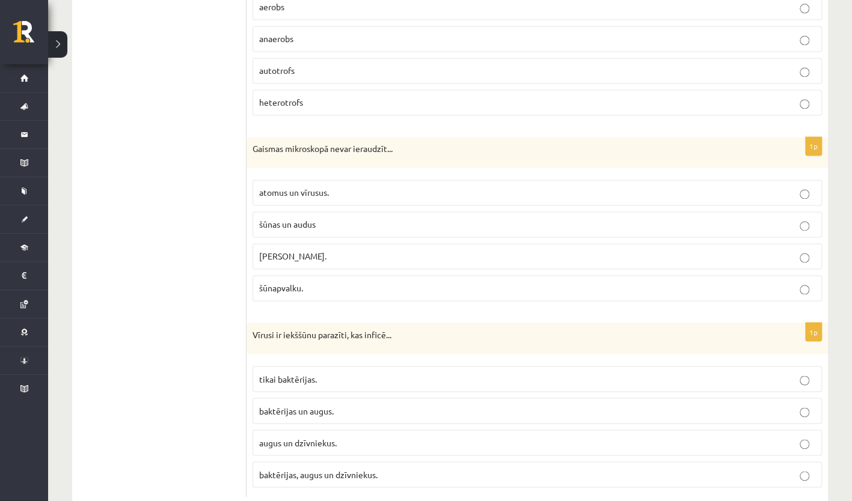
click at [360, 180] on label "atomus un vīrusus." at bounding box center [537, 193] width 569 height 26
click at [364, 468] on p "baktērijas, augus un dzīvniekus." at bounding box center [537, 474] width 556 height 13
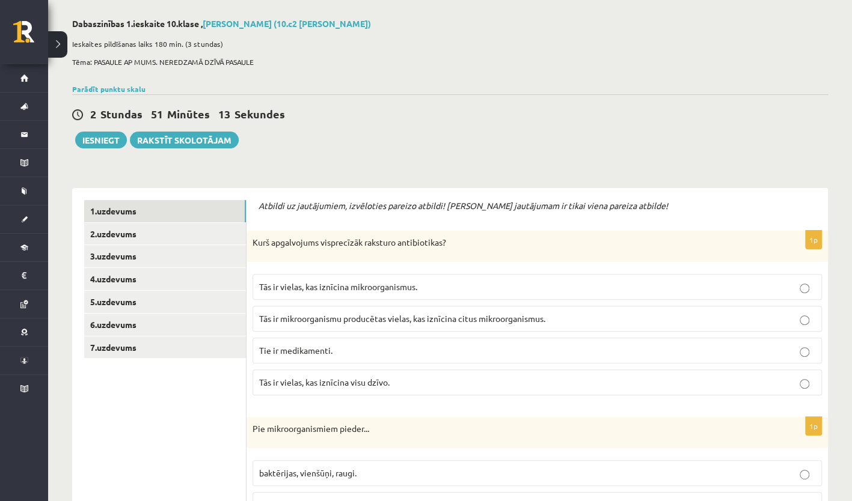
scroll to position [0, 0]
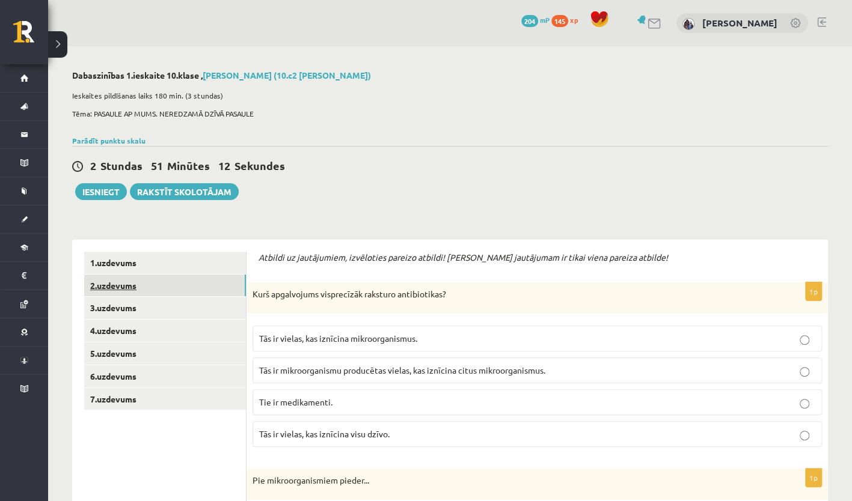
click at [125, 281] on link "2.uzdevums" at bounding box center [165, 286] width 162 height 22
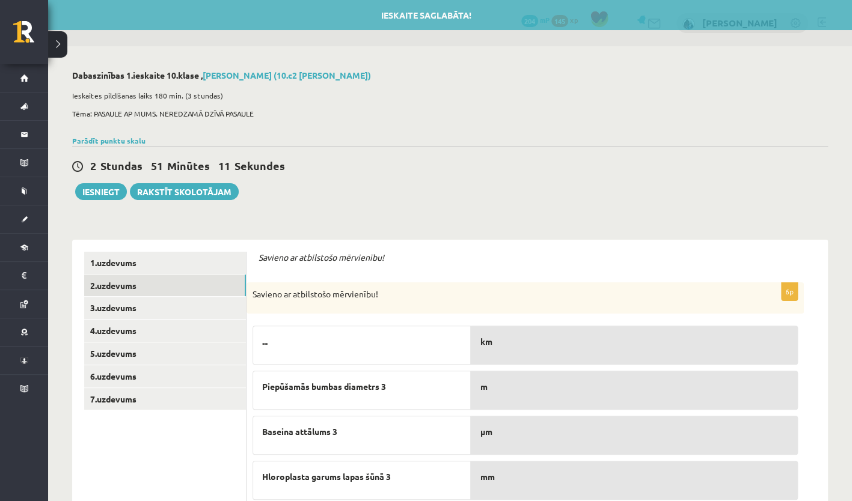
scroll to position [173, 0]
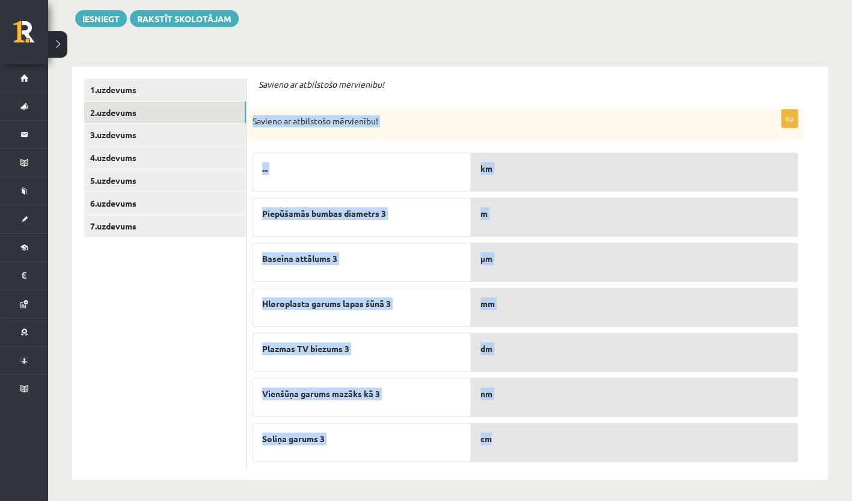
drag, startPoint x: 250, startPoint y: 119, endPoint x: 562, endPoint y: 442, distance: 448.6
click at [562, 442] on div "6p Savieno ar atbilstošo mērvienību! ... Piepūšamās bumbas diametrs 3 Baseina a…" at bounding box center [525, 288] width 557 height 359
copy div "Savieno ar atbilstošo mērvienību! ... Piepūšamās bumbas diametrs 3 Baseina attā…"
click at [498, 114] on div "Savieno ar atbilstošo mērvienību!" at bounding box center [525, 124] width 557 height 31
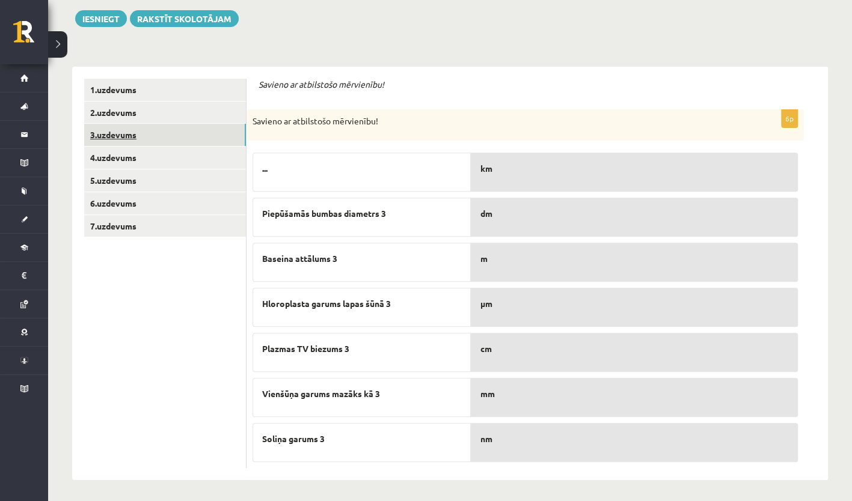
click at [152, 137] on link "3.uzdevums" at bounding box center [165, 135] width 162 height 22
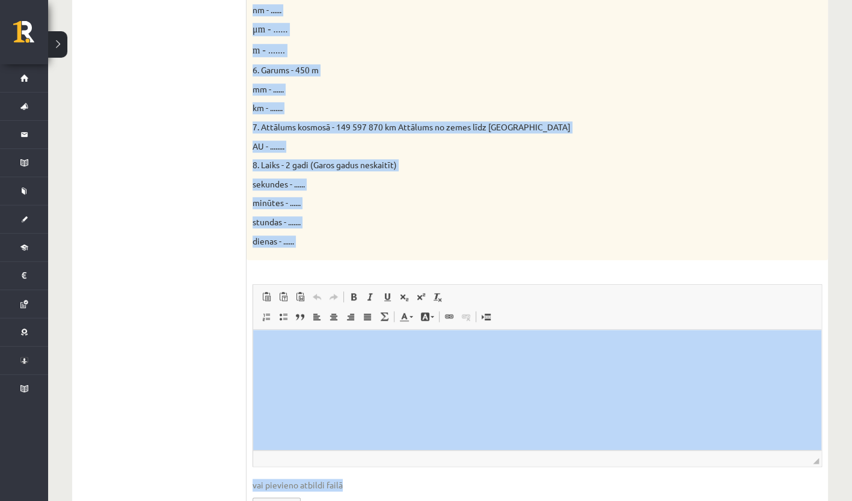
scroll to position [651, 0]
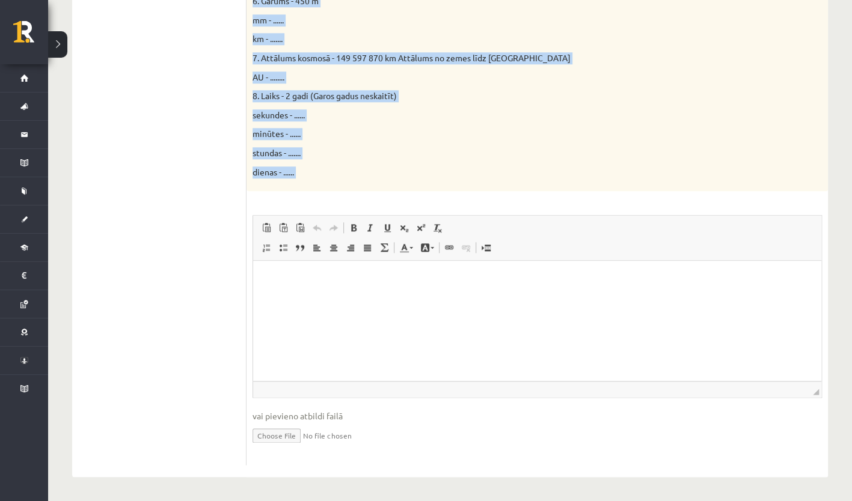
drag, startPoint x: 251, startPoint y: 126, endPoint x: 367, endPoint y: 193, distance: 133.9
click at [367, 193] on div "16p Doti fizikālie lielumi un to mērvienības. Pārveido mērvienības citās norādī…" at bounding box center [537, 48] width 581 height 833
copy div "Lore ipsumdolo sitamet co ad elitseddoei. Temporin utlaboreetd magna aliquaenim…"
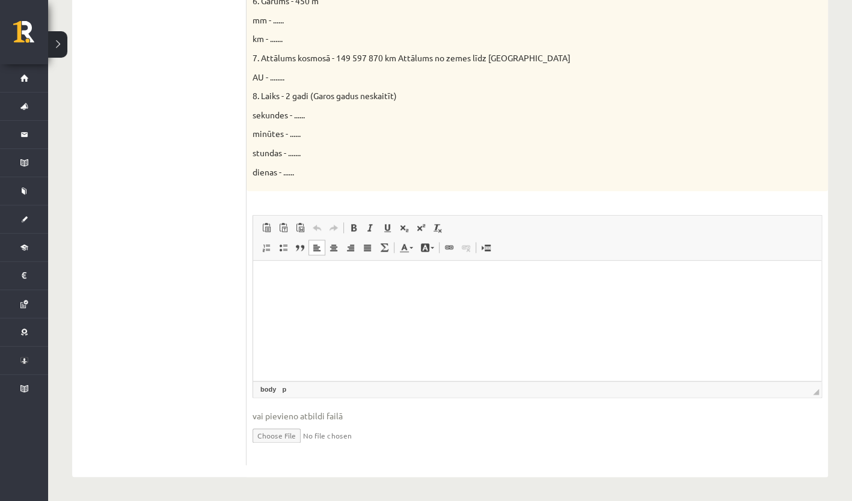
click at [328, 296] on html at bounding box center [537, 279] width 568 height 37
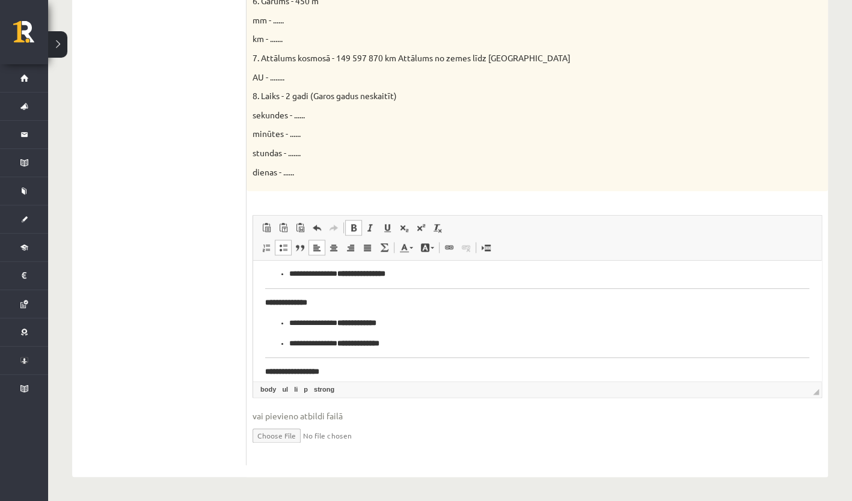
scroll to position [0, 0]
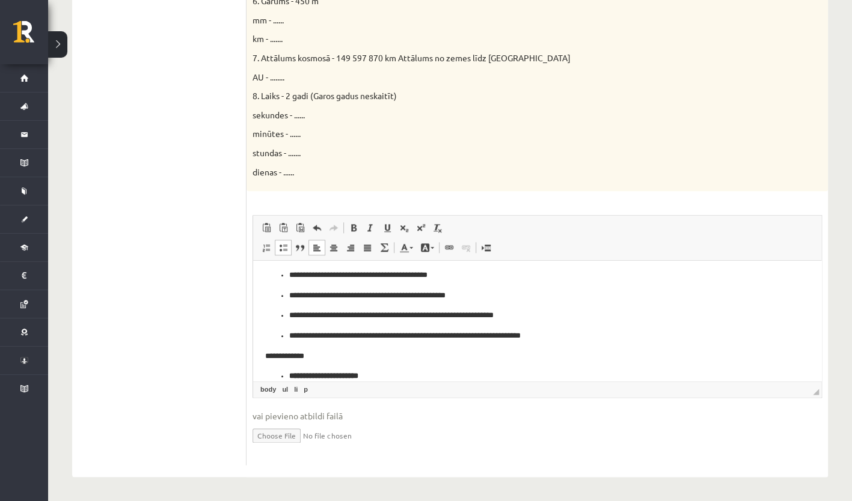
scroll to position [596, 0]
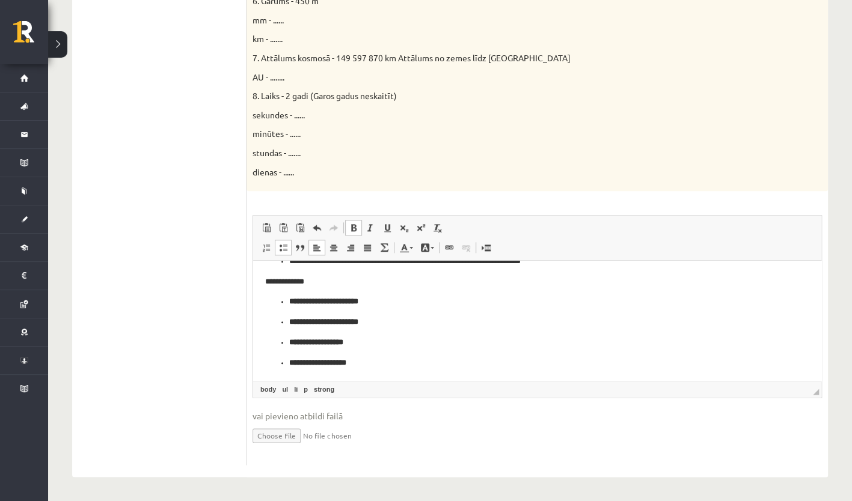
click at [414, 369] on html "**********" at bounding box center [537, 23] width 568 height 716
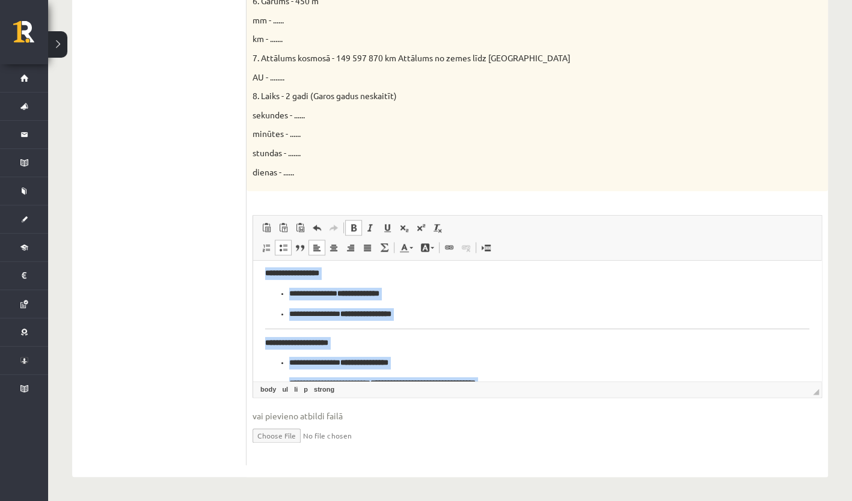
scroll to position [0, 0]
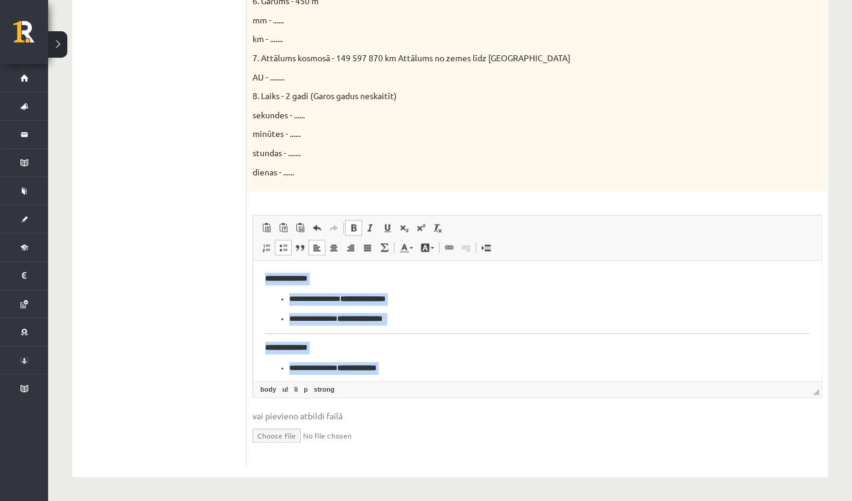
drag, startPoint x: 411, startPoint y: 352, endPoint x: 491, endPoint y: 480, distance: 151.5
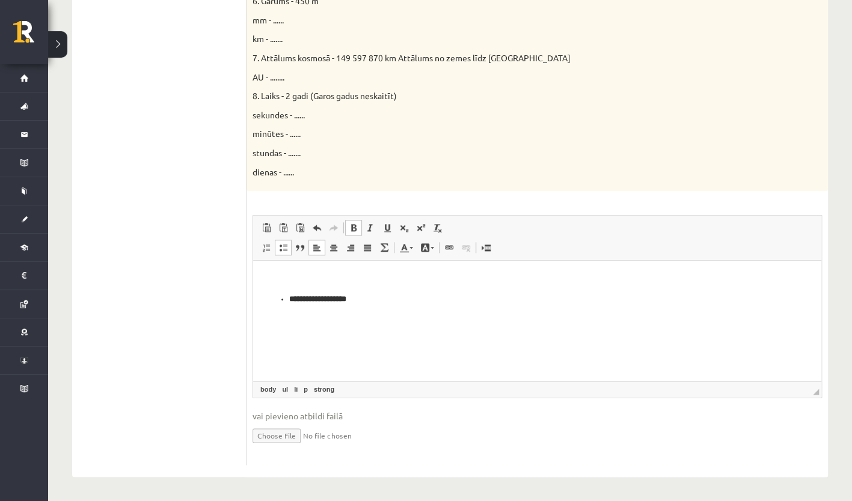
click at [405, 306] on html "**********" at bounding box center [537, 289] width 568 height 57
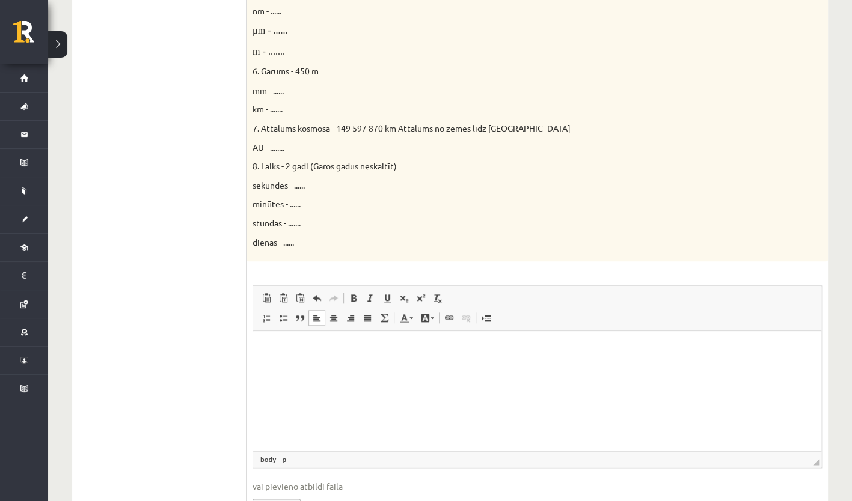
scroll to position [580, 0]
click at [275, 353] on p "Editor, wiswyg-editor-user-answer-47024885168120" at bounding box center [537, 350] width 544 height 13
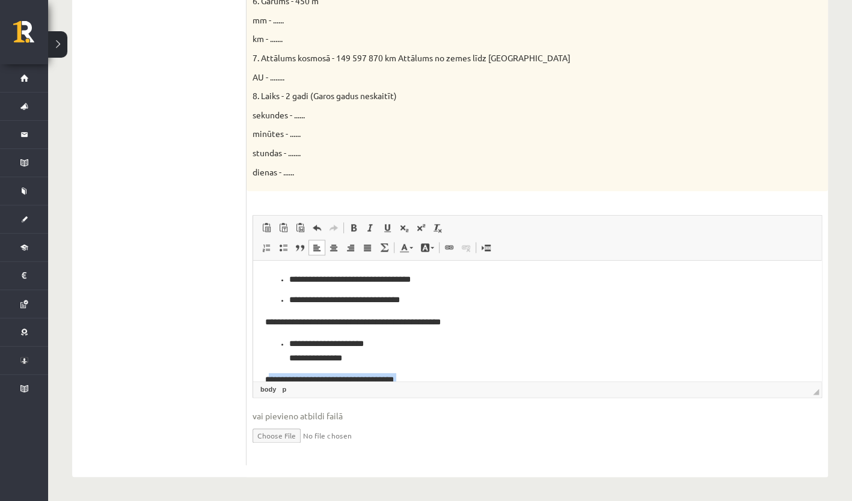
scroll to position [408, 0]
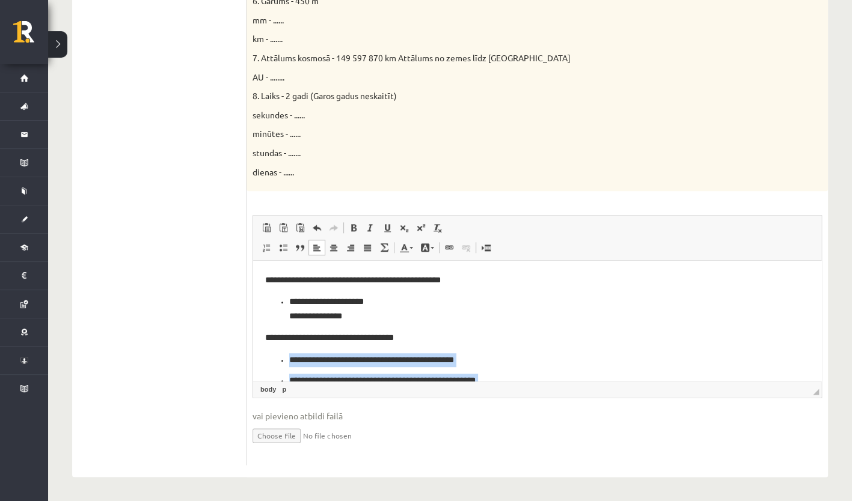
drag, startPoint x: 351, startPoint y: 345, endPoint x: 262, endPoint y: 358, distance: 90.1
click at [262, 358] on html "**********" at bounding box center [537, 210] width 568 height 715
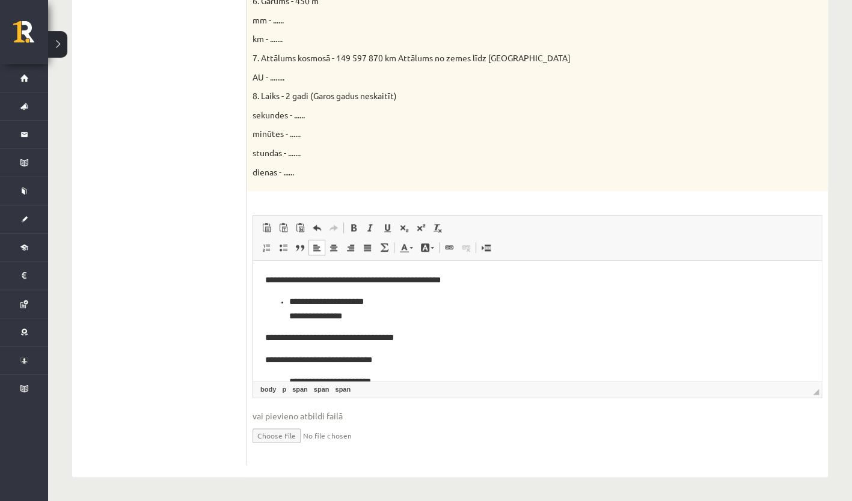
click at [253, 423] on input "file" at bounding box center [537, 435] width 569 height 25
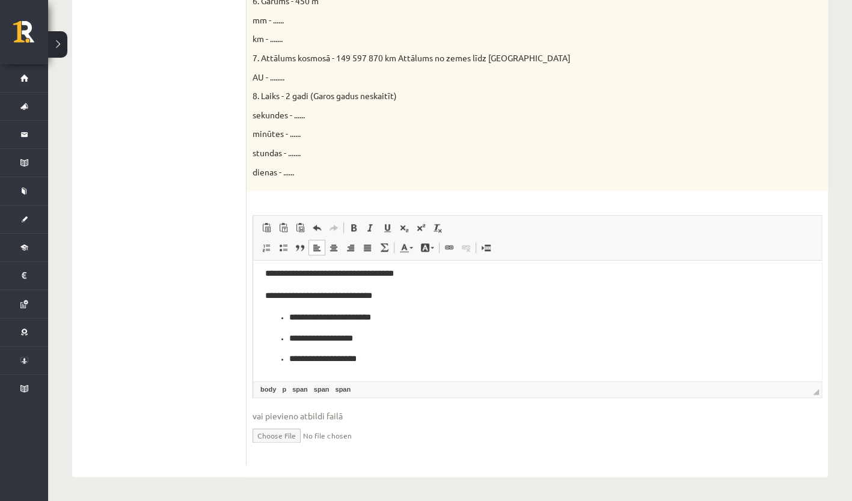
scroll to position [473, 0]
click at [259, 298] on html "**********" at bounding box center [537, 93] width 568 height 610
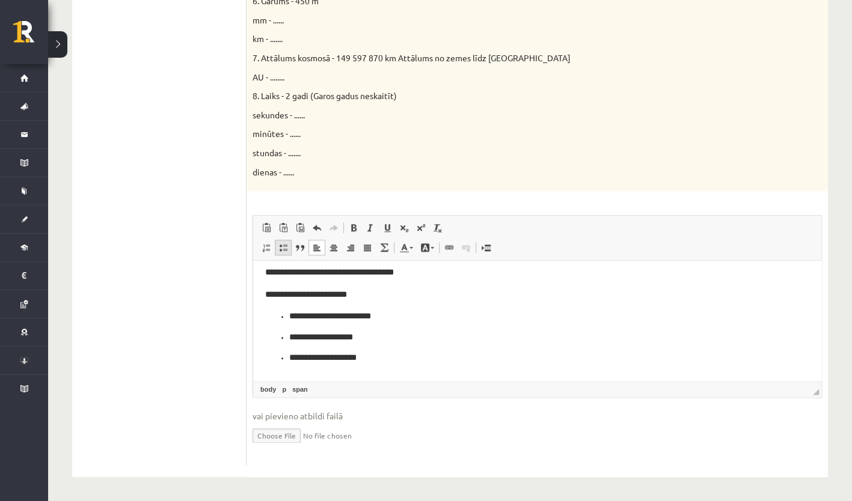
click at [284, 247] on span at bounding box center [283, 248] width 10 height 10
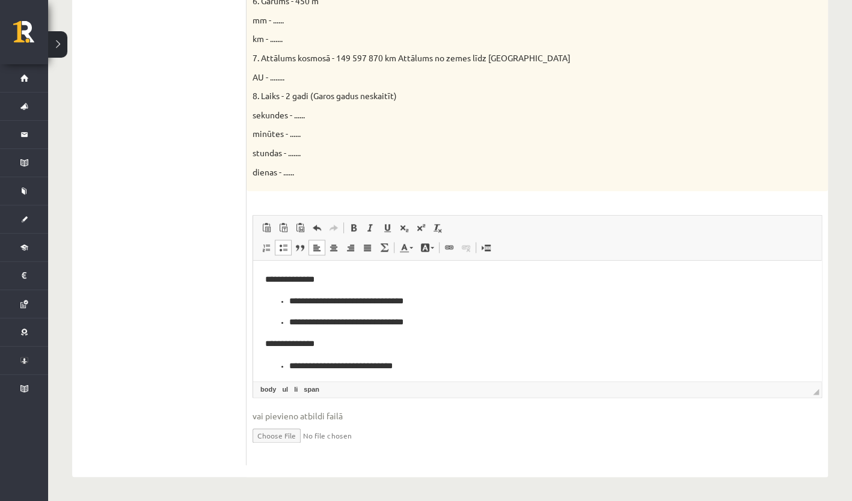
scroll to position [0, 0]
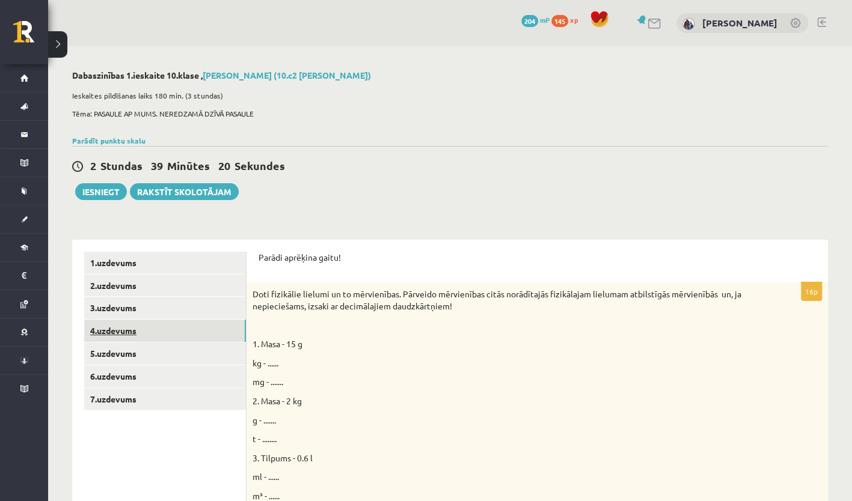
click at [176, 331] on link "4.uzdevums" at bounding box center [165, 331] width 162 height 22
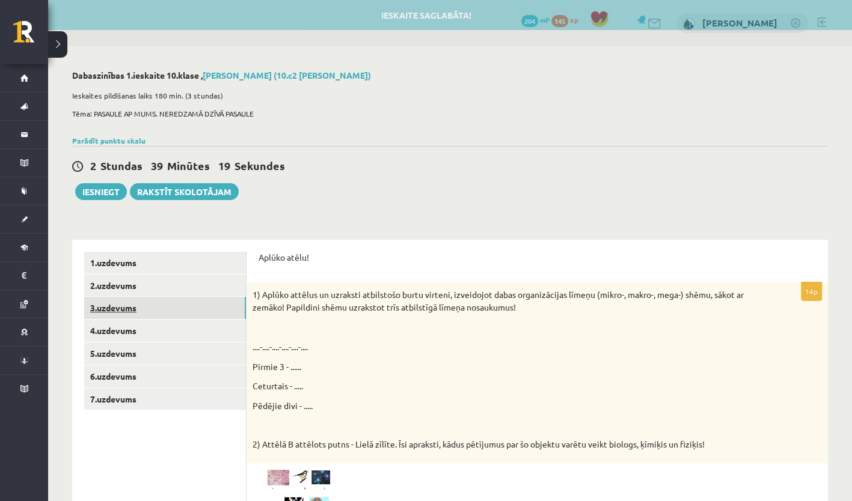
click at [191, 305] on link "3.uzdevums" at bounding box center [165, 308] width 162 height 22
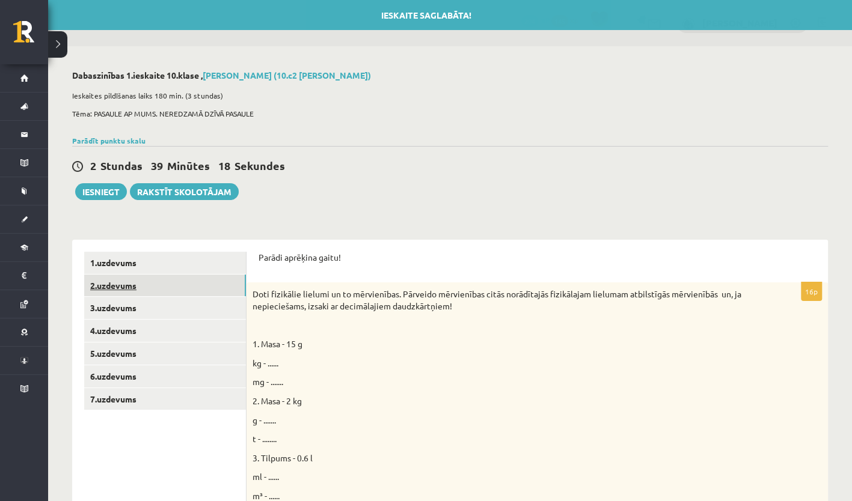
click at [197, 292] on link "2.uzdevums" at bounding box center [165, 286] width 162 height 22
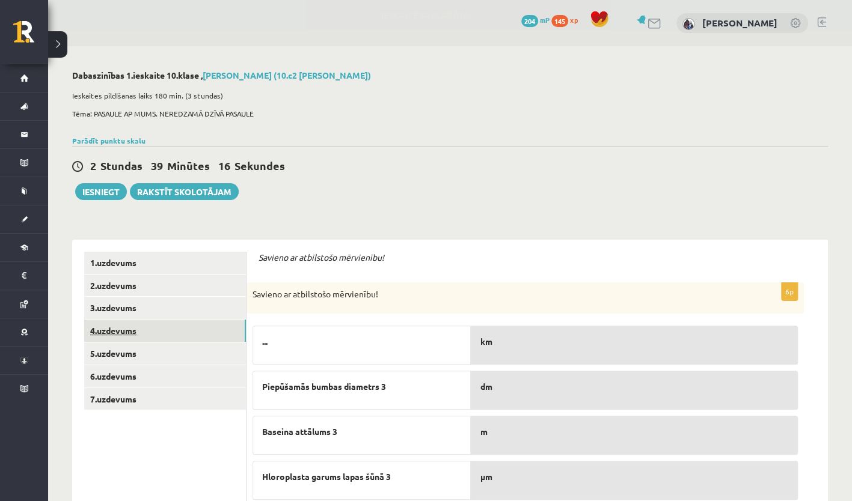
click at [188, 337] on link "4.uzdevums" at bounding box center [165, 331] width 162 height 22
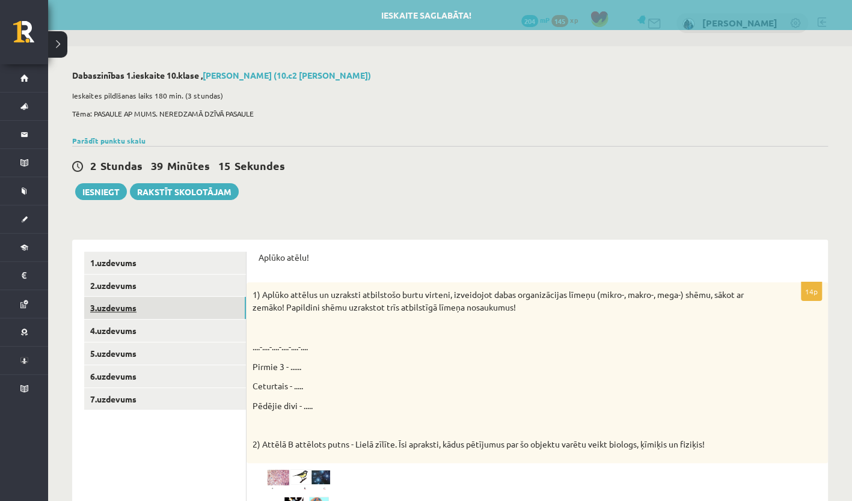
click at [197, 314] on link "3.uzdevums" at bounding box center [165, 308] width 162 height 22
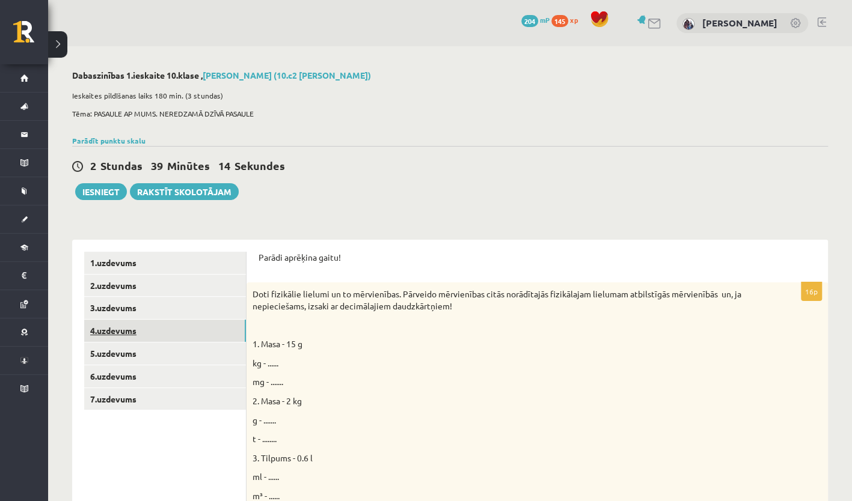
click at [193, 328] on link "4.uzdevums" at bounding box center [165, 331] width 162 height 22
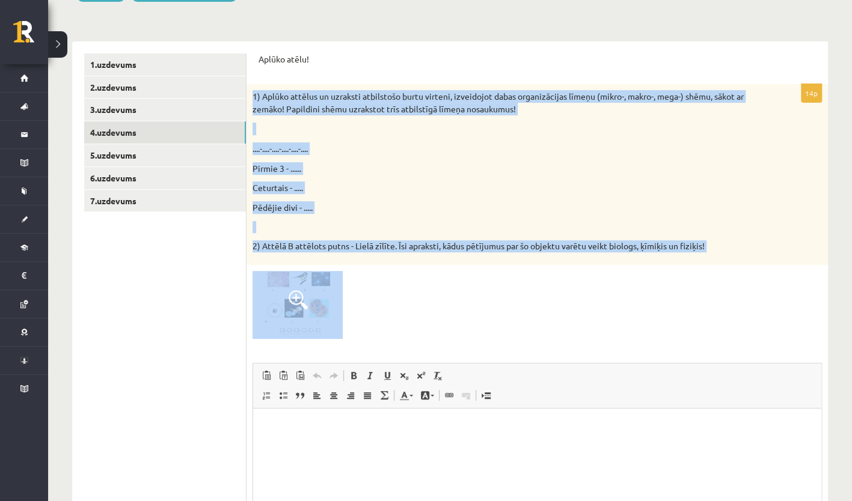
drag, startPoint x: 251, startPoint y: 94, endPoint x: 424, endPoint y: 309, distance: 275.9
click at [424, 309] on div "14p 1) Aplūko attēlus un uzraksti atbilstošo burtu virteni, izveidojot [PERSON_…" at bounding box center [537, 348] width 581 height 529
copy div "1) Aplūko attēlus un uzraksti atbilstošo burtu virteni, izveidojot dabas organi…"
click at [526, 209] on p "Pēdējie divi - ....." at bounding box center [507, 207] width 509 height 13
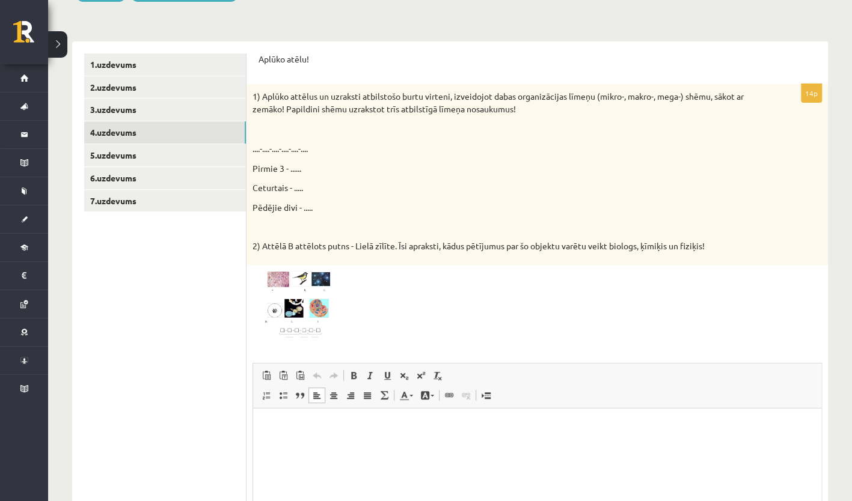
click at [307, 441] on html at bounding box center [537, 426] width 568 height 37
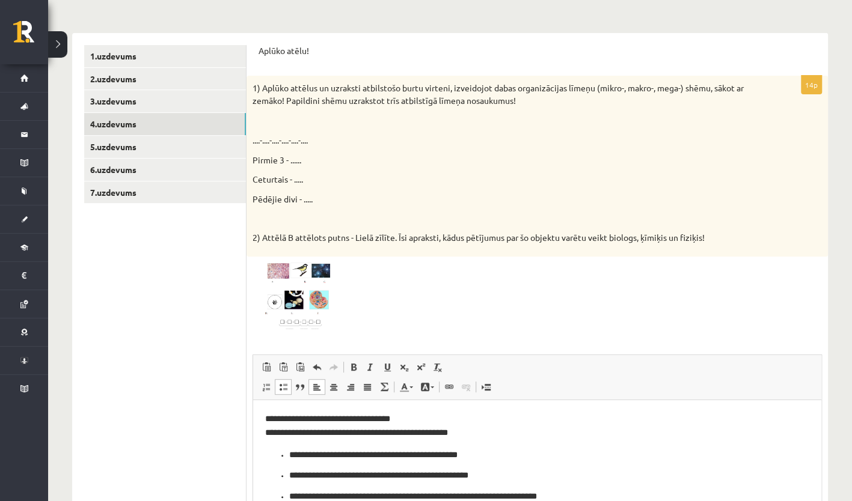
click at [265, 419] on span "**********" at bounding box center [356, 425] width 183 height 22
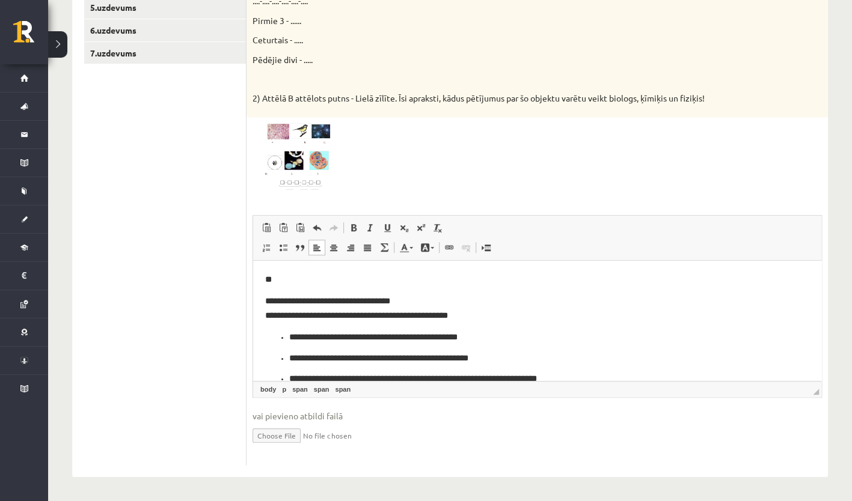
scroll to position [17, 0]
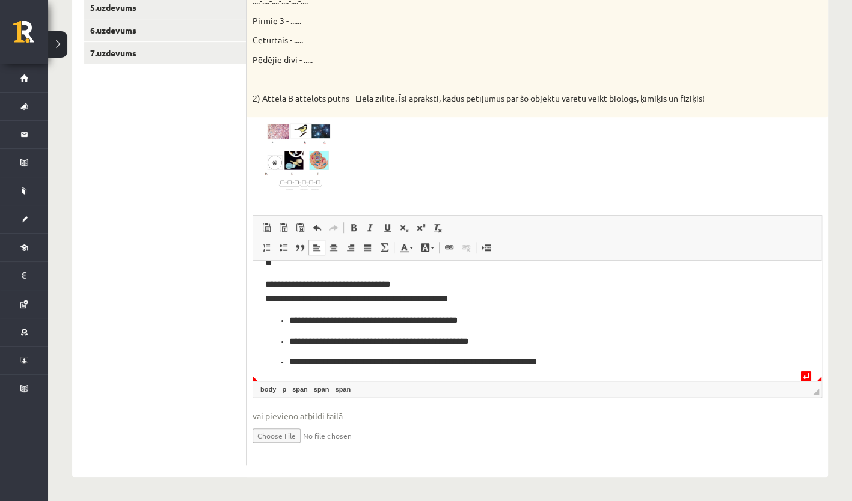
click at [548, 357] on li "**********" at bounding box center [537, 362] width 496 height 14
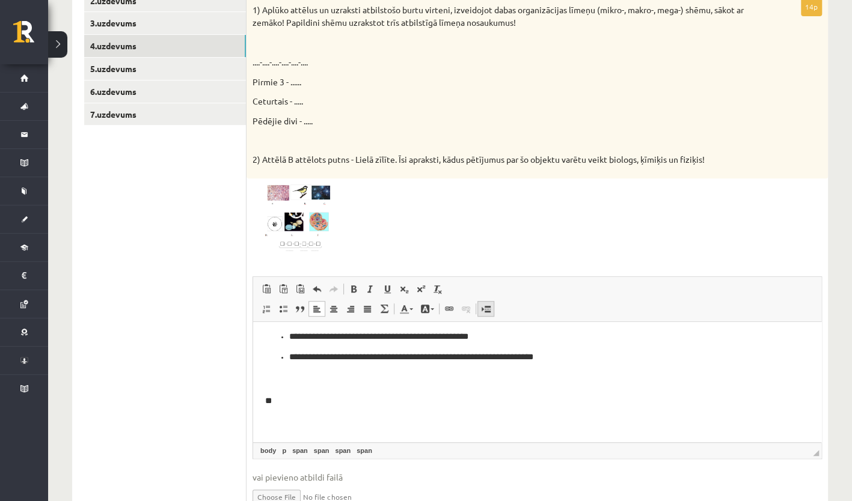
scroll to position [288, 0]
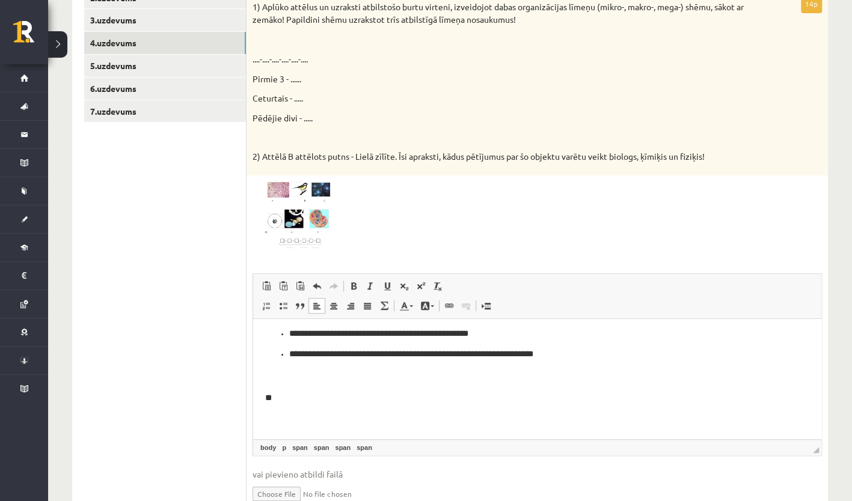
click at [275, 411] on body "**********" at bounding box center [537, 337] width 544 height 179
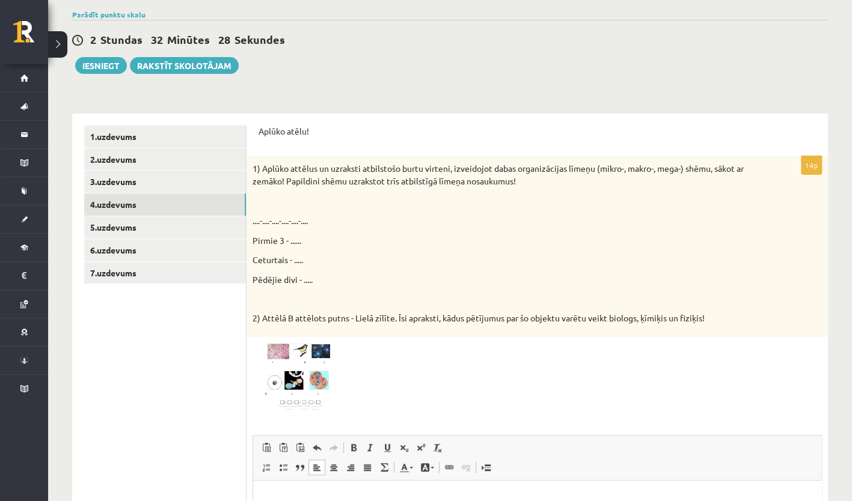
scroll to position [114, 0]
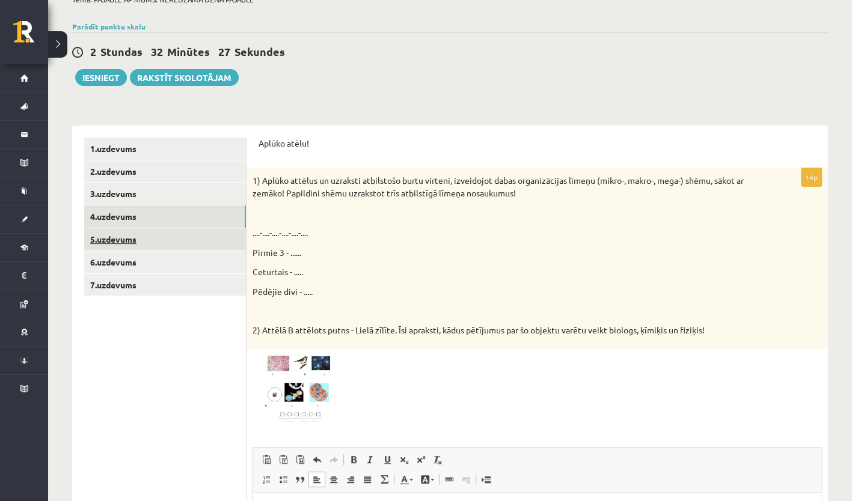
click at [165, 235] on link "5.uzdevums" at bounding box center [165, 239] width 162 height 22
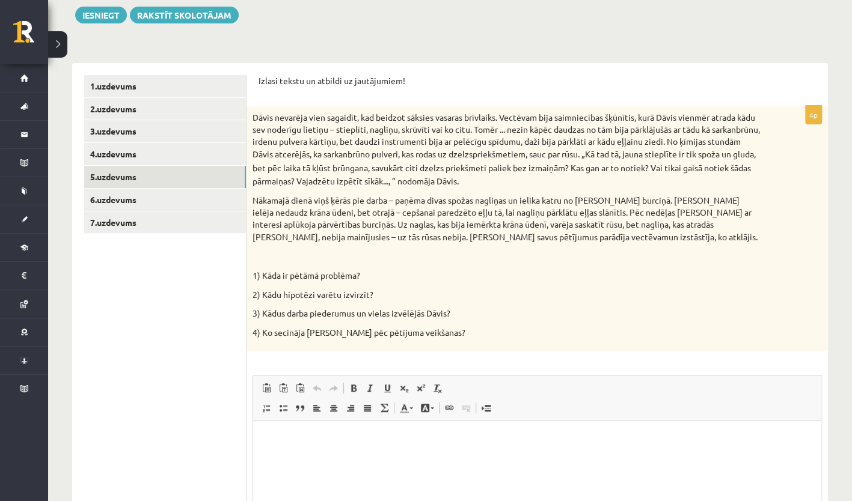
scroll to position [178, 0]
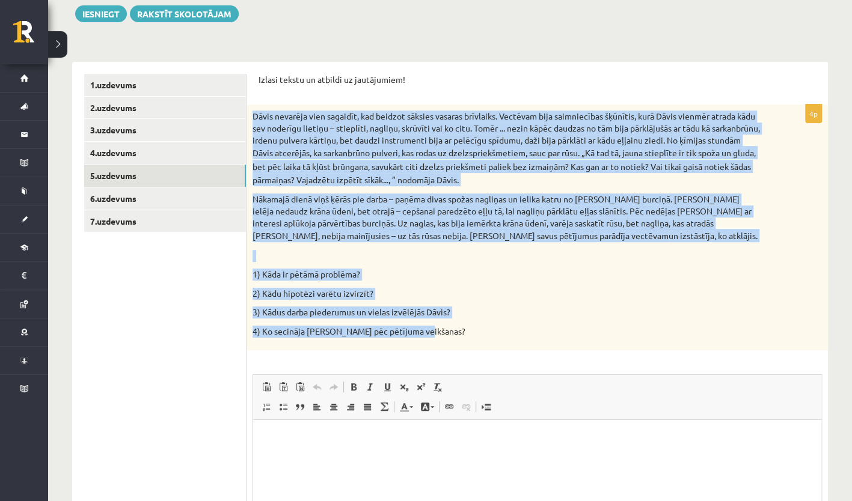
drag, startPoint x: 254, startPoint y: 117, endPoint x: 471, endPoint y: 334, distance: 307.8
click at [471, 334] on div "Dāvis nevarēja vien sagaidīt, kad beidzot sāksies vasaras brīvlaiks. Vectēvam b…" at bounding box center [537, 228] width 581 height 246
copy div "Lorem ipsumdol sita consecte, adi elitsed doeiusm tempori utlaboree. Dolorema a…"
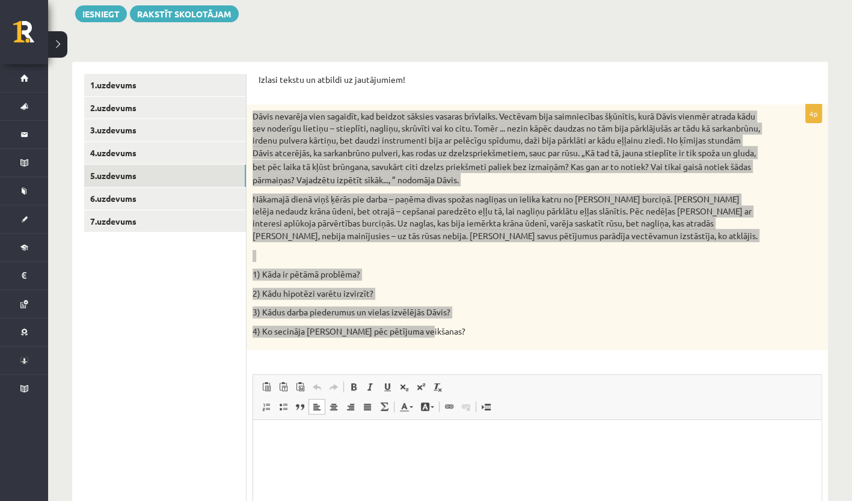
click at [495, 437] on p "Editor, wiswyg-editor-user-answer-47024905098280" at bounding box center [537, 438] width 544 height 13
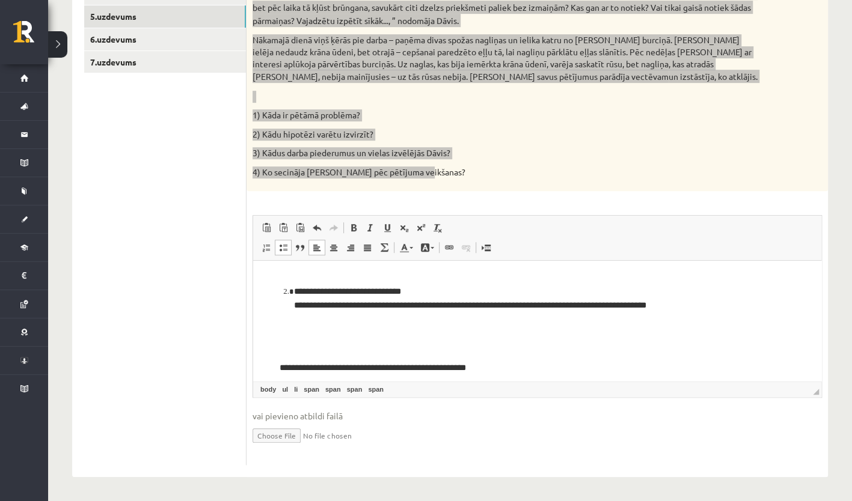
scroll to position [44, 0]
click at [326, 361] on body "**********" at bounding box center [537, 344] width 544 height 231
click at [293, 351] on body "**********" at bounding box center [537, 344] width 544 height 231
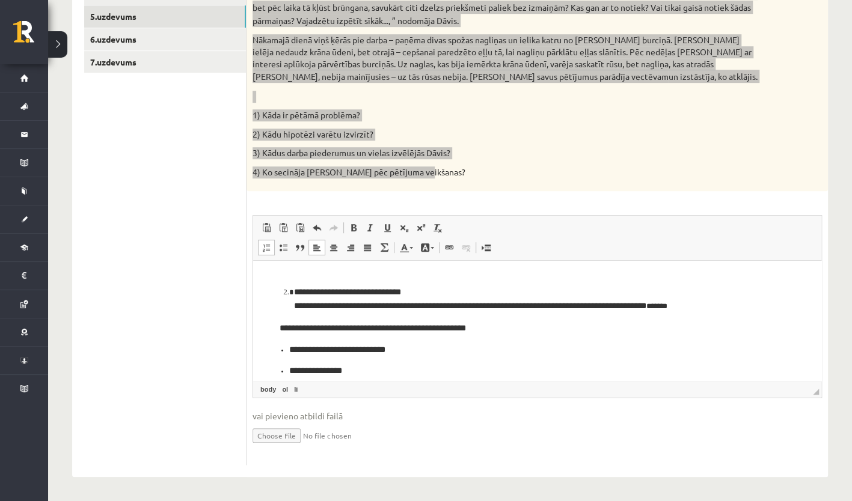
click at [288, 328] on span "**********" at bounding box center [373, 328] width 186 height 8
click at [428, 370] on li "**********" at bounding box center [537, 371] width 496 height 14
click at [283, 328] on span "**********" at bounding box center [368, 328] width 176 height 8
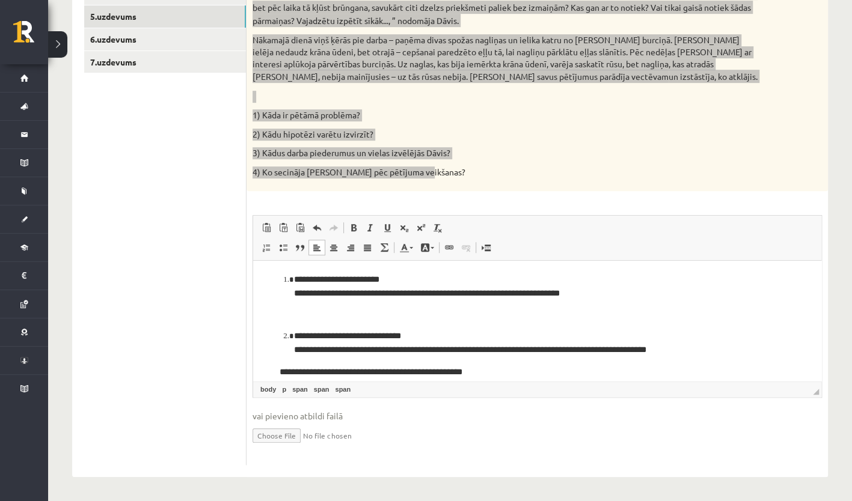
click at [284, 333] on ol "**********" at bounding box center [537, 344] width 544 height 28
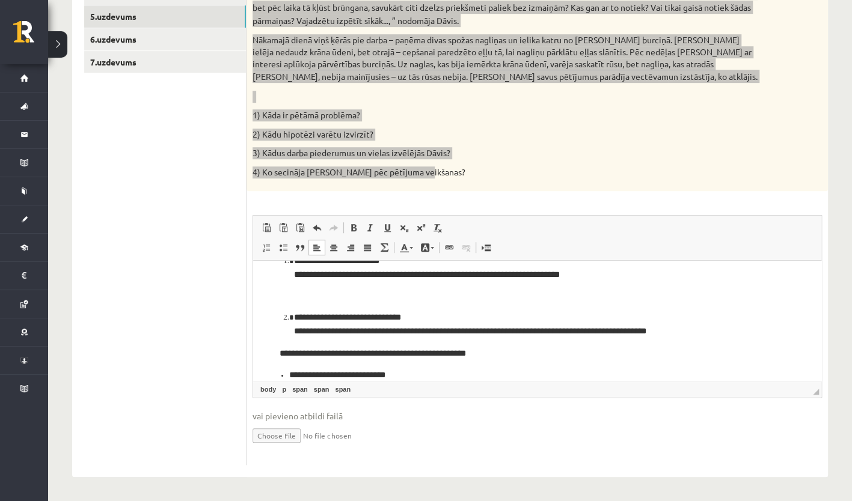
click at [280, 357] on span "**********" at bounding box center [373, 353] width 186 height 8
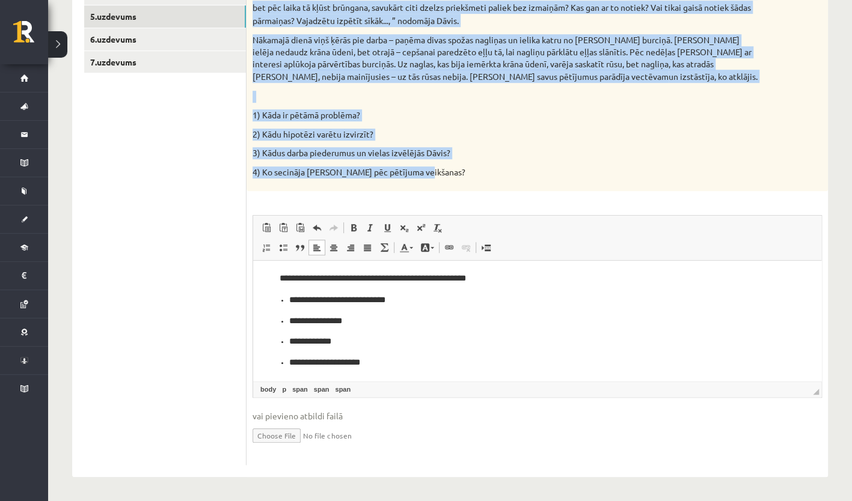
click at [522, 148] on p "3) Kādus darba piederumus un vielas izvēlējās Dāvis?" at bounding box center [507, 153] width 509 height 12
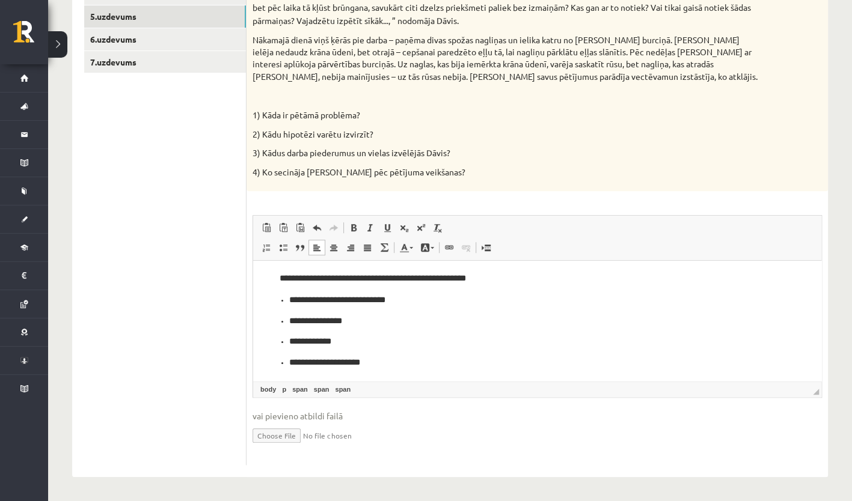
scroll to position [0, 0]
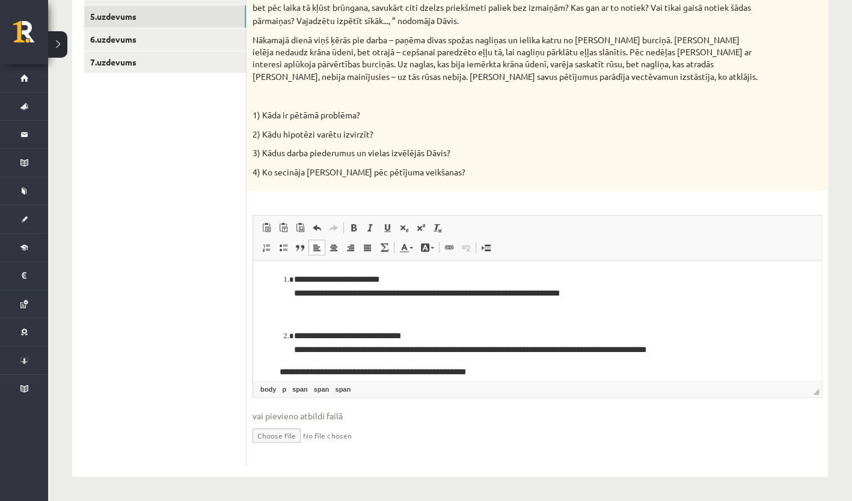
click at [274, 313] on body "**********" at bounding box center [537, 368] width 544 height 191
click at [294, 340] on li "**********" at bounding box center [535, 344] width 482 height 28
click at [318, 226] on span at bounding box center [317, 228] width 10 height 10
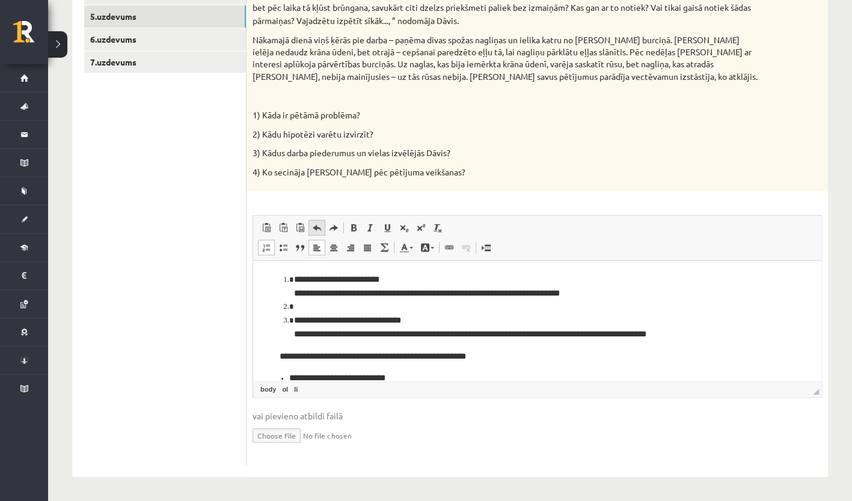
click at [318, 226] on span at bounding box center [317, 228] width 10 height 10
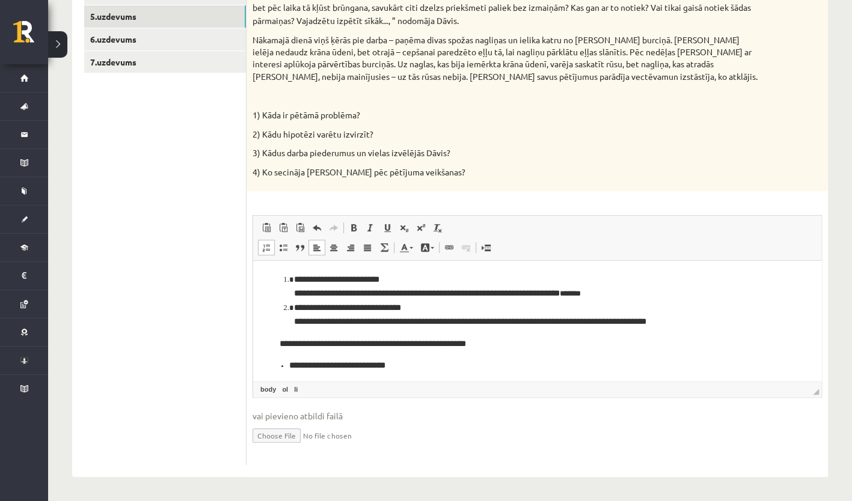
click at [282, 307] on ol "**********" at bounding box center [537, 301] width 544 height 57
click at [294, 324] on li "**********" at bounding box center [539, 322] width 491 height 14
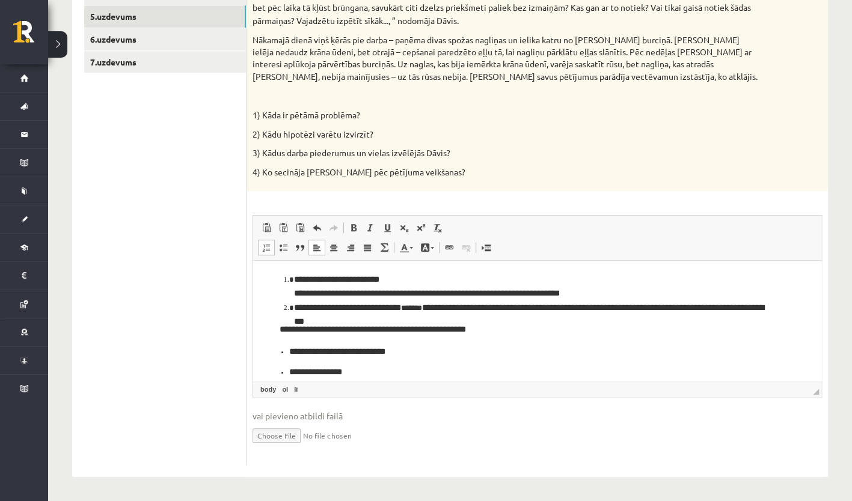
click at [294, 306] on li "**********" at bounding box center [535, 308] width 482 height 14
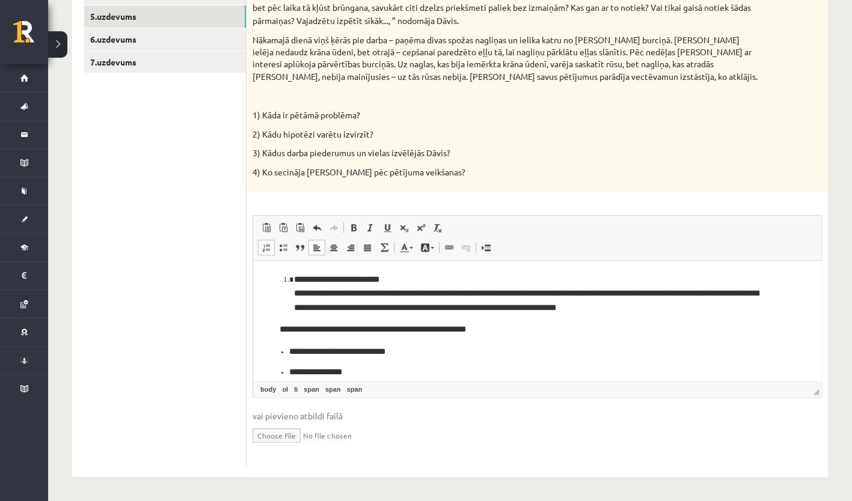
click at [294, 281] on li "**********" at bounding box center [535, 294] width 482 height 42
click at [293, 331] on span "**********" at bounding box center [373, 329] width 186 height 8
click at [269, 277] on body "**********" at bounding box center [537, 347] width 544 height 149
click at [264, 247] on span at bounding box center [267, 248] width 10 height 10
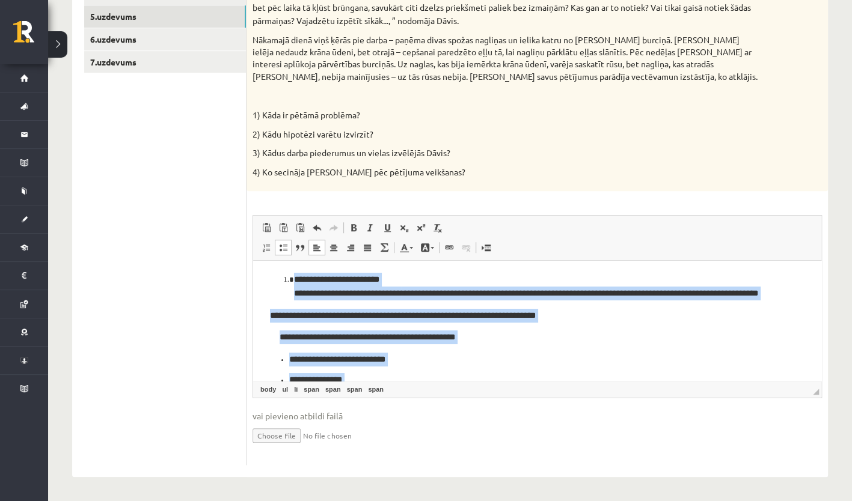
drag, startPoint x: 395, startPoint y: 372, endPoint x: 182, endPoint y: 171, distance: 293.1
click at [253, 261] on html "**********" at bounding box center [537, 351] width 568 height 180
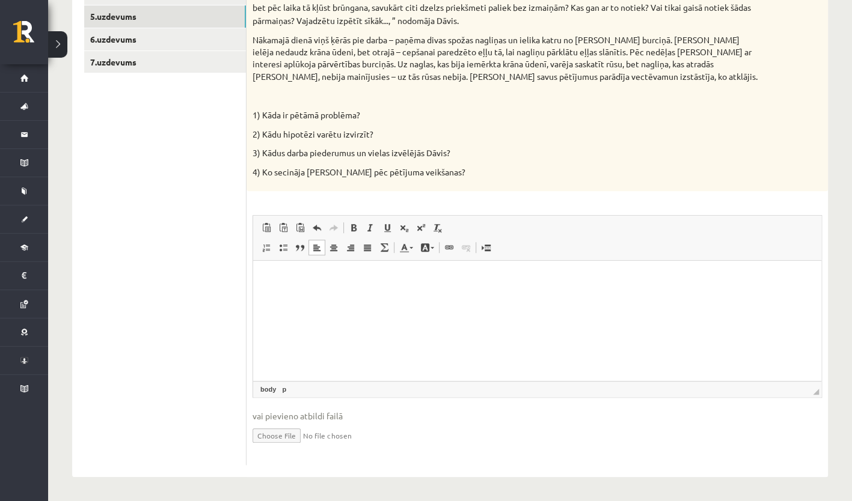
click at [297, 289] on html at bounding box center [537, 279] width 568 height 37
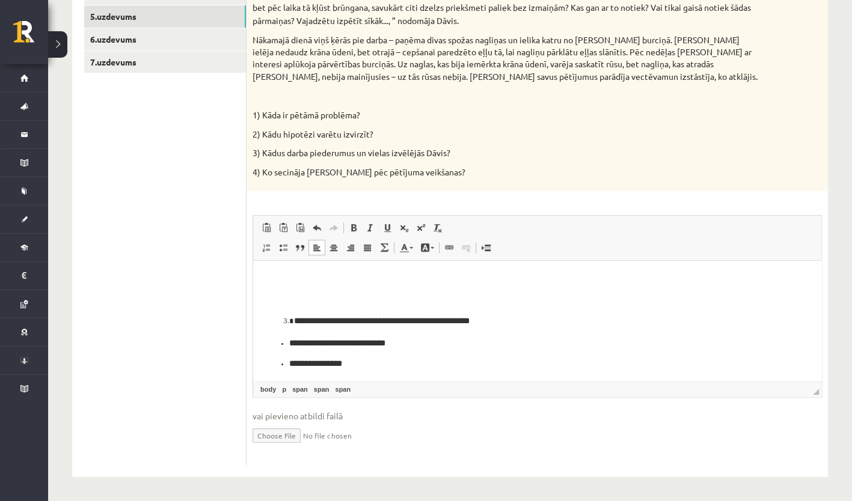
scroll to position [91, 0]
click at [329, 301] on p "Editor, wiswyg-editor-user-answer-47024905098280" at bounding box center [551, 301] width 515 height 13
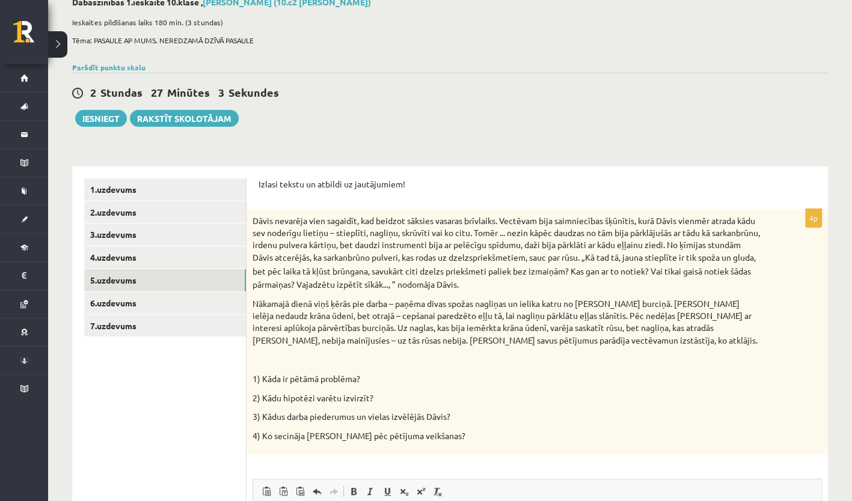
scroll to position [50, 0]
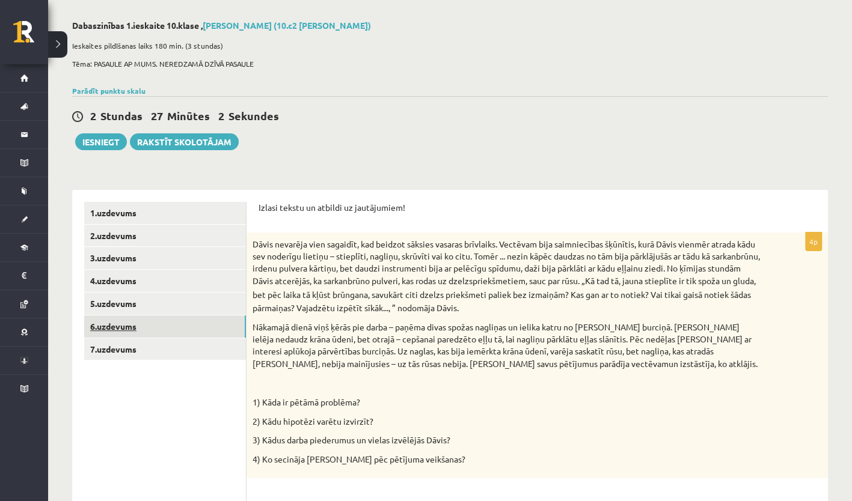
click at [152, 325] on link "6.uzdevums" at bounding box center [165, 327] width 162 height 22
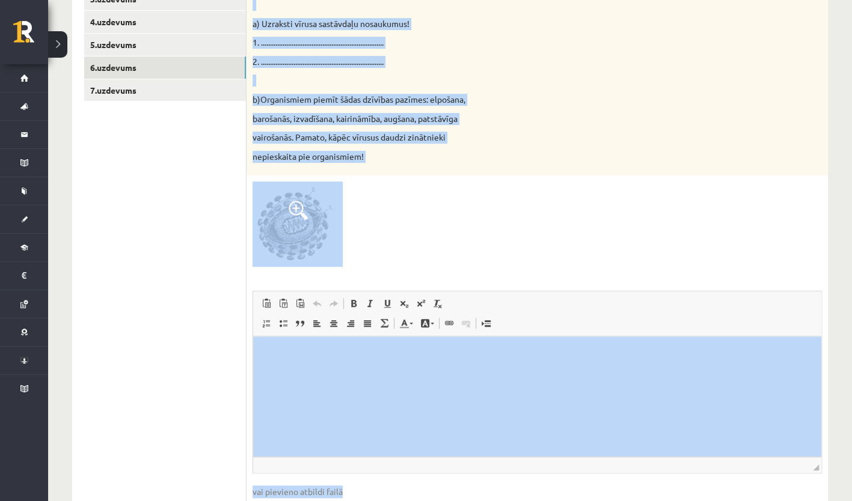
scroll to position [385, 0]
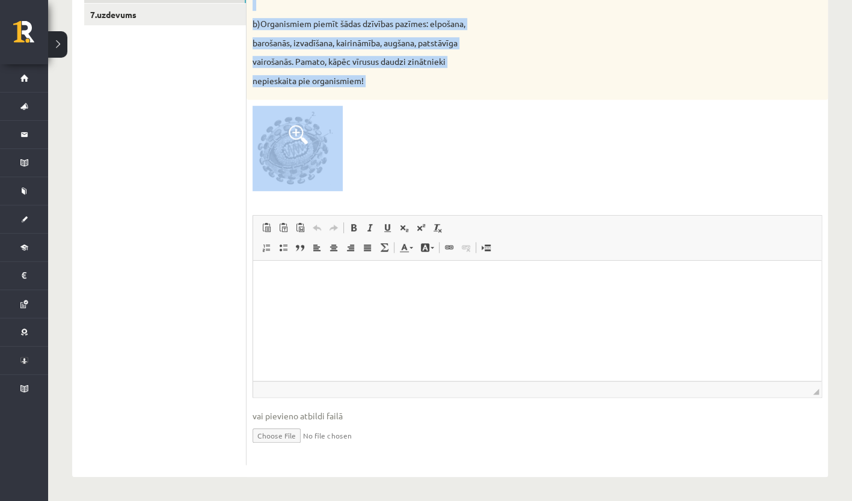
drag, startPoint x: 260, startPoint y: 97, endPoint x: 474, endPoint y: 148, distance: 219.5
click at [474, 148] on div "Aplūko atēlu un atbildi uz jautājumiem! 5p Attēlā parādīta [MEDICAL_DATA] vīrus…" at bounding box center [537, 166] width 581 height 622
copy form "Aplūko atēlu un atbildi uz jautājumiem! 5p Attēlā parādīta [MEDICAL_DATA] vīrus…"
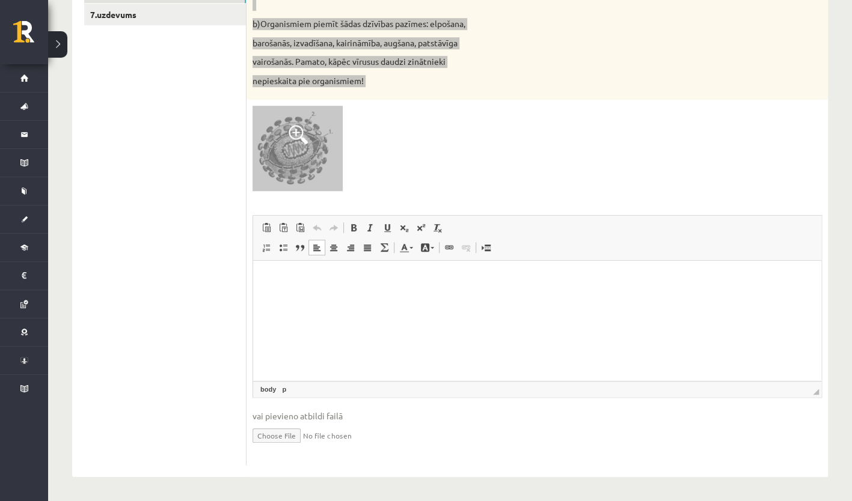
click at [323, 287] on html at bounding box center [537, 279] width 568 height 37
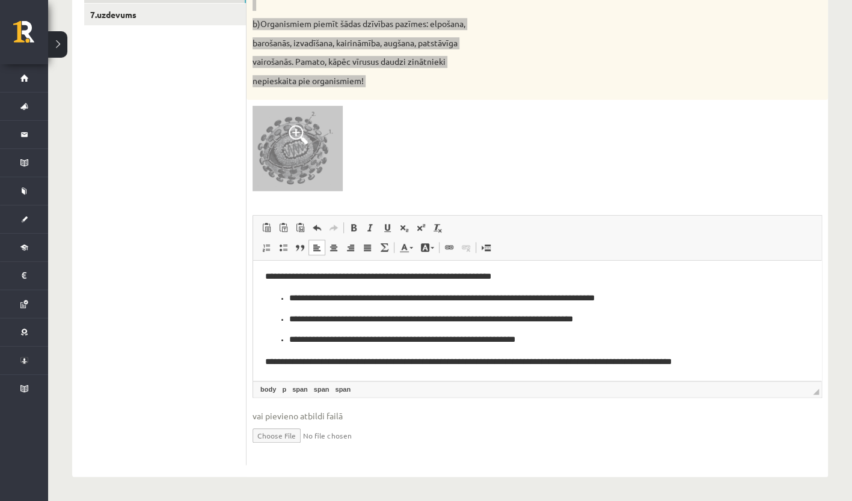
scroll to position [206, 0]
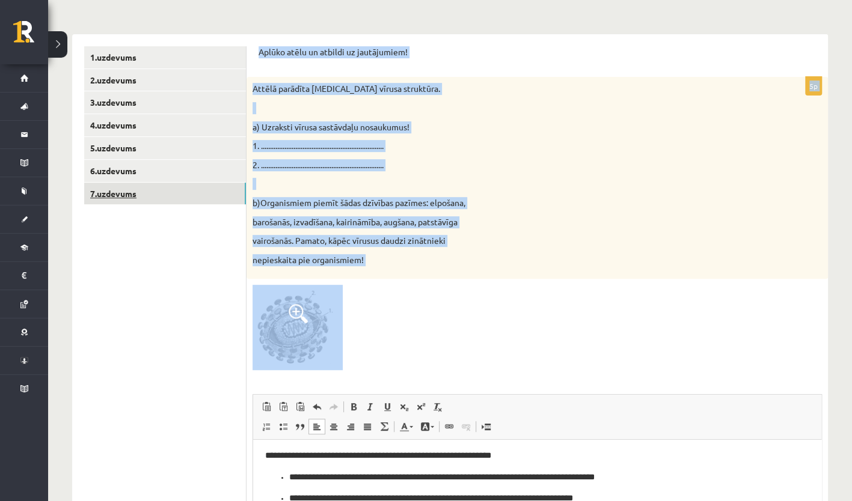
click at [184, 191] on link "7.uzdevums" at bounding box center [165, 194] width 162 height 22
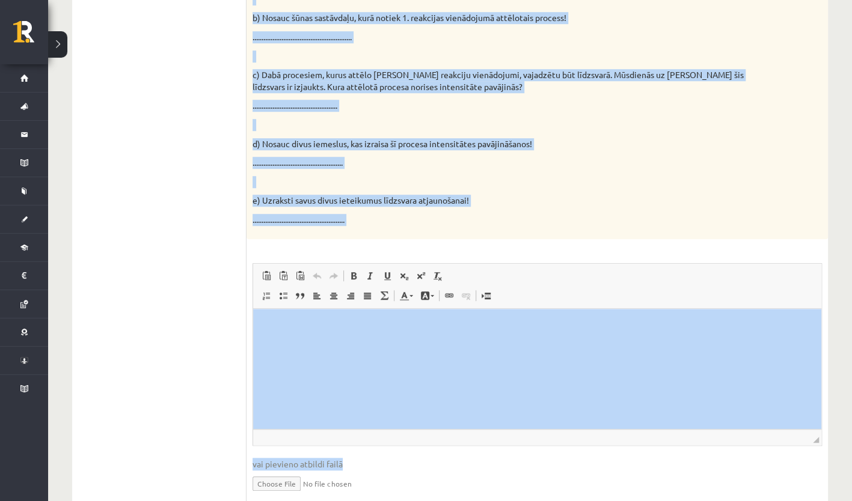
scroll to position [476, 0]
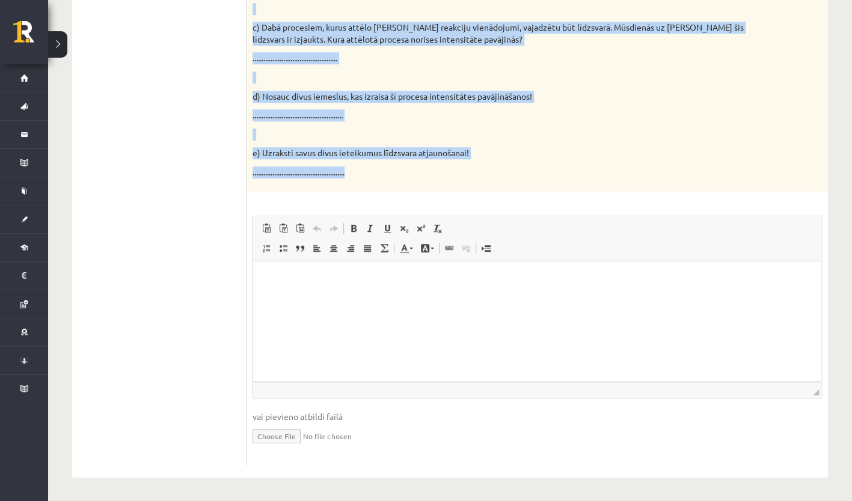
drag, startPoint x: 257, startPoint y: 51, endPoint x: 426, endPoint y: 184, distance: 215.8
click at [426, 184] on div "[PERSON_NAME] uzmanīgi! 7p Reakciju vienādojumos attēlota organisko vielu sintē…" at bounding box center [537, 121] width 581 height 714
copy form "Lorem ipsumdol! 1s Ametcons adipiscingel seddoeiu temporinc utlab etdolor ma al…"
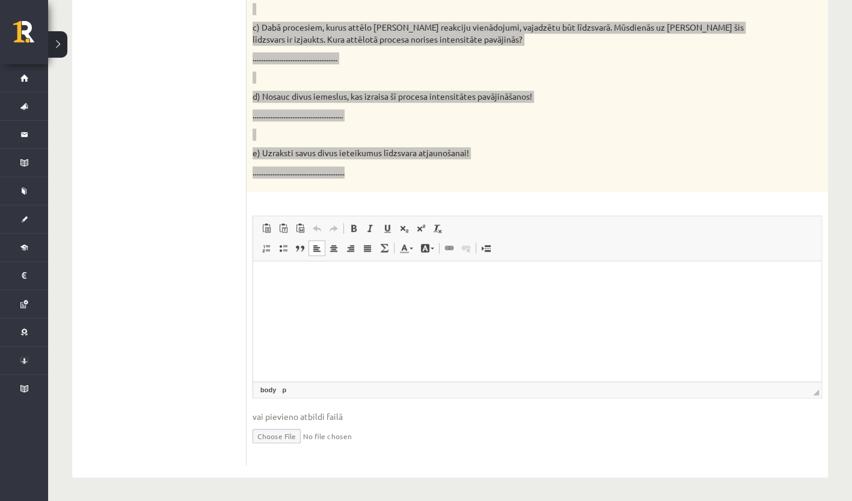
click at [348, 298] on html at bounding box center [537, 279] width 568 height 37
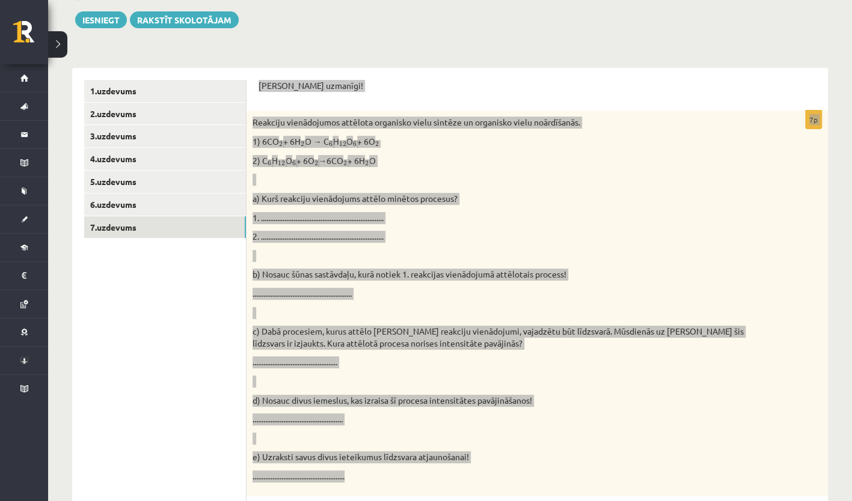
scroll to position [155, 0]
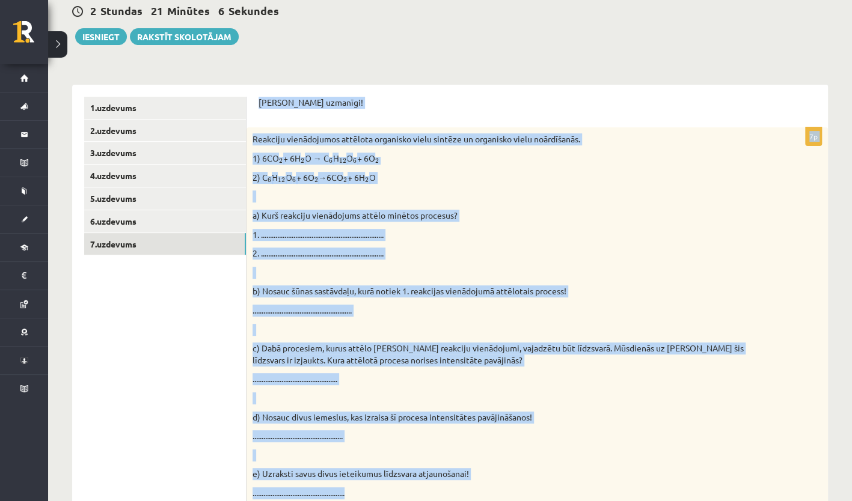
click at [637, 130] on div "Reakciju vienādojumos attēlota organisko vielu sintēze un organisko vielu noārd…" at bounding box center [537, 319] width 581 height 385
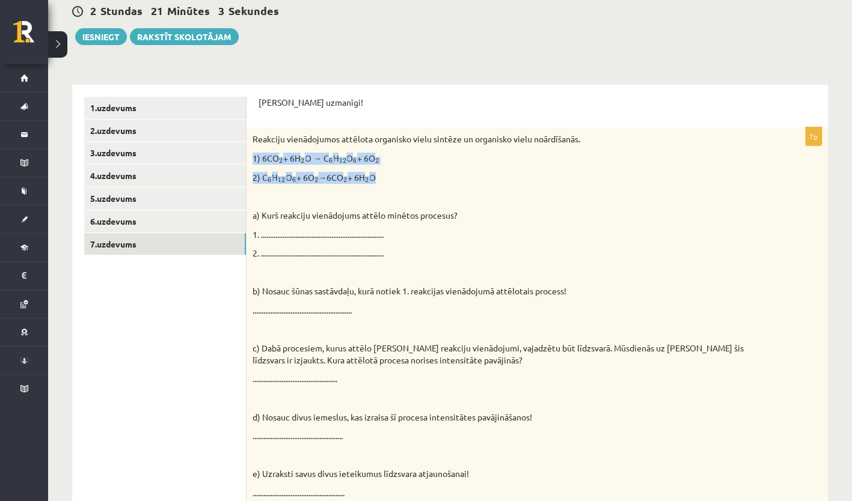
drag, startPoint x: 400, startPoint y: 176, endPoint x: 254, endPoint y: 159, distance: 147.1
click at [254, 159] on div "Reakciju vienādojumos attēlota organisko vielu sintēze un organisko vielu noārd…" at bounding box center [537, 319] width 581 height 385
copy div "1) 6CO 2 2 + 6H 2 2 O → C 6 6 H 12 12 O 6 6 + 6O 2 2 2) C 6 6 H 12 12 O 6 6 + 6…"
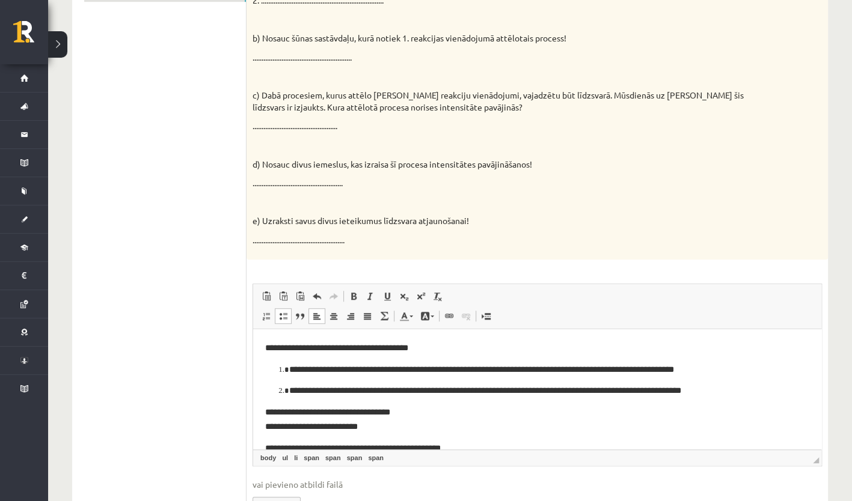
scroll to position [476, 0]
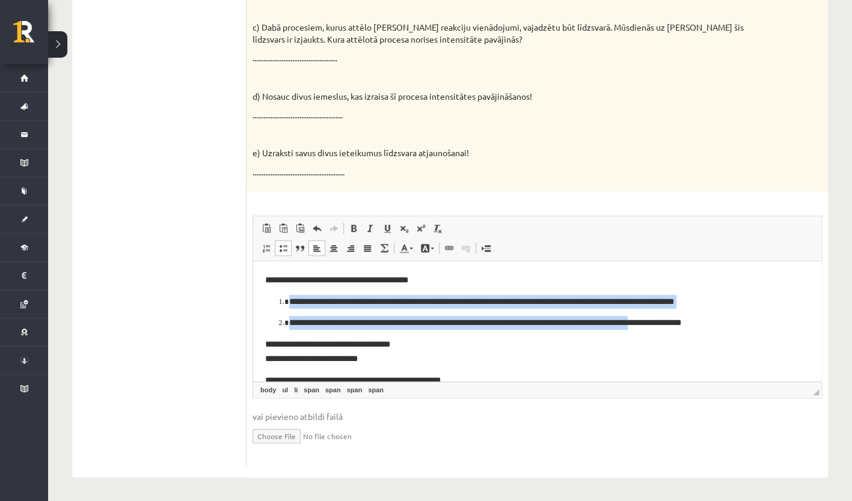
drag, startPoint x: 684, startPoint y: 325, endPoint x: 272, endPoint y: 298, distance: 412.1
click at [272, 298] on ol "**********" at bounding box center [537, 312] width 544 height 35
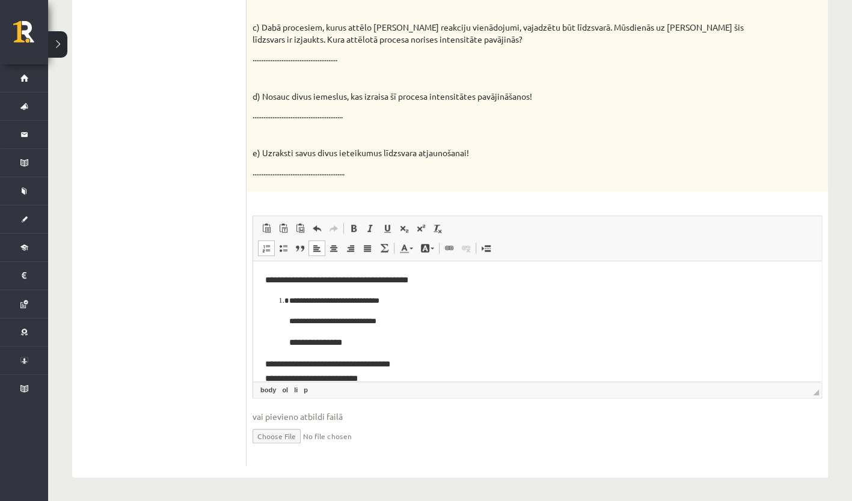
click at [289, 346] on span "**********" at bounding box center [315, 342] width 53 height 8
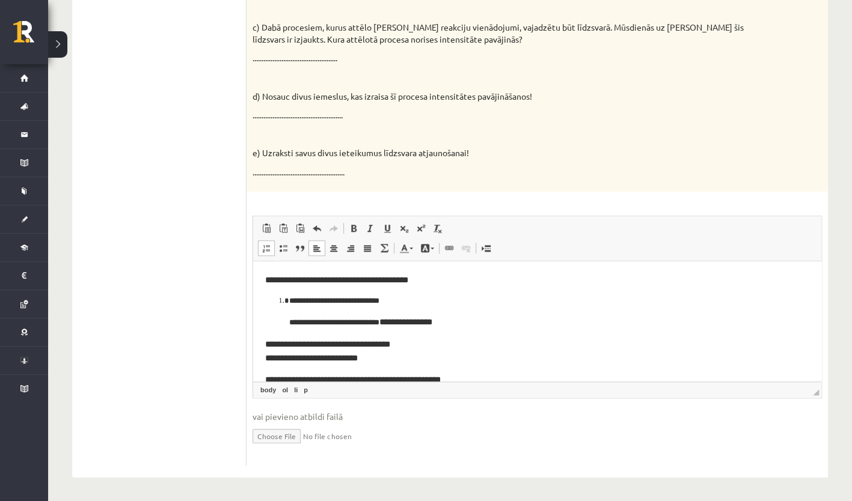
click at [426, 300] on p "**********" at bounding box center [532, 301] width 487 height 13
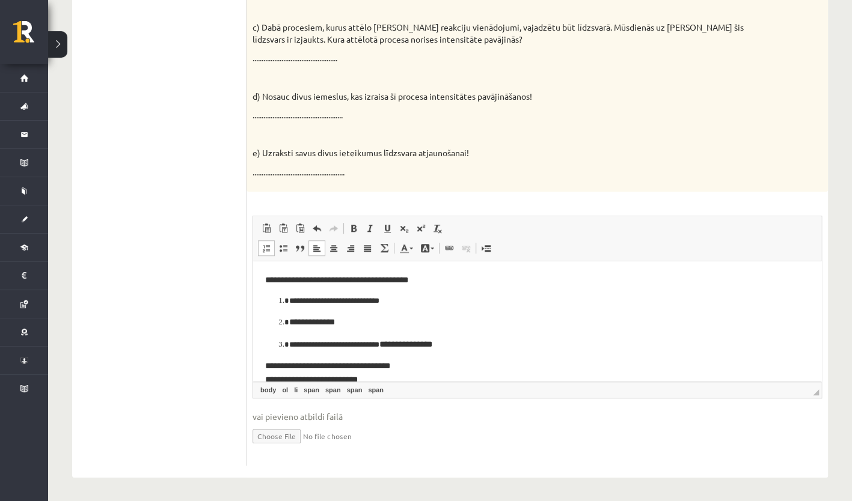
click at [289, 320] on li "**********" at bounding box center [537, 322] width 496 height 14
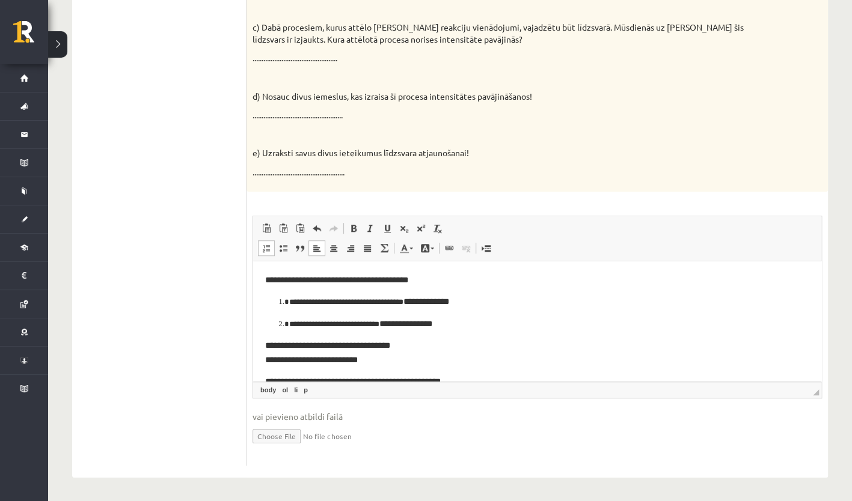
click at [296, 323] on p "**********" at bounding box center [532, 324] width 487 height 14
click at [298, 298] on p "**********" at bounding box center [532, 302] width 487 height 14
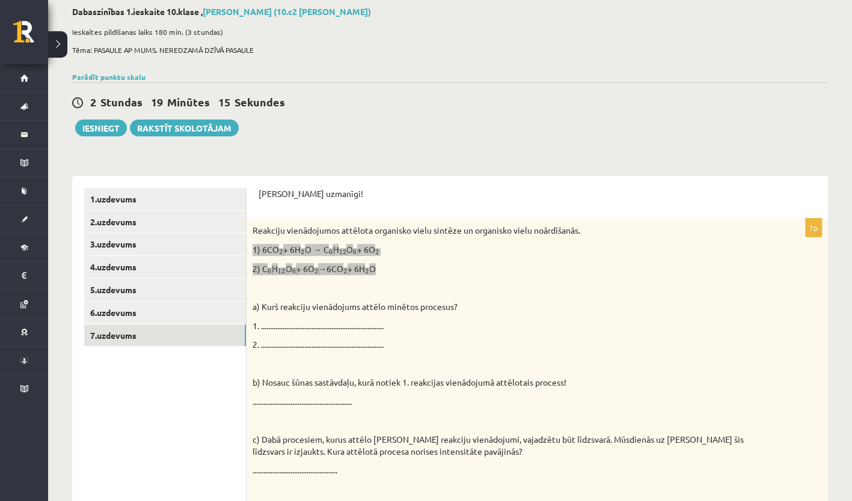
scroll to position [0, 0]
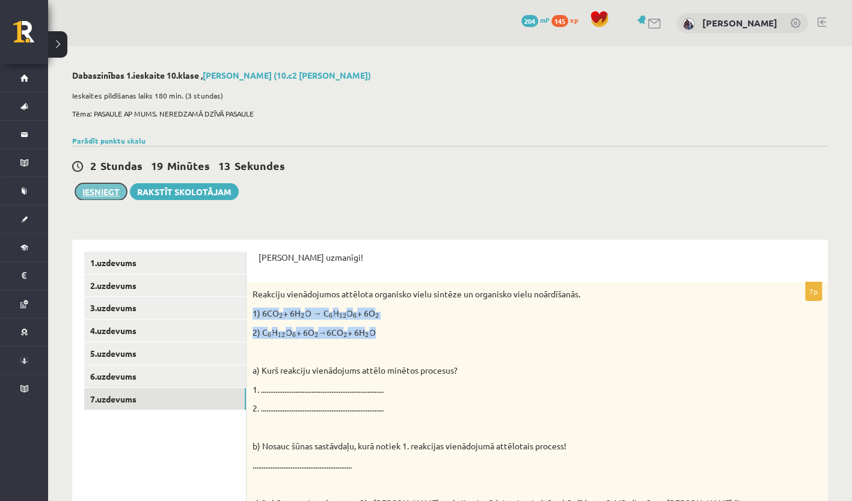
click at [105, 192] on button "Iesniegt" at bounding box center [101, 191] width 52 height 17
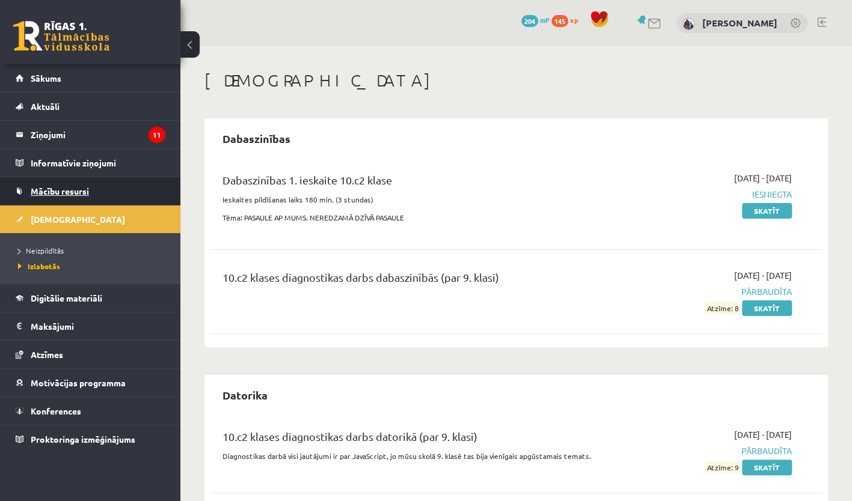
click at [70, 189] on span "Mācību resursi" at bounding box center [60, 191] width 58 height 11
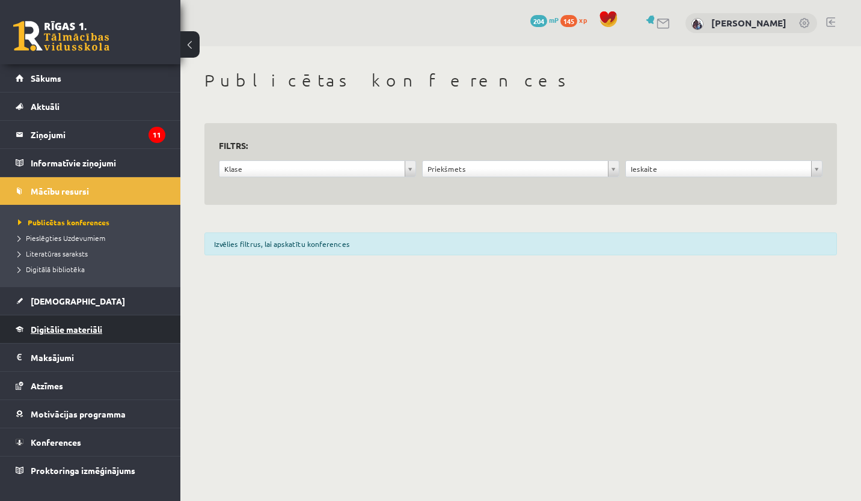
click at [78, 327] on span "Digitālie materiāli" at bounding box center [67, 329] width 72 height 11
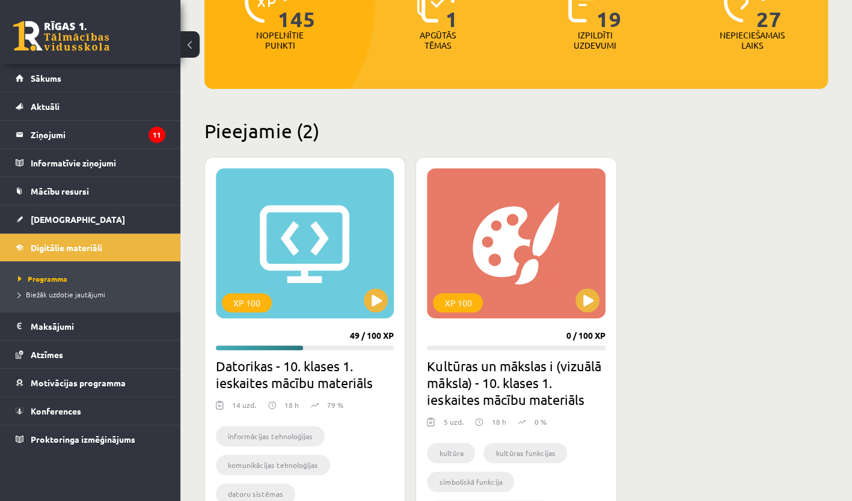
scroll to position [191, 0]
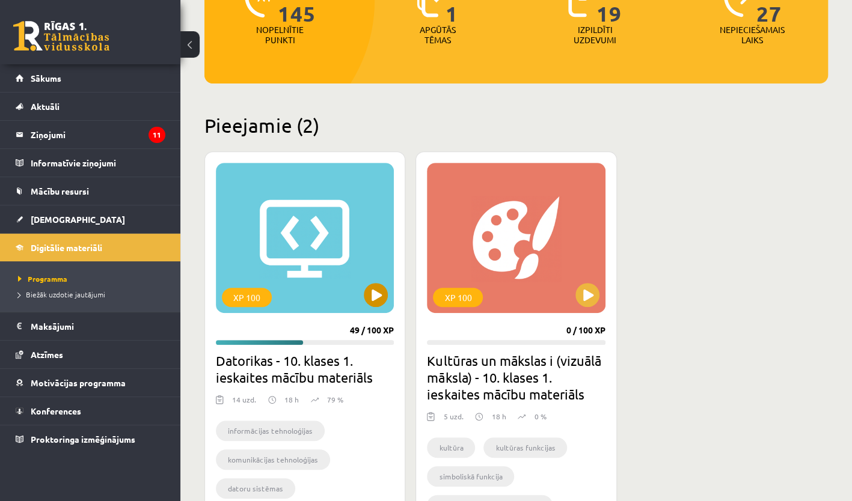
click at [384, 304] on div "XP 100" at bounding box center [305, 238] width 178 height 150
click at [326, 275] on div "XP 100" at bounding box center [305, 238] width 178 height 150
click at [319, 261] on div "XP 100" at bounding box center [305, 238] width 178 height 150
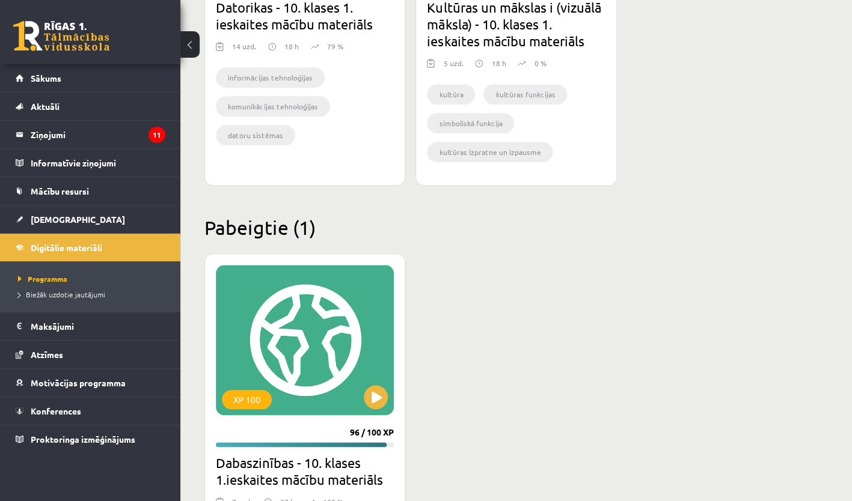
scroll to position [607, 0]
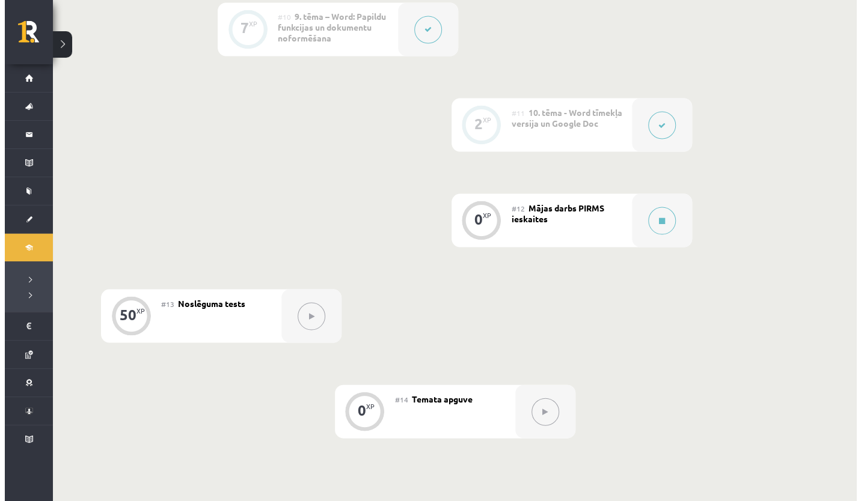
scroll to position [1236, 0]
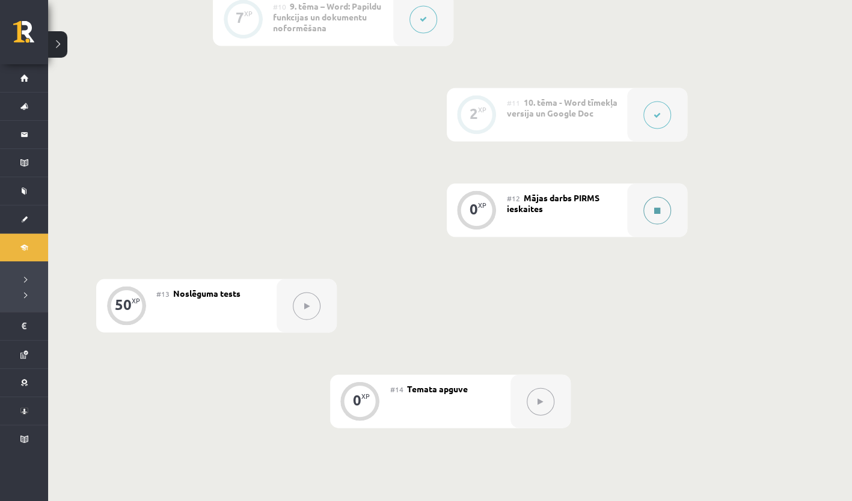
click at [667, 216] on button at bounding box center [657, 211] width 28 height 28
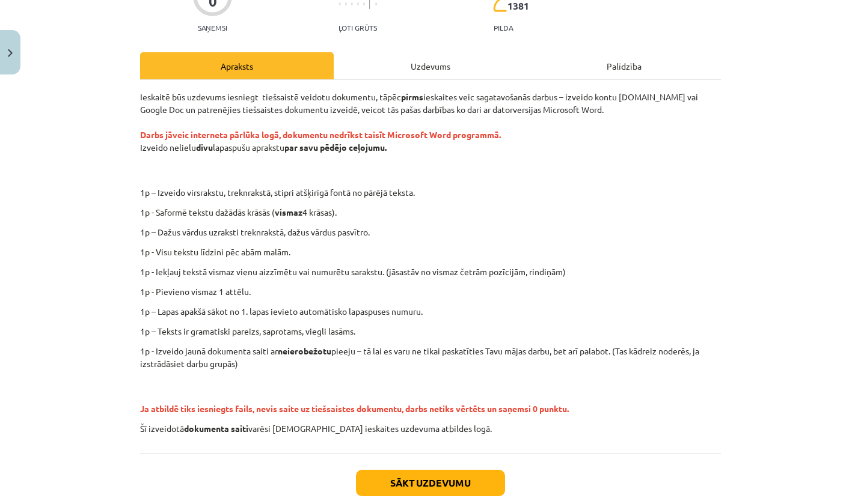
scroll to position [124, 0]
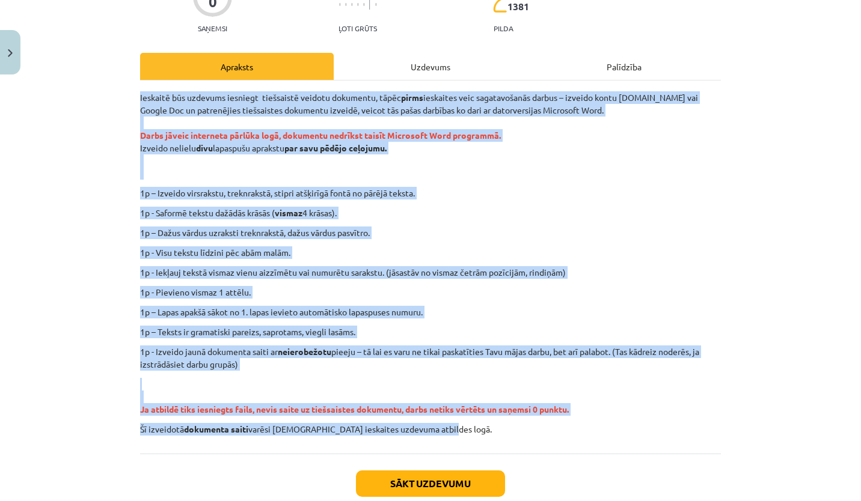
drag, startPoint x: 131, startPoint y: 99, endPoint x: 562, endPoint y: 439, distance: 548.8
click at [562, 439] on div "0 XP Saņemsi Ļoti grūts 1381 pilda Apraksts Uzdevums Palīdzība Ieskaitē būs uzd…" at bounding box center [430, 250] width 595 height 589
copy div "Ieskaitē būs uzdevums iesniegt tiešsaistē veidotu dokumentu, tāpēc pirms ieskai…"
click at [594, 227] on p "1p – Dažus vārdus uzraksti treknrakstā, dažus vārdus pasvītro." at bounding box center [430, 233] width 581 height 13
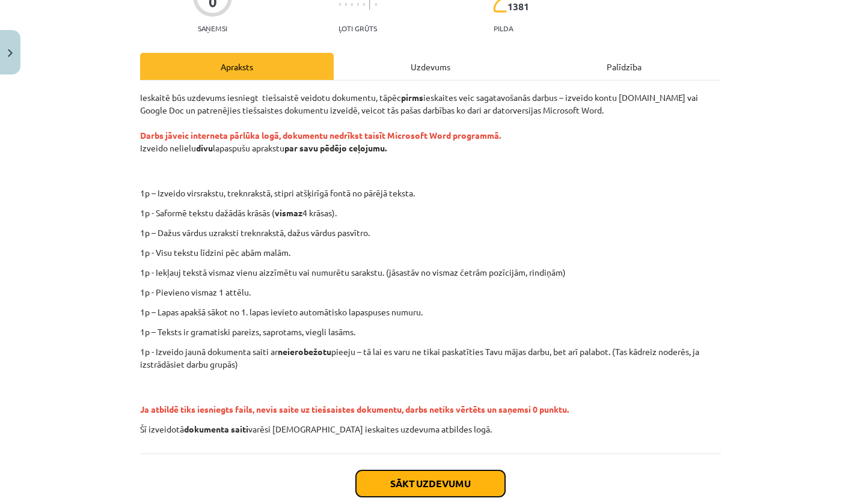
click at [444, 480] on button "Sākt uzdevumu" at bounding box center [430, 484] width 149 height 26
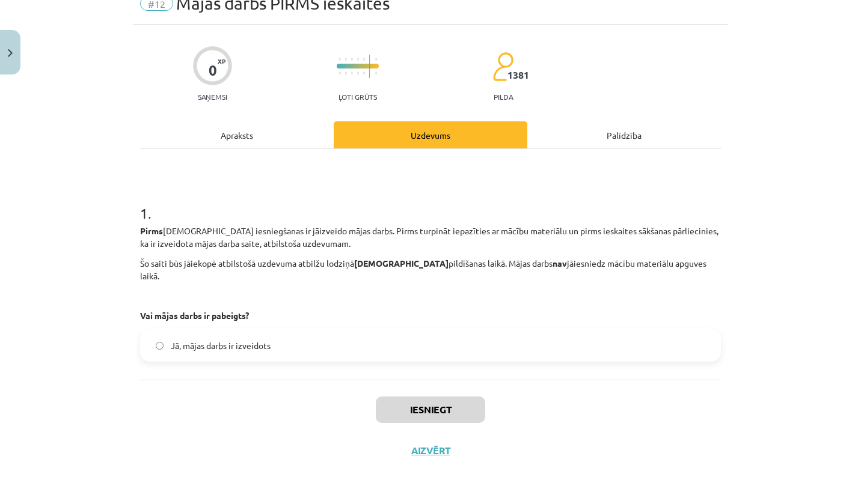
scroll to position [30, 0]
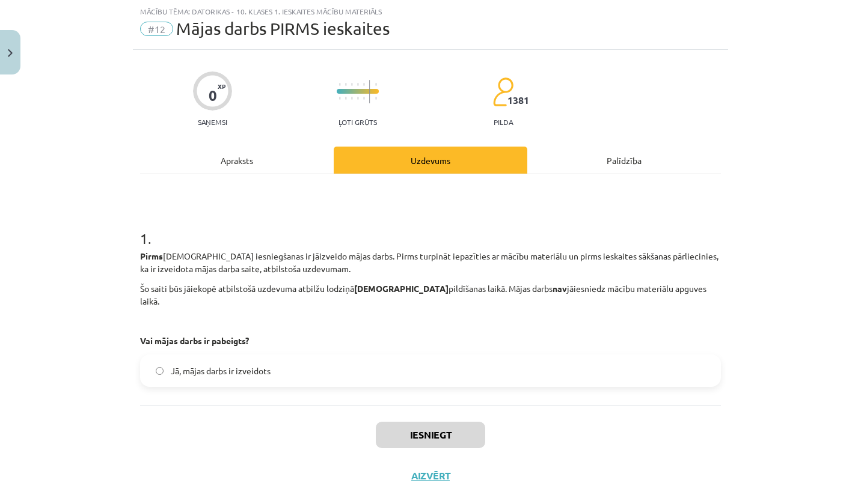
click at [189, 365] on span "Jā, mājas darbs ir izveidots" at bounding box center [221, 371] width 100 height 13
click at [453, 435] on button "Iesniegt" at bounding box center [430, 435] width 109 height 26
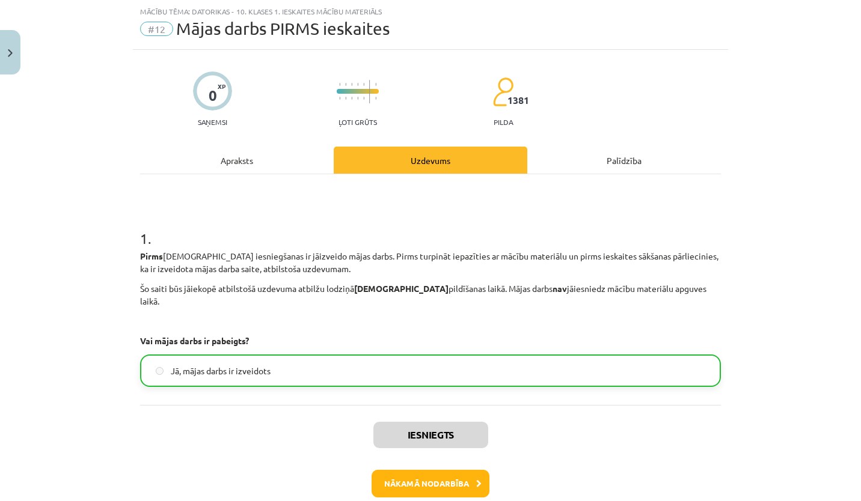
scroll to position [79, 0]
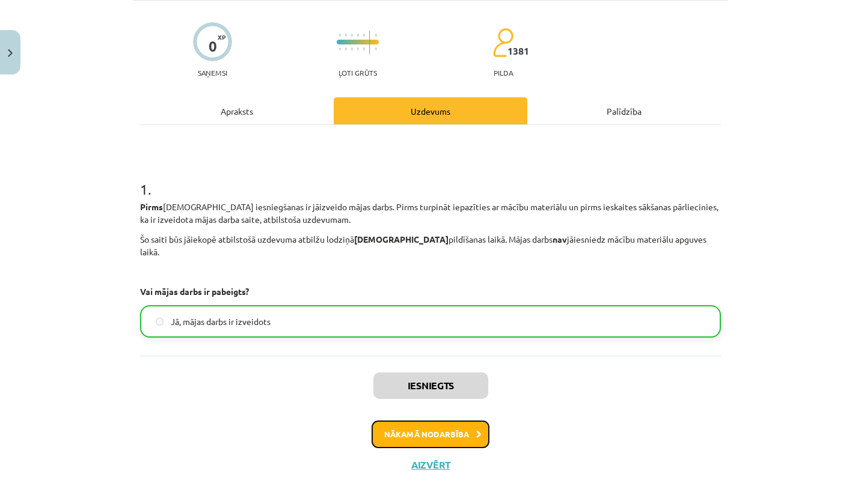
click at [462, 428] on button "Nākamā nodarbība" at bounding box center [431, 435] width 118 height 28
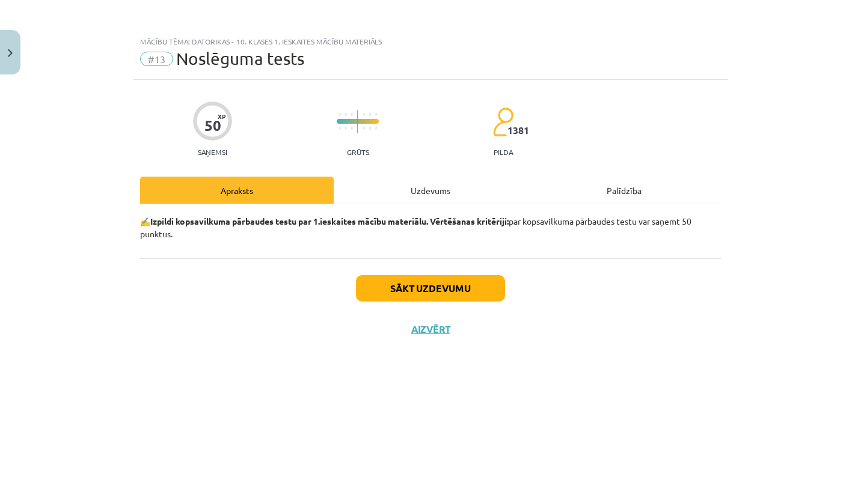
scroll to position [0, 0]
click at [462, 428] on div "50 XP Saņemsi Grūts 1381 pilda Apraksts Uzdevums Palīdzība ✍️ Izpildi kopsavilk…" at bounding box center [430, 275] width 595 height 391
click at [437, 289] on button "Sākt uzdevumu" at bounding box center [430, 288] width 149 height 26
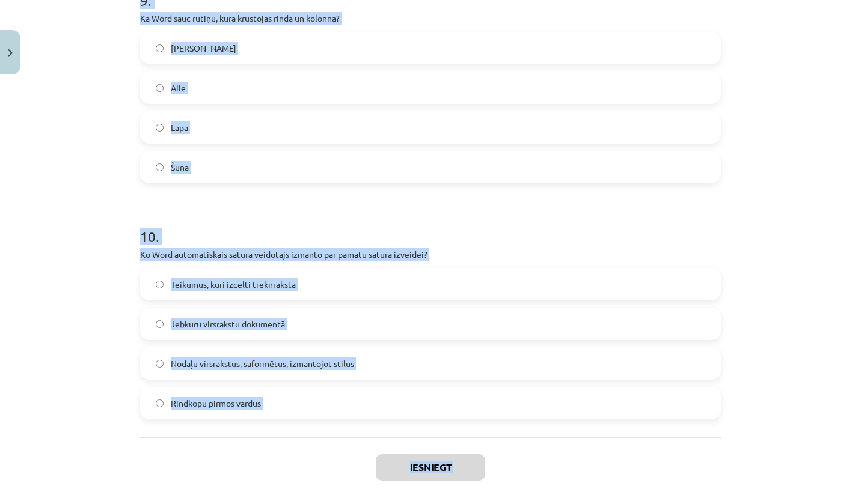
scroll to position [2193, 0]
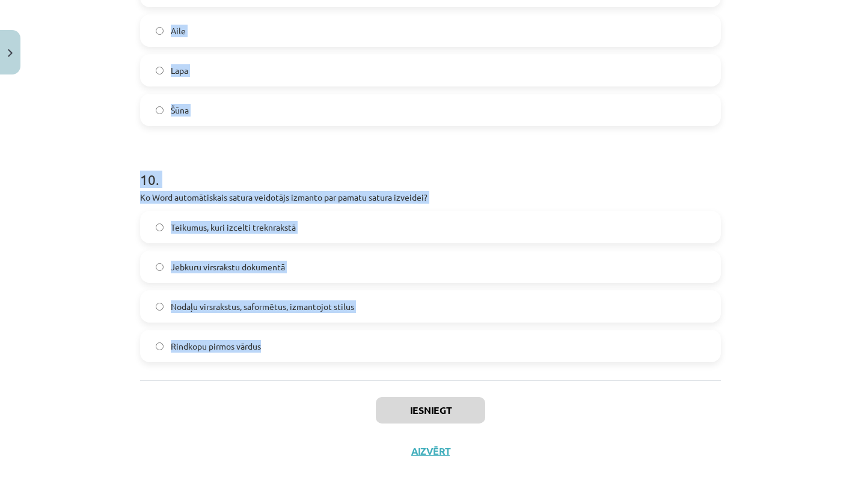
drag, startPoint x: 136, startPoint y: 272, endPoint x: 346, endPoint y: 361, distance: 228.5
copy form "1 . Kas ir rakstzīmju lietotāja saskarne (CUI)? Saskarne, kas izmanto ikonas un…"
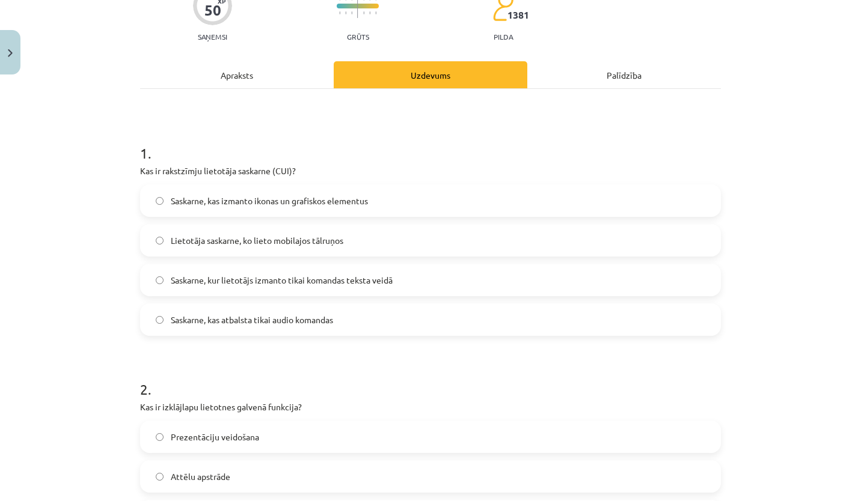
scroll to position [115, 0]
click at [362, 277] on span "Saskarne, kur lietotājs izmanto tikai komandas teksta veidā" at bounding box center [282, 281] width 222 height 13
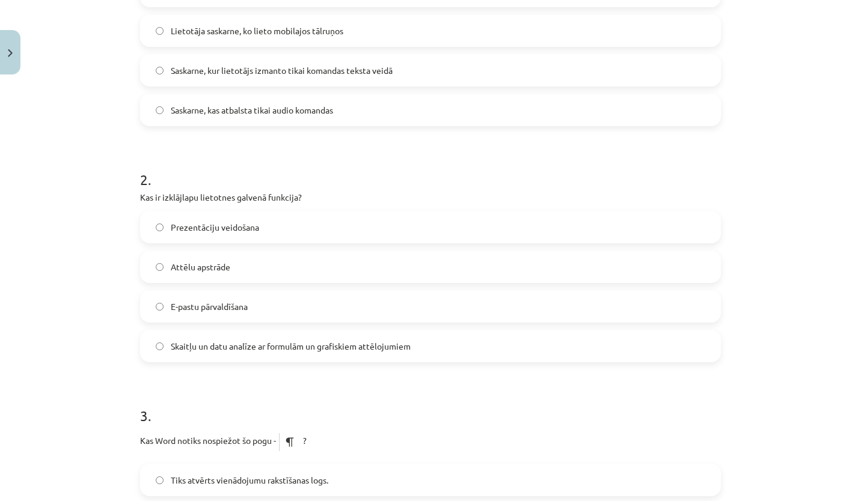
scroll to position [325, 0]
click at [256, 354] on label "Skaitļu un datu analīze ar formulām un grafiskiem attēlojumiem" at bounding box center [430, 346] width 578 height 30
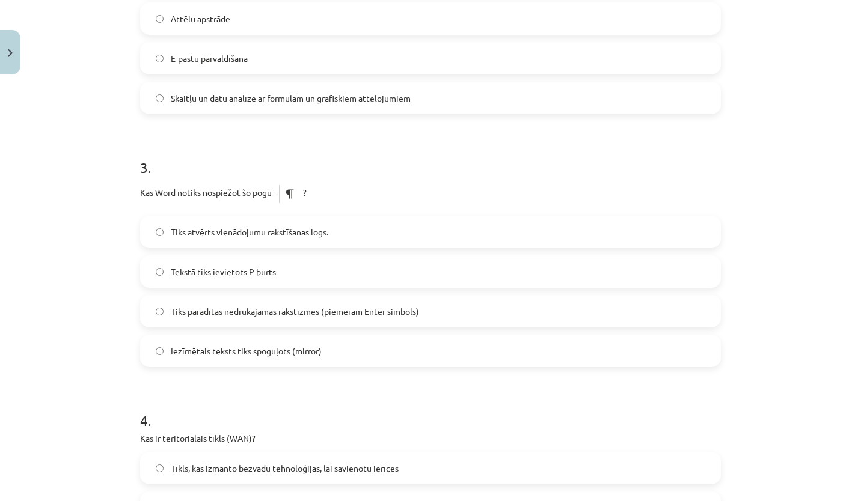
scroll to position [575, 0]
click at [260, 314] on span "Tiks parādītas nedrukājamās rakstīzmes (piemēram Enter simbols)" at bounding box center [295, 310] width 248 height 13
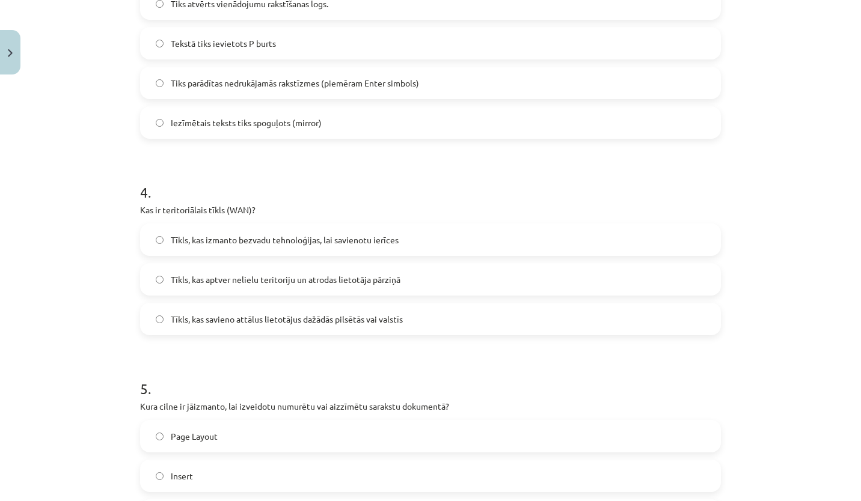
scroll to position [805, 0]
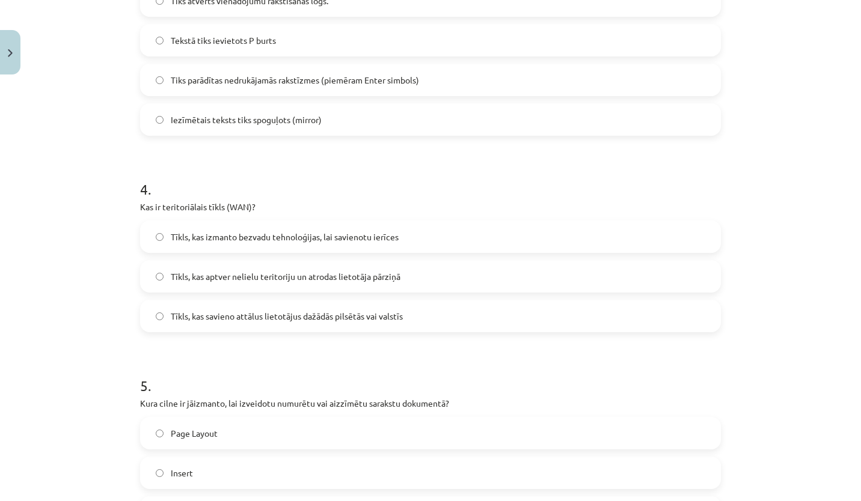
click at [345, 319] on span "Tīkls, kas savieno attālus lietotājus dažādās pilsētās vai valstīs" at bounding box center [287, 316] width 232 height 13
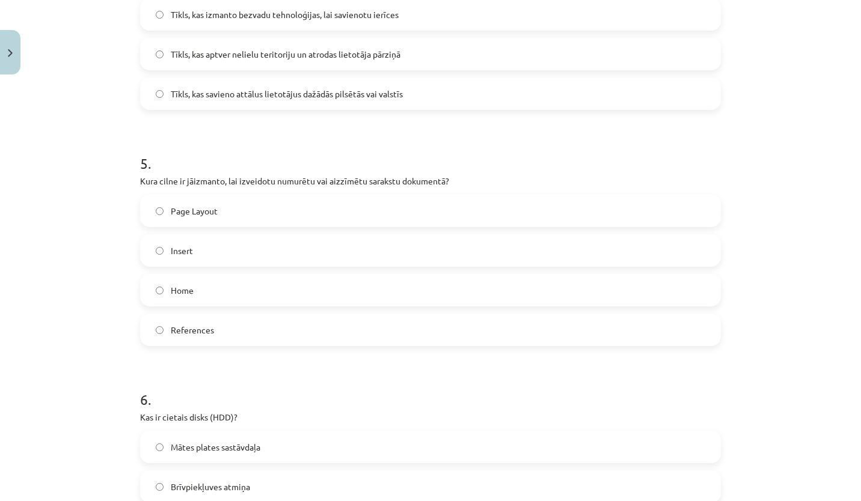
scroll to position [1028, 0]
click at [241, 302] on label "Home" at bounding box center [430, 290] width 578 height 30
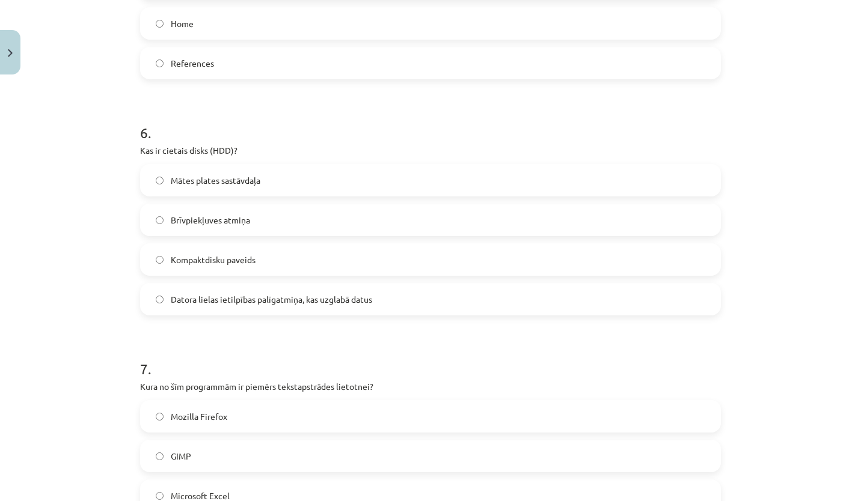
scroll to position [1293, 0]
click at [221, 287] on label "Datora lielas ietilpības palīgatmiņa, kas uzglabā datus" at bounding box center [430, 301] width 578 height 30
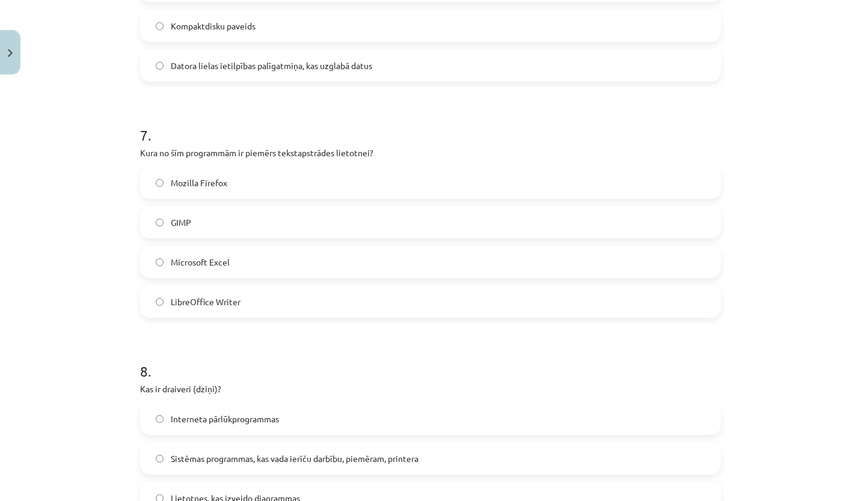
scroll to position [1545, 0]
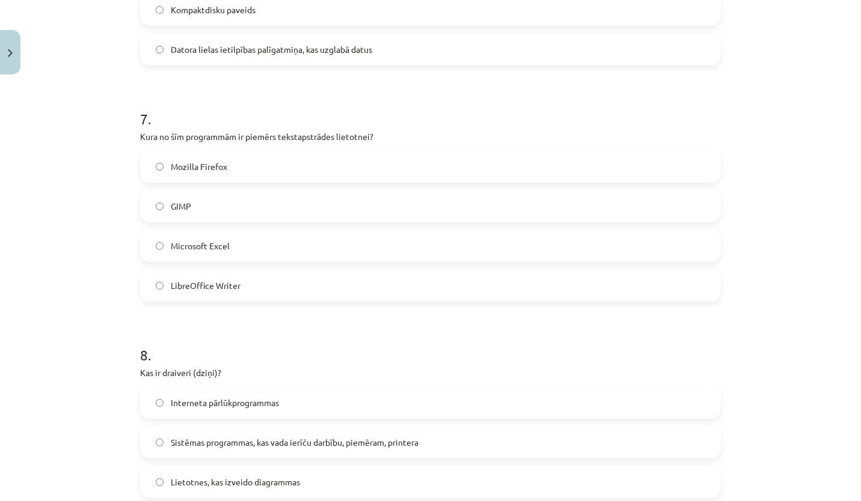
click at [253, 298] on label "LibreOffice Writer" at bounding box center [430, 286] width 578 height 30
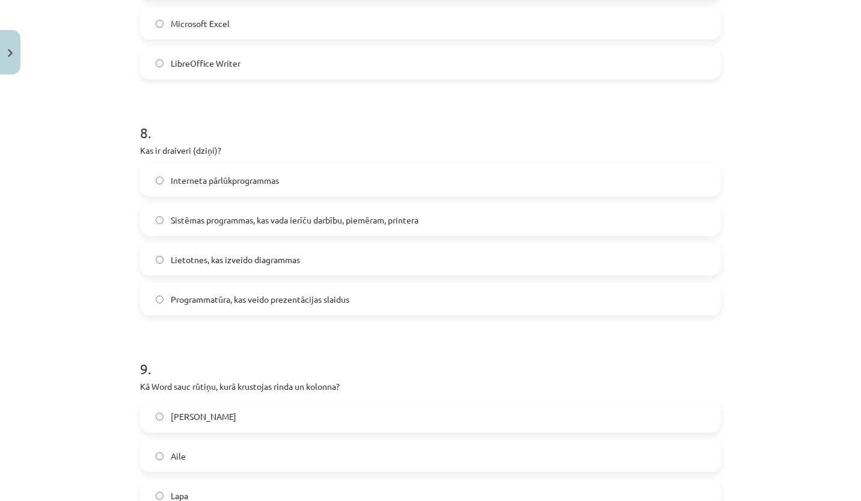
scroll to position [1767, 0]
click at [251, 219] on span "Sistēmas programmas, kas vada ierīču darbību, piemēram, printera" at bounding box center [295, 220] width 248 height 13
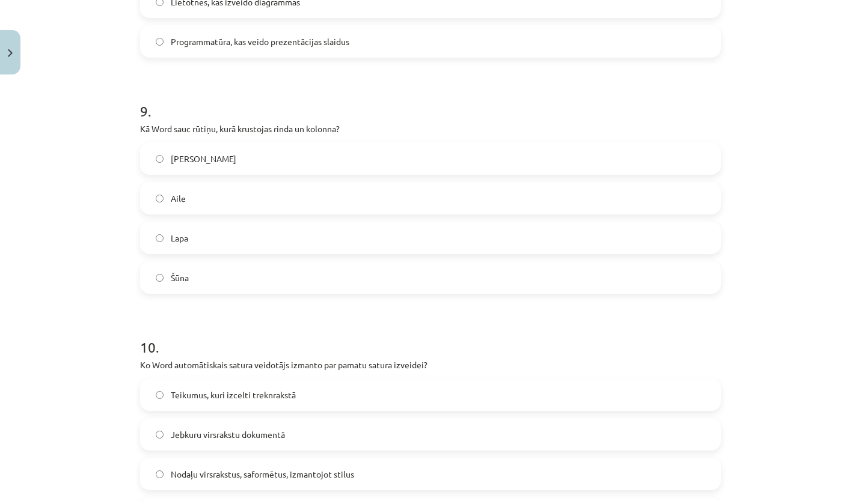
scroll to position [2027, 0]
click at [228, 268] on label "Šūna" at bounding box center [430, 276] width 578 height 30
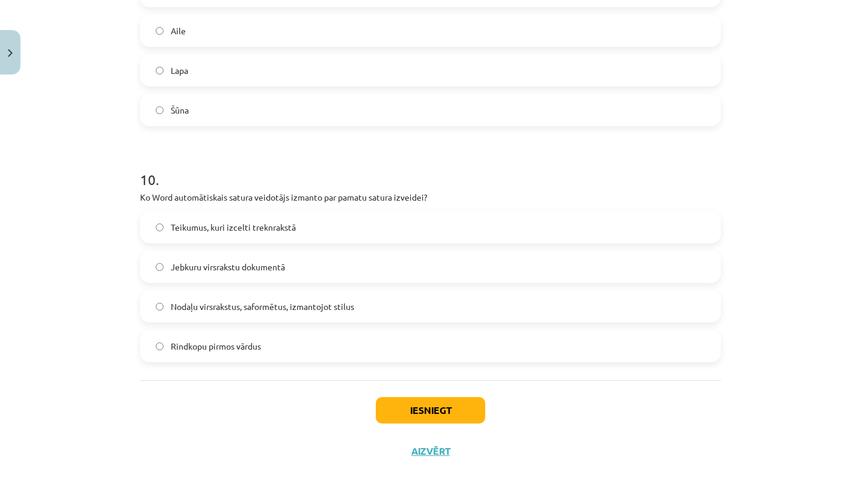
click at [292, 311] on span "Nodaļu virsrakstus, saformētus, izmantojot stilus" at bounding box center [262, 307] width 183 height 13
click at [438, 410] on button "Iesniegt" at bounding box center [430, 410] width 109 height 26
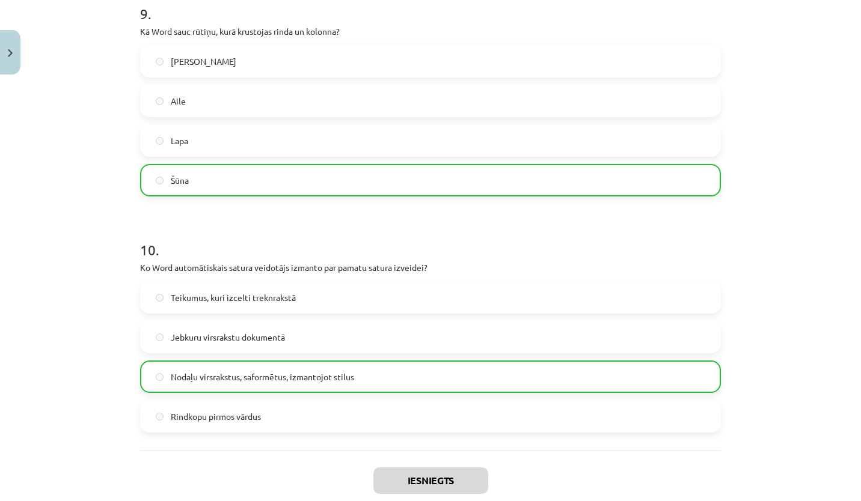
scroll to position [2225, 0]
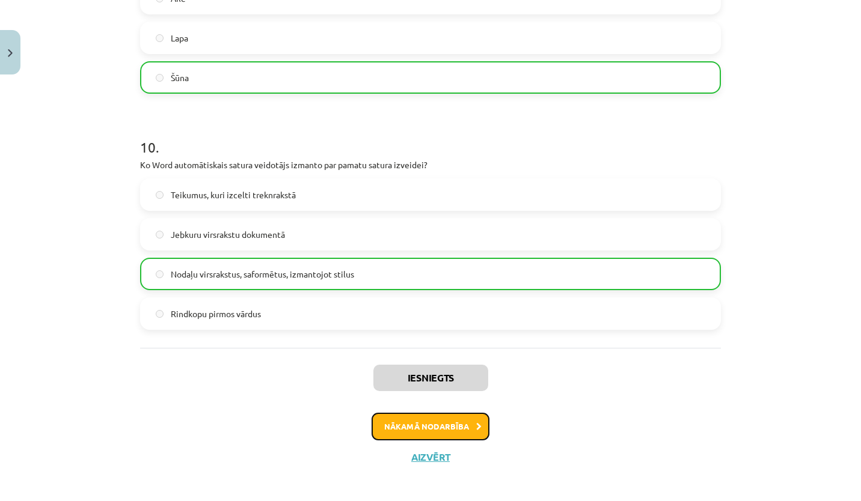
click at [444, 426] on button "Nākamā nodarbība" at bounding box center [431, 427] width 118 height 28
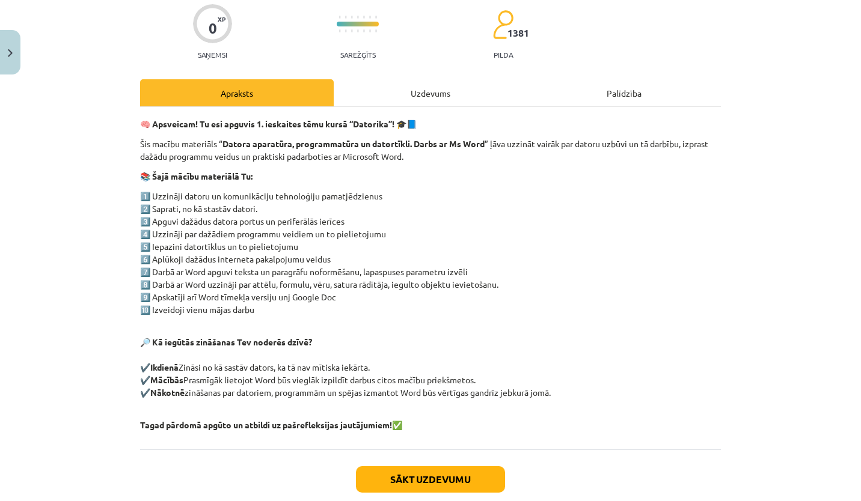
scroll to position [98, 0]
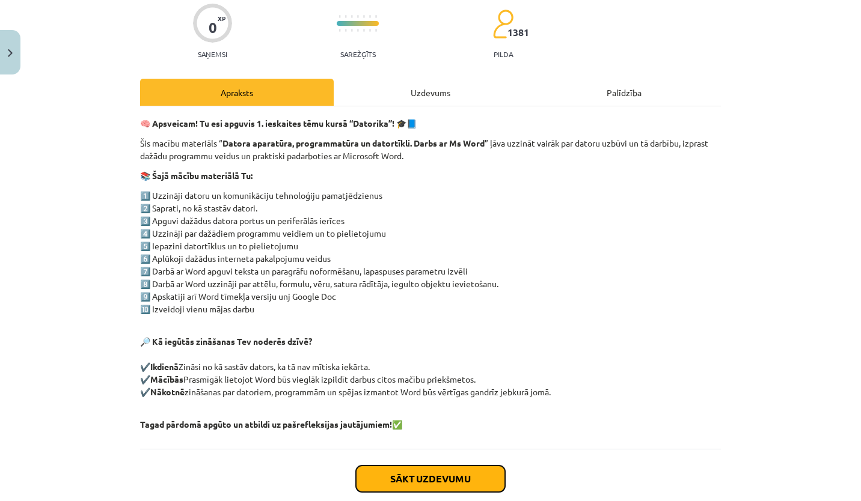
click at [422, 479] on button "Sākt uzdevumu" at bounding box center [430, 479] width 149 height 26
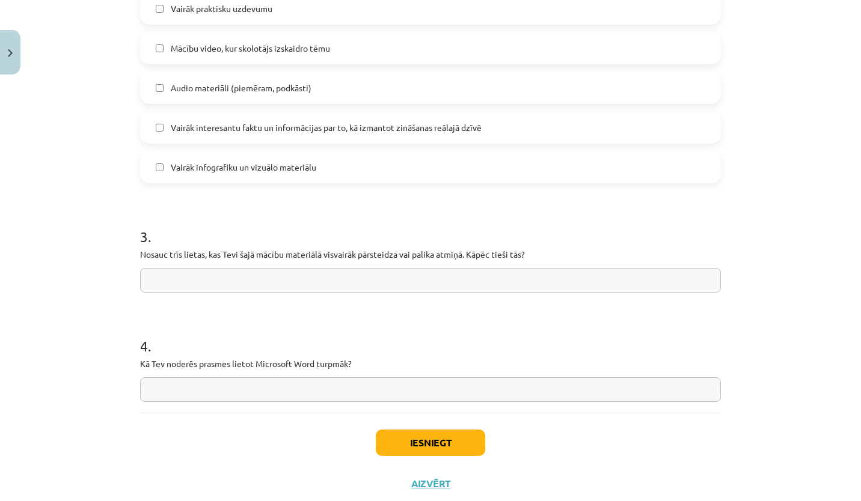
scroll to position [907, 0]
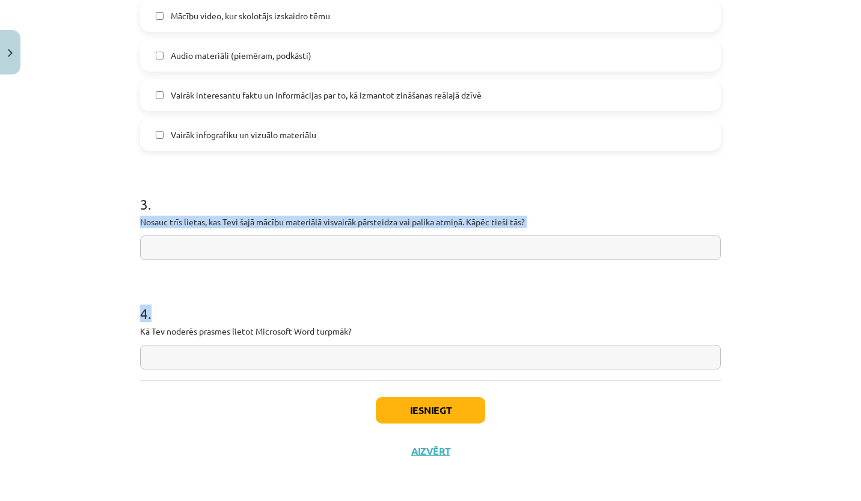
drag, startPoint x: 136, startPoint y: 223, endPoint x: 479, endPoint y: 352, distance: 366.1
copy form "Nosauc trīs lietas, kas Tevi šajā mācību materiālā visvairāk pārsteidza vai pal…"
click at [281, 249] on input "text" at bounding box center [430, 248] width 581 height 25
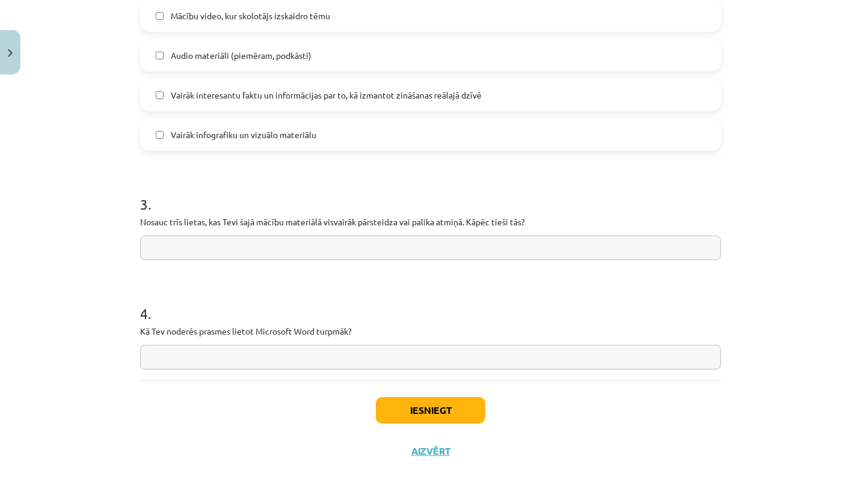
paste input "**********"
type input "**********"
click at [381, 352] on input "text" at bounding box center [430, 357] width 581 height 25
click at [280, 347] on input "text" at bounding box center [430, 357] width 581 height 25
paste input "**********"
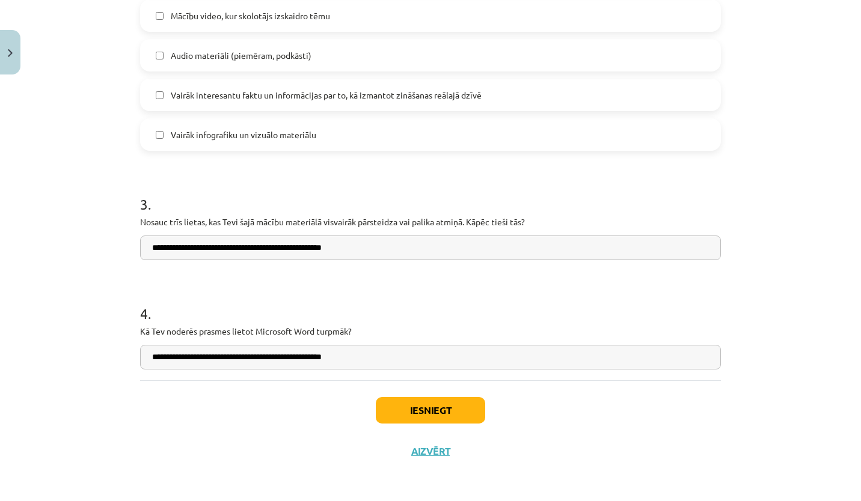
type input "**********"
click at [427, 400] on button "Iesniegt" at bounding box center [430, 410] width 109 height 26
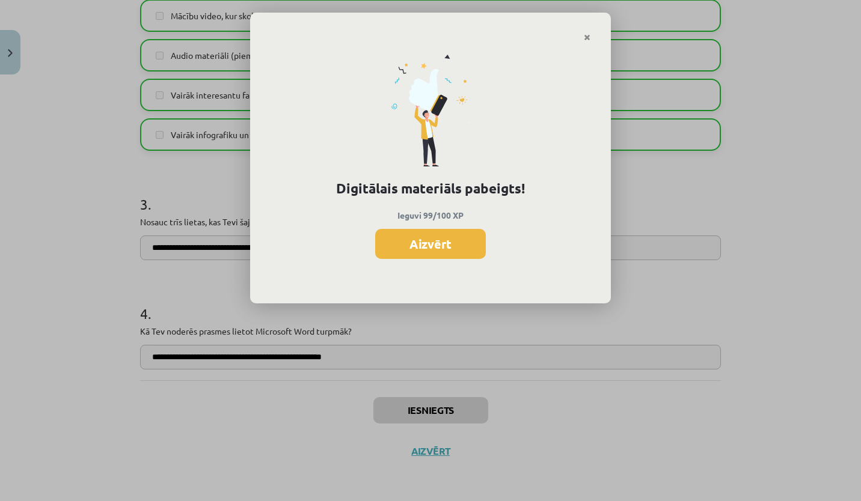
scroll to position [1235, 0]
click at [429, 242] on button "Aizvērt" at bounding box center [430, 244] width 111 height 30
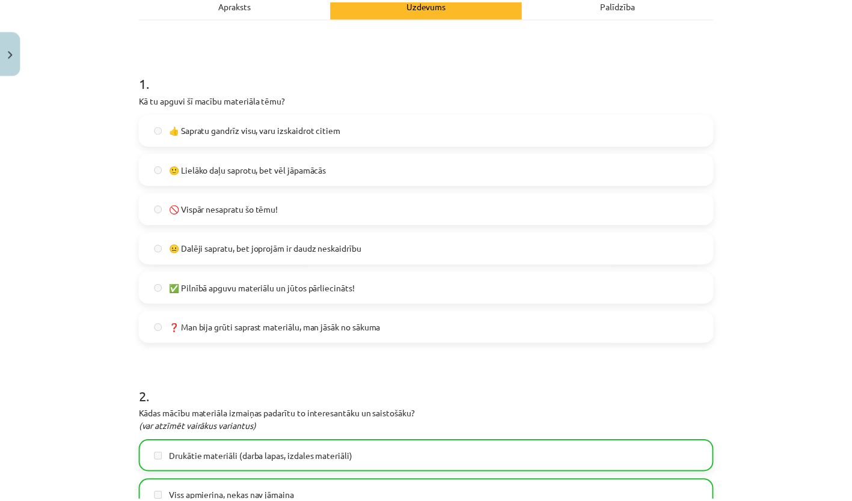
scroll to position [0, 0]
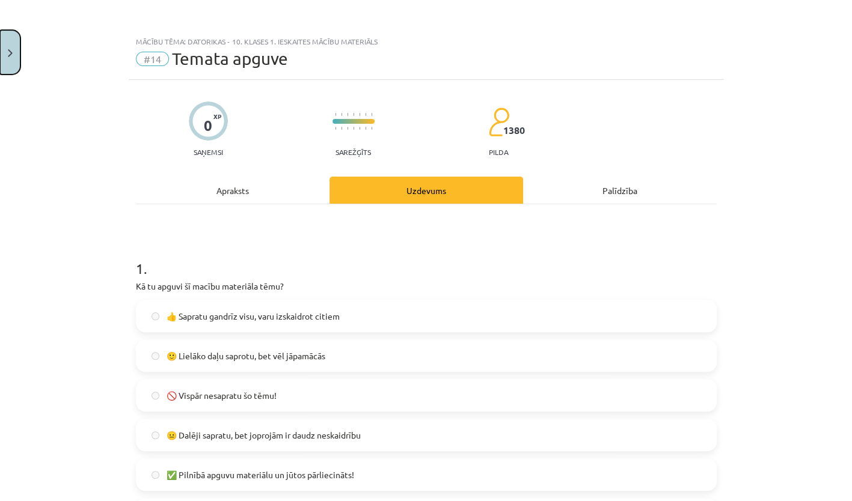
click at [2, 51] on button "Close" at bounding box center [10, 52] width 20 height 44
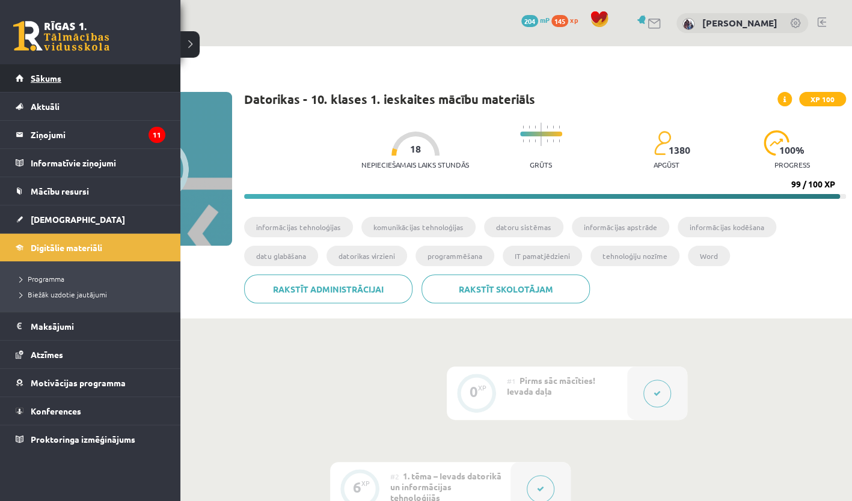
click at [88, 89] on link "Sākums" at bounding box center [91, 78] width 150 height 28
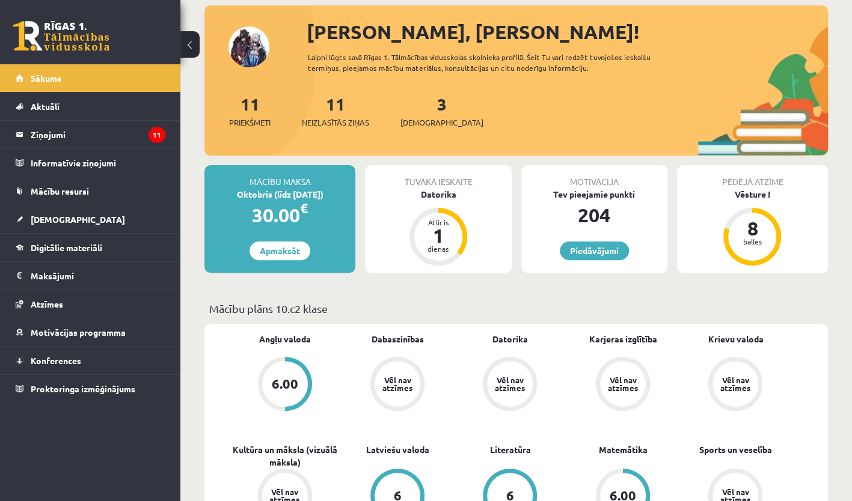
scroll to position [64, 0]
click at [421, 121] on span "[DEMOGRAPHIC_DATA]" at bounding box center [441, 123] width 83 height 12
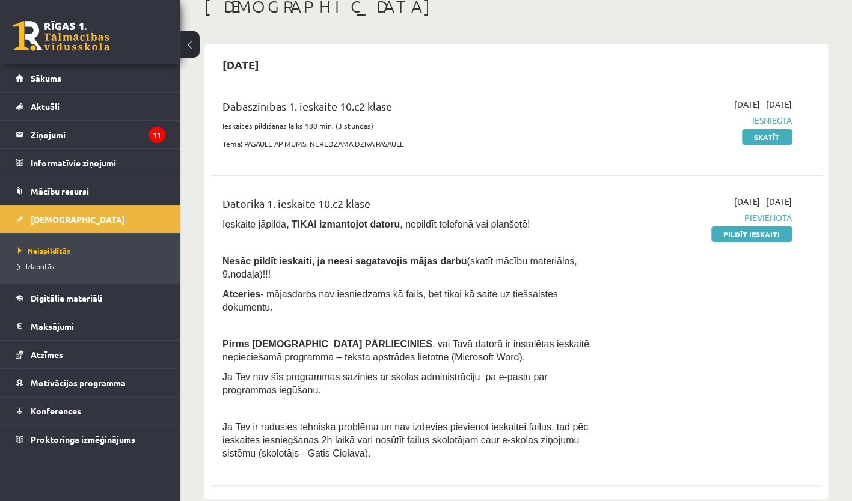
scroll to position [73, 0]
